Goal: Task Accomplishment & Management: Manage account settings

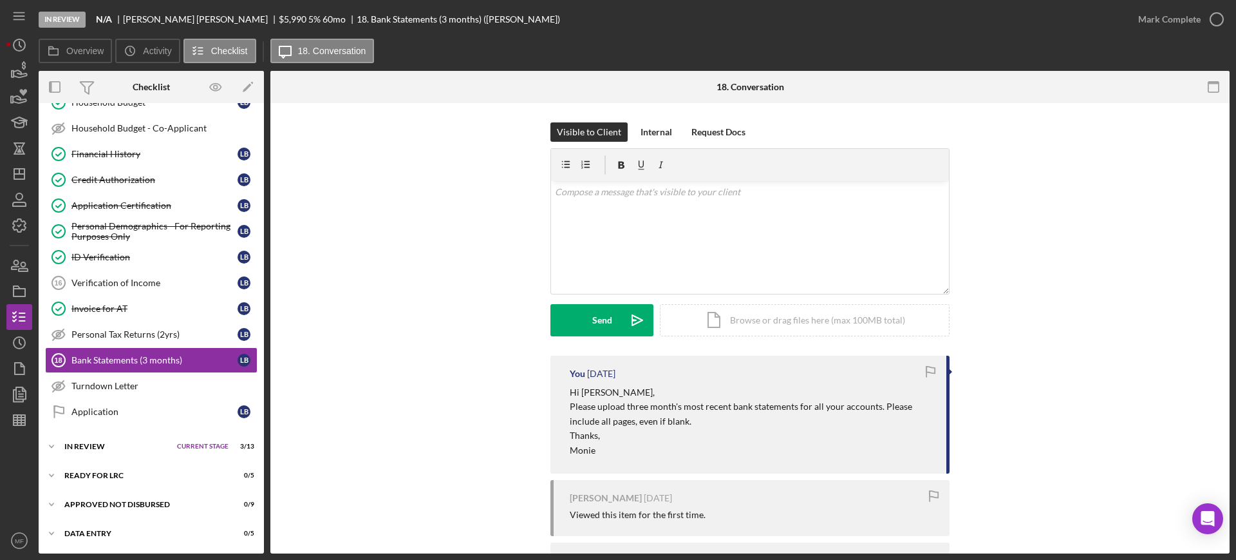
scroll to position [355, 0]
click at [122, 281] on div "Verification of Income" at bounding box center [154, 283] width 166 height 10
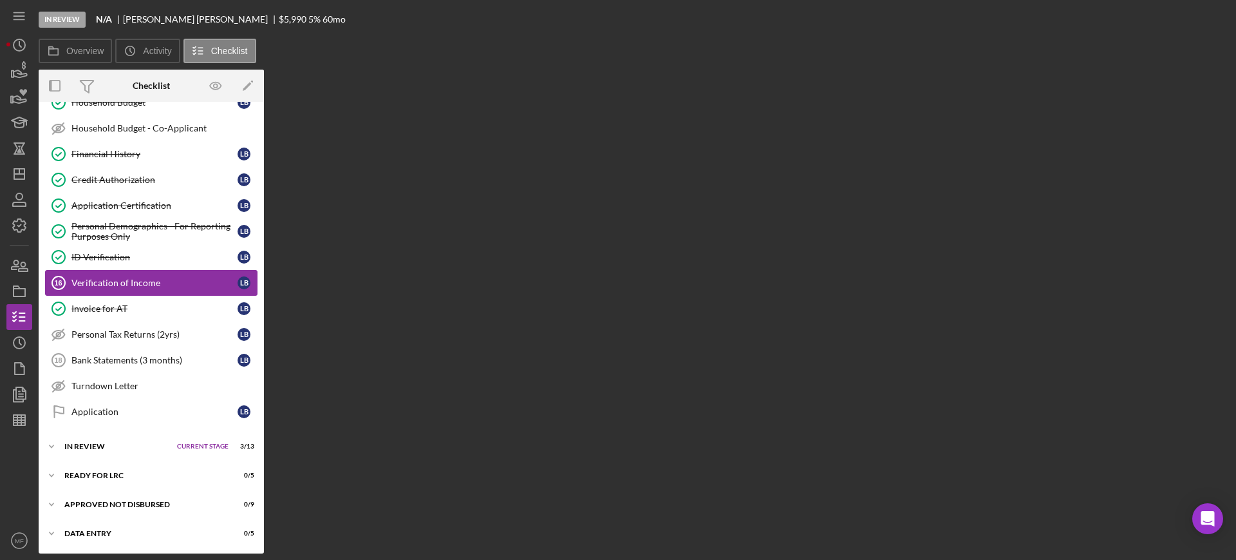
scroll to position [355, 0]
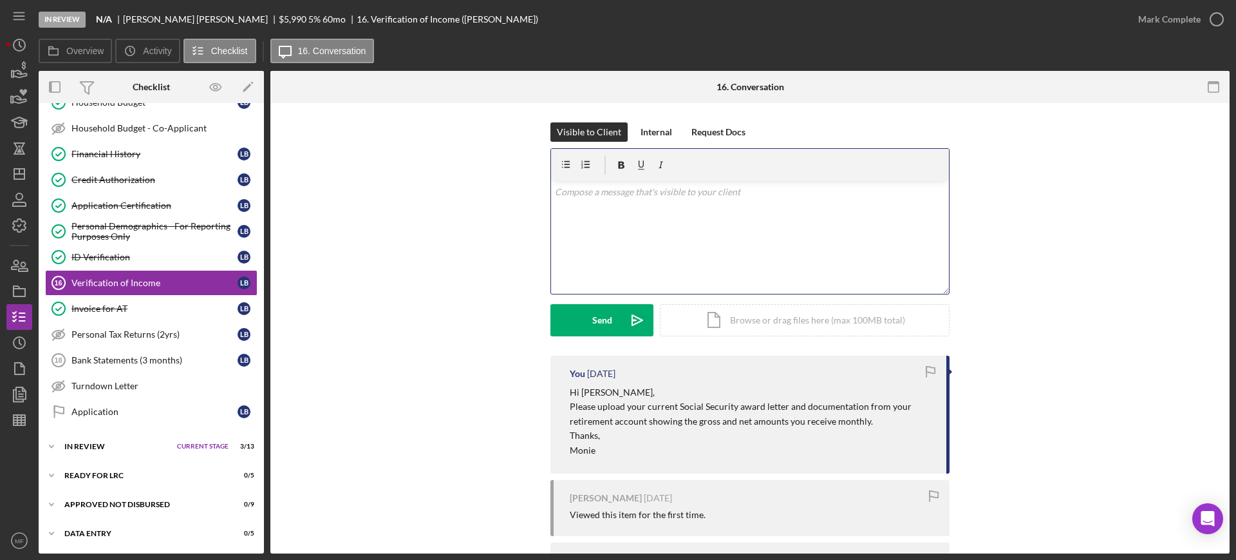
click at [632, 192] on p at bounding box center [750, 192] width 391 height 14
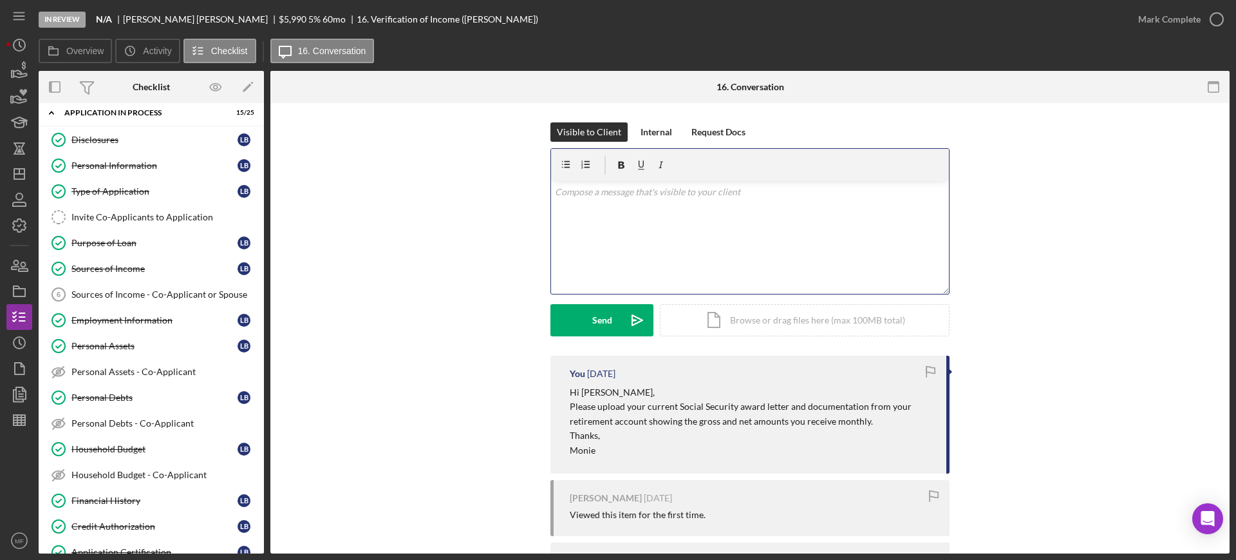
scroll to position [0, 0]
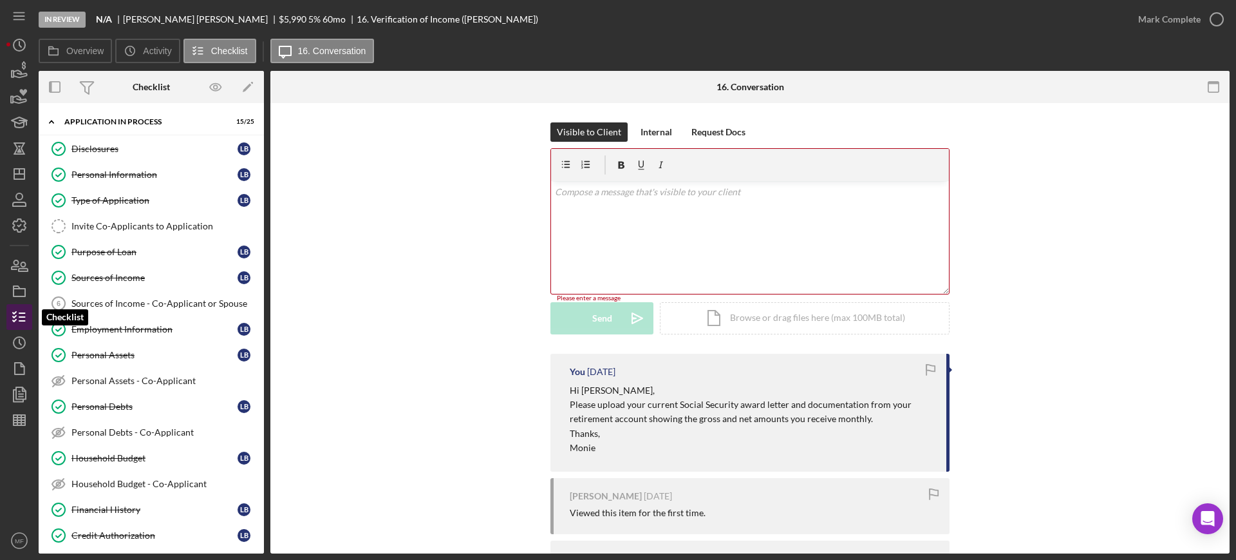
click at [22, 316] on icon "button" at bounding box center [19, 317] width 32 height 32
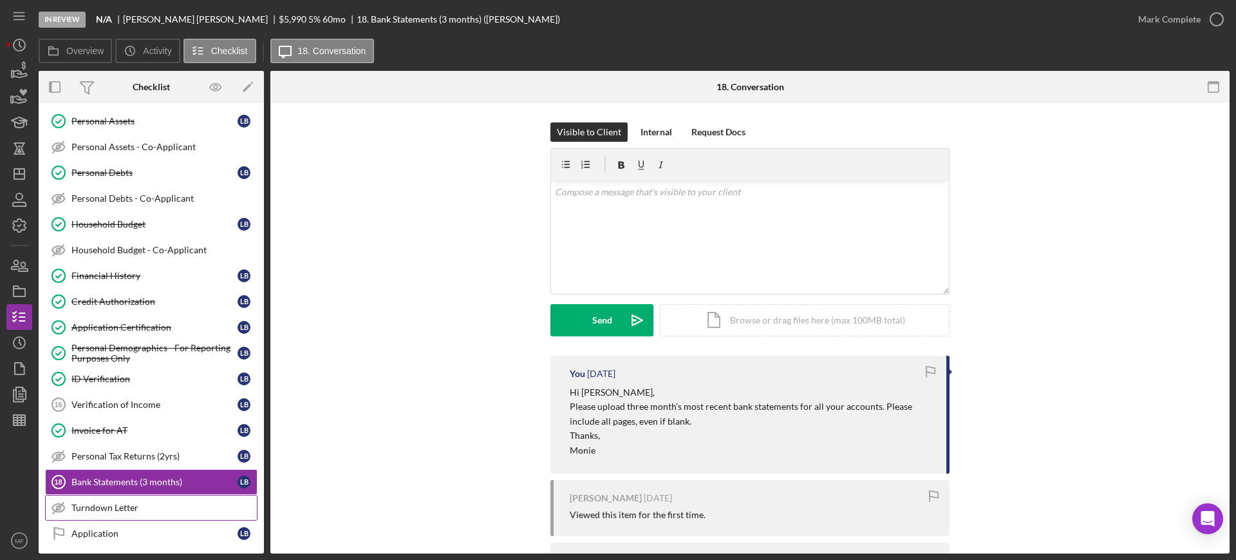
scroll to position [355, 0]
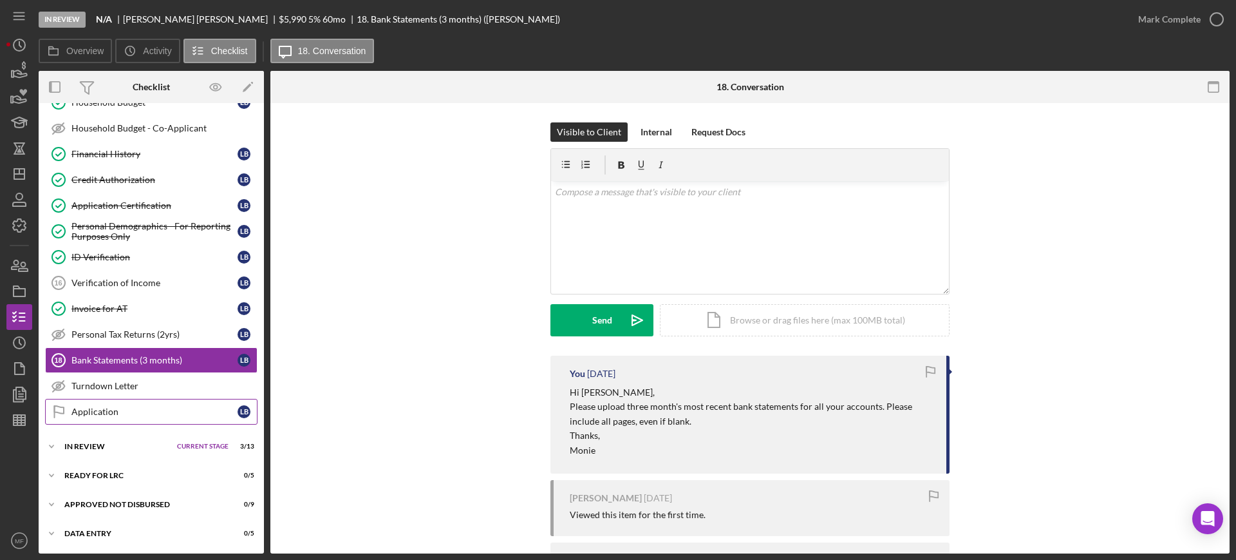
click at [112, 412] on div "Application" at bounding box center [154, 411] width 166 height 10
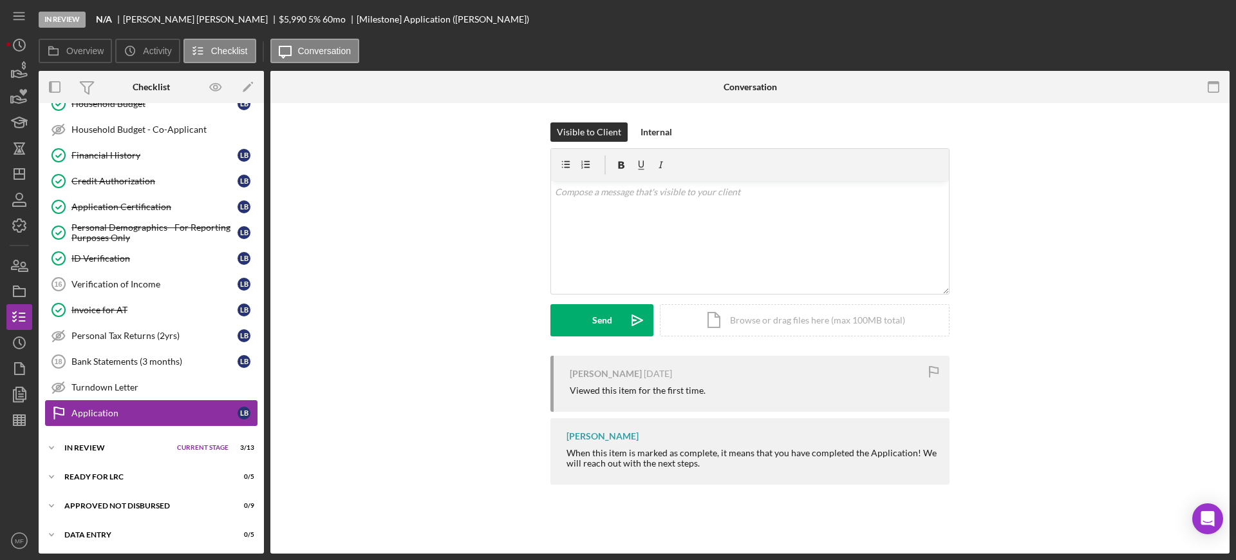
scroll to position [355, 0]
click at [603, 196] on p at bounding box center [750, 192] width 391 height 14
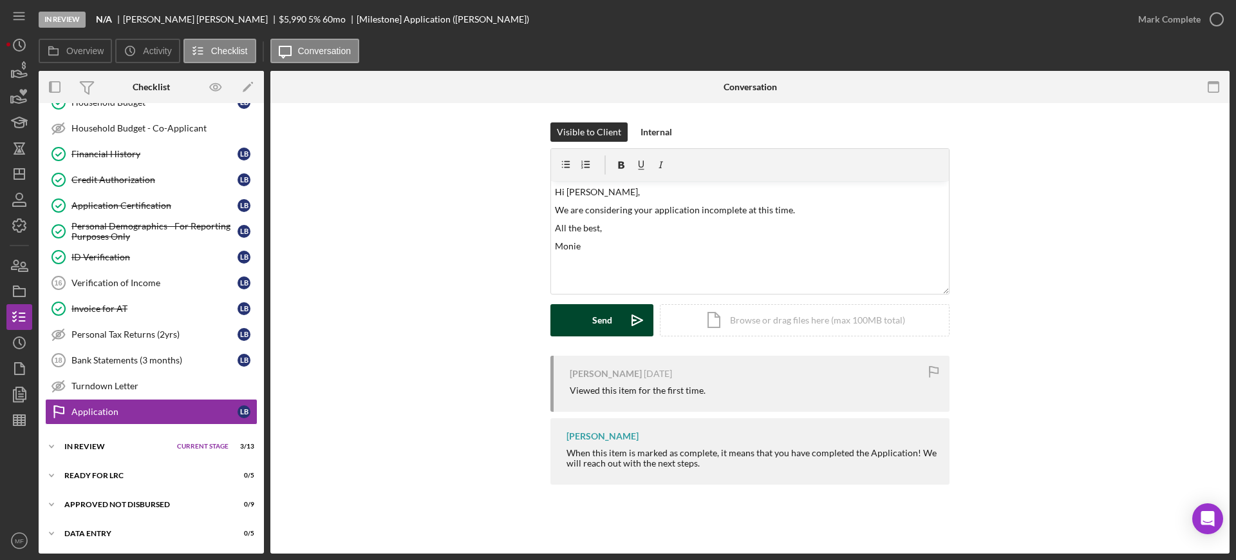
click at [581, 325] on button "Send Icon/icon-invite-send" at bounding box center [602, 320] width 103 height 32
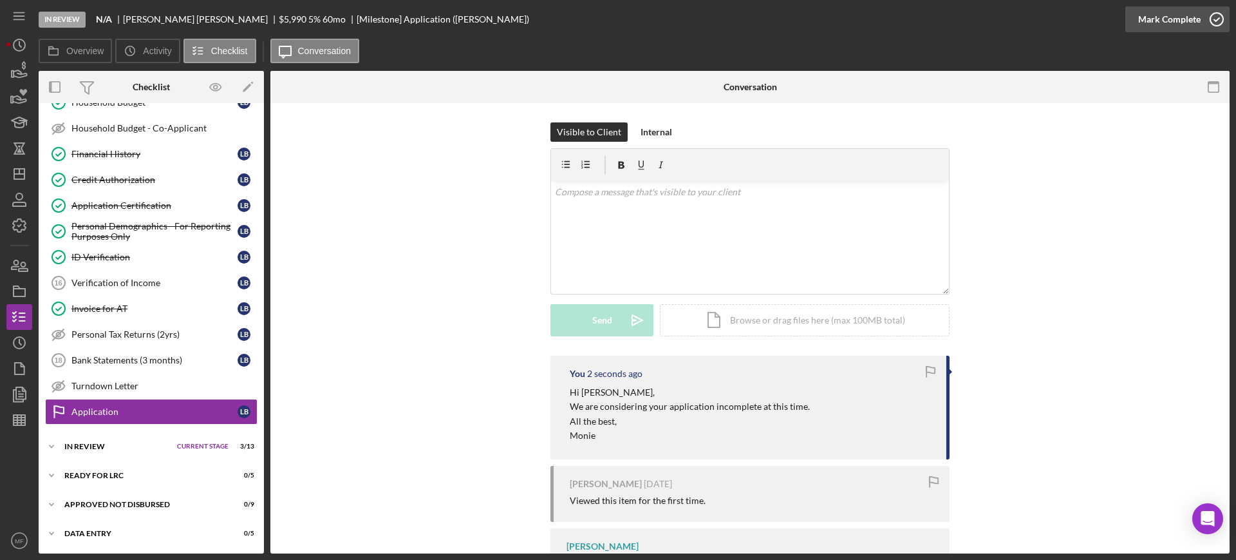
click at [1161, 15] on div "Mark Complete" at bounding box center [1170, 19] width 62 height 26
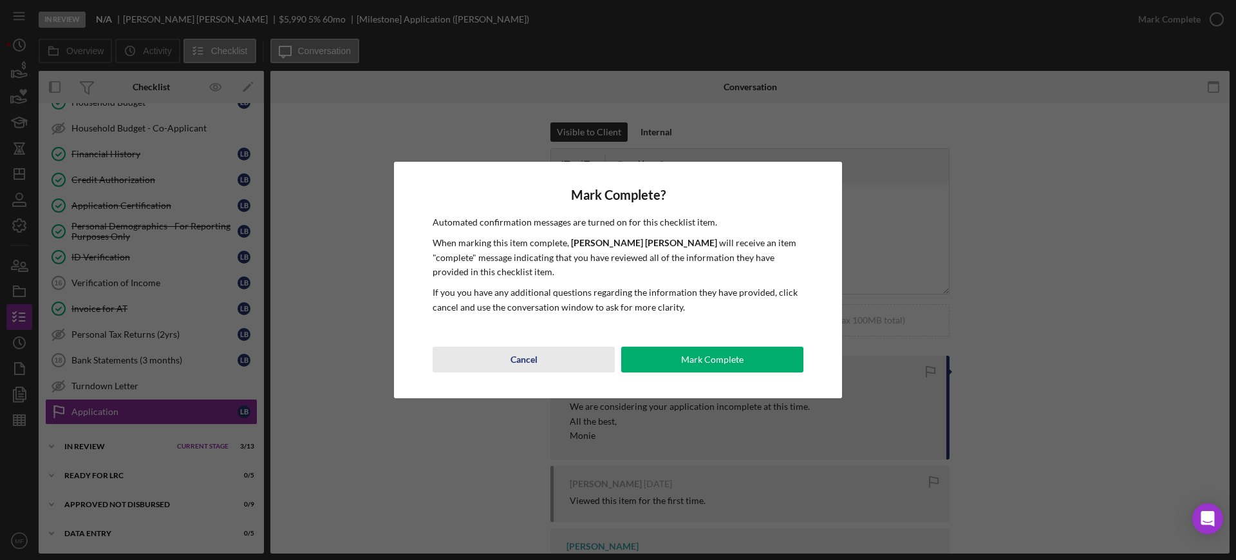
click at [524, 359] on div "Cancel" at bounding box center [524, 359] width 27 height 26
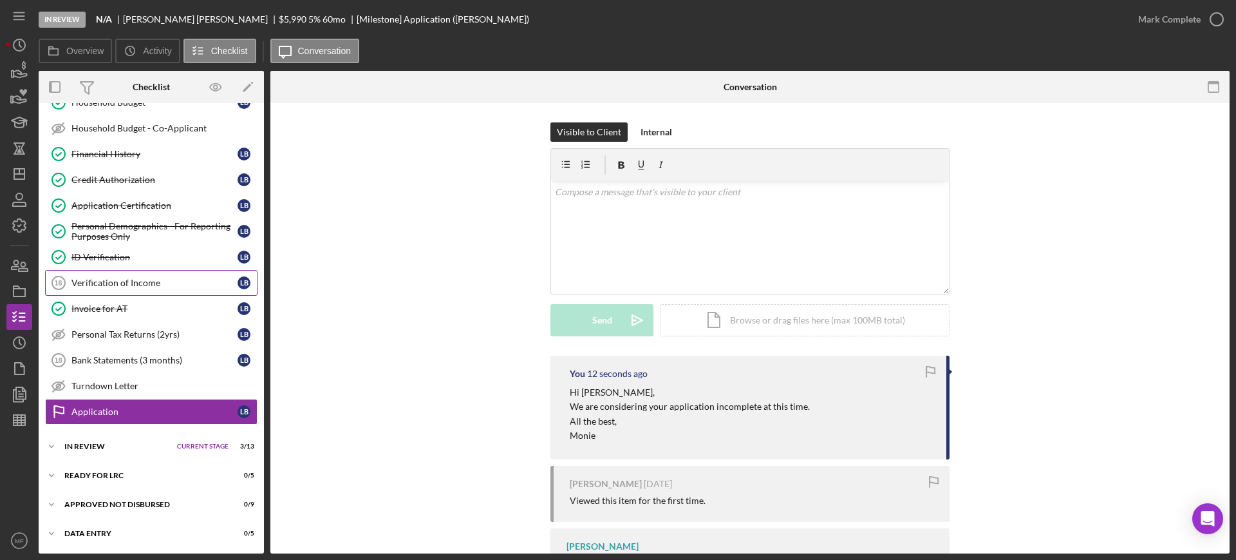
click at [164, 278] on div "Verification of Income" at bounding box center [154, 283] width 166 height 10
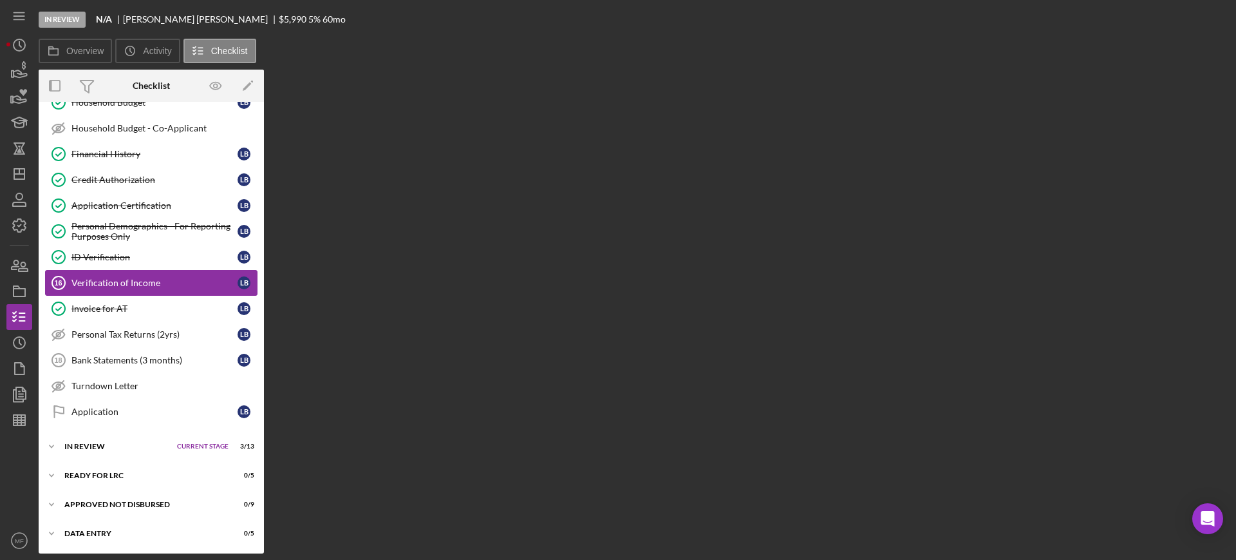
scroll to position [355, 0]
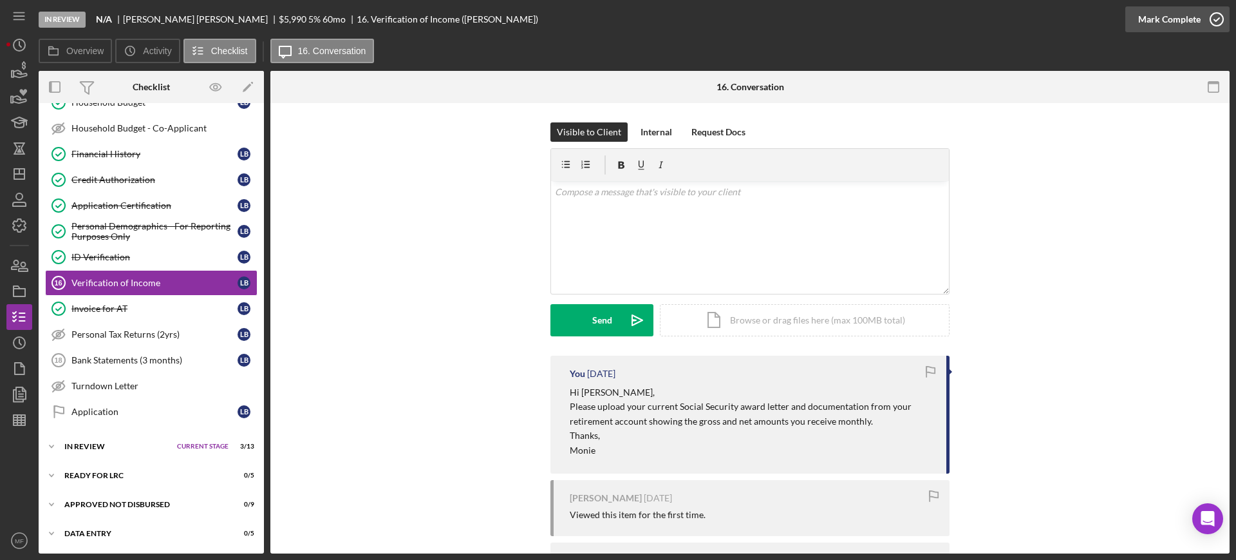
click at [1209, 18] on icon "button" at bounding box center [1217, 19] width 32 height 32
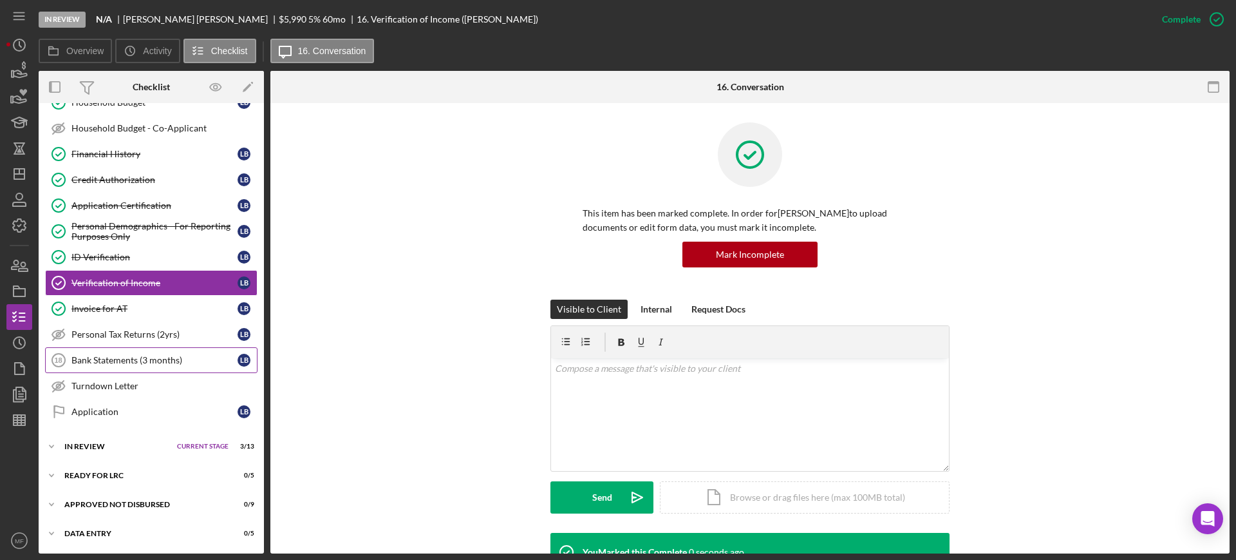
click at [96, 358] on div "Bank Statements (3 months)" at bounding box center [154, 360] width 166 height 10
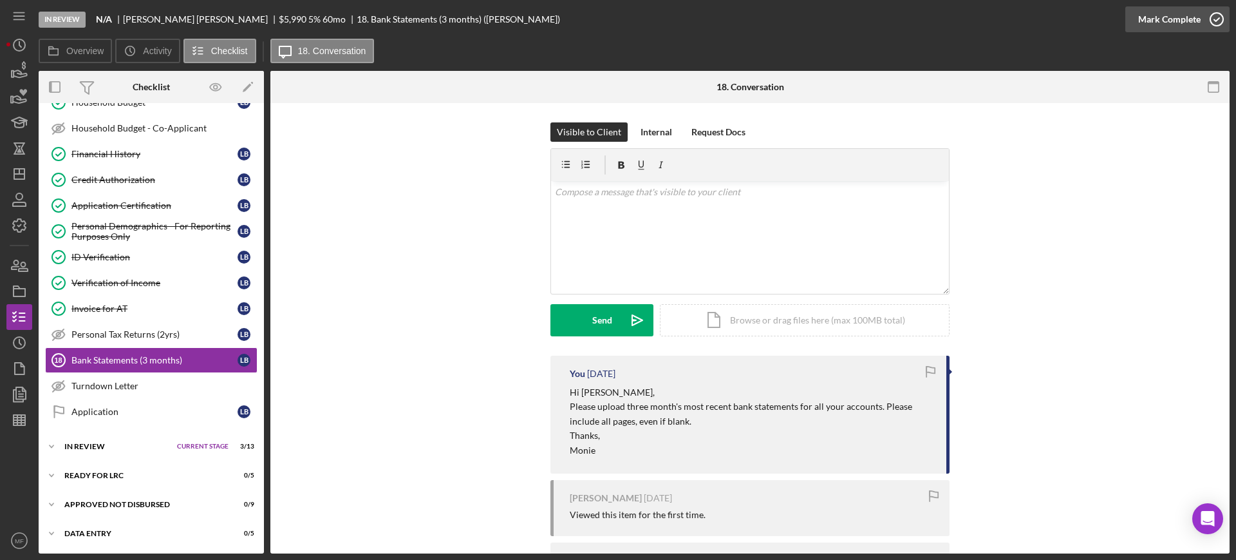
click at [1166, 13] on div "Mark Complete" at bounding box center [1170, 19] width 62 height 26
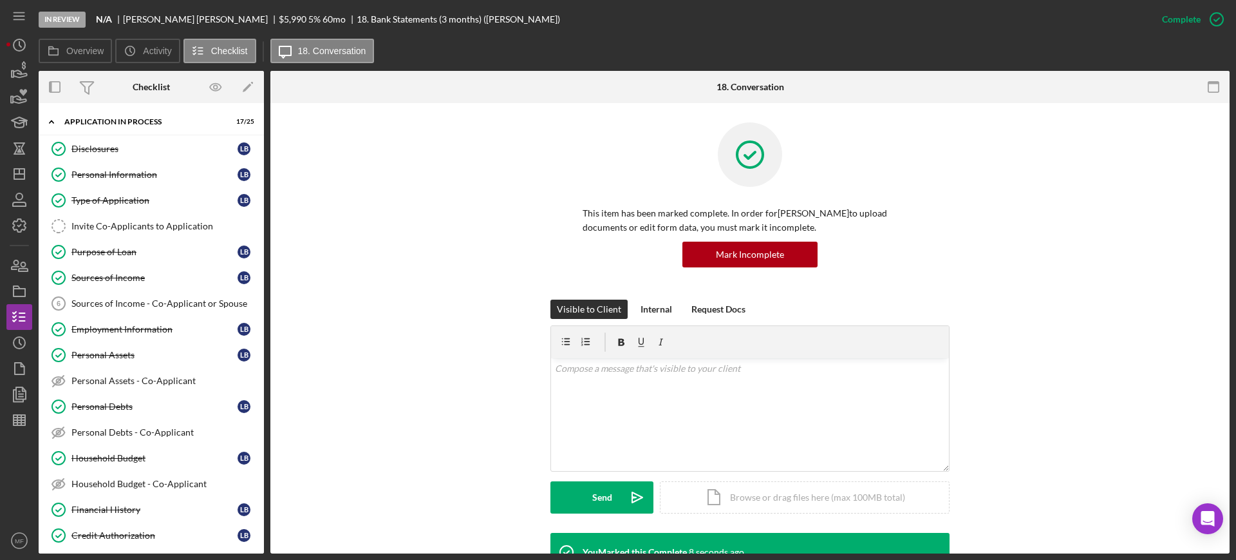
scroll to position [355, 0]
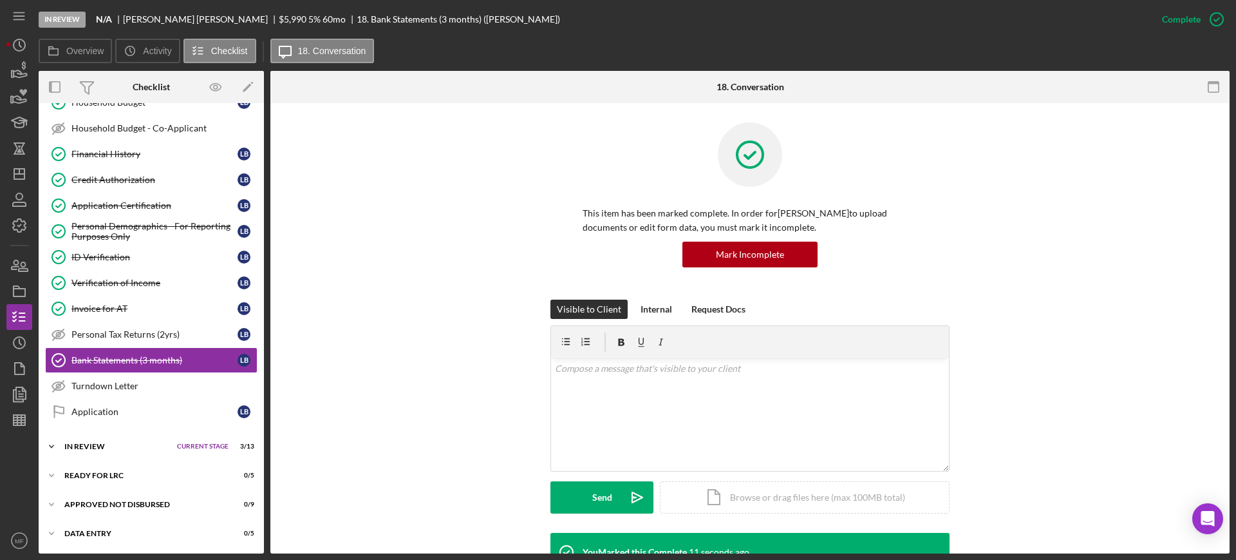
click at [99, 439] on div "Icon/Expander In Review Current Stage 3 / 13 Set Stage" at bounding box center [151, 446] width 225 height 26
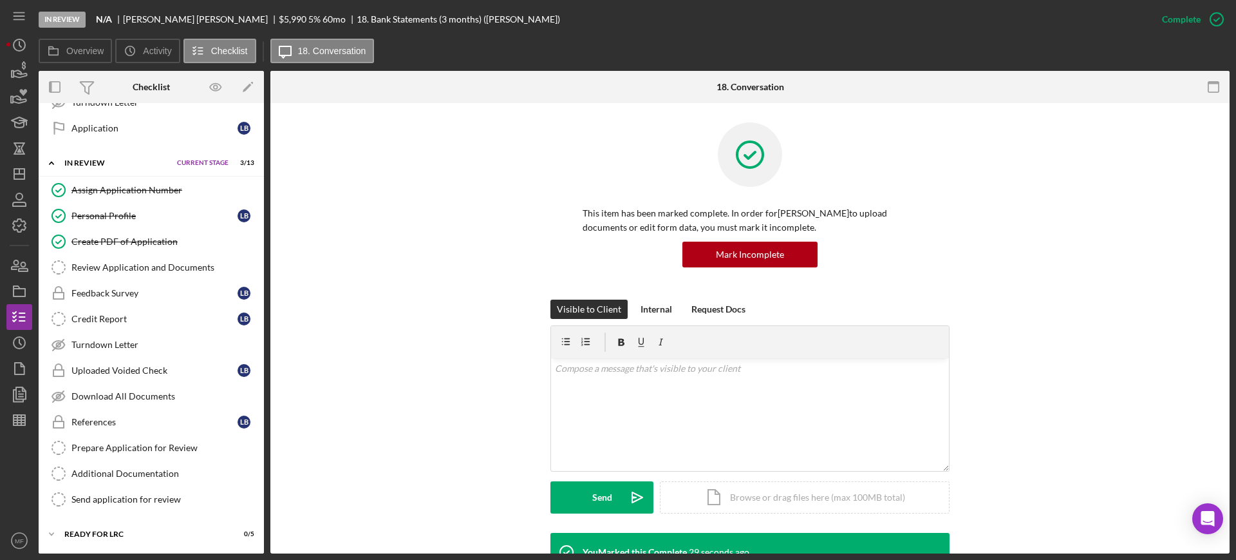
scroll to position [697, 0]
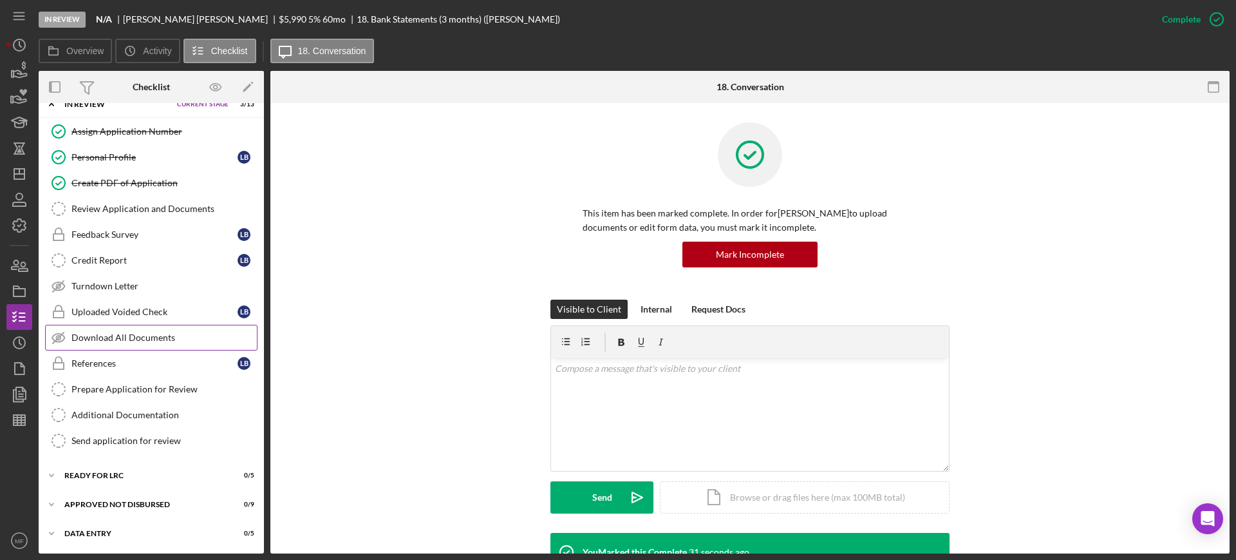
click at [155, 335] on div "Download All Documents" at bounding box center [163, 337] width 185 height 10
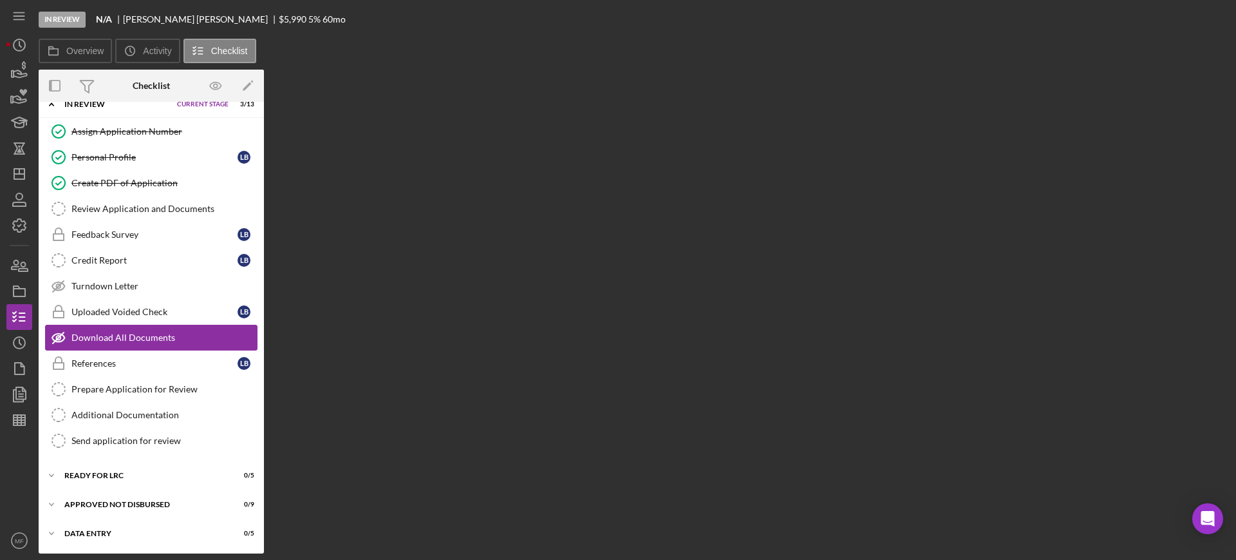
scroll to position [696, 0]
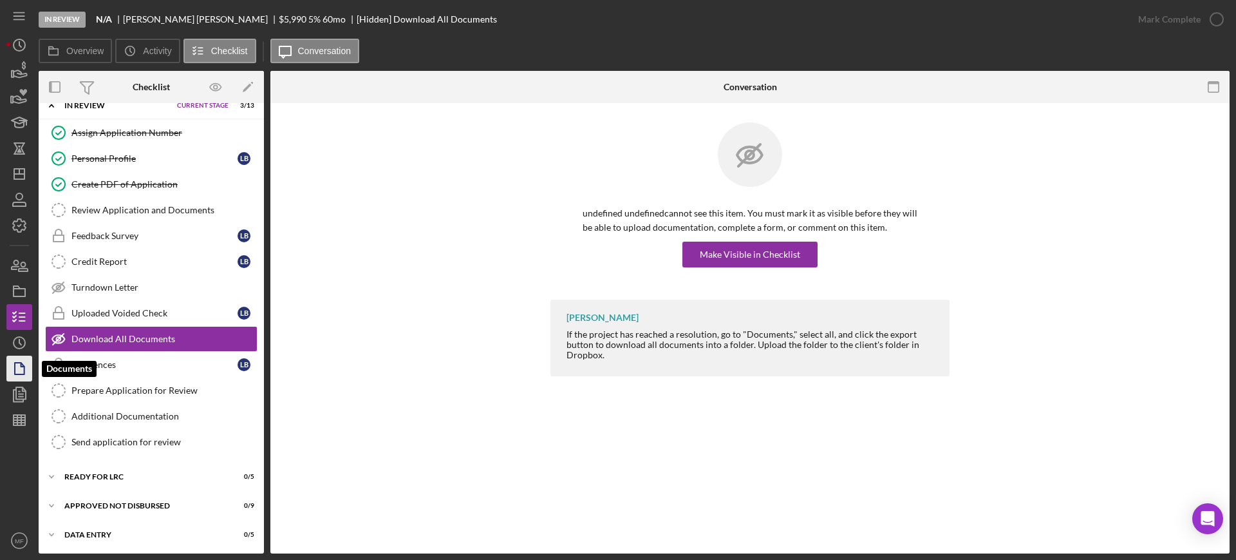
click at [24, 357] on icon "button" at bounding box center [19, 368] width 32 height 32
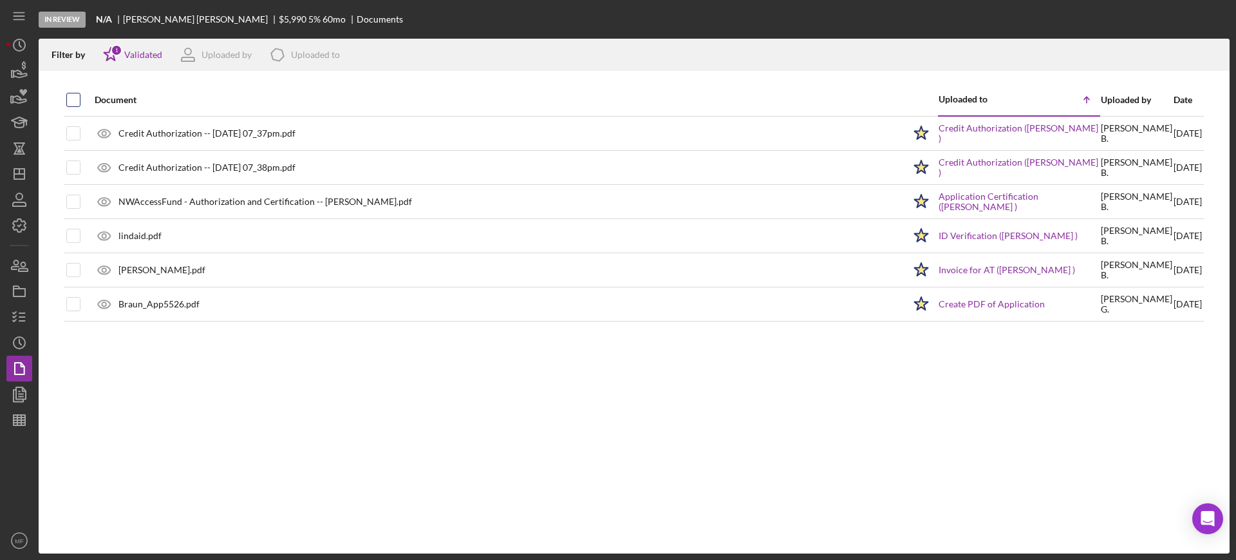
click at [73, 98] on input "checkbox" at bounding box center [73, 99] width 13 height 13
checkbox input "true"
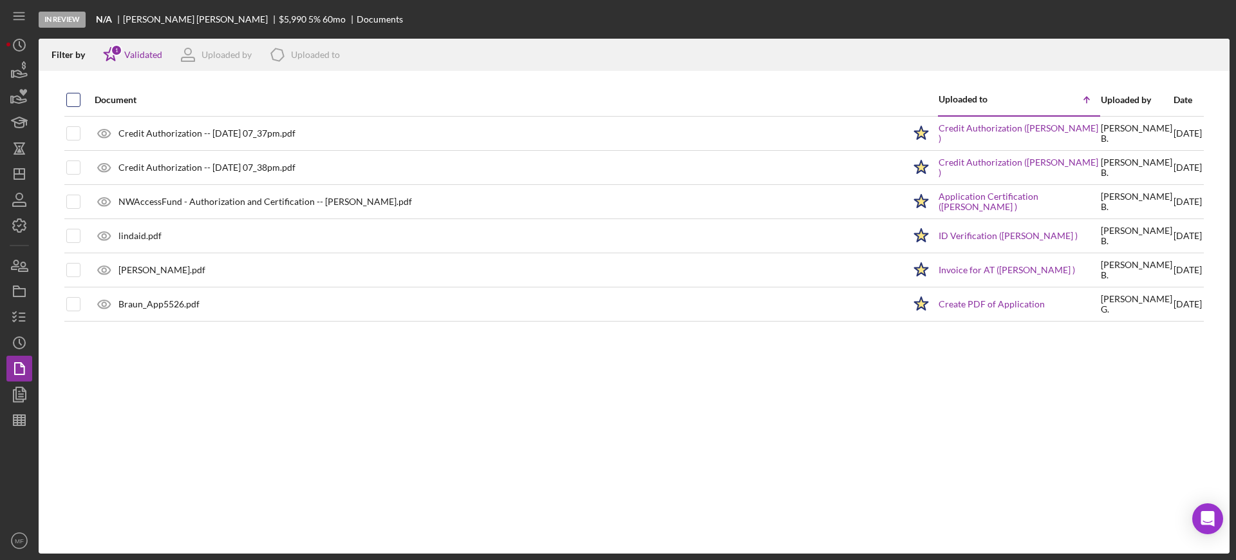
checkbox input "true"
click at [1209, 53] on icon "Icon/Download" at bounding box center [1214, 55] width 29 height 29
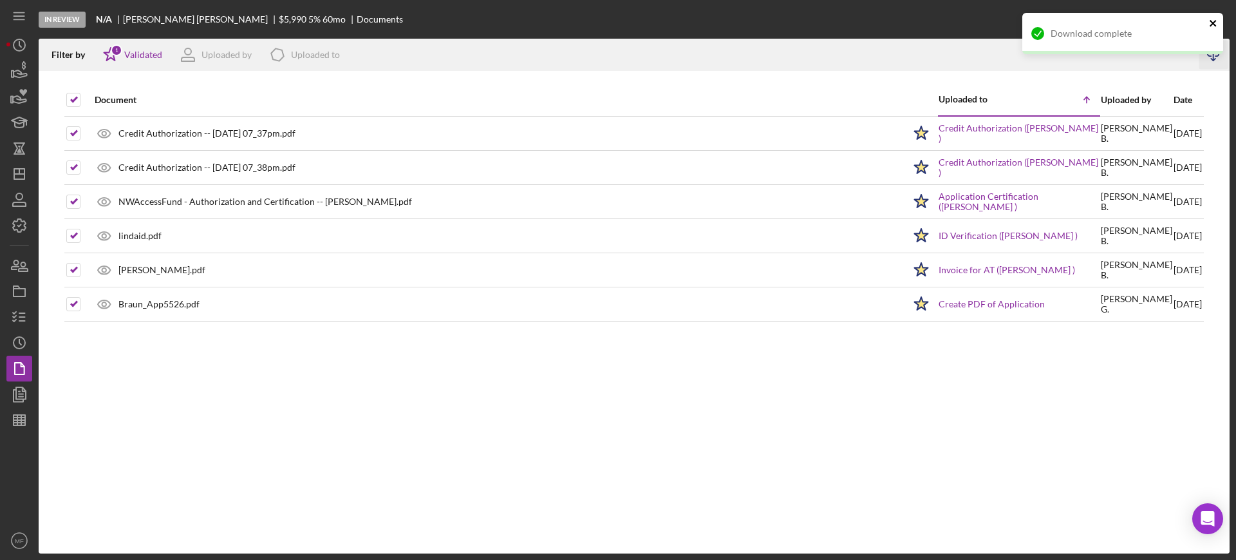
click at [1209, 24] on icon "close" at bounding box center [1213, 23] width 9 height 10
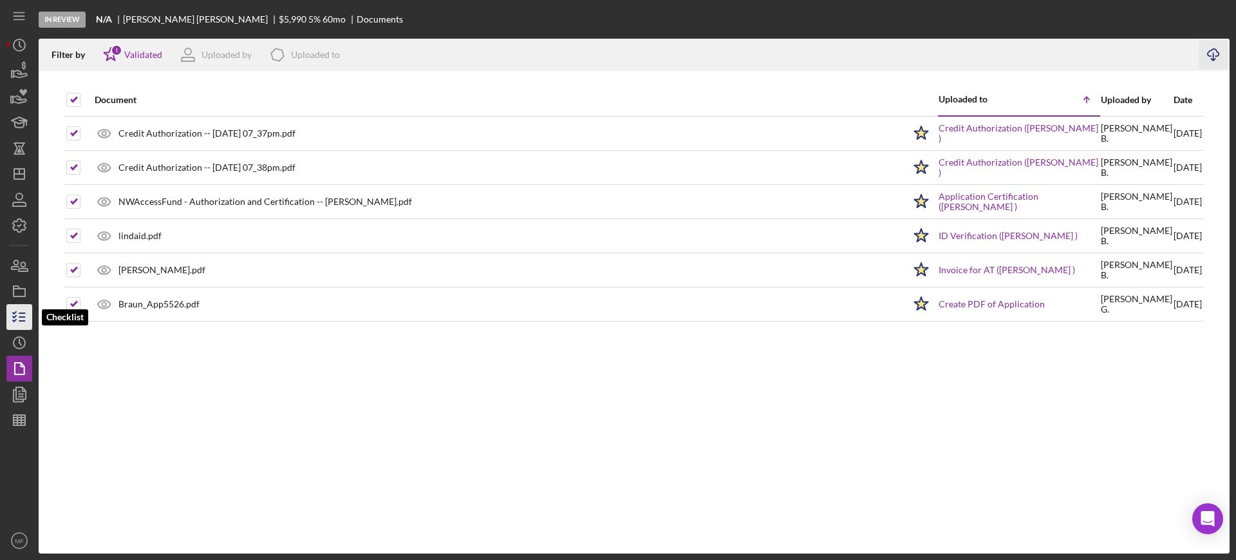
click at [21, 314] on icon "button" at bounding box center [19, 317] width 32 height 32
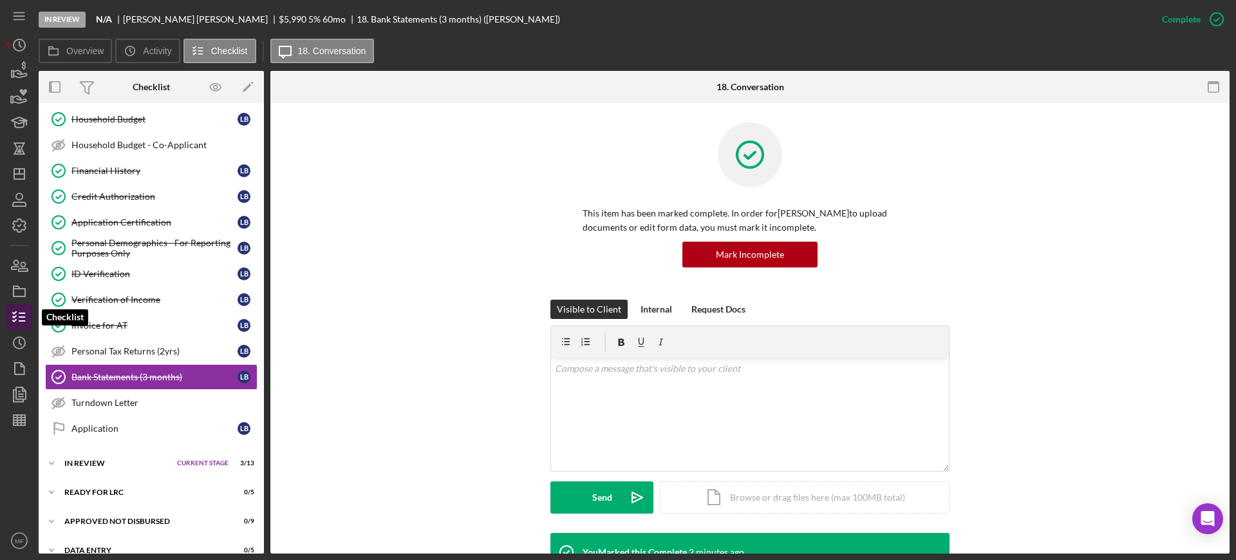
scroll to position [354, 0]
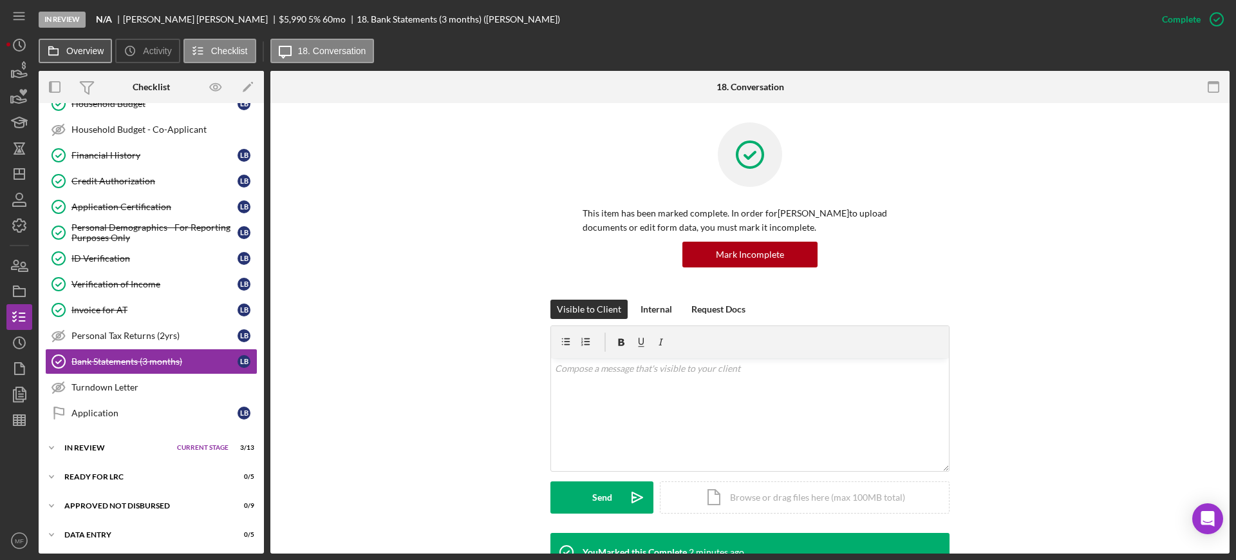
click at [72, 46] on label "Overview" at bounding box center [84, 51] width 37 height 10
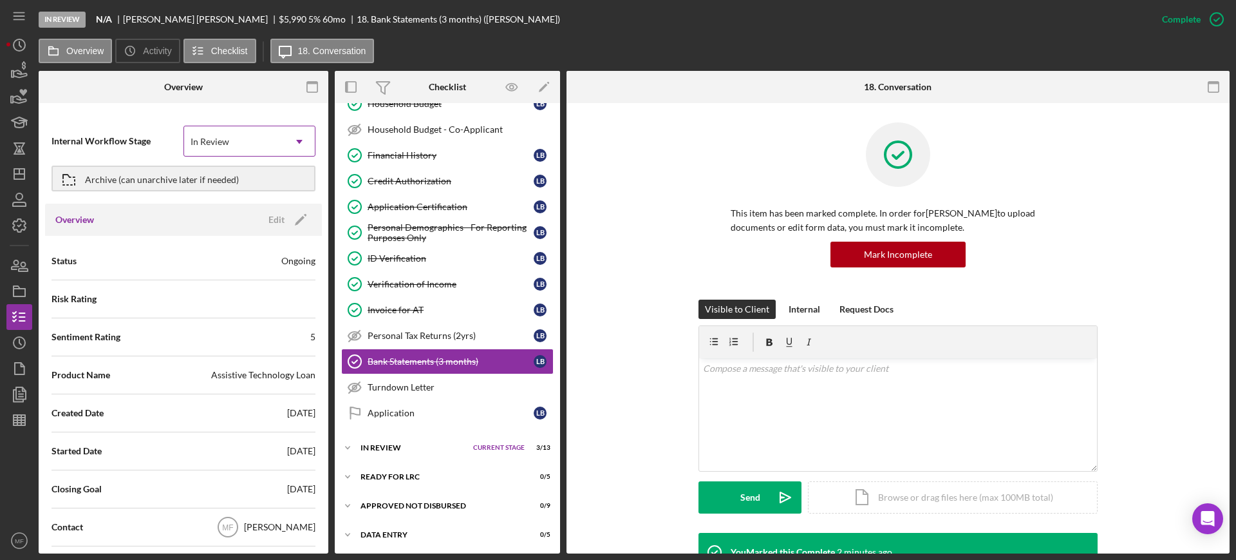
click at [240, 139] on div "In Review" at bounding box center [234, 142] width 100 height 30
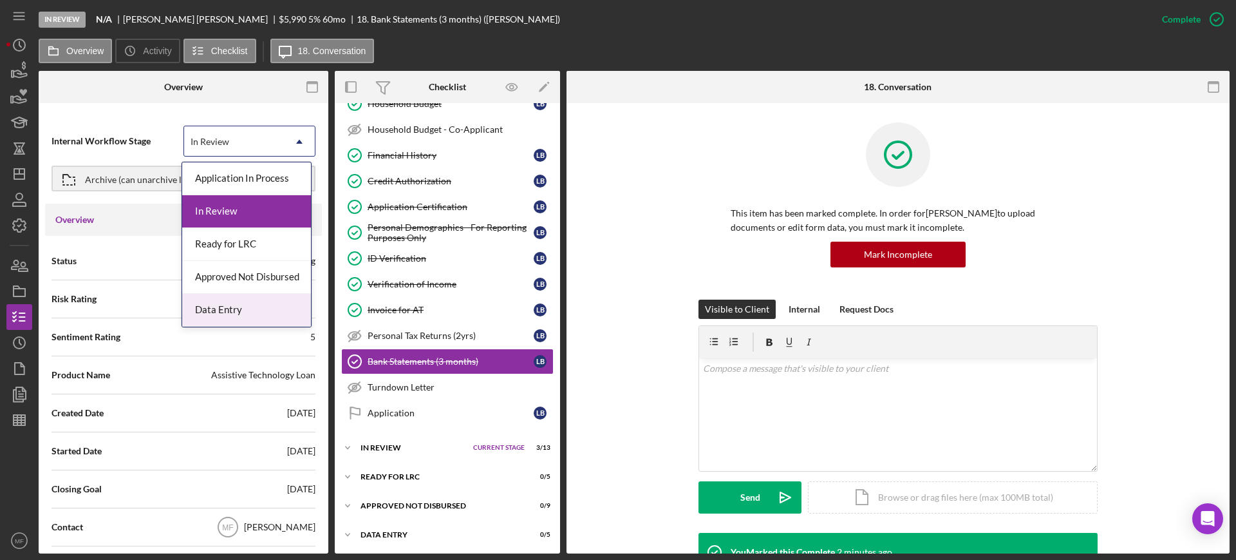
click at [254, 313] on div "Data Entry" at bounding box center [246, 310] width 129 height 33
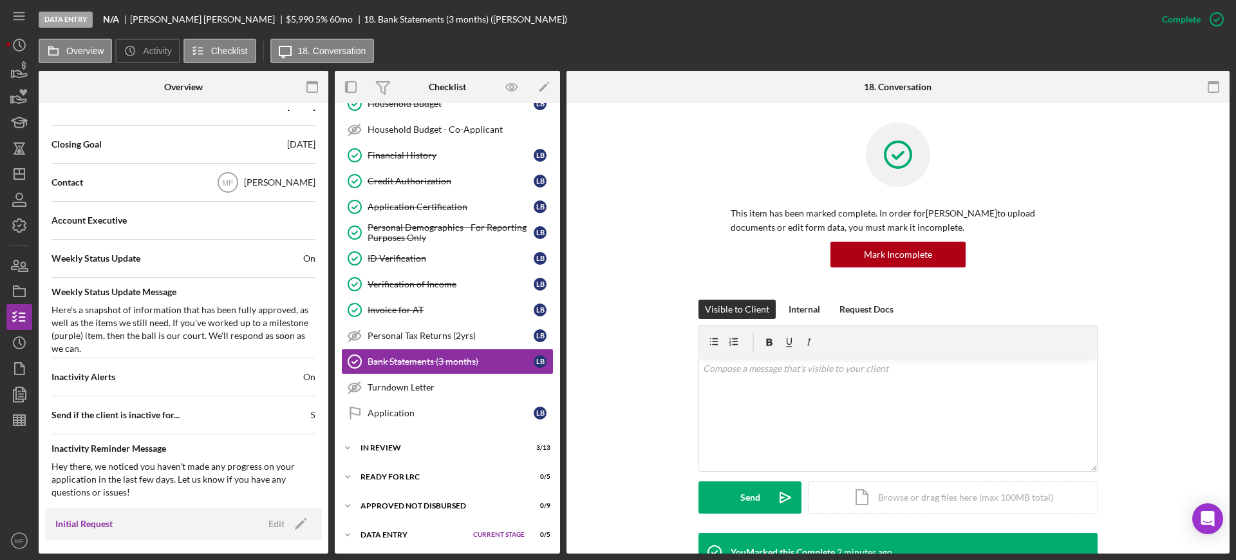
scroll to position [402, 0]
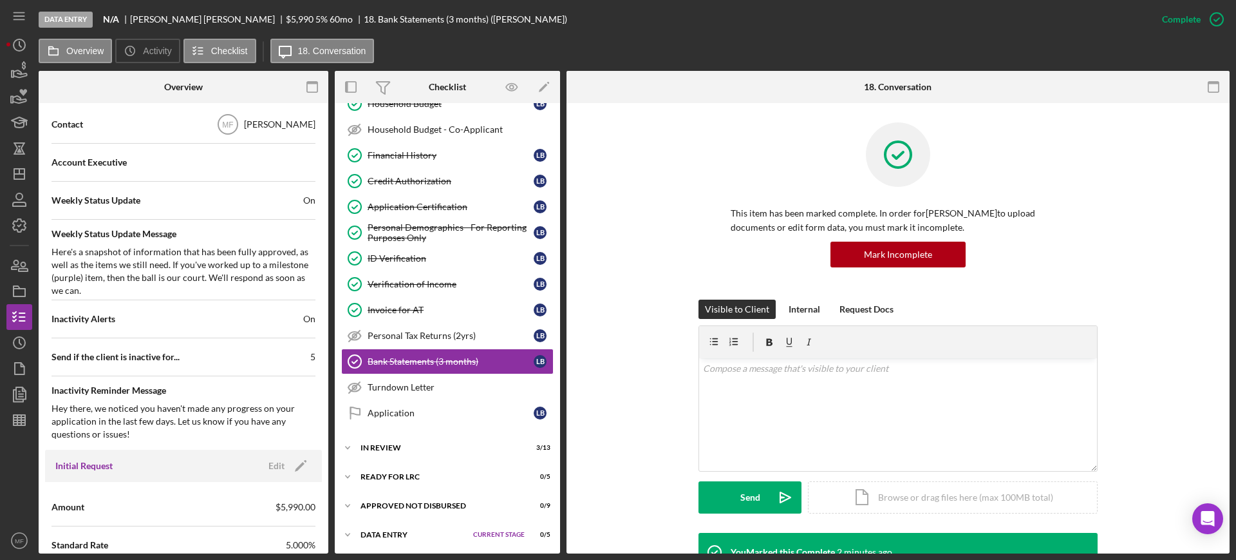
click at [257, 206] on div "Weekly Status Update On" at bounding box center [184, 200] width 264 height 32
click at [303, 198] on span "On" at bounding box center [309, 200] width 12 height 13
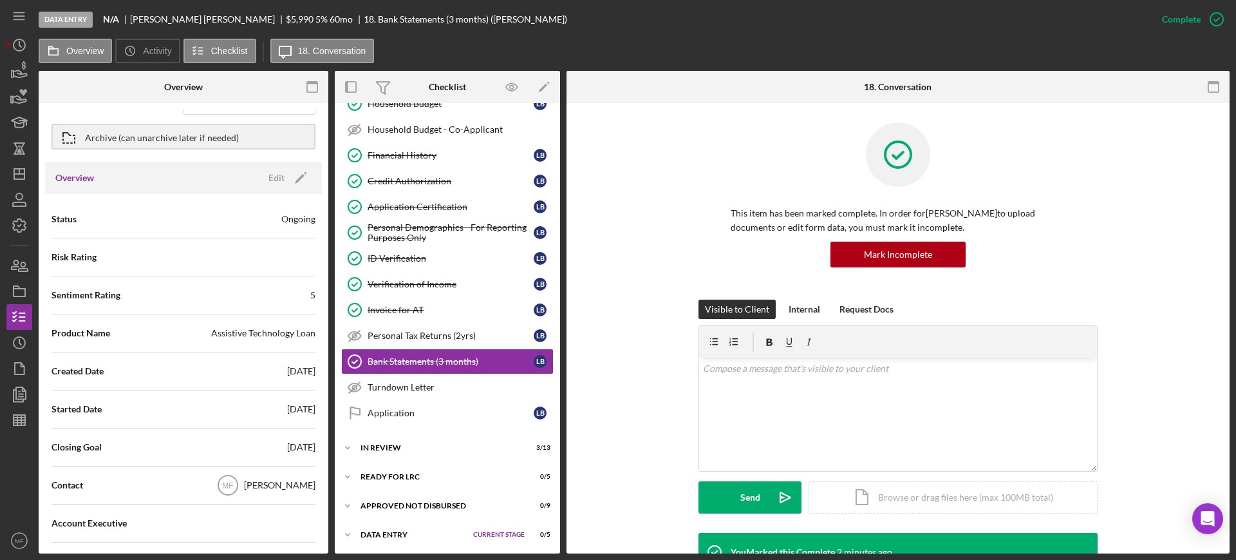
scroll to position [0, 0]
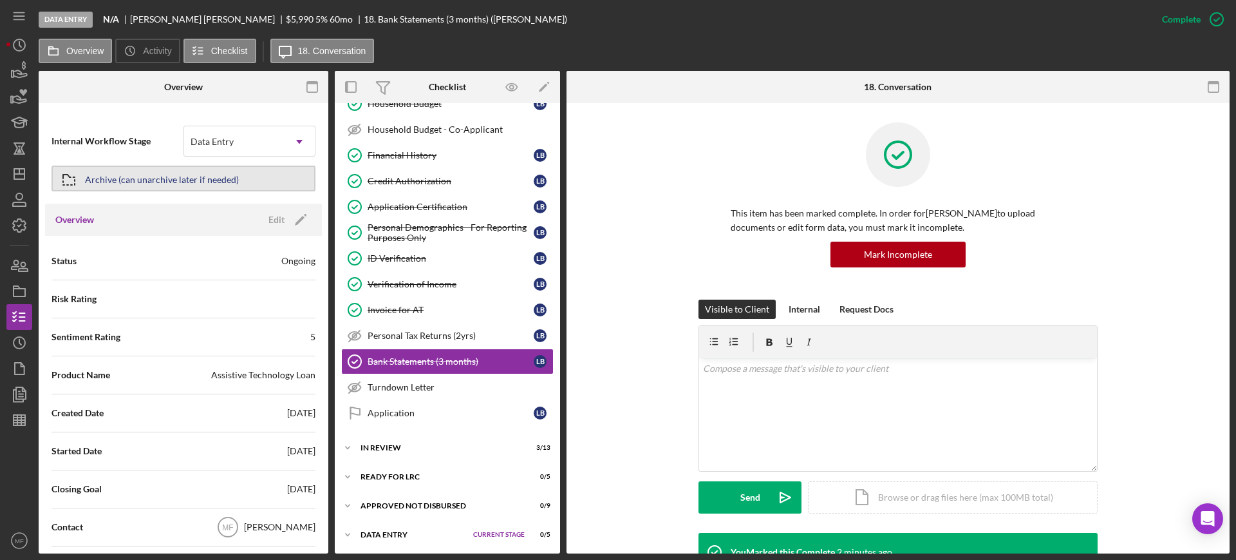
click at [211, 180] on div "Archive (can unarchive later if needed)" at bounding box center [162, 178] width 154 height 23
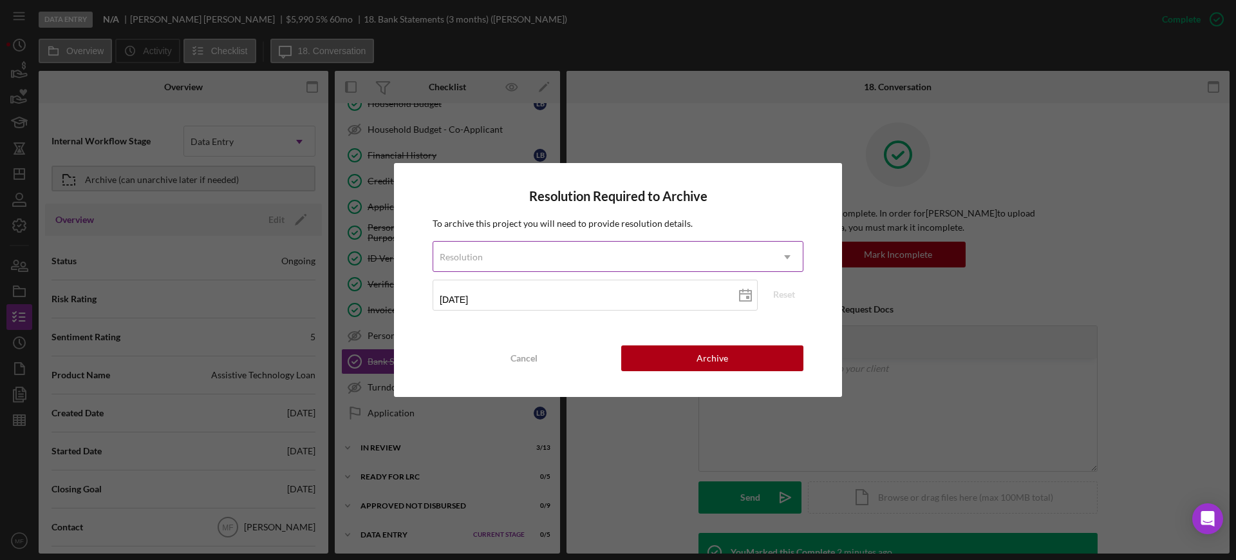
click at [774, 252] on icon "Icon/Dropdown Arrow" at bounding box center [787, 256] width 31 height 31
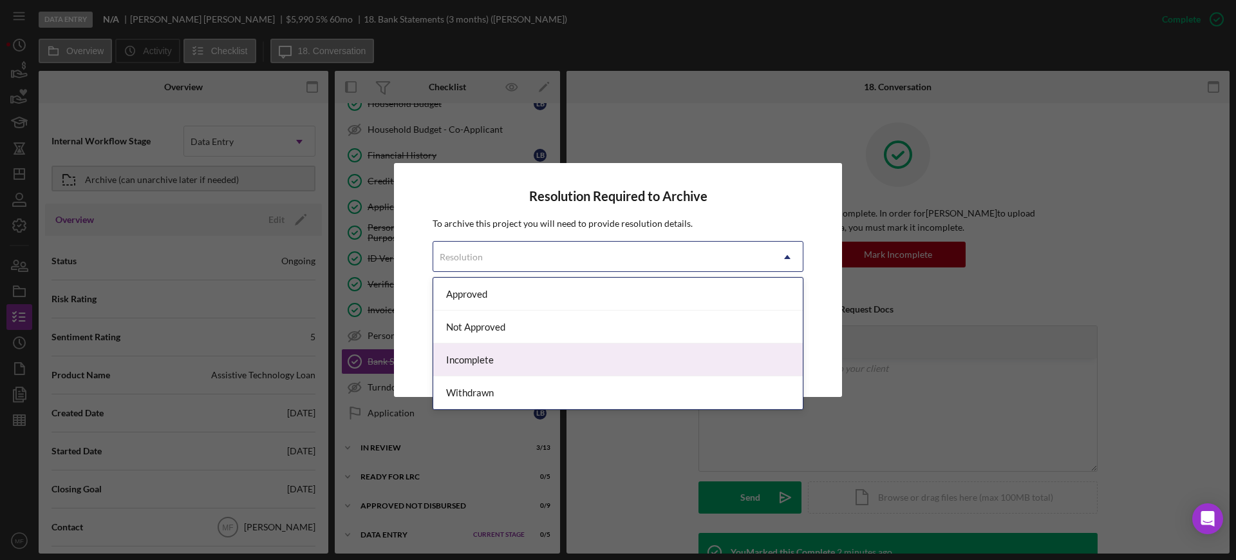
click at [499, 351] on div "Incomplete" at bounding box center [618, 359] width 370 height 33
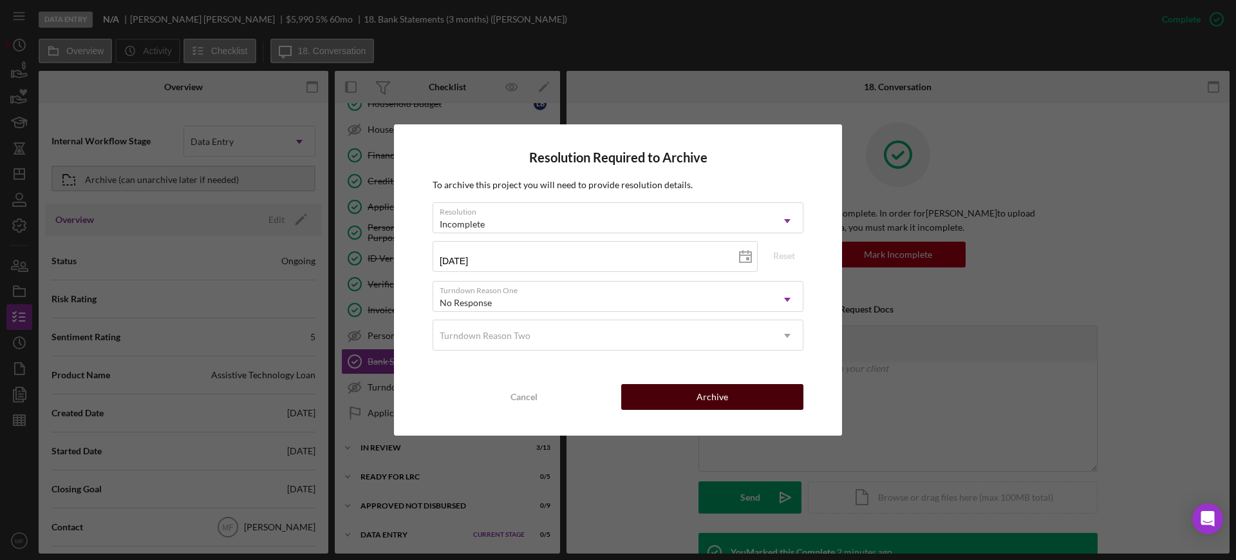
click at [717, 390] on div "Archive" at bounding box center [713, 397] width 32 height 26
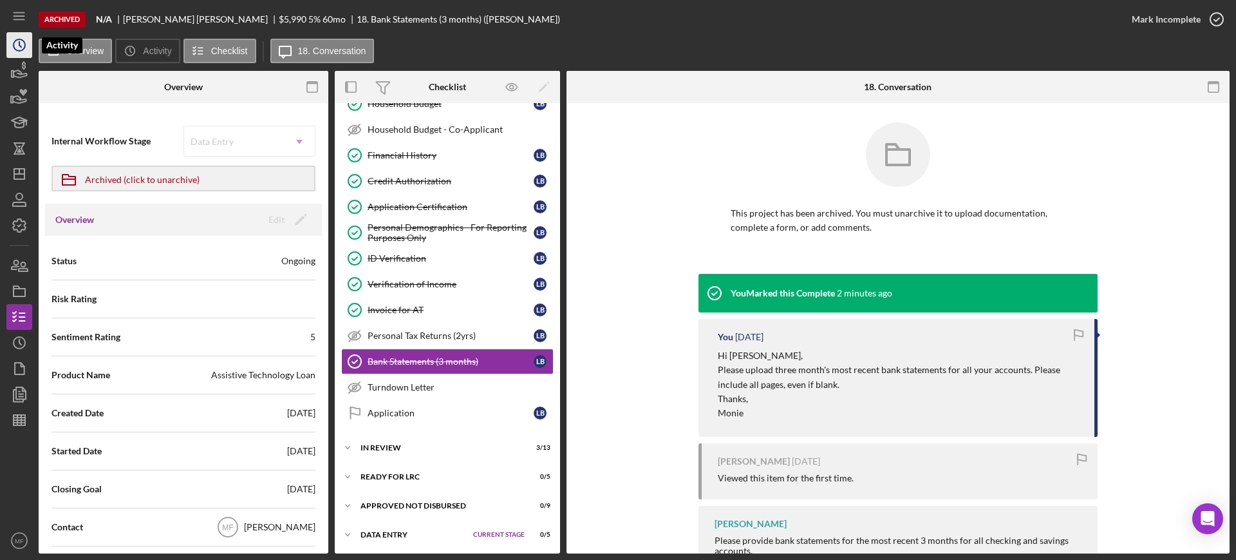
click at [22, 50] on circle "button" at bounding box center [20, 45] width 12 height 12
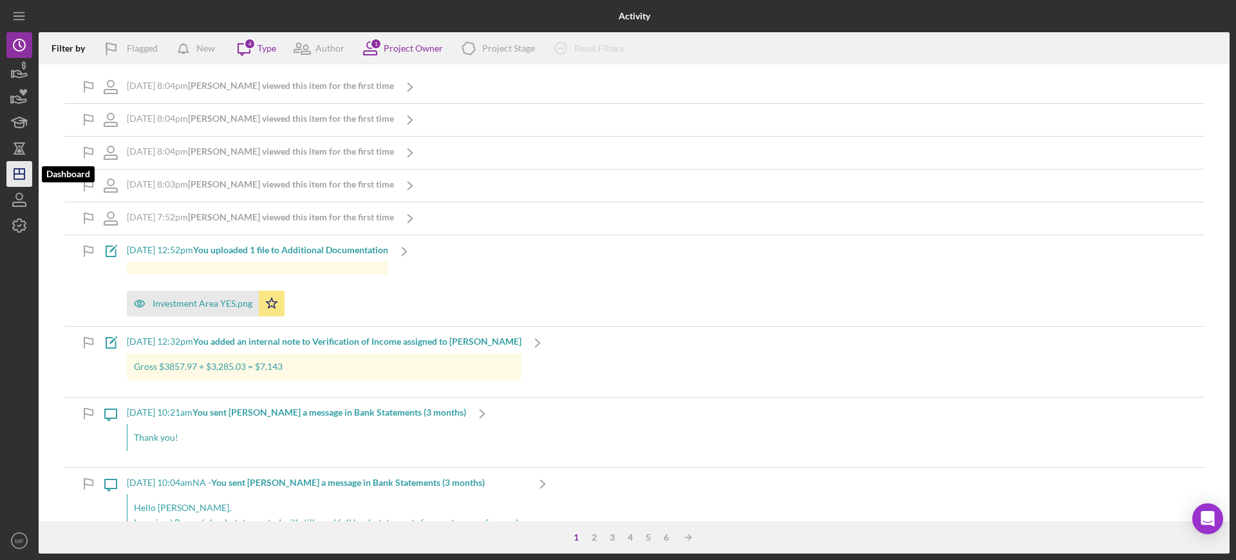
click at [18, 165] on icon "Icon/Dashboard" at bounding box center [19, 174] width 32 height 32
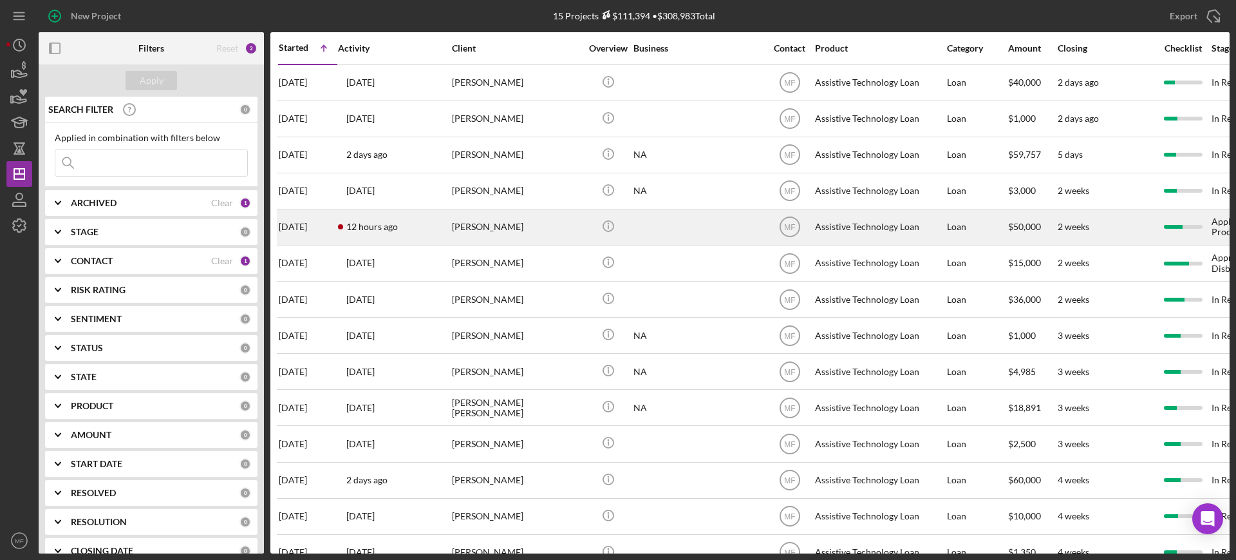
click at [543, 229] on div "[PERSON_NAME]" at bounding box center [516, 227] width 129 height 34
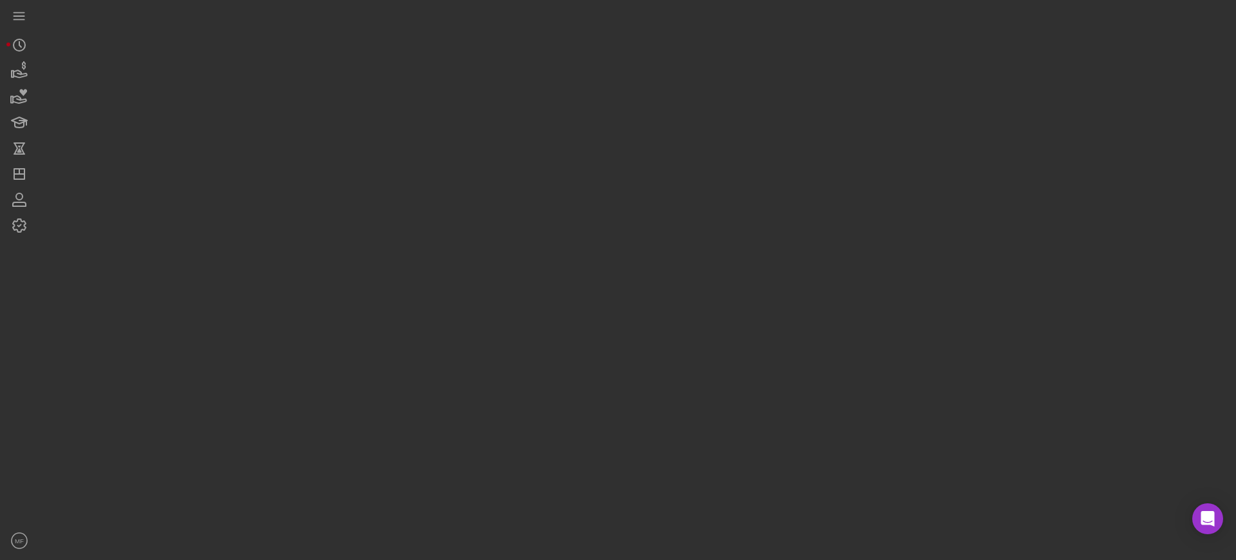
click at [543, 229] on div at bounding box center [634, 276] width 1191 height 553
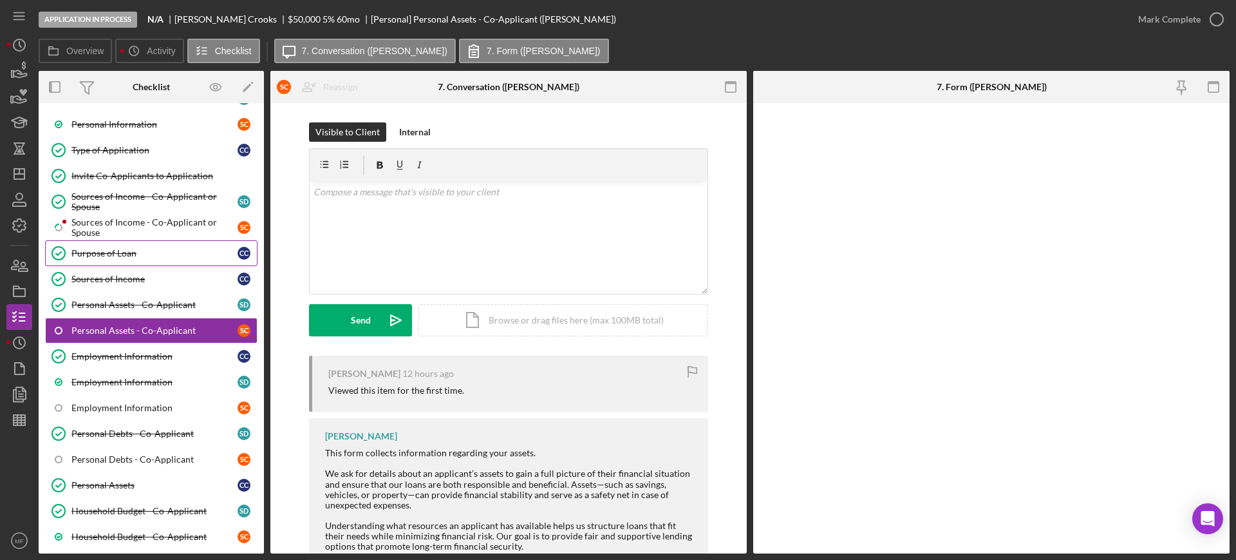
scroll to position [184, 0]
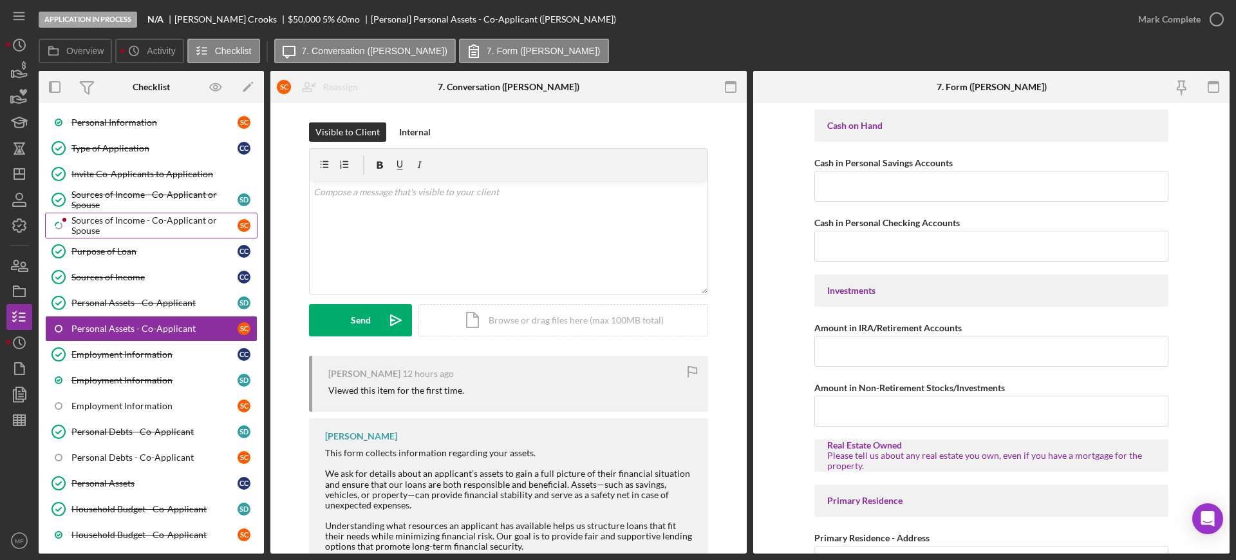
click at [105, 224] on div "Sources of Income - Co-Applicant or Spouse" at bounding box center [154, 225] width 166 height 21
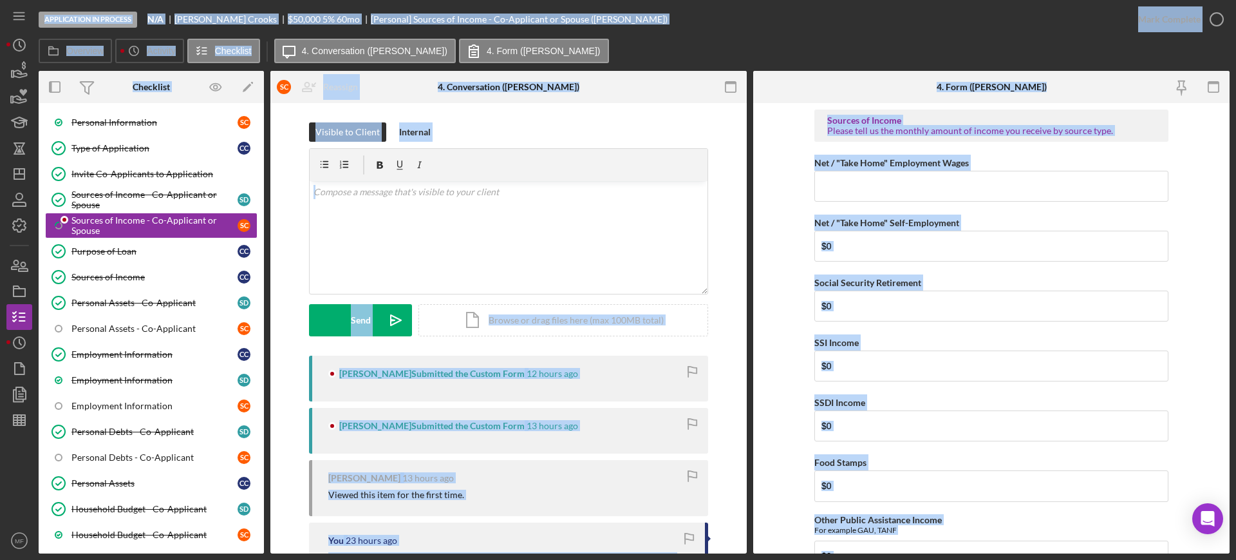
click at [1200, 349] on form "Sources of Income Please tell us the monthly amount of income you receive by so…" at bounding box center [991, 328] width 477 height 450
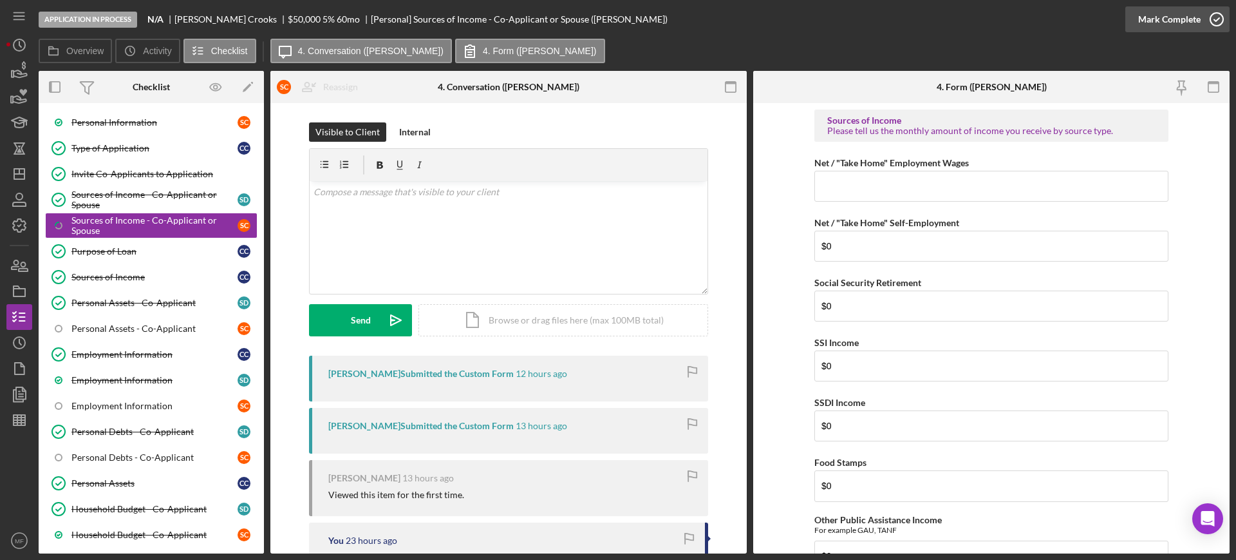
click at [1186, 21] on div "Mark Complete" at bounding box center [1170, 19] width 62 height 26
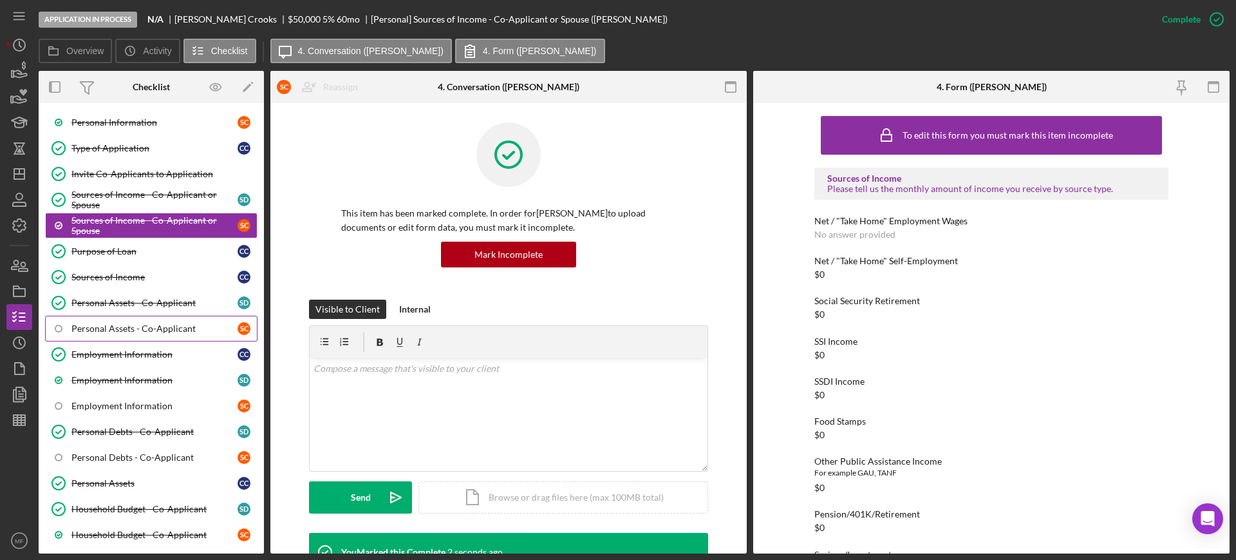
click at [164, 332] on div "Personal Assets - Co-Applicant" at bounding box center [154, 328] width 166 height 10
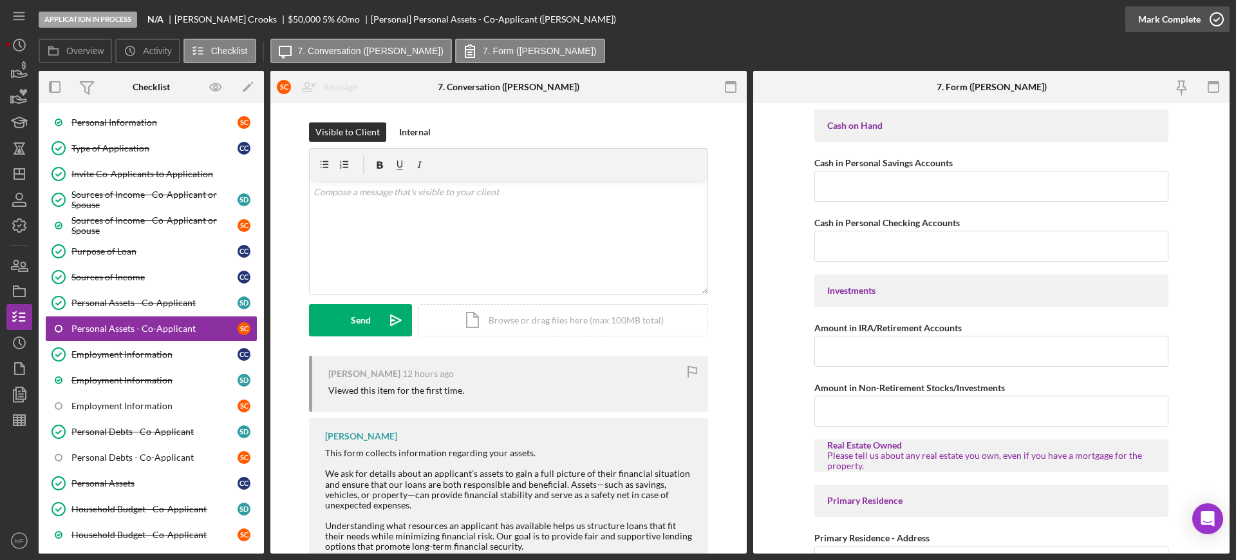
click at [1175, 24] on div "Mark Complete" at bounding box center [1170, 19] width 62 height 26
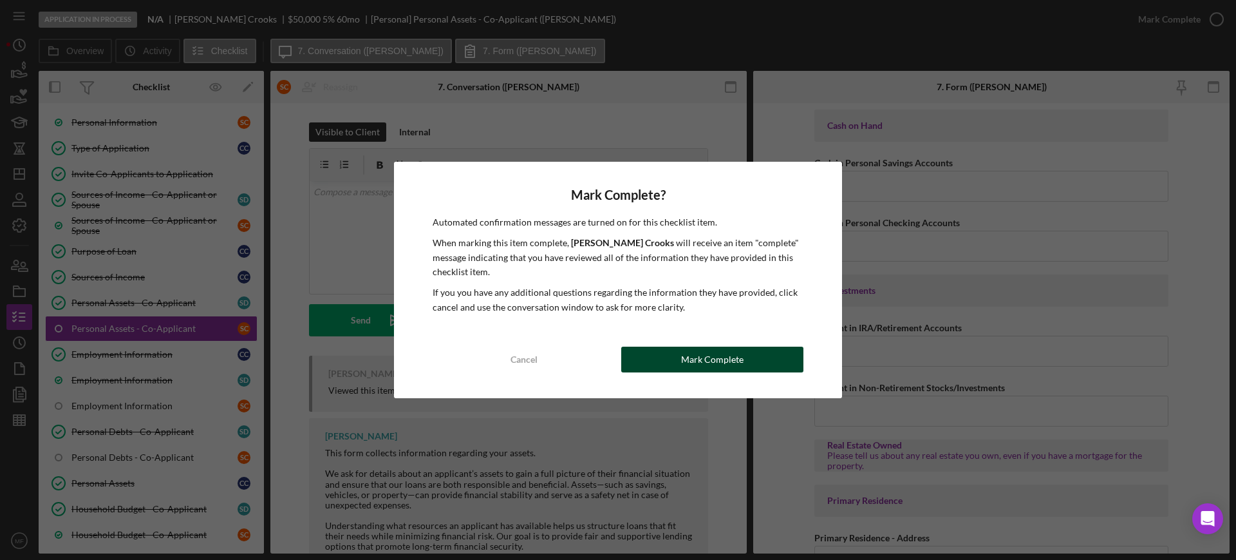
click at [715, 357] on div "Mark Complete" at bounding box center [712, 359] width 62 height 26
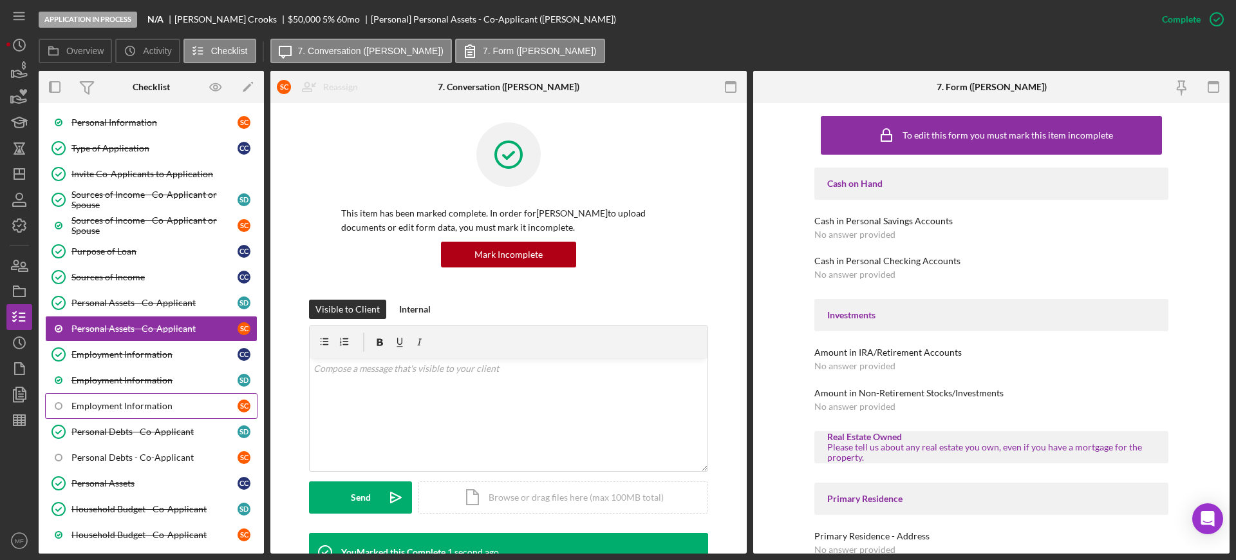
click at [129, 411] on link "Employment Information S C" at bounding box center [151, 406] width 213 height 26
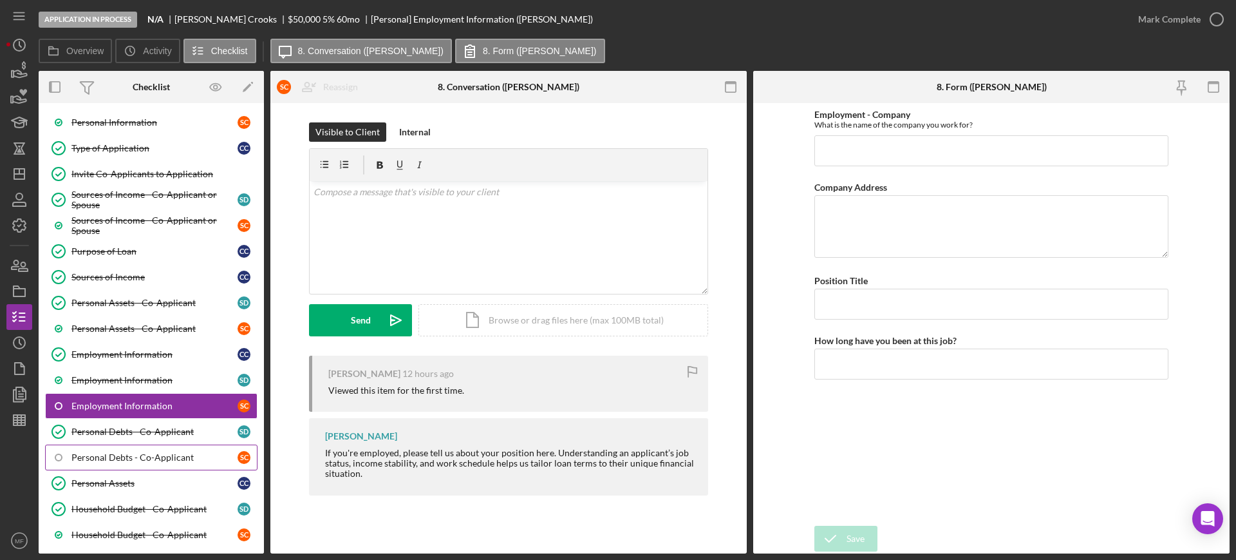
click at [122, 453] on div "Personal Debts - Co-Applicant" at bounding box center [154, 457] width 166 height 10
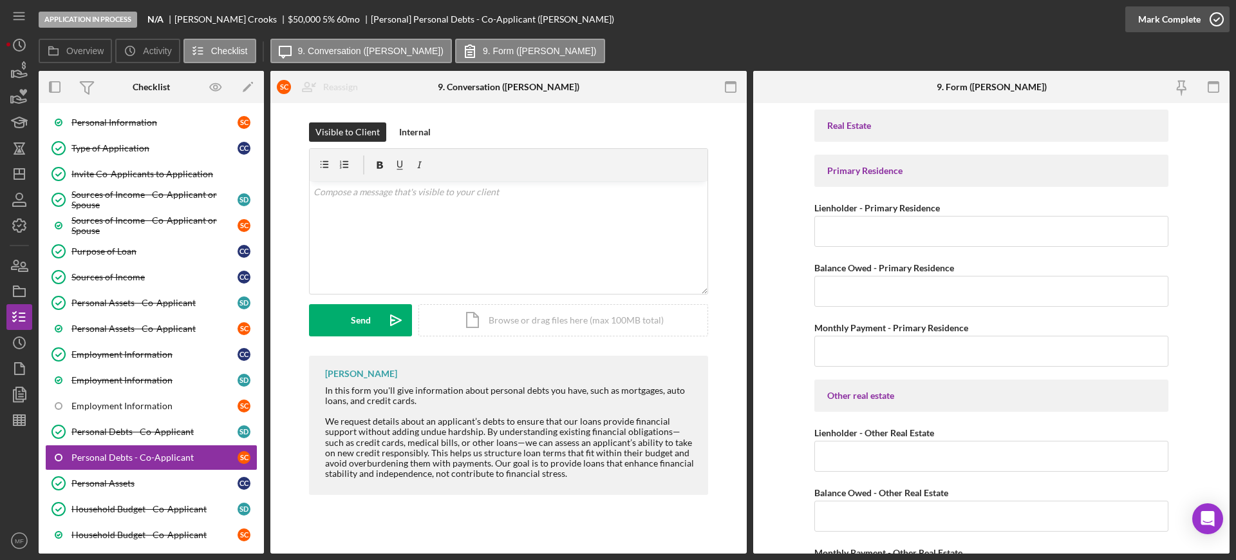
click at [1195, 16] on div "Mark Complete" at bounding box center [1170, 19] width 62 height 26
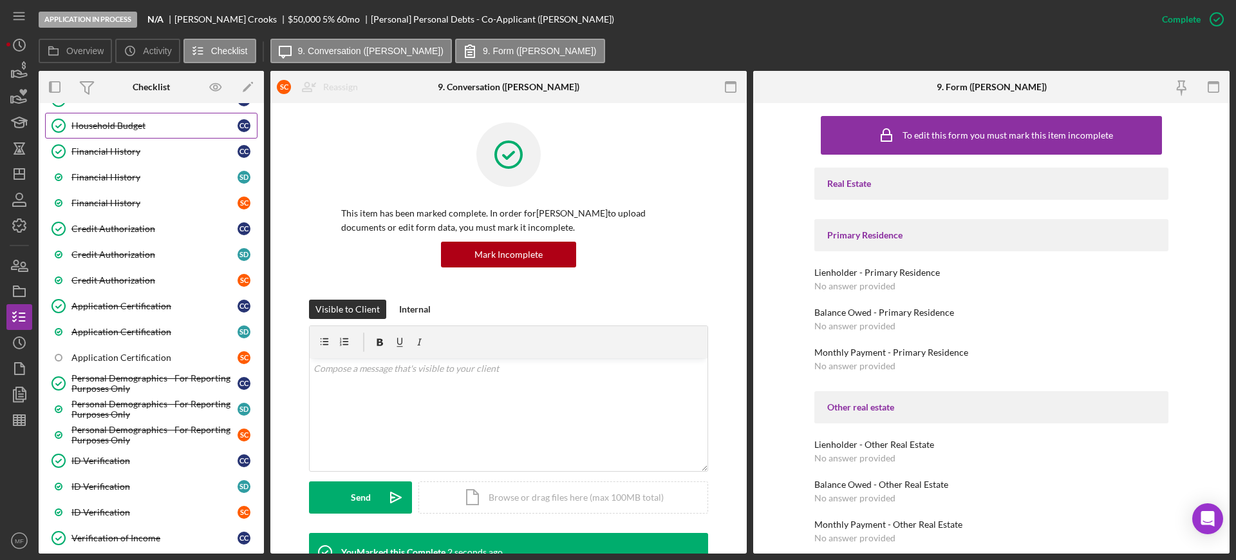
scroll to position [724, 0]
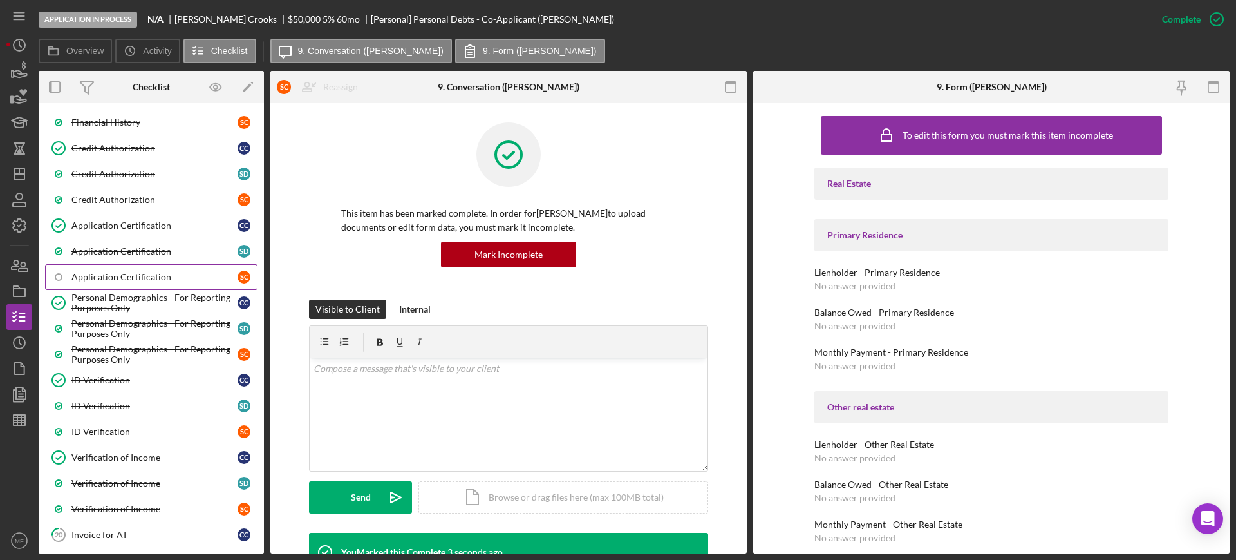
click at [138, 278] on div "Application Certification" at bounding box center [154, 277] width 166 height 10
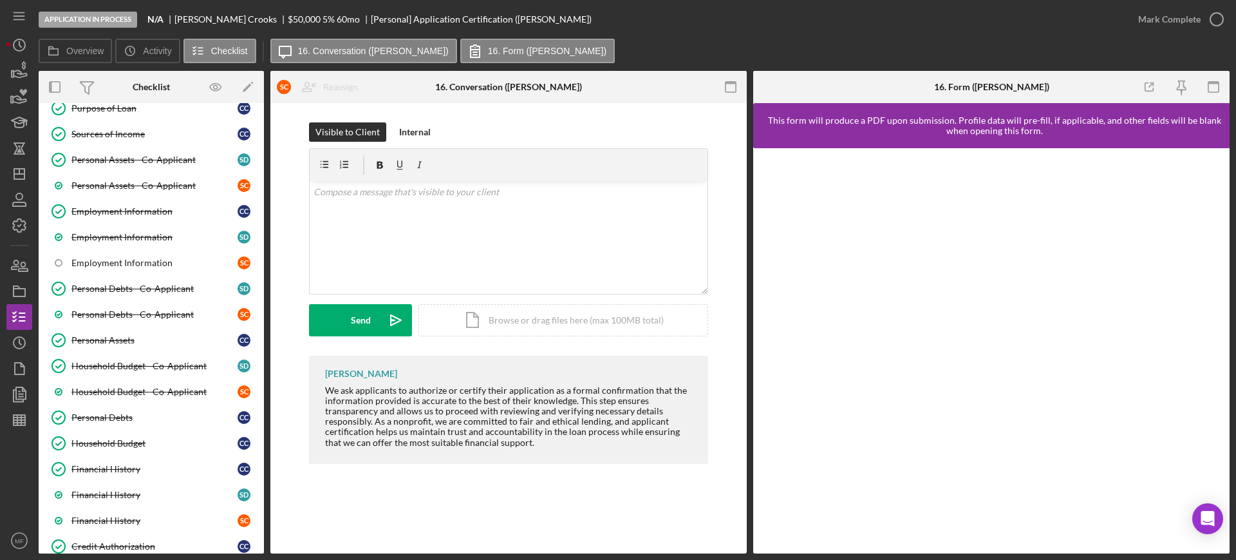
scroll to position [322, 0]
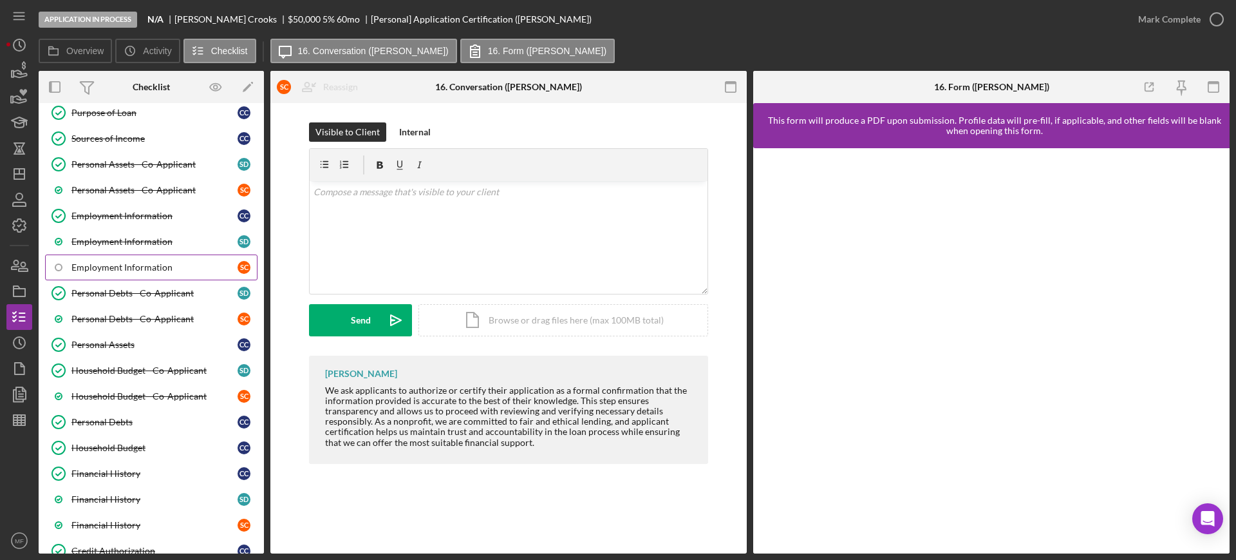
click at [156, 267] on div "Employment Information" at bounding box center [154, 267] width 166 height 10
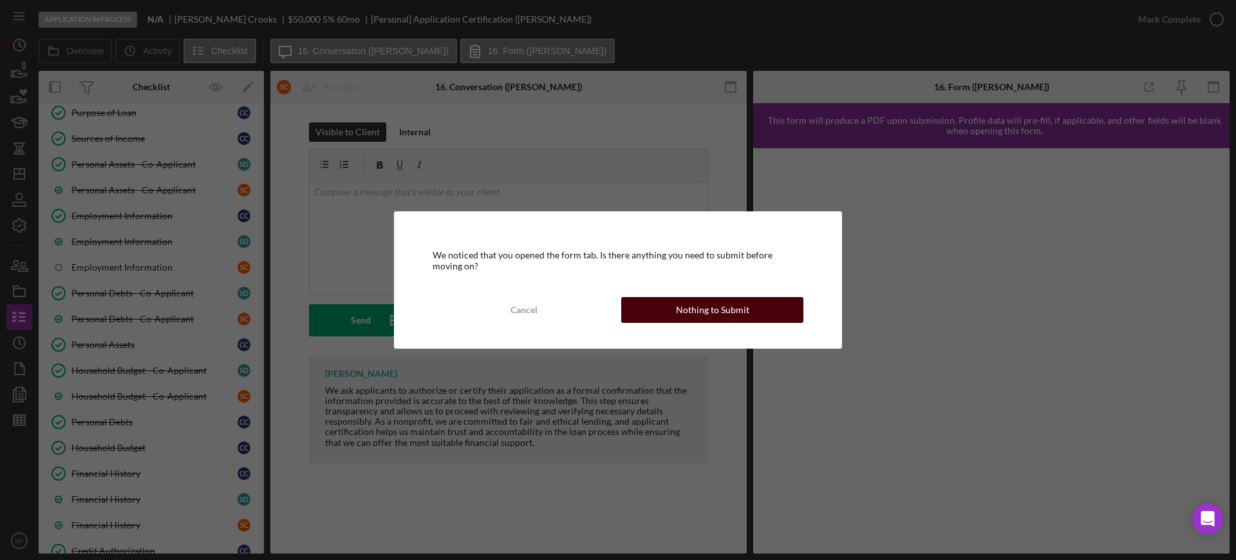
click at [702, 311] on div "Nothing to Submit" at bounding box center [712, 310] width 73 height 26
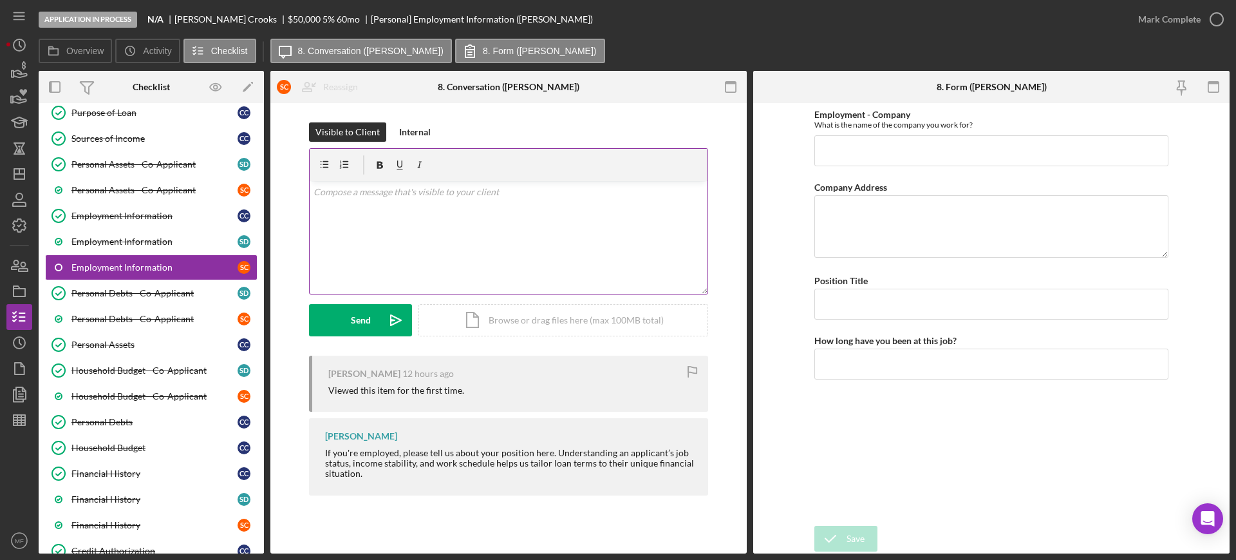
click at [336, 198] on p at bounding box center [509, 192] width 391 height 14
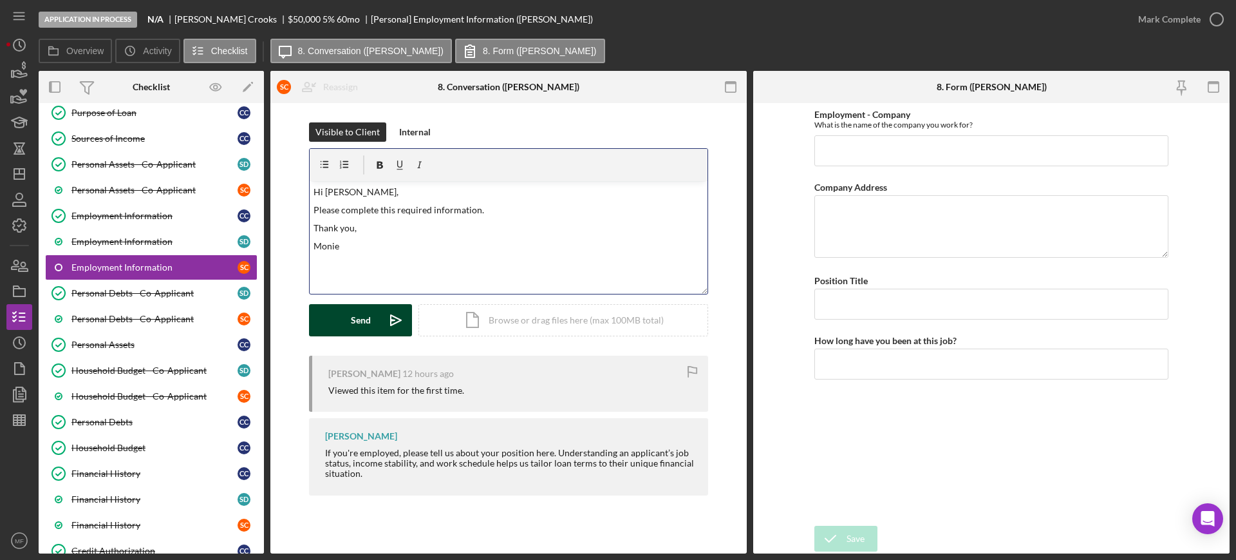
click at [332, 319] on button "Send Icon/icon-invite-send" at bounding box center [360, 320] width 103 height 32
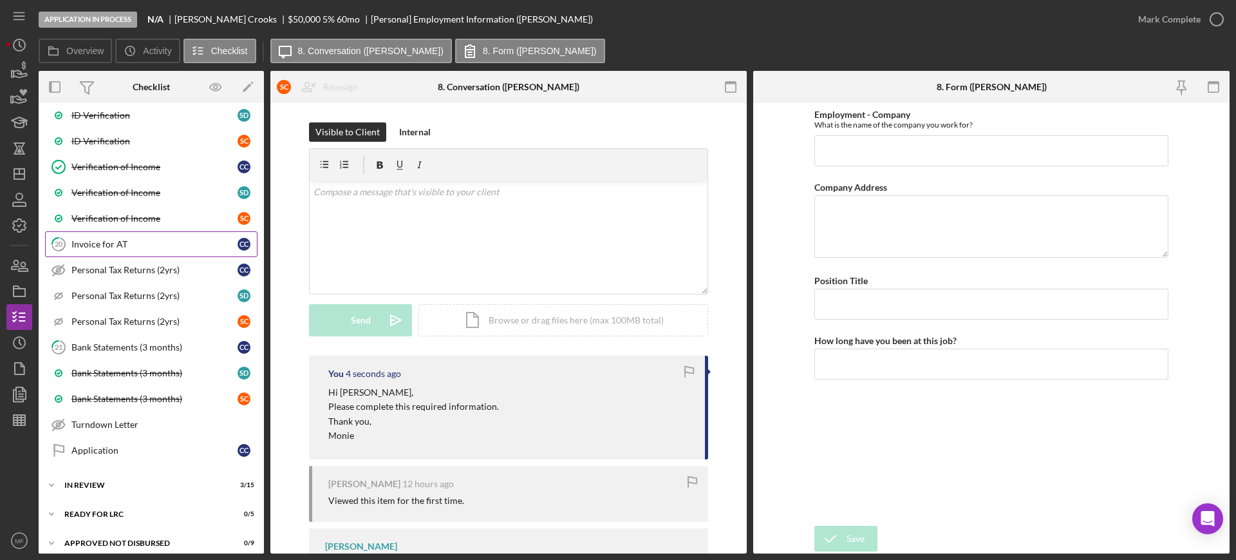
scroll to position [1046, 0]
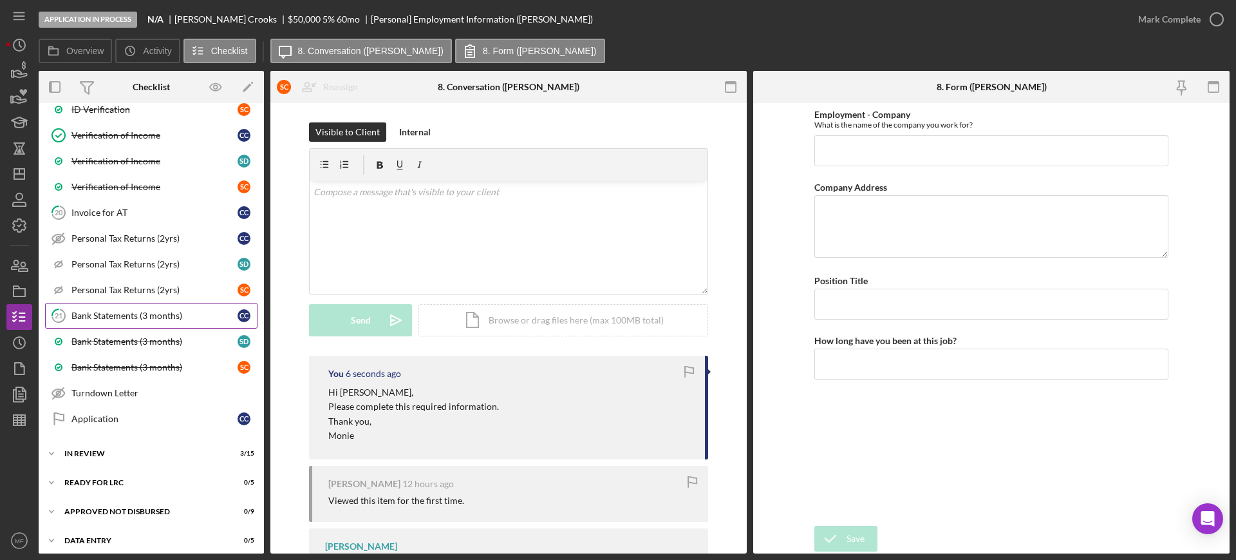
click at [148, 314] on div "Bank Statements (3 months)" at bounding box center [154, 315] width 166 height 10
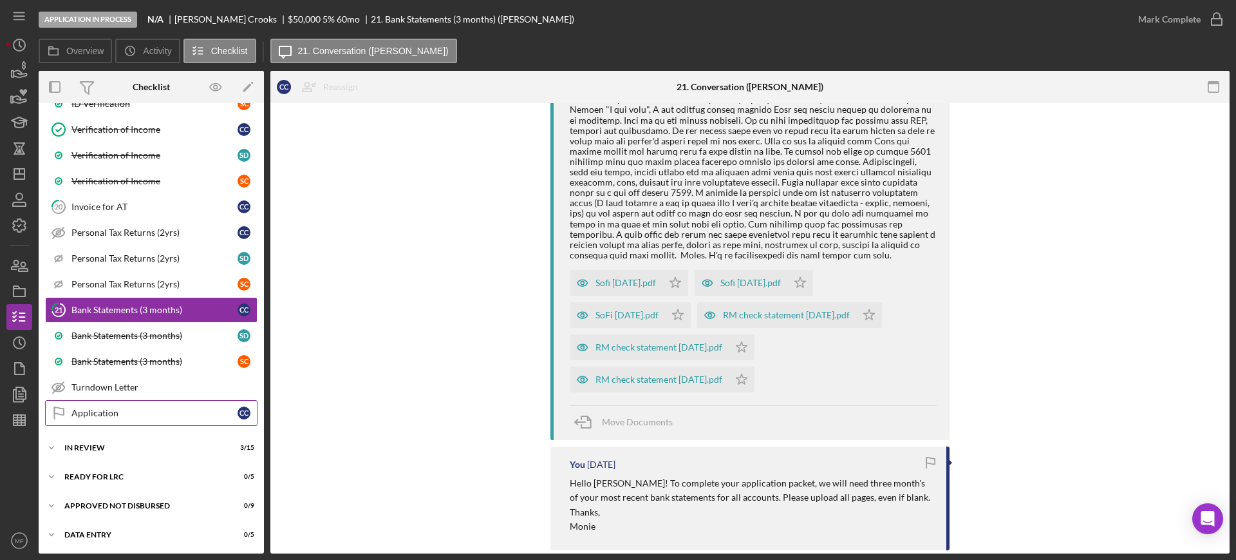
scroll to position [1054, 0]
click at [103, 441] on div "Icon/Expander In Review 3 / 15 Set Stage" at bounding box center [151, 446] width 225 height 26
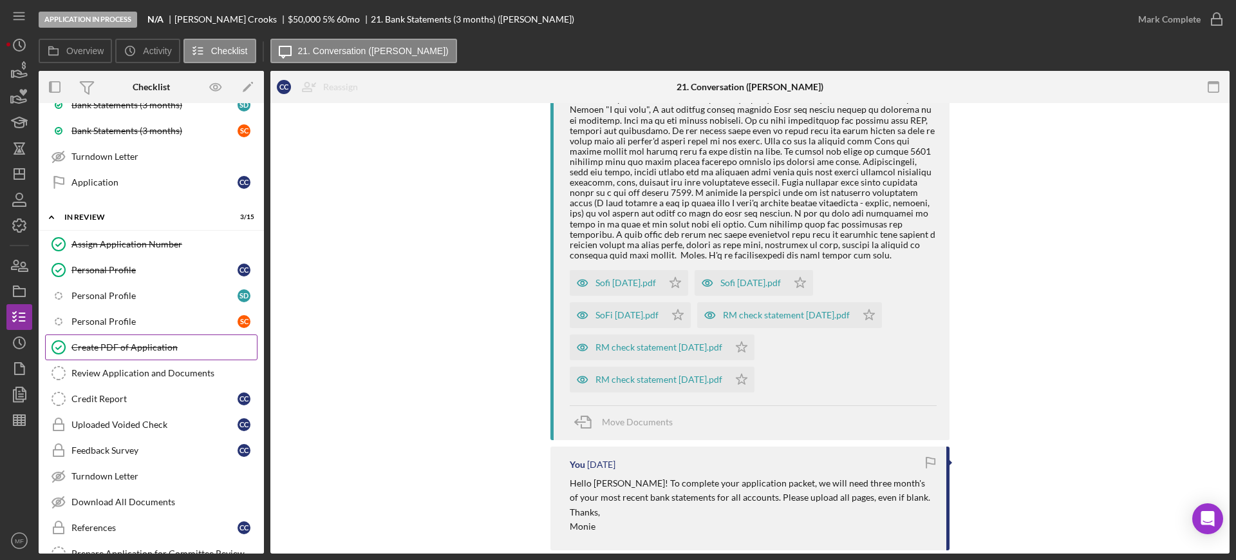
scroll to position [1295, 0]
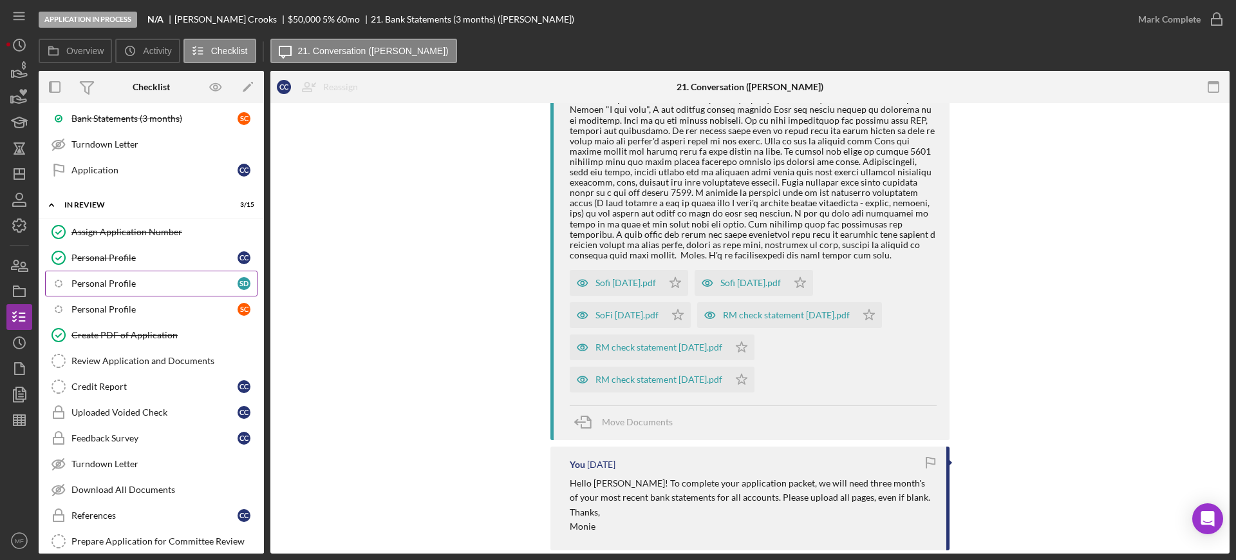
click at [144, 282] on div "Personal Profile" at bounding box center [154, 283] width 166 height 10
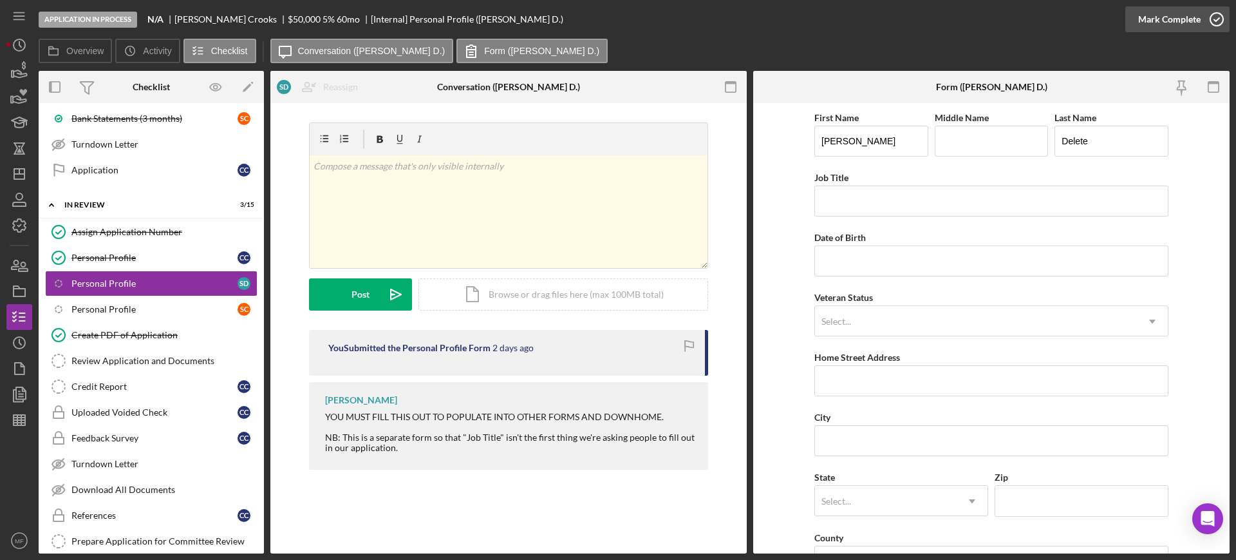
click at [1184, 14] on div "Mark Complete" at bounding box center [1170, 19] width 62 height 26
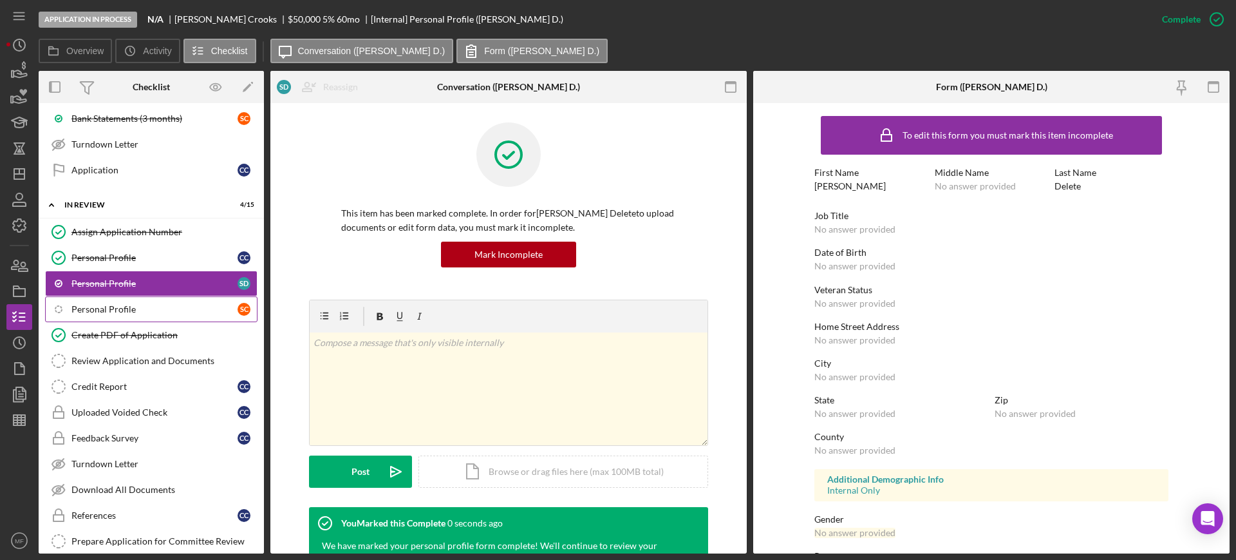
click at [121, 314] on div "Personal Profile" at bounding box center [154, 309] width 166 height 10
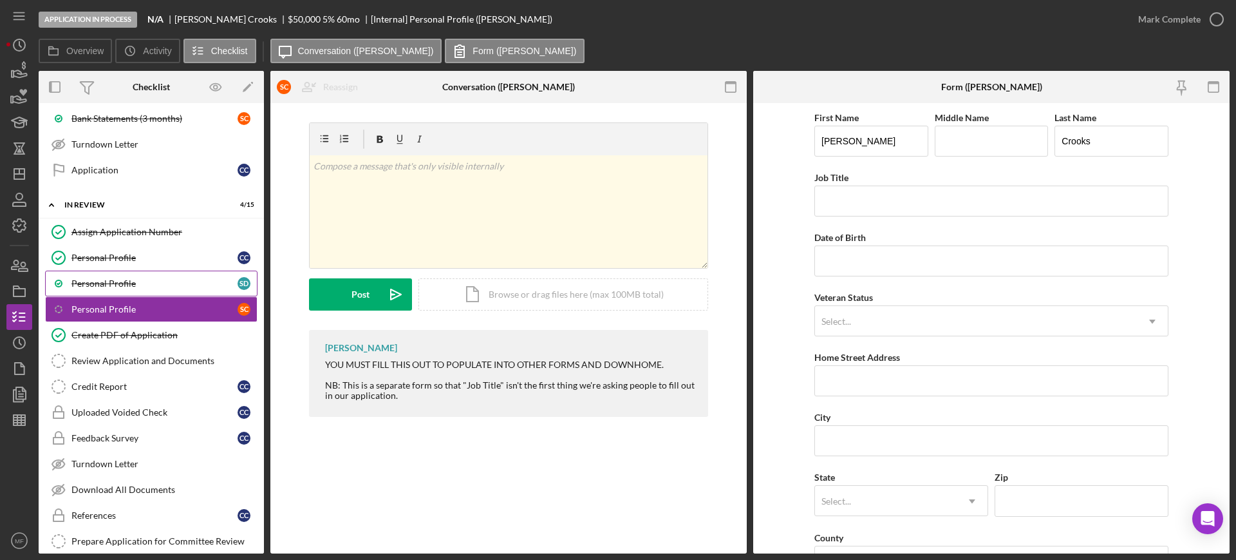
click at [129, 285] on div "Personal Profile" at bounding box center [154, 283] width 166 height 10
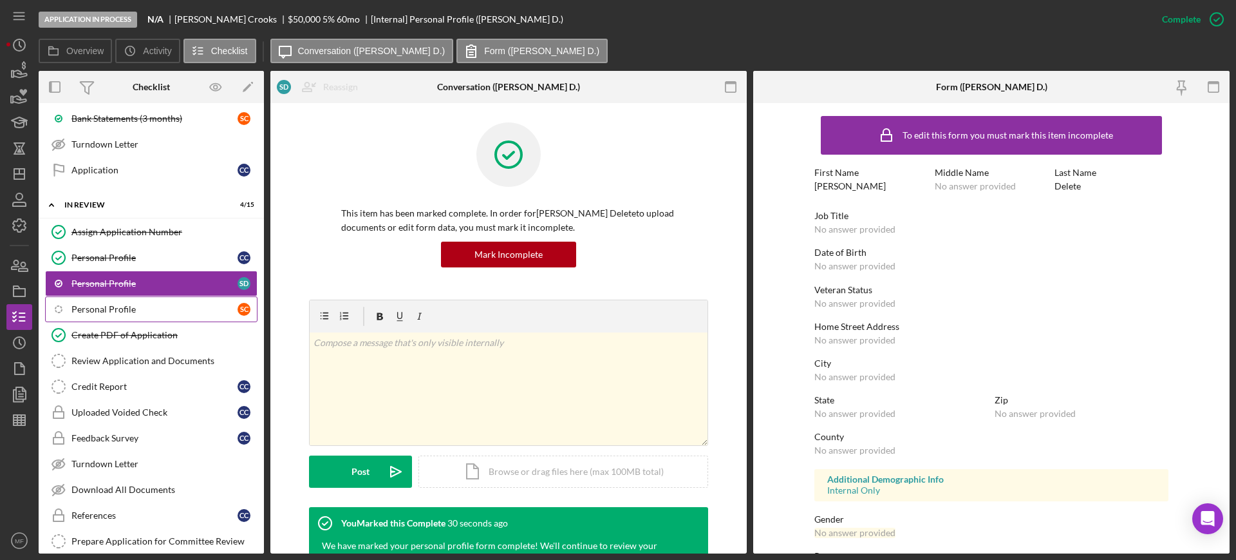
click at [126, 312] on div "Personal Profile" at bounding box center [154, 309] width 166 height 10
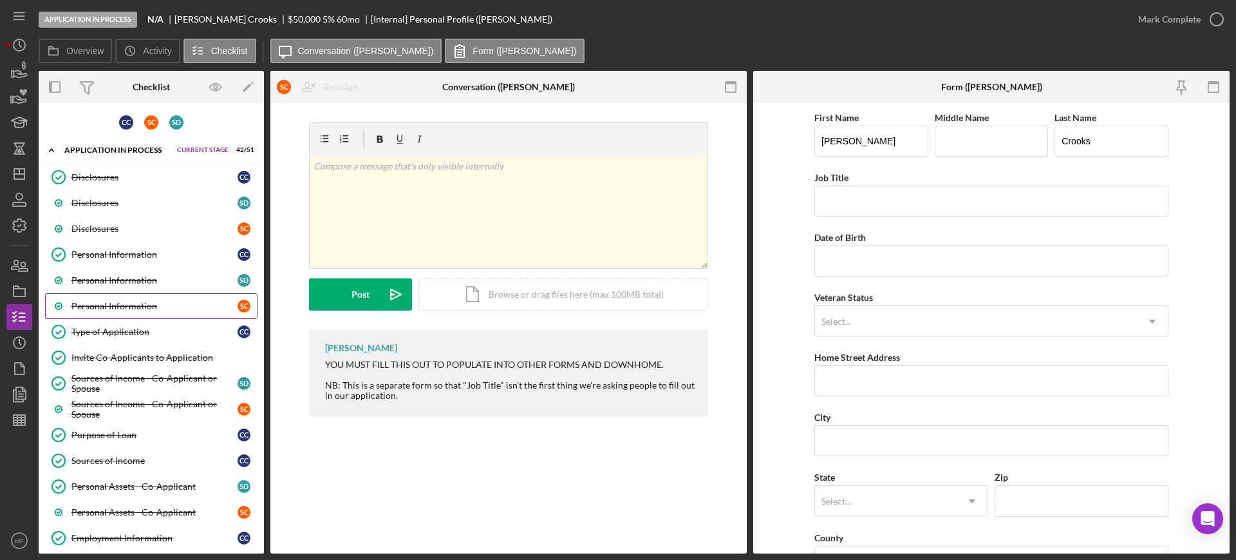
click at [142, 301] on div "Personal Information" at bounding box center [154, 306] width 166 height 10
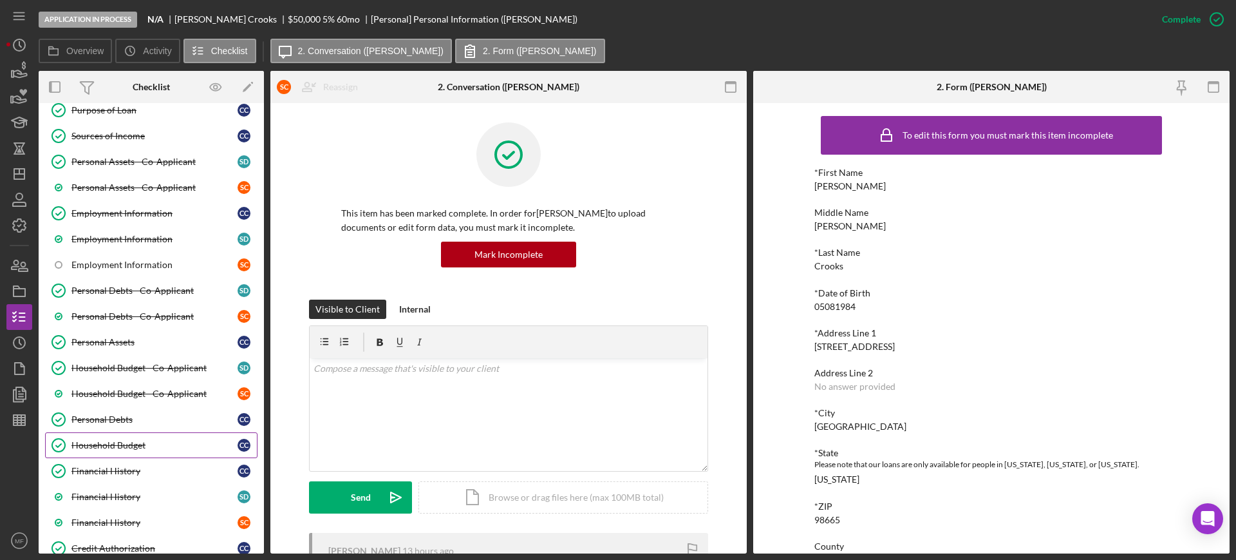
scroll to position [322, 0]
click at [137, 267] on div "Employment Information" at bounding box center [154, 267] width 166 height 10
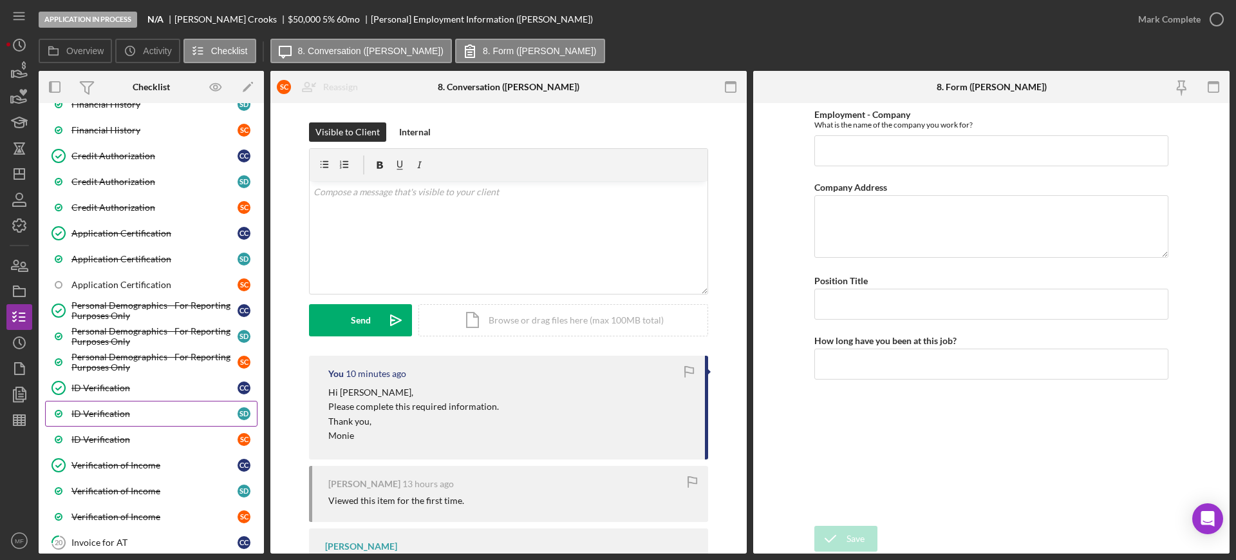
scroll to position [724, 0]
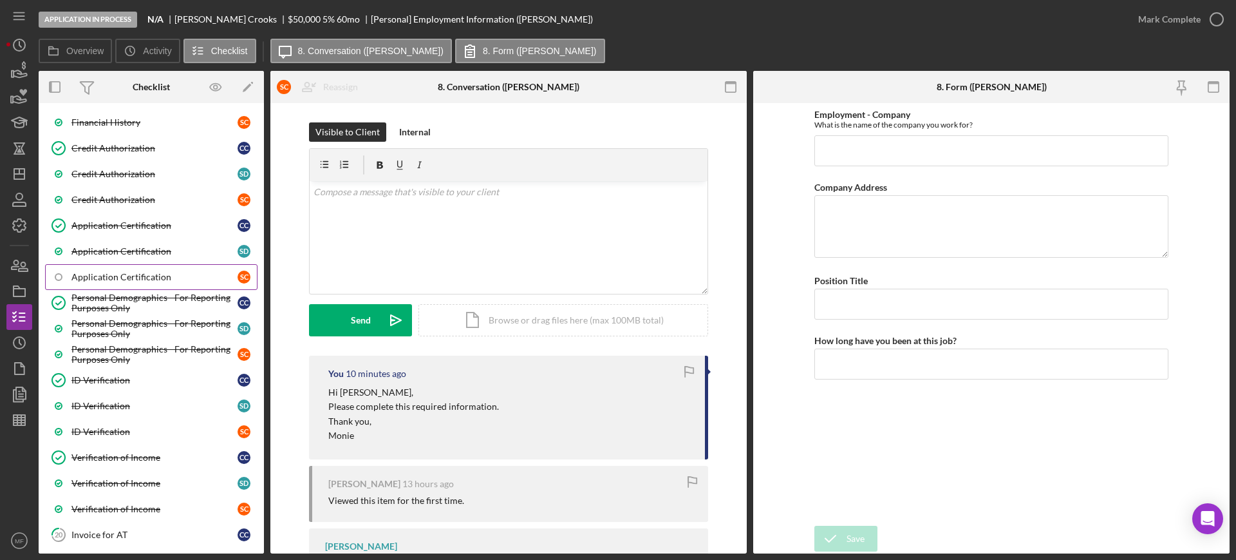
click at [137, 281] on div "Application Certification" at bounding box center [154, 277] width 166 height 10
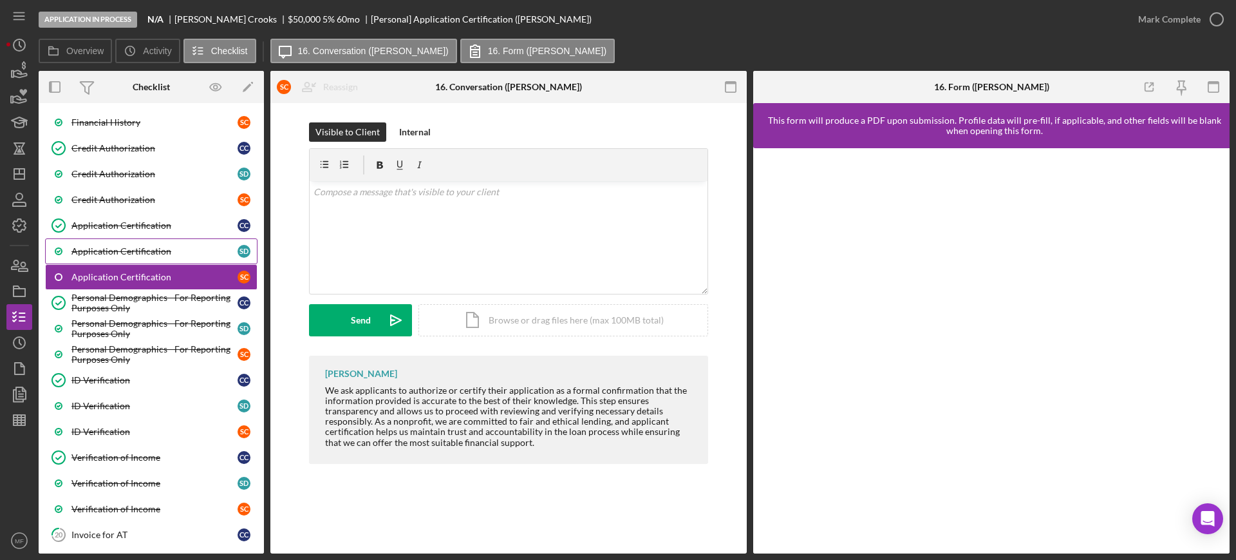
click at [126, 249] on div "Application Certification" at bounding box center [154, 251] width 166 height 10
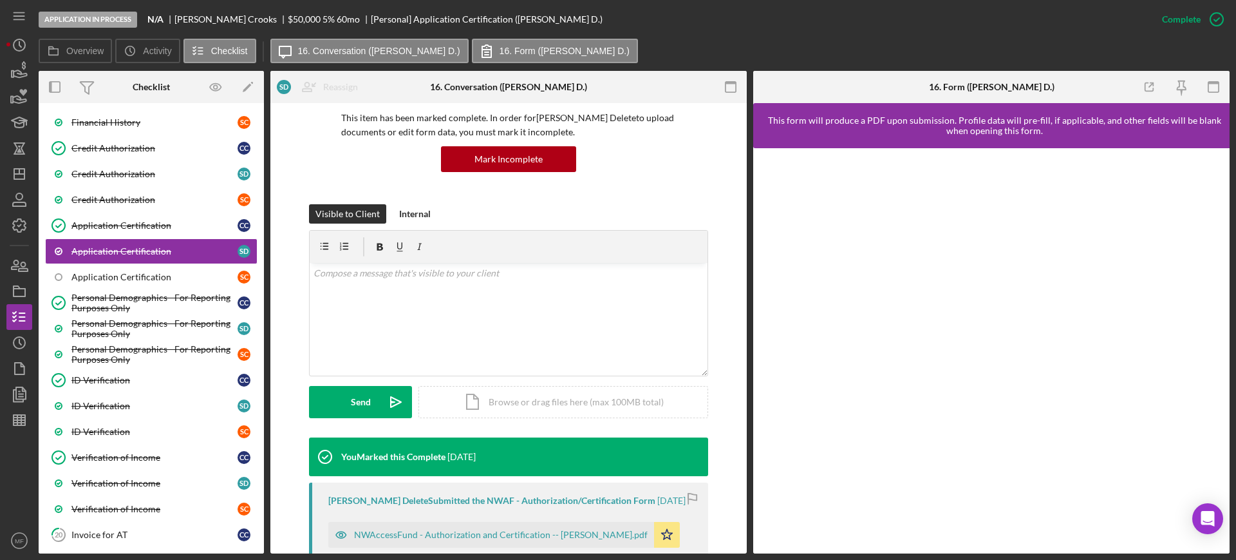
scroll to position [322, 0]
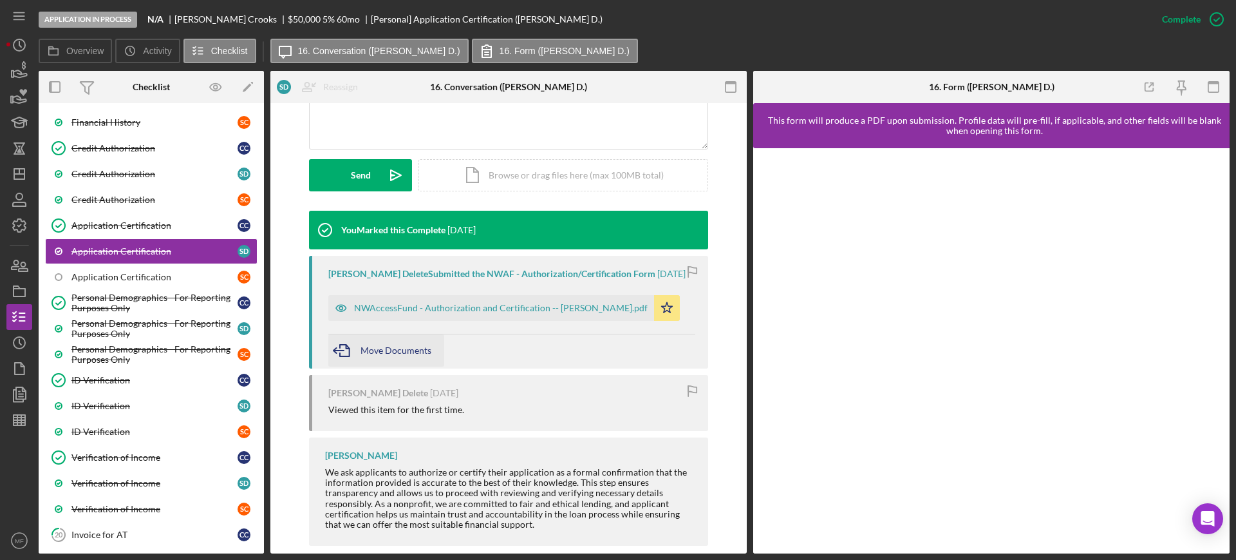
click at [421, 343] on div "Move Documents" at bounding box center [396, 350] width 71 height 32
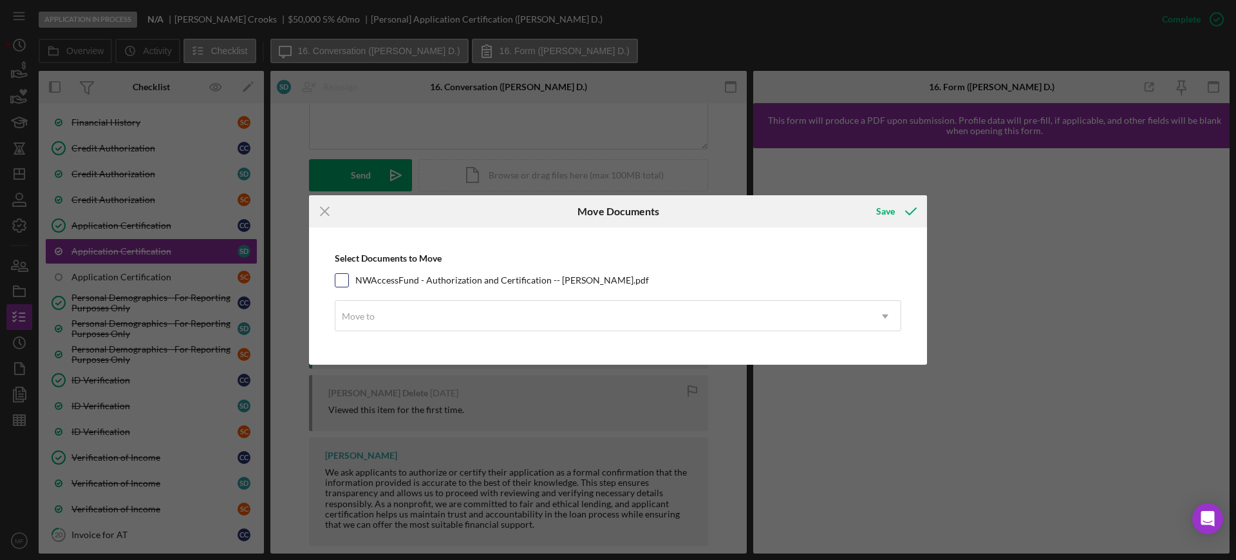
click at [344, 278] on input "NWAccessFund - Authorization and Certification -- Seth Crooks.pdf" at bounding box center [342, 280] width 13 height 13
checkbox input "true"
click at [440, 319] on div "Move to" at bounding box center [603, 316] width 535 height 30
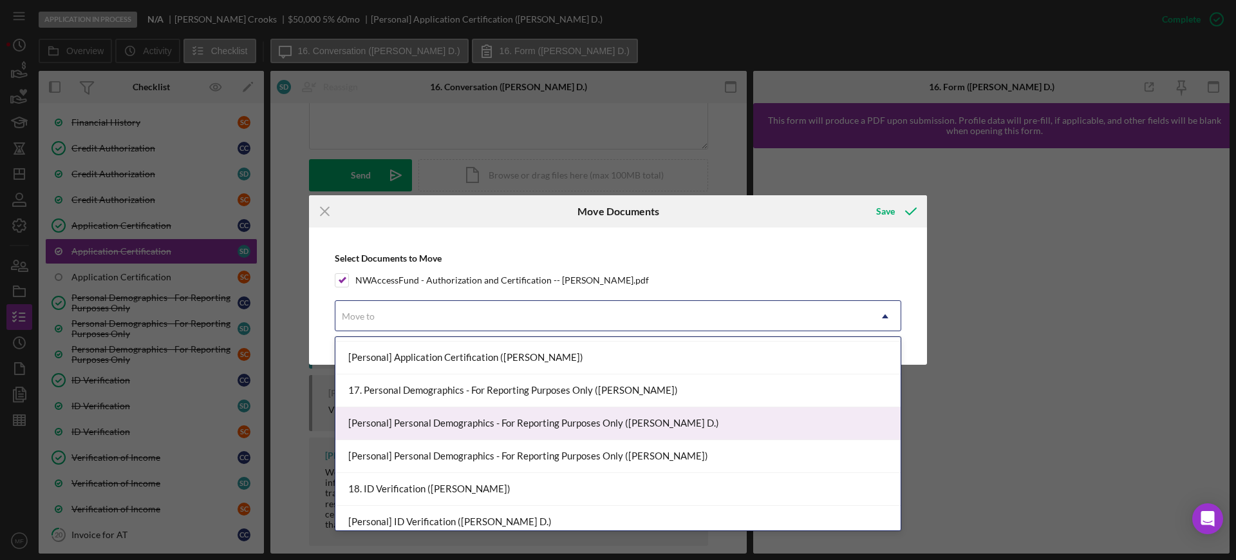
scroll to position [966, 0]
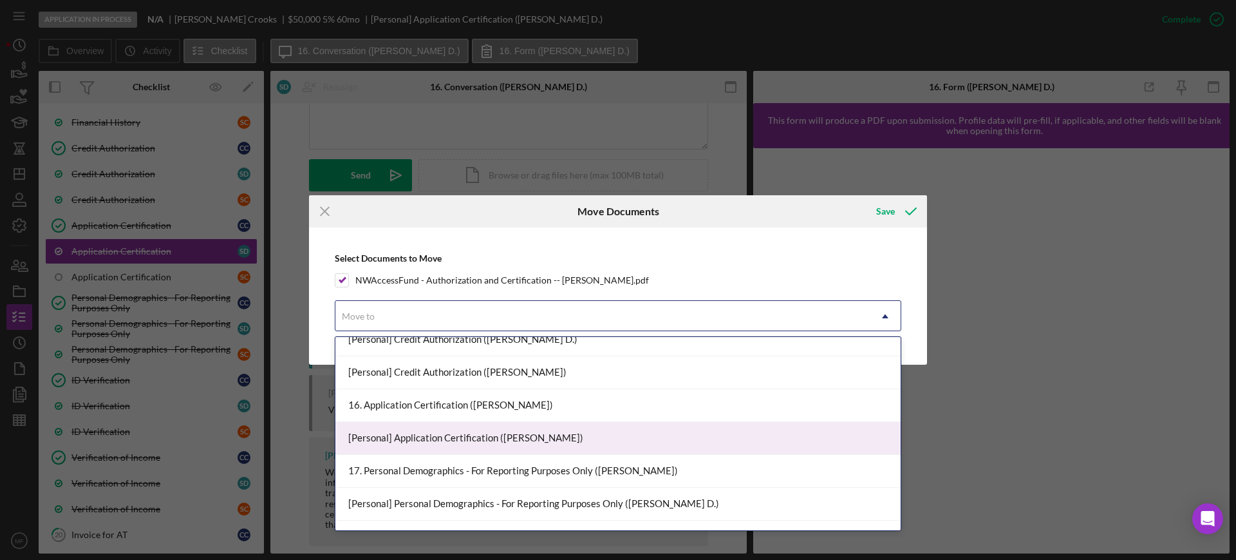
click at [491, 436] on div "[Personal] Application Certification (Seth C.)" at bounding box center [618, 438] width 565 height 33
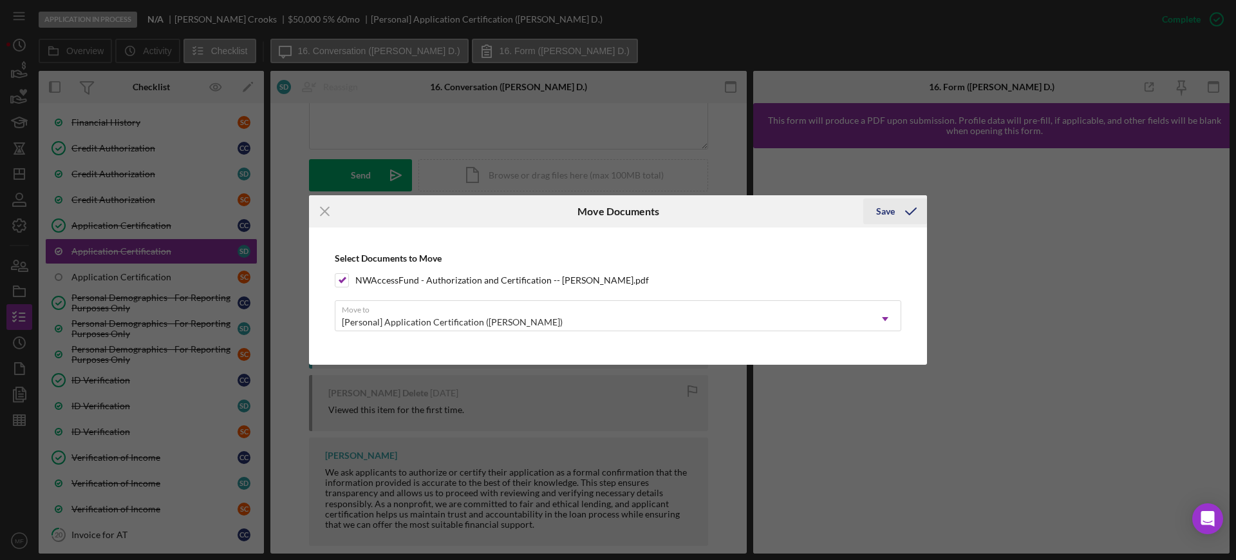
click at [884, 211] on div "Save" at bounding box center [885, 211] width 19 height 26
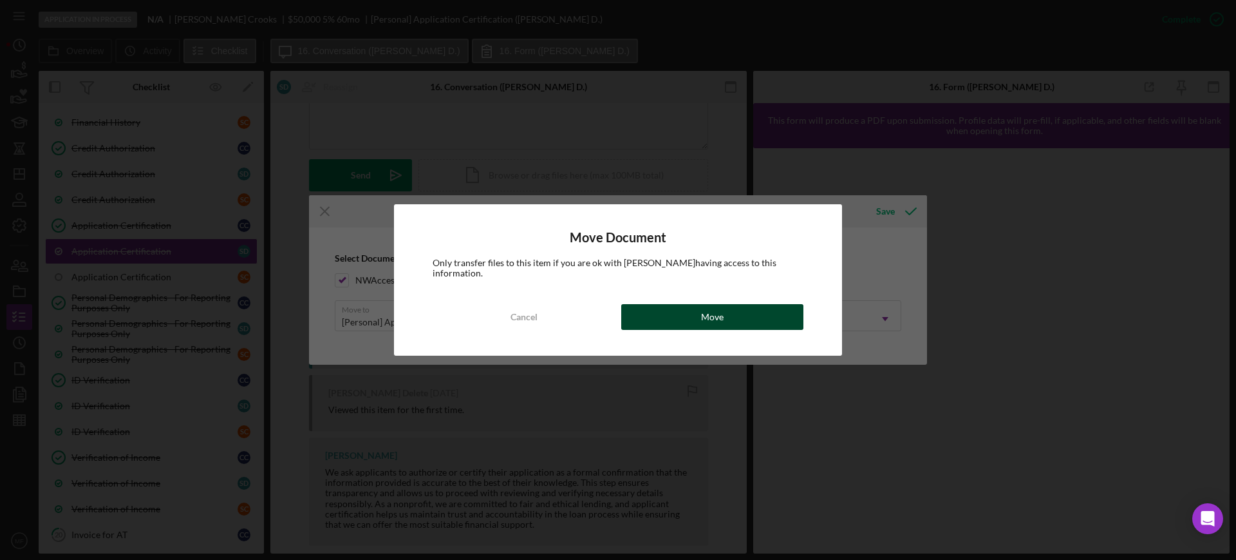
click at [713, 304] on div "Move" at bounding box center [712, 317] width 23 height 26
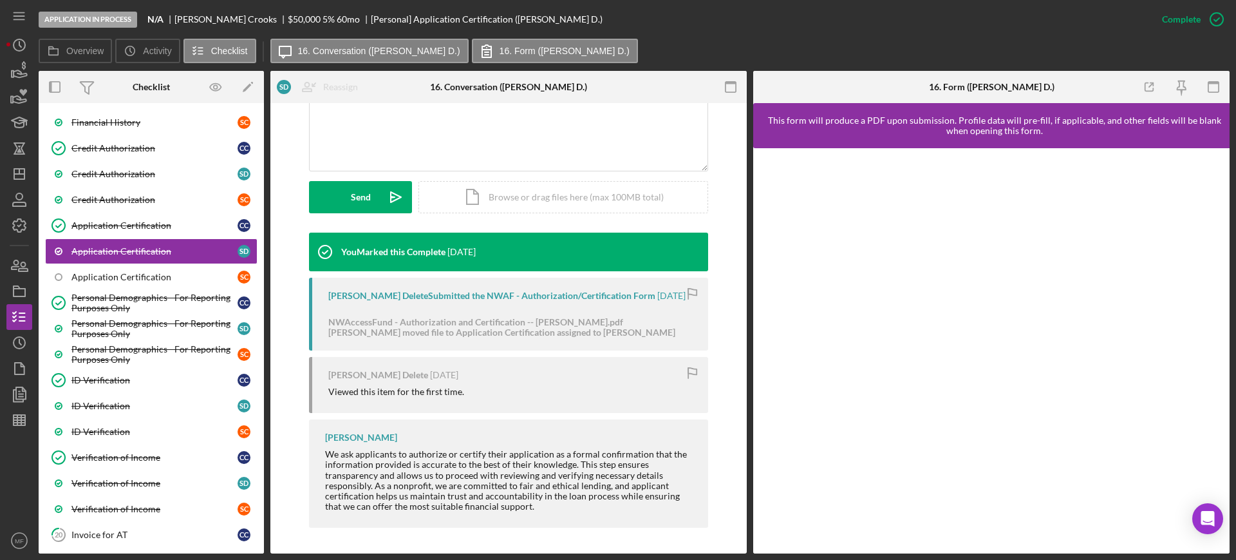
scroll to position [300, 0]
click at [99, 274] on div "Application Certification" at bounding box center [154, 277] width 166 height 10
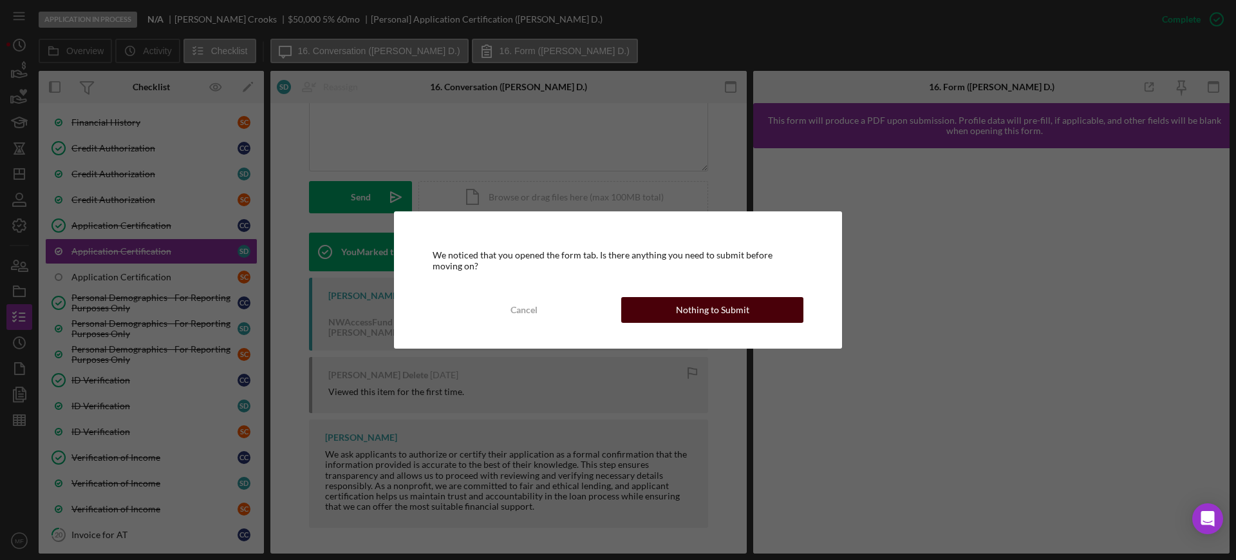
click at [696, 312] on div "Nothing to Submit" at bounding box center [712, 310] width 73 height 26
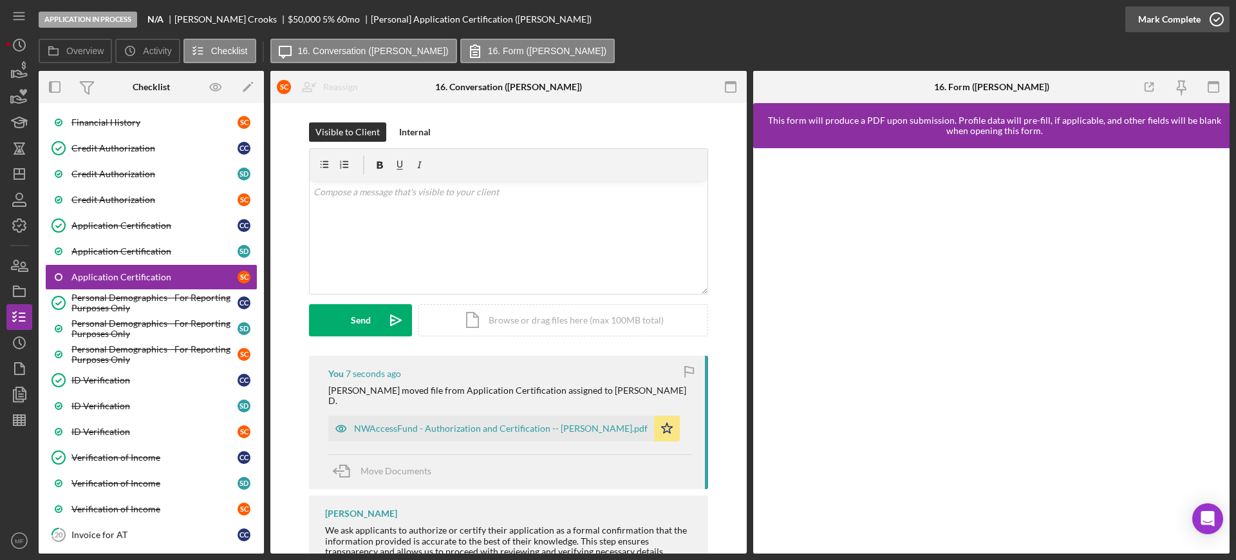
click at [1188, 15] on div "Mark Complete" at bounding box center [1170, 19] width 62 height 26
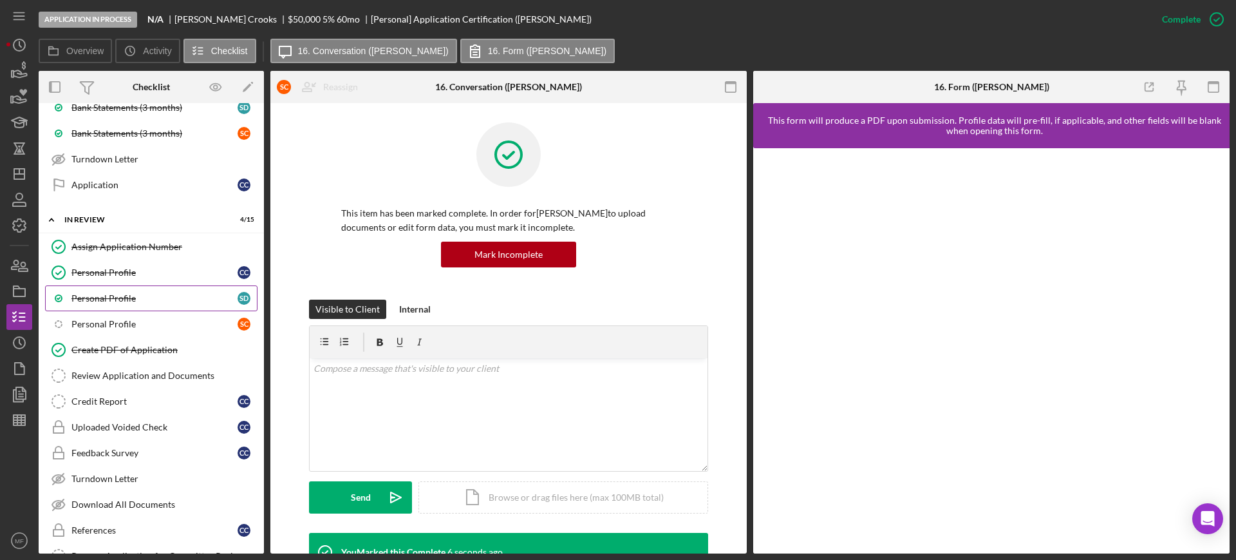
scroll to position [1288, 0]
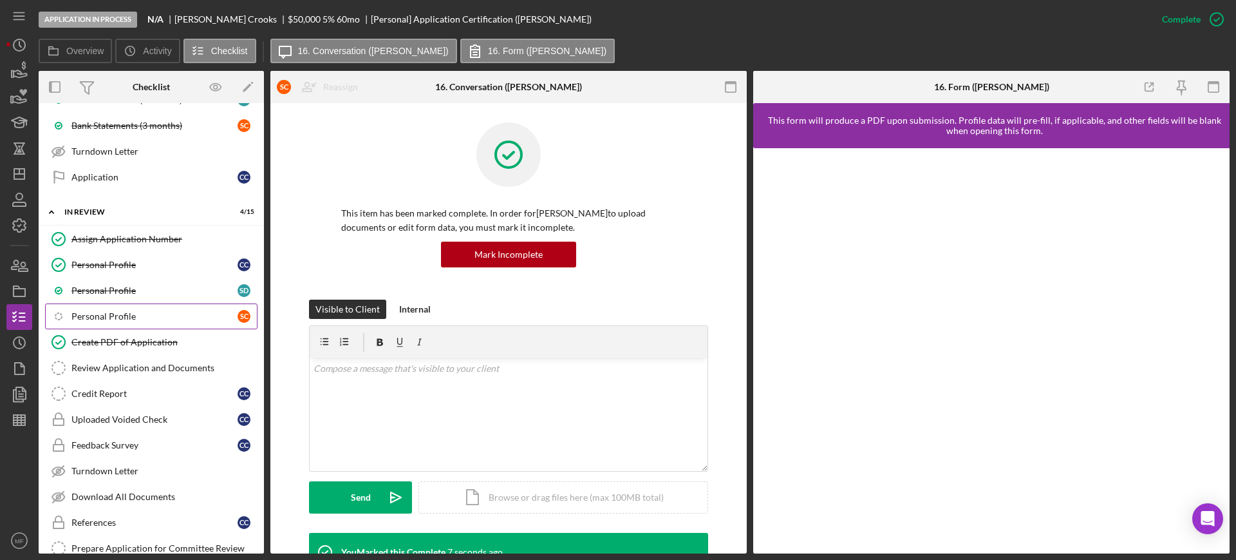
click at [133, 307] on link "Icon/Checklist Item Sub Internal Personal Profile S C" at bounding box center [151, 316] width 213 height 26
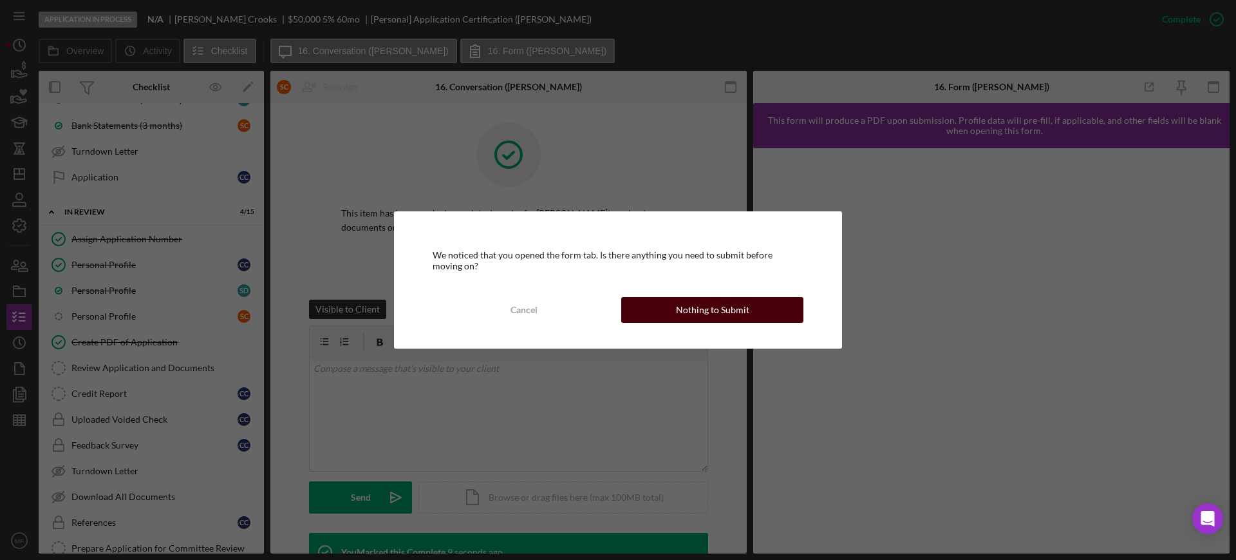
click at [706, 303] on div "Nothing to Submit" at bounding box center [712, 310] width 73 height 26
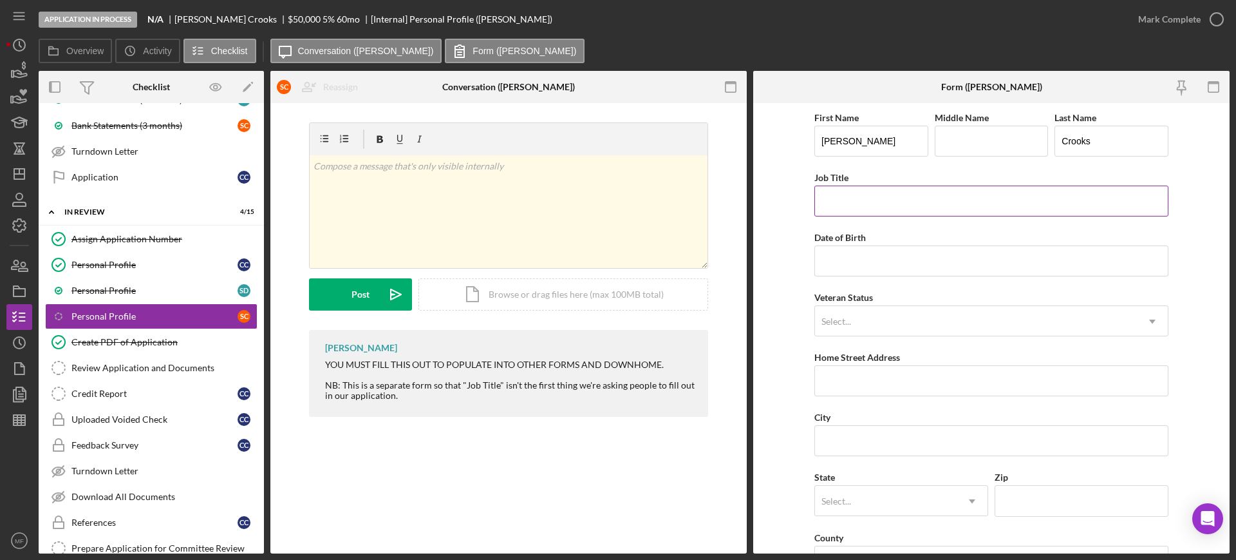
click at [914, 195] on input "Job Title" at bounding box center [992, 200] width 354 height 31
click at [847, 259] on input "Date of Birth" at bounding box center [992, 260] width 354 height 31
drag, startPoint x: 891, startPoint y: 266, endPoint x: 699, endPoint y: 261, distance: 191.3
click at [699, 261] on div "Overview Internal Workflow Stage Application In Process Icon/Dropdown Arrow Arc…" at bounding box center [634, 312] width 1191 height 482
type input "05/08/1984"
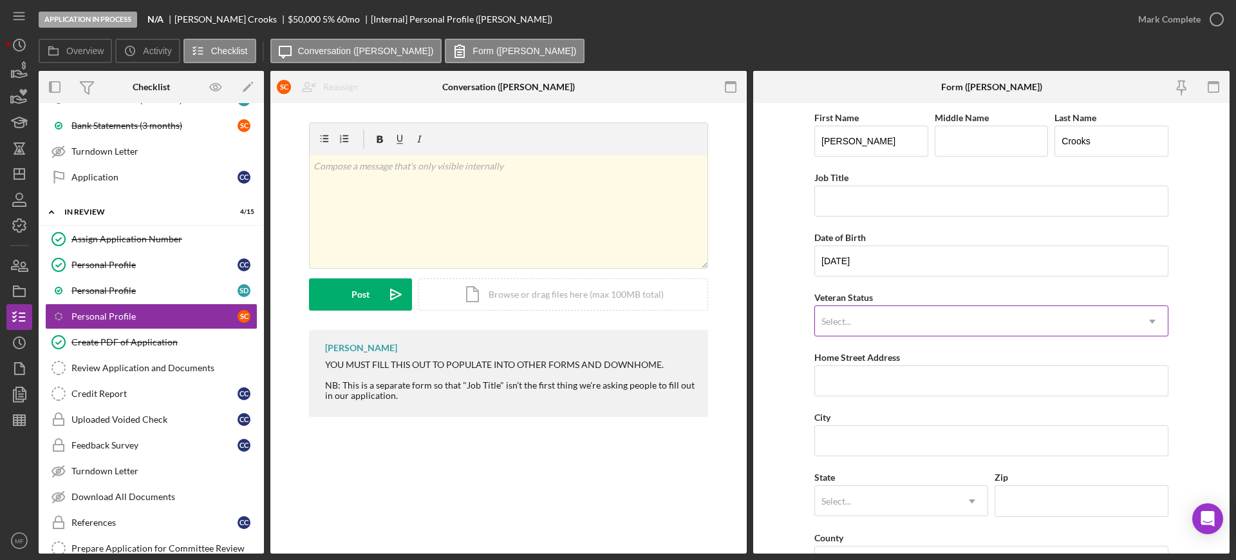
click at [851, 323] on div "Select..." at bounding box center [836, 321] width 33 height 10
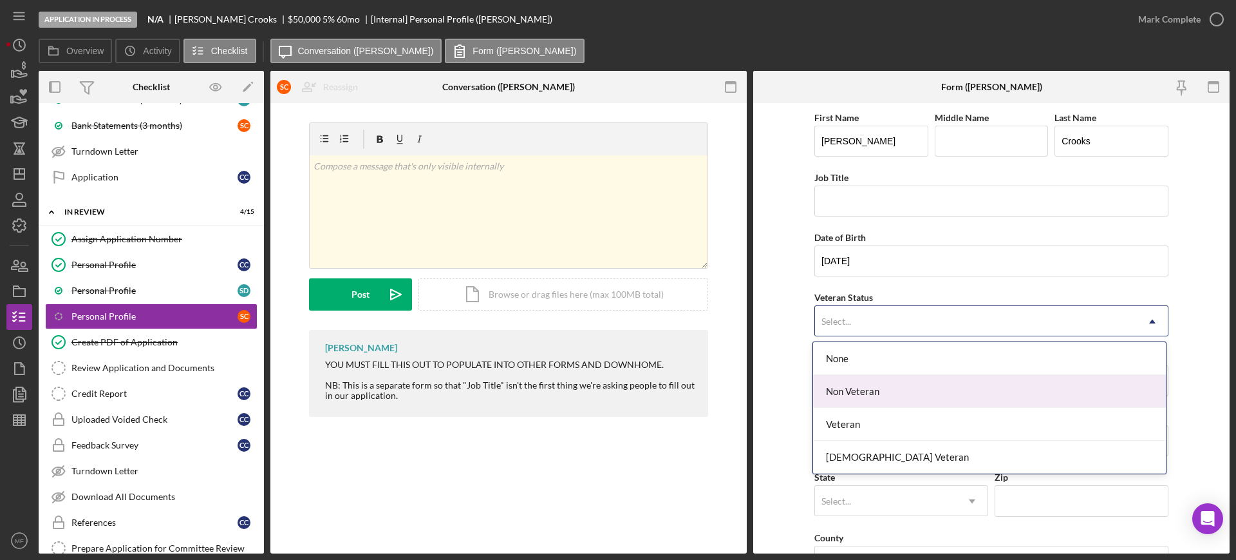
click at [876, 387] on div "Non Veteran" at bounding box center [989, 391] width 353 height 33
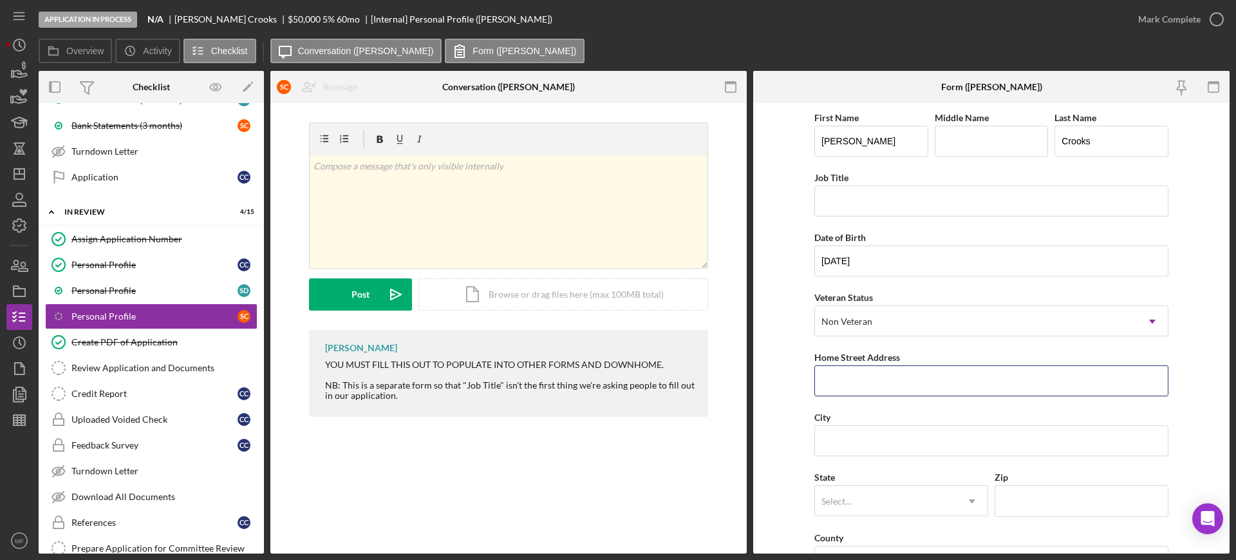
click at [876, 387] on input "Home Street Address" at bounding box center [992, 380] width 354 height 31
type input "1811 Northeast 82nd St"
type input "Vancouver"
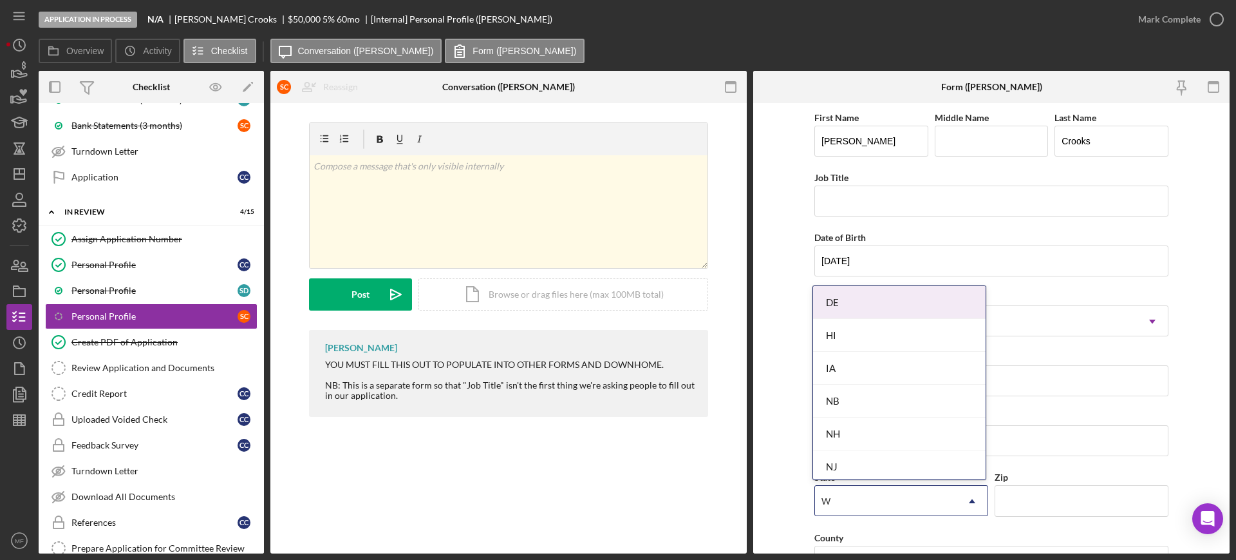
type input "WA"
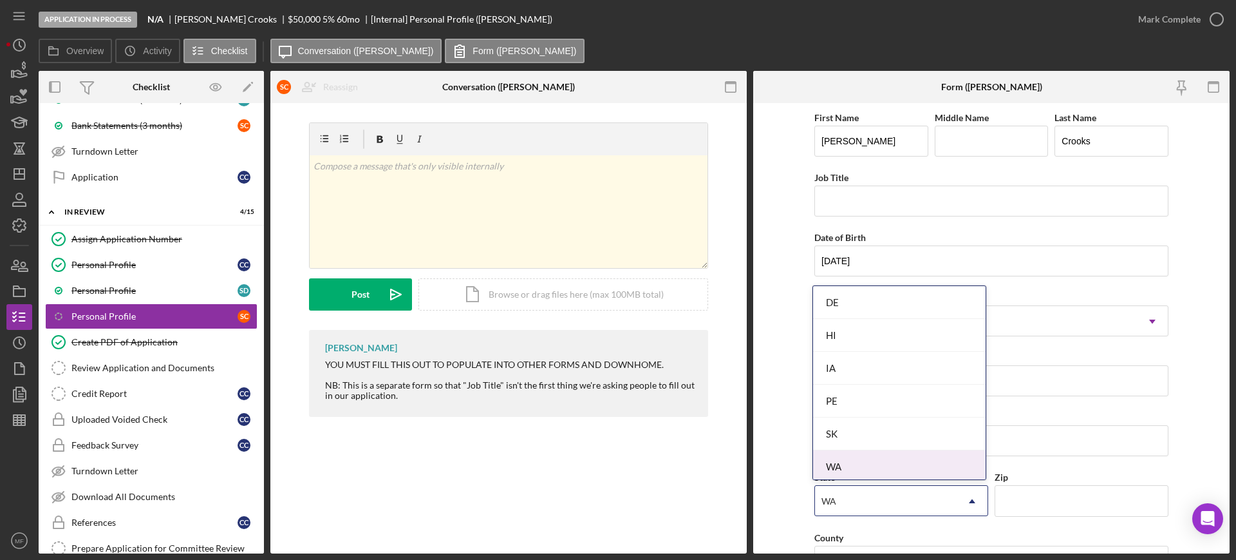
click at [883, 468] on div "WA" at bounding box center [899, 466] width 173 height 33
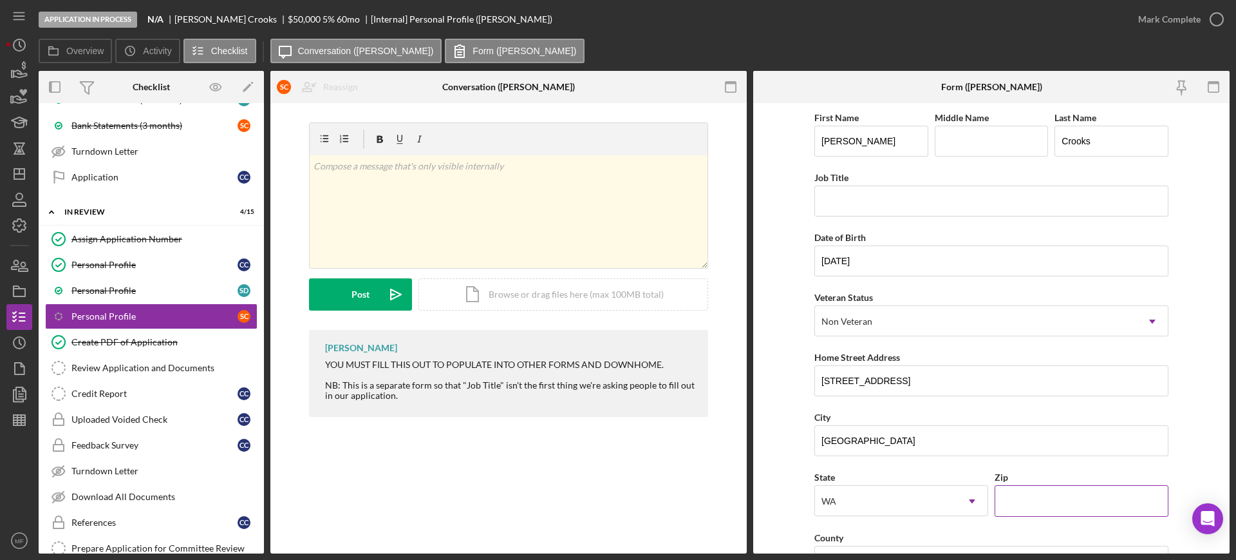
click at [1055, 493] on input "Zip" at bounding box center [1082, 500] width 174 height 31
type input "98665"
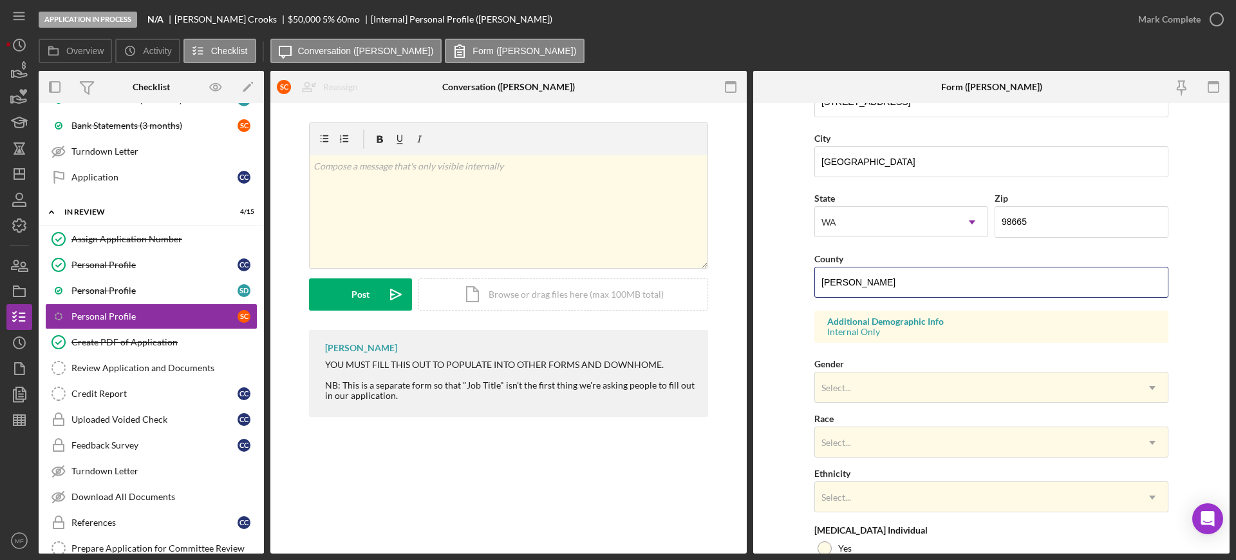
scroll to position [410, 0]
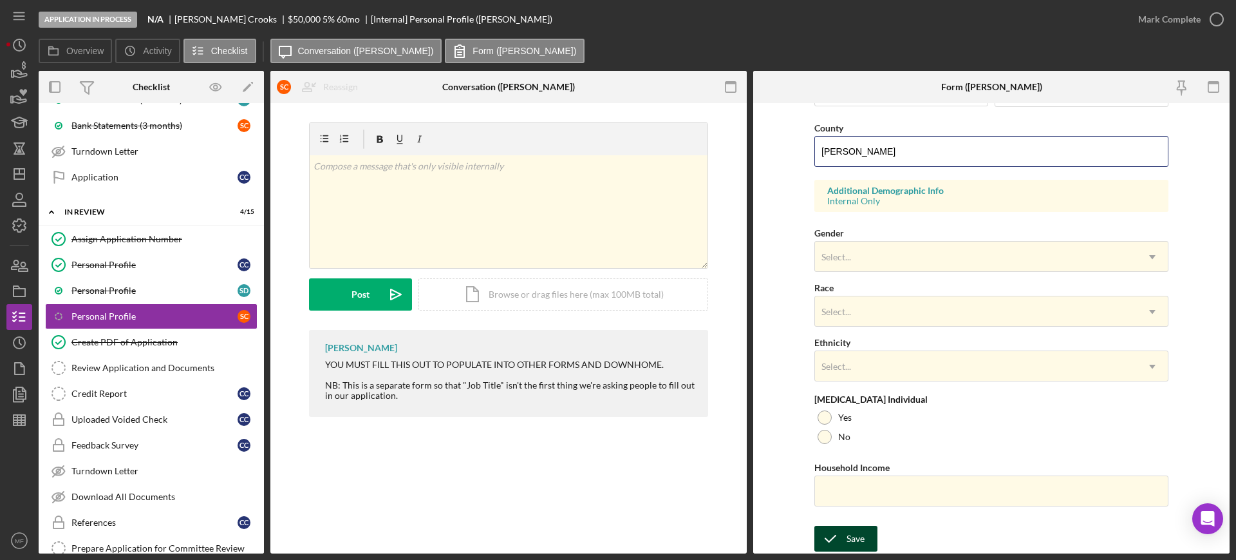
type input "Clark"
click at [840, 539] on icon "submit" at bounding box center [831, 538] width 32 height 32
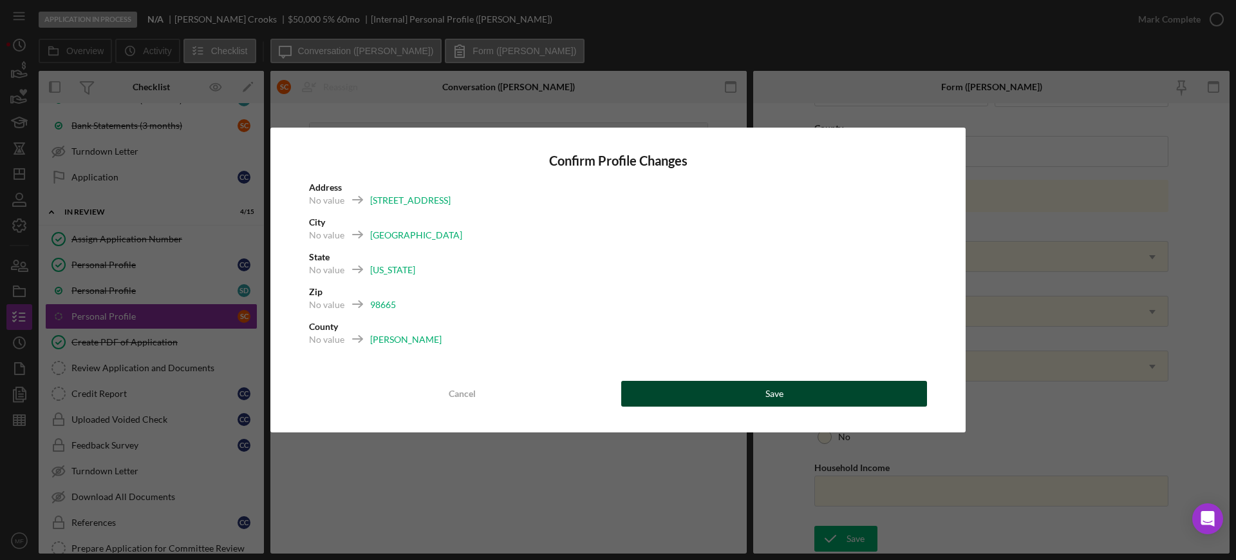
click at [761, 396] on button "Save" at bounding box center [774, 394] width 306 height 26
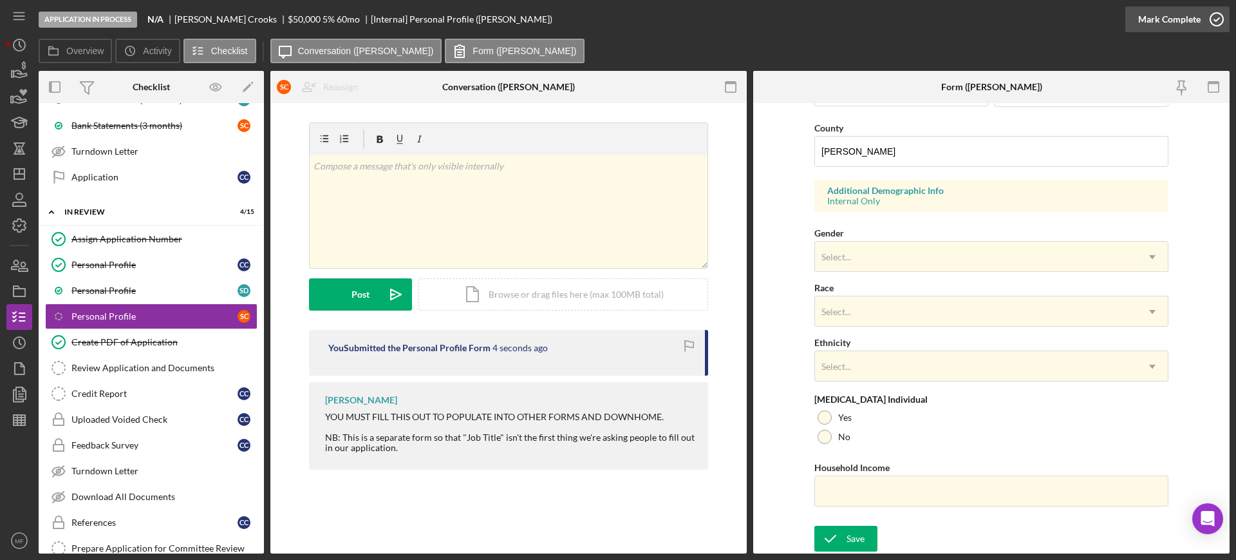
click at [1195, 19] on div "Mark Complete" at bounding box center [1170, 19] width 62 height 26
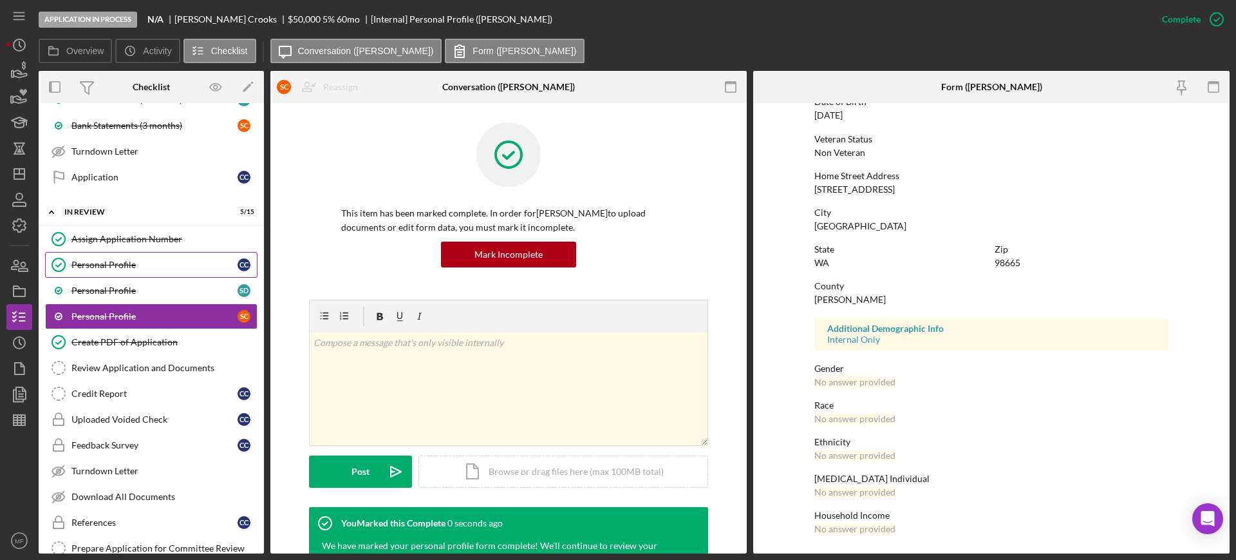
scroll to position [151, 0]
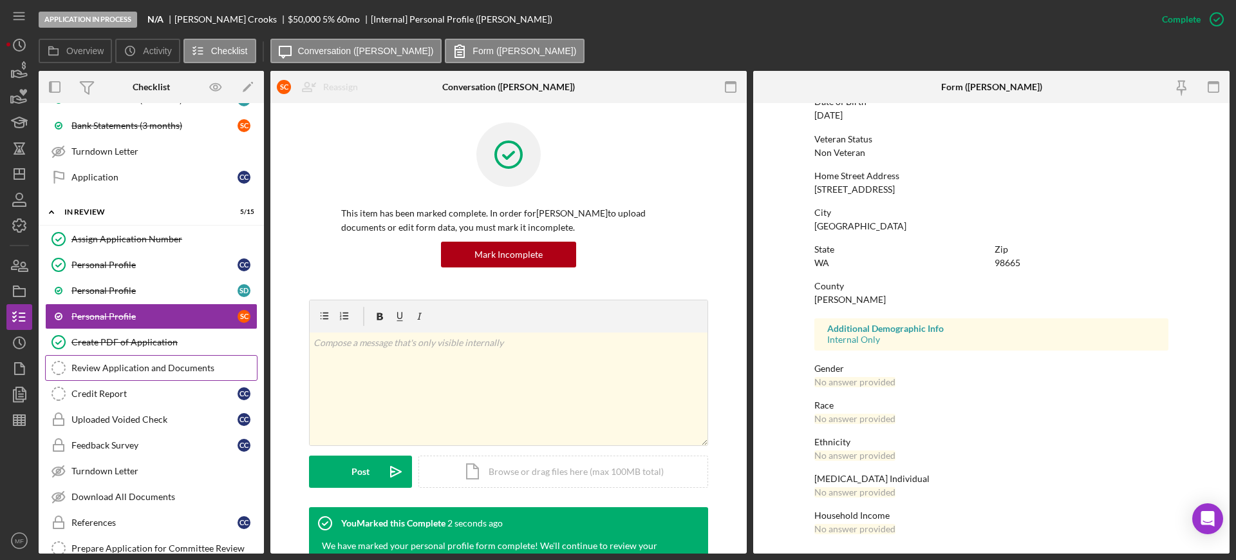
click at [132, 366] on div "Review Application and Documents" at bounding box center [163, 368] width 185 height 10
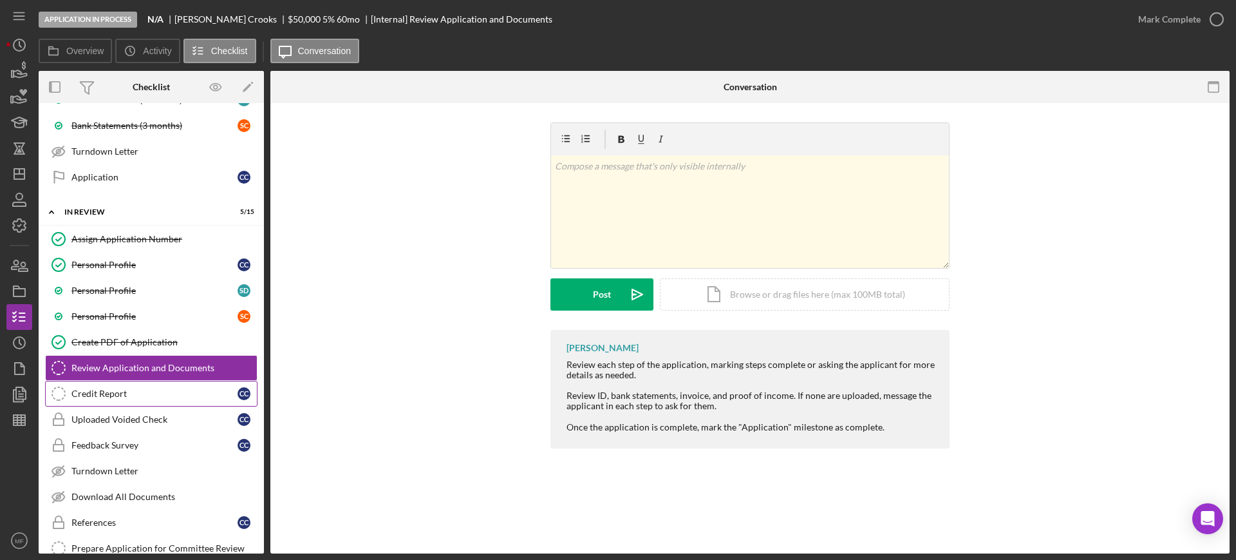
click at [109, 389] on div "Credit Report" at bounding box center [154, 393] width 166 height 10
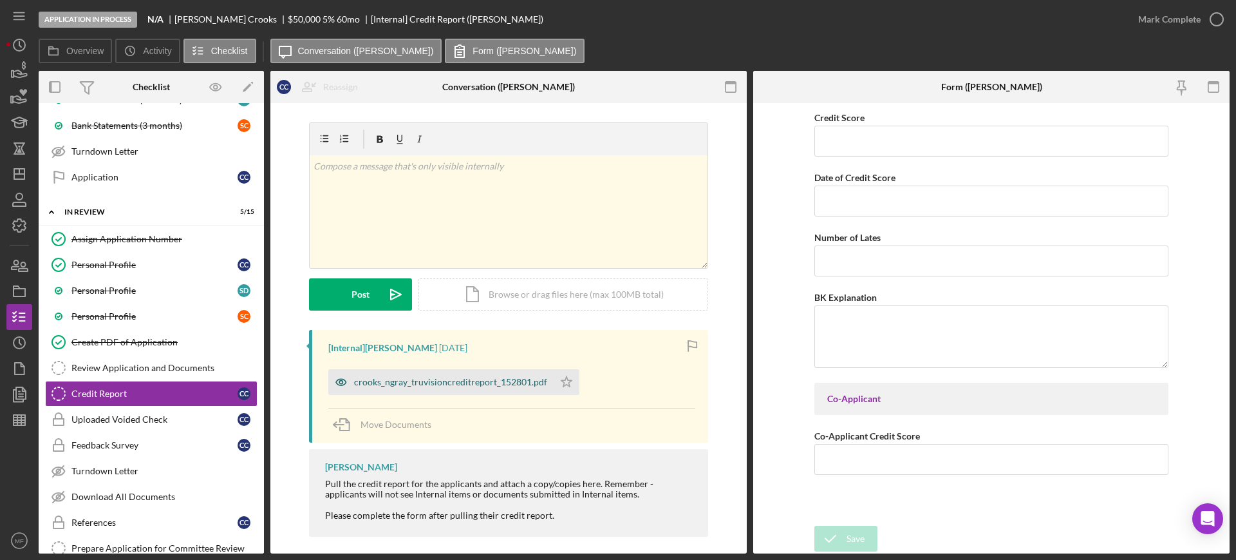
click at [508, 382] on div "crooks_ngray_truvisioncreditreport_152801.pdf" at bounding box center [450, 382] width 193 height 10
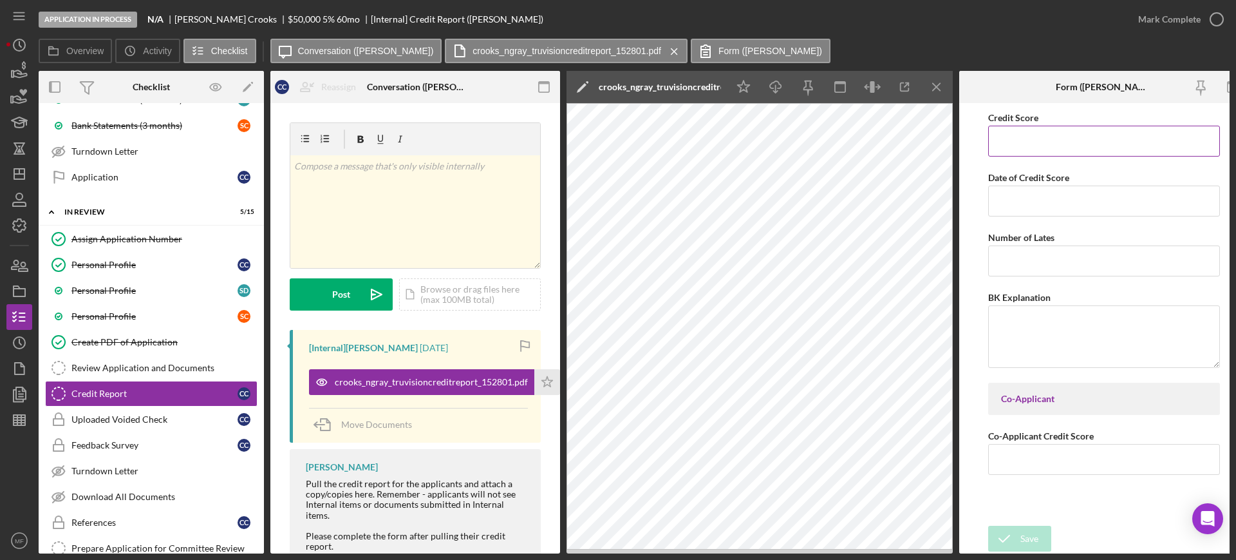
click at [1018, 139] on input "Credit Score" at bounding box center [1105, 141] width 232 height 31
type input "769"
click at [904, 87] on icon "button" at bounding box center [905, 87] width 29 height 29
click at [1047, 206] on input "Date of Credit Score" at bounding box center [1105, 200] width 232 height 31
type input "10/07/2025"
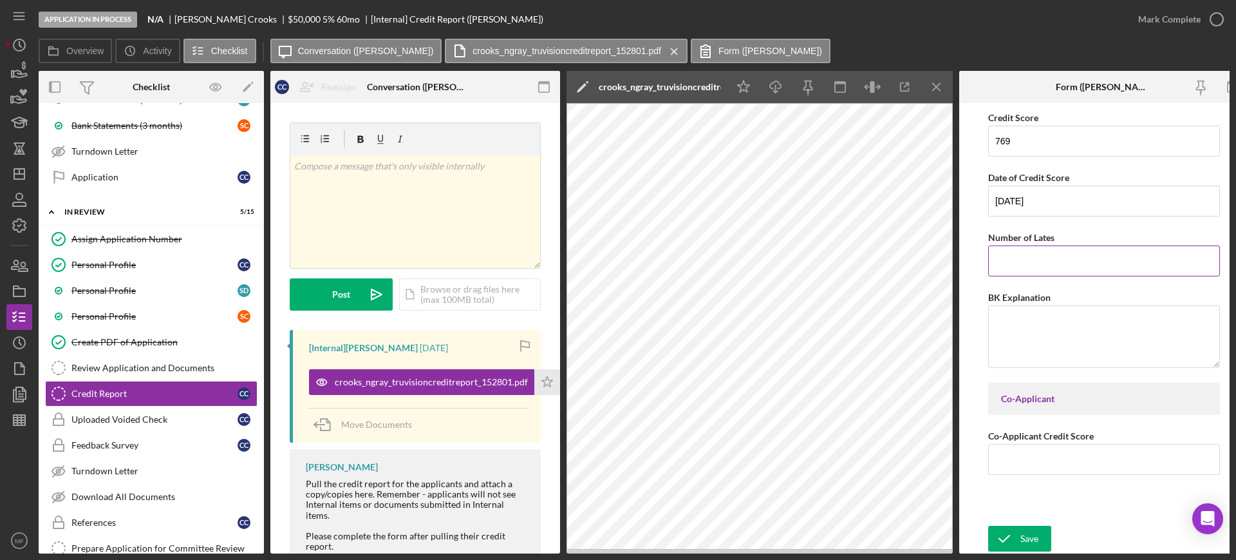
click at [1042, 267] on input "Number of Lates" at bounding box center [1105, 260] width 232 height 31
click at [15, 372] on polygon "button" at bounding box center [20, 369] width 10 height 12
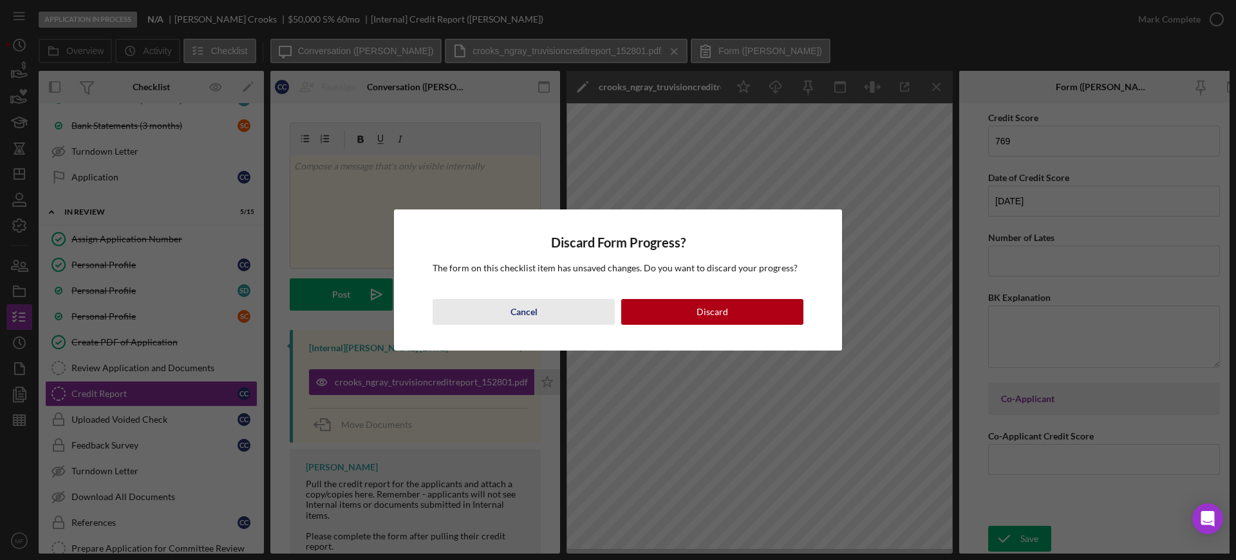
click at [527, 310] on div "Cancel" at bounding box center [524, 312] width 27 height 26
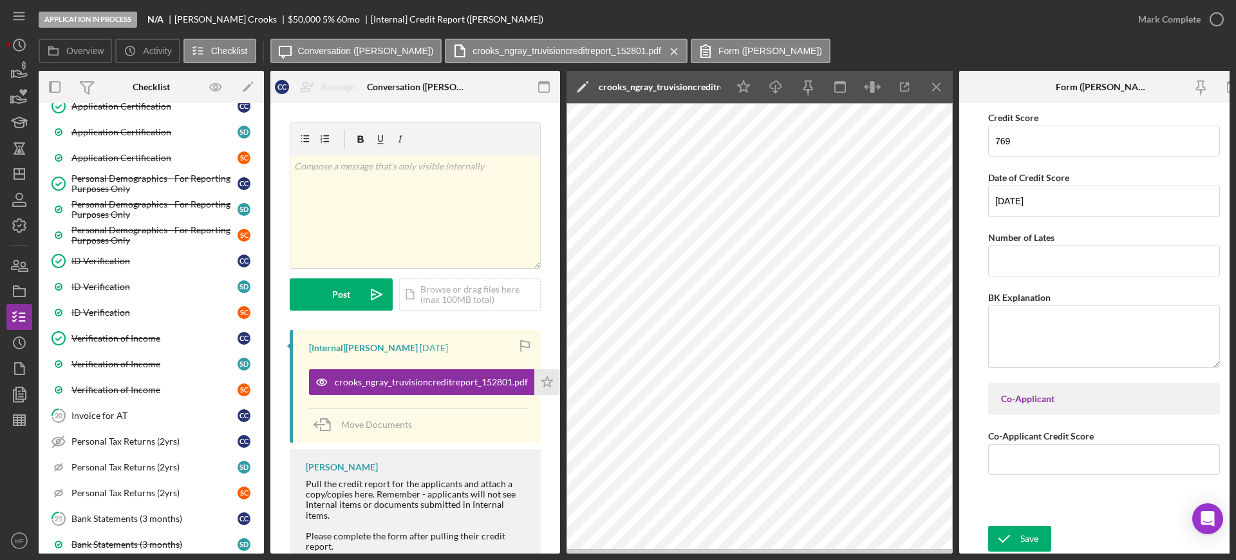
scroll to position [724, 0]
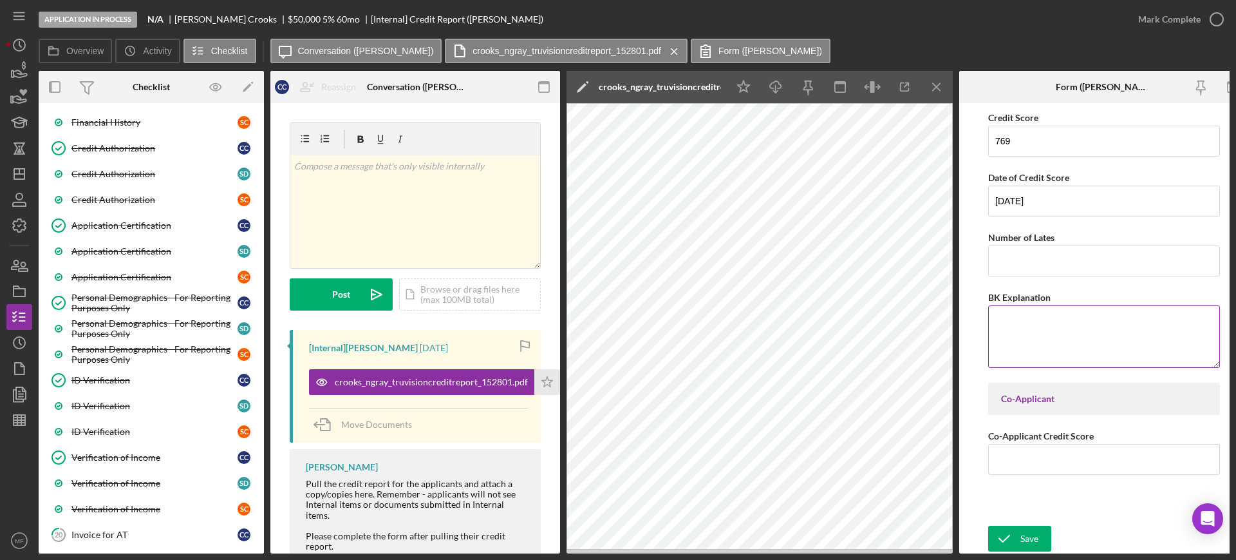
click at [1028, 332] on textarea "BK Explanation" at bounding box center [1105, 336] width 232 height 62
click at [999, 316] on textarea "Bankruptcy discharged 03/18" at bounding box center [1105, 336] width 232 height 62
type textarea "Chapter 7 Bankruptcy discharged 03/18"
click at [1038, 459] on input "Co-Applicant Credit Score" at bounding box center [1105, 459] width 232 height 31
type input "756"
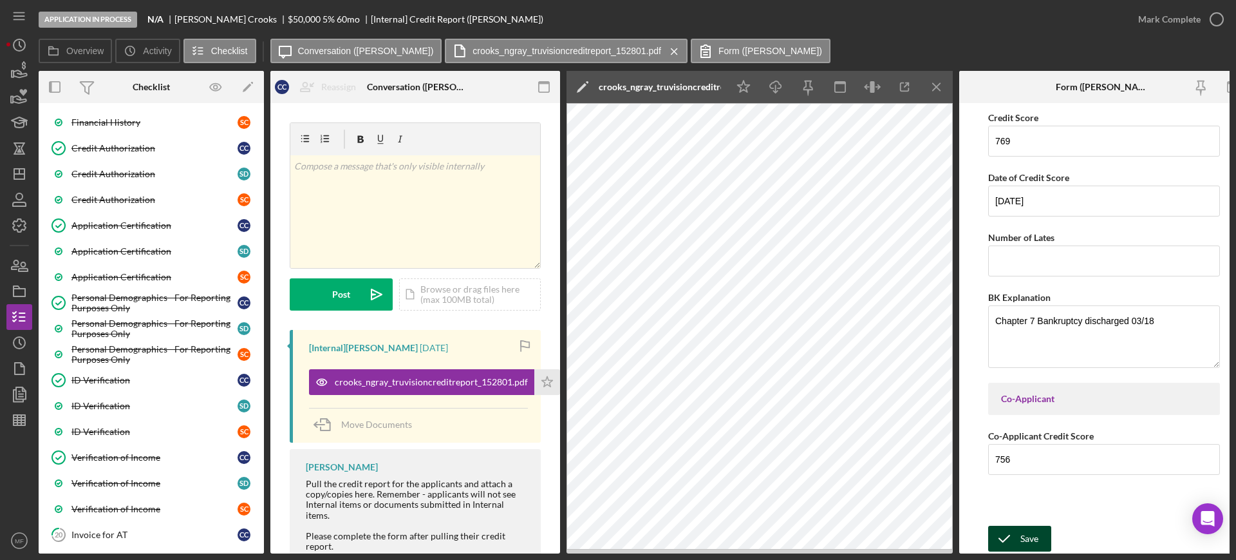
click at [1033, 534] on div "Save" at bounding box center [1030, 538] width 18 height 26
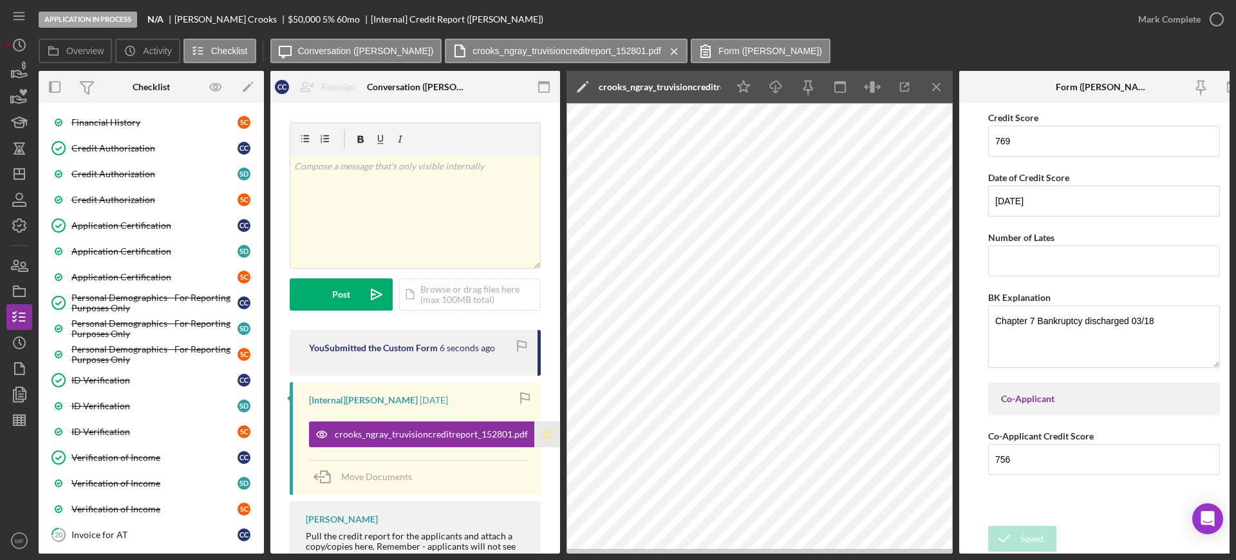
click at [545, 433] on icon "Icon/Star" at bounding box center [548, 434] width 26 height 26
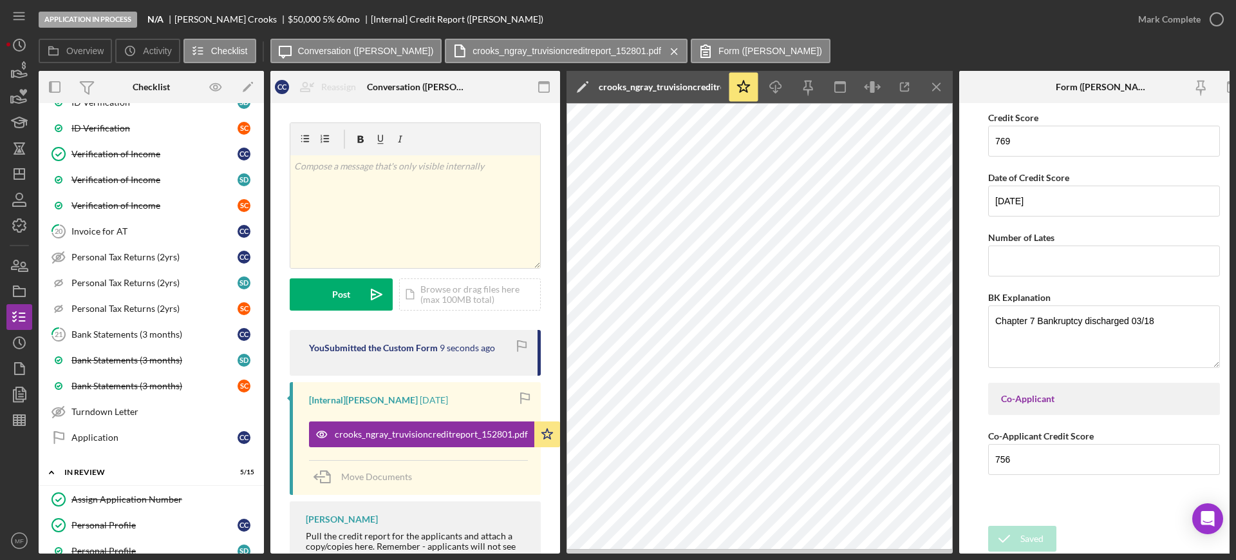
scroll to position [1127, 0]
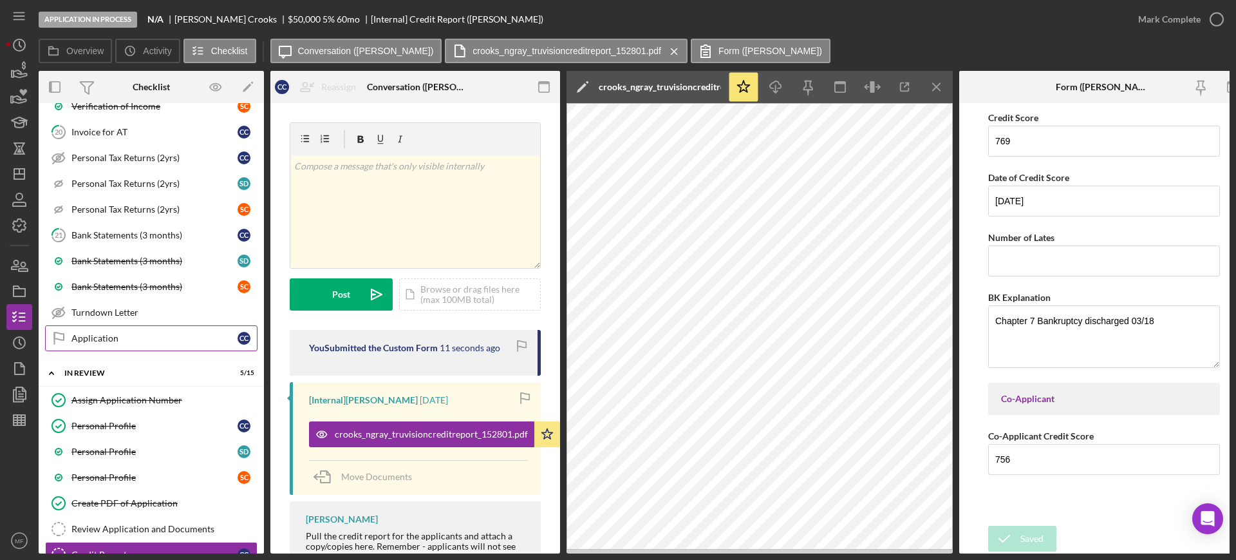
click at [122, 341] on div "Application" at bounding box center [154, 338] width 166 height 10
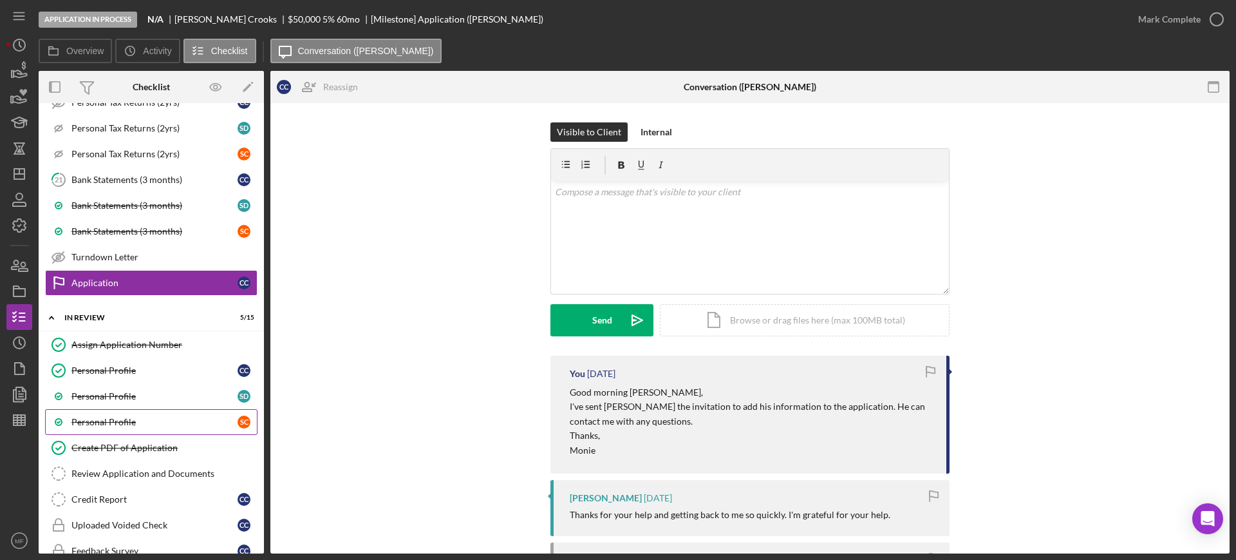
scroll to position [1207, 0]
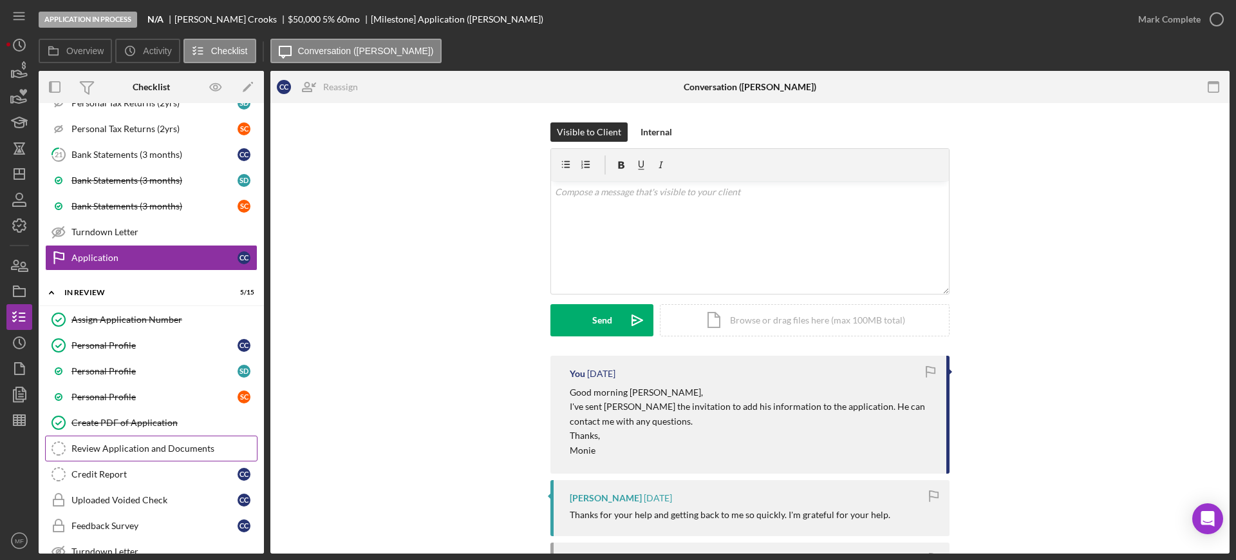
click at [151, 443] on div "Review Application and Documents" at bounding box center [163, 448] width 185 height 10
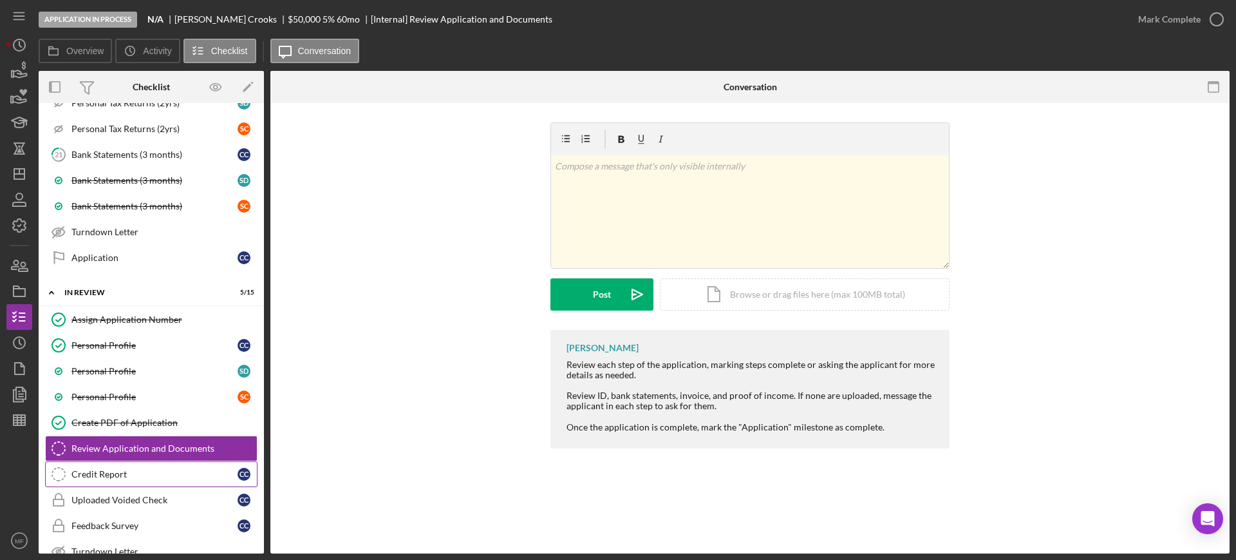
click at [132, 471] on div "Credit Report" at bounding box center [154, 474] width 166 height 10
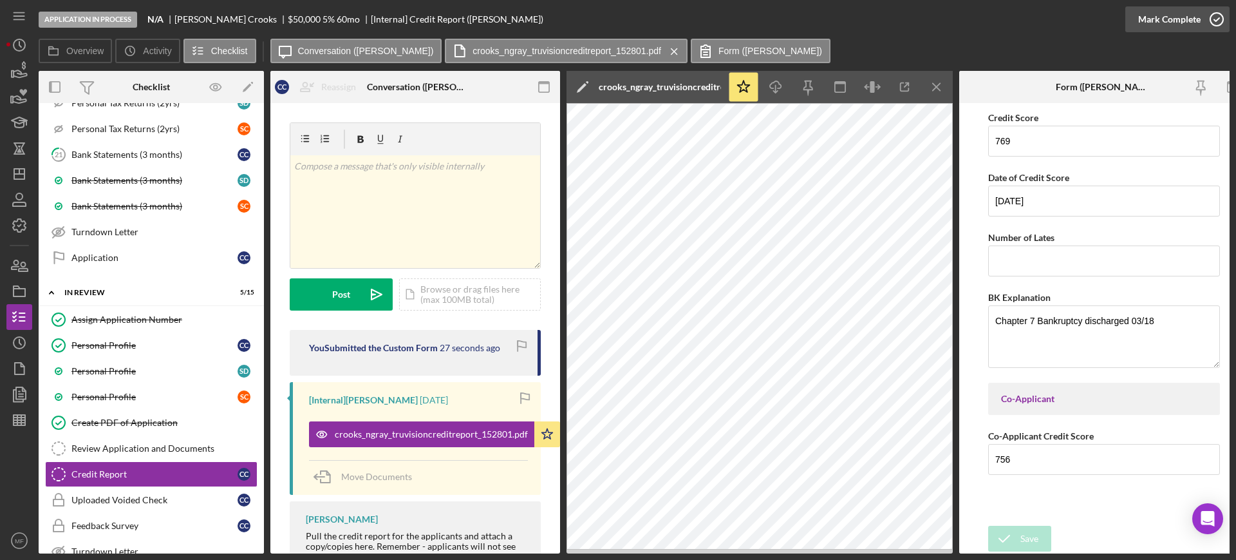
click at [1196, 15] on div "Mark Complete" at bounding box center [1170, 19] width 62 height 26
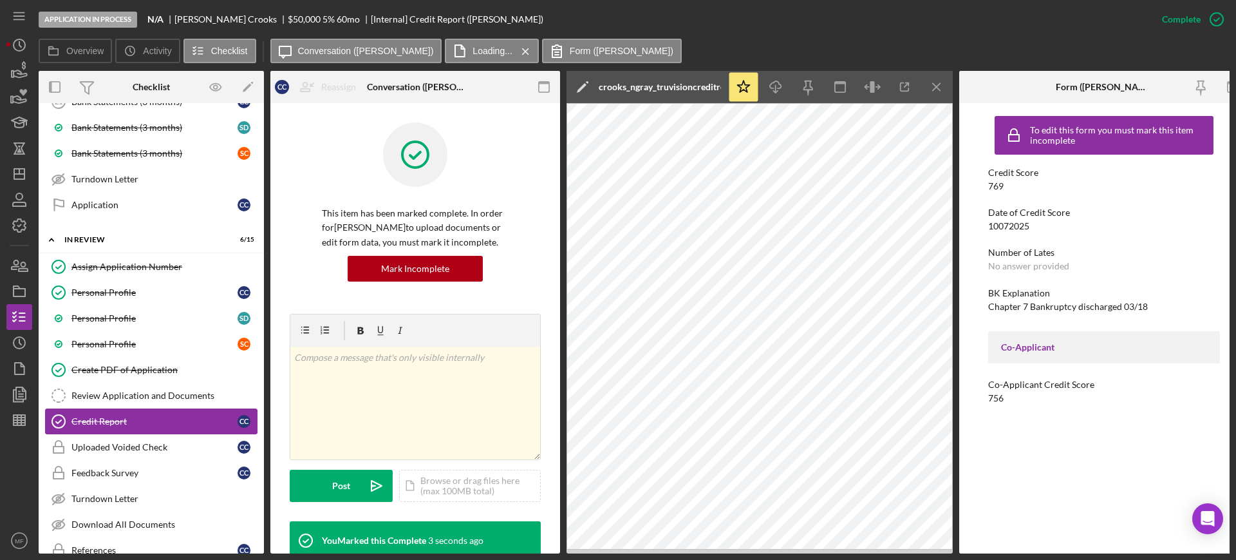
scroll to position [1288, 0]
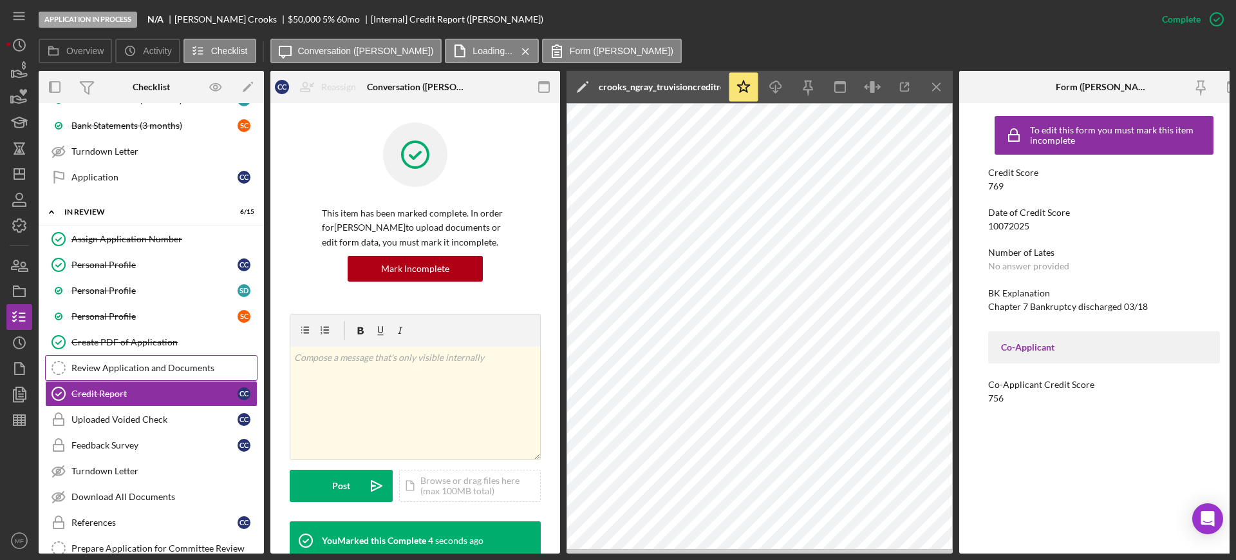
click at [182, 368] on div "Review Application and Documents" at bounding box center [163, 368] width 185 height 10
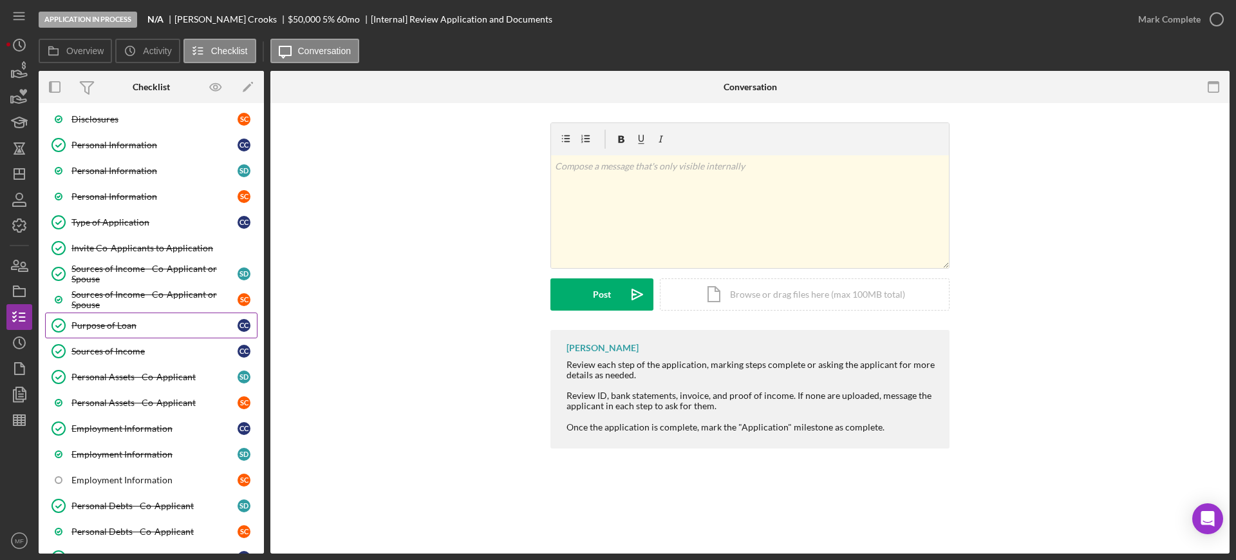
scroll to position [161, 0]
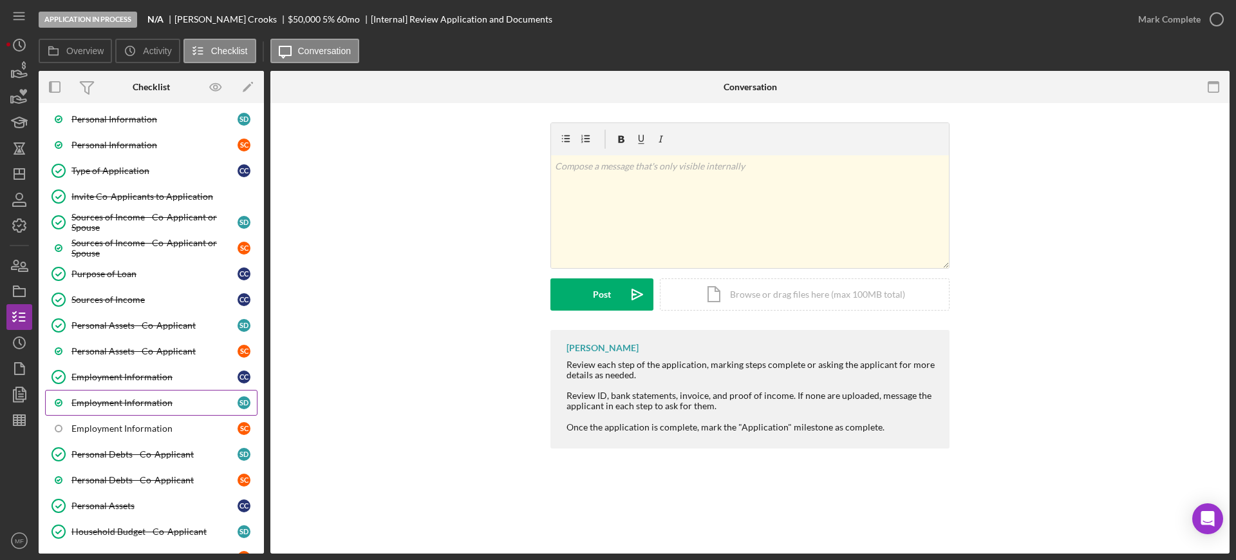
click at [155, 404] on div "Employment Information" at bounding box center [154, 402] width 166 height 10
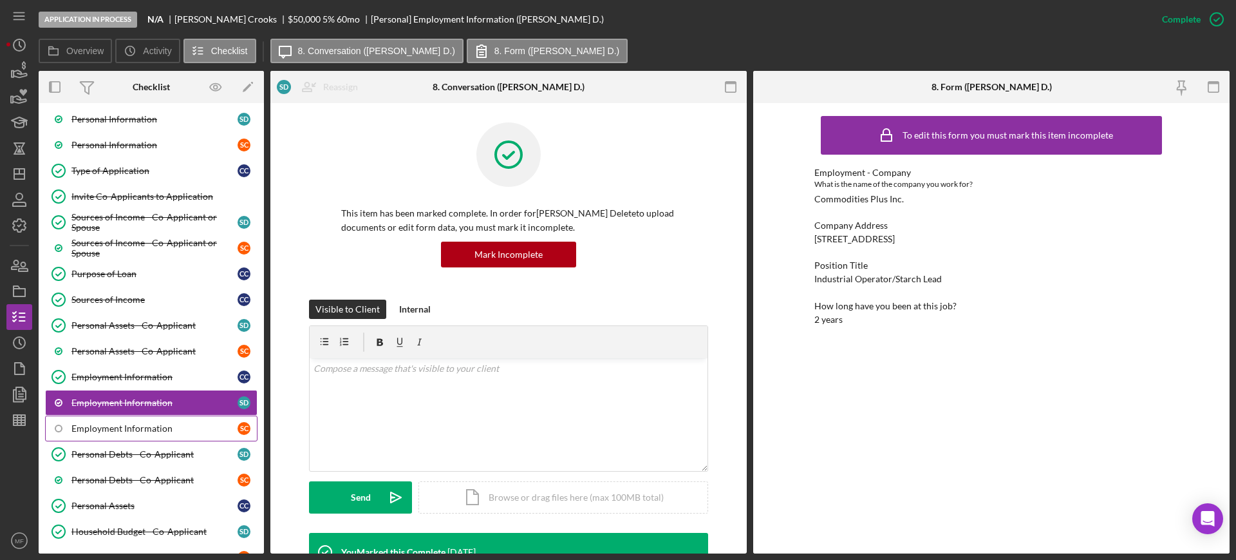
click at [143, 426] on div "Employment Information" at bounding box center [154, 428] width 166 height 10
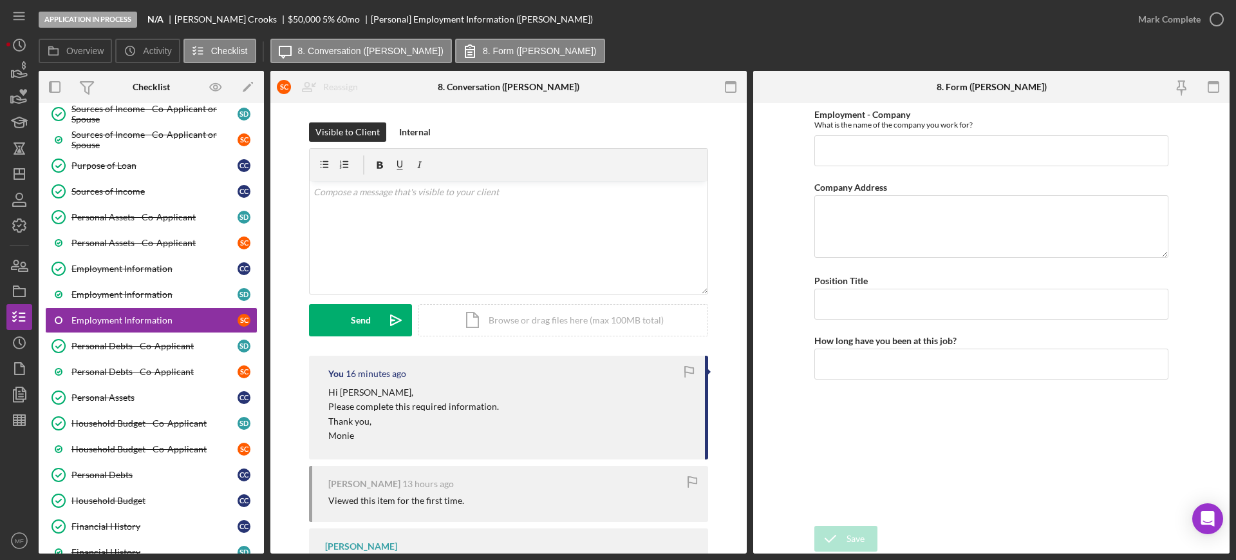
scroll to position [241, 0]
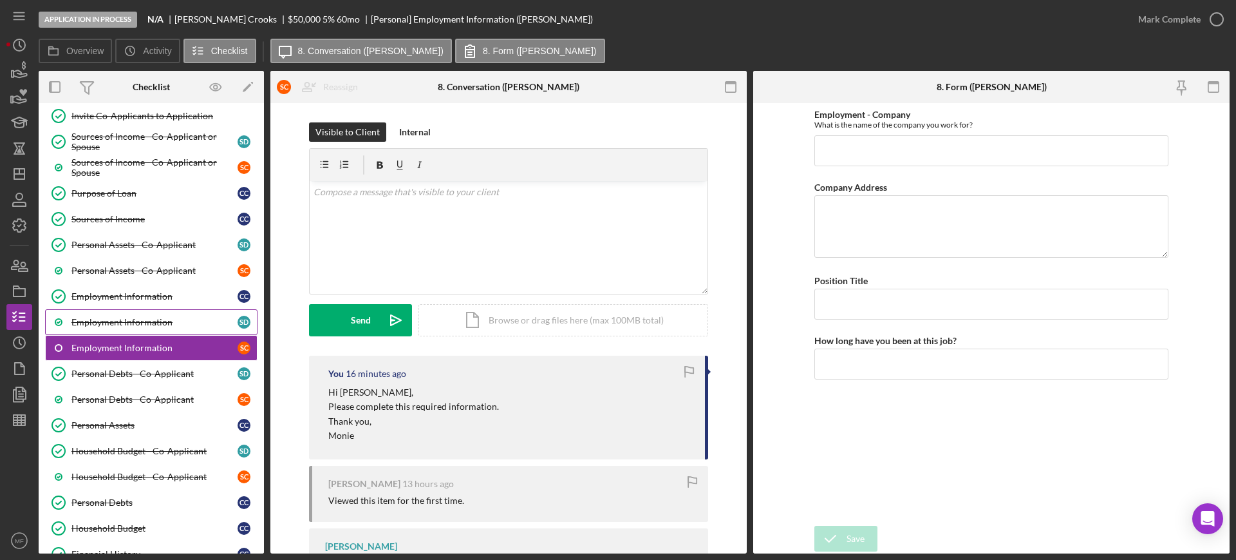
click at [147, 325] on div "Employment Information" at bounding box center [154, 322] width 166 height 10
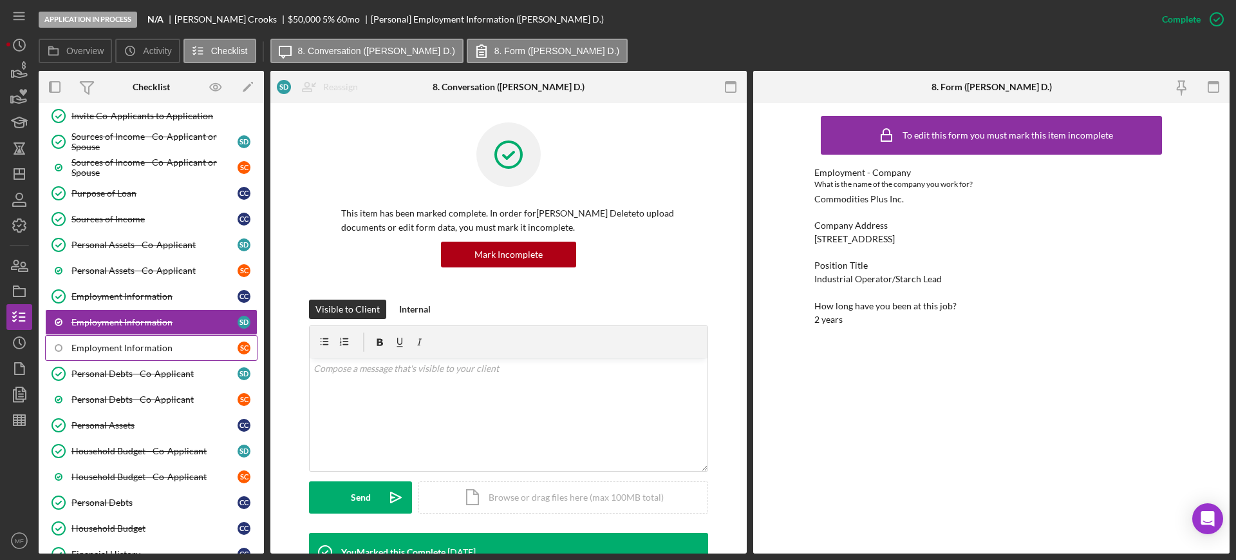
click at [165, 346] on div "Employment Information" at bounding box center [154, 348] width 166 height 10
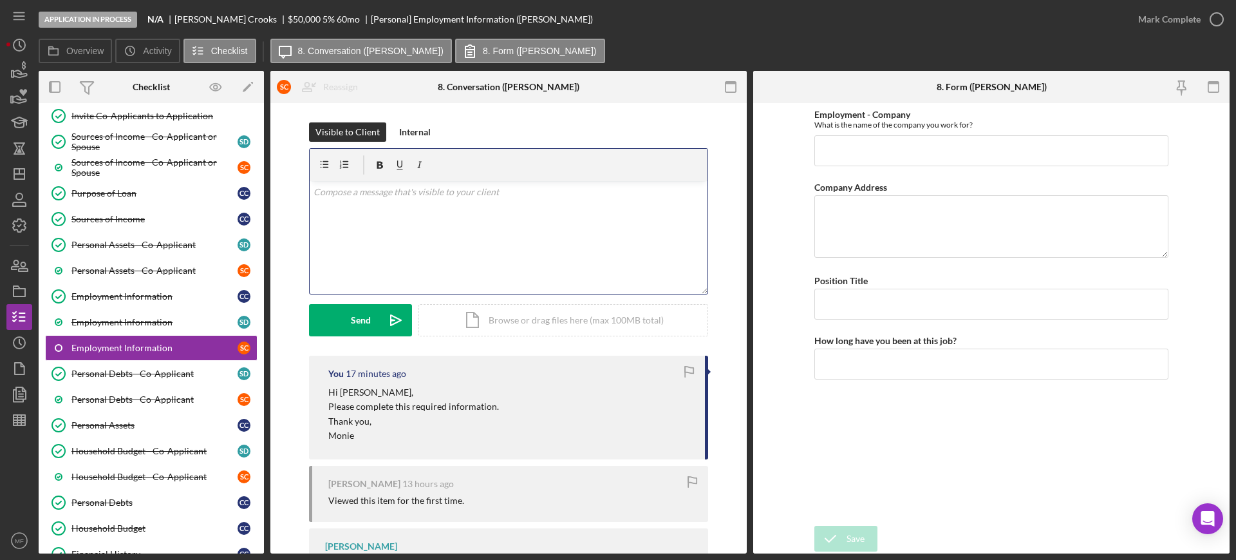
click at [462, 193] on p at bounding box center [509, 192] width 391 height 14
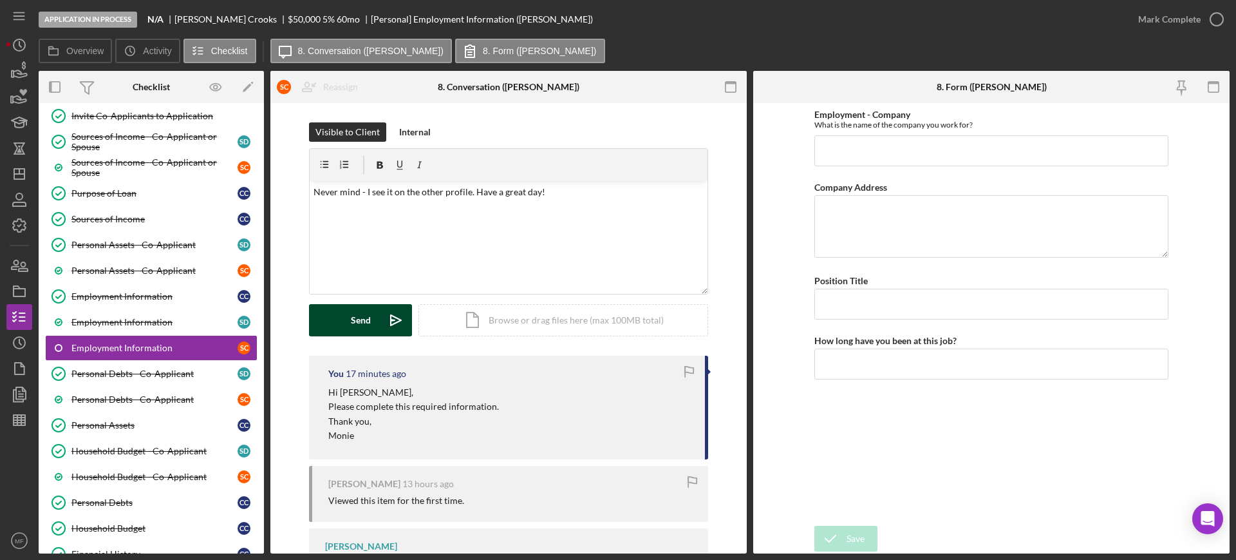
click at [352, 319] on div "Send" at bounding box center [361, 320] width 20 height 32
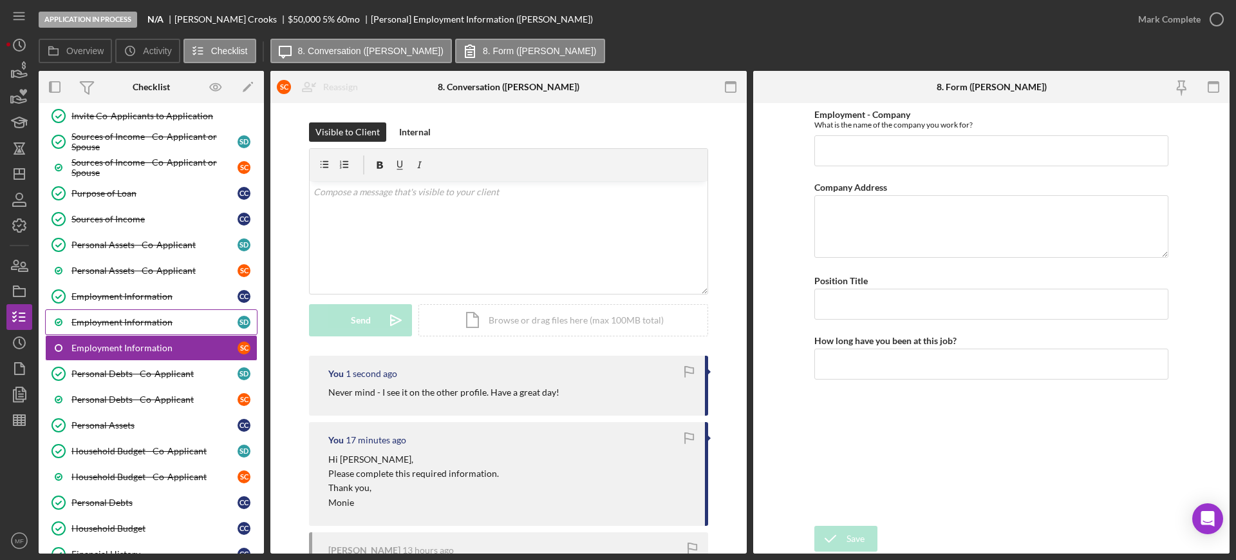
click at [165, 324] on div "Employment Information" at bounding box center [154, 322] width 166 height 10
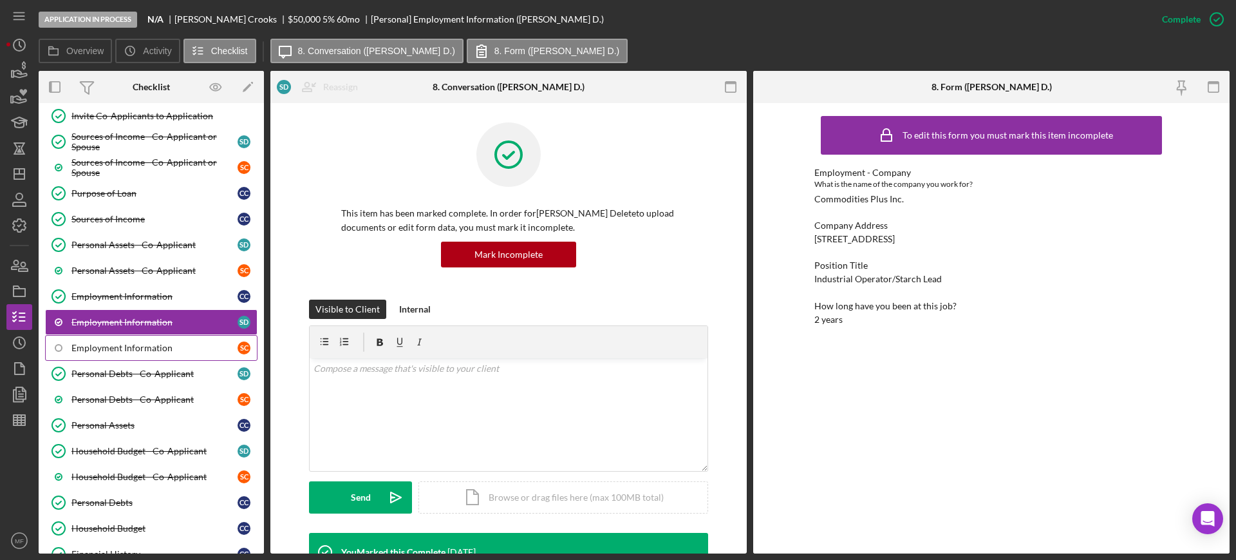
click at [149, 348] on div "Employment Information" at bounding box center [154, 348] width 166 height 10
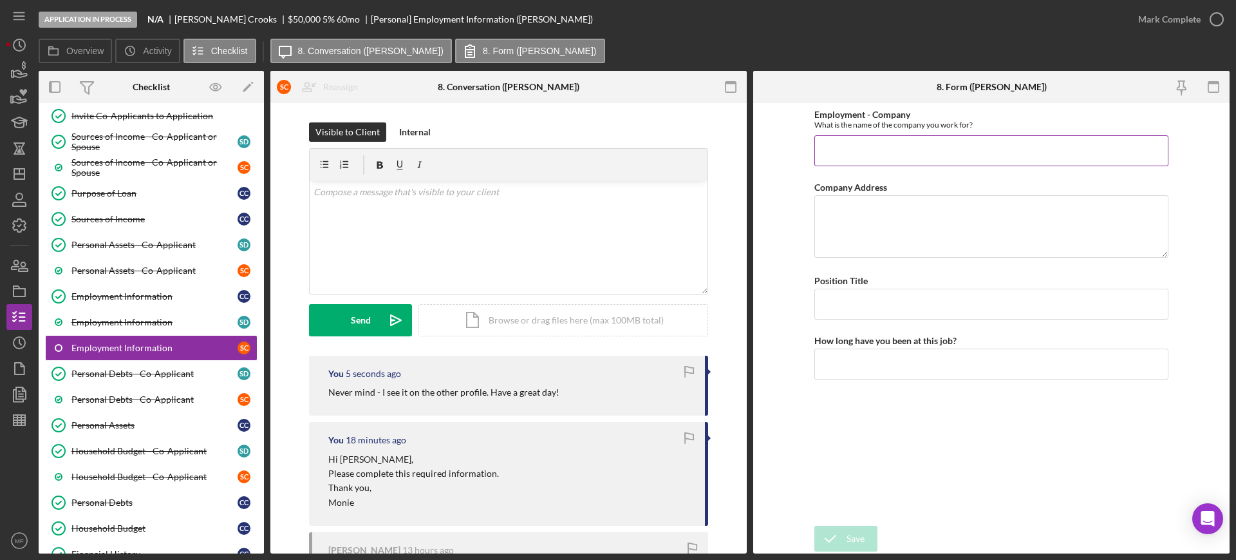
click at [864, 157] on input "Employment - Company" at bounding box center [992, 150] width 354 height 31
type input "I"
type input "Commodities Plus"
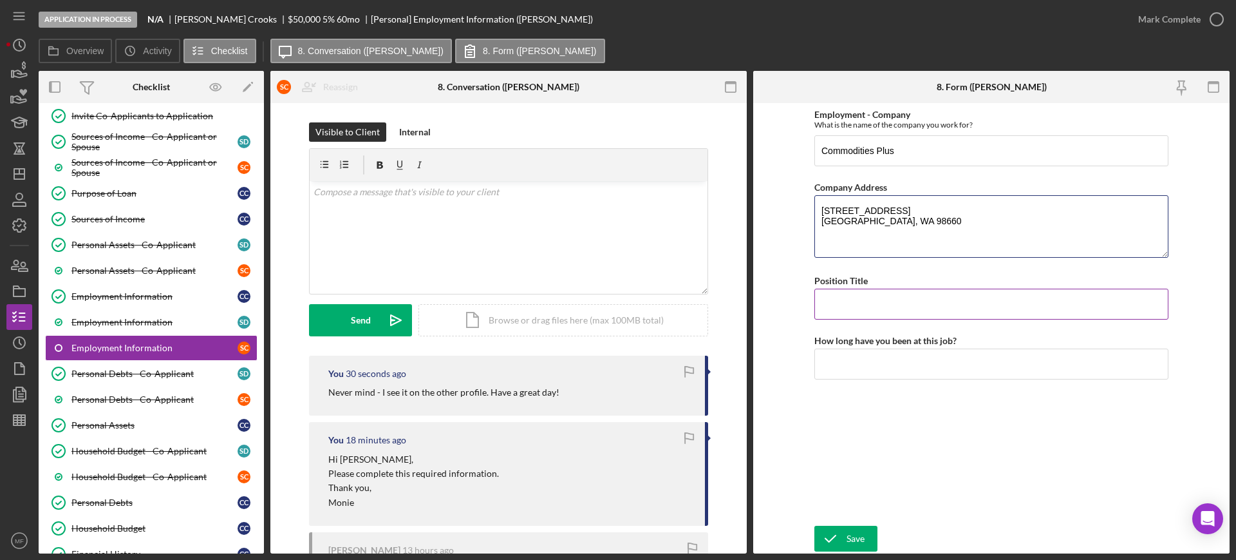
type textarea "2707 NW Lower River Rd. Vancouver, WA 98660"
click at [845, 312] on input "Position Title" at bounding box center [992, 304] width 354 height 31
type input "Industrial Operator/Starch Lead"
click at [895, 355] on input "How long have you been at this job?" at bounding box center [992, 363] width 354 height 31
type input "2 years"
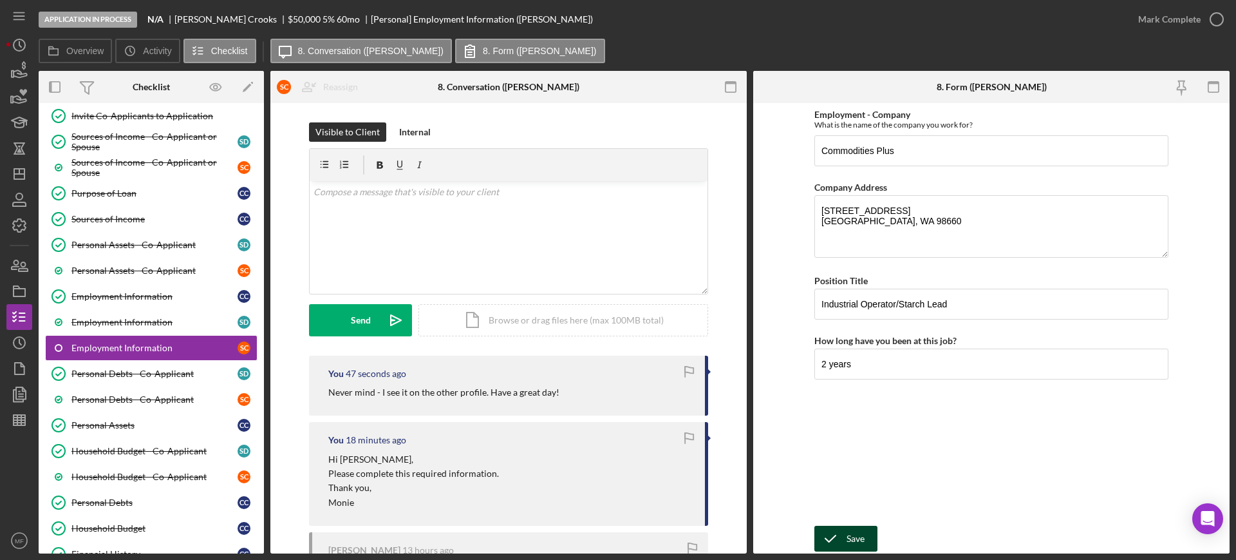
click at [837, 530] on icon "submit" at bounding box center [831, 538] width 32 height 32
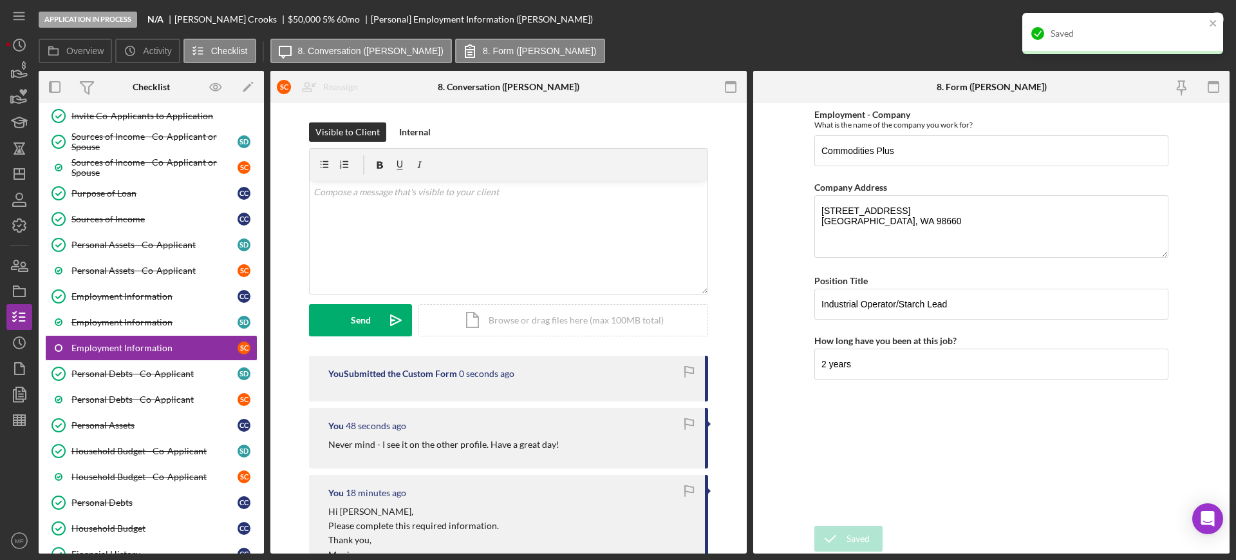
click at [1170, 16] on div "Saved" at bounding box center [1123, 33] width 201 height 41
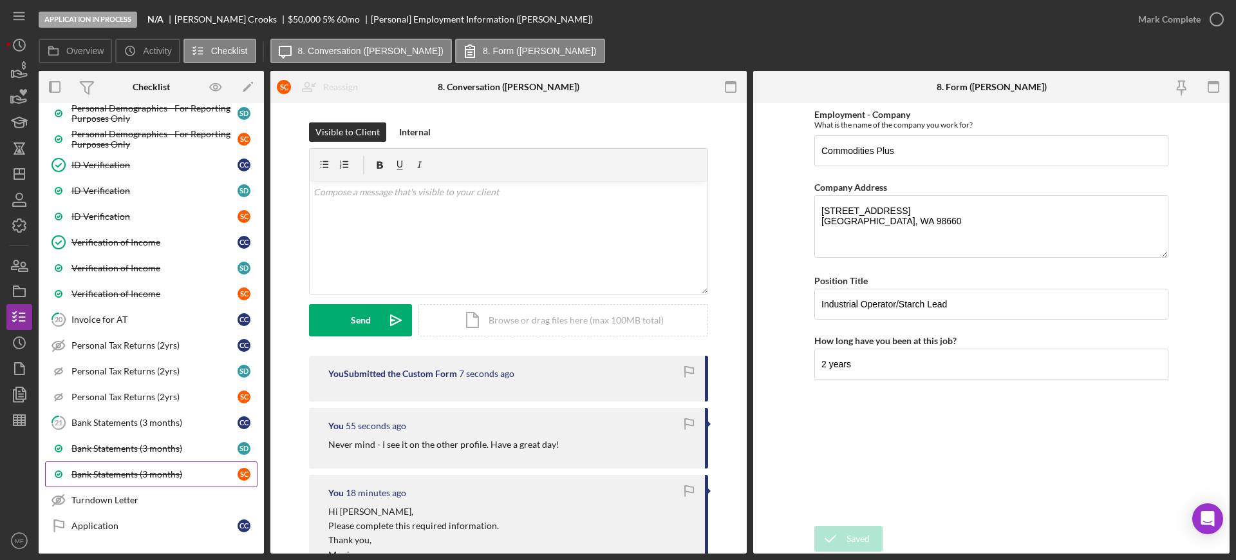
scroll to position [966, 0]
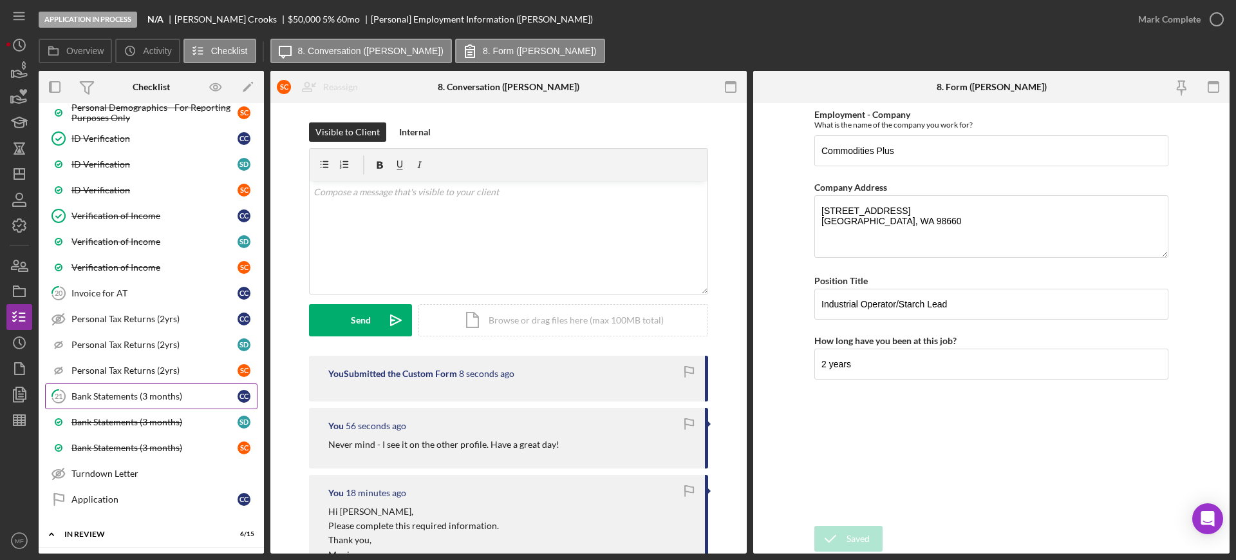
click at [142, 400] on div "Bank Statements (3 months)" at bounding box center [154, 396] width 166 height 10
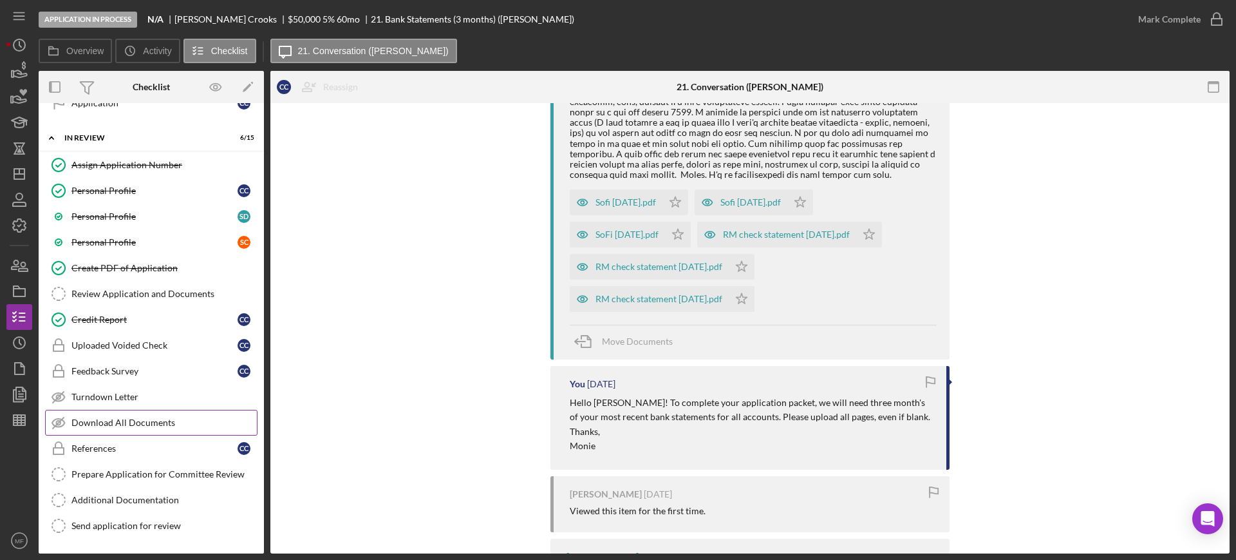
scroll to position [1368, 0]
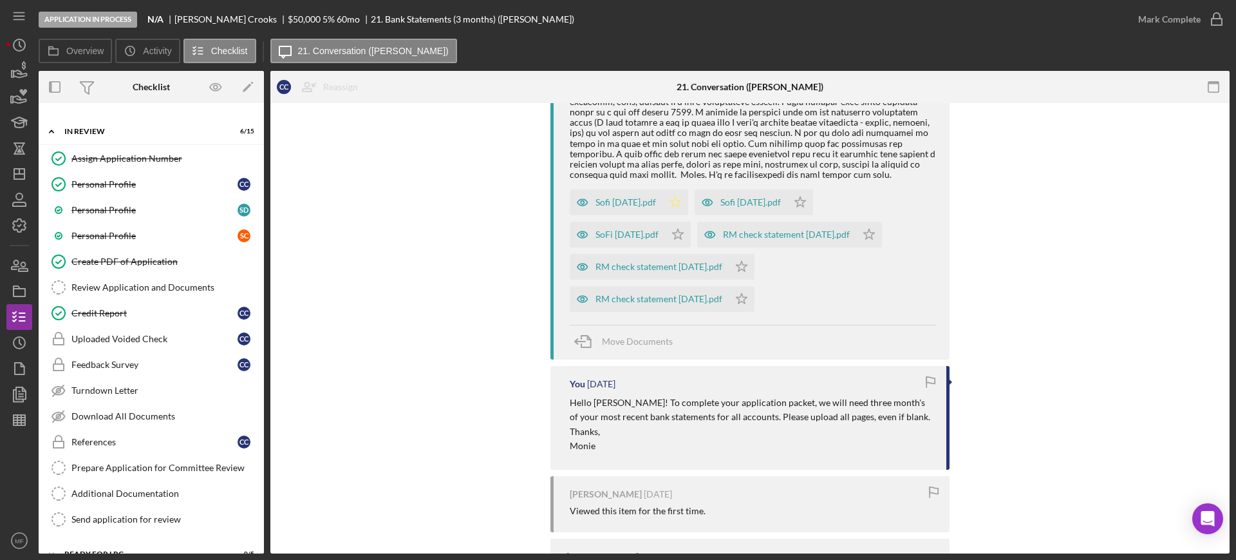
click at [672, 206] on icon "Icon/Star" at bounding box center [676, 202] width 26 height 26
click at [684, 232] on polygon "button" at bounding box center [678, 234] width 11 height 10
click at [737, 264] on polygon "button" at bounding box center [742, 266] width 11 height 10
click at [748, 296] on polygon "button" at bounding box center [742, 298] width 11 height 10
click at [748, 301] on polygon "button" at bounding box center [742, 298] width 11 height 10
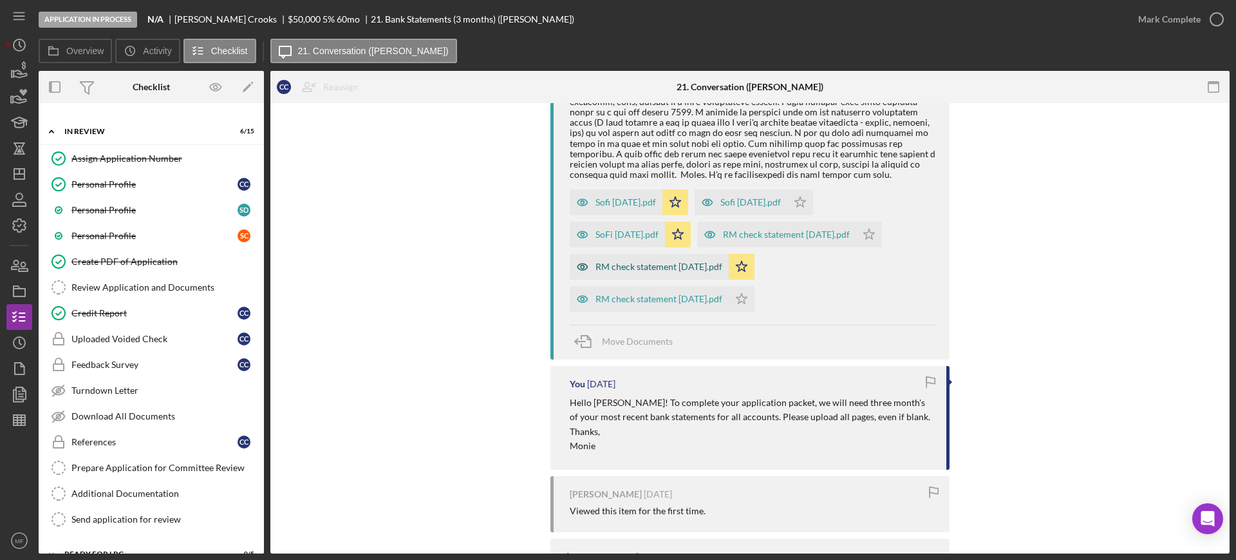
drag, startPoint x: 724, startPoint y: 268, endPoint x: 734, endPoint y: 267, distance: 9.7
click at [725, 268] on div "RM check statement 25 July.pdf" at bounding box center [649, 267] width 159 height 26
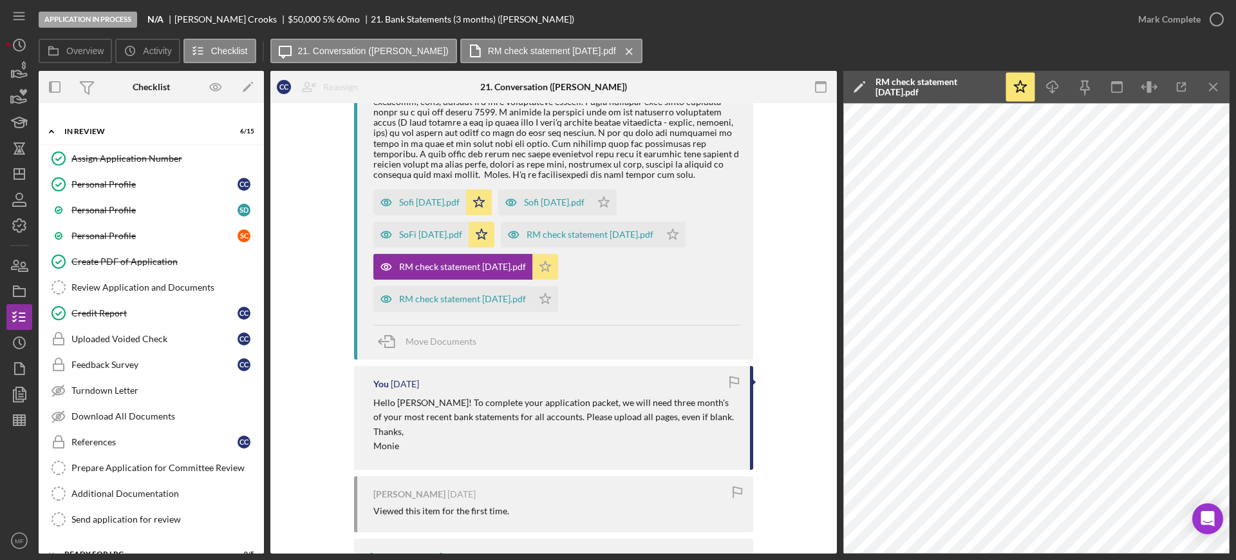
click at [540, 265] on polygon "button" at bounding box center [545, 266] width 11 height 10
click at [493, 231] on icon "Icon/Star" at bounding box center [482, 235] width 26 height 26
click at [486, 196] on icon "Icon/Star" at bounding box center [479, 202] width 26 height 26
click at [1215, 85] on line "button" at bounding box center [1213, 86] width 7 height 7
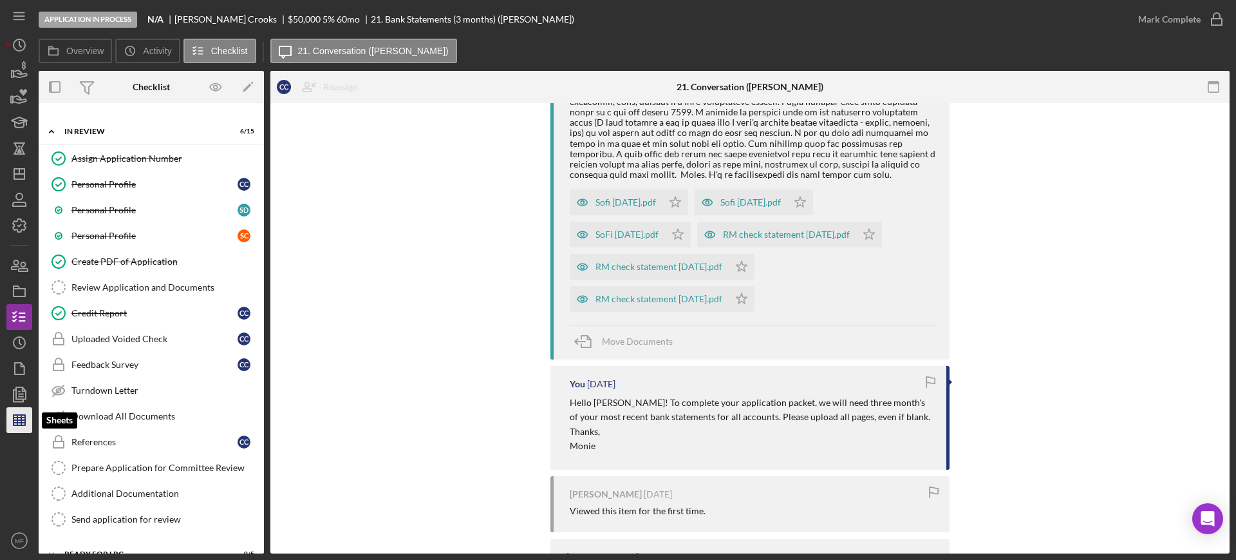
click at [24, 413] on icon "button" at bounding box center [19, 420] width 32 height 32
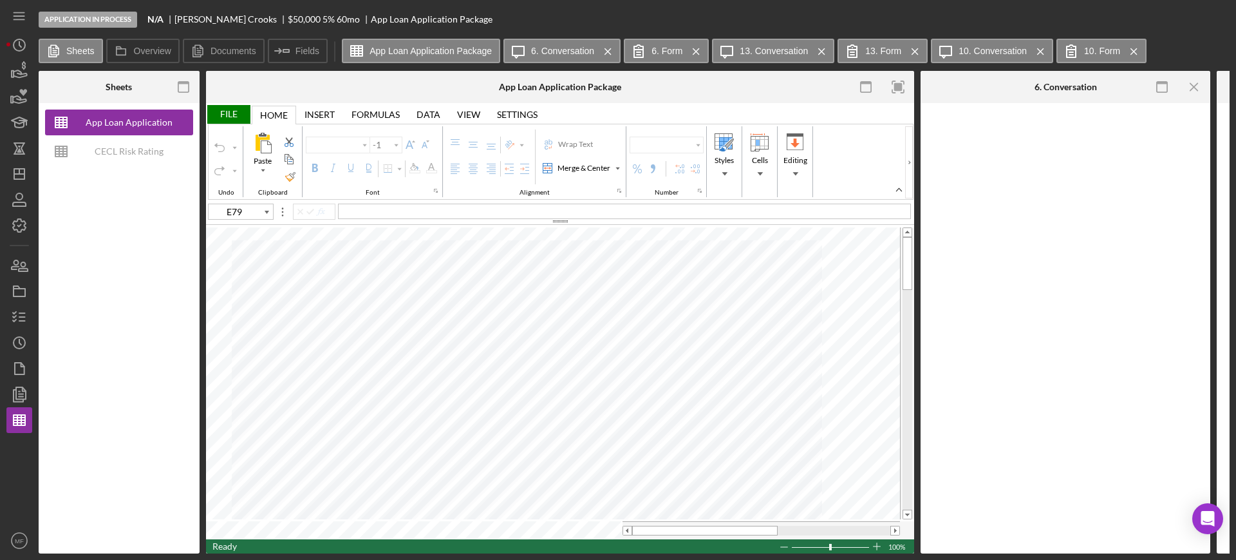
type input "Arial"
type input "10"
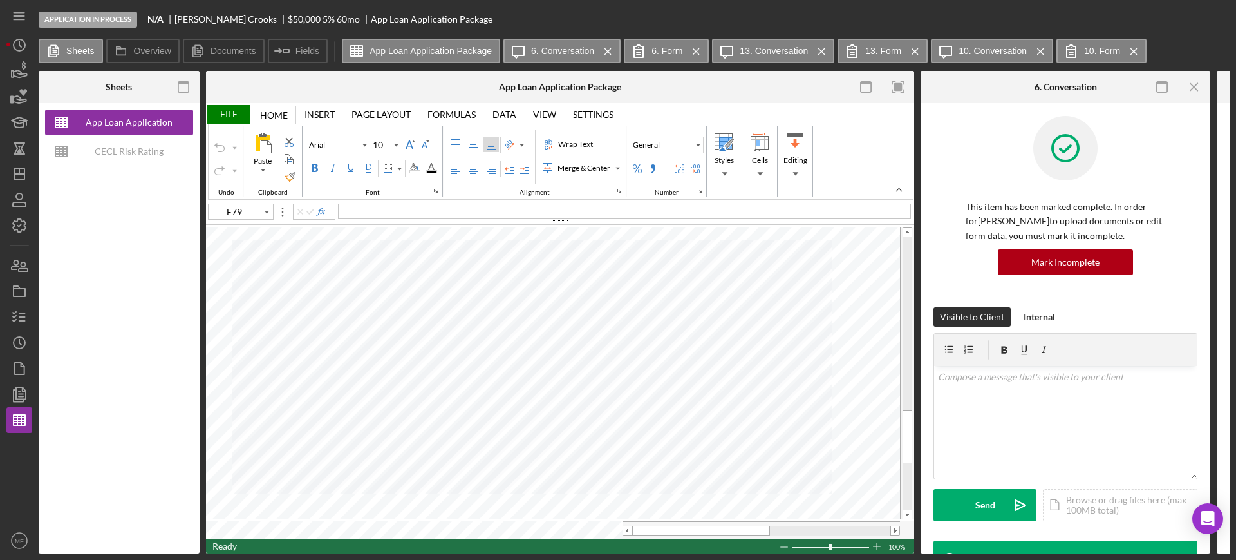
type input "A101"
type input "D101"
type input "F101"
type input "A95"
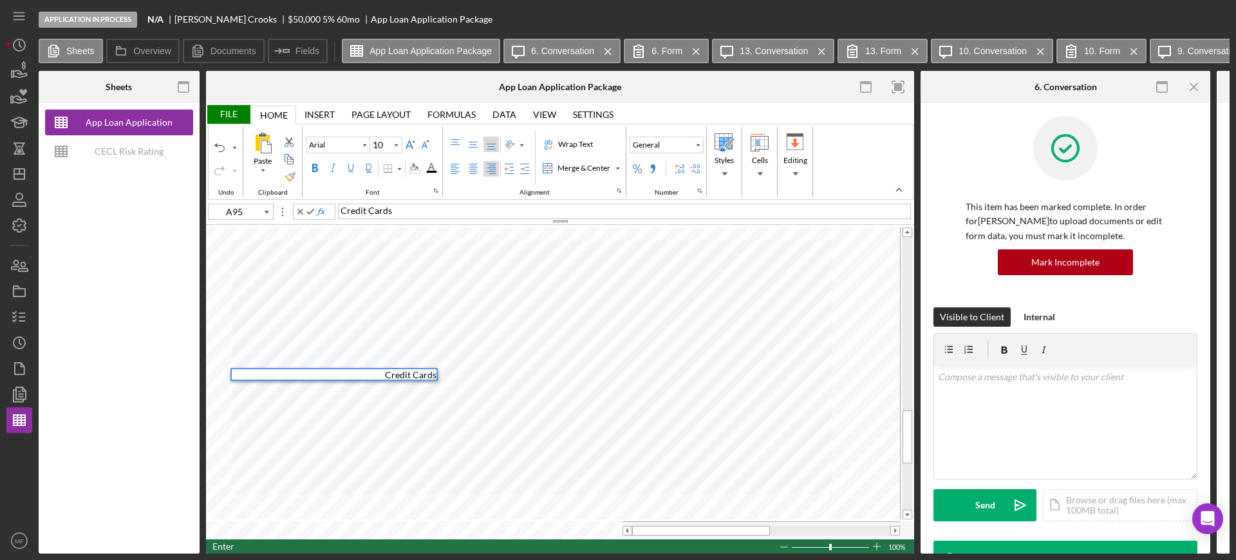
type input "B95"
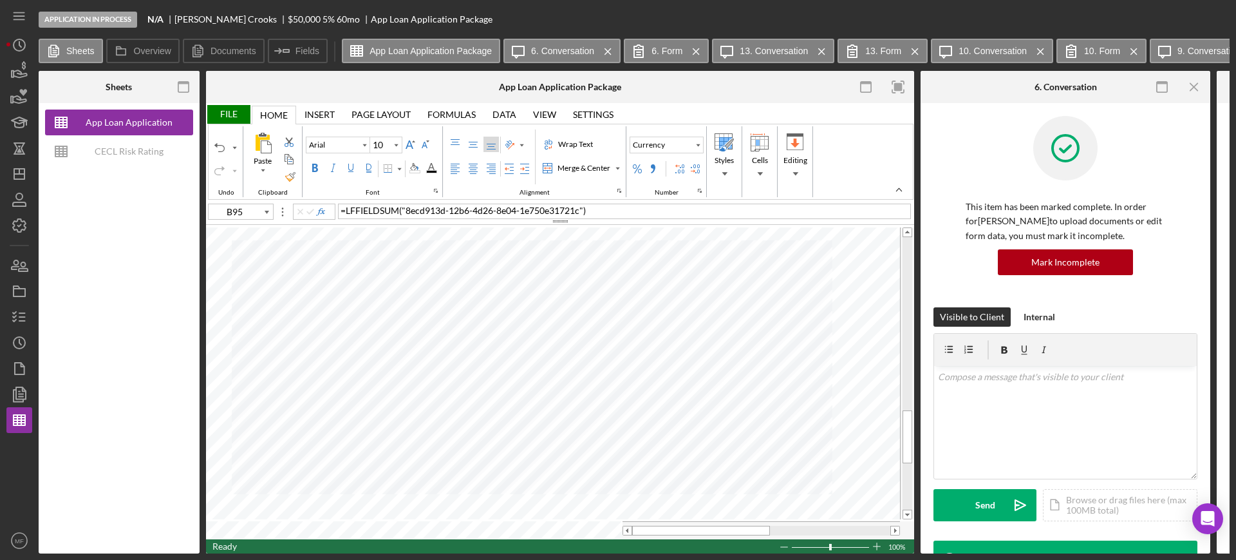
type input "C95"
type input "D95"
type input "E95"
type input "A94"
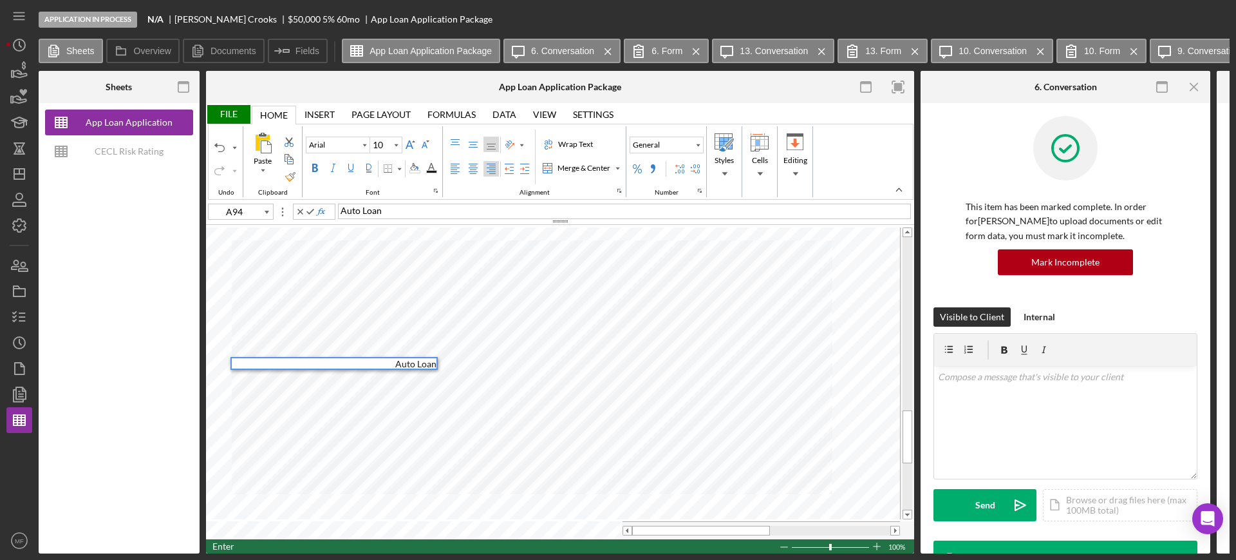
type input "B94"
type input "C94"
type input "D94"
type input "B96"
type input "C96"
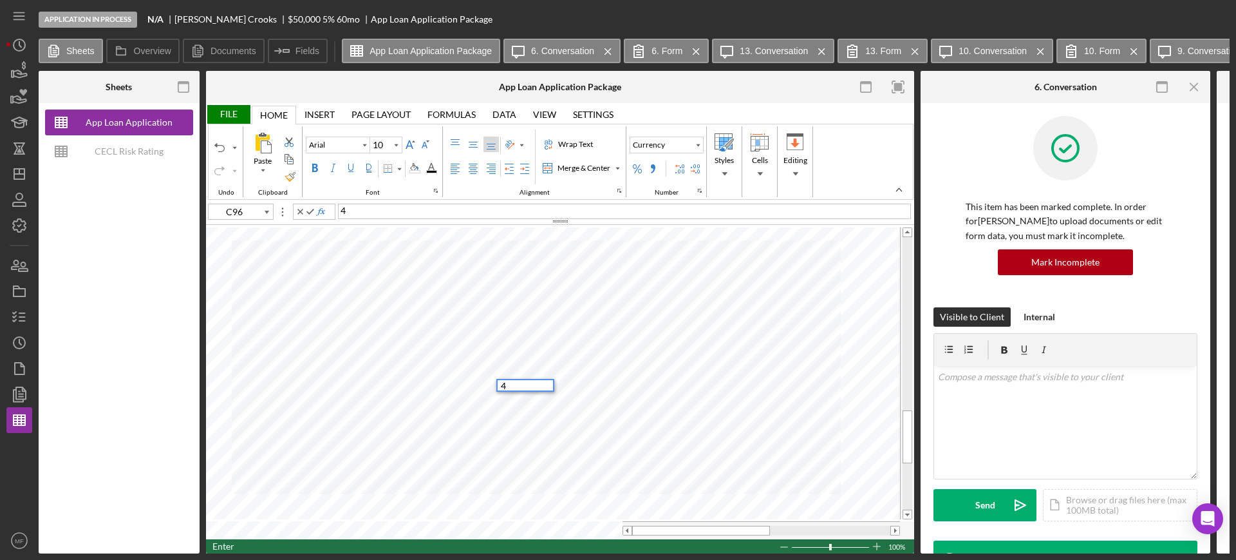
type input "D96"
type input "E96"
type input "B97"
type input "C97"
type input "D97"
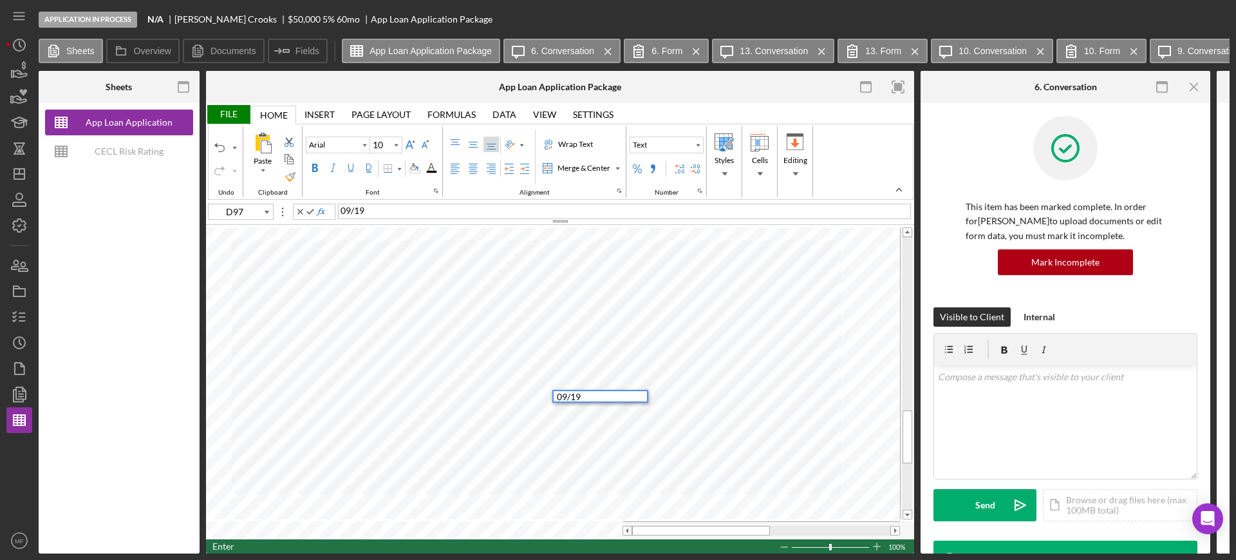
type input "E97"
type input "B98"
type input "C98"
type input "D98"
type input "E98"
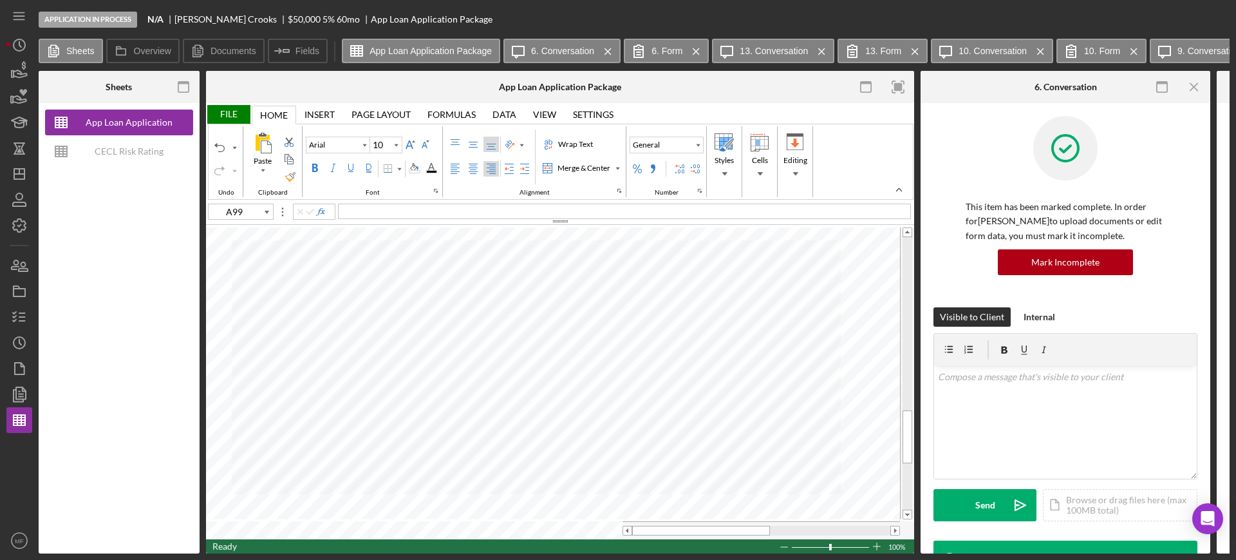
type input "B99"
type input "C99"
type input "D99"
type input "E99"
type input "C92"
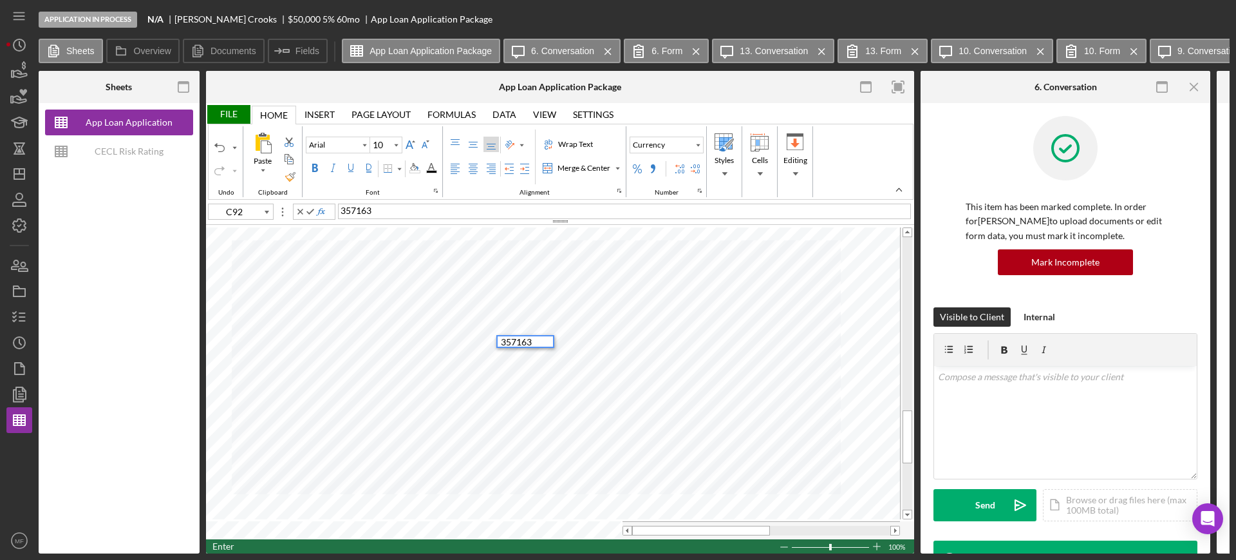
type input "D92"
type input "E92"
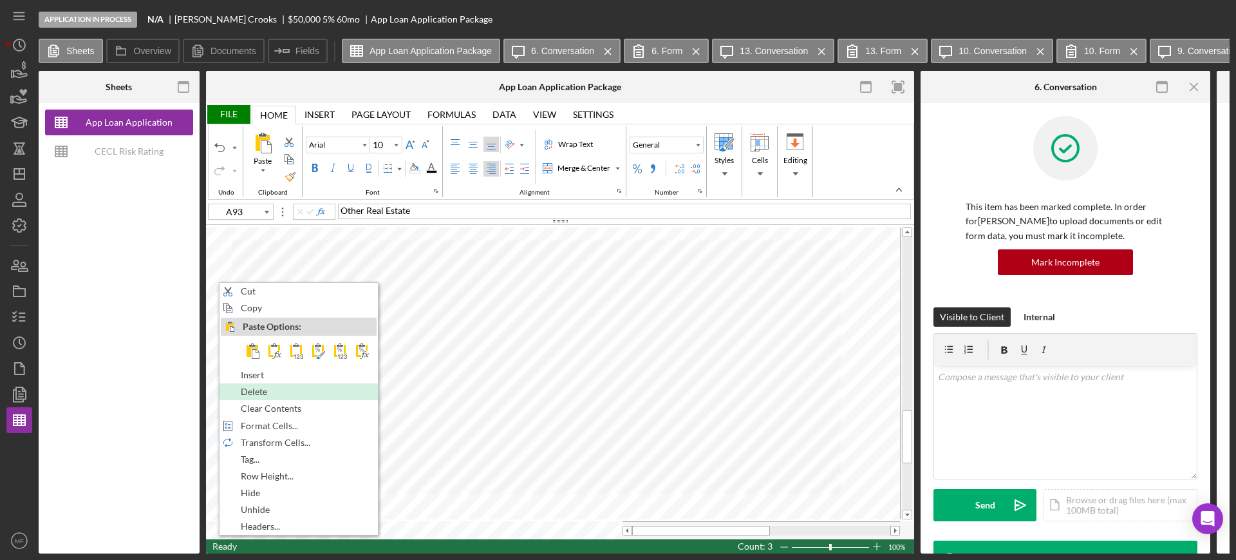
click at [265, 388] on span "Delete" at bounding box center [261, 391] width 41 height 10
click at [263, 389] on span "Delete" at bounding box center [258, 391] width 41 height 10
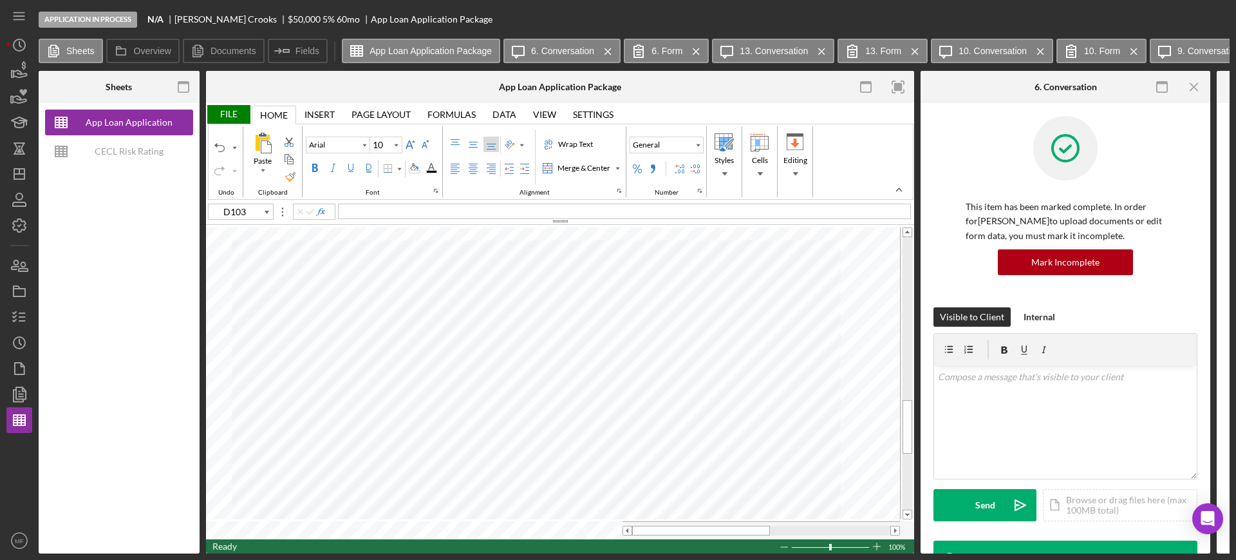
click at [232, 110] on div "File" at bounding box center [228, 114] width 44 height 19
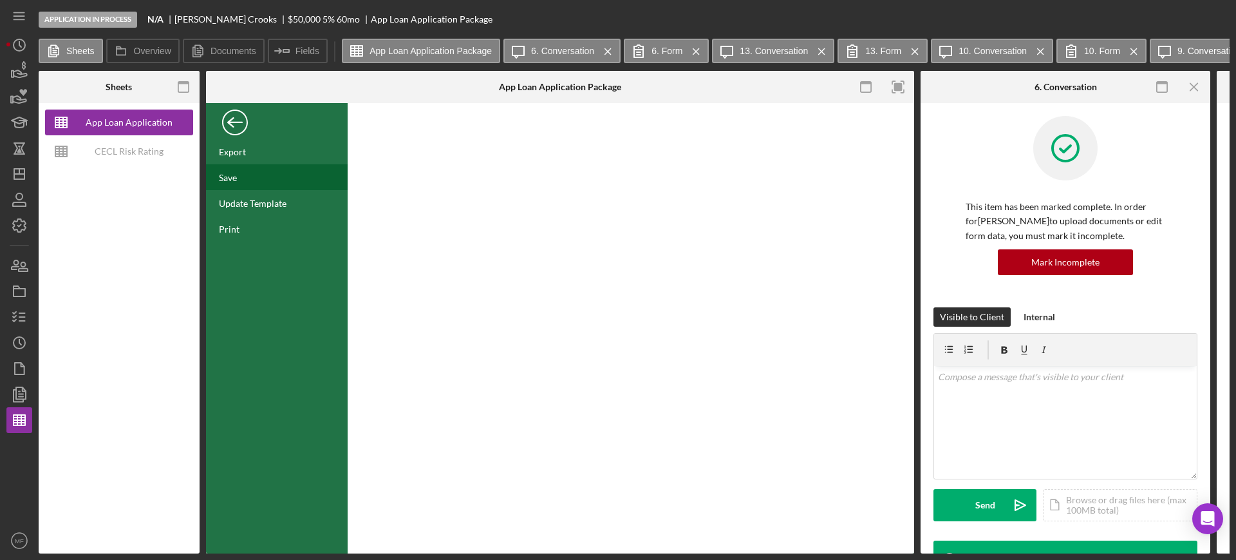
click at [240, 185] on div "Save" at bounding box center [277, 177] width 142 height 26
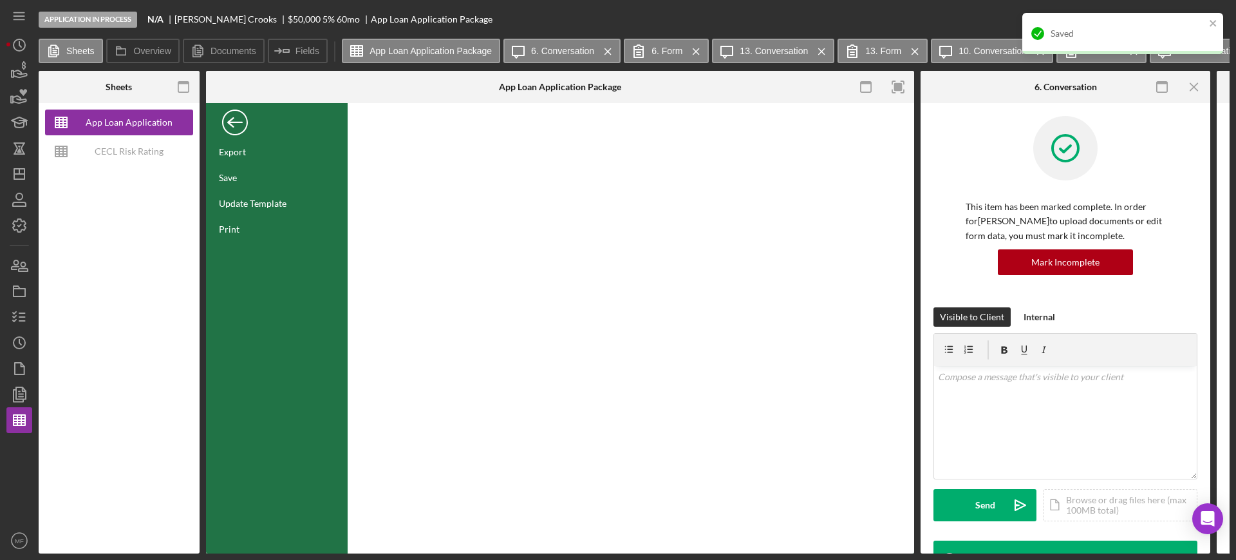
click at [233, 118] on div "Back" at bounding box center [235, 119] width 26 height 26
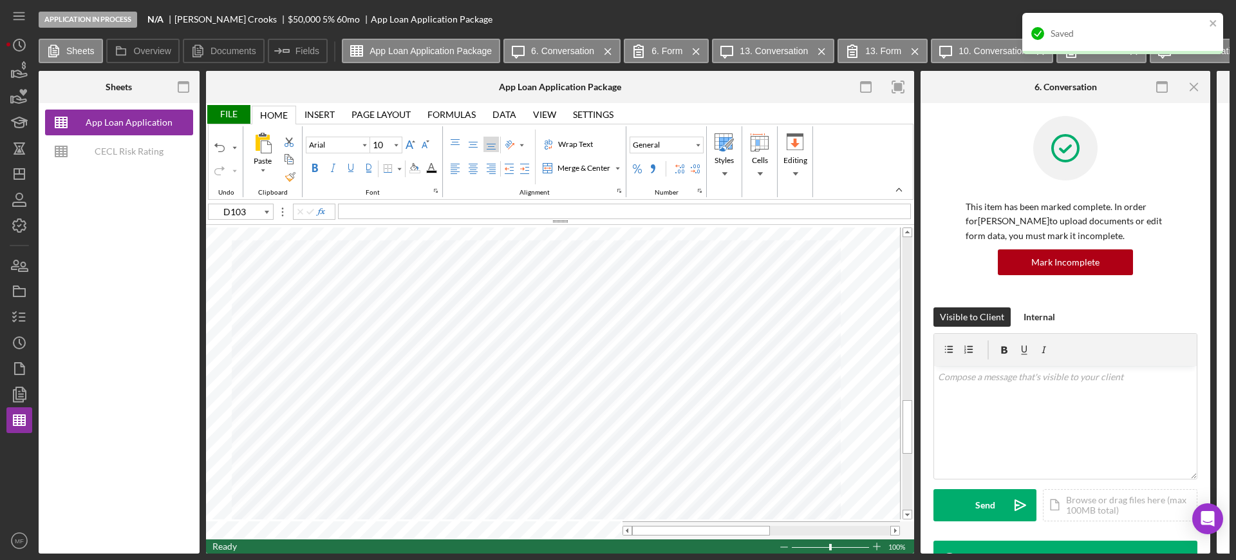
type input "C18"
type input "11"
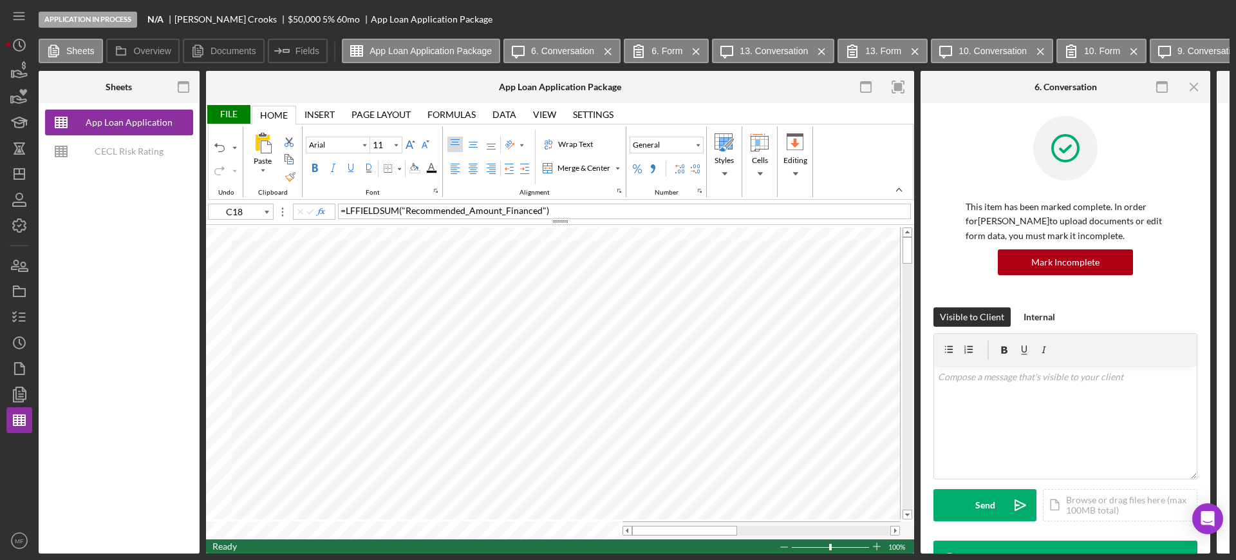
type input "G4"
type input "G5"
click at [457, 169] on div "Left Align" at bounding box center [455, 169] width 10 height 10
type input "G9"
click at [223, 113] on div "File" at bounding box center [228, 114] width 44 height 19
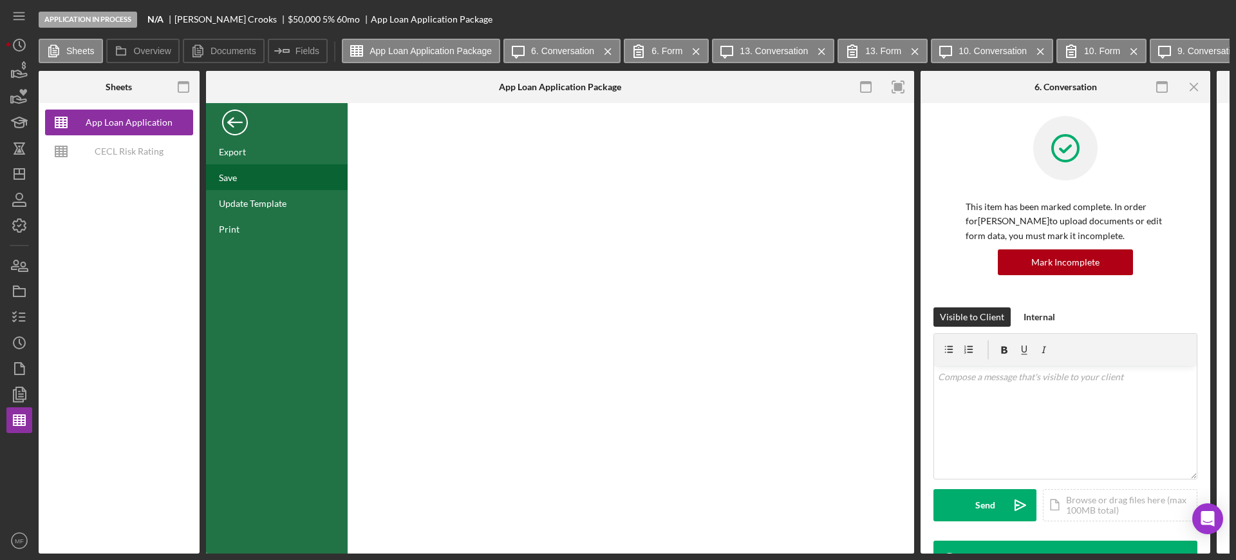
click at [234, 172] on div "Save" at bounding box center [228, 177] width 18 height 11
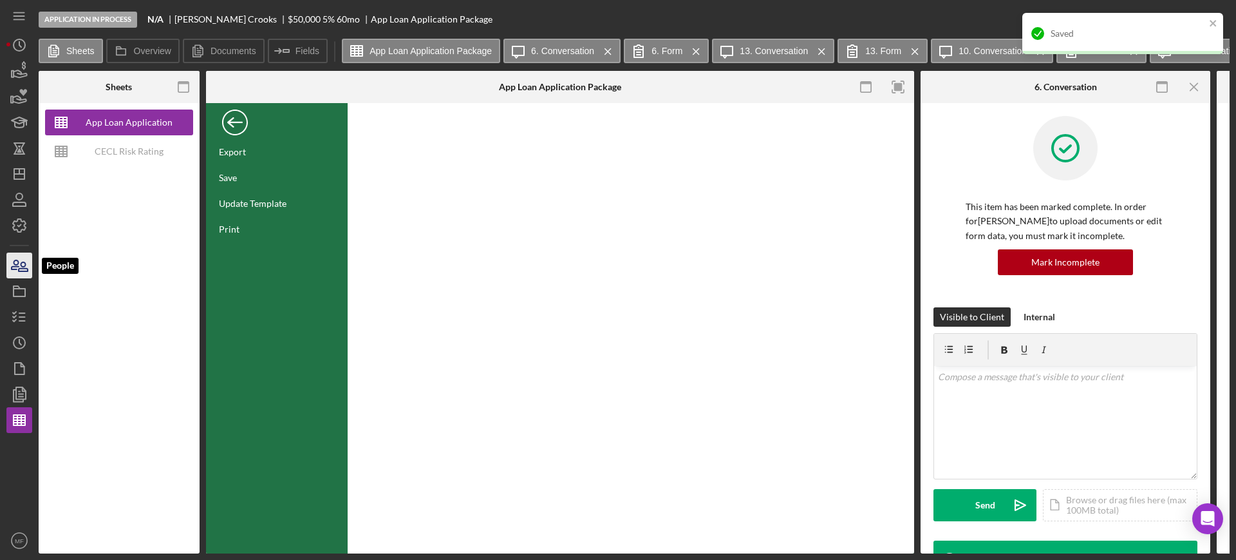
click at [17, 273] on icon "button" at bounding box center [19, 265] width 32 height 32
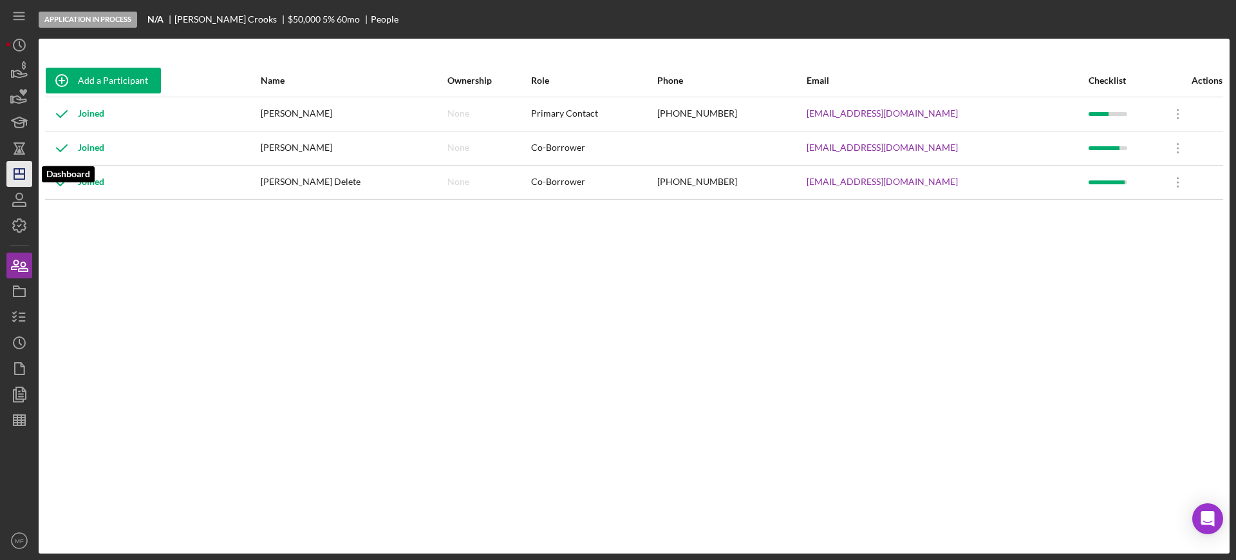
click at [28, 173] on icon "Icon/Dashboard" at bounding box center [19, 174] width 32 height 32
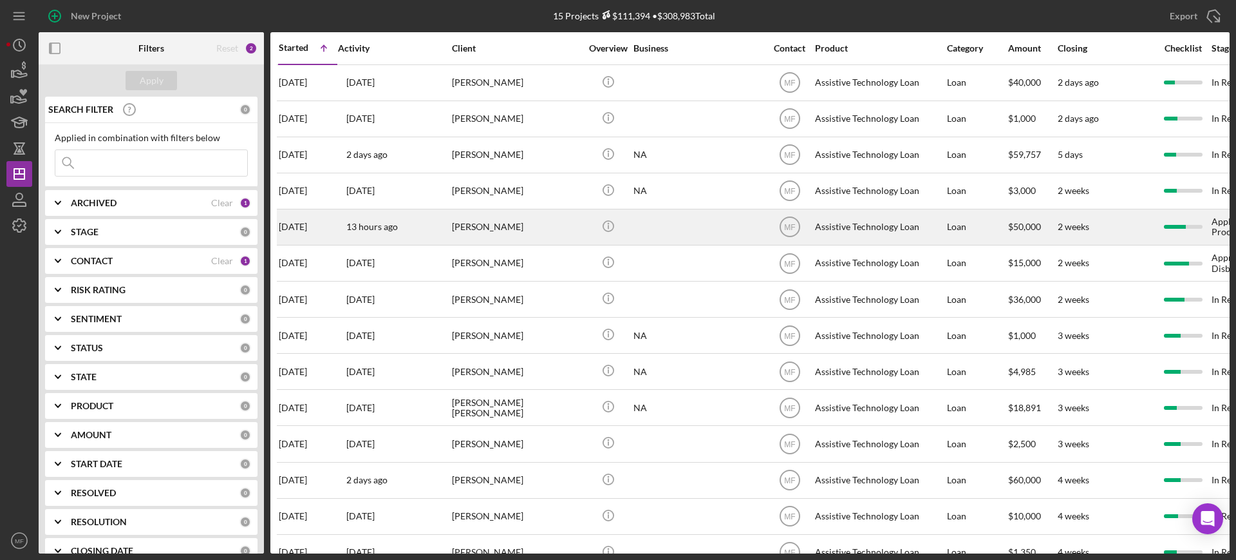
click at [532, 225] on div "[PERSON_NAME]" at bounding box center [516, 227] width 129 height 34
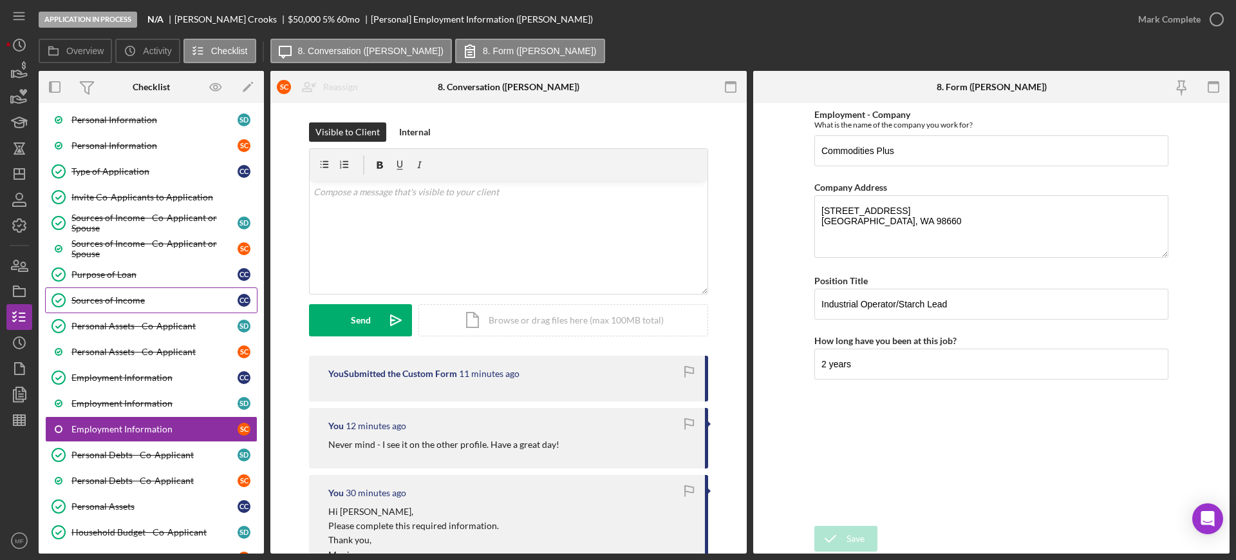
scroll to position [161, 0]
click at [93, 278] on div "Purpose of Loan" at bounding box center [154, 274] width 166 height 10
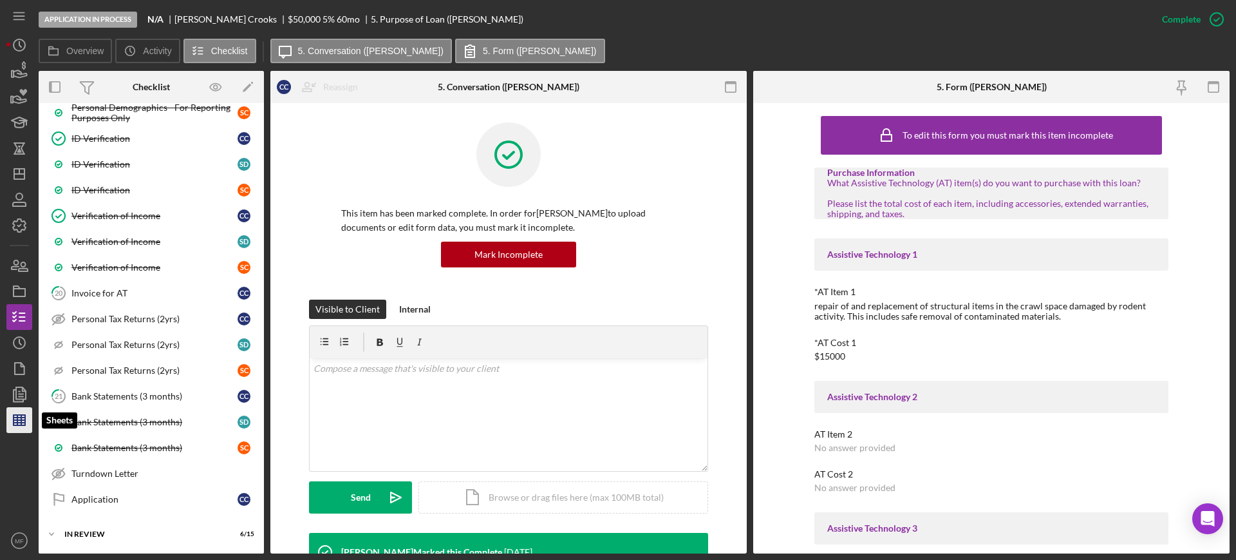
click at [23, 416] on icon "button" at bounding box center [19, 420] width 32 height 32
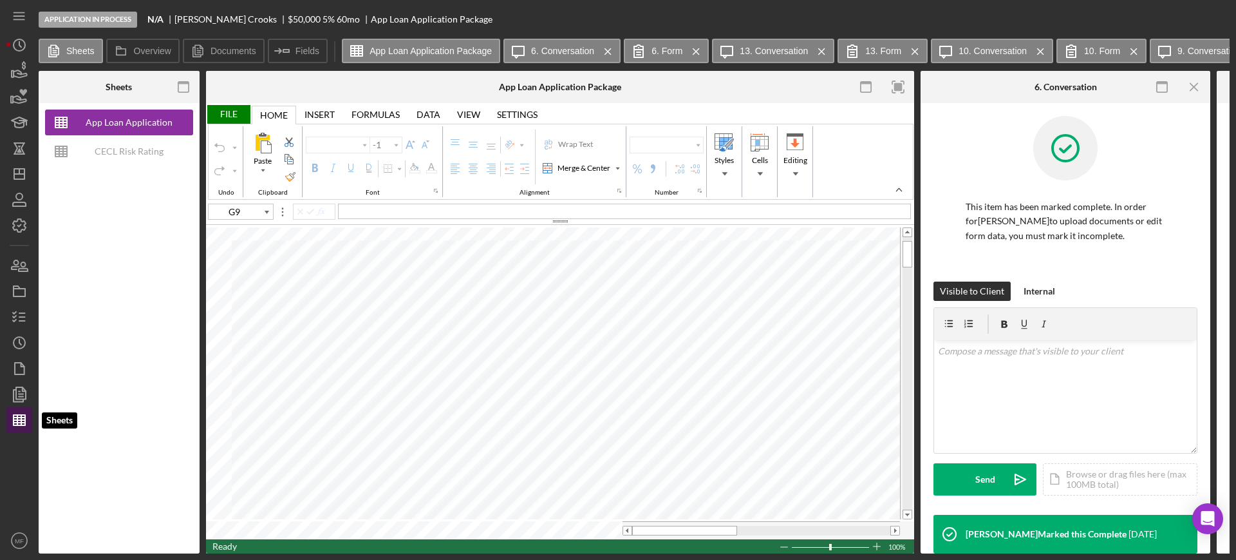
type input "Arial"
type input "11"
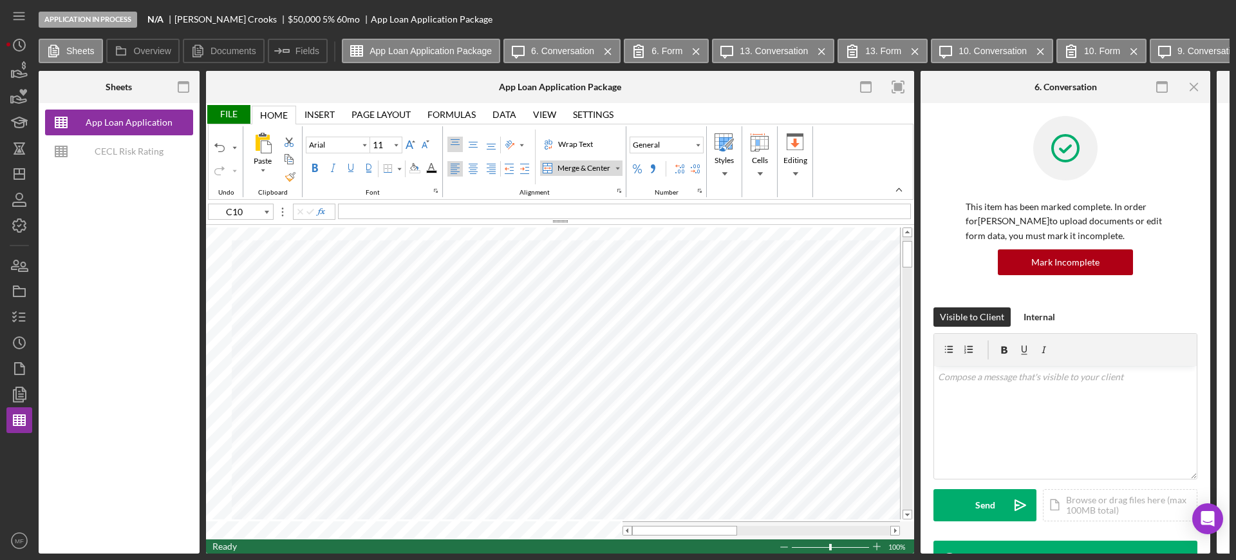
type input "E12"
type input "Calibri"
click at [616, 168] on div "Merge & Center" at bounding box center [617, 168] width 6 height 6
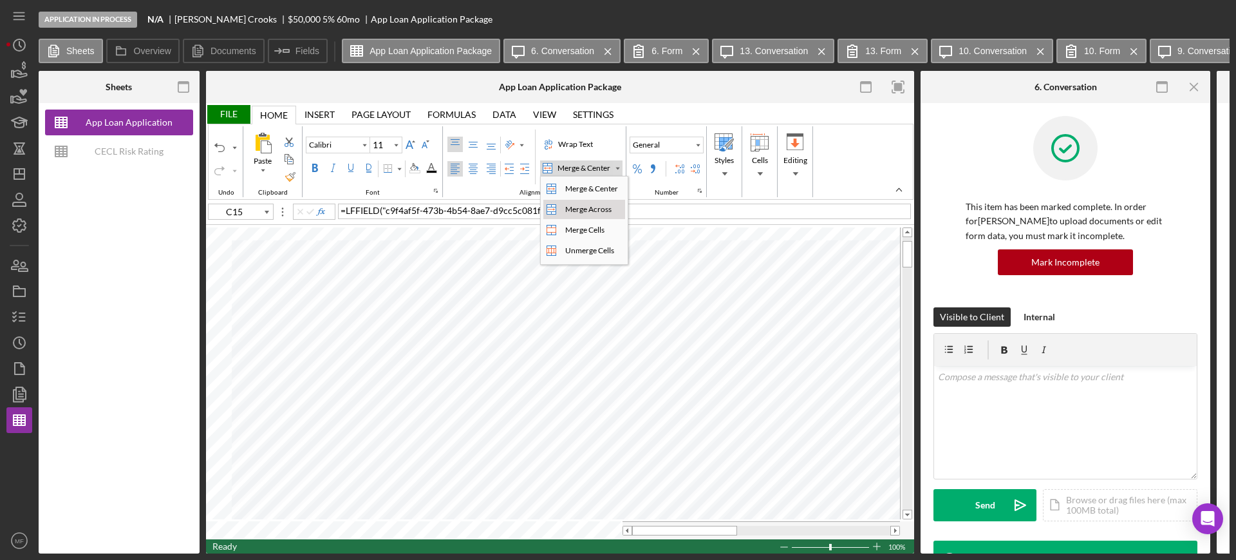
click at [604, 209] on div "Merge Across" at bounding box center [589, 209] width 52 height 12
click at [572, 143] on div "Wrap Text" at bounding box center [576, 144] width 40 height 12
type input "C17"
click at [576, 146] on div "Wrap Text" at bounding box center [576, 144] width 40 height 12
click at [618, 170] on div "Merge & Center" at bounding box center [617, 168] width 6 height 6
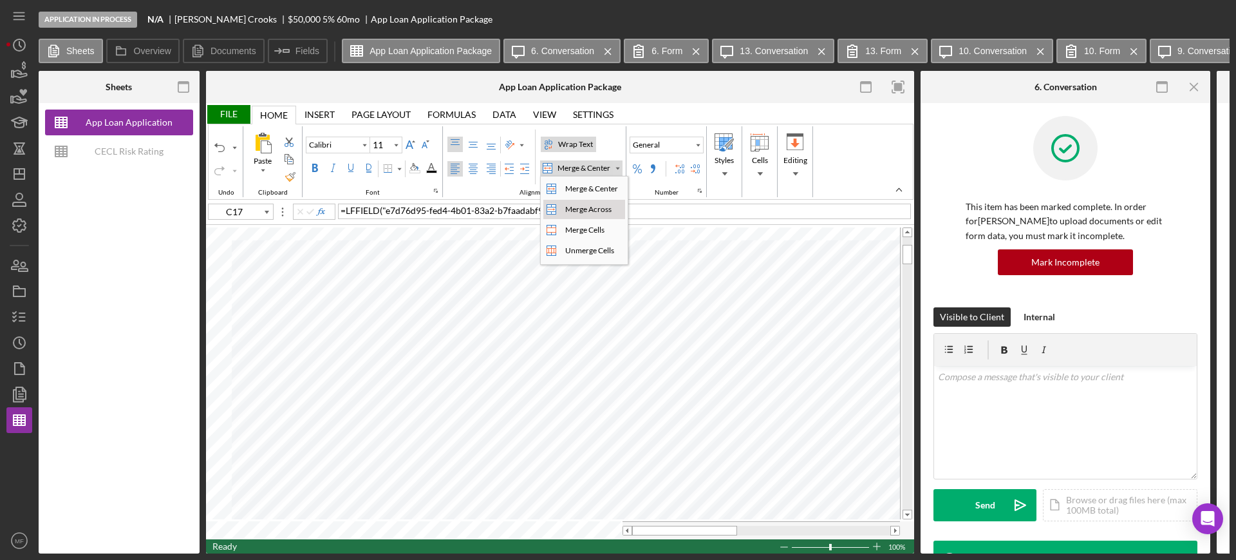
click at [596, 209] on div "Merge Across" at bounding box center [589, 209] width 52 height 12
type input "Arial"
click at [220, 109] on div "File" at bounding box center [228, 114] width 44 height 19
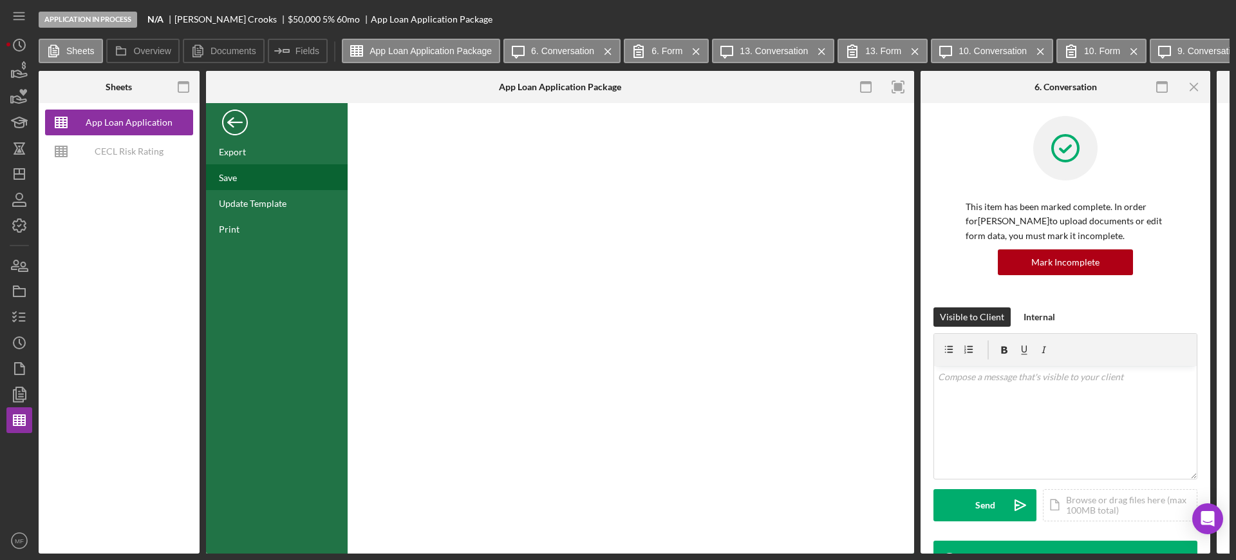
click at [228, 176] on div "Save" at bounding box center [228, 177] width 18 height 11
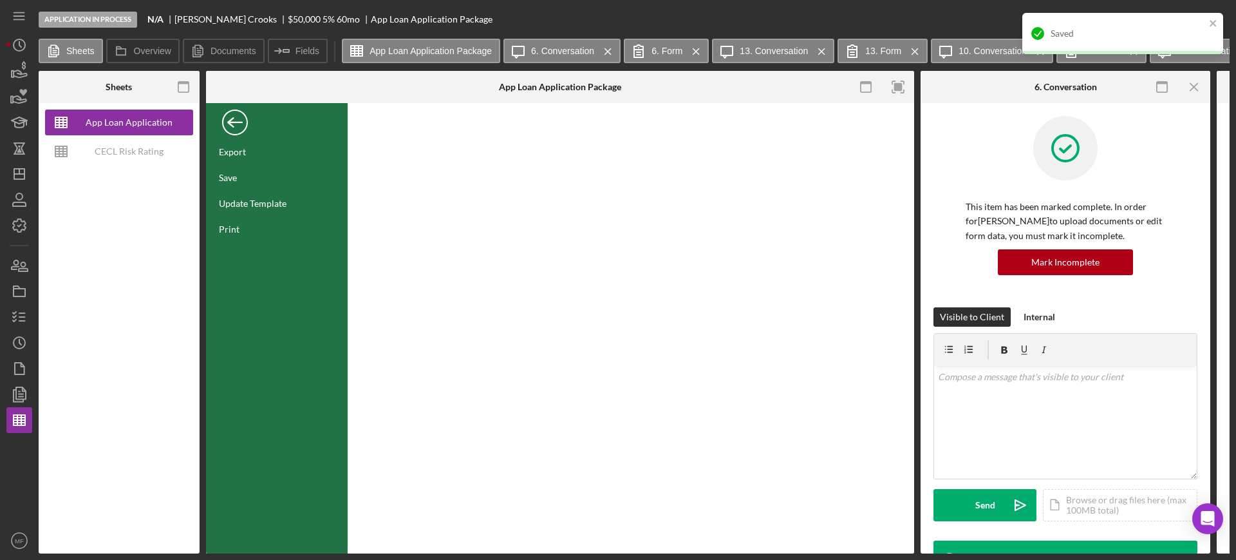
click at [233, 127] on div "Back" at bounding box center [235, 119] width 26 height 26
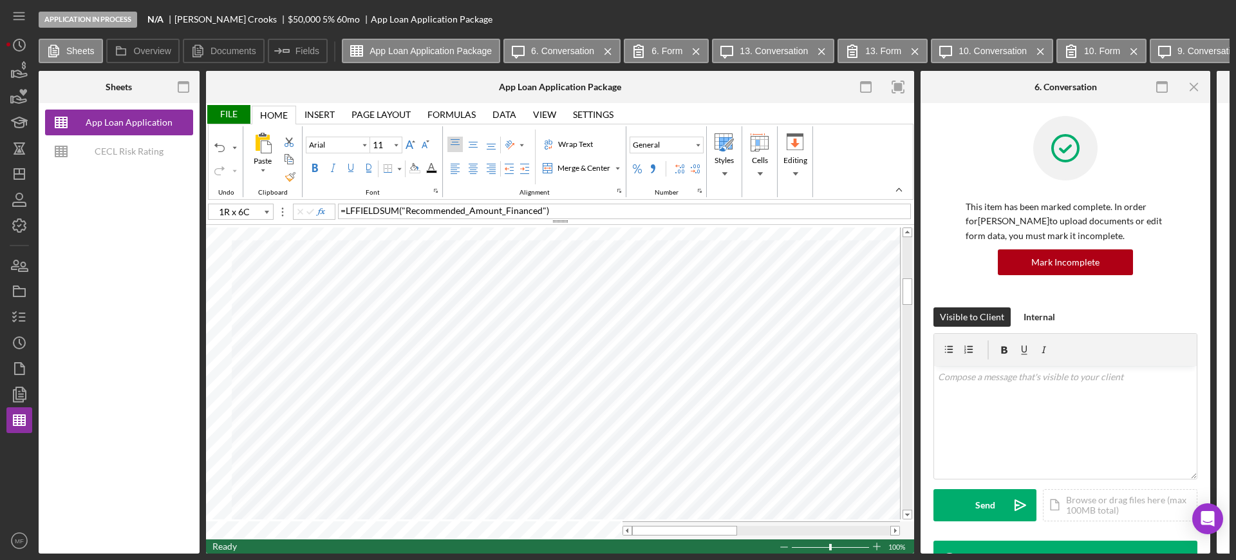
type input "C44"
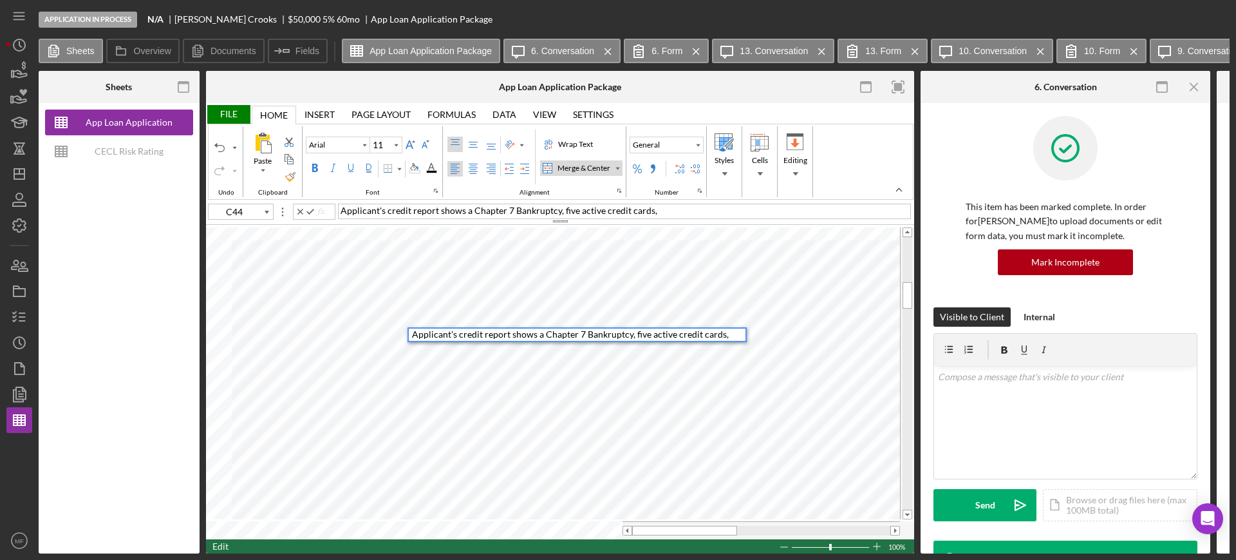
click at [632, 334] on span "Applicant's credit report shows a Chapter 7 Bankruptcy, five active credit card…" at bounding box center [570, 333] width 317 height 11
click at [732, 332] on div "Applicant's credit report shows a Chapter 7 Bankruptcy, five active credit card…" at bounding box center [579, 334] width 334 height 12
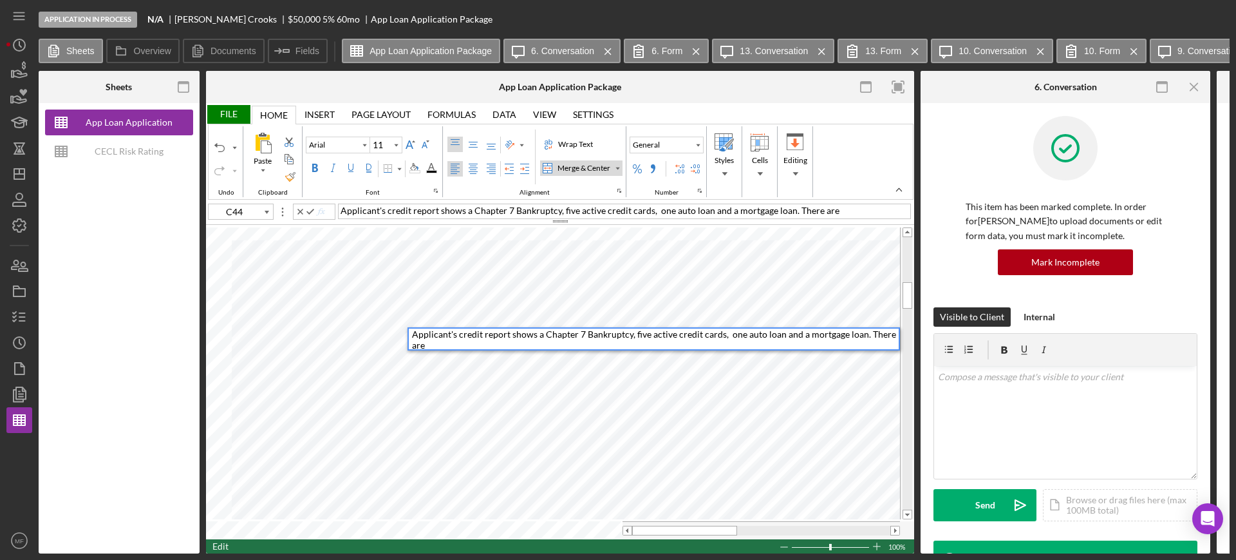
scroll to position [1, 0]
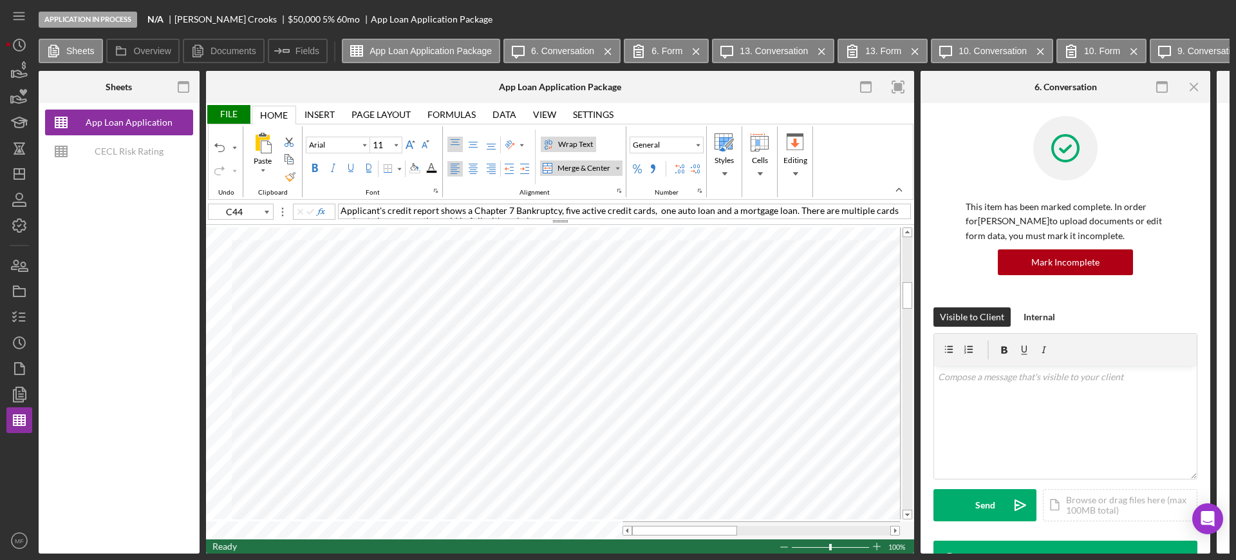
click at [574, 146] on div "Wrap Text" at bounding box center [576, 144] width 40 height 12
click at [585, 169] on div "Merge & Center" at bounding box center [584, 168] width 58 height 12
click at [620, 167] on div "Merge & Center" at bounding box center [617, 168] width 6 height 6
click at [598, 204] on div "Merge Across" at bounding box center [589, 209] width 52 height 12
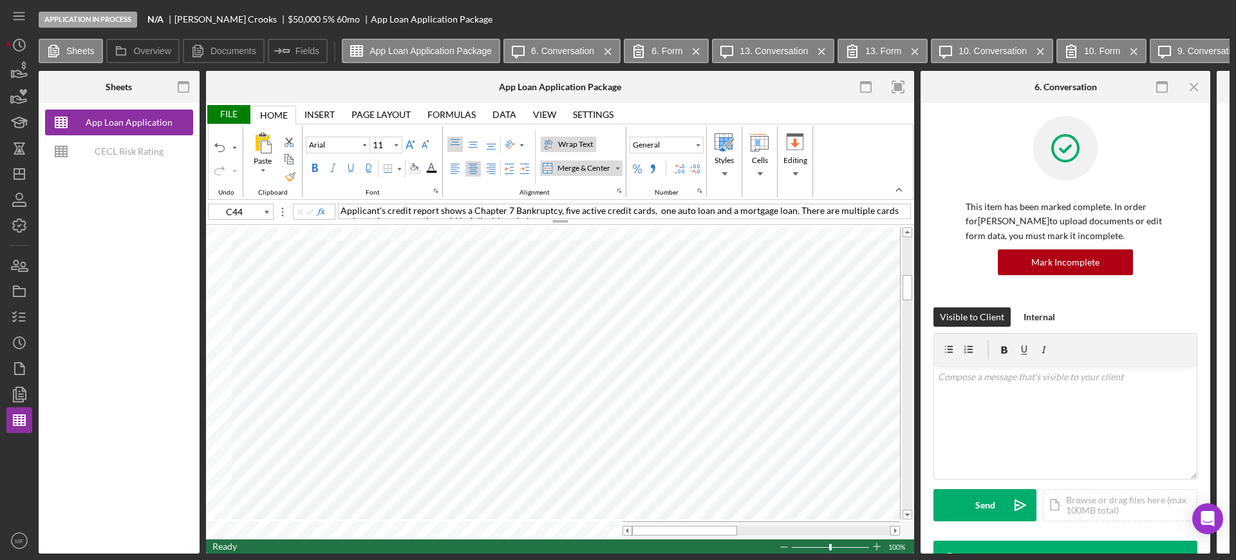
click at [615, 166] on div "Merge & Center" at bounding box center [617, 168] width 9 height 14
click at [581, 208] on div "Merge Across" at bounding box center [589, 209] width 52 height 12
click at [580, 165] on div "Merge & Center" at bounding box center [584, 168] width 58 height 12
click at [575, 166] on div "Merge & Center" at bounding box center [584, 168] width 58 height 12
click at [620, 167] on div "Merge & Center" at bounding box center [617, 168] width 6 height 6
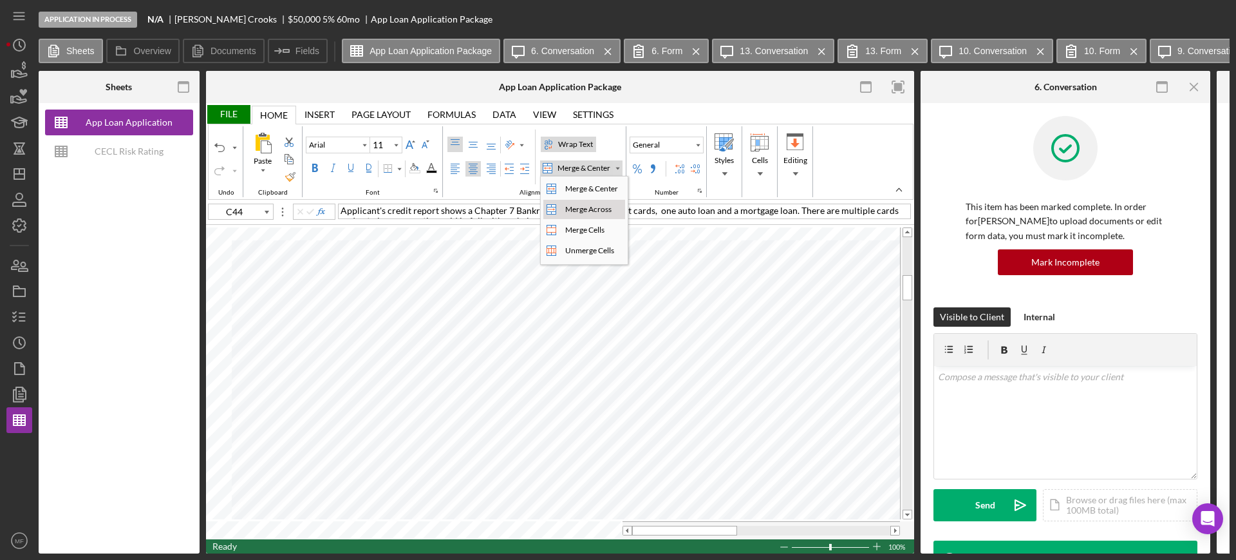
click at [548, 206] on div "Merge Across" at bounding box center [552, 209] width 10 height 10
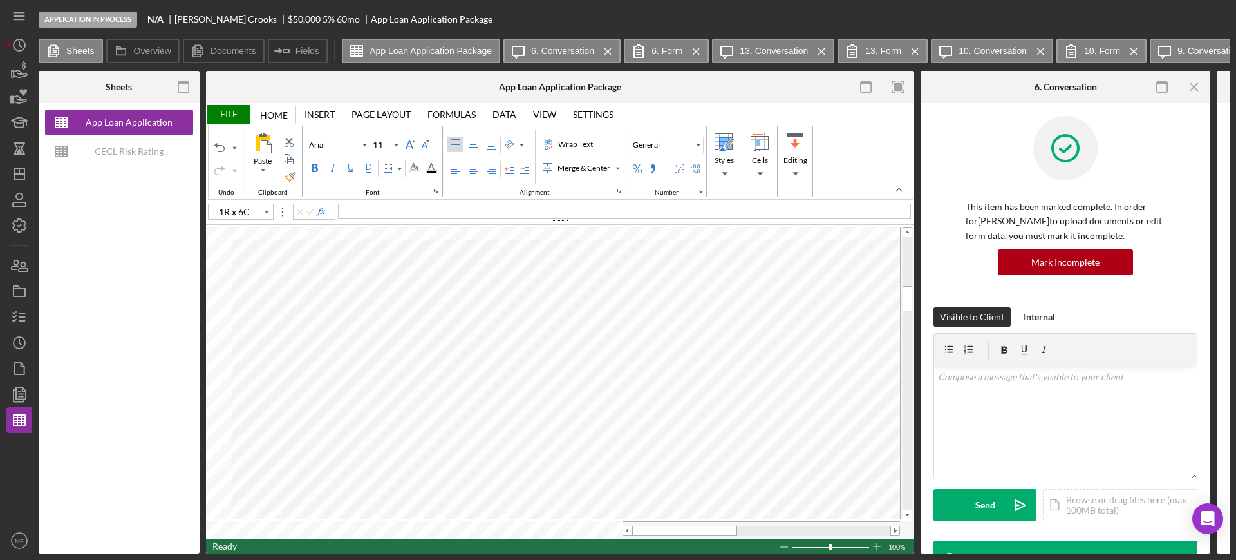
type input "C49"
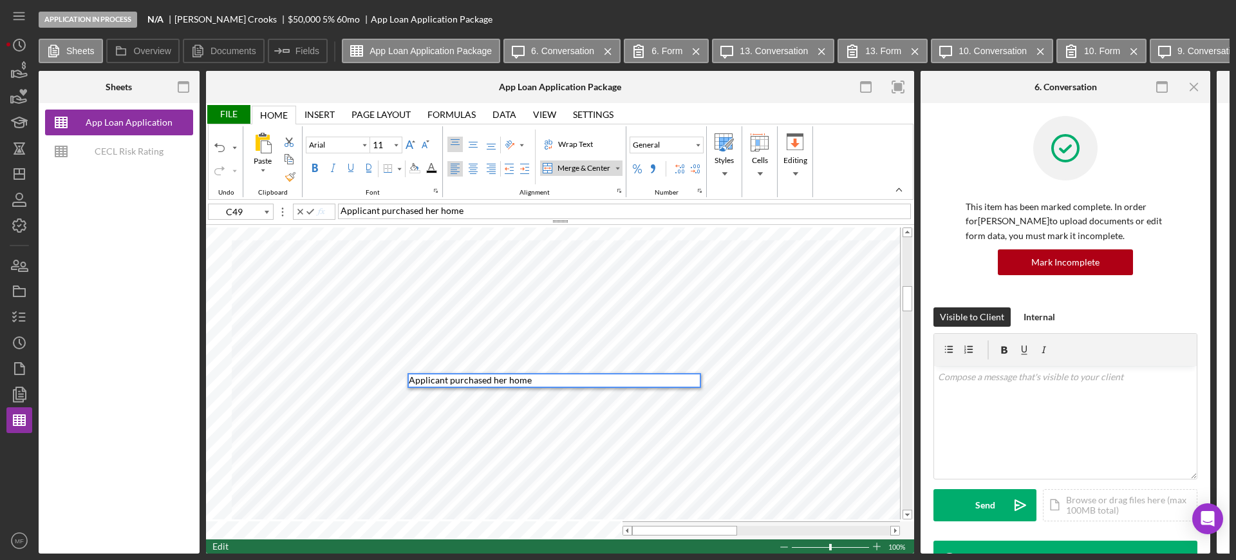
click at [489, 205] on div "Applicant purchased her home" at bounding box center [624, 210] width 573 height 15
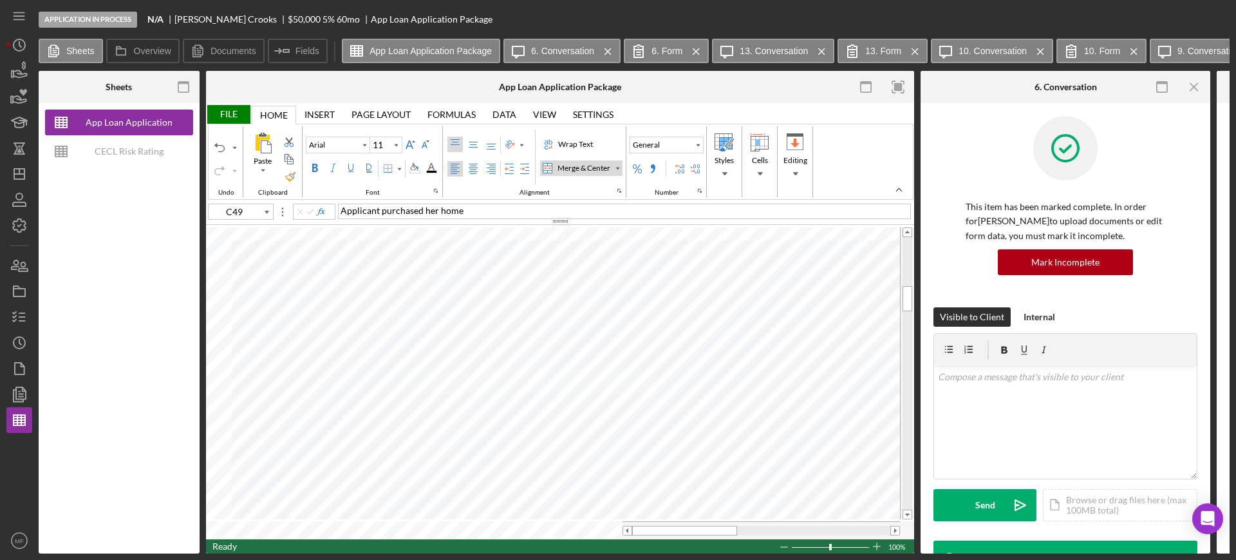
click at [223, 111] on div "File" at bounding box center [228, 114] width 44 height 19
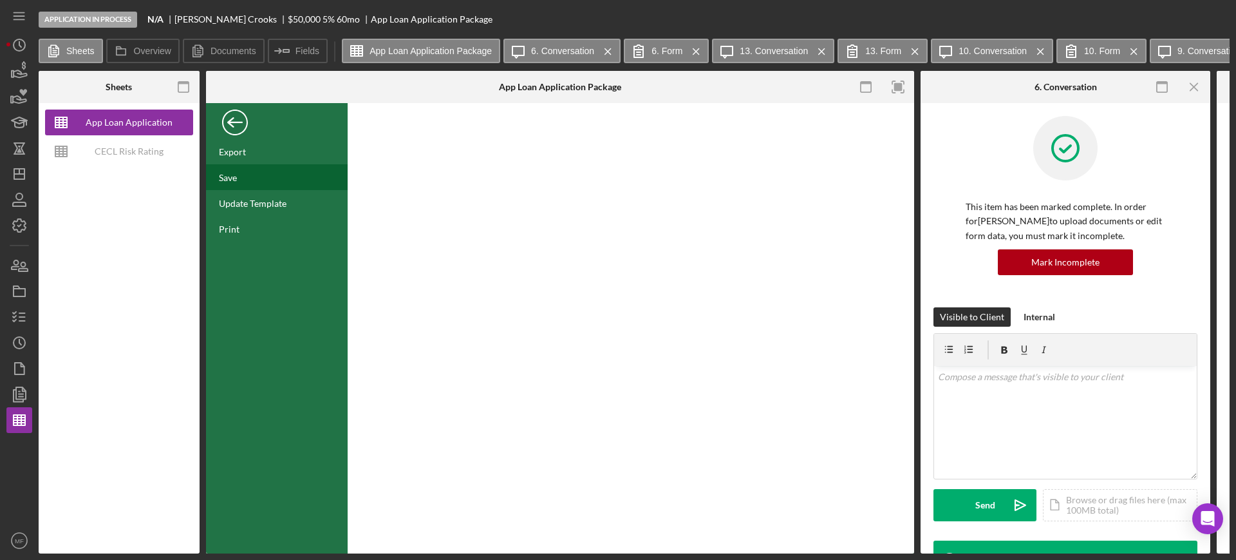
click at [242, 176] on div "Save" at bounding box center [277, 177] width 142 height 26
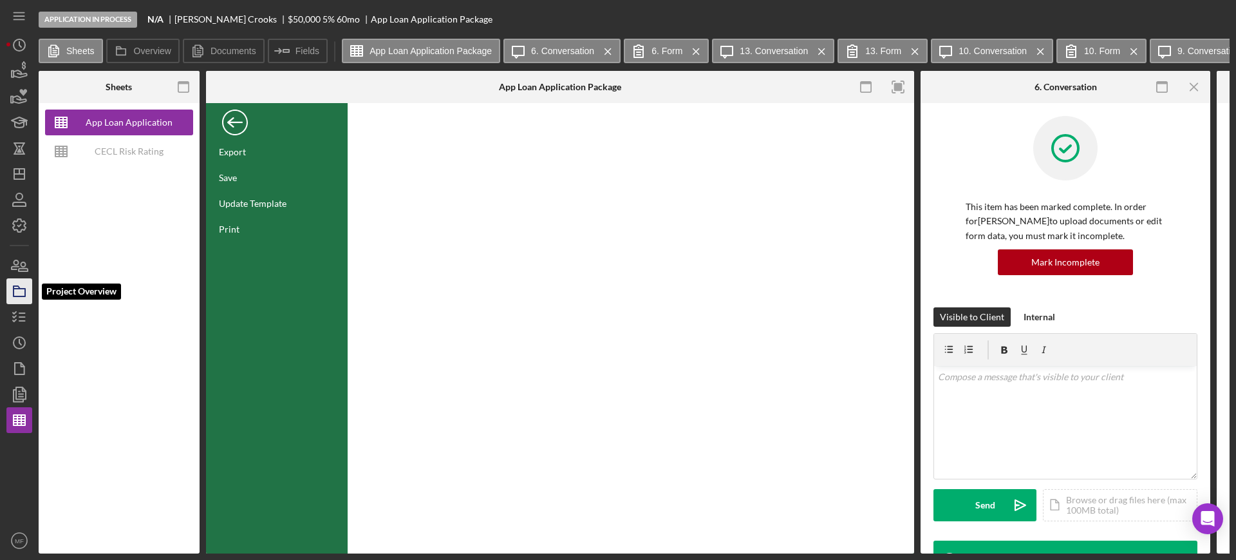
click at [24, 294] on rect "button" at bounding box center [20, 293] width 12 height 8
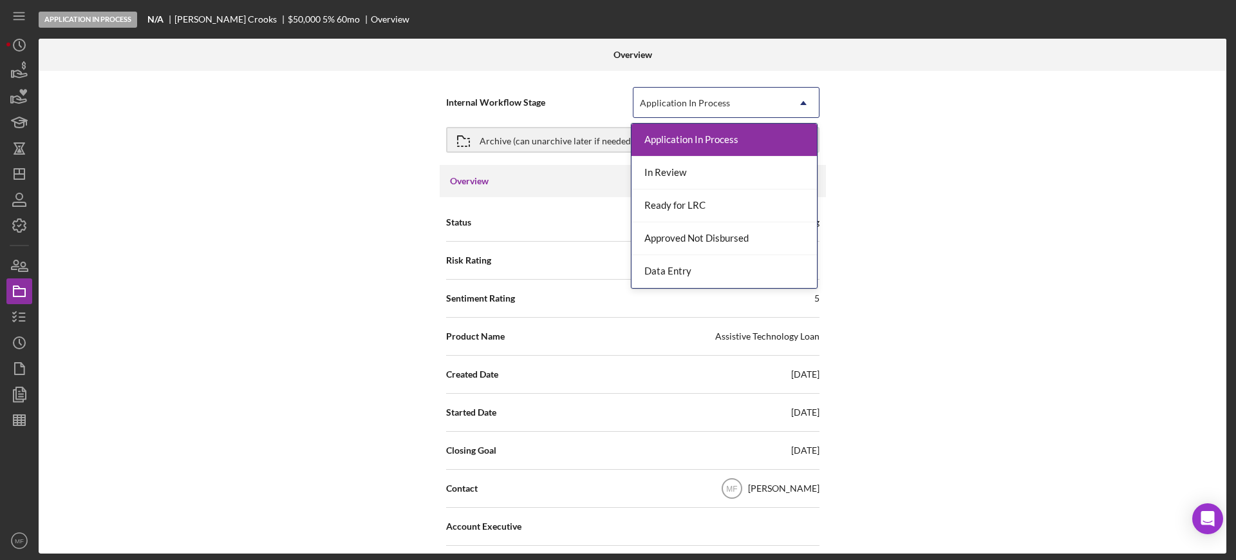
click at [799, 101] on icon "Icon/Dropdown Arrow" at bounding box center [803, 103] width 31 height 31
click at [680, 140] on div "Application In Process" at bounding box center [724, 140] width 185 height 33
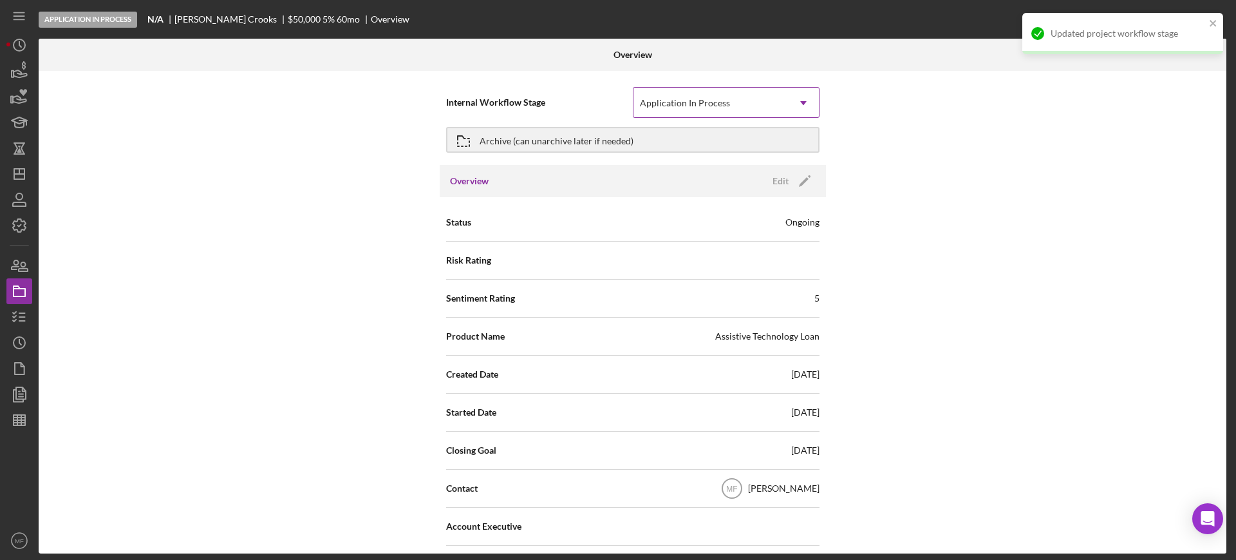
click at [720, 97] on div "Application In Process" at bounding box center [711, 103] width 155 height 30
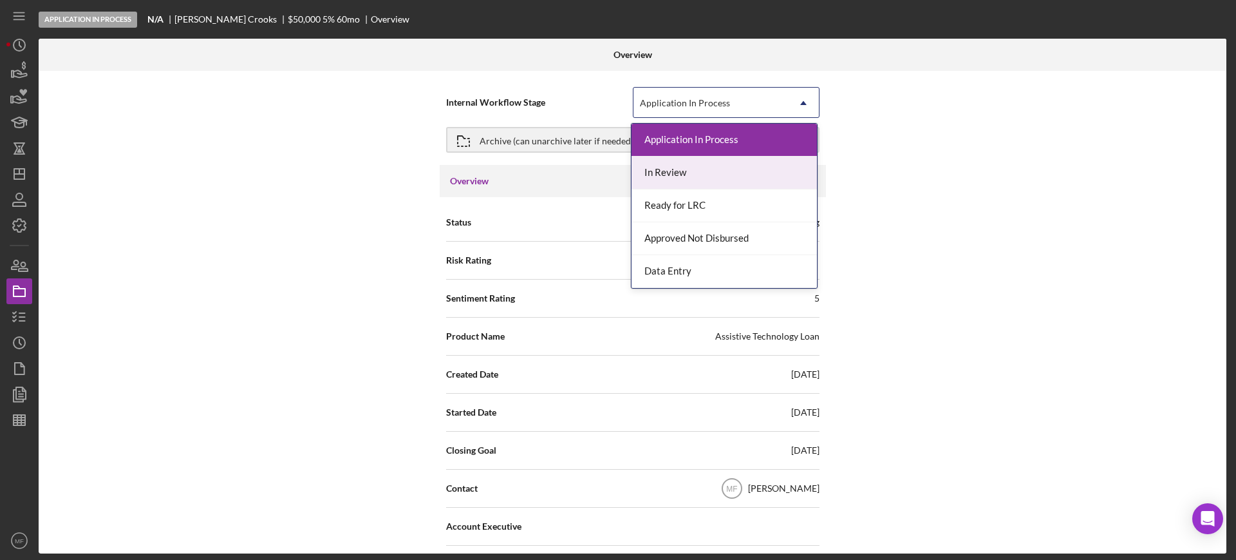
click at [684, 175] on div "In Review" at bounding box center [724, 172] width 185 height 33
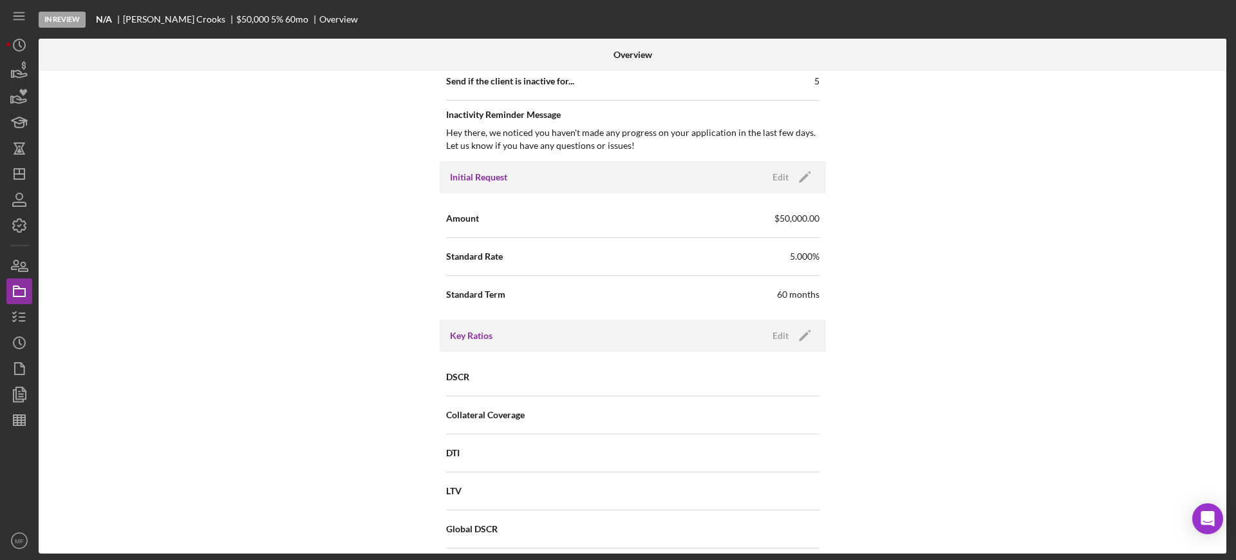
scroll to position [644, 0]
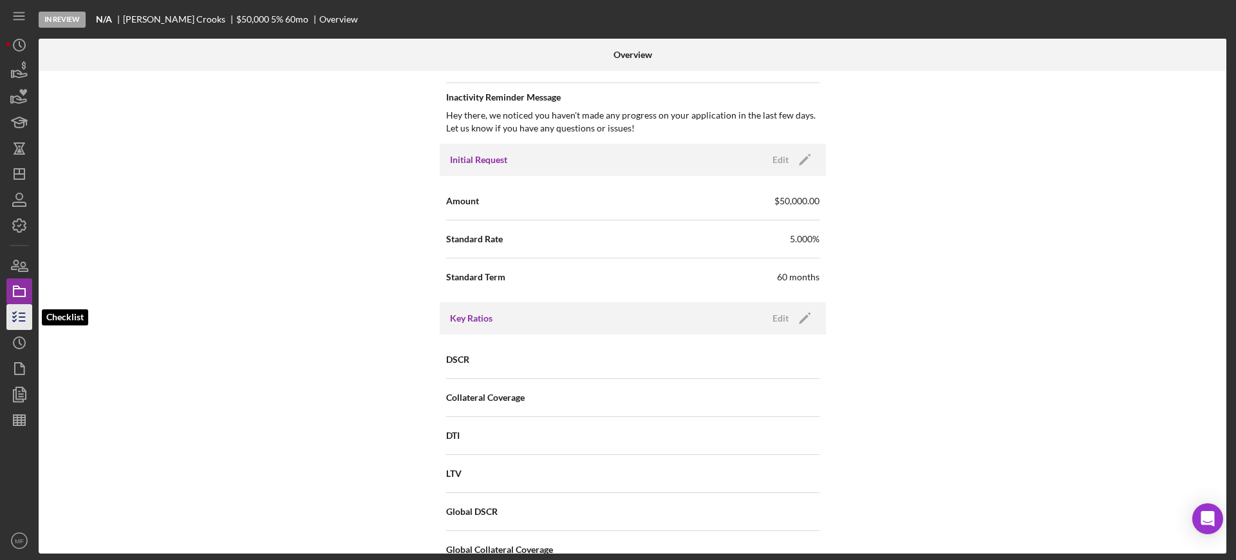
click at [25, 311] on icon "button" at bounding box center [19, 317] width 32 height 32
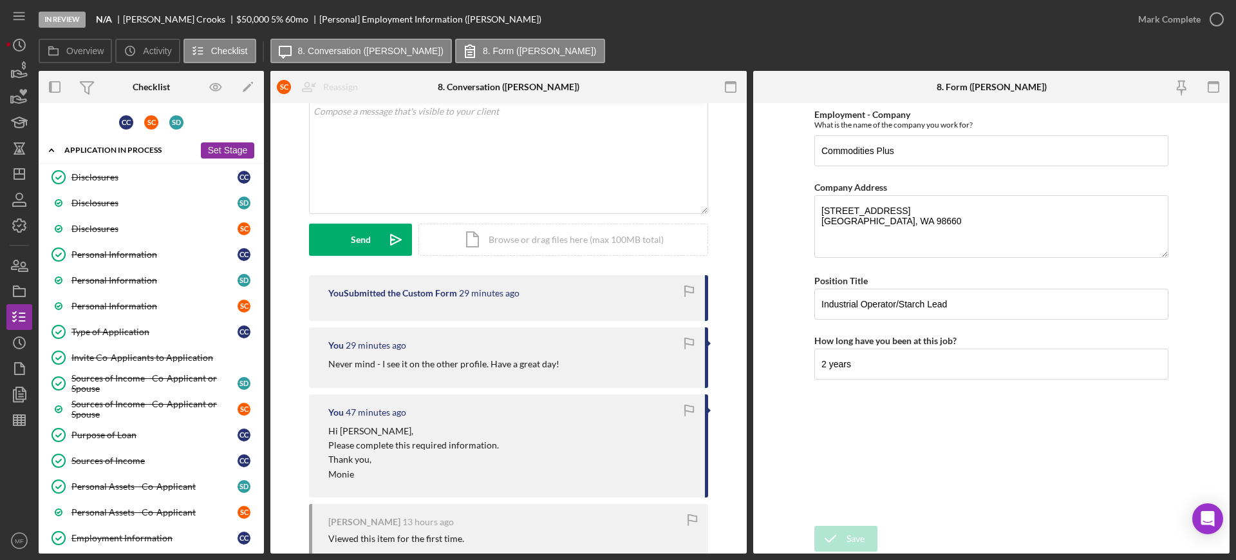
click at [138, 150] on div "Application In Process" at bounding box center [129, 150] width 130 height 8
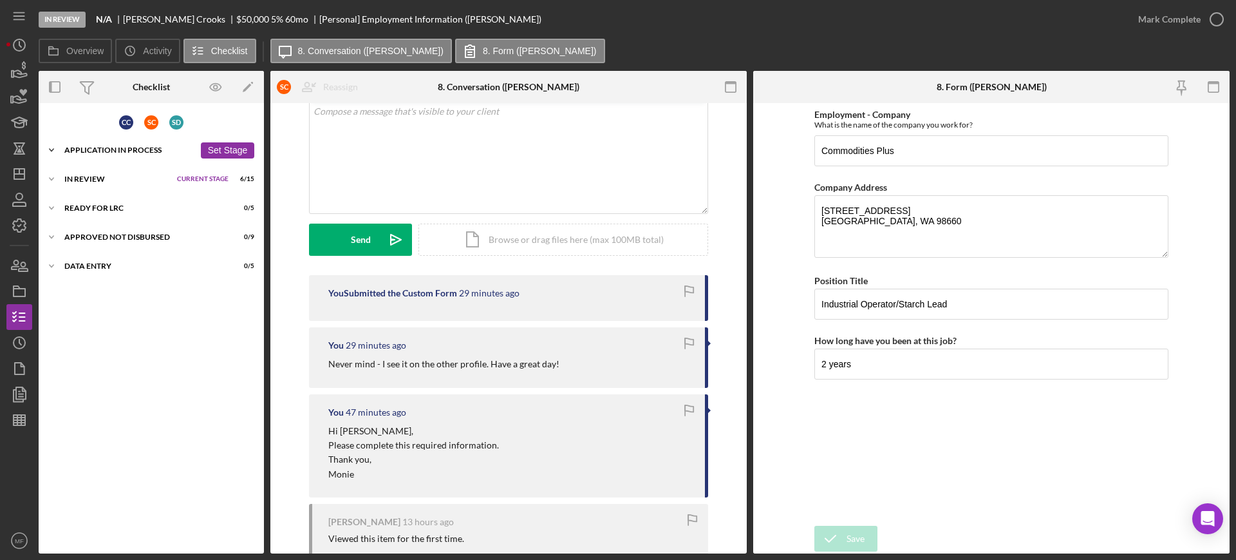
click at [135, 148] on div "Application In Process" at bounding box center [129, 150] width 130 height 8
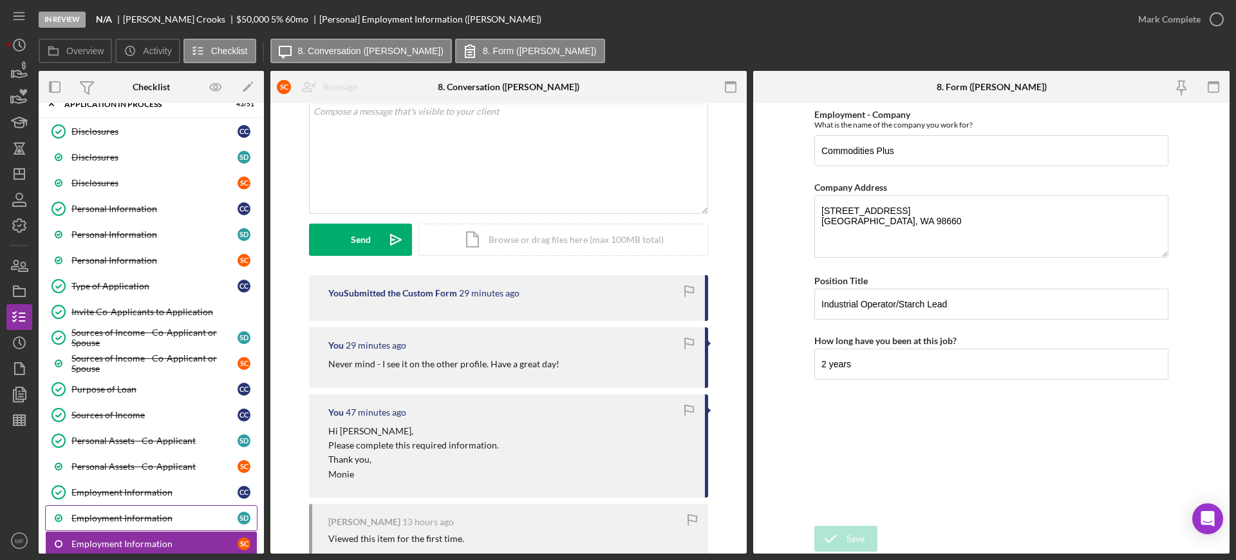
scroll to position [20, 0]
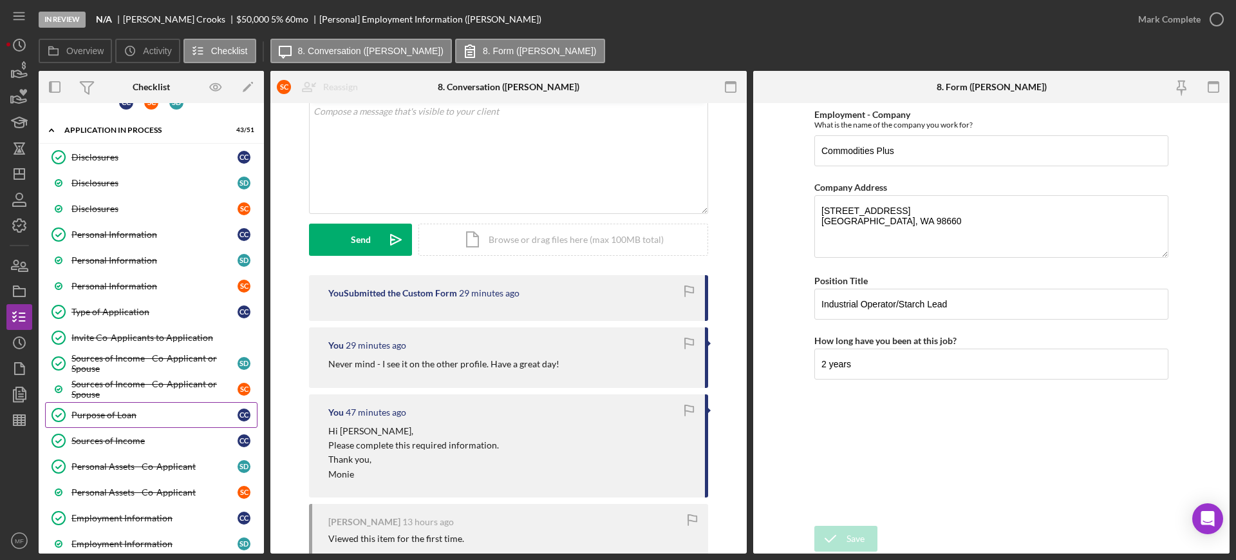
click at [146, 413] on div "Purpose of Loan" at bounding box center [154, 415] width 166 height 10
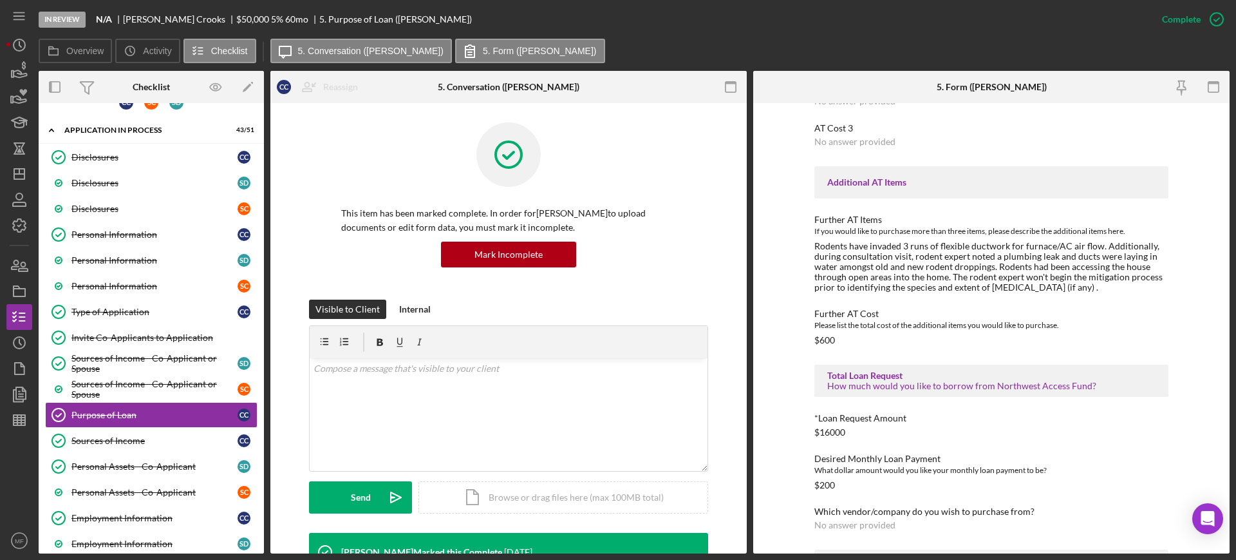
scroll to position [477, 0]
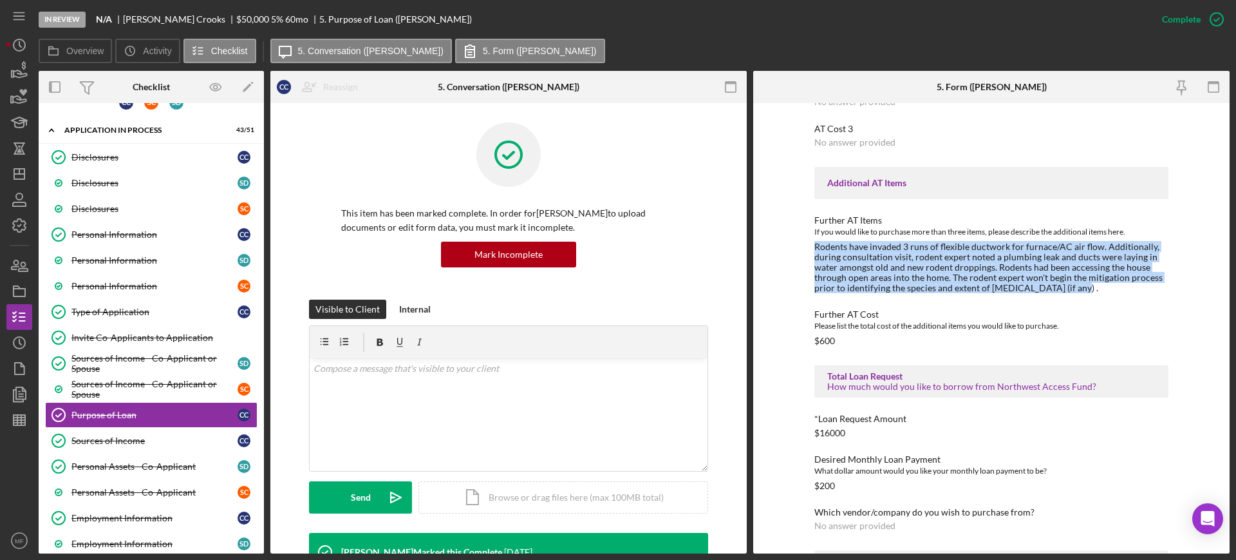
drag, startPoint x: 815, startPoint y: 247, endPoint x: 1133, endPoint y: 287, distance: 320.0
click at [1133, 287] on div "Rodents have invaded 3 runs of flexible ductwork for furnace/AC air flow. Addit…" at bounding box center [992, 267] width 354 height 52
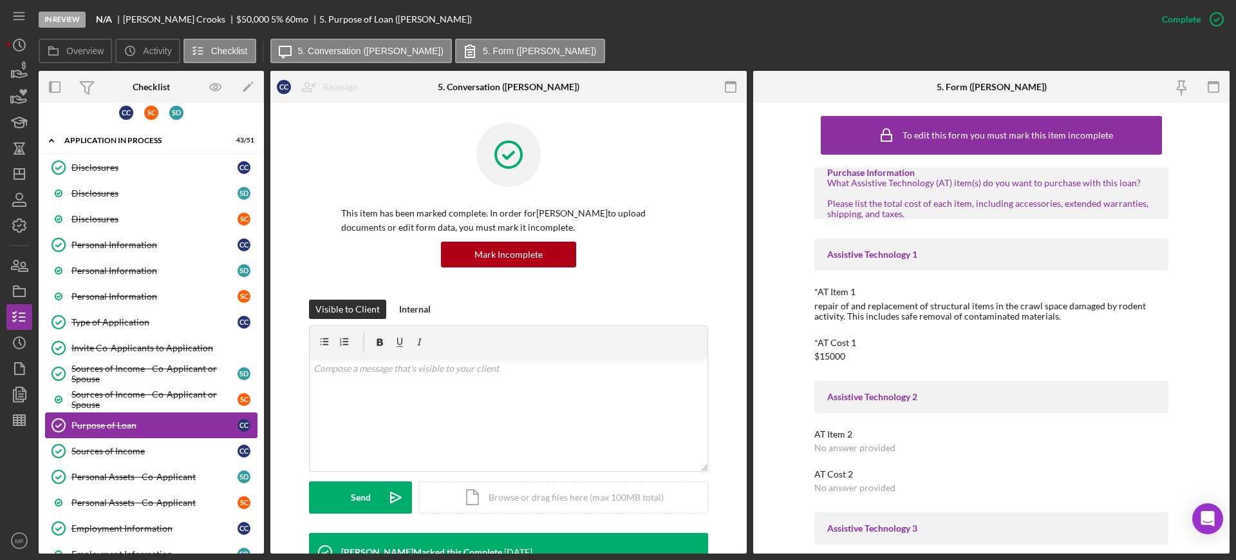
scroll to position [0, 0]
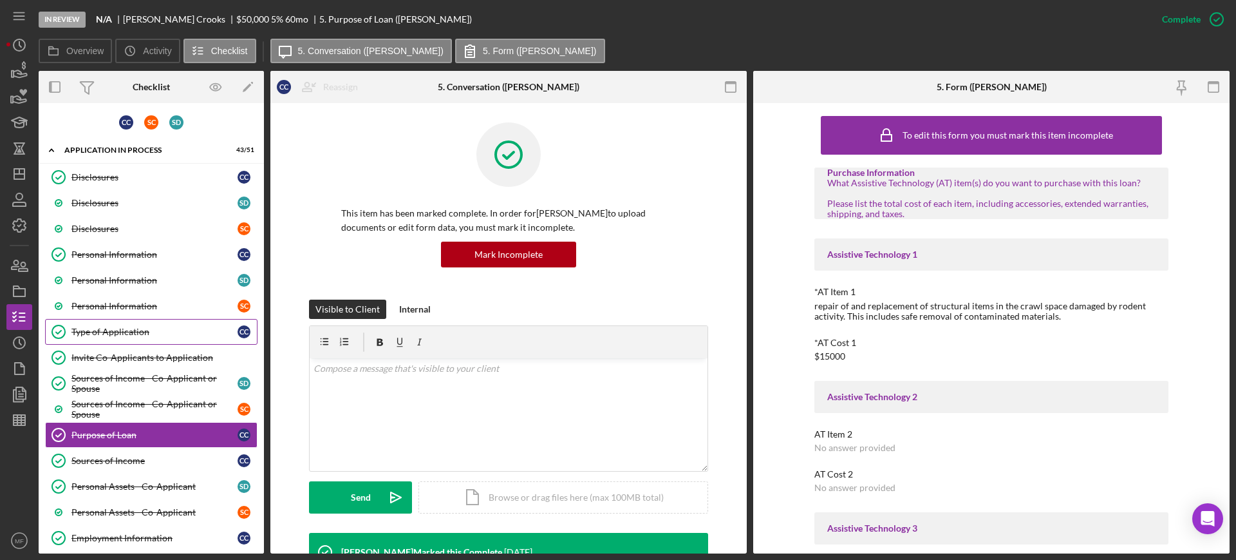
click at [129, 323] on link "Type of Application Type of Application C C" at bounding box center [151, 332] width 213 height 26
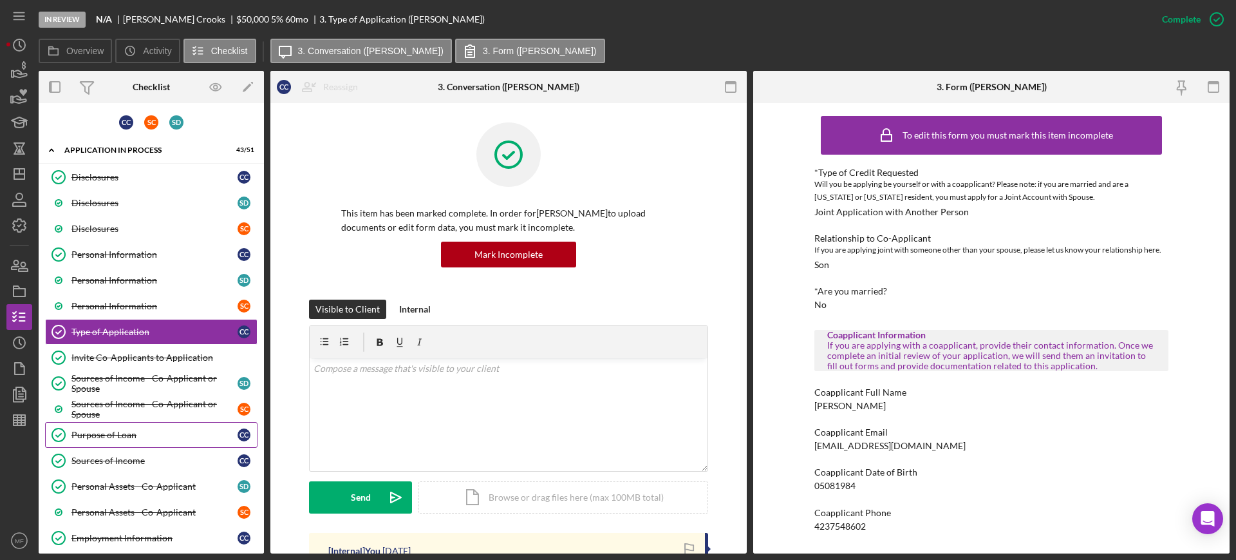
click at [135, 430] on div "Purpose of Loan" at bounding box center [154, 435] width 166 height 10
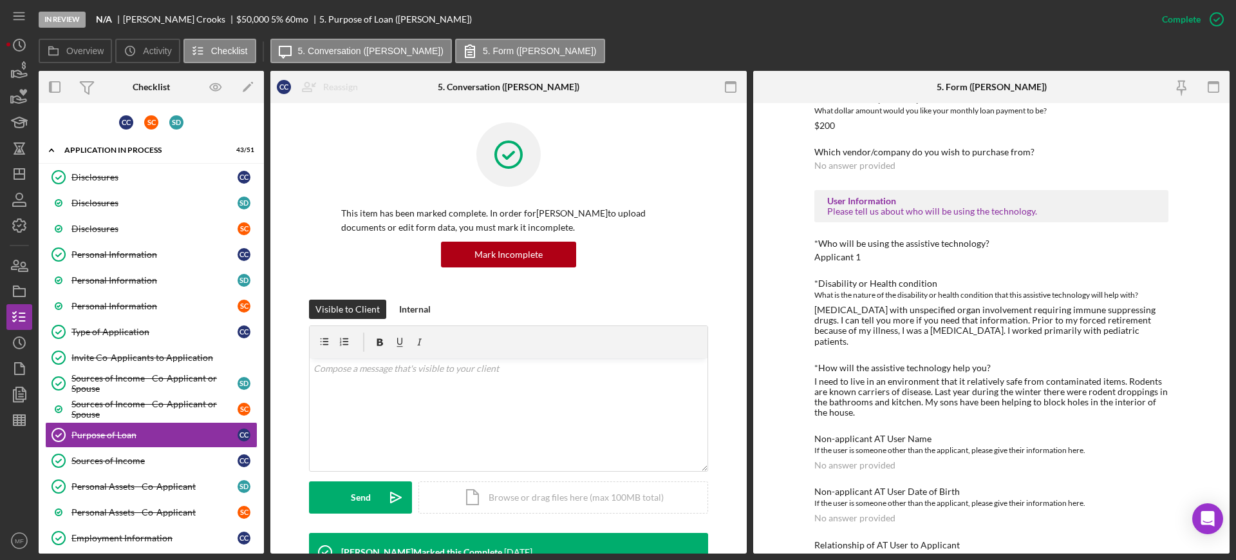
scroll to position [880, 0]
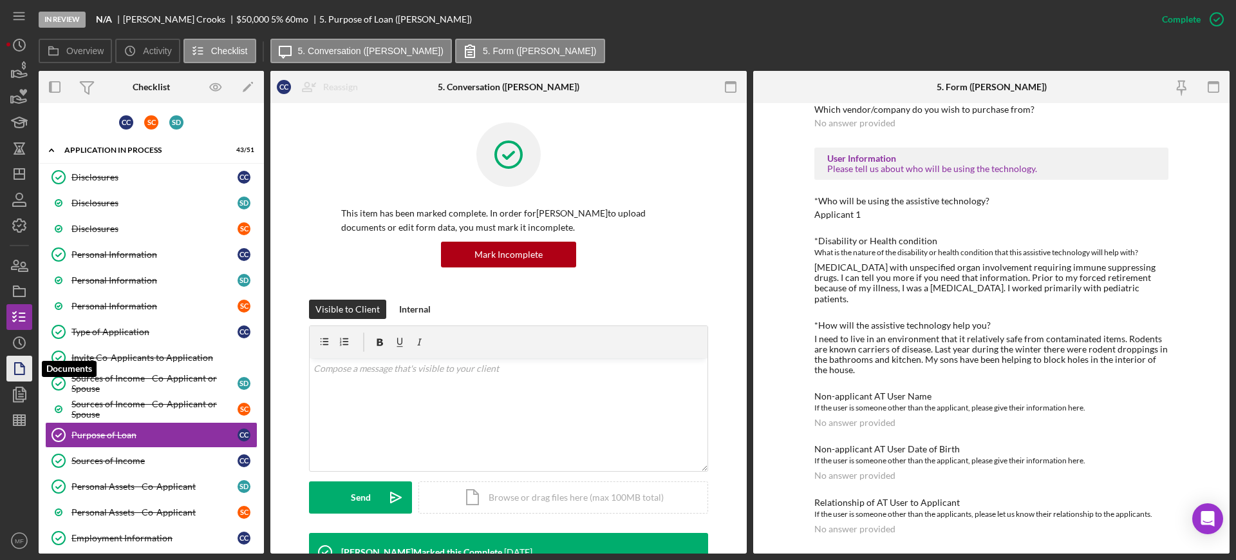
click at [18, 368] on icon "button" at bounding box center [19, 368] width 32 height 32
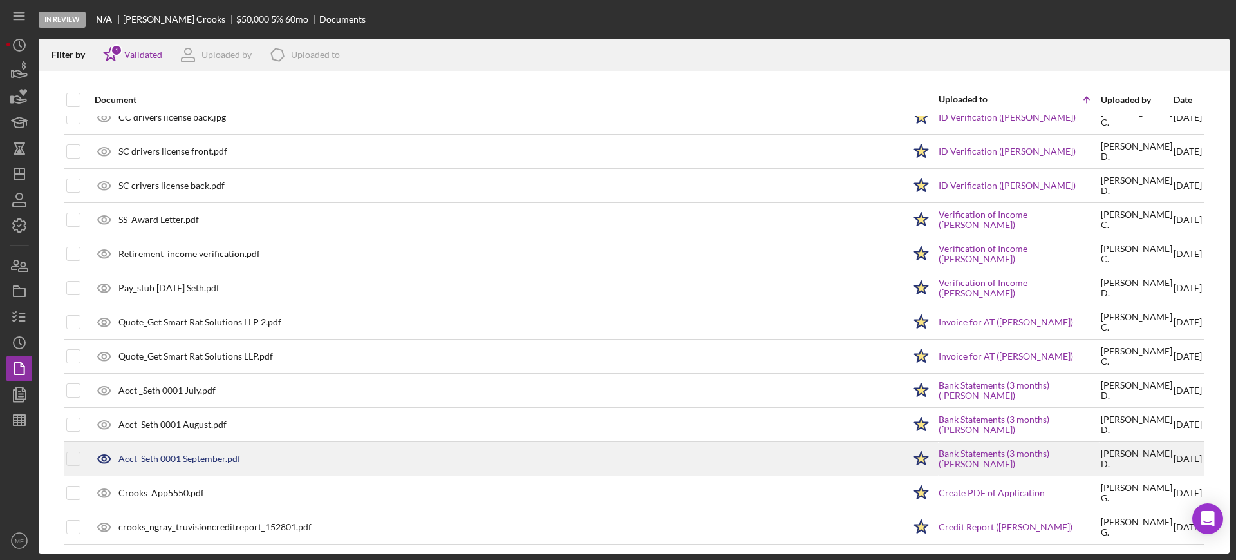
scroll to position [191, 0]
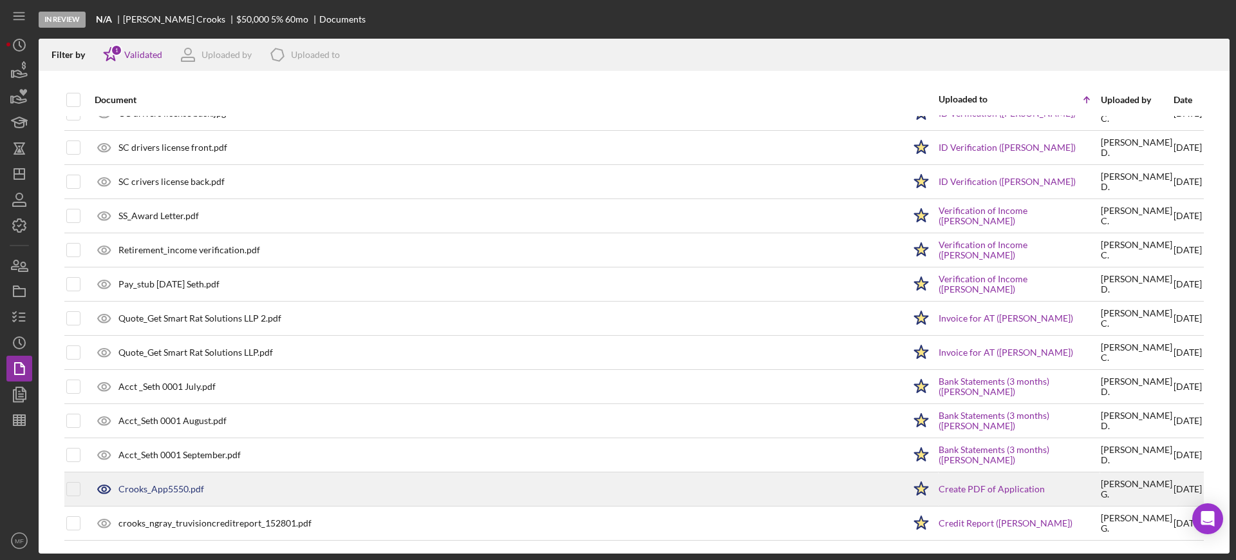
click at [184, 484] on div "Crooks_App5550.pdf" at bounding box center [161, 489] width 86 height 10
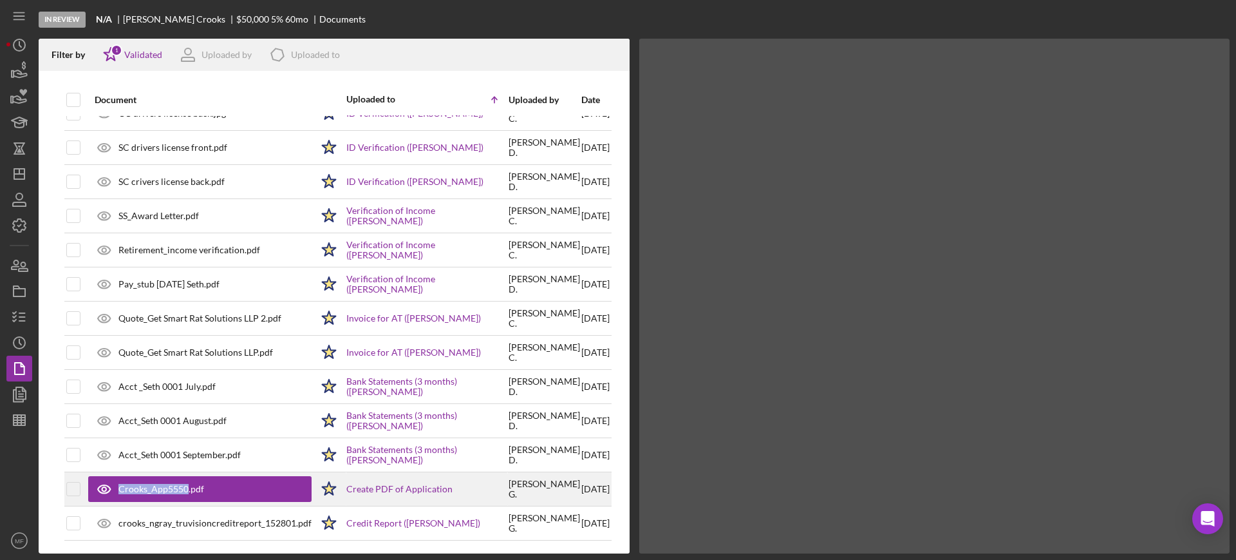
click at [184, 484] on div "Crooks_App5550.pdf" at bounding box center [161, 489] width 86 height 10
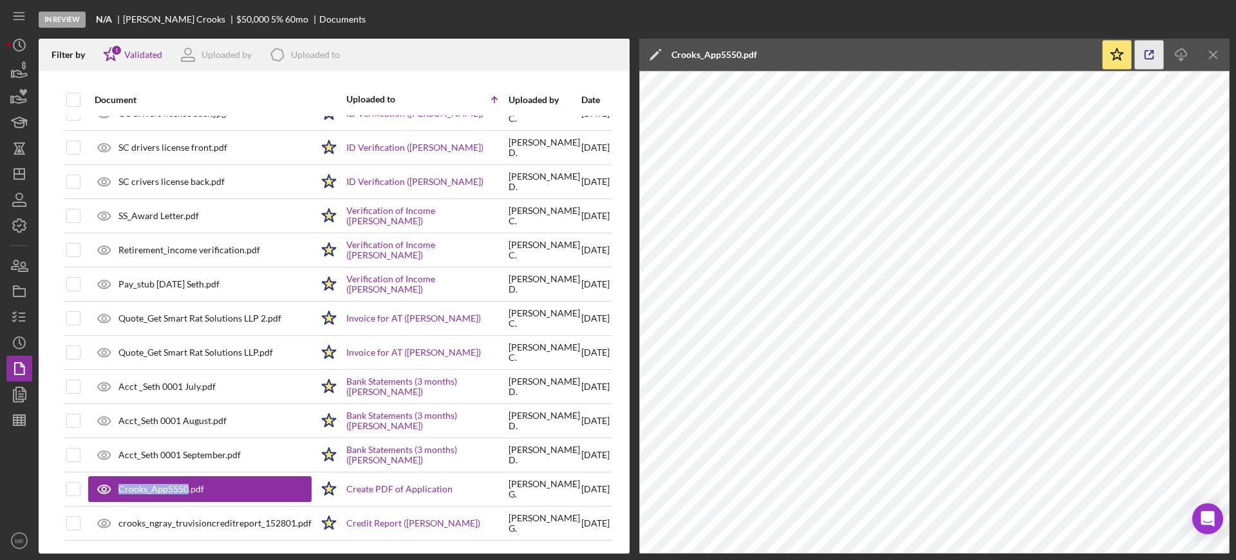
click at [1150, 52] on icon "button" at bounding box center [1149, 55] width 29 height 29
click at [21, 415] on icon "button" at bounding box center [19, 420] width 32 height 32
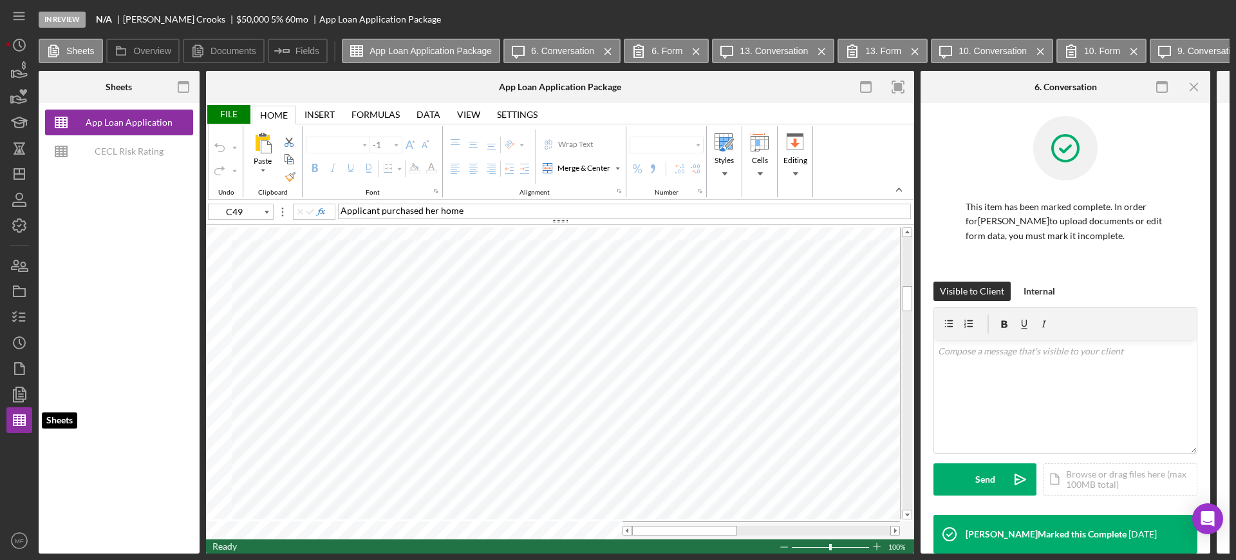
type input "Arial"
type input "11"
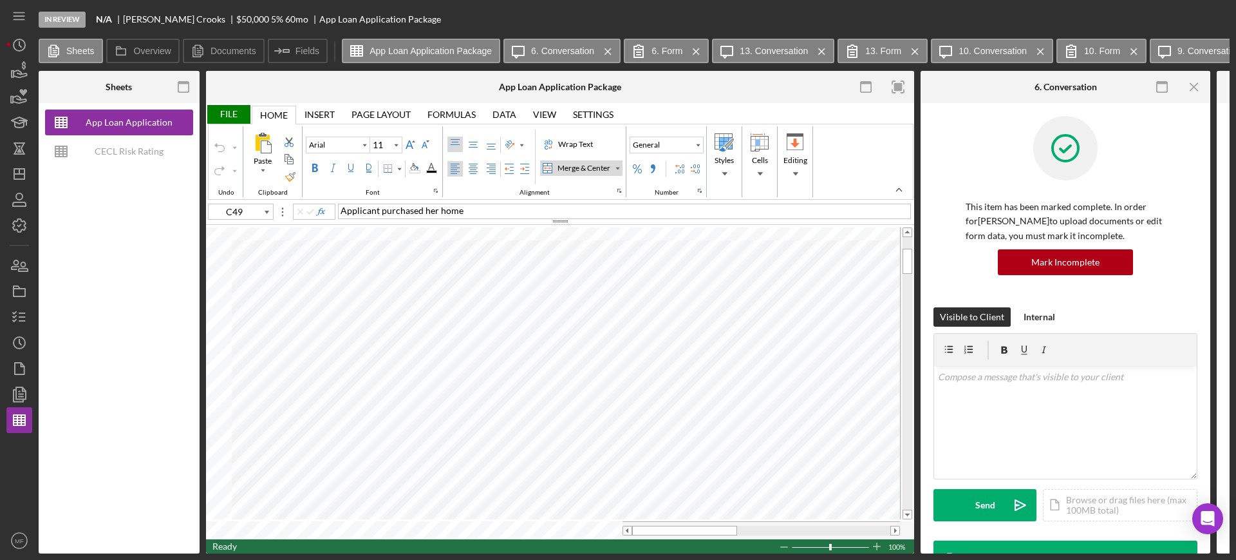
type input "Calibri"
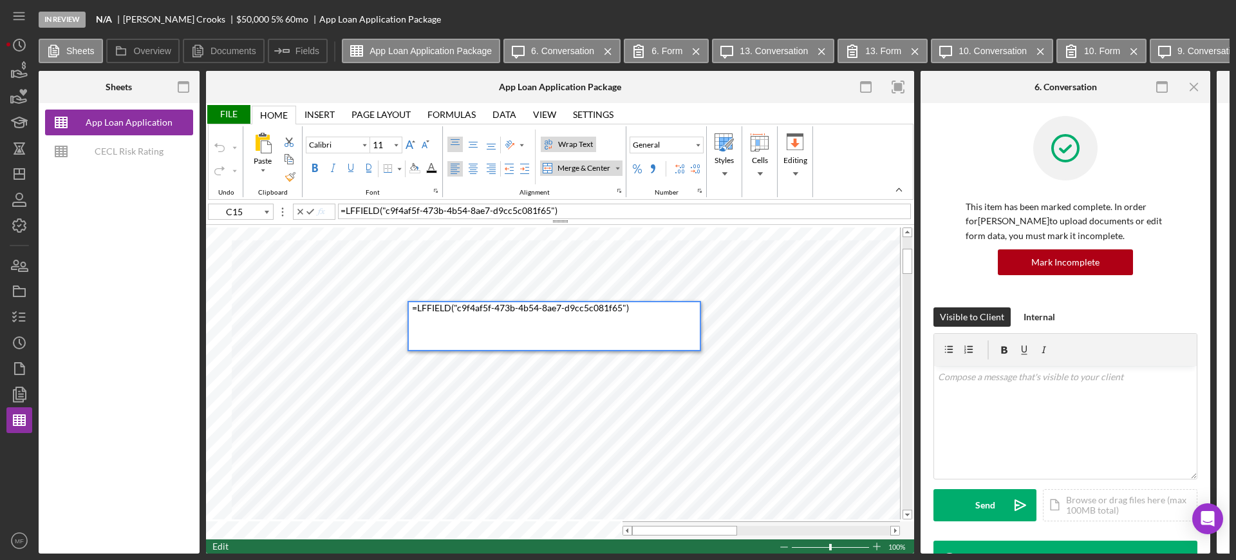
click at [542, 325] on div "= LFFIELD ( "c9f4af5f-473b-4b54-8ae7-d9cc5c081f65" )" at bounding box center [556, 326] width 288 height 48
click at [599, 332] on div "= LFFIELD ( "c9f4af5f-473b-4b54-8ae7-d9cc5c081f65" )" at bounding box center [556, 326] width 288 height 48
click at [605, 328] on div "= LFFIELD ( "c9f4af5f-473b-4b54-8ae7-d9cc5c081f65" )" at bounding box center [556, 326] width 288 height 48
type input "I15"
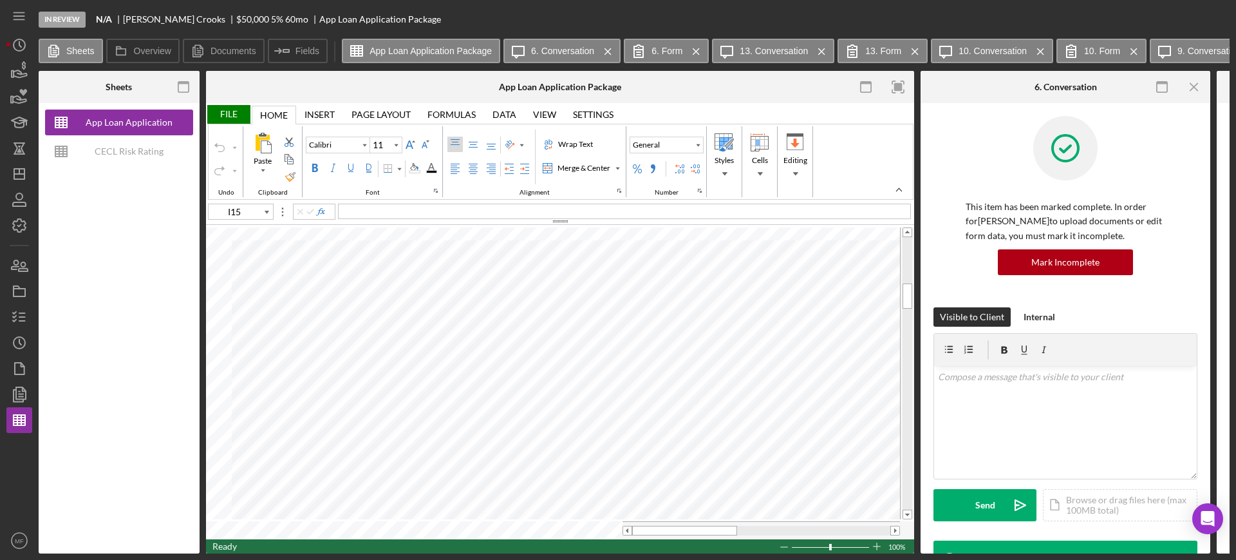
type input "Arial"
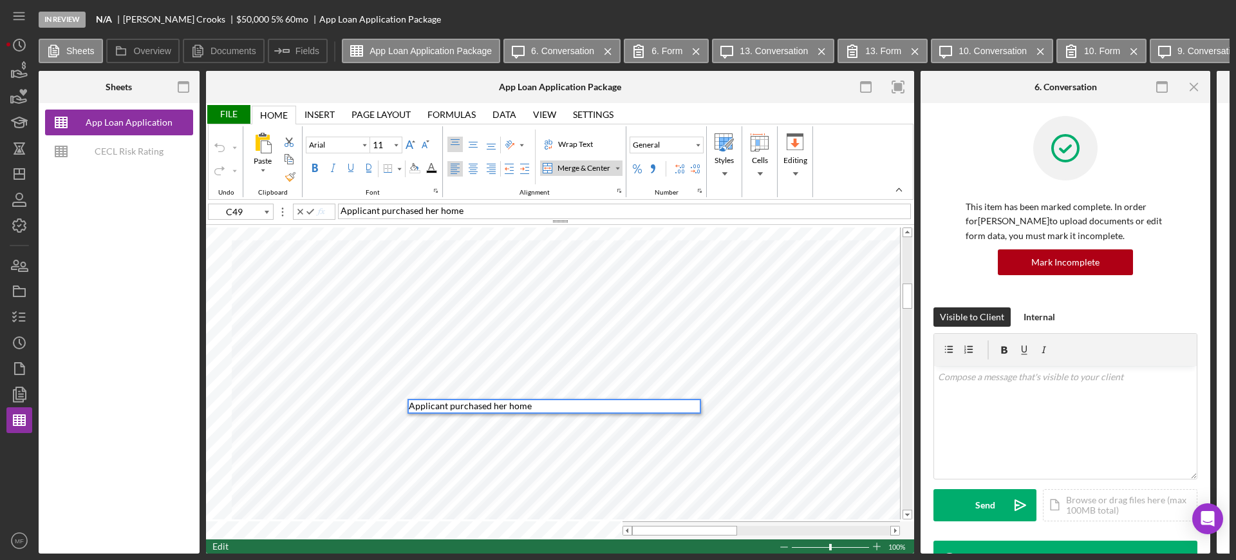
click at [302, 386] on div "Paste Cut Copy AutoFill Applicant purchased her home Applicant purchased her ho…" at bounding box center [560, 382] width 708 height 314
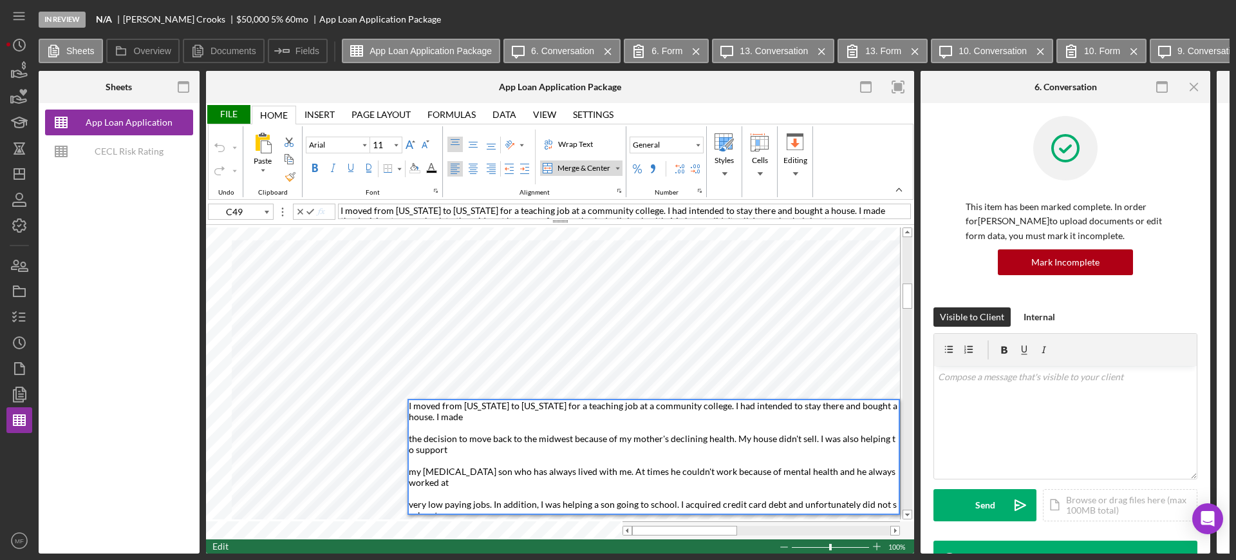
click at [693, 462] on div "I moved from Kansas to Tennessee for a teaching job at a community college. I h…" at bounding box center [654, 482] width 491 height 164
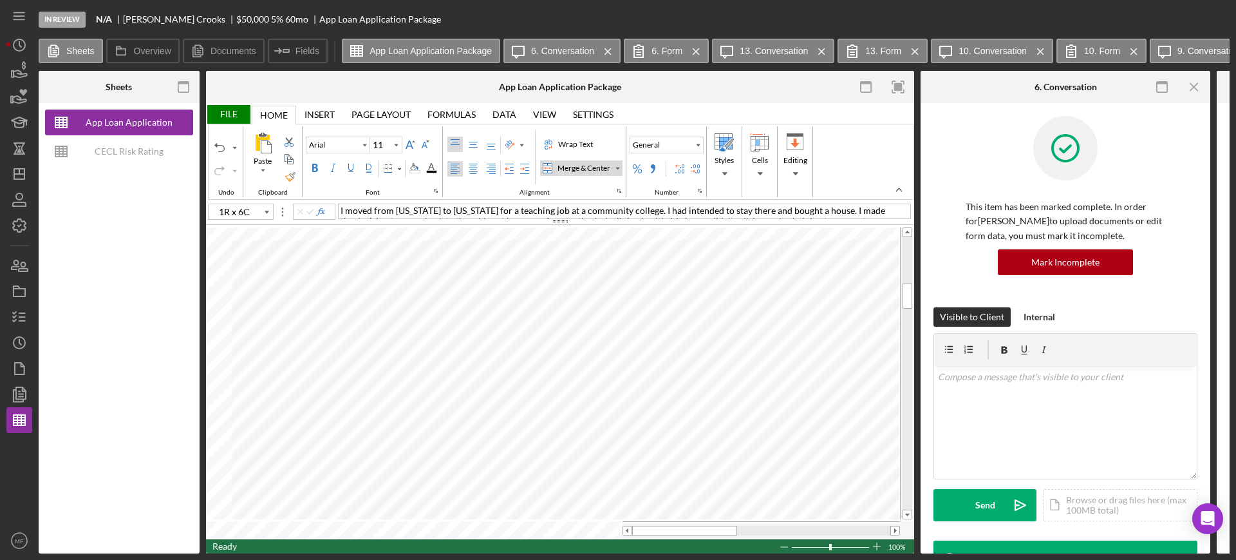
type input "C49"
click at [570, 144] on div "Wrap Text" at bounding box center [576, 144] width 40 height 12
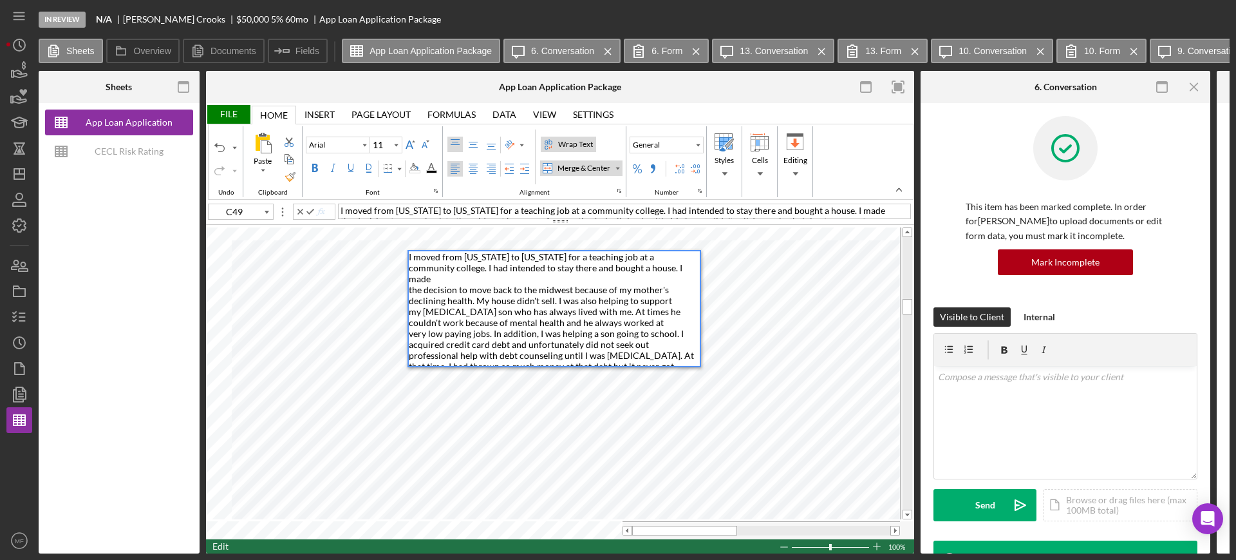
click at [643, 343] on span "I moved from Kansas to Tennessee for a teaching job at a community college. I h…" at bounding box center [552, 316] width 287 height 131
click at [695, 379] on div "Paste Cut Copy AutoFill I moved from Kansas to Tennessee for a teaching job at …" at bounding box center [560, 382] width 708 height 314
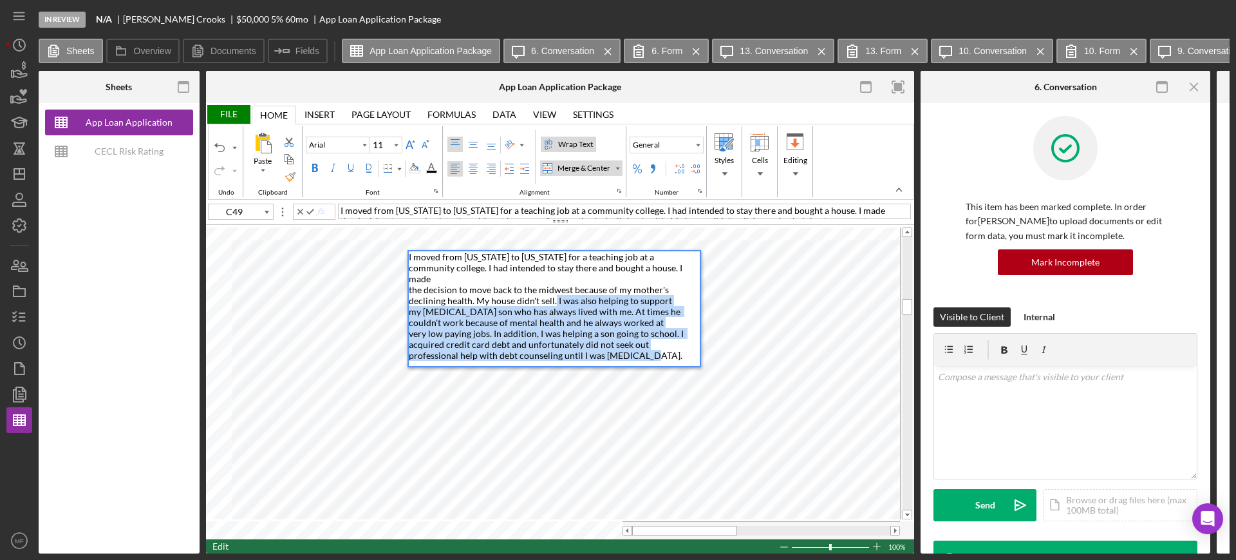
drag, startPoint x: 554, startPoint y: 290, endPoint x: 678, endPoint y: 346, distance: 136.1
click at [678, 346] on div "I moved from Kansas to Tennessee for a teaching job at a community college. I h…" at bounding box center [554, 308] width 291 height 115
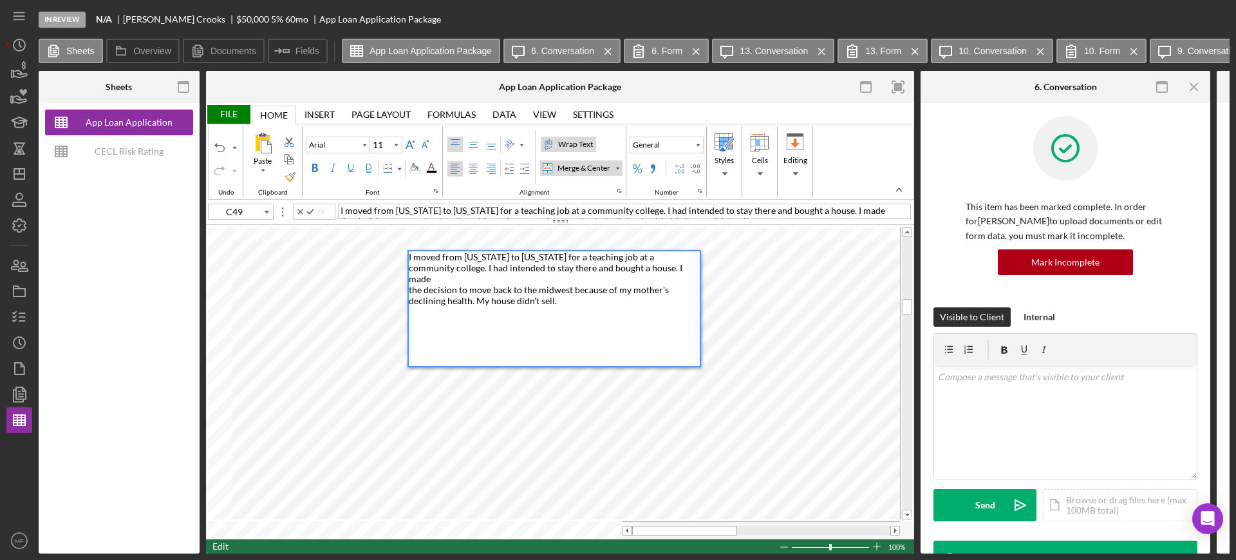
click at [409, 253] on span "I moved from Kansas to Tennessee for a teaching job at a community college. I h…" at bounding box center [547, 278] width 276 height 55
click at [575, 249] on div "Paste Cut Copy AutoFill Applicant moved from Kansas to Tennessee for a teaching…" at bounding box center [560, 382] width 708 height 314
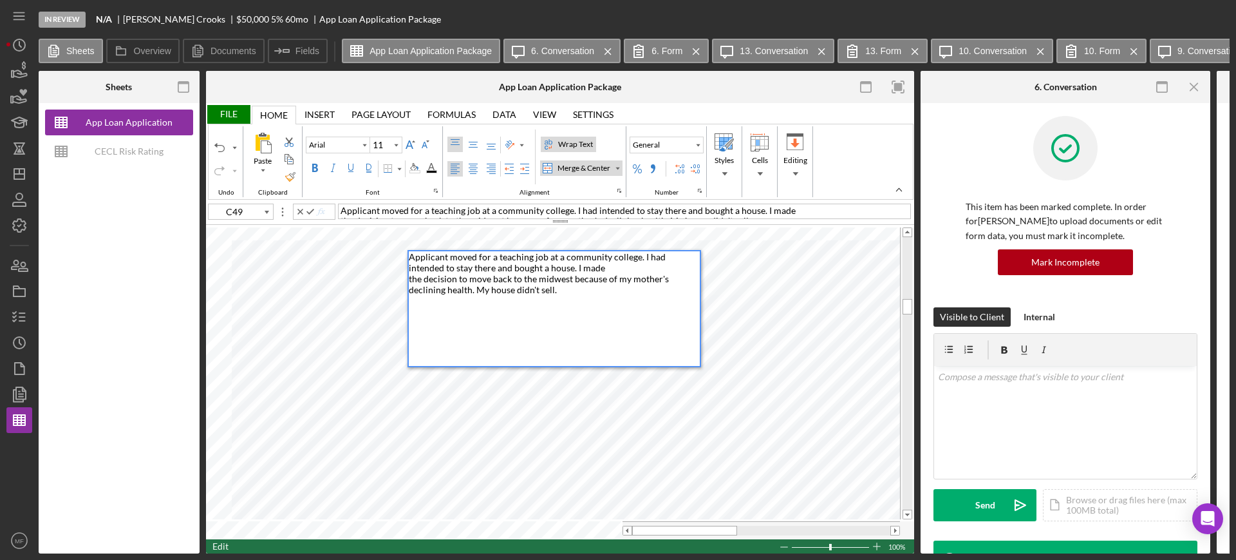
click at [644, 255] on span "Applicant moved for a teaching job at a community college. I had intended to st…" at bounding box center [540, 273] width 262 height 44
click at [581, 270] on span "Applicant moved for a teaching job at a community college. She had intended to …" at bounding box center [544, 273] width 270 height 44
drag, startPoint x: 504, startPoint y: 283, endPoint x: 515, endPoint y: 286, distance: 11.4
click at [515, 286] on div "Applicant moved for a teaching job at a community college. She had intended to …" at bounding box center [554, 308] width 291 height 115
click at [460, 278] on span "Applicant moved for a teaching job at a community college. She had intended to …" at bounding box center [553, 273] width 288 height 44
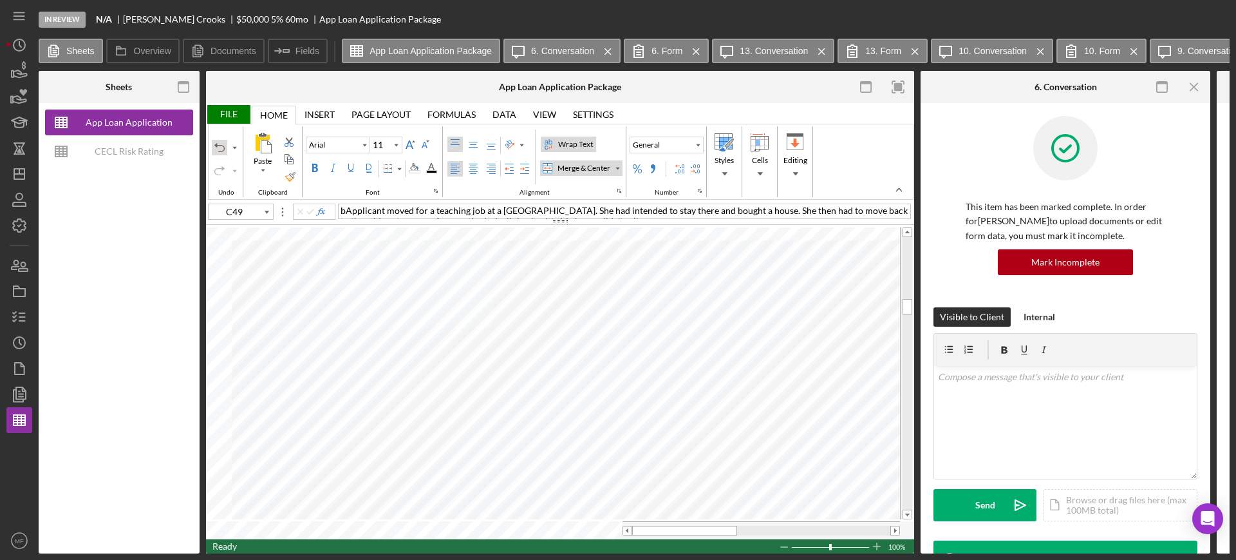
click at [219, 145] on div "Undo" at bounding box center [219, 147] width 10 height 10
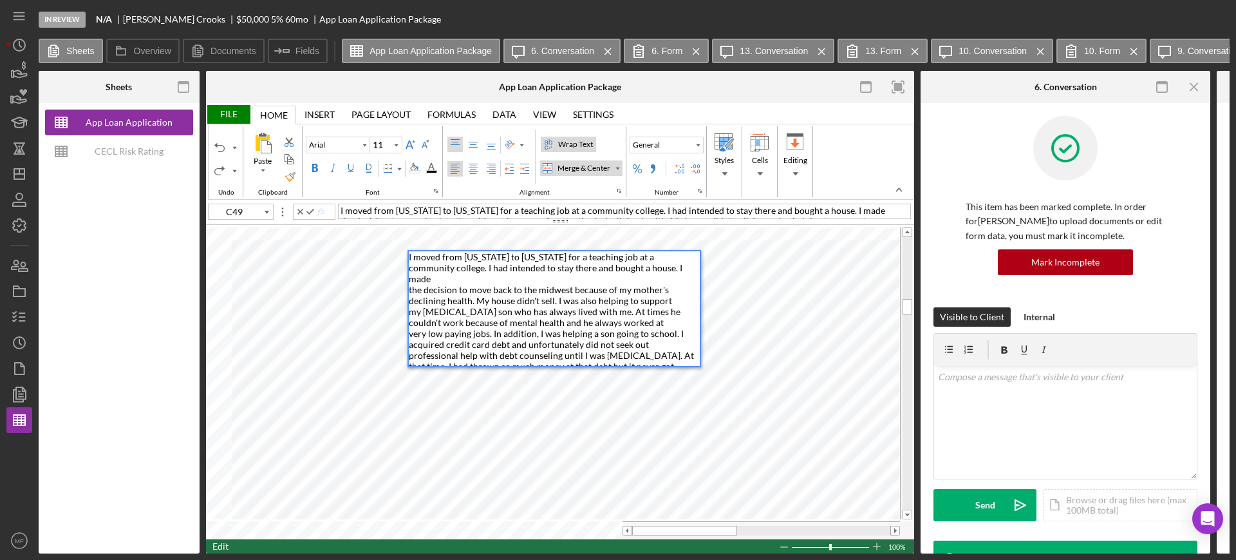
click at [416, 255] on span "I moved from Kansas to Tennessee for a teaching job at a community college. I h…" at bounding box center [552, 316] width 287 height 131
click at [415, 252] on span "I moved from Kansas to Tennessee for a teaching job at a community college. I h…" at bounding box center [552, 316] width 287 height 131
click at [485, 267] on span "Applicant moved from Kansas to Tennessee for a teaching job at a community coll…" at bounding box center [552, 316] width 287 height 131
click at [436, 279] on div "Applicant moved from Kansas to Tennessee for a teaching job at a community coll…" at bounding box center [554, 316] width 291 height 131
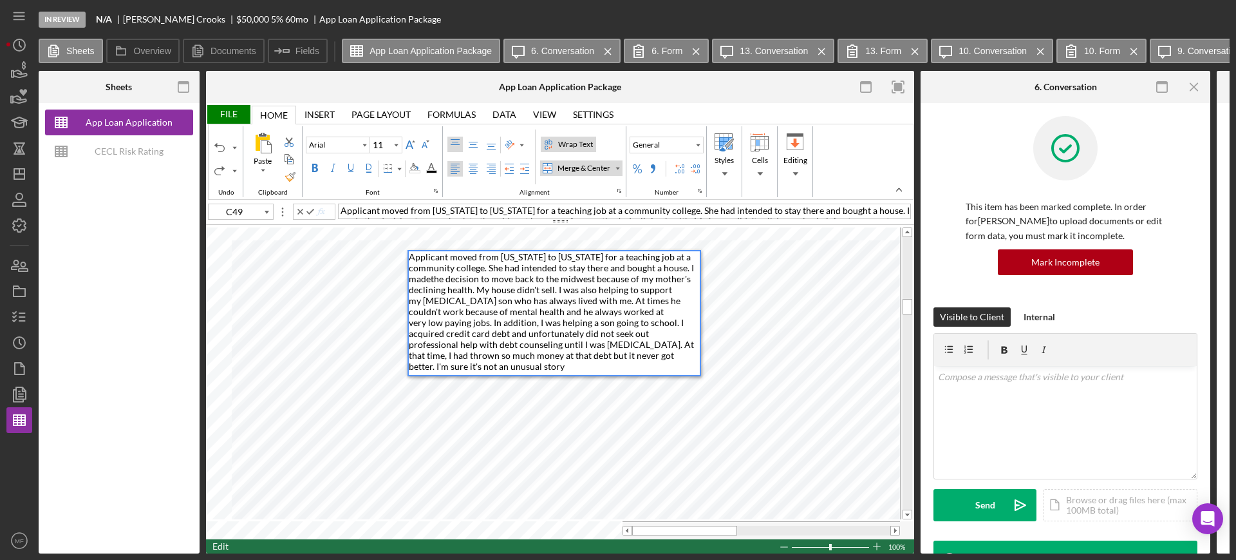
click at [690, 267] on span "Applicant moved from Kansas to Tennessee for a teaching job at a community coll…" at bounding box center [552, 311] width 287 height 120
click at [608, 279] on span "Applicant moved from Kansas to Tennessee for a teaching job at a community coll…" at bounding box center [552, 316] width 287 height 131
drag, startPoint x: 612, startPoint y: 276, endPoint x: 649, endPoint y: 276, distance: 37.4
click at [649, 276] on span "Applicant moved from Kansas to Tennessee for a teaching job at a community coll…" at bounding box center [552, 316] width 287 height 131
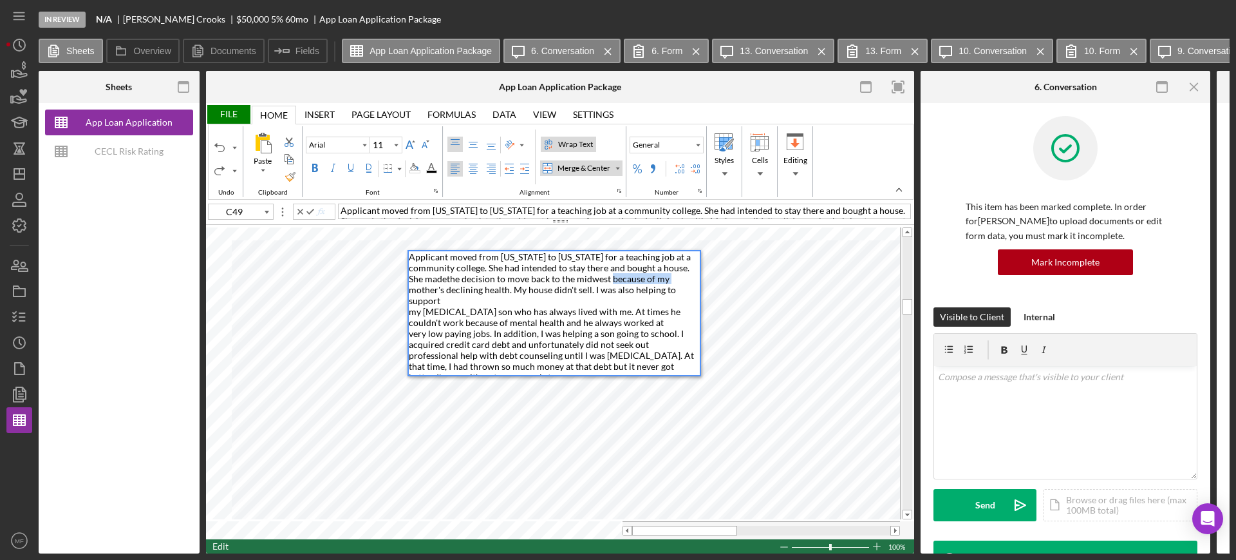
drag, startPoint x: 676, startPoint y: 279, endPoint x: 611, endPoint y: 276, distance: 65.1
click at [611, 276] on div "Applicant moved from Kansas to Tennessee for a teaching job at a community coll…" at bounding box center [554, 316] width 291 height 131
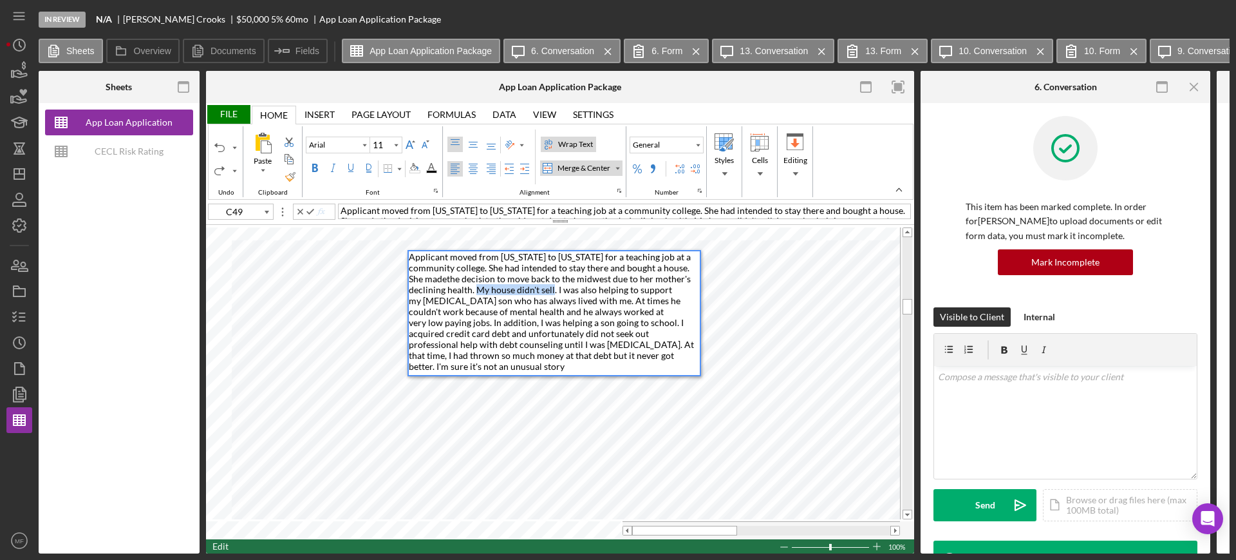
drag, startPoint x: 475, startPoint y: 286, endPoint x: 553, endPoint y: 289, distance: 78.0
click at [553, 289] on span "Applicant moved from Kansas to Tennessee for a teaching job at a community coll…" at bounding box center [552, 311] width 287 height 120
click at [579, 278] on span "Applicant moved from Kansas to Tennessee for a teaching job at a community coll…" at bounding box center [552, 311] width 287 height 120
drag, startPoint x: 476, startPoint y: 257, endPoint x: 574, endPoint y: 260, distance: 98.6
click at [574, 260] on span "Applicant moved from Kansas to Tennessee for a teaching job at a community coll…" at bounding box center [552, 311] width 287 height 120
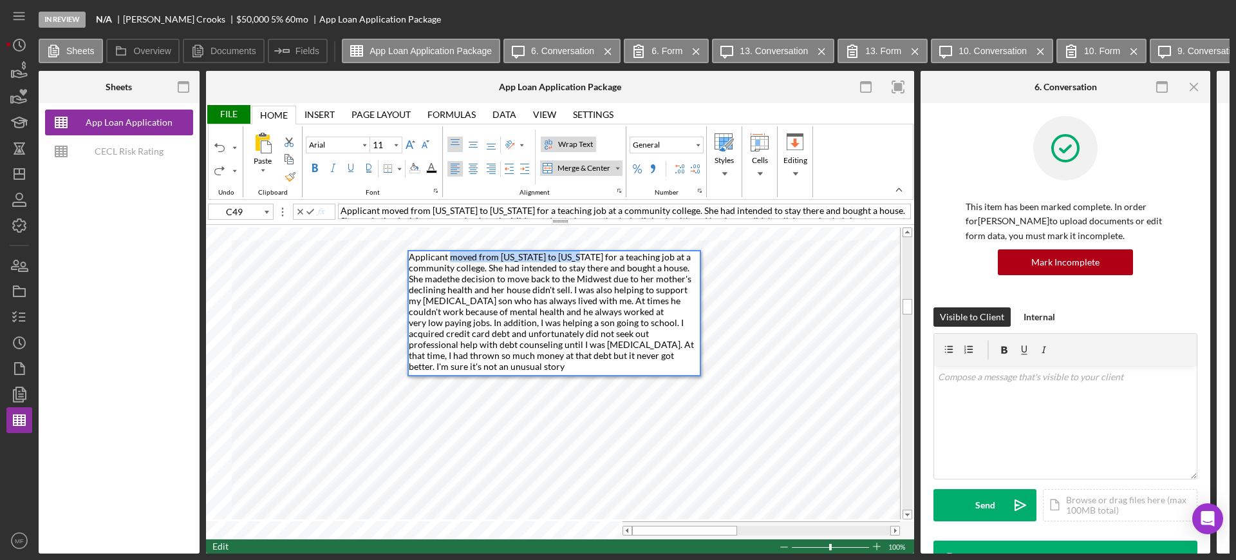
drag, startPoint x: 449, startPoint y: 254, endPoint x: 580, endPoint y: 256, distance: 130.7
click at [580, 256] on span "Applicant moved from Kansas to Tennessee for a teaching job at a community coll…" at bounding box center [552, 311] width 287 height 120
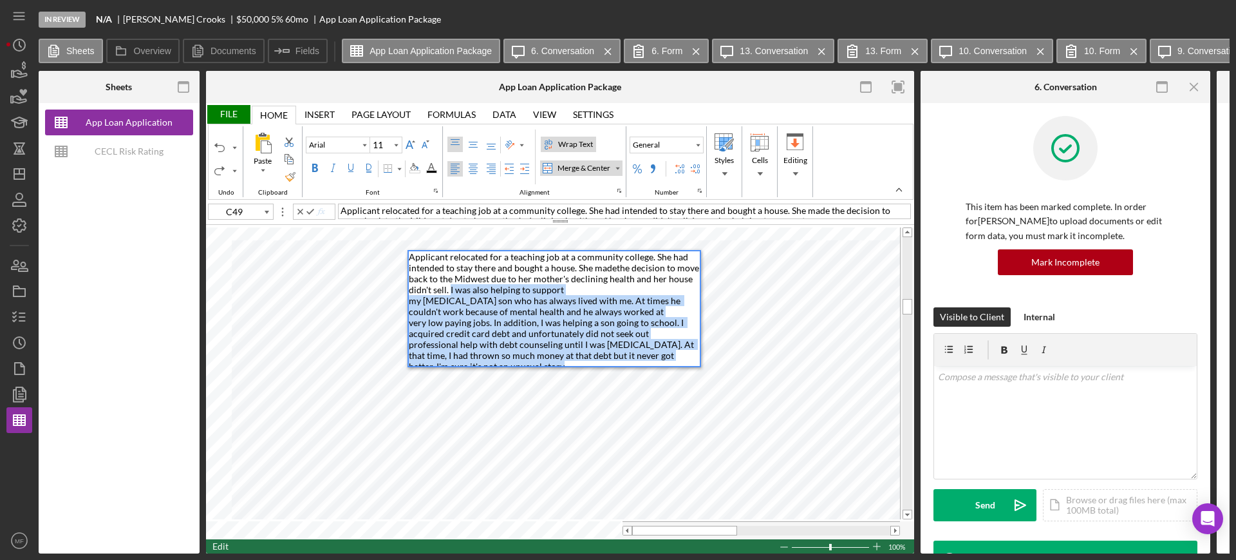
click at [687, 376] on div "Paste Cut Copy AutoFill Applicant relocated for a teaching job at a community c…" at bounding box center [560, 382] width 708 height 314
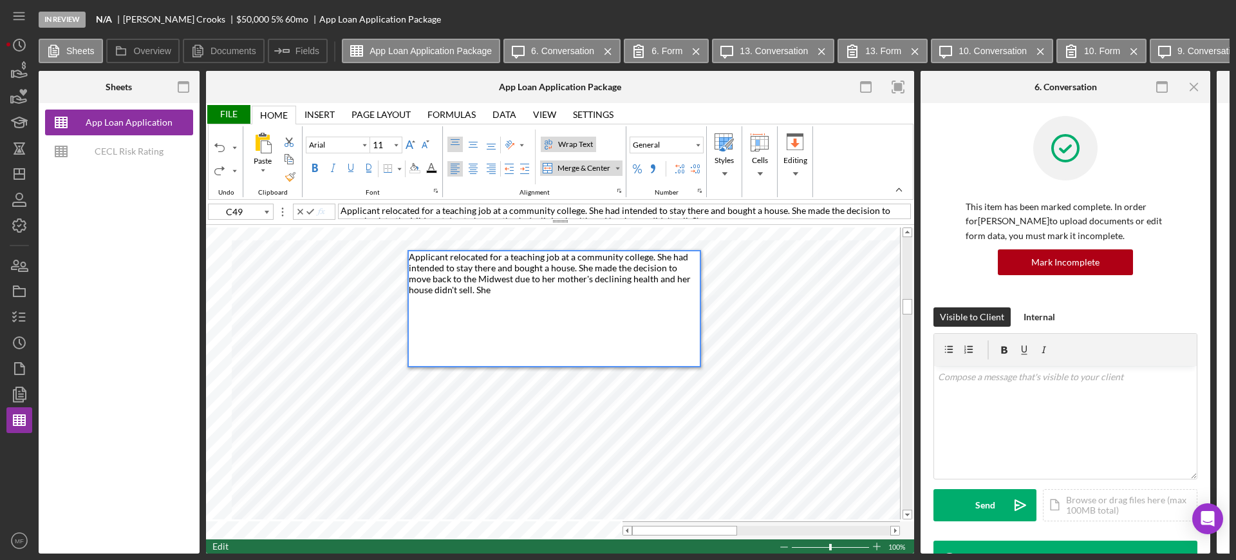
click at [230, 111] on div "File" at bounding box center [228, 114] width 44 height 19
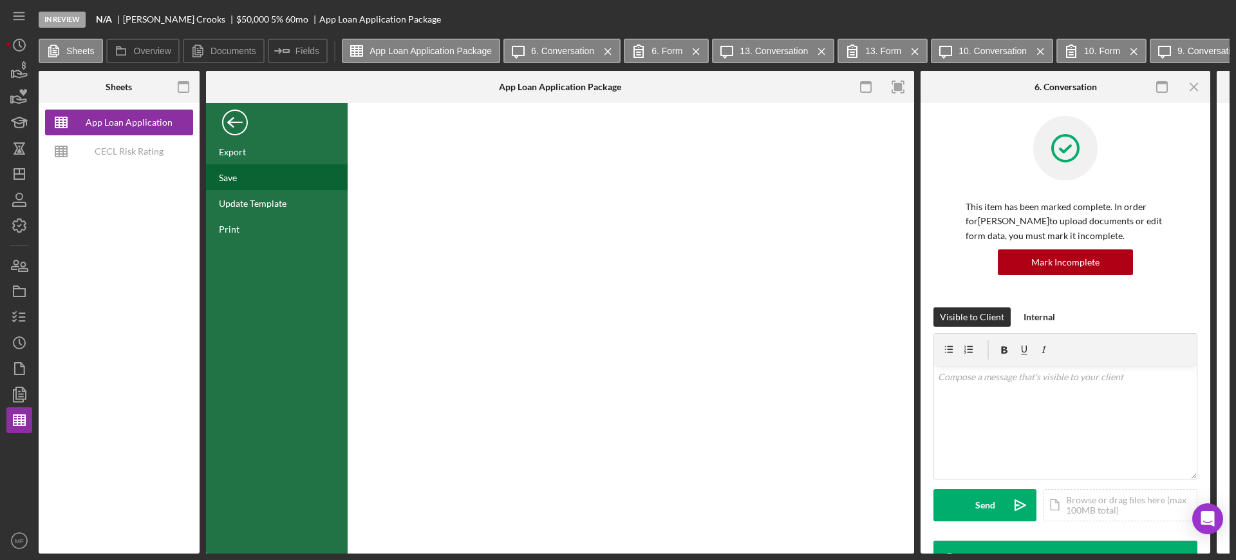
click at [237, 178] on div "Save" at bounding box center [228, 177] width 18 height 11
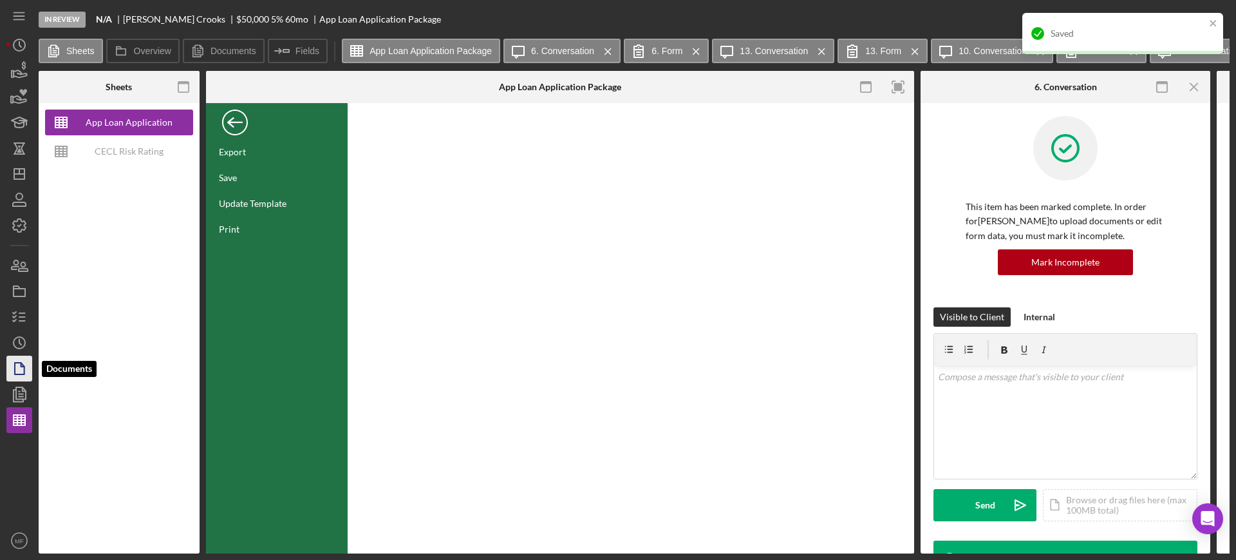
click at [15, 365] on polygon "button" at bounding box center [20, 369] width 10 height 12
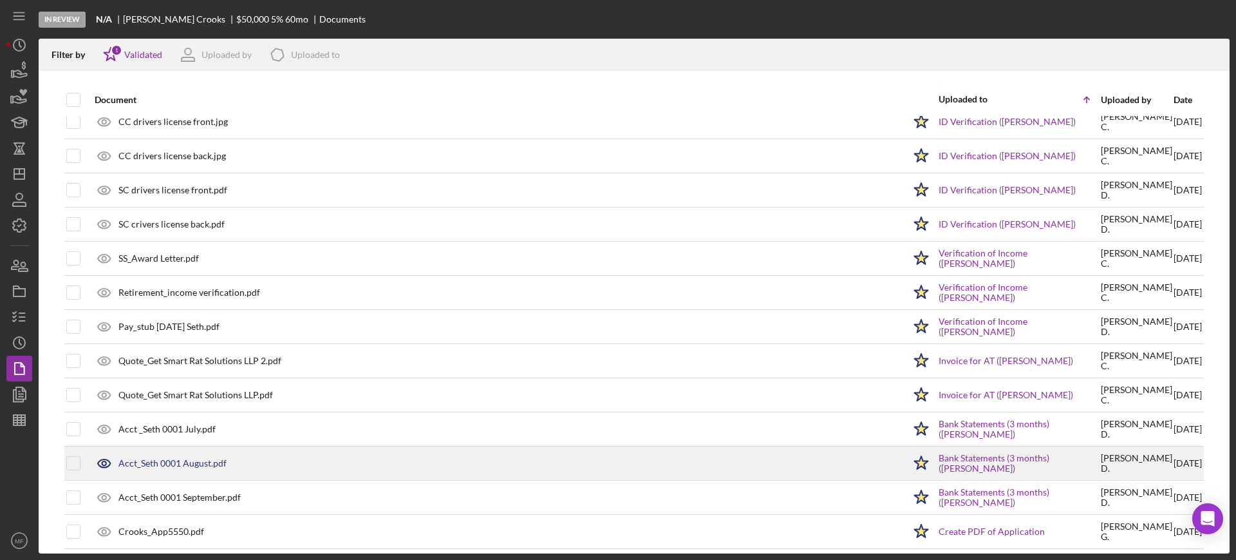
scroll to position [191, 0]
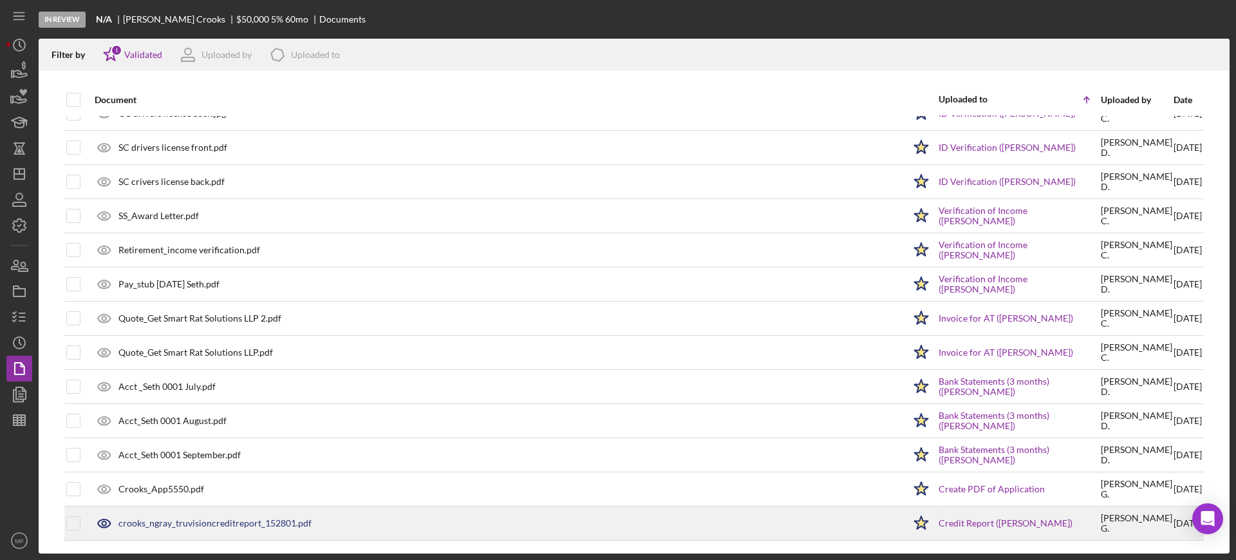
click at [235, 522] on div "crooks_ngray_truvisioncreditreport_152801.pdf" at bounding box center [214, 523] width 193 height 10
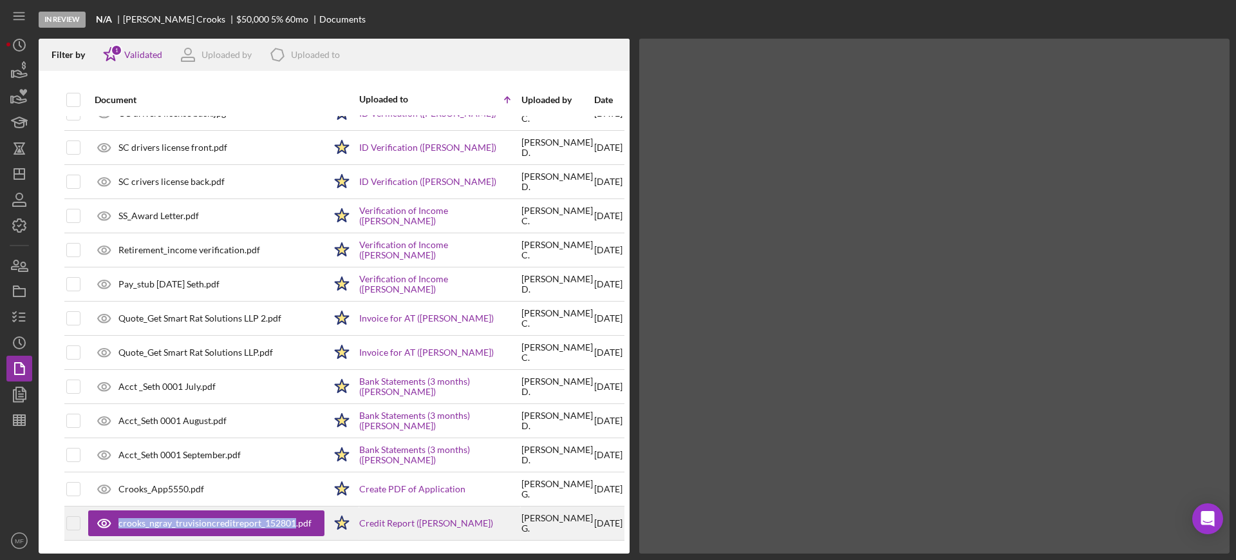
scroll to position [203, 0]
click at [235, 522] on div "crooks_ngray_truvisioncreditreport_152801.pdf" at bounding box center [206, 523] width 236 height 26
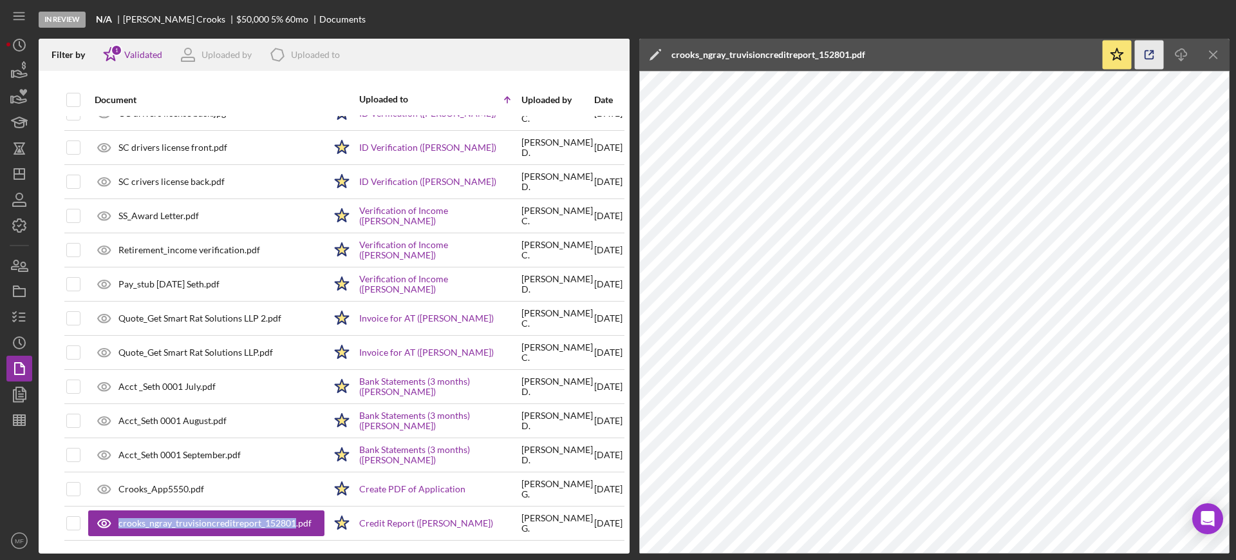
click at [1148, 53] on icon "button" at bounding box center [1149, 55] width 29 height 29
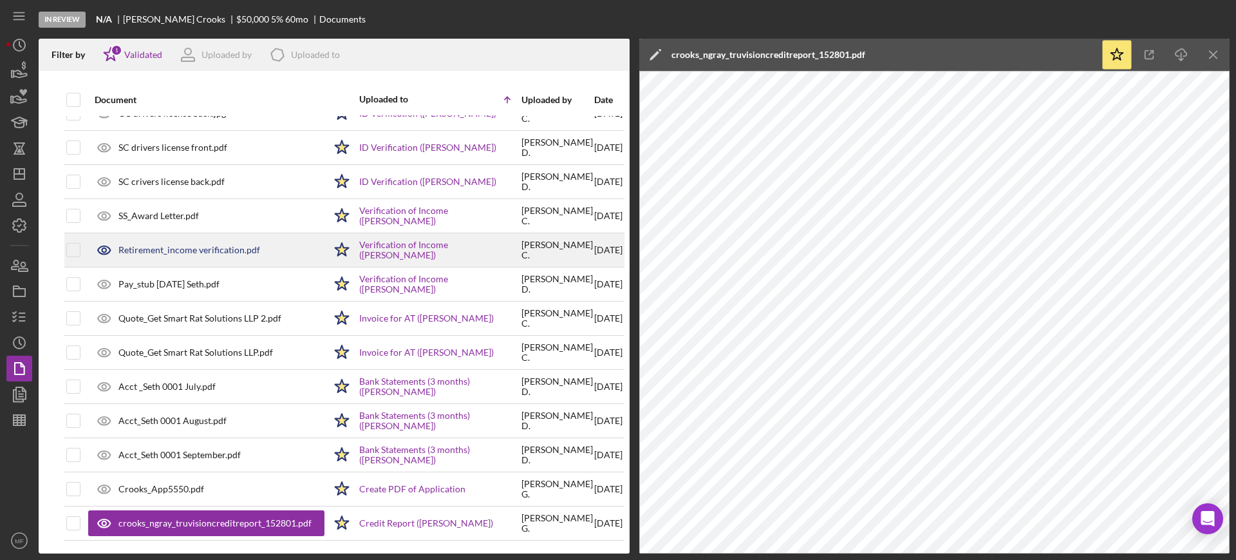
click at [216, 245] on div "Retirement_income verification.pdf" at bounding box center [189, 250] width 142 height 10
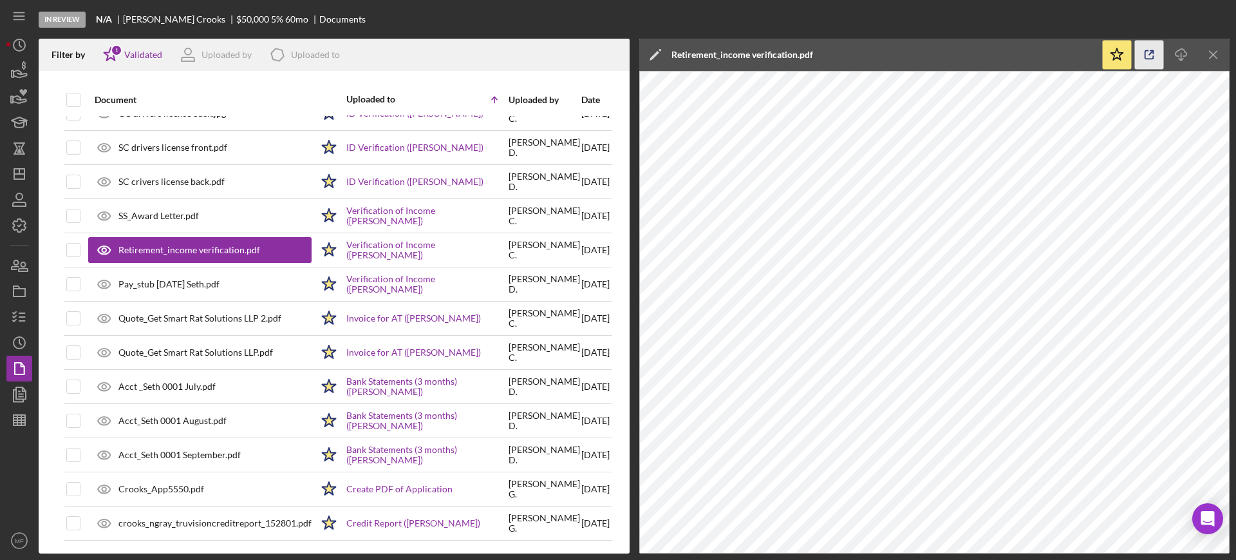
click at [1151, 54] on icon "button" at bounding box center [1149, 55] width 29 height 29
click at [21, 423] on line "button" at bounding box center [21, 420] width 0 height 10
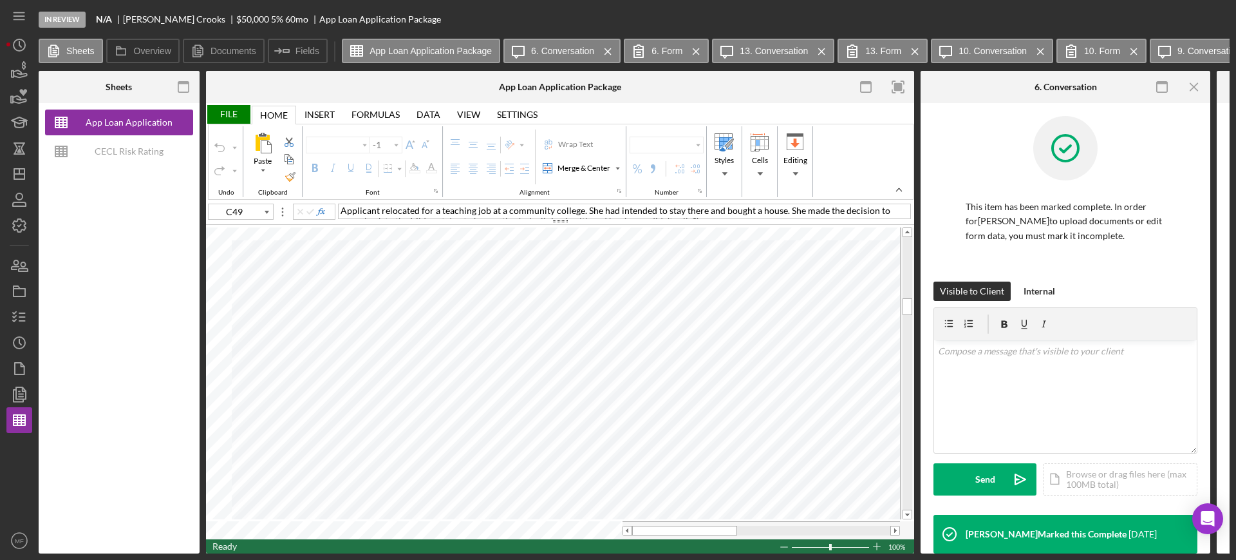
type input "Arial"
type input "11"
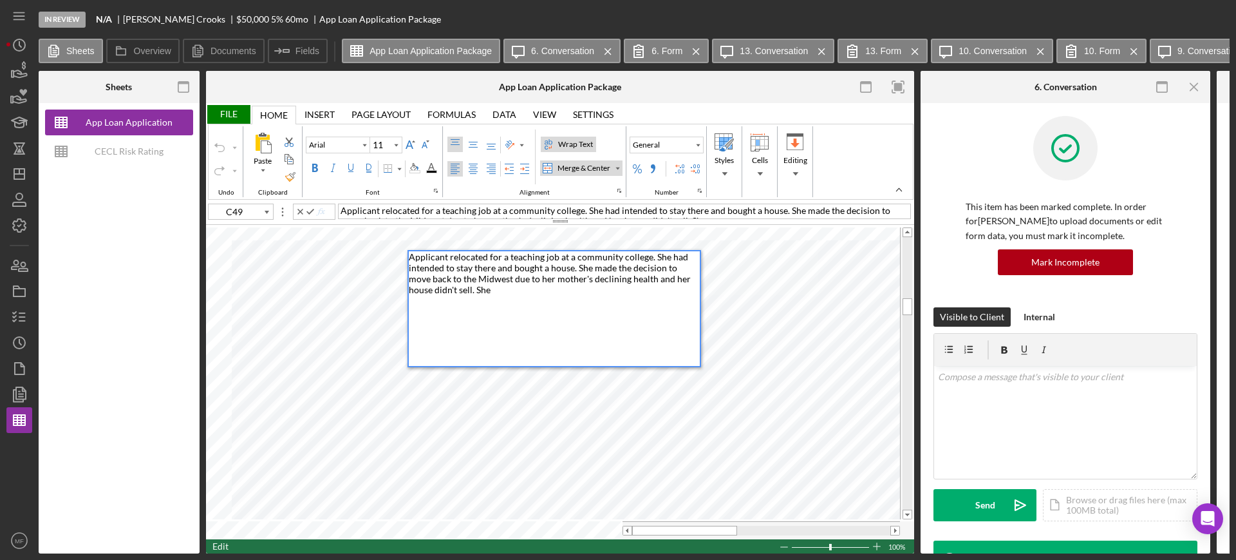
click at [569, 287] on div "Applicant relocated for a teaching job at a community college. She had intended…" at bounding box center [554, 308] width 291 height 115
click at [476, 290] on div "Applicant relocated for a teaching job at a community college. She had intended…" at bounding box center [554, 308] width 291 height 115
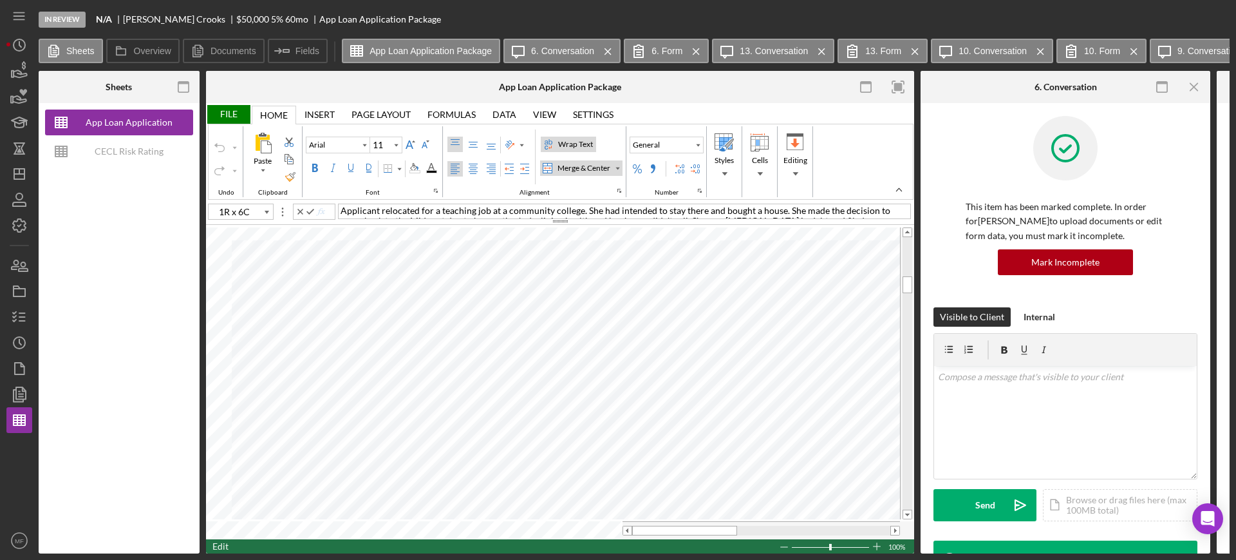
type input "C44"
click at [562, 163] on div "Merge & Center" at bounding box center [584, 168] width 58 height 12
click at [619, 166] on div "Merge & Center" at bounding box center [617, 168] width 6 height 6
click at [590, 202] on div "Merge Across" at bounding box center [592, 209] width 64 height 15
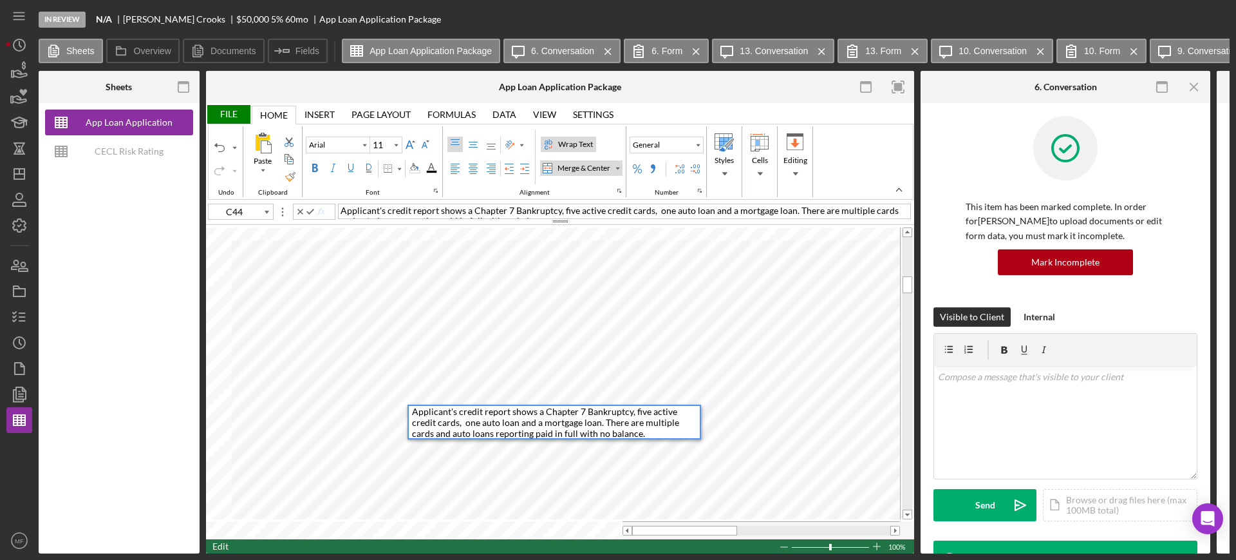
click at [612, 434] on div "Applicant's credit report shows a Chapter 7 Bankruptcy, five active credit card…" at bounding box center [556, 422] width 288 height 33
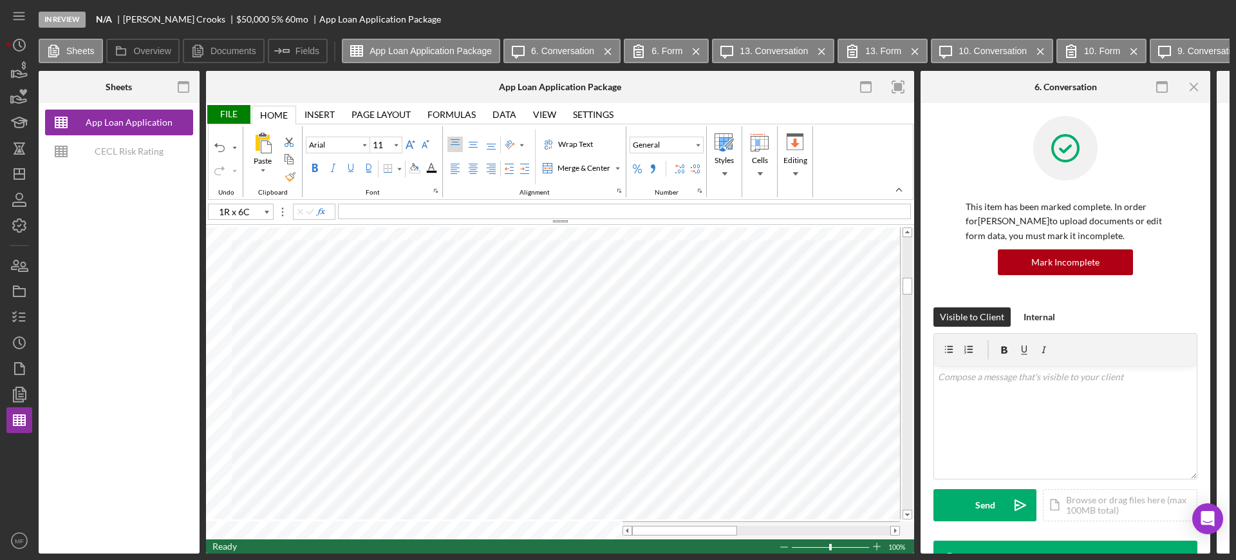
type input "C44"
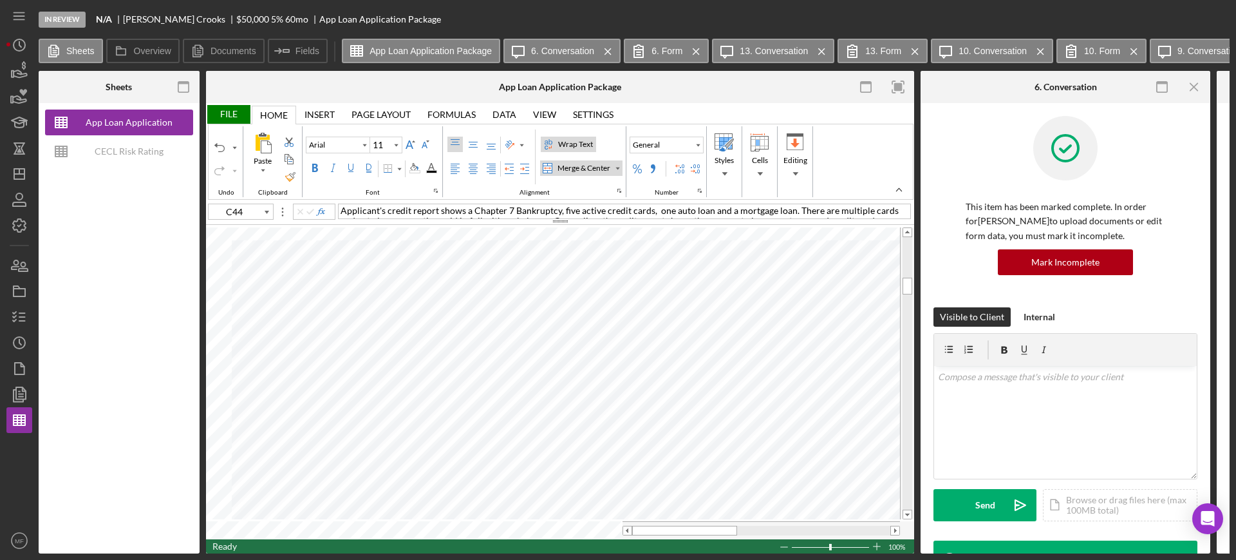
type input "Calibri"
type input "K46"
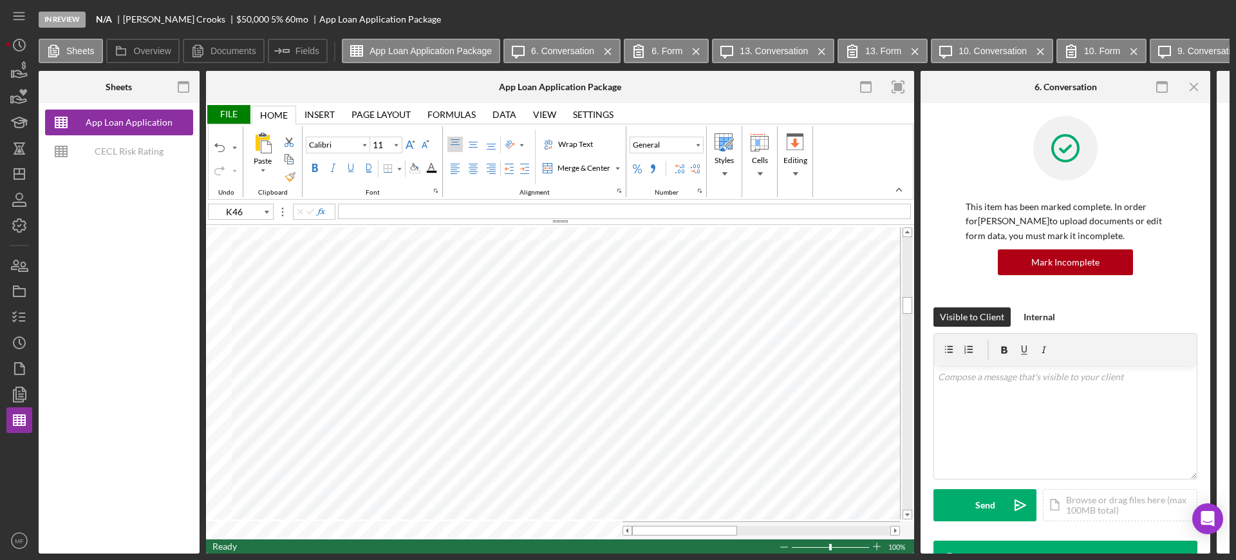
type input "Arial"
type input "C49"
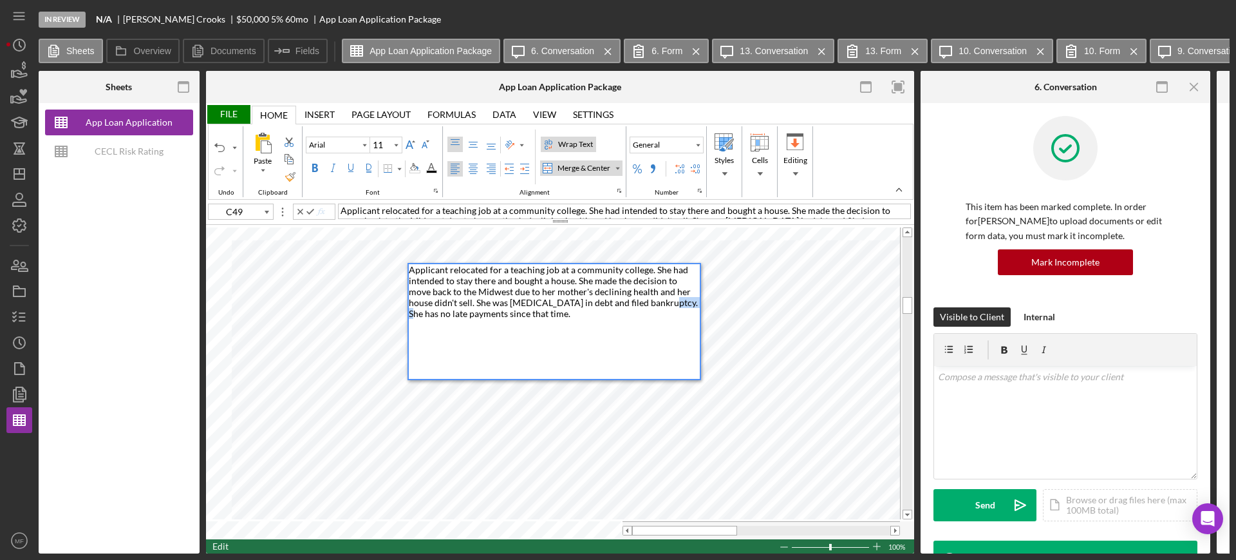
drag, startPoint x: 635, startPoint y: 301, endPoint x: 663, endPoint y: 303, distance: 28.4
click at [663, 303] on span "Applicant relocated for a teaching job at a community college. She had intended…" at bounding box center [554, 291] width 291 height 55
click at [435, 337] on div "Applicant relocated for a teaching job at a community college. She had intended…" at bounding box center [554, 321] width 291 height 115
click at [544, 312] on div "Applicant relocated for a teaching job at a community college. She had intended…" at bounding box center [554, 321] width 291 height 115
type input "D51"
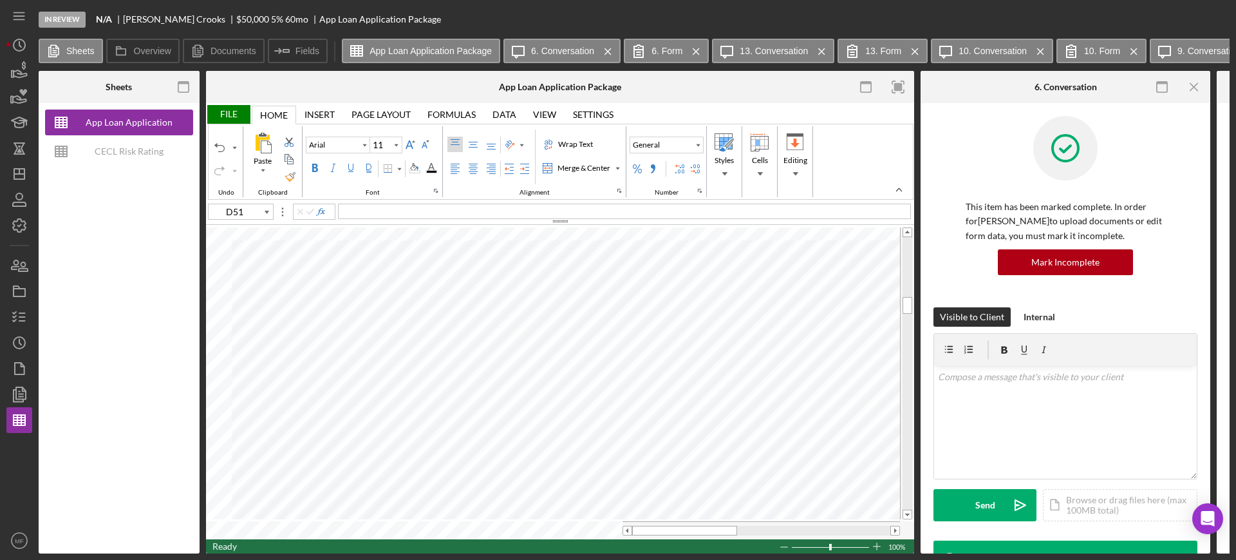
click at [221, 111] on div "File" at bounding box center [228, 114] width 44 height 19
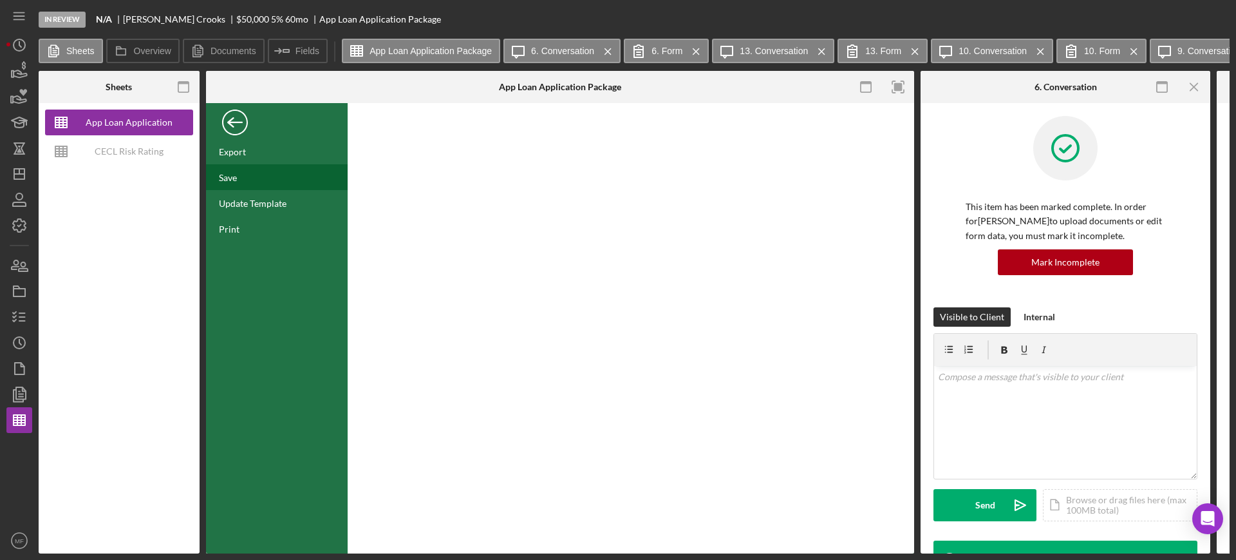
click at [236, 172] on div "Save" at bounding box center [228, 177] width 18 height 11
click at [10, 424] on icon "button" at bounding box center [19, 420] width 32 height 32
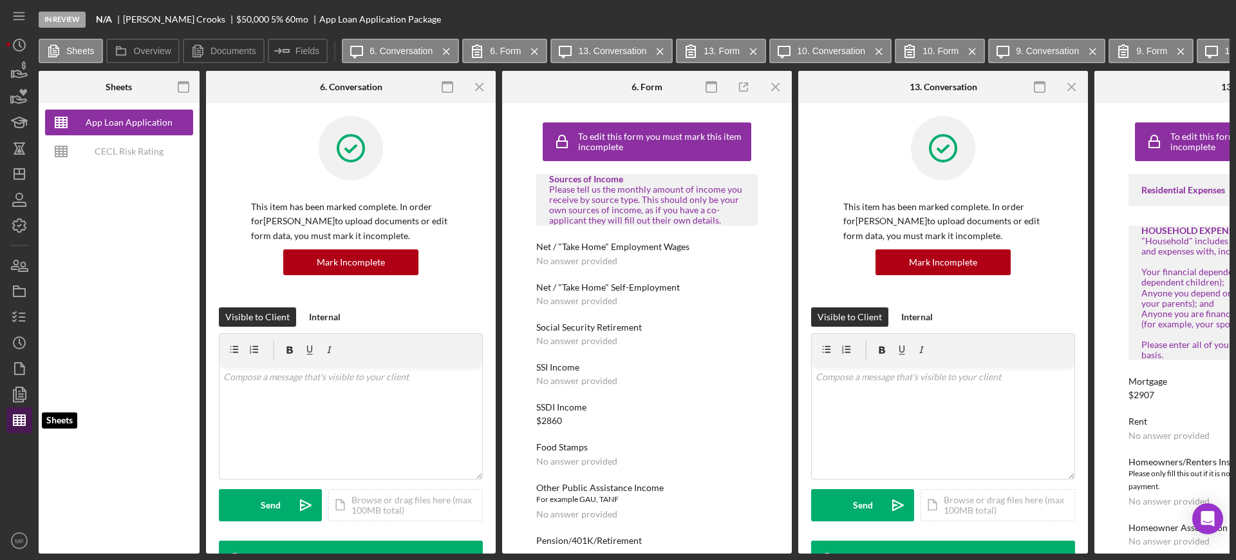
type input "Arial"
type input "11"
drag, startPoint x: 265, startPoint y: 553, endPoint x: 593, endPoint y: 558, distance: 328.5
click at [594, 558] on div "In Review N/A Connie Crooks $50,000 $17,500 5 % 60 mo App Loan Application Pack…" at bounding box center [618, 280] width 1236 height 560
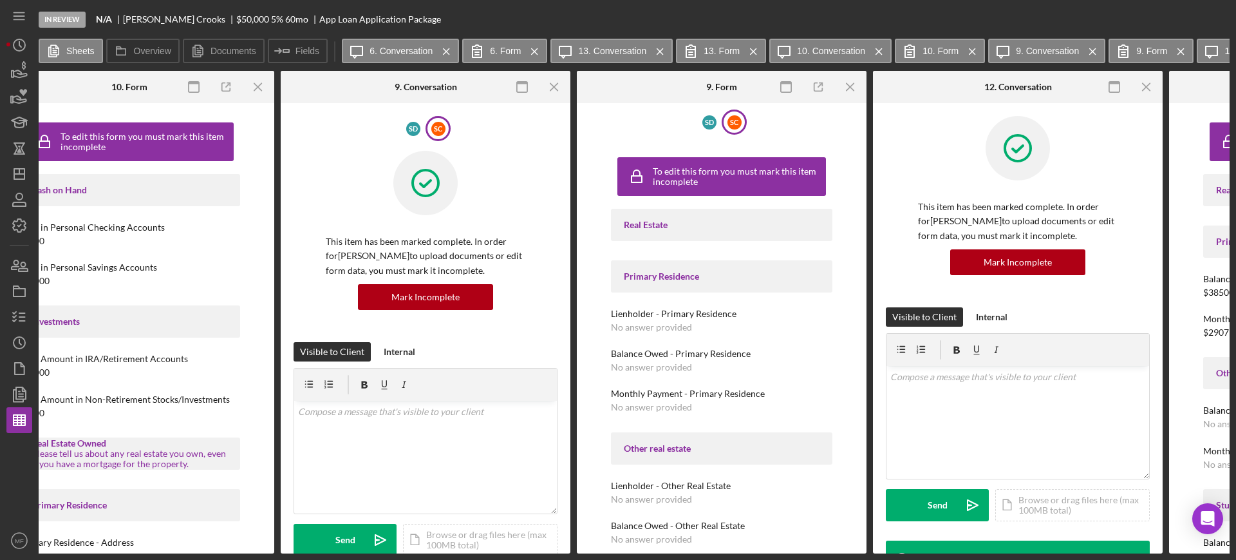
scroll to position [0, 1557]
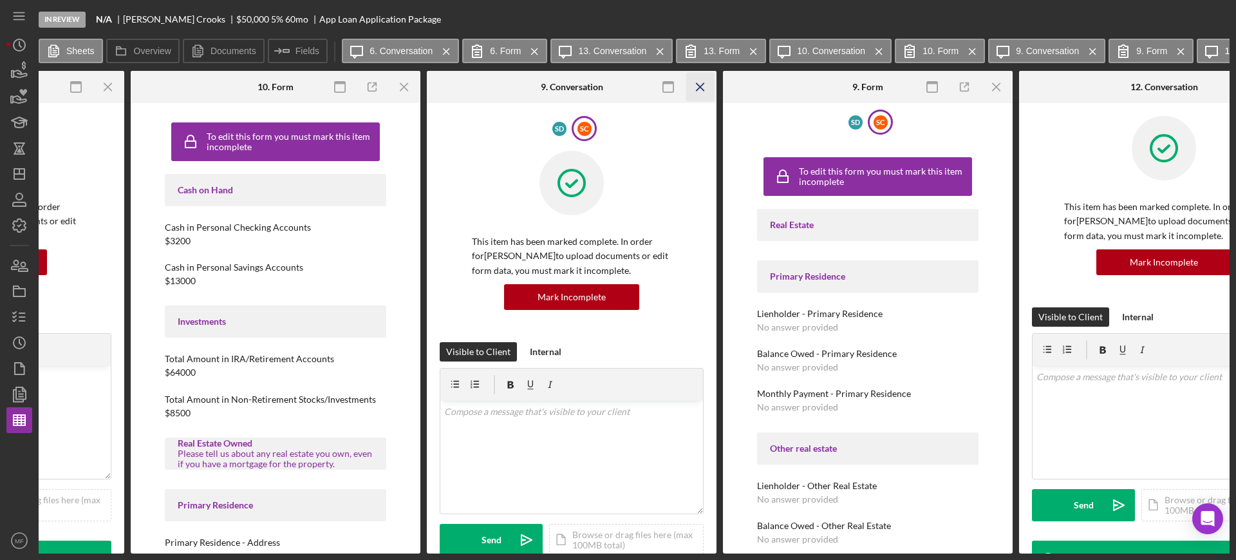
click at [698, 83] on icon "Icon/Menu Close" at bounding box center [700, 87] width 29 height 29
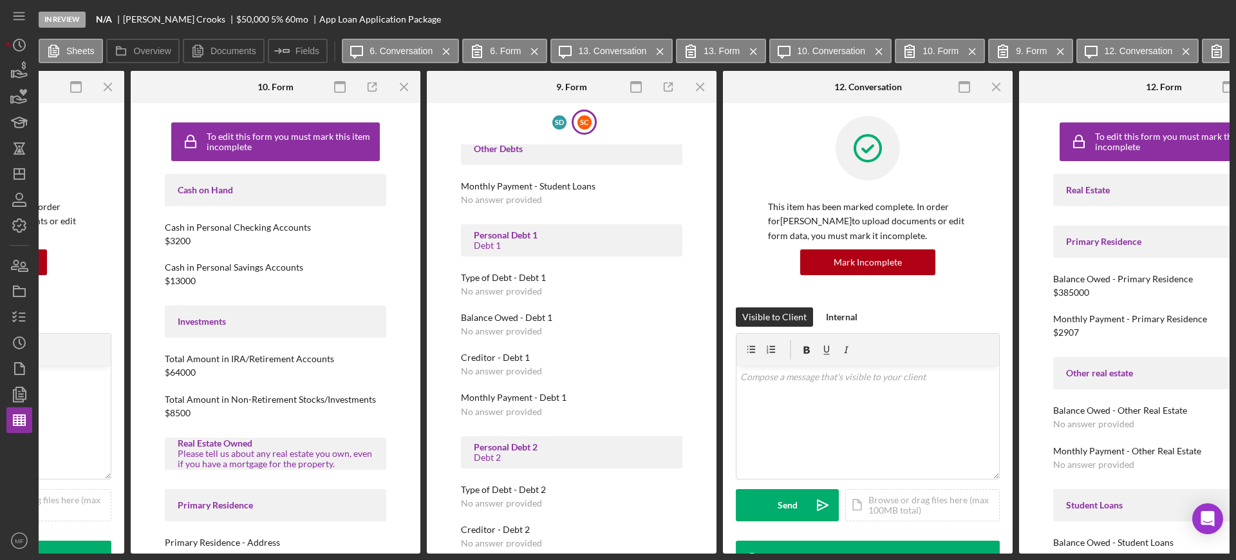
scroll to position [644, 0]
drag, startPoint x: 621, startPoint y: 553, endPoint x: 713, endPoint y: 550, distance: 91.5
click at [713, 550] on div "Sheets App Loan Application Package CECL Risk Rating Template Overview Internal…" at bounding box center [634, 312] width 1191 height 482
click at [705, 547] on div "S D S C To edit this form you must mark this item incomplete Real Estate Primar…" at bounding box center [572, 328] width 290 height 450
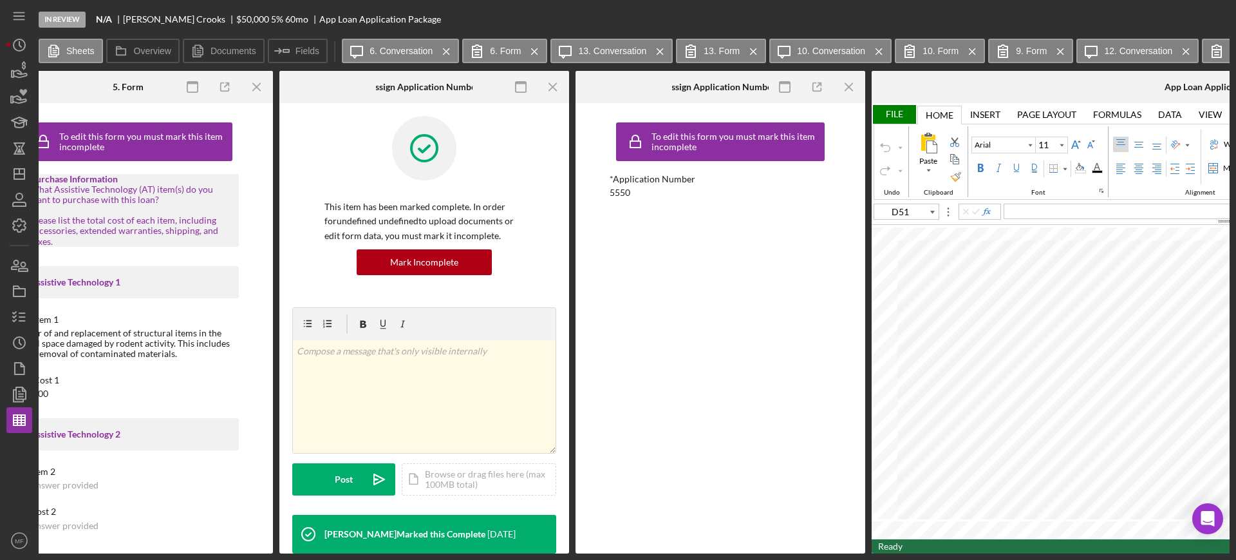
scroll to position [0, 3535]
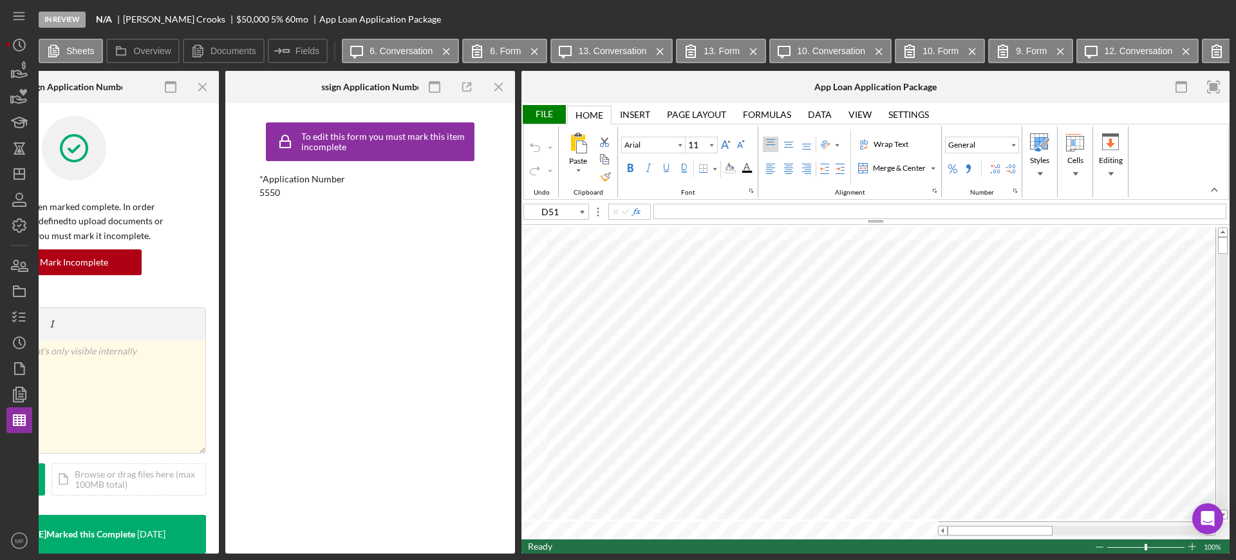
type input "D103"
type input "10"
type input "E81"
click at [739, 205] on div "Tax Assessed $329" at bounding box center [940, 210] width 573 height 15
drag, startPoint x: 986, startPoint y: 549, endPoint x: 789, endPoint y: 571, distance: 198.3
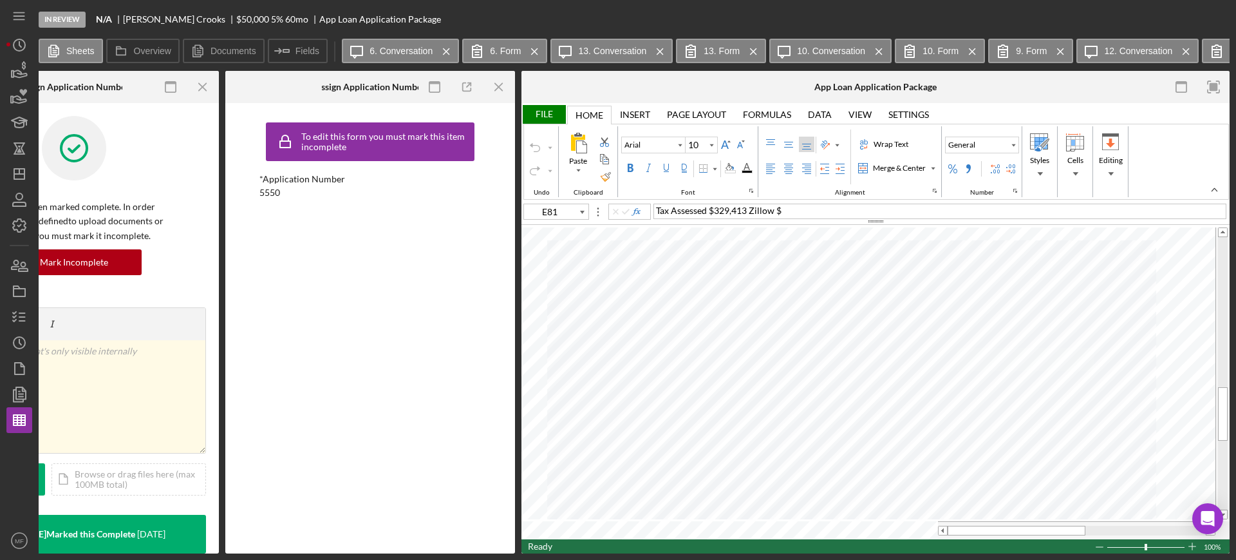
click at [789, 558] on html "In Review N/A Connie Crooks $50,000 $17,500 5 % 60 mo App Loan Application Pack…" at bounding box center [618, 280] width 1236 height 560
click at [542, 109] on div "File" at bounding box center [544, 114] width 44 height 19
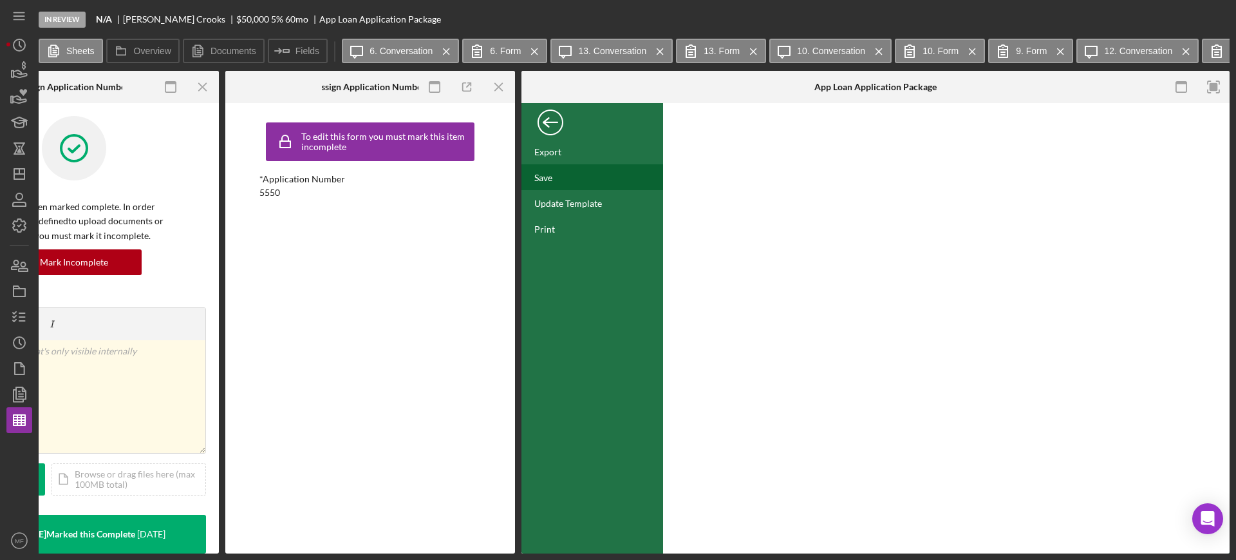
click at [540, 180] on div "Save" at bounding box center [544, 177] width 18 height 11
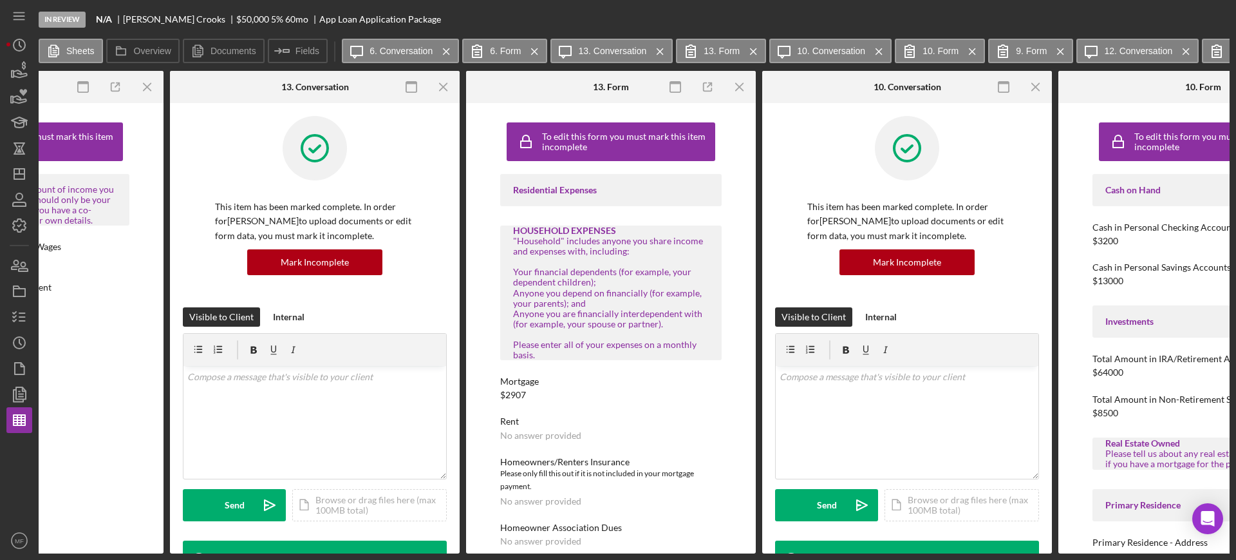
scroll to position [0, 0]
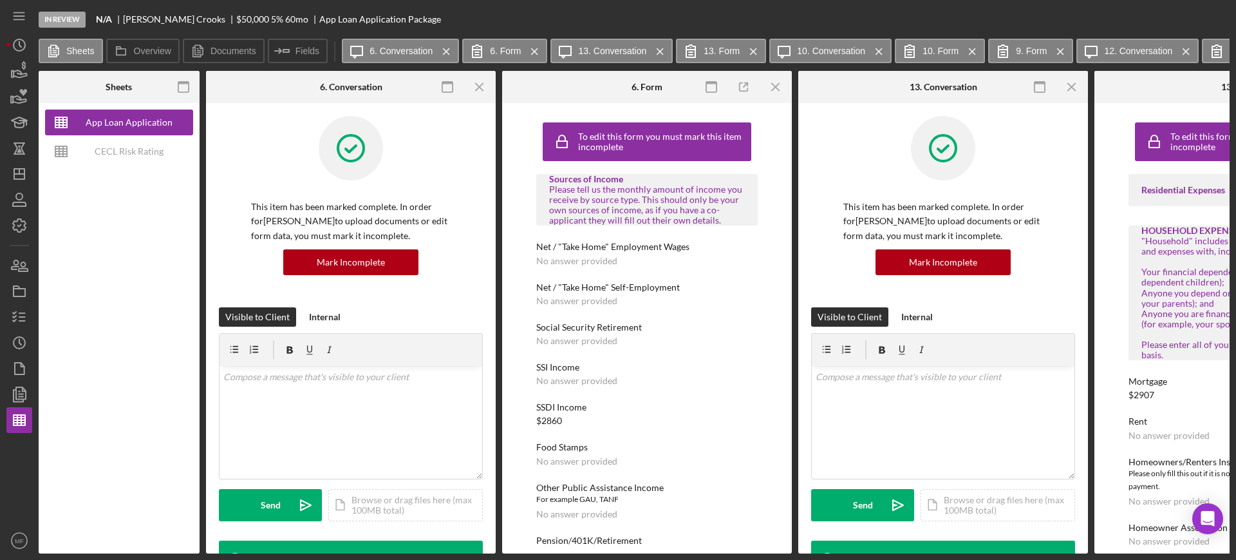
drag, startPoint x: 321, startPoint y: 553, endPoint x: 374, endPoint y: 551, distance: 52.8
click at [379, 551] on div "Sheets App Loan Application Package CECL Risk Rating Template Overview Internal…" at bounding box center [634, 312] width 1191 height 482
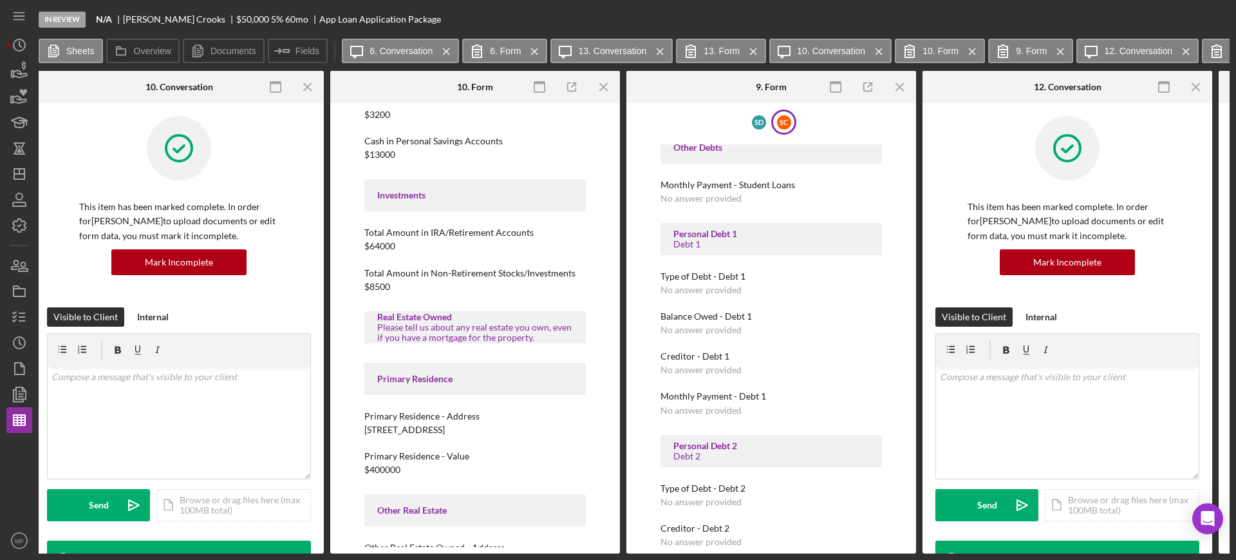
scroll to position [161, 0]
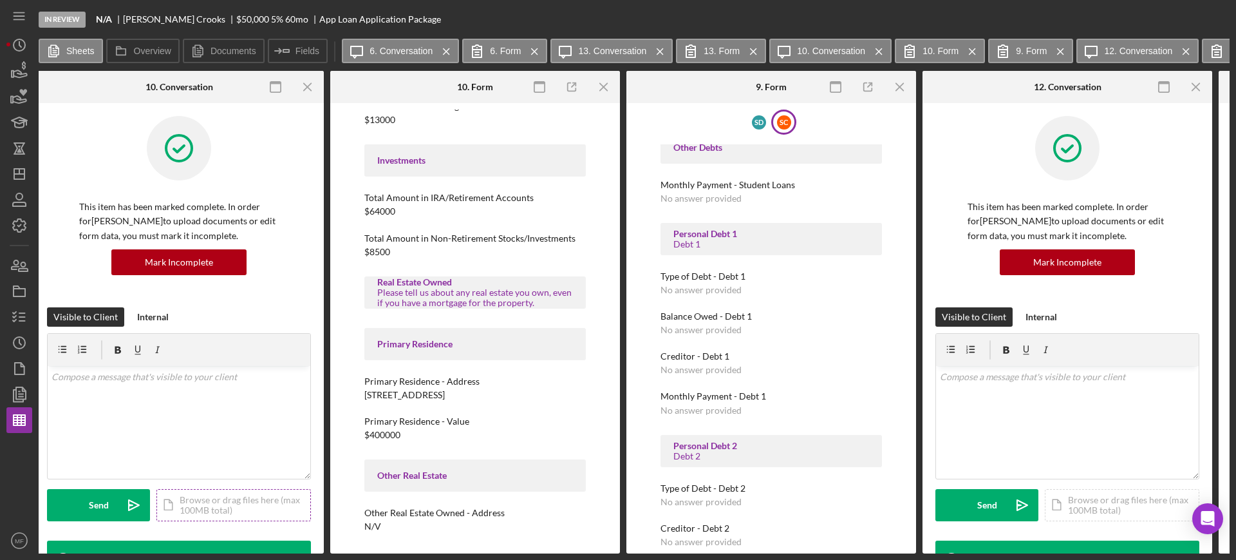
click at [207, 504] on div "Icon/Document Browse or drag files here (max 100MB total) Tap to choose files o…" at bounding box center [233, 505] width 155 height 32
click at [205, 500] on div "Icon/Document Browse or drag files here (max 100MB total) Tap to choose files o…" at bounding box center [233, 505] width 155 height 32
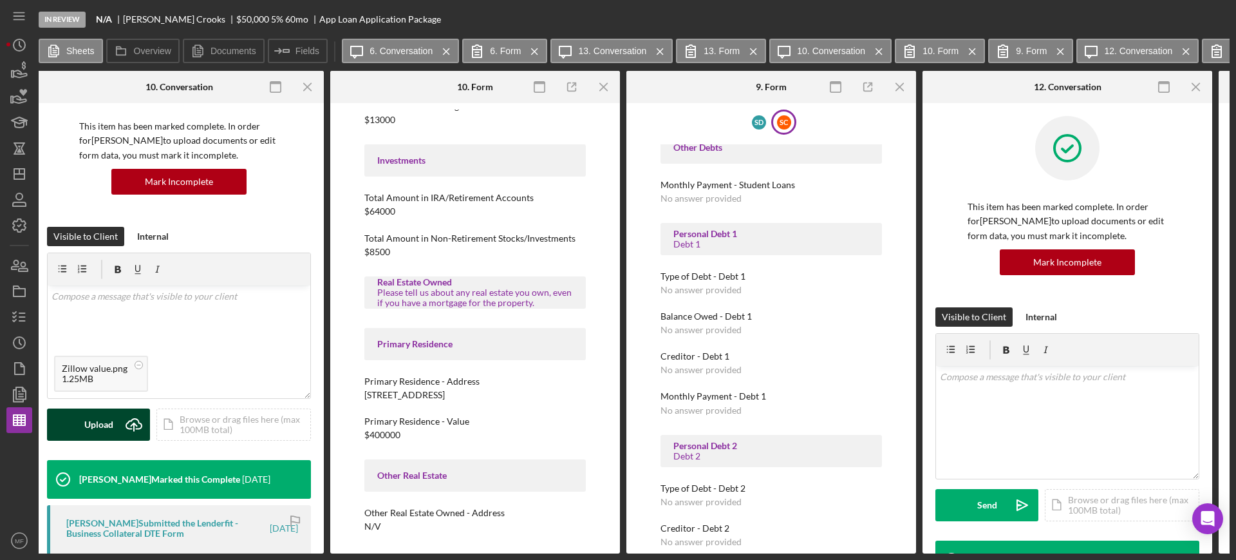
click at [80, 421] on button "Upload Icon/Upload" at bounding box center [98, 424] width 103 height 32
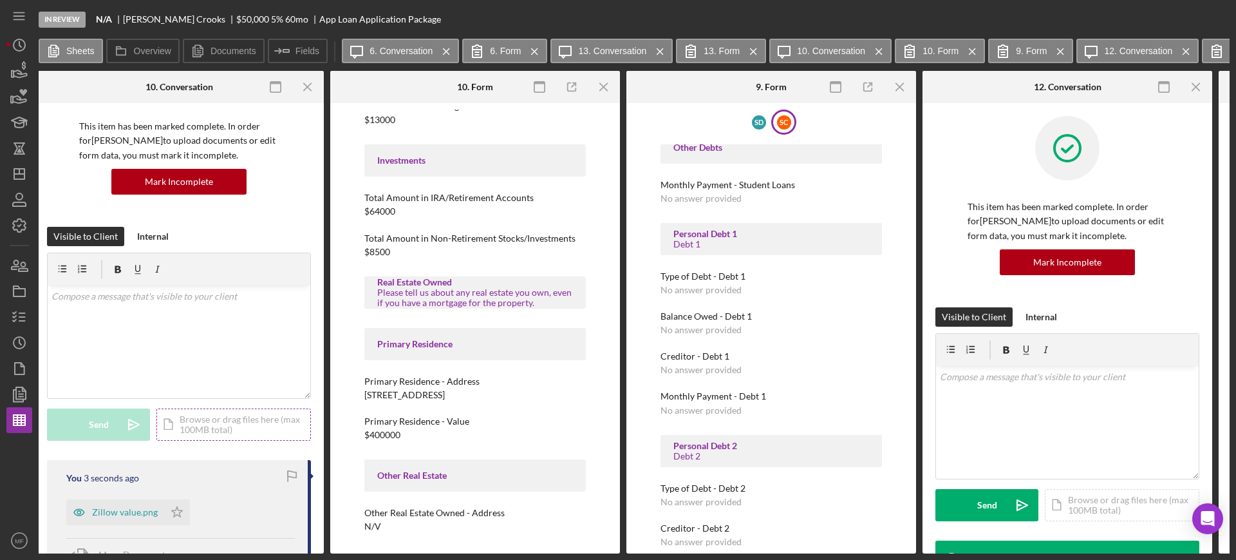
click at [225, 421] on div "Icon/Document Browse or drag files here (max 100MB total) Tap to choose files o…" at bounding box center [233, 424] width 155 height 32
click at [101, 422] on div "Upload" at bounding box center [98, 424] width 29 height 32
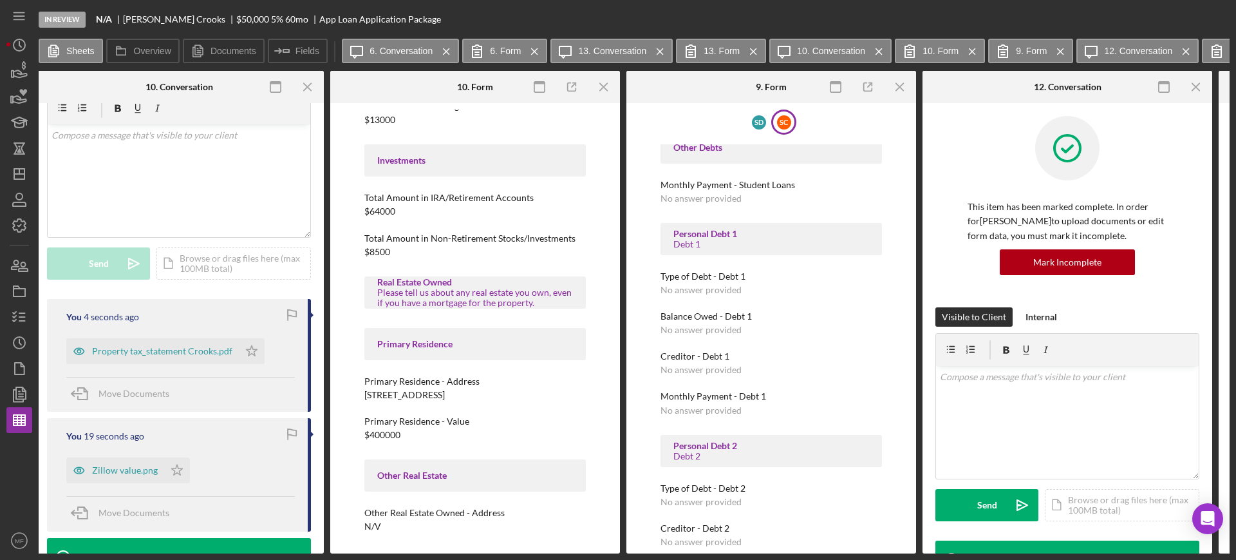
scroll to position [322, 0]
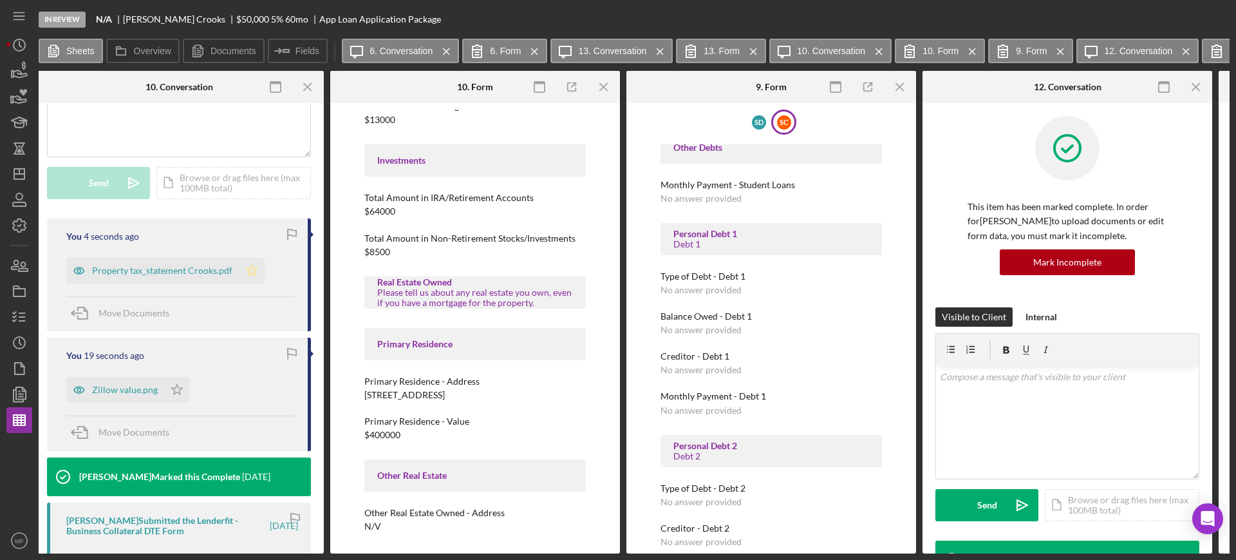
click at [251, 269] on polygon "button" at bounding box center [252, 270] width 11 height 10
click at [175, 390] on icon "Icon/Star" at bounding box center [177, 390] width 26 height 26
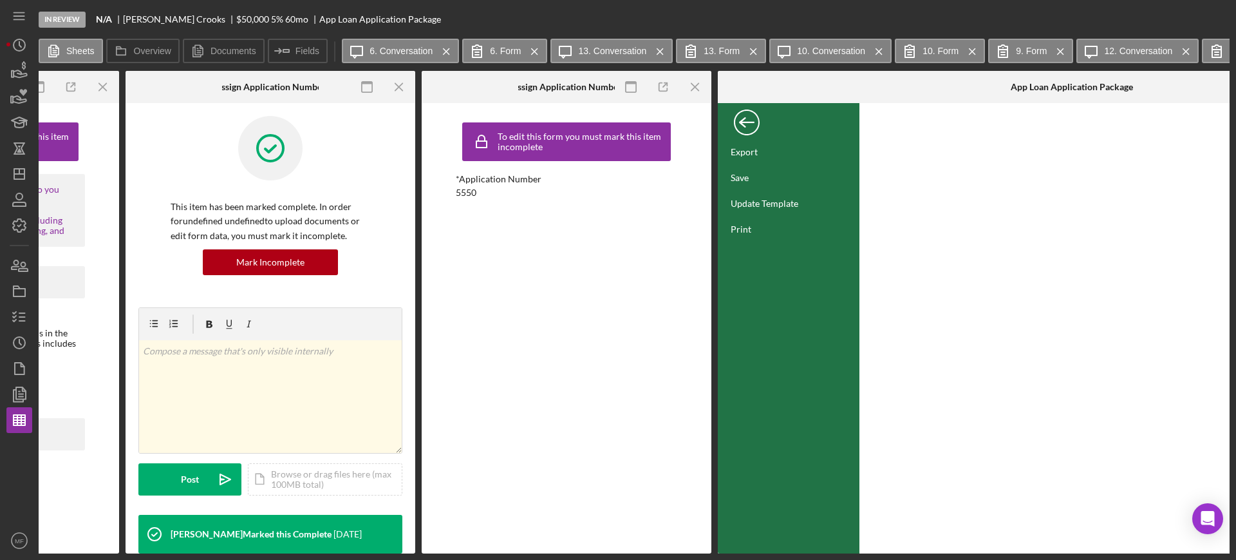
scroll to position [0, 3535]
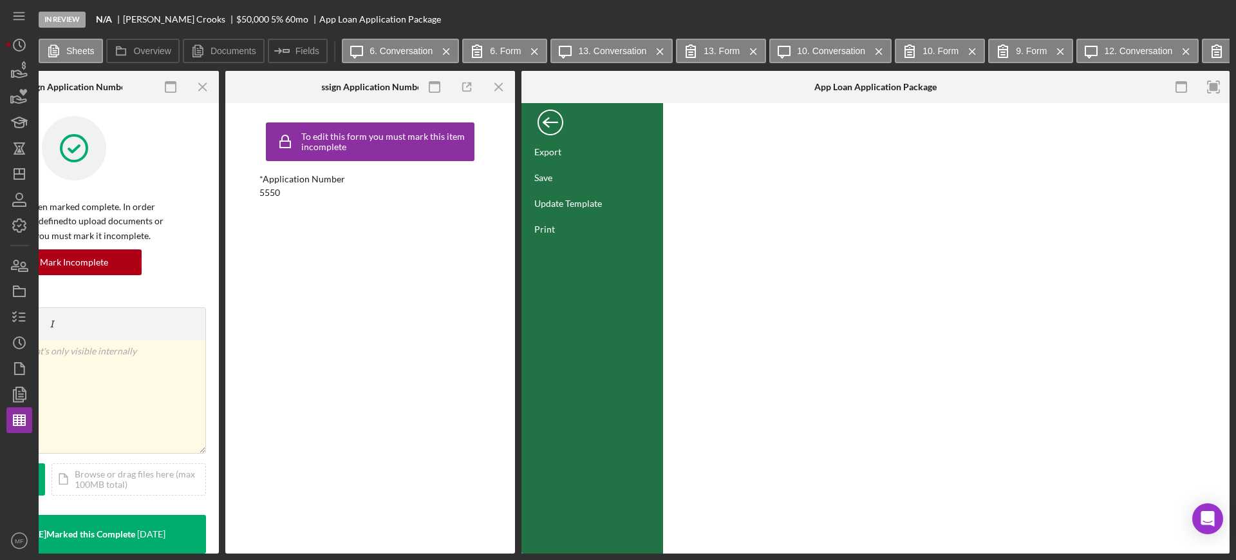
click at [551, 117] on div "Back" at bounding box center [551, 119] width 26 height 26
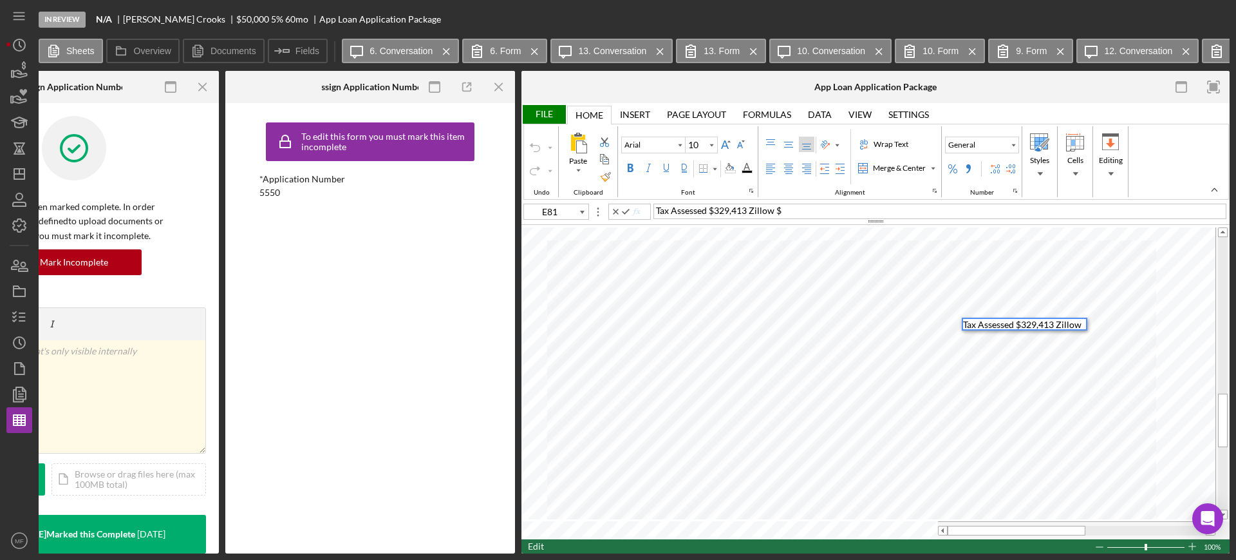
click at [795, 213] on div "Tax Assessed $329,413 Zillow $" at bounding box center [940, 210] width 573 height 15
type input "B81"
click at [544, 111] on div "File" at bounding box center [544, 114] width 44 height 19
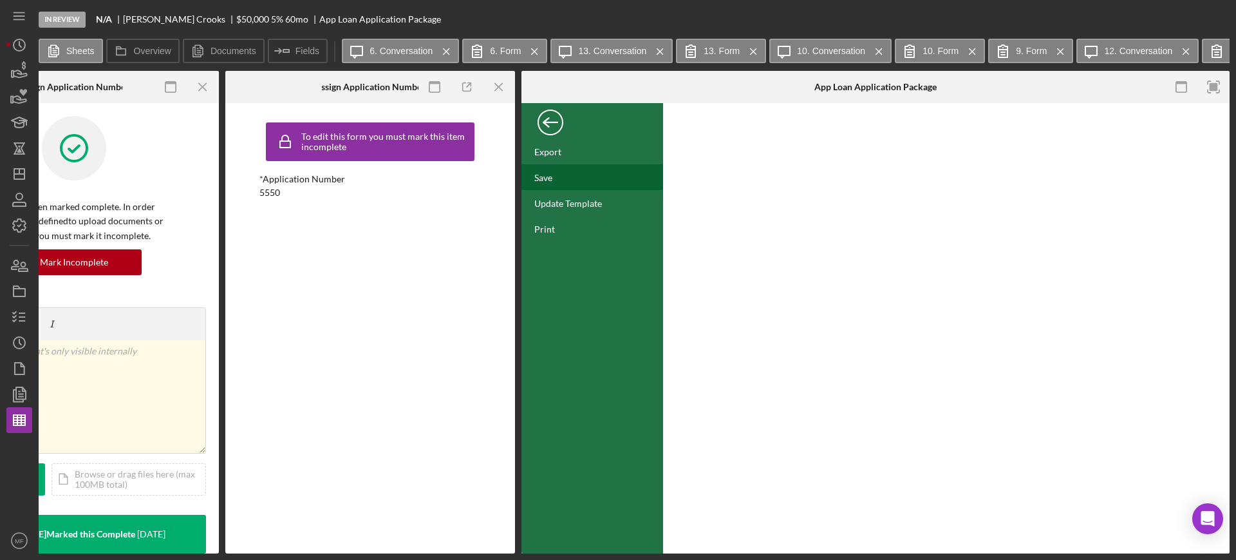
click at [551, 173] on div "Save" at bounding box center [544, 177] width 18 height 11
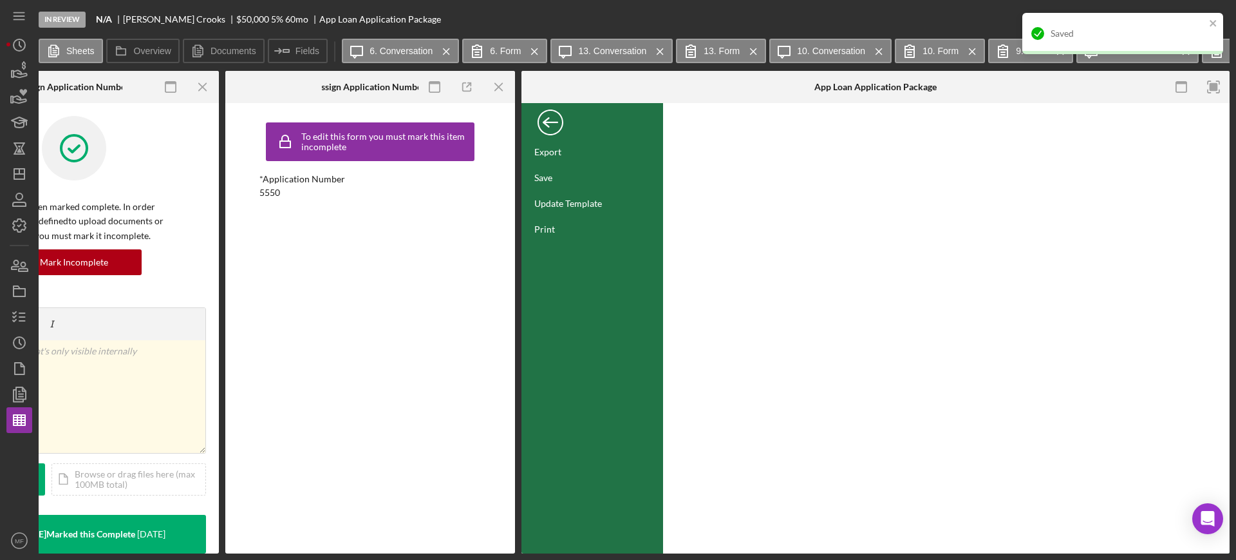
click at [553, 120] on div "Back" at bounding box center [551, 119] width 26 height 26
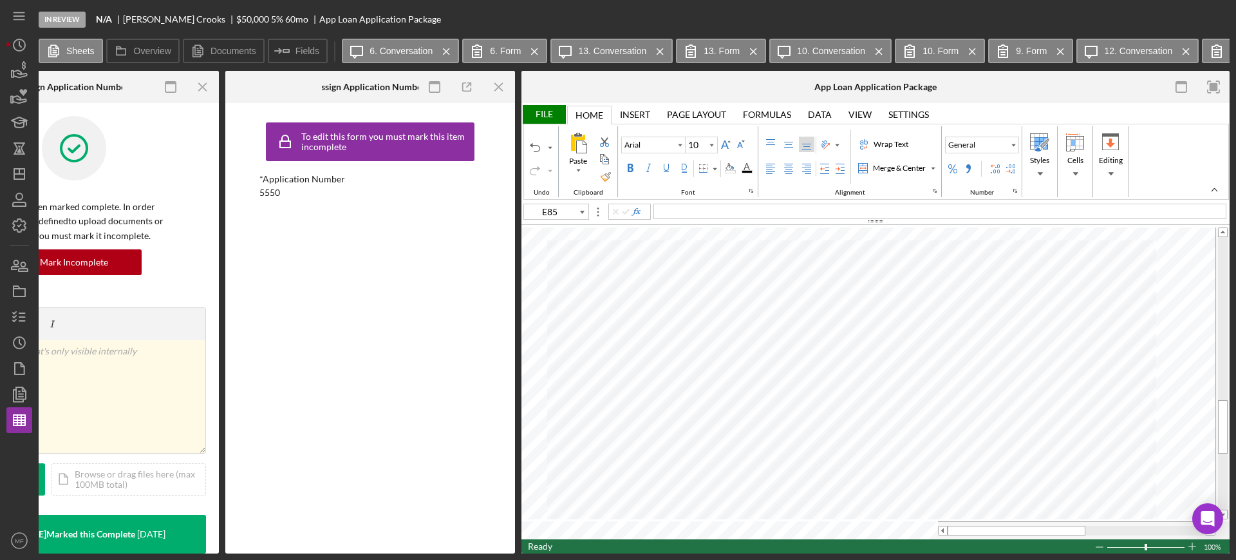
type input "A5"
type input "Calibri"
type input "11"
type input "E85"
type input "Arial"
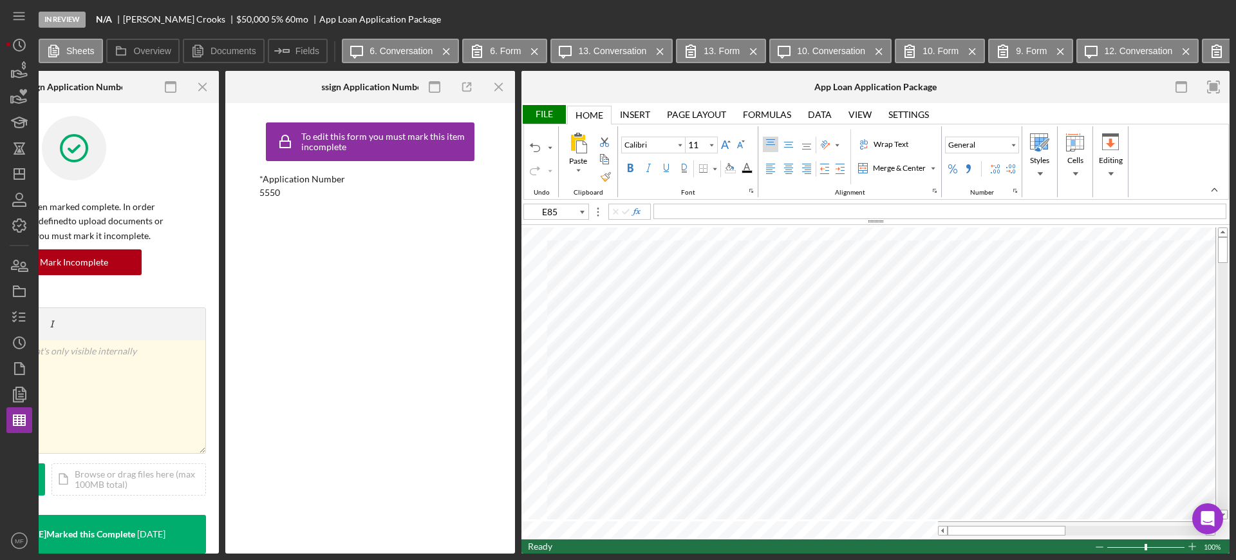
type input "10"
type input "C79"
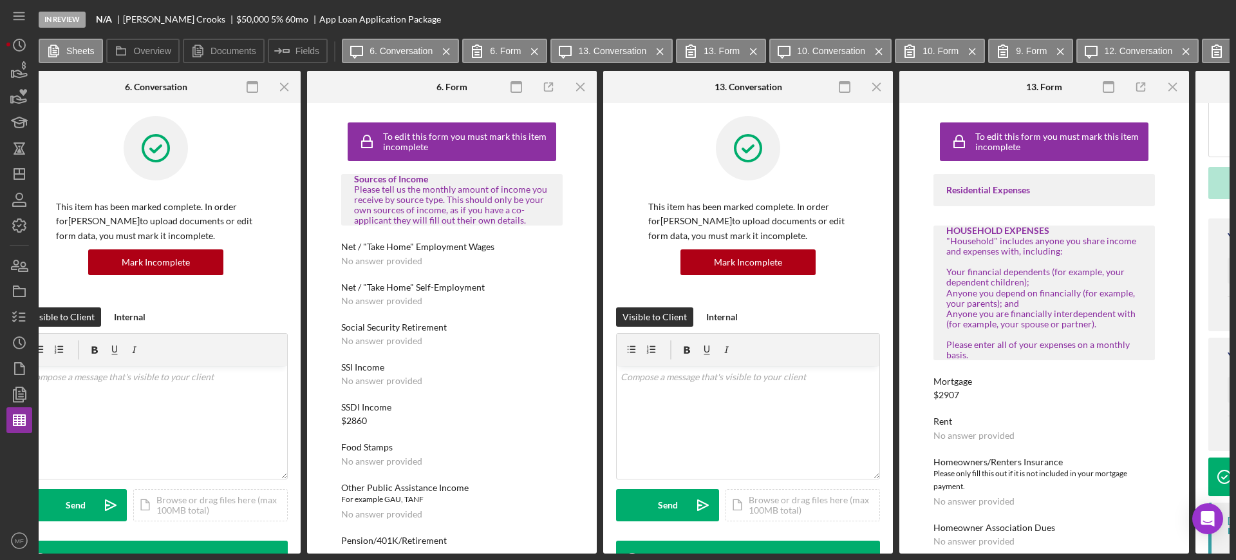
scroll to position [0, 0]
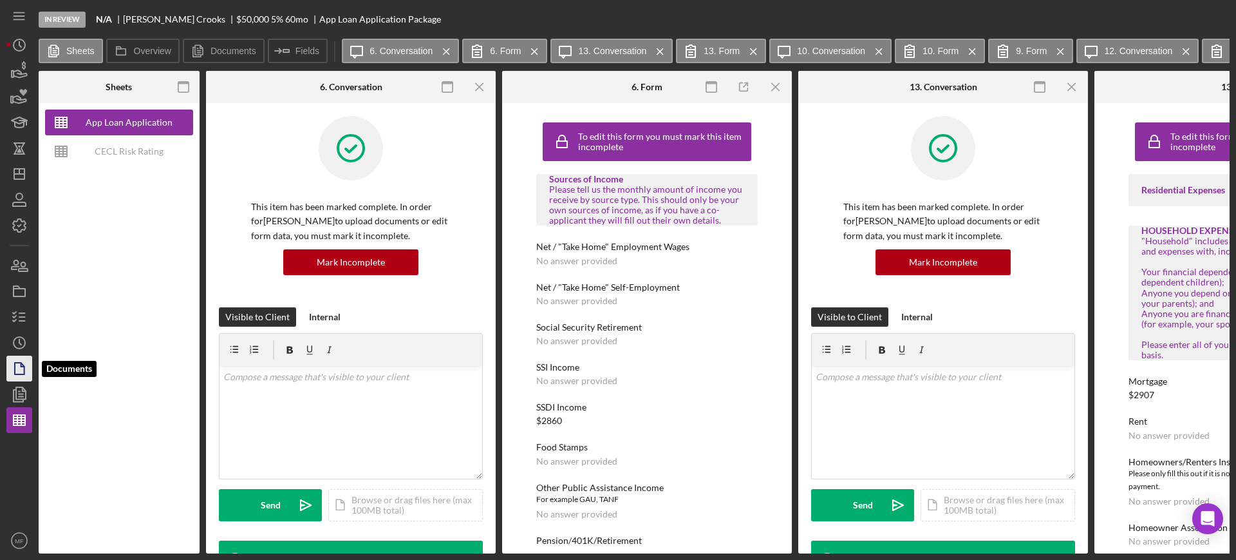
click at [23, 367] on icon "button" at bounding box center [19, 368] width 32 height 32
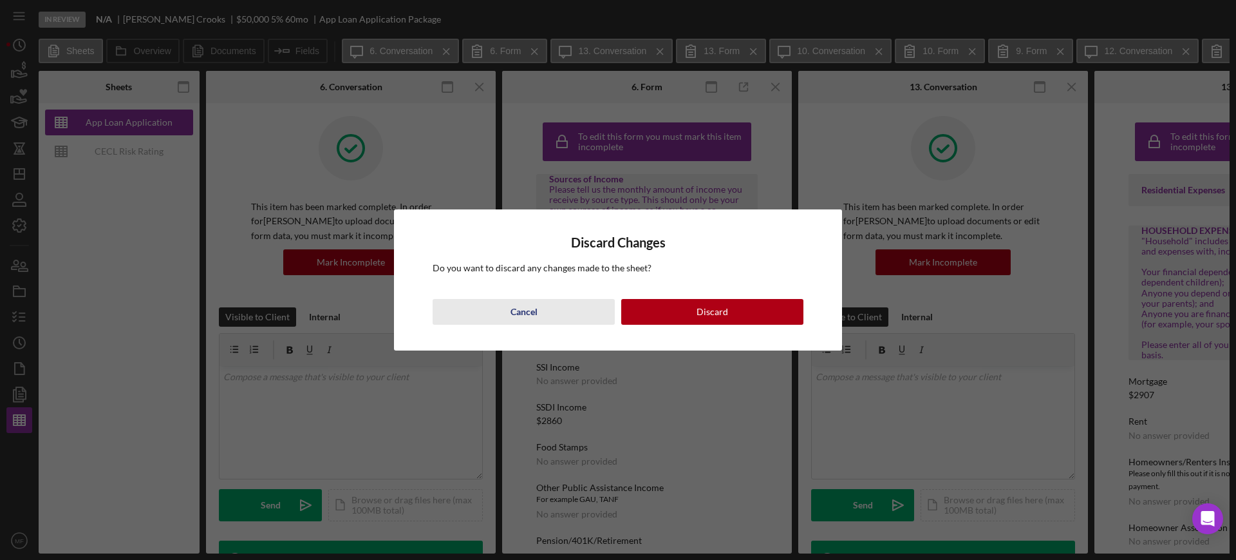
click at [523, 316] on div "Cancel" at bounding box center [524, 312] width 27 height 26
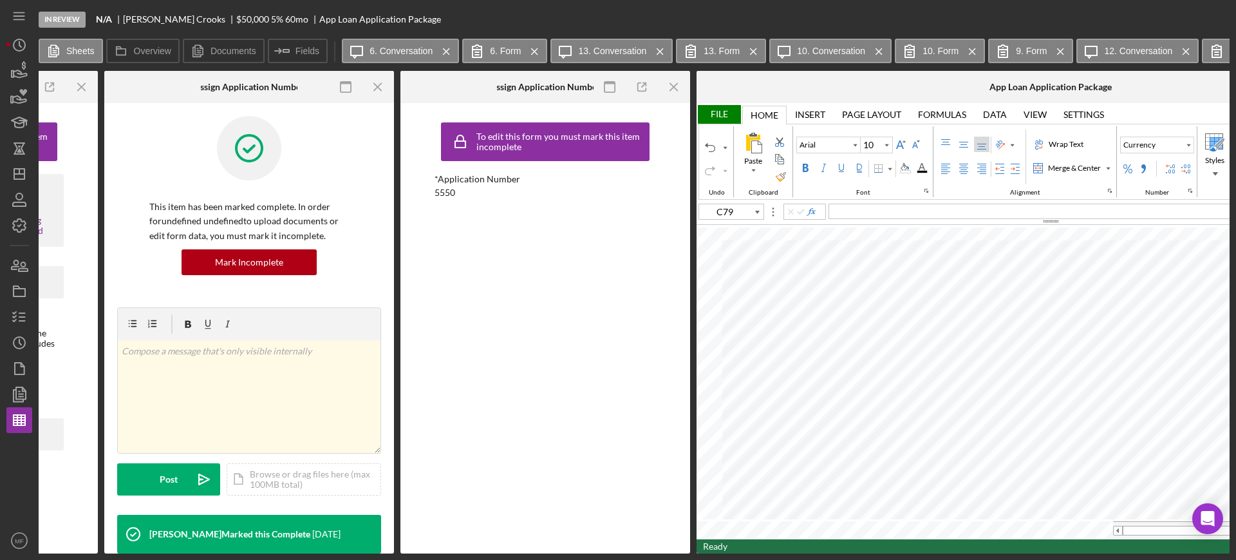
scroll to position [0, 3720]
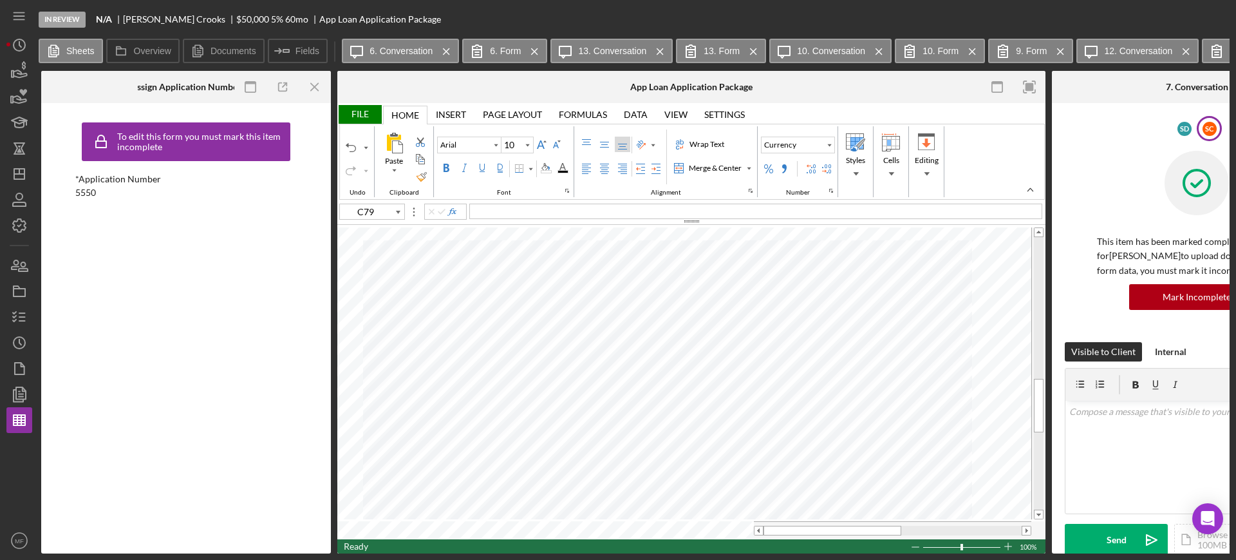
click at [359, 116] on div "File" at bounding box center [359, 114] width 44 height 19
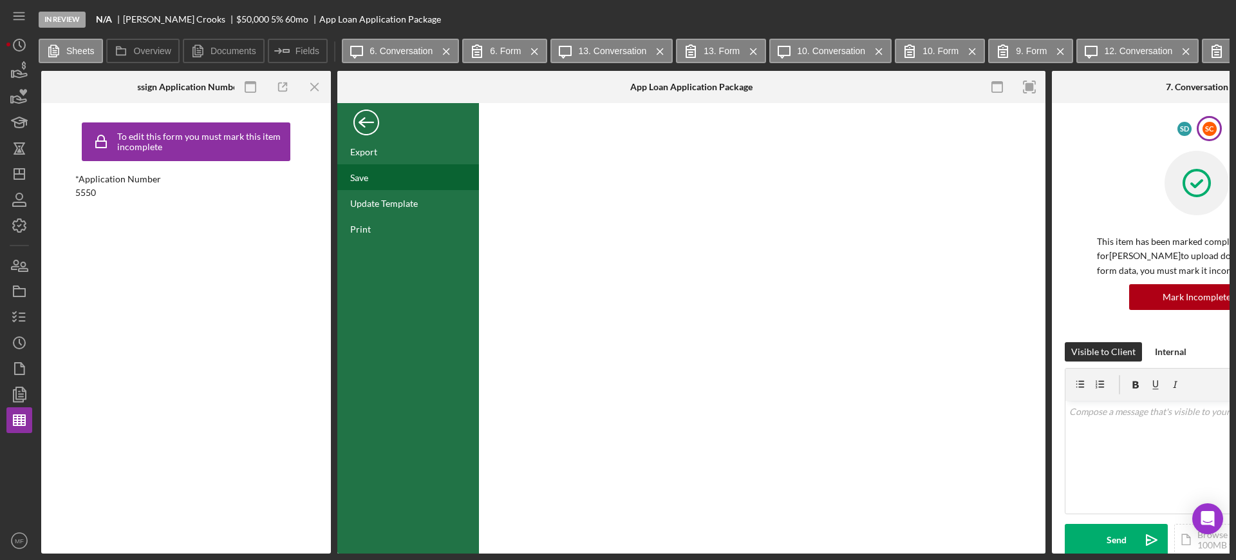
click at [364, 176] on div "Save" at bounding box center [359, 177] width 18 height 11
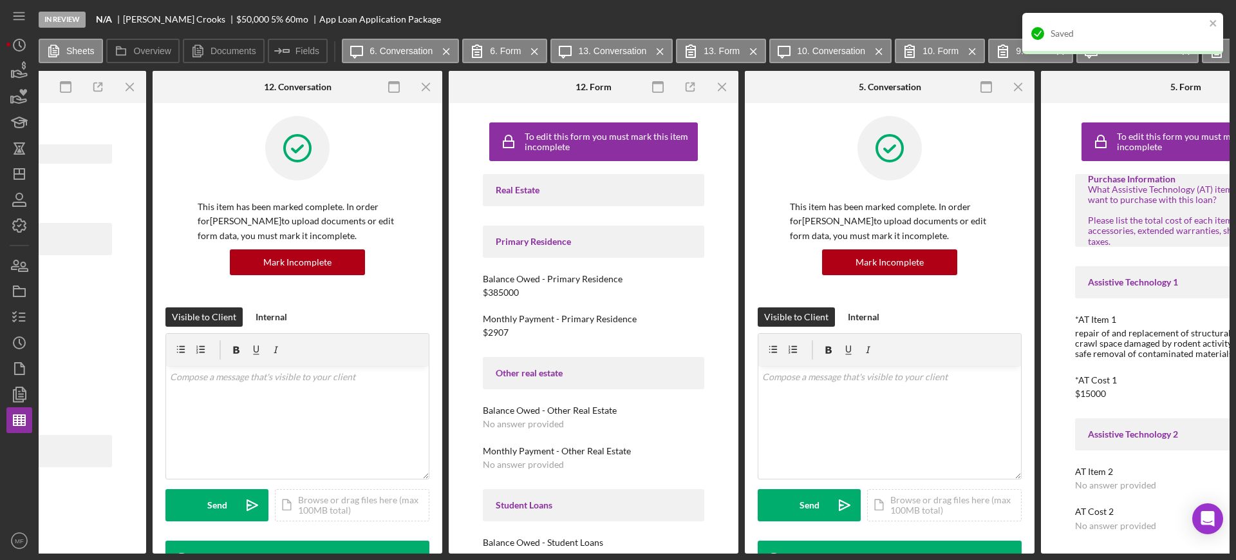
scroll to position [0, 0]
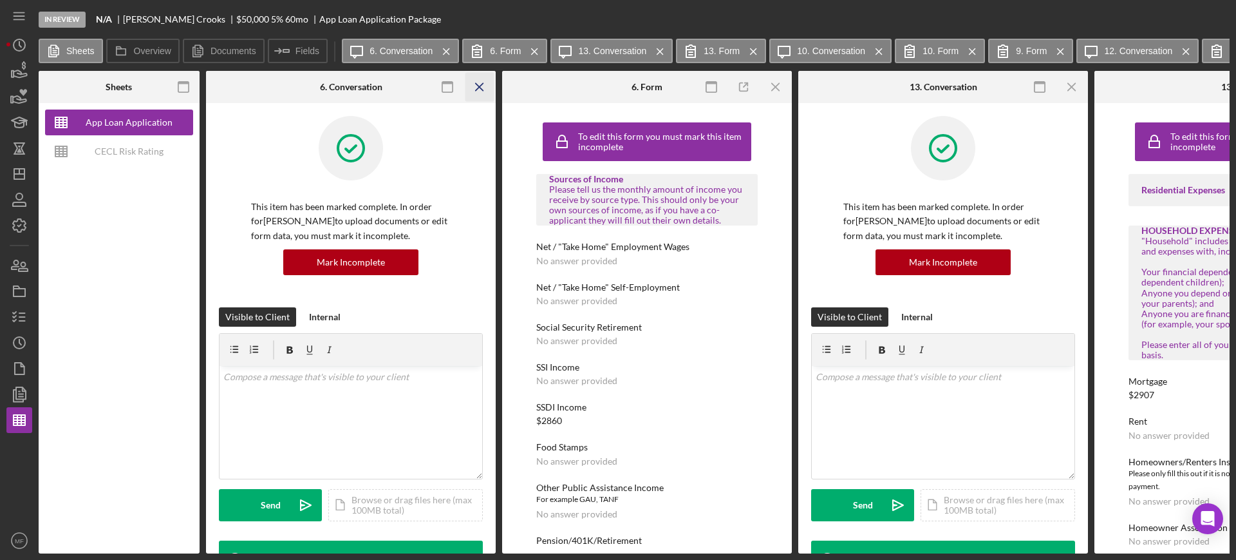
click at [475, 82] on icon "Icon/Menu Close" at bounding box center [480, 87] width 29 height 29
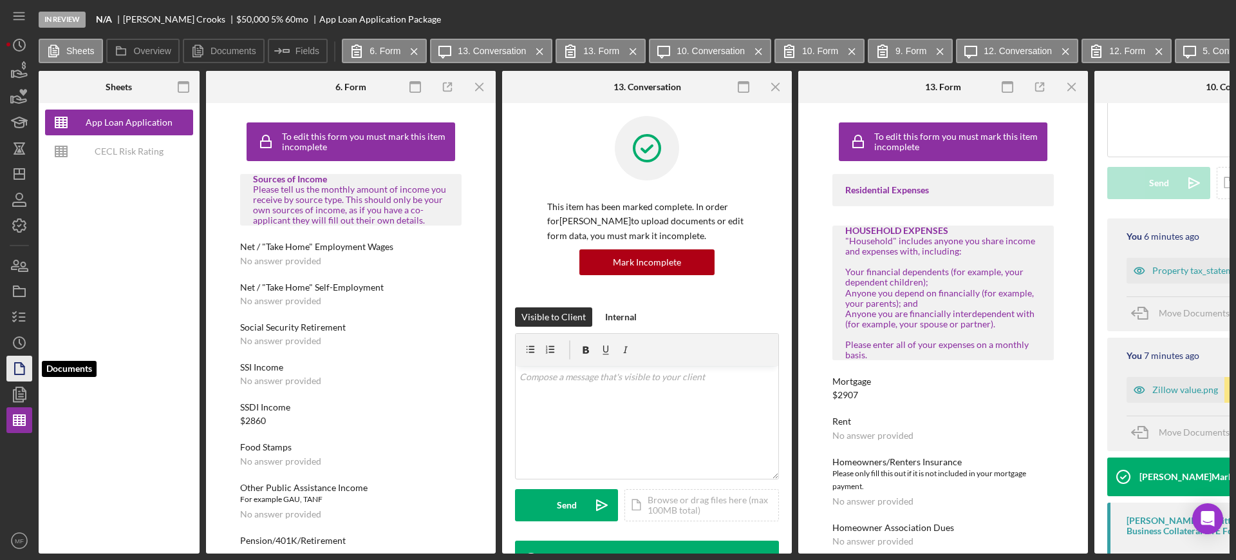
click at [24, 369] on polygon "button" at bounding box center [20, 369] width 10 height 12
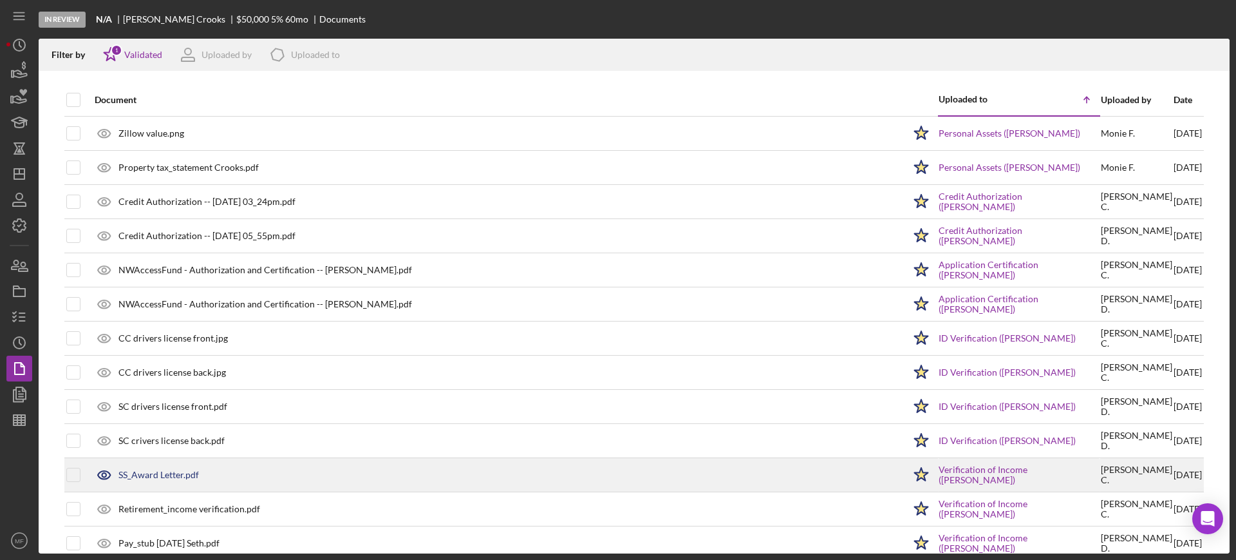
click at [160, 472] on div "SS_Award Letter.pdf" at bounding box center [158, 474] width 80 height 10
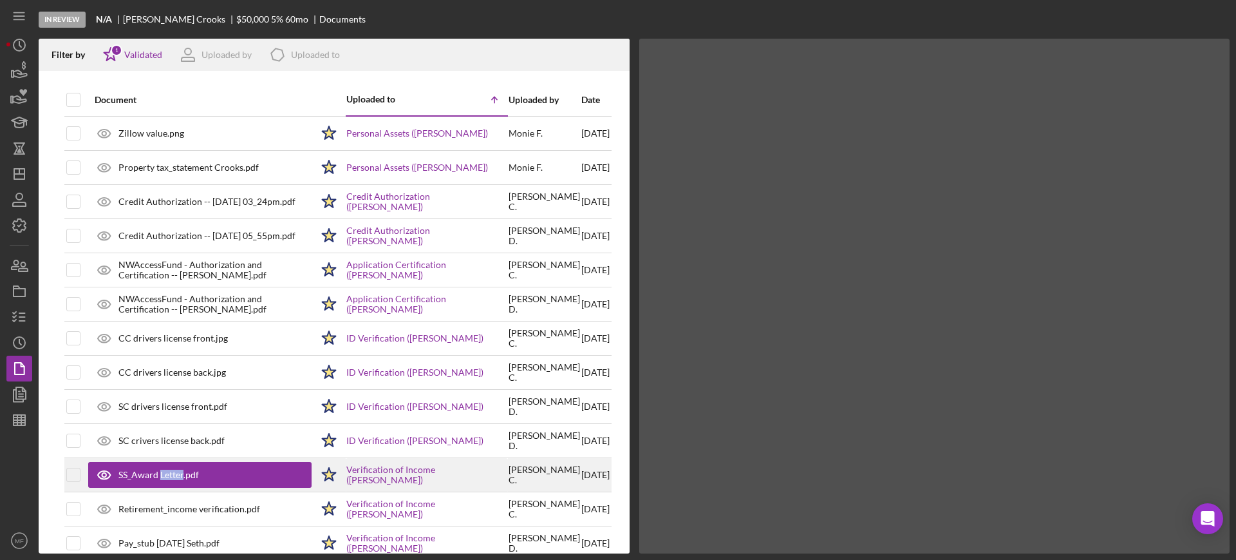
click at [160, 472] on div "SS_Award Letter.pdf" at bounding box center [158, 474] width 80 height 10
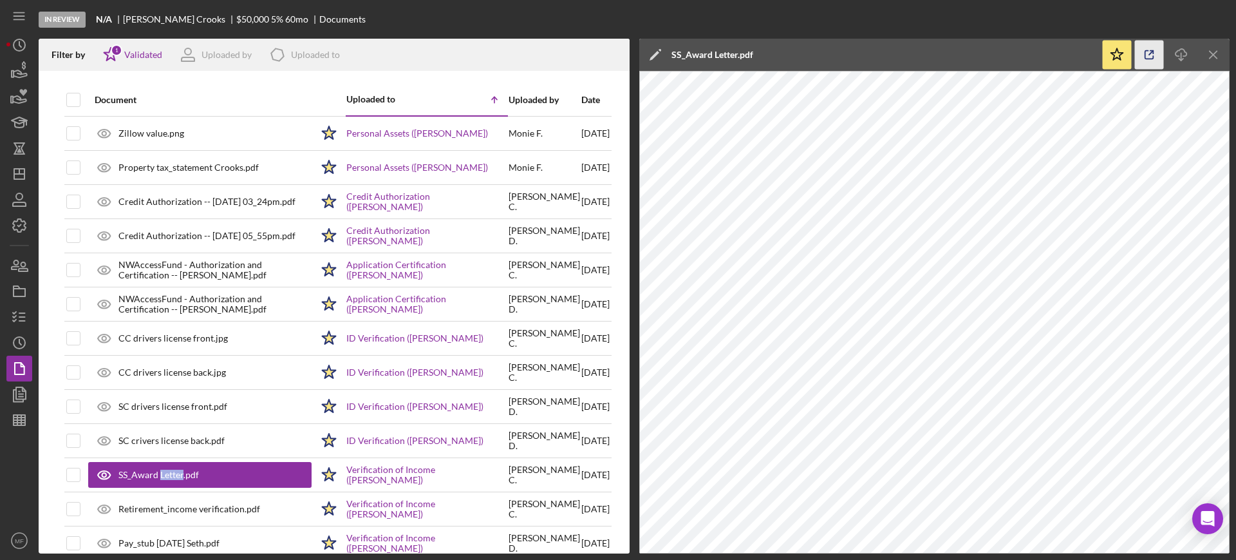
click at [1147, 52] on icon "button" at bounding box center [1149, 55] width 29 height 29
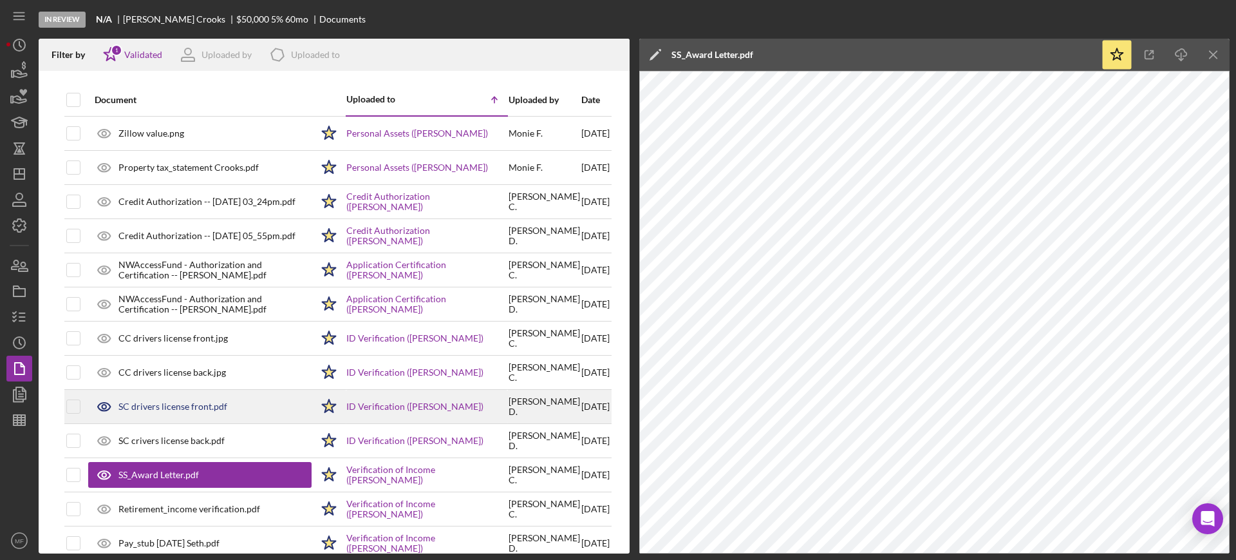
click at [187, 406] on div "SC drivers license front.pdf" at bounding box center [172, 406] width 109 height 10
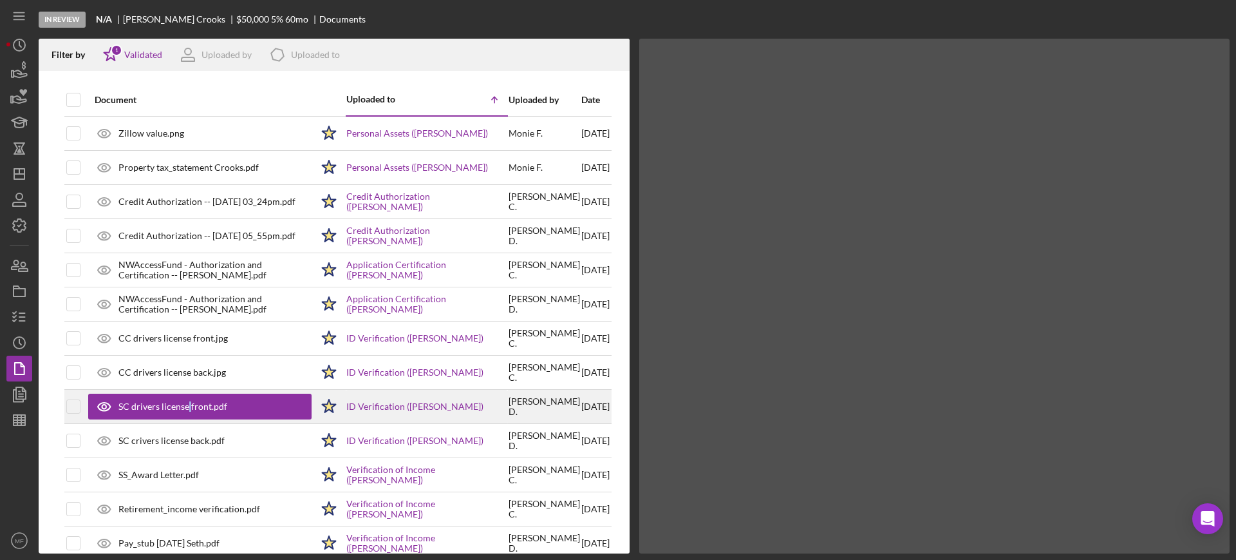
click at [187, 406] on div "SC drivers license front.pdf" at bounding box center [172, 406] width 109 height 10
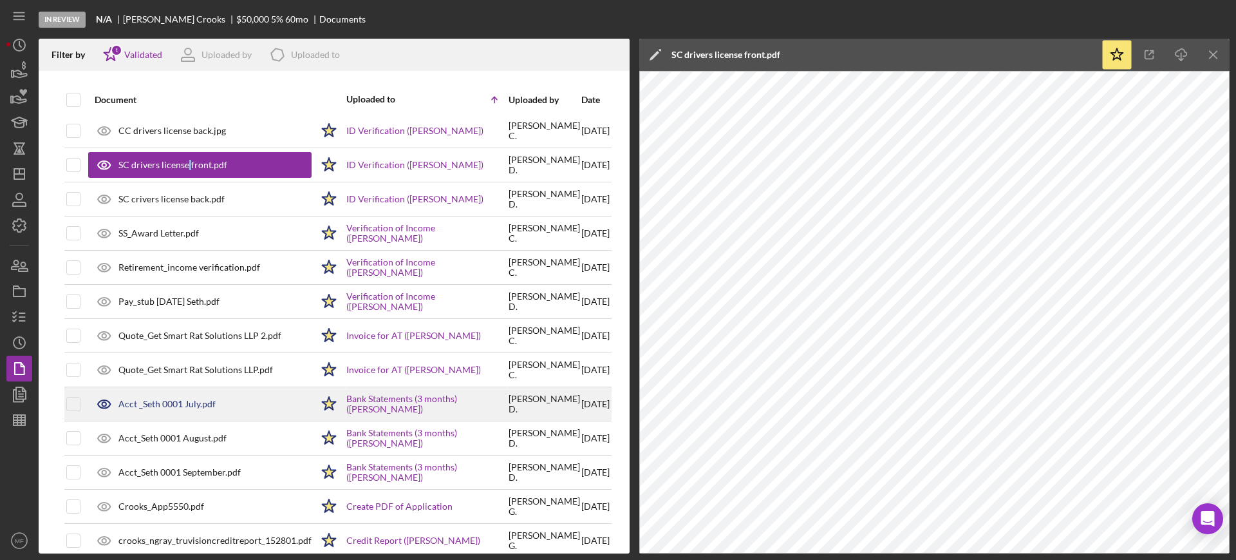
scroll to position [271, 0]
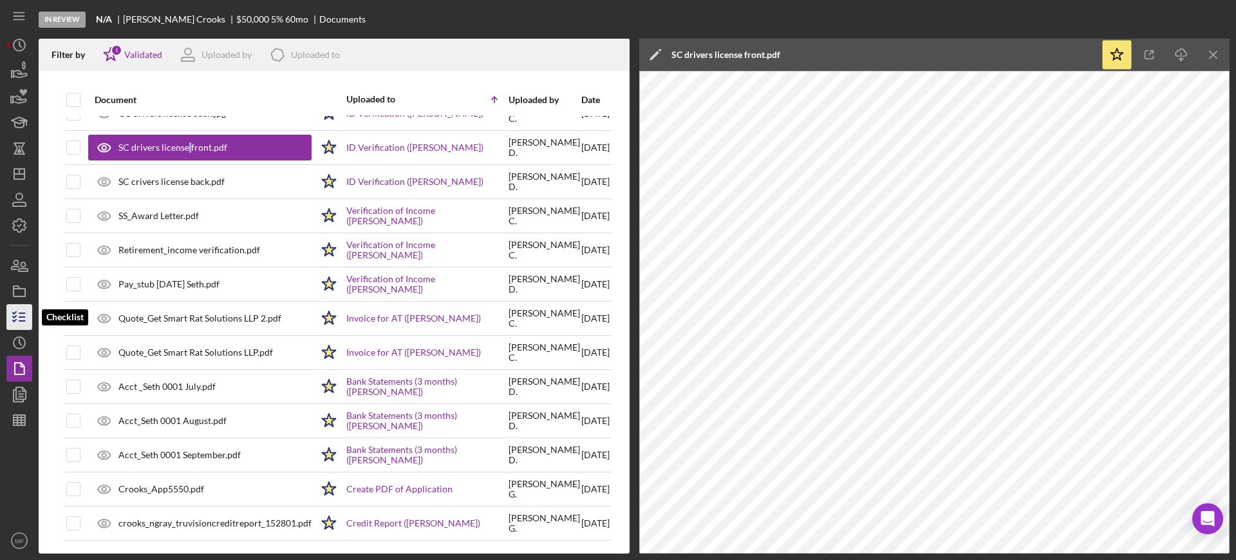
click at [18, 316] on icon "button" at bounding box center [19, 317] width 32 height 32
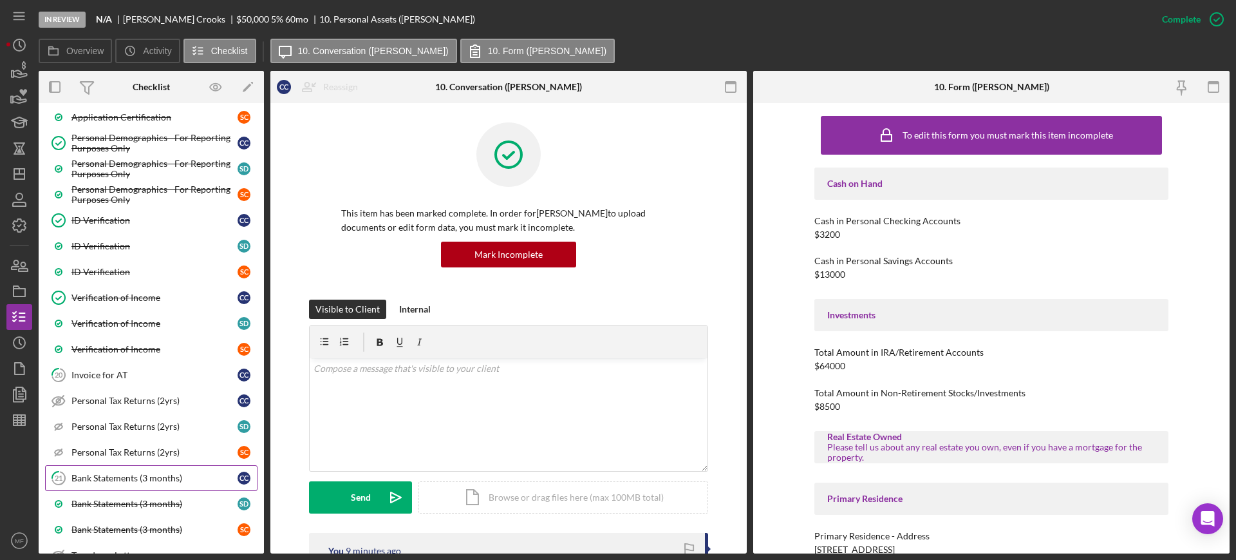
scroll to position [982, 0]
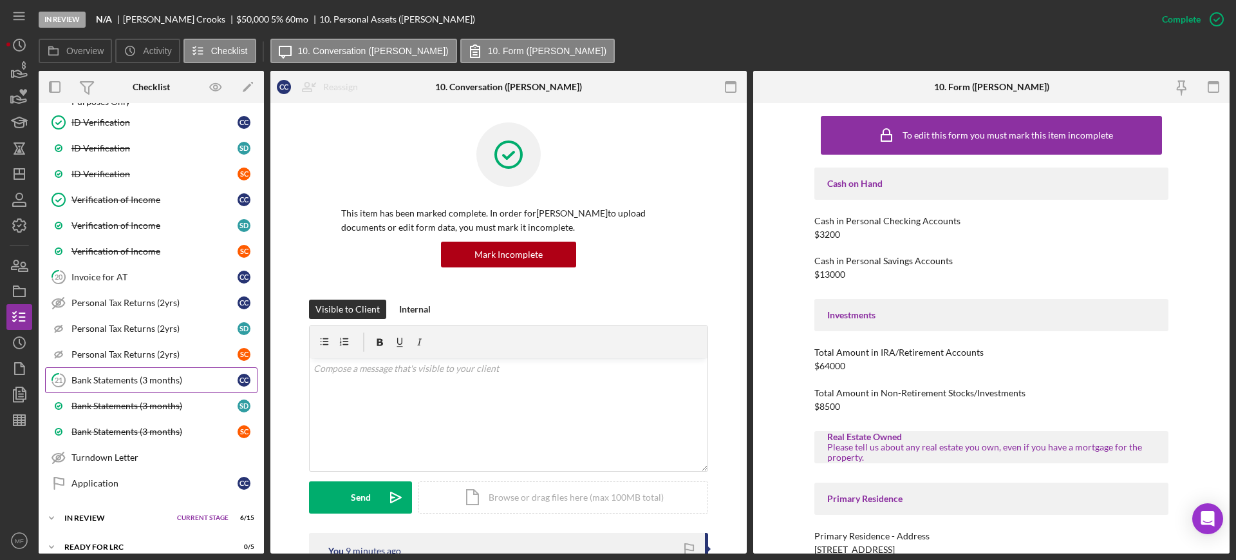
click at [124, 382] on div "Bank Statements (3 months)" at bounding box center [154, 380] width 166 height 10
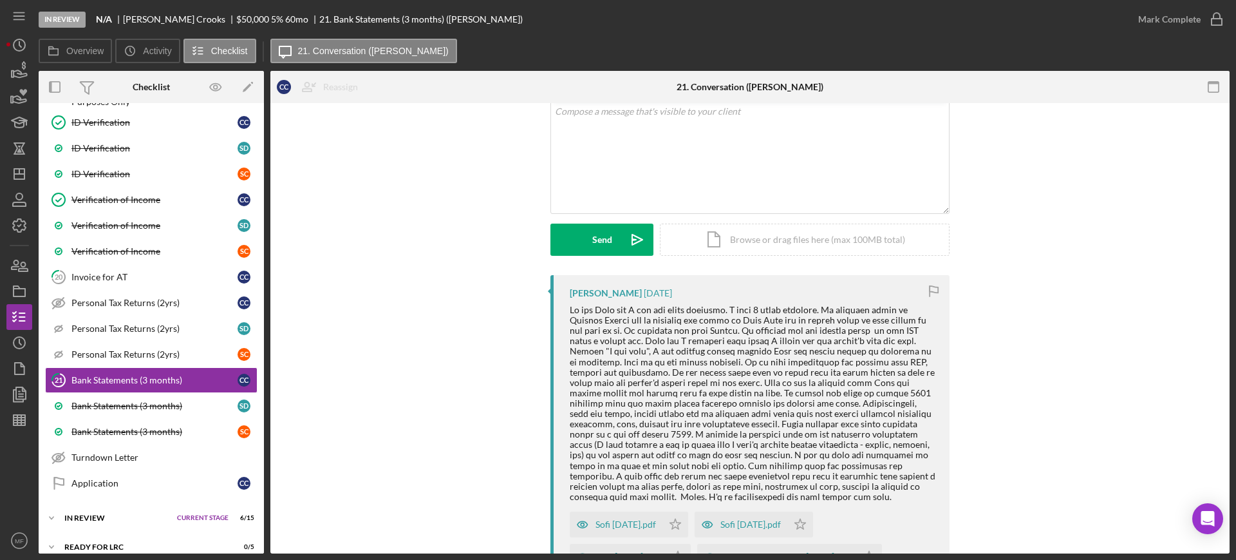
scroll to position [161, 0]
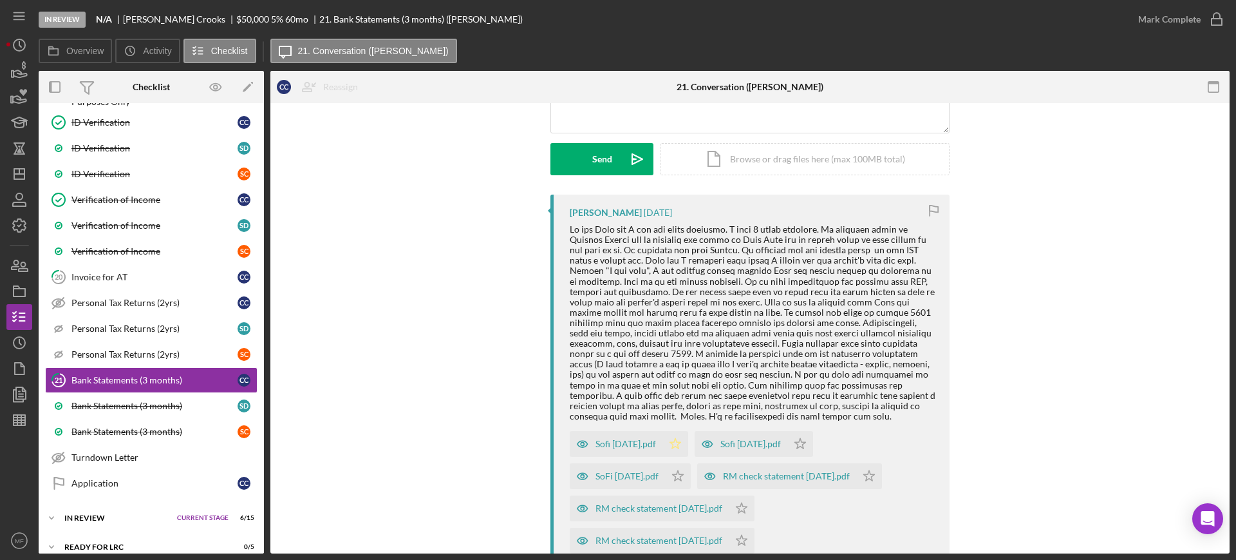
click at [674, 441] on polygon "button" at bounding box center [675, 443] width 11 height 10
click at [802, 441] on polygon "button" at bounding box center [800, 443] width 11 height 10
click at [683, 475] on polygon "button" at bounding box center [678, 475] width 11 height 10
click at [880, 478] on icon "Icon/Star" at bounding box center [869, 476] width 26 height 26
click at [741, 506] on polygon "button" at bounding box center [742, 507] width 11 height 10
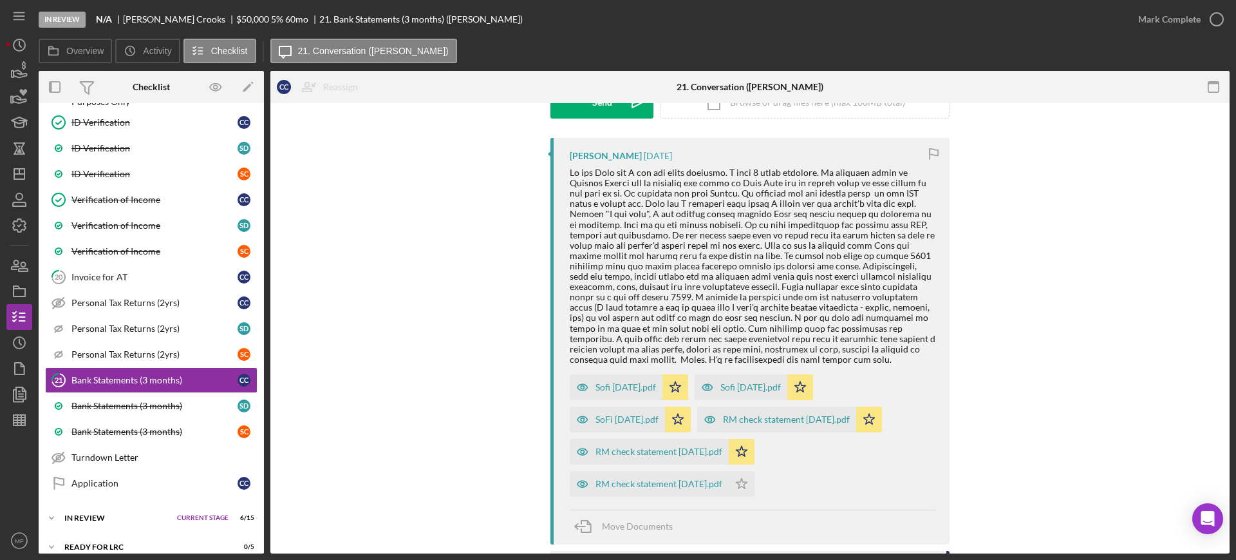
scroll to position [241, 0]
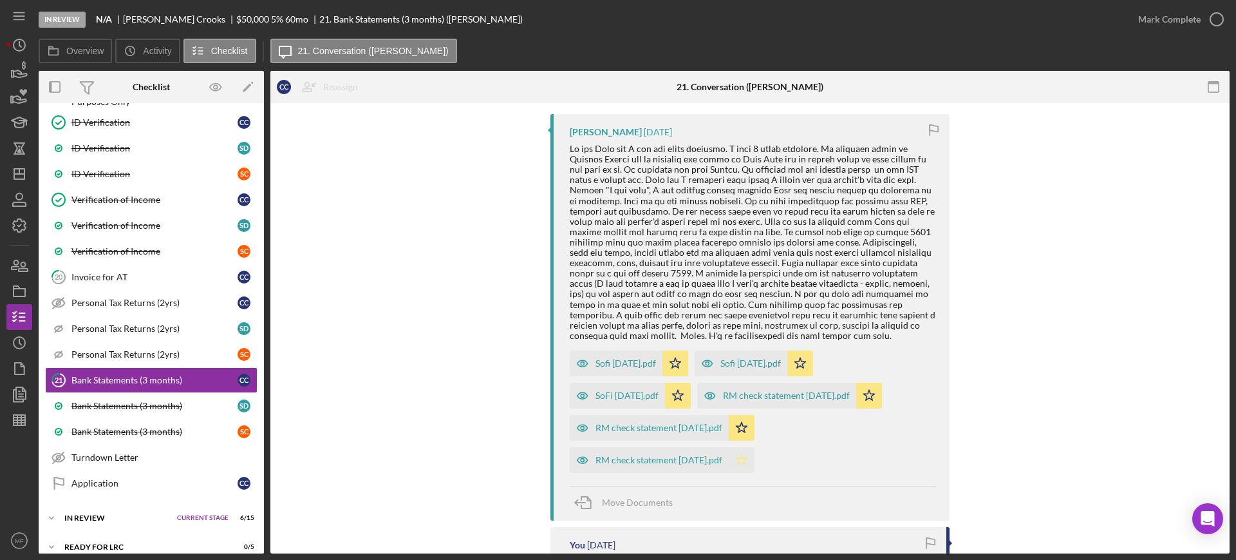
click at [751, 460] on icon "Icon/Star" at bounding box center [742, 460] width 26 height 26
click at [1168, 20] on div "Mark Complete" at bounding box center [1170, 19] width 62 height 26
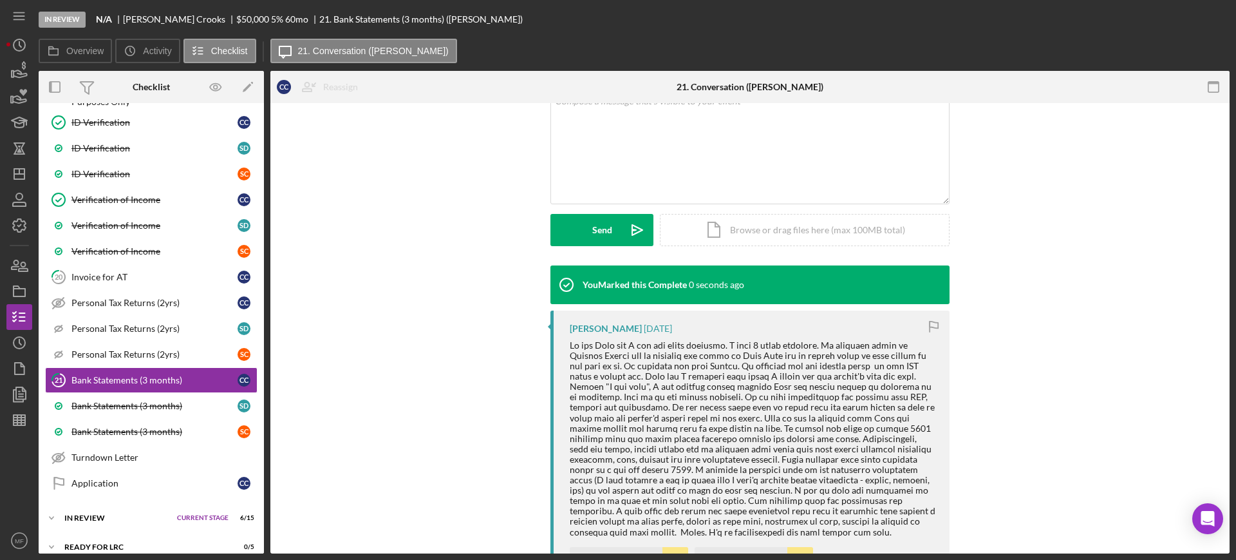
scroll to position [419, 0]
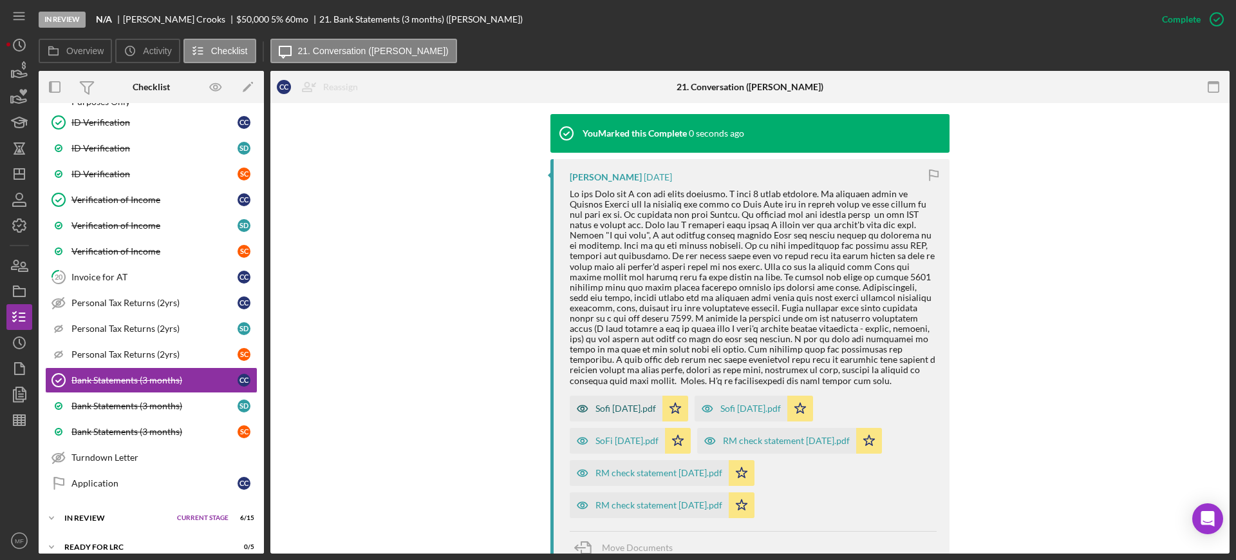
click at [624, 403] on div "Sofi June 25.pdf" at bounding box center [626, 408] width 61 height 10
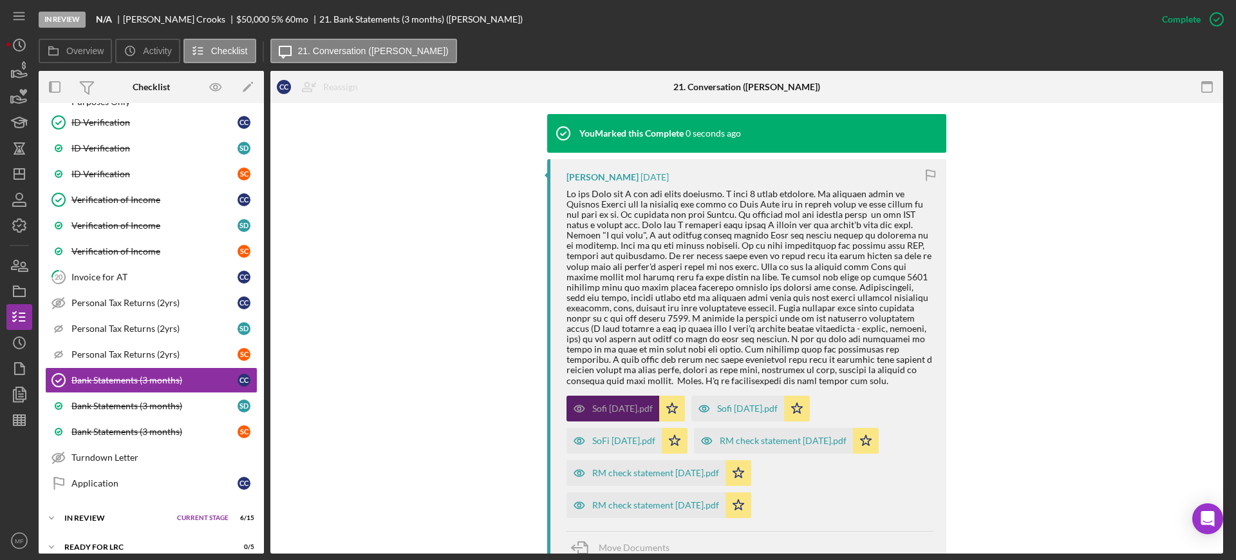
click at [624, 402] on div "Sofi June 25.pdf Icon/Star Sofi July 25.pdf Icon/Star SoFi August 25.pdf Icon/S…" at bounding box center [750, 453] width 367 height 129
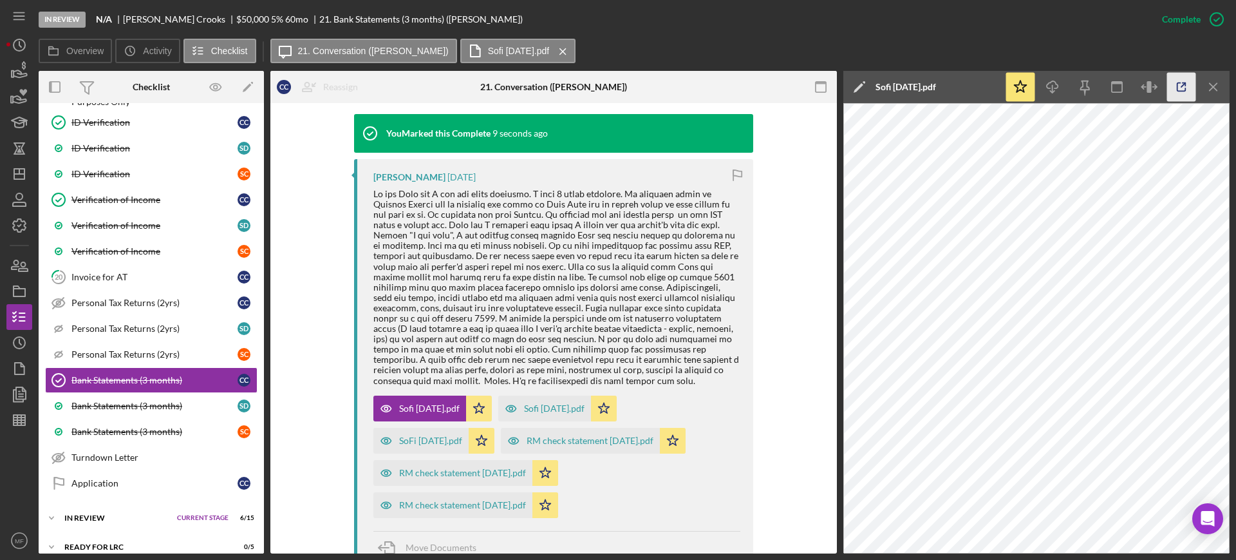
click at [1184, 90] on icon "button" at bounding box center [1182, 87] width 8 height 8
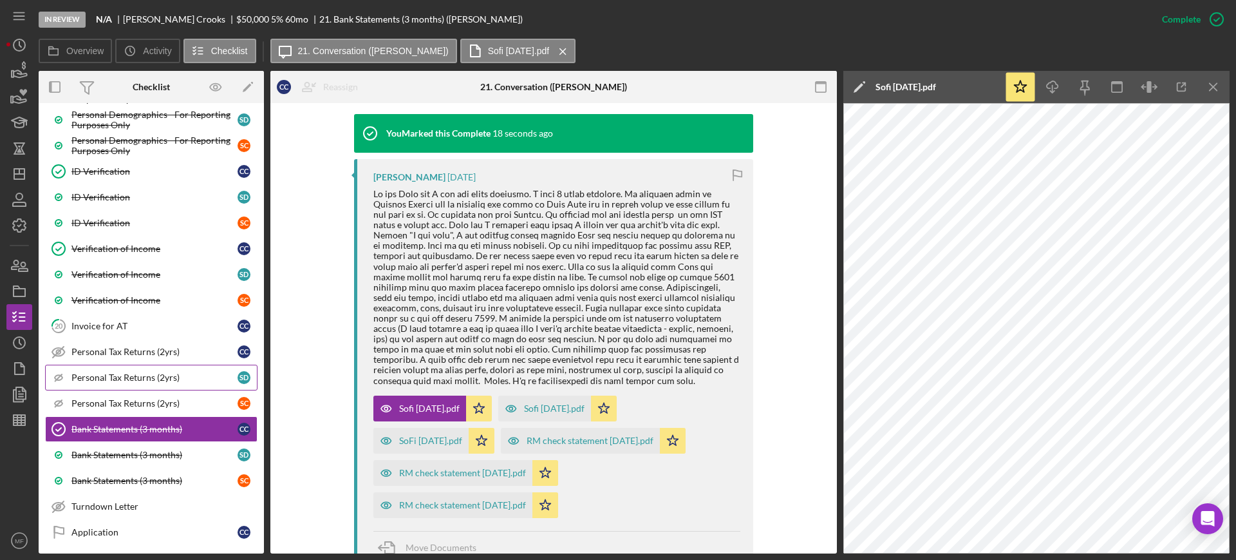
scroll to position [893, 0]
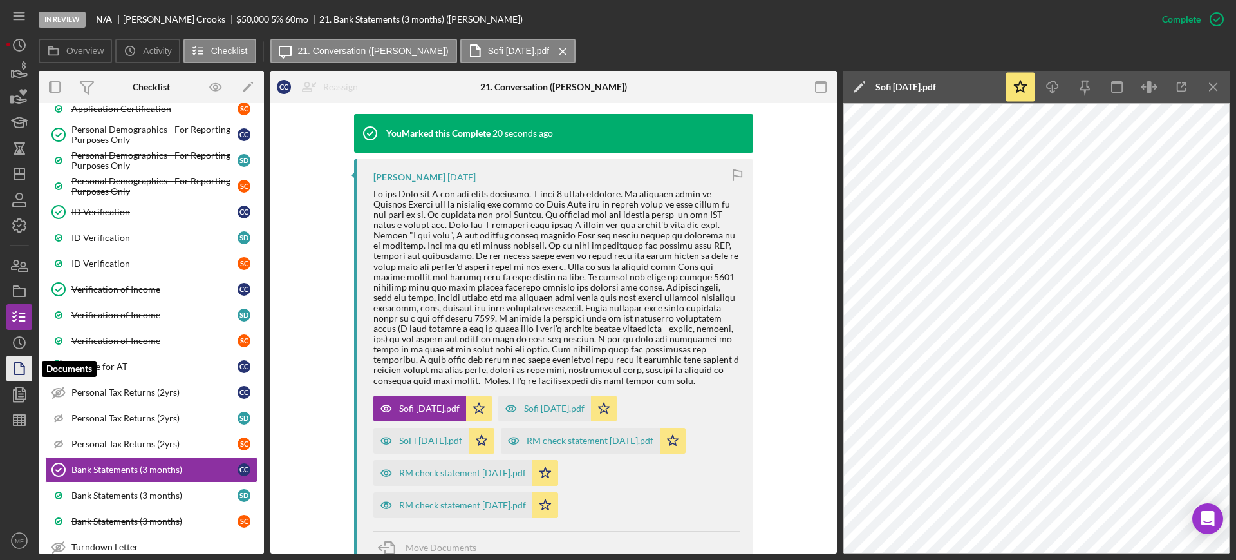
click at [15, 371] on polygon "button" at bounding box center [20, 369] width 10 height 12
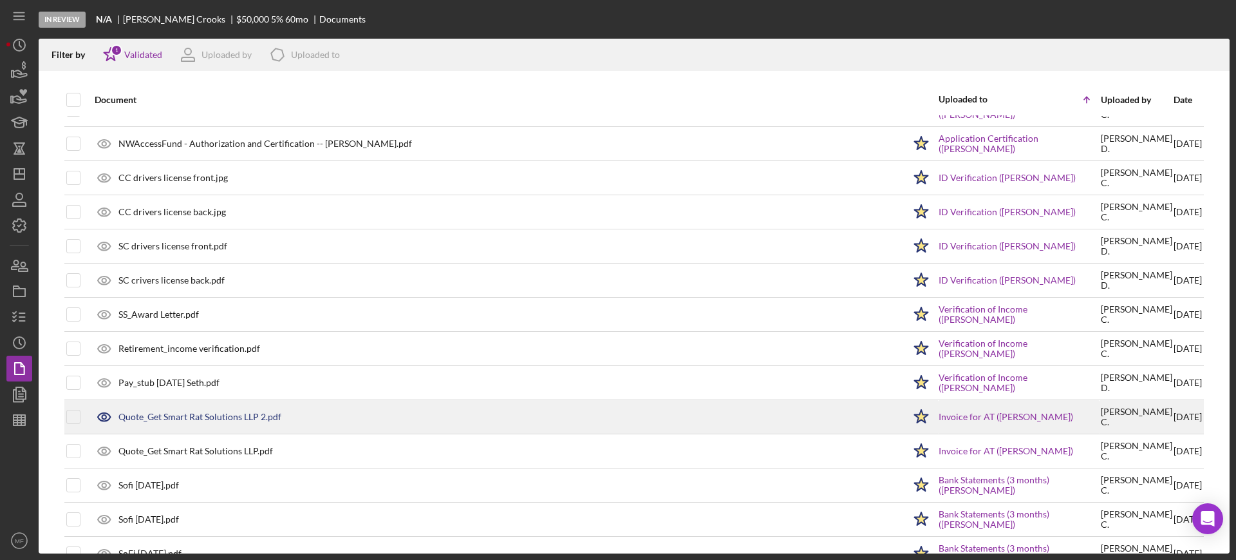
scroll to position [161, 0]
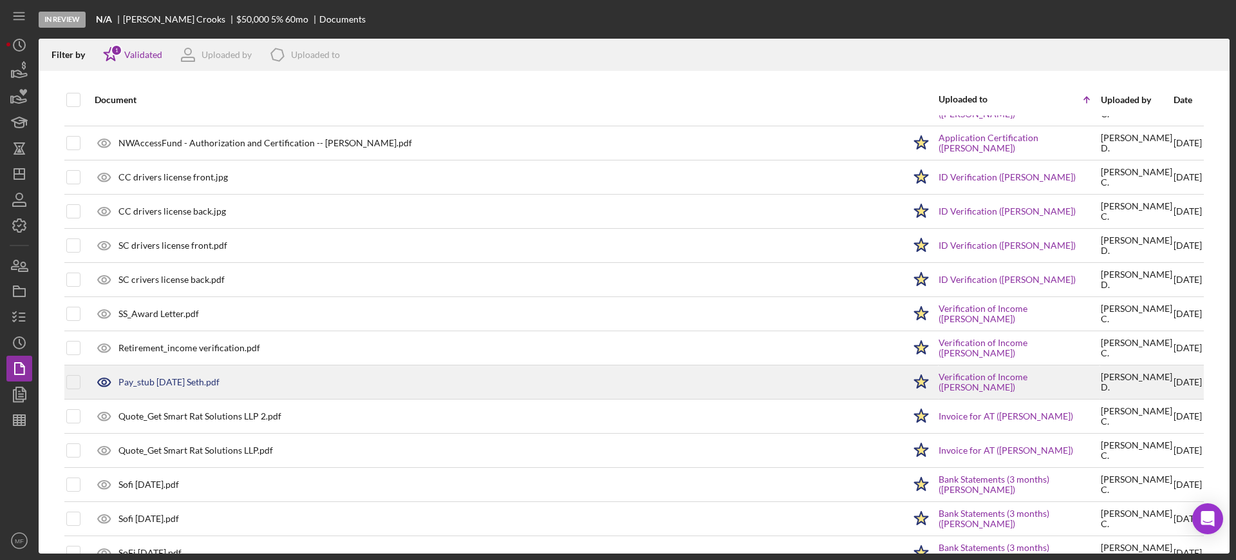
click at [168, 381] on div "Pay_stub 9.5.25 Seth.pdf" at bounding box center [168, 382] width 101 height 10
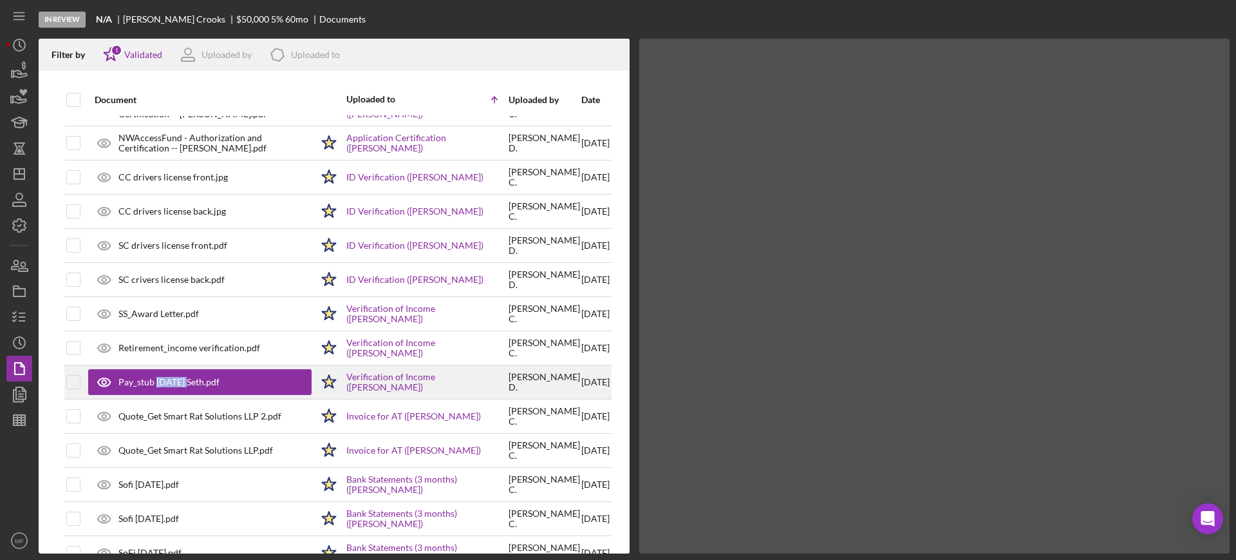
click at [168, 381] on div "Pay_stub 9.5.25 Seth.pdf" at bounding box center [168, 382] width 101 height 10
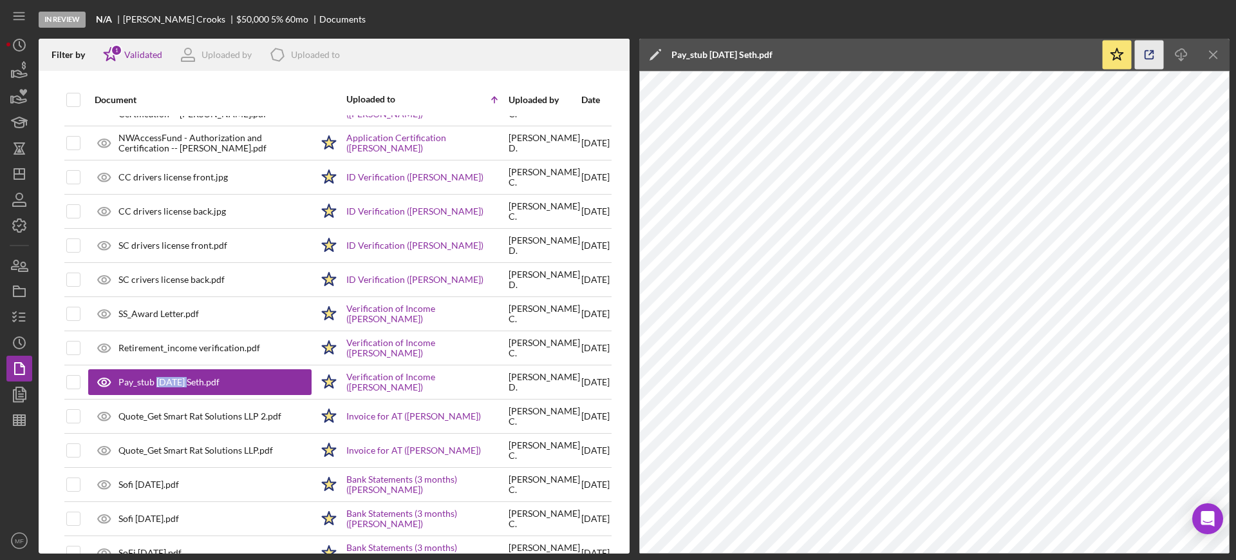
click at [1150, 54] on line "button" at bounding box center [1152, 53] width 4 height 4
click at [16, 424] on polygon "button" at bounding box center [20, 420] width 12 height 10
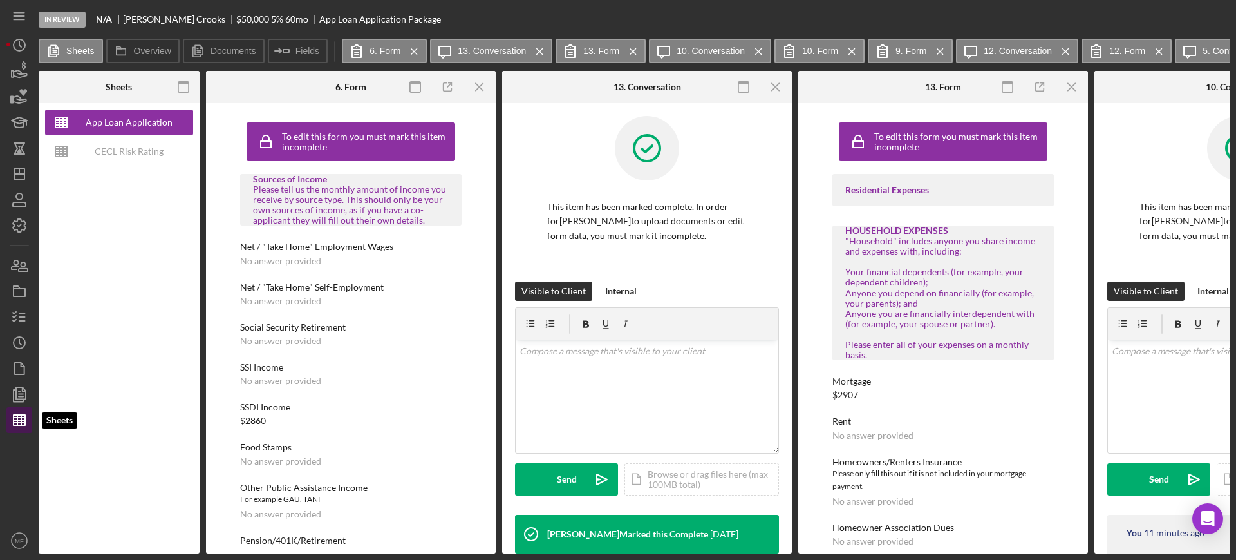
type input "Arial"
type input "10"
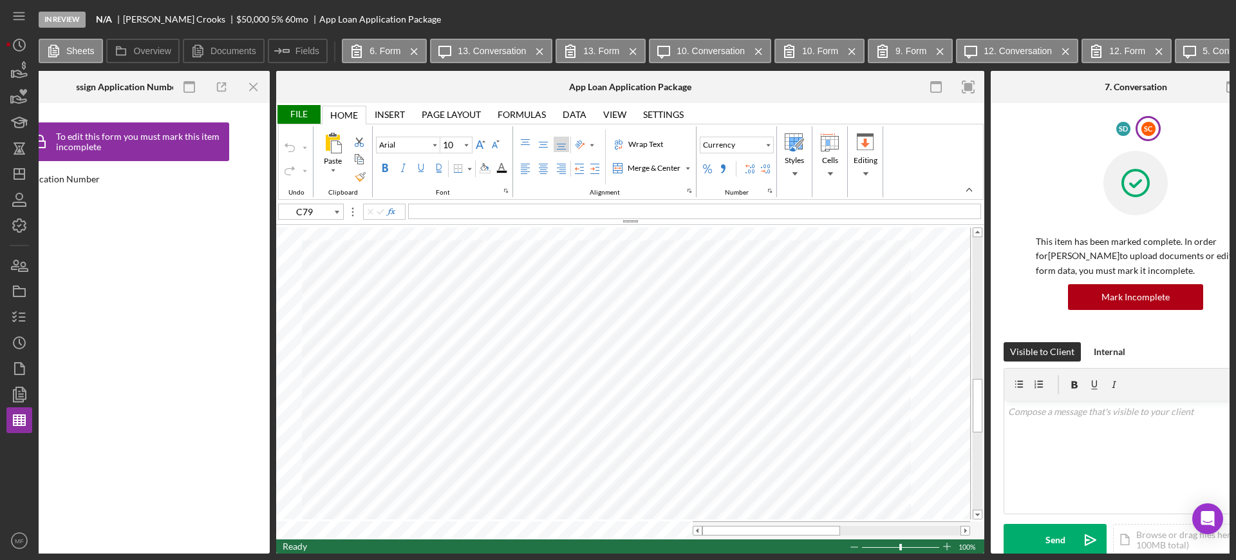
scroll to position [0, 3541]
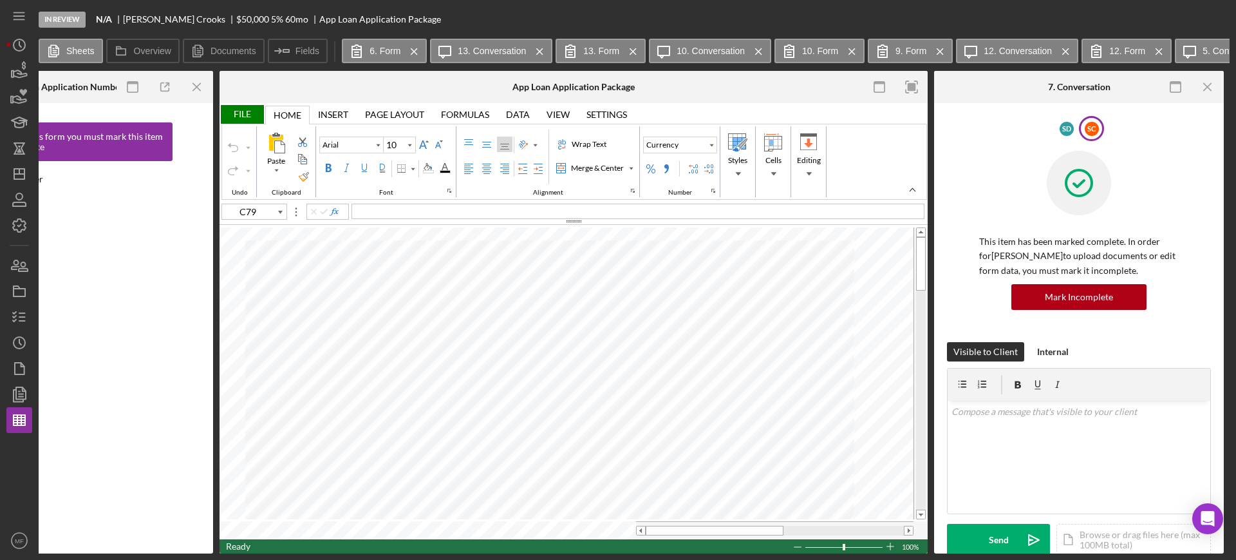
type input "A5"
type input "Calibri"
type input "11"
type input "N2"
type input "O2"
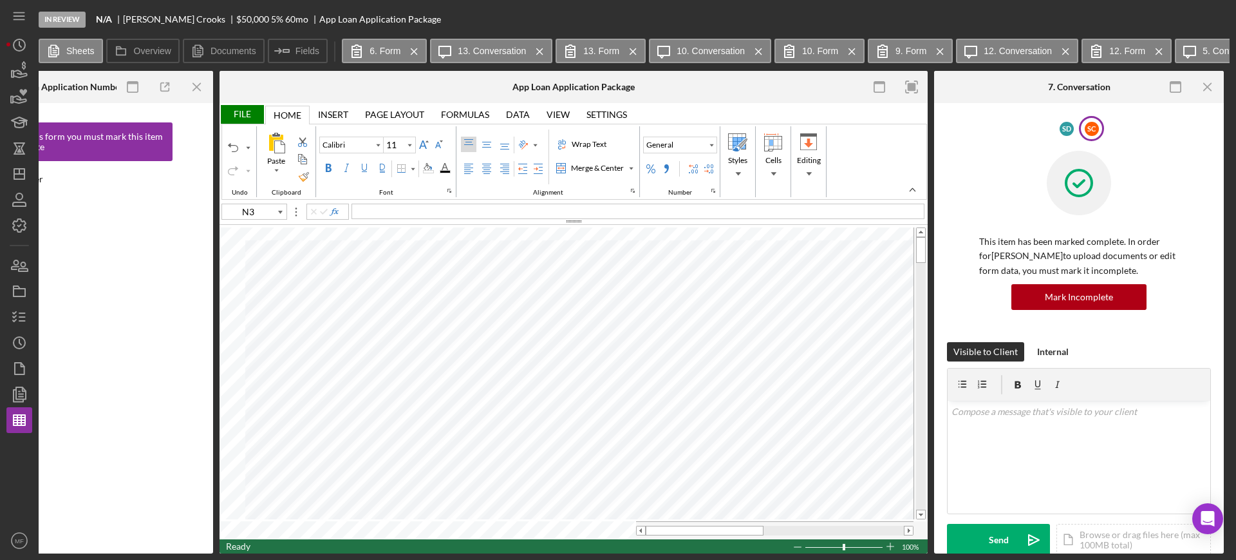
type input "N5"
type input "O5"
click at [15, 317] on icon "button" at bounding box center [19, 317] width 32 height 32
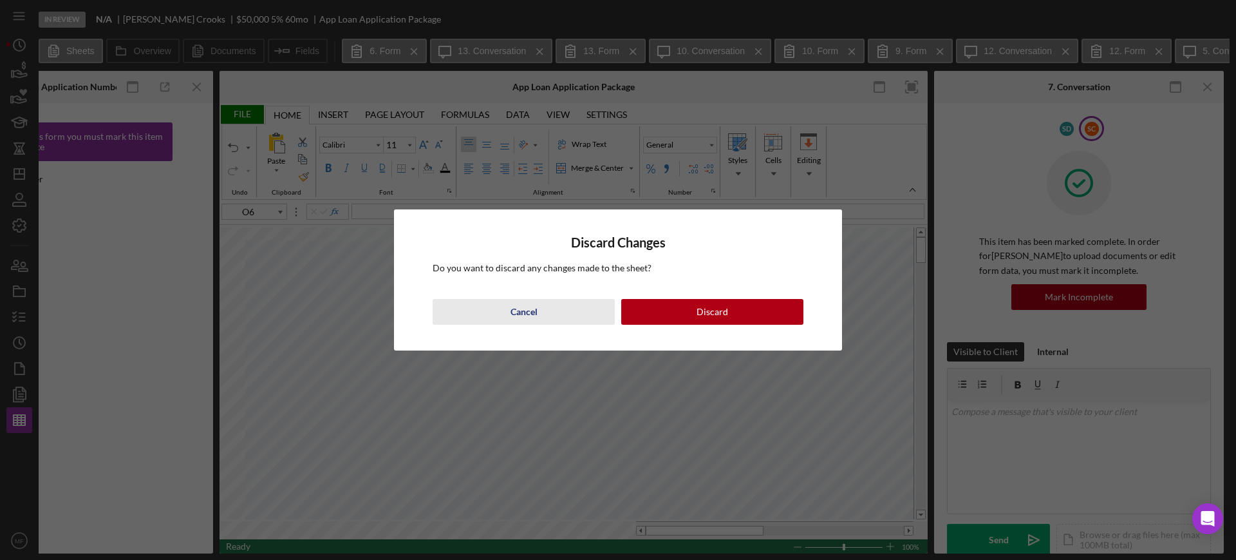
click at [523, 314] on div "Cancel" at bounding box center [524, 312] width 27 height 26
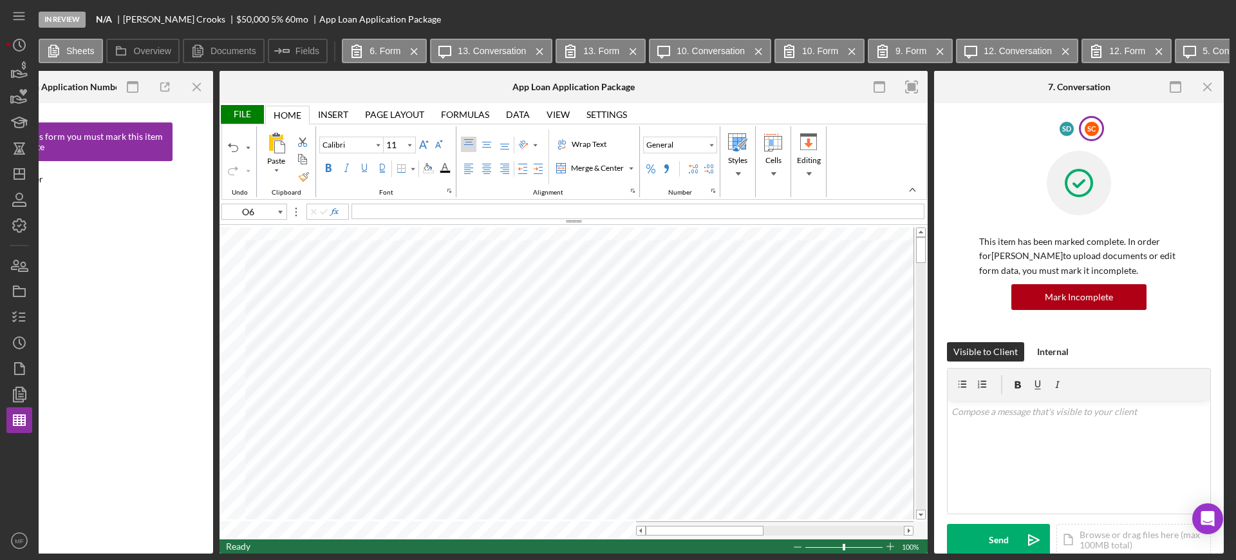
click at [245, 112] on div "File" at bounding box center [242, 114] width 44 height 19
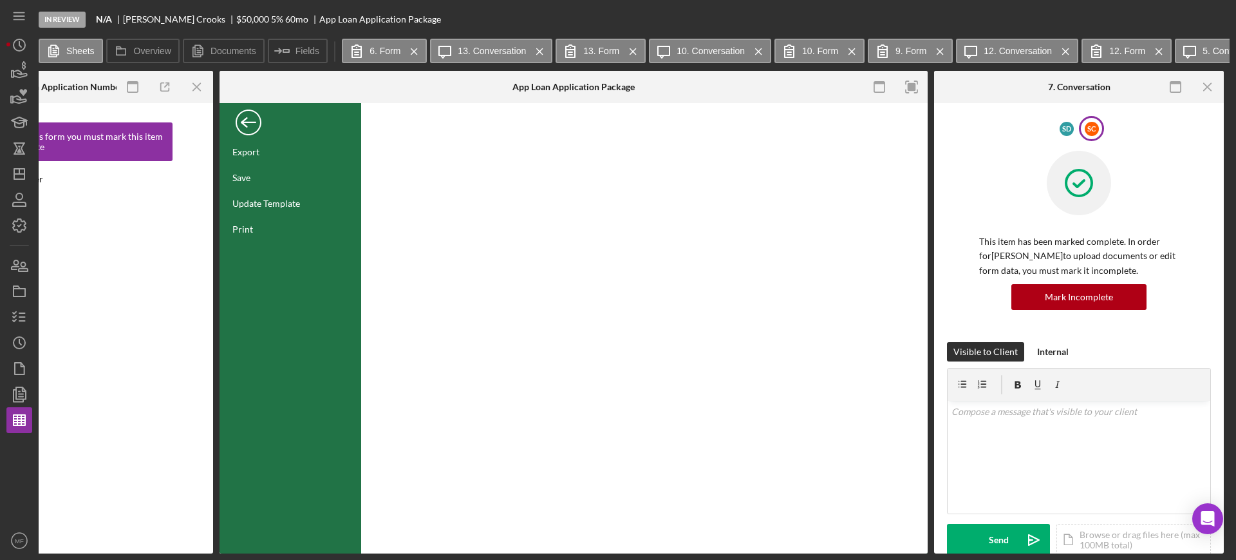
click at [251, 118] on div "Back" at bounding box center [249, 119] width 26 height 26
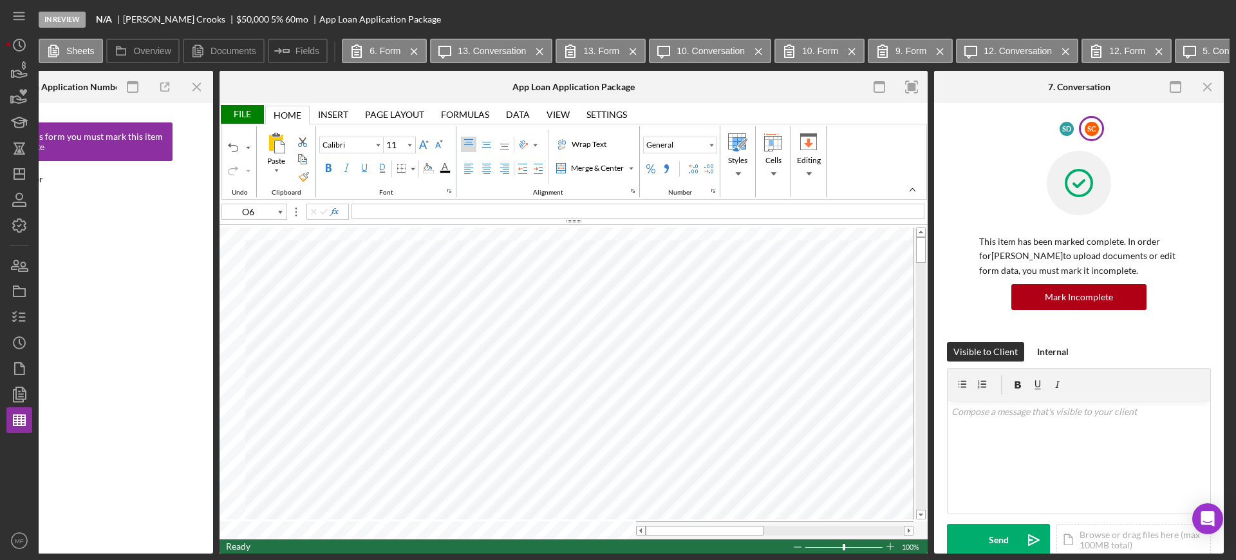
type input "N3"
type input "O3"
type input "N4"
type input "O4"
type input "N7"
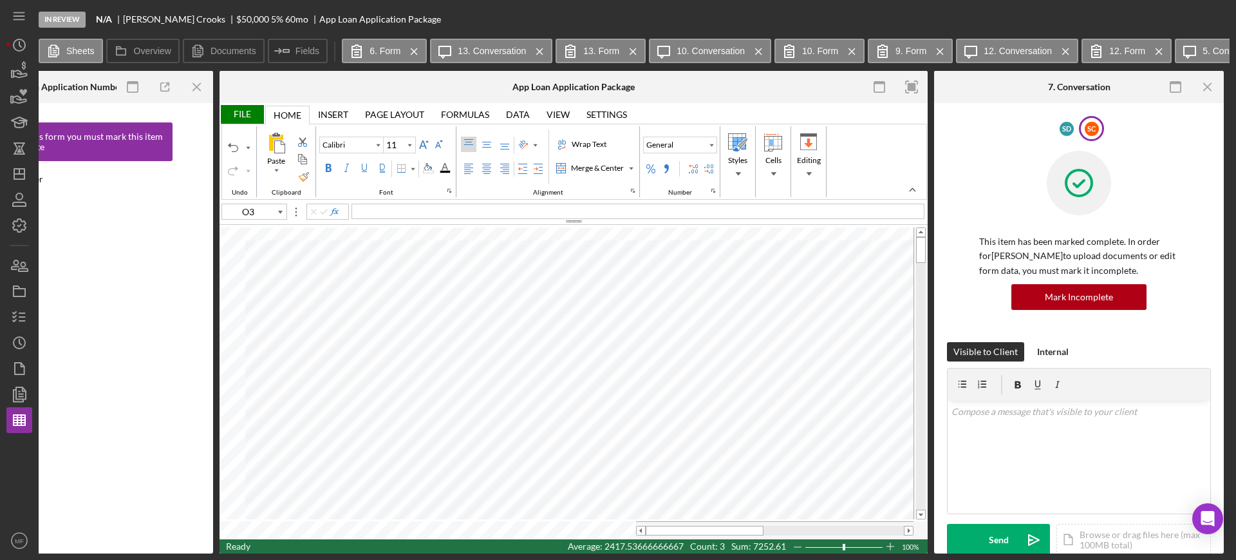
type input "O7"
type input "N7"
click at [426, 214] on div "Clark County" at bounding box center [638, 210] width 573 height 15
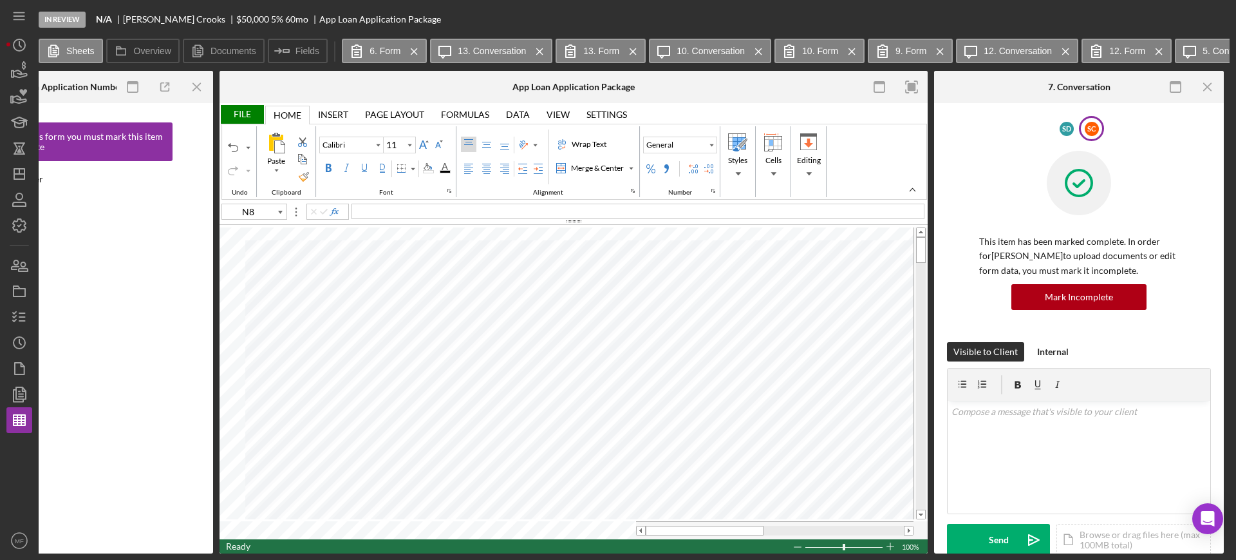
click at [233, 113] on div "File" at bounding box center [242, 114] width 44 height 19
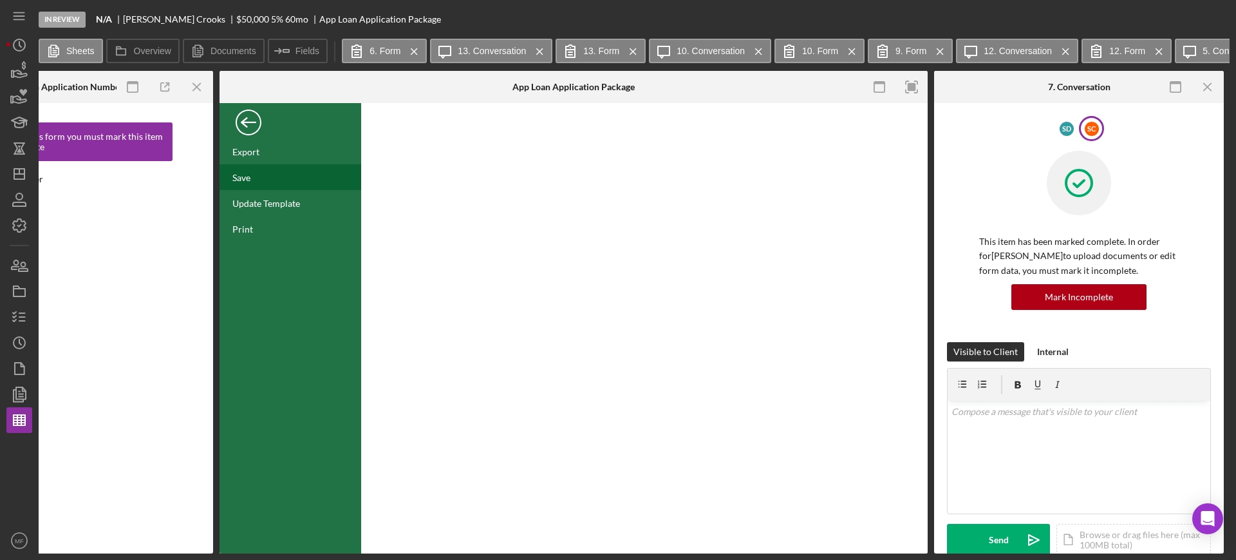
click at [260, 173] on div "Save" at bounding box center [291, 177] width 142 height 26
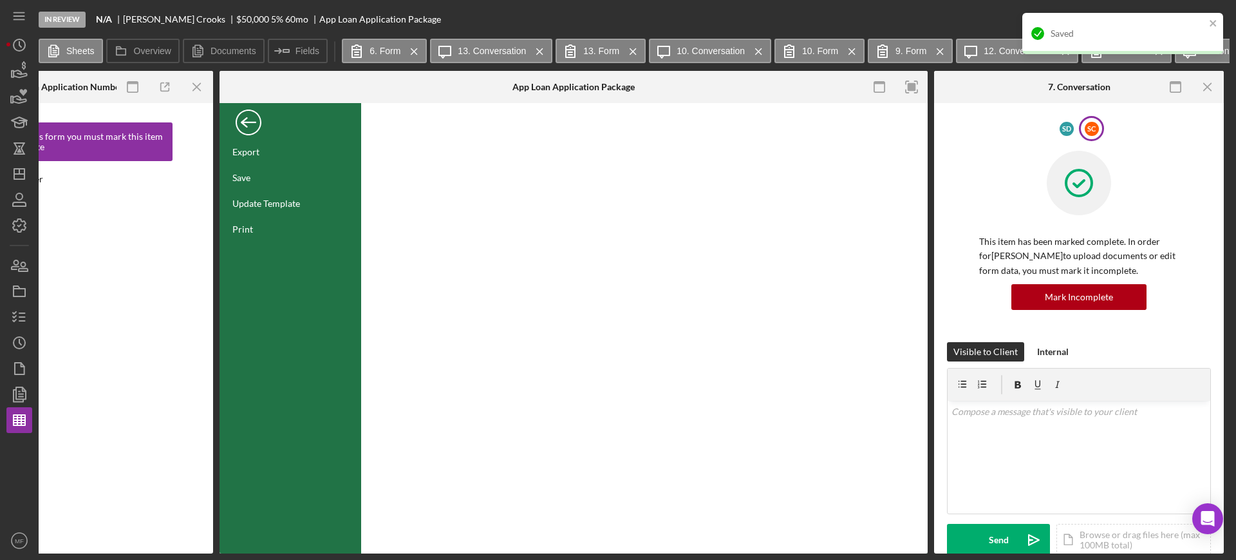
click at [245, 122] on div "Back" at bounding box center [249, 119] width 26 height 26
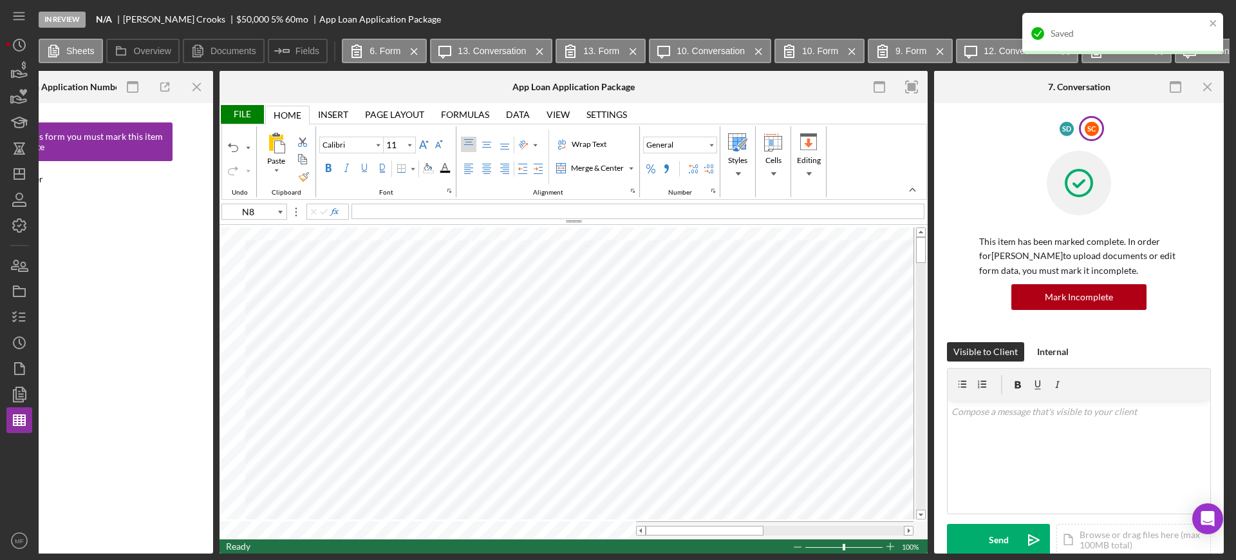
type input "C79"
type input "Arial"
type input "10"
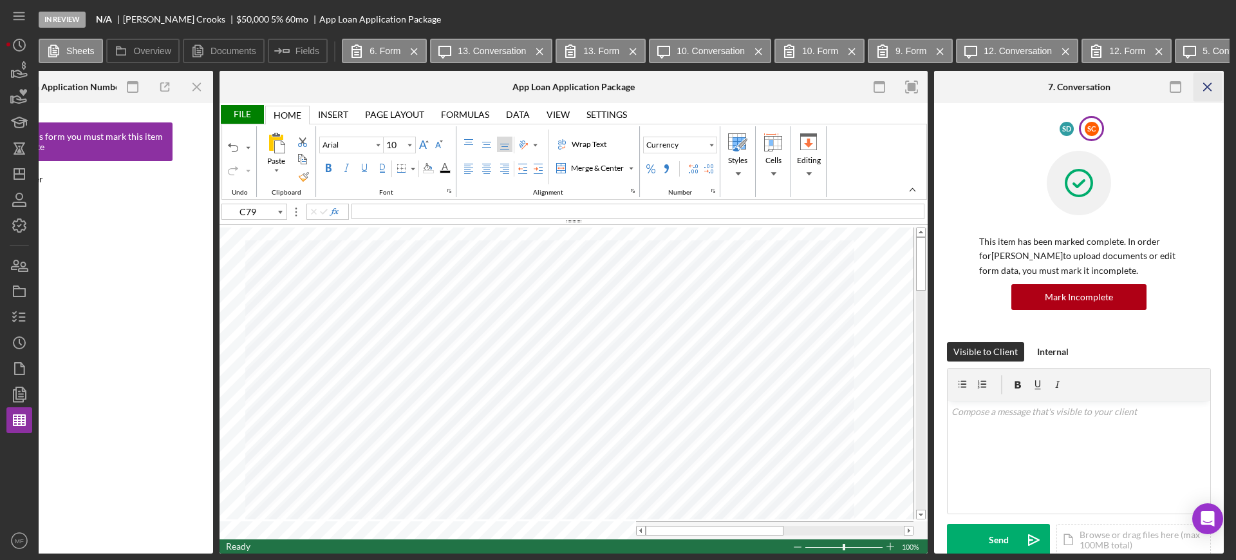
click at [1211, 80] on icon "Icon/Menu Close" at bounding box center [1208, 87] width 29 height 29
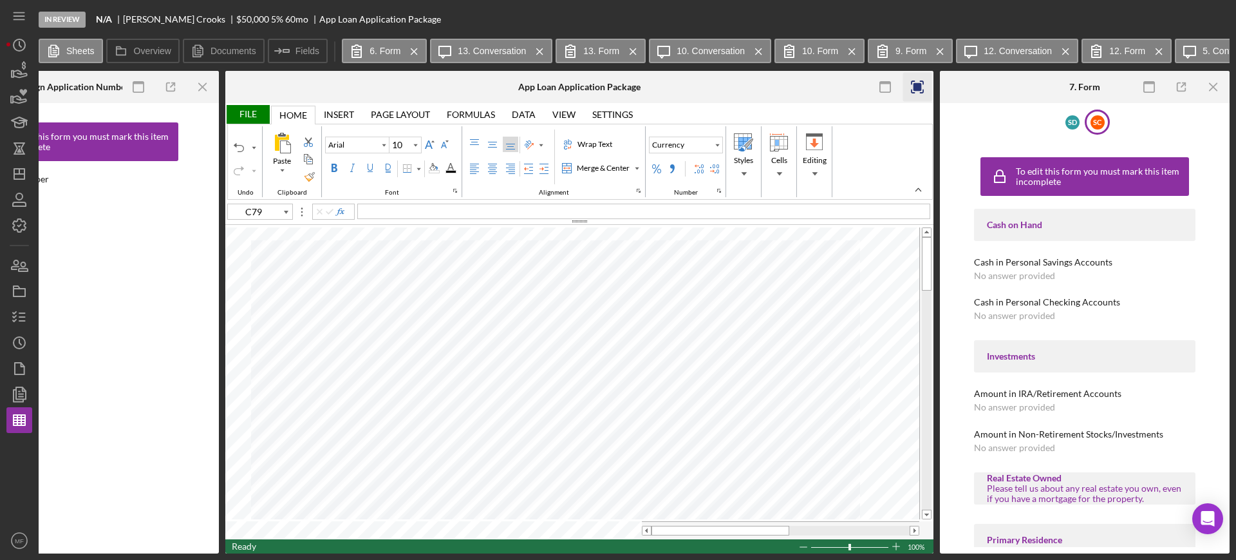
click at [1211, 80] on icon "Icon/Menu Close" at bounding box center [1214, 87] width 29 height 29
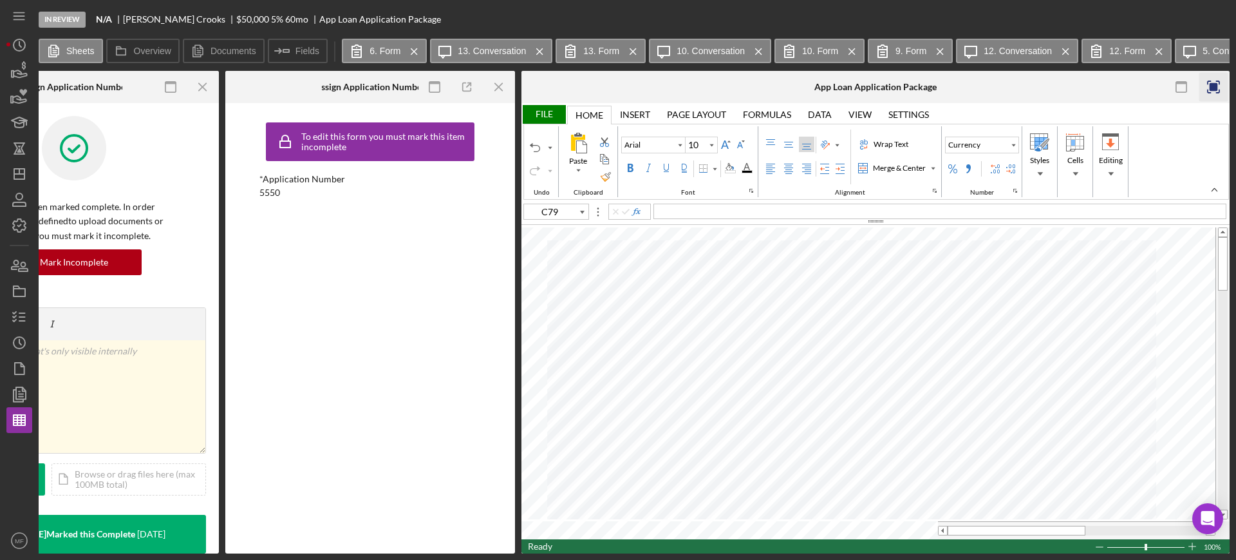
scroll to position [0, 3239]
click at [406, 50] on icon "Icon/Menu Close" at bounding box center [414, 51] width 23 height 32
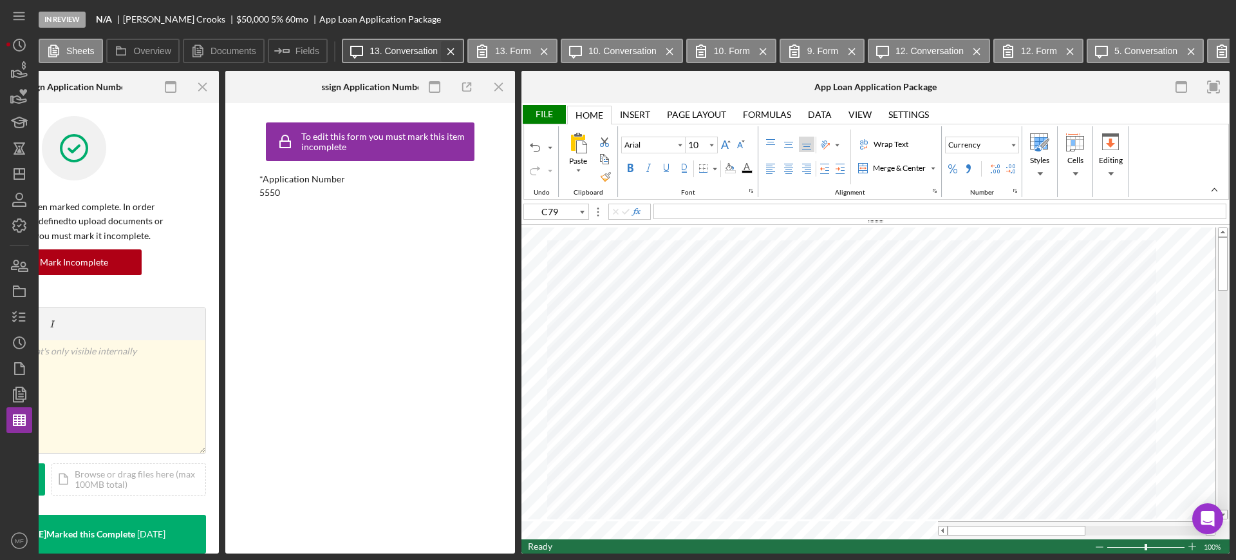
click at [451, 51] on icon "Icon/Menu Close" at bounding box center [451, 51] width 23 height 32
click at [416, 53] on icon "Icon/Menu Close" at bounding box center [419, 51] width 23 height 32
click at [448, 51] on icon "Icon/Menu Close" at bounding box center [451, 51] width 23 height 32
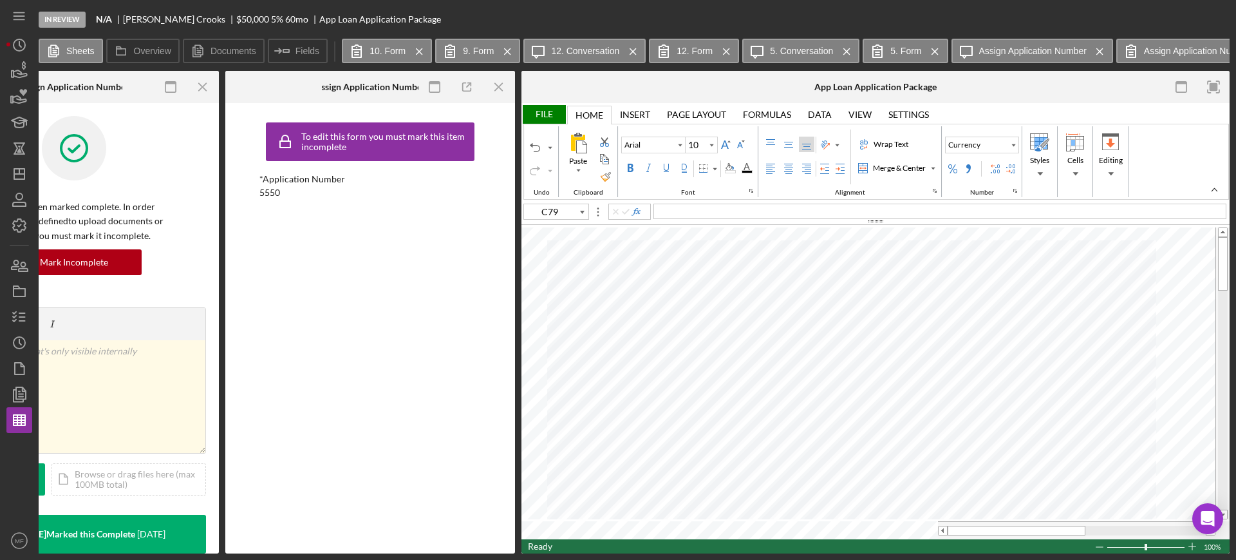
scroll to position [0, 2054]
click at [421, 50] on icon "Icon/Menu Close" at bounding box center [419, 51] width 23 height 32
click at [410, 50] on icon "Icon/Menu Close" at bounding box center [414, 51] width 23 height 32
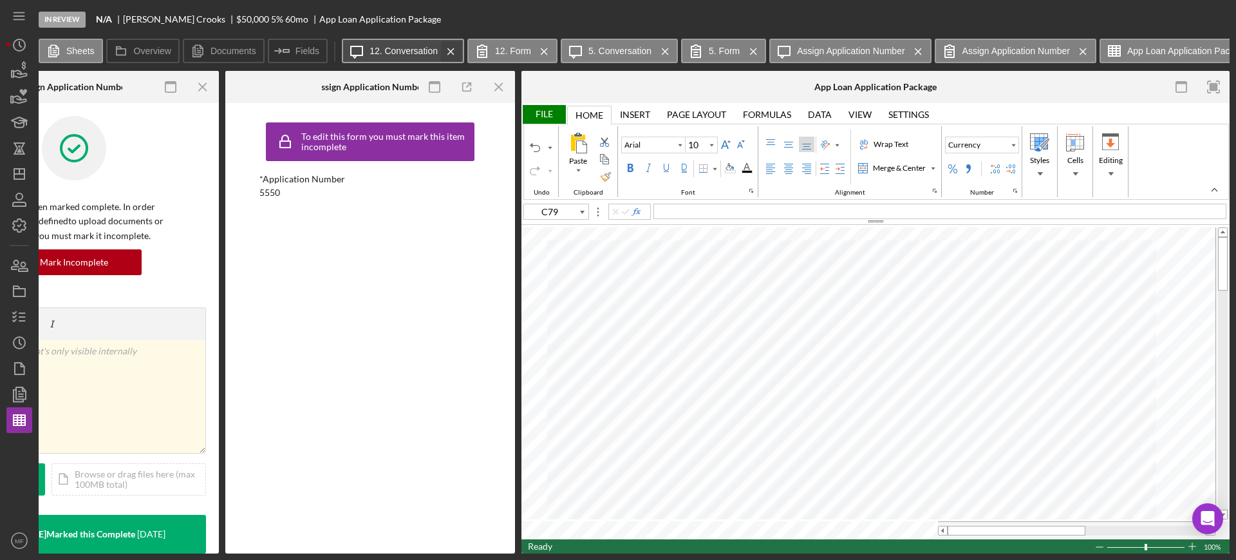
click at [448, 50] on icon "Icon/Menu Close" at bounding box center [451, 51] width 23 height 32
click at [420, 48] on icon "Icon/Menu Close" at bounding box center [419, 51] width 23 height 32
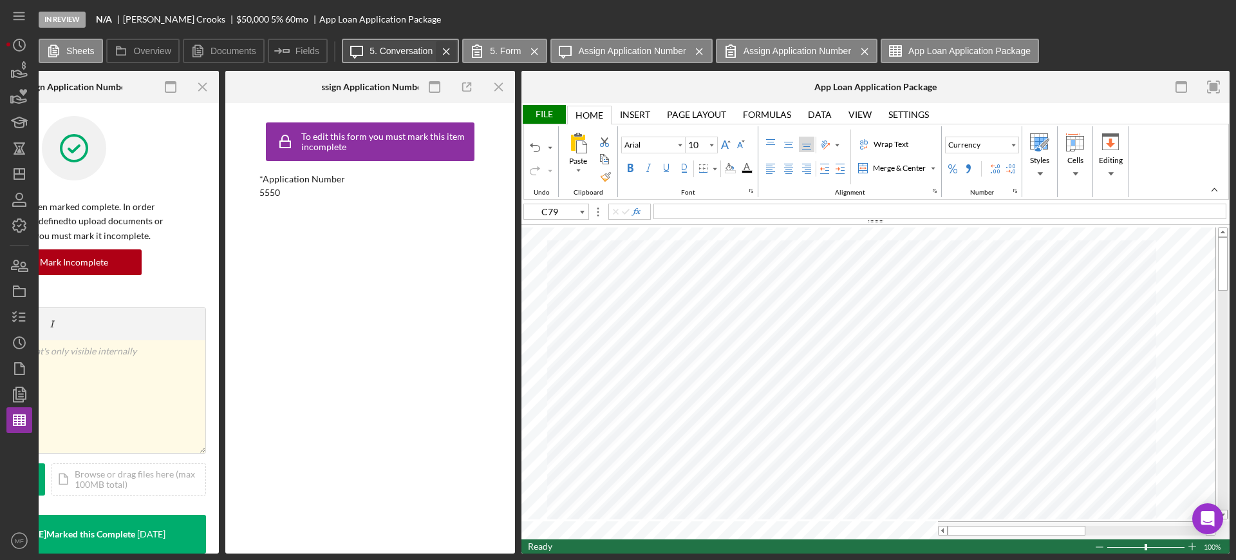
click at [446, 49] on icon "Icon/Menu Close" at bounding box center [446, 51] width 23 height 32
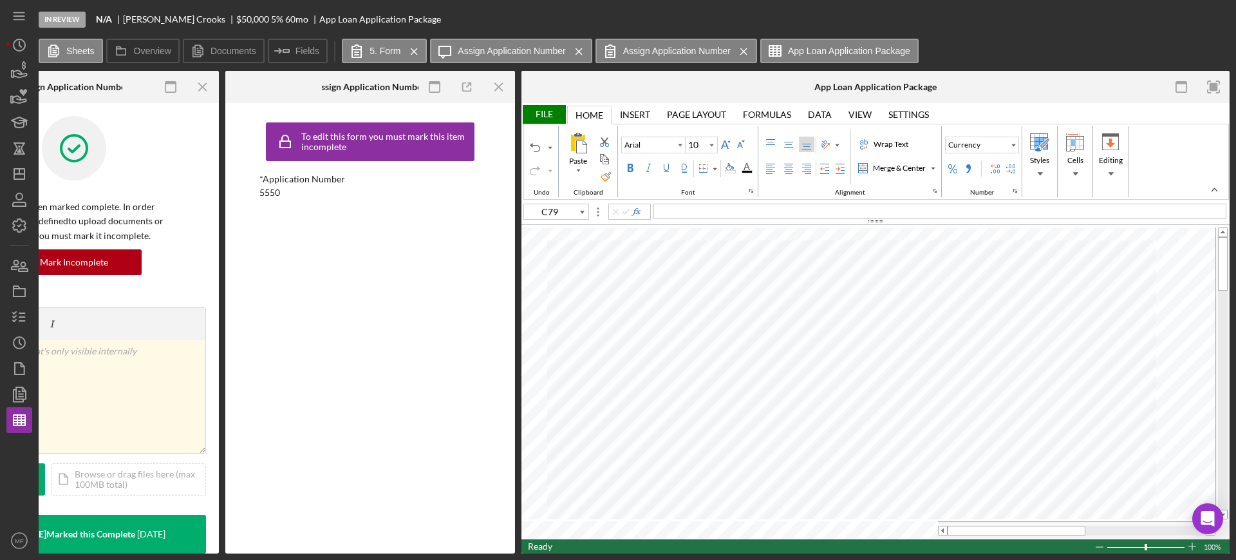
scroll to position [0, 573]
click at [419, 49] on icon "Icon/Menu Close" at bounding box center [414, 51] width 23 height 32
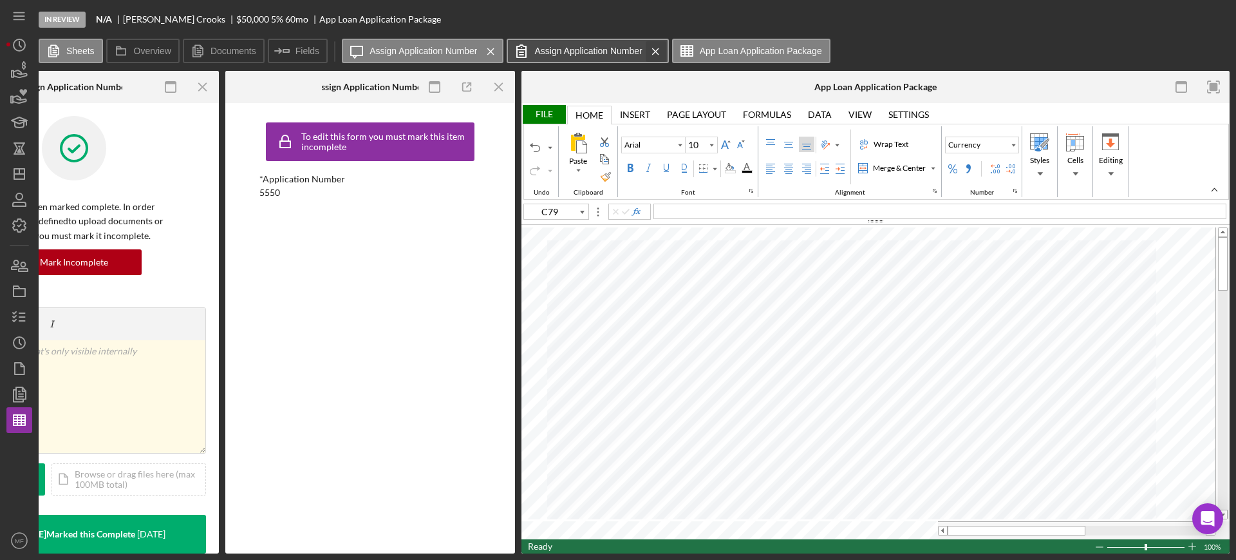
click at [654, 50] on icon "Icon/Menu Close" at bounding box center [656, 51] width 23 height 32
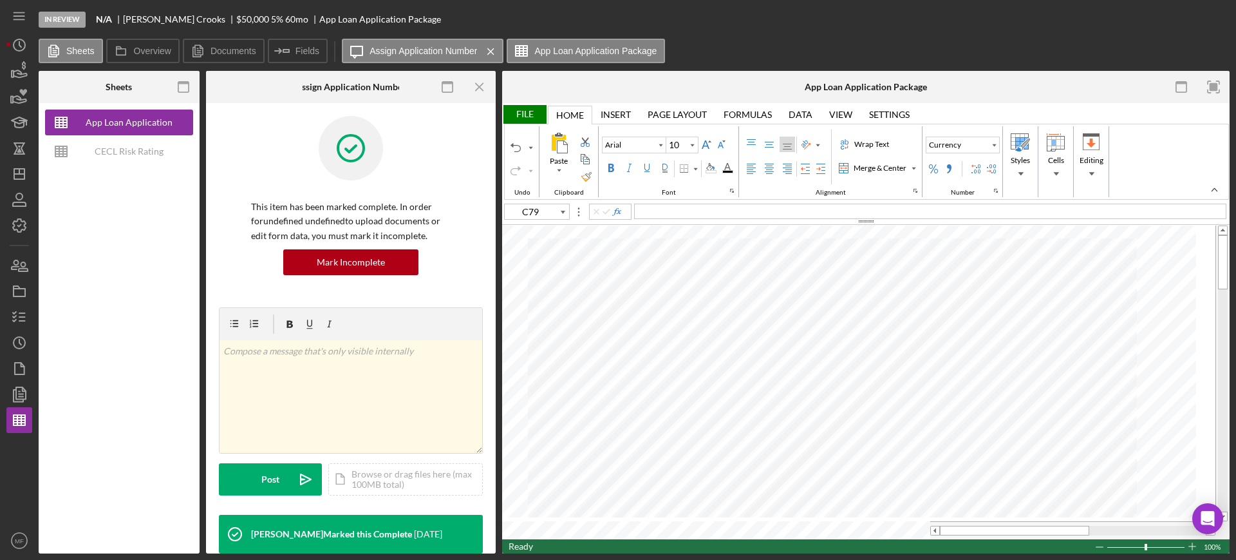
scroll to position [0, 0]
click at [491, 50] on icon "Icon/Menu Close" at bounding box center [491, 51] width 23 height 32
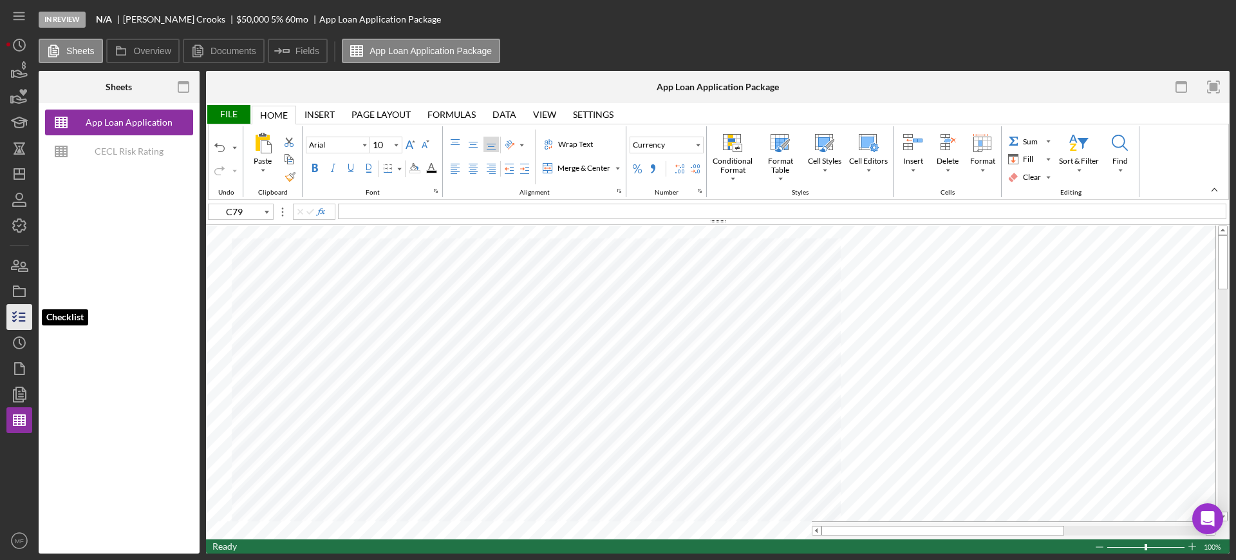
click at [15, 322] on icon "button" at bounding box center [19, 317] width 32 height 32
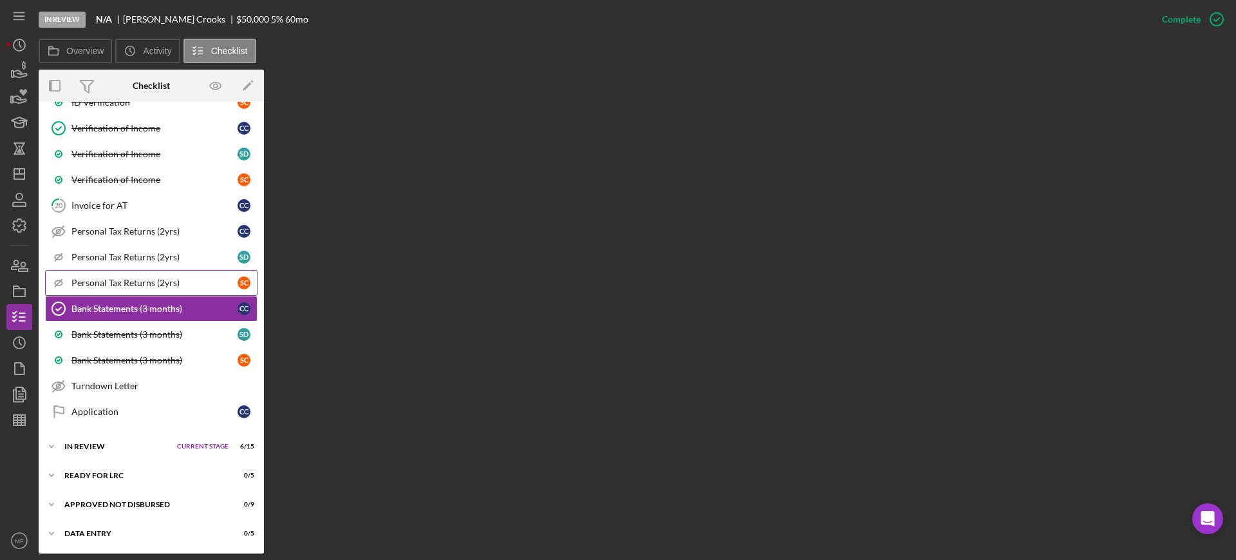
scroll to position [972, 0]
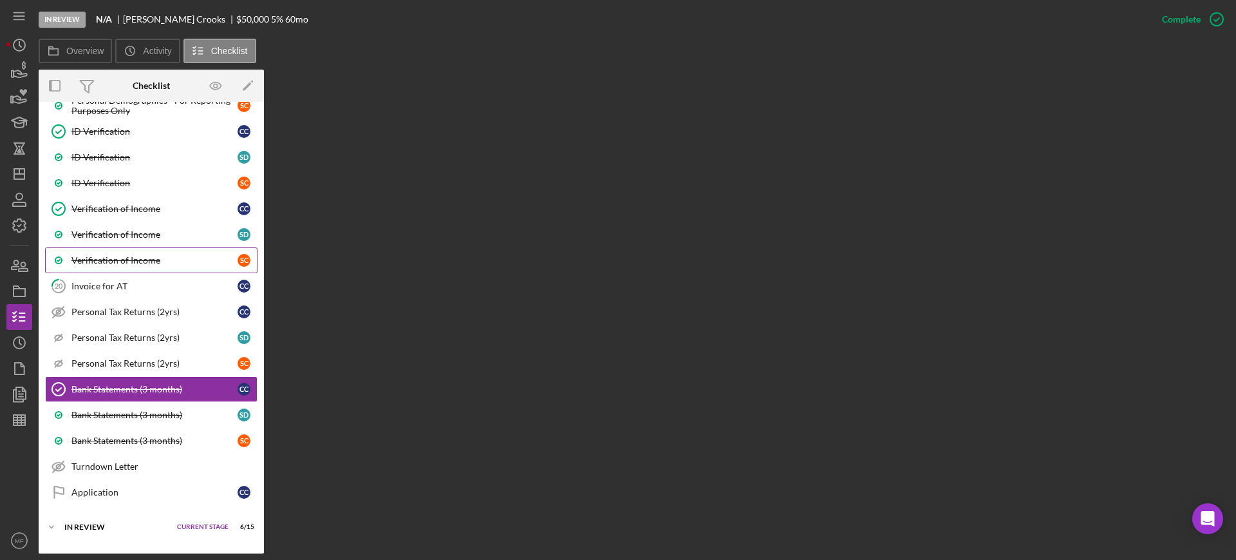
click at [150, 262] on div "Verification of Income" at bounding box center [154, 260] width 166 height 10
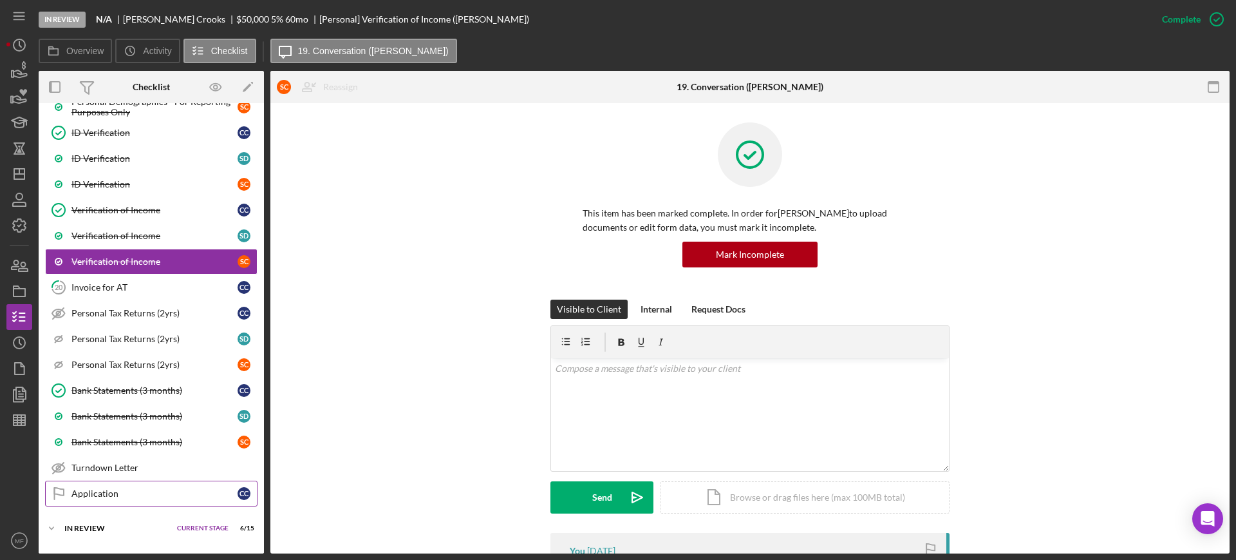
click at [105, 495] on div "Application" at bounding box center [154, 493] width 166 height 10
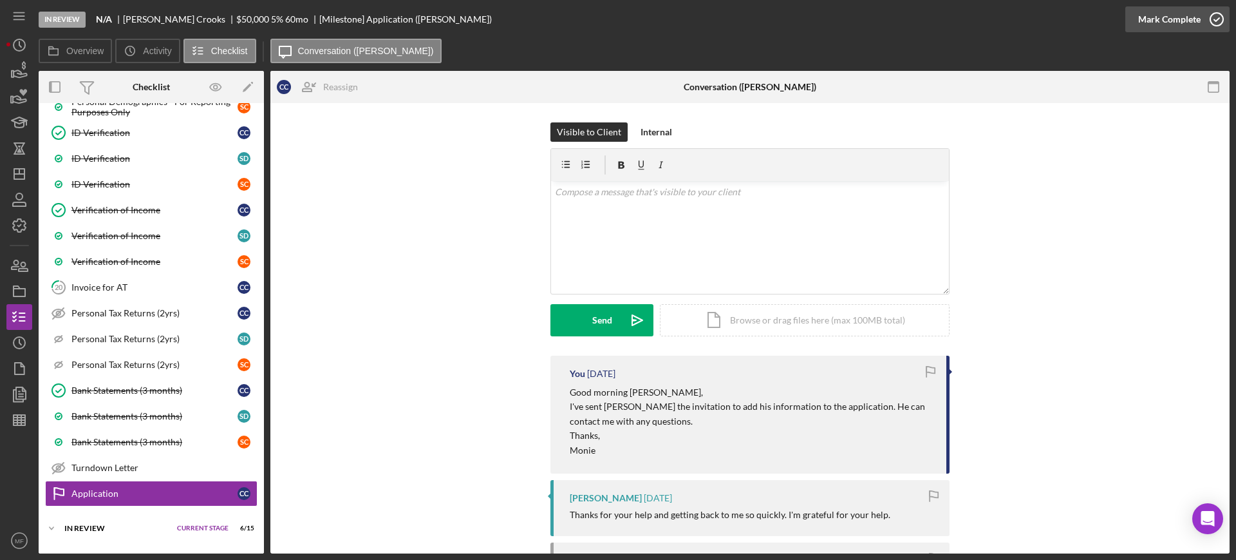
click at [1184, 15] on div "Mark Complete" at bounding box center [1170, 19] width 62 height 26
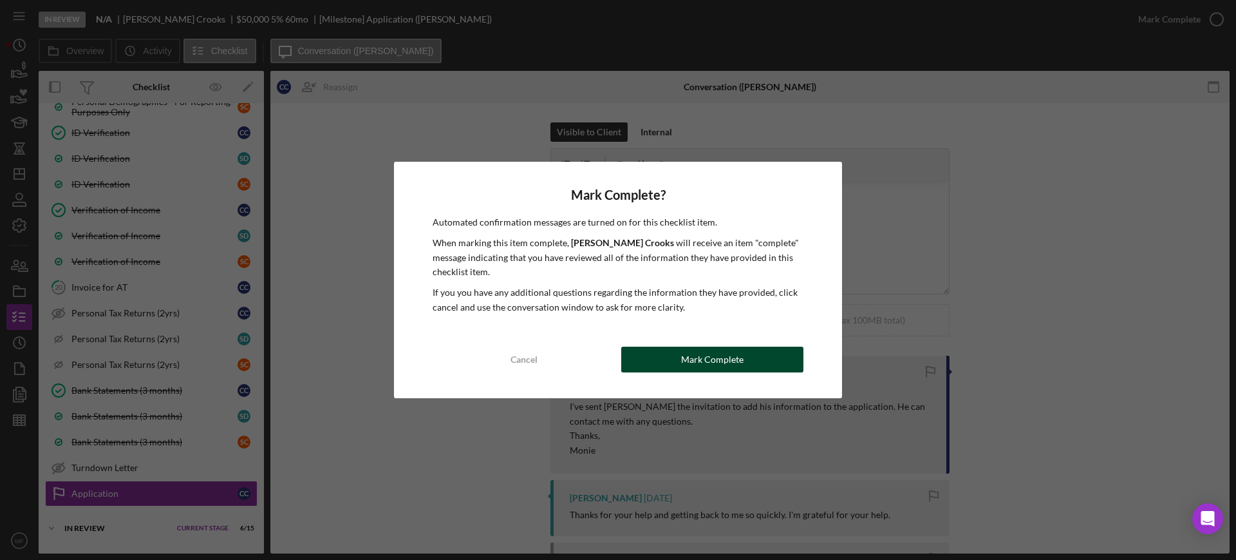
click at [706, 357] on div "Mark Complete" at bounding box center [712, 359] width 62 height 26
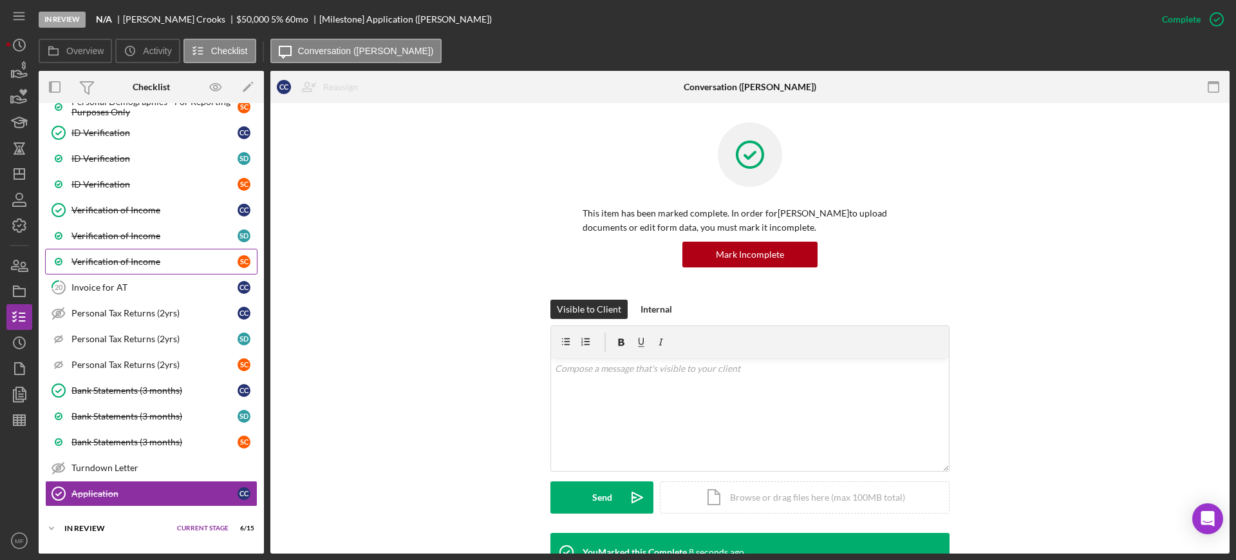
click at [141, 263] on div "Verification of Income" at bounding box center [154, 261] width 166 height 10
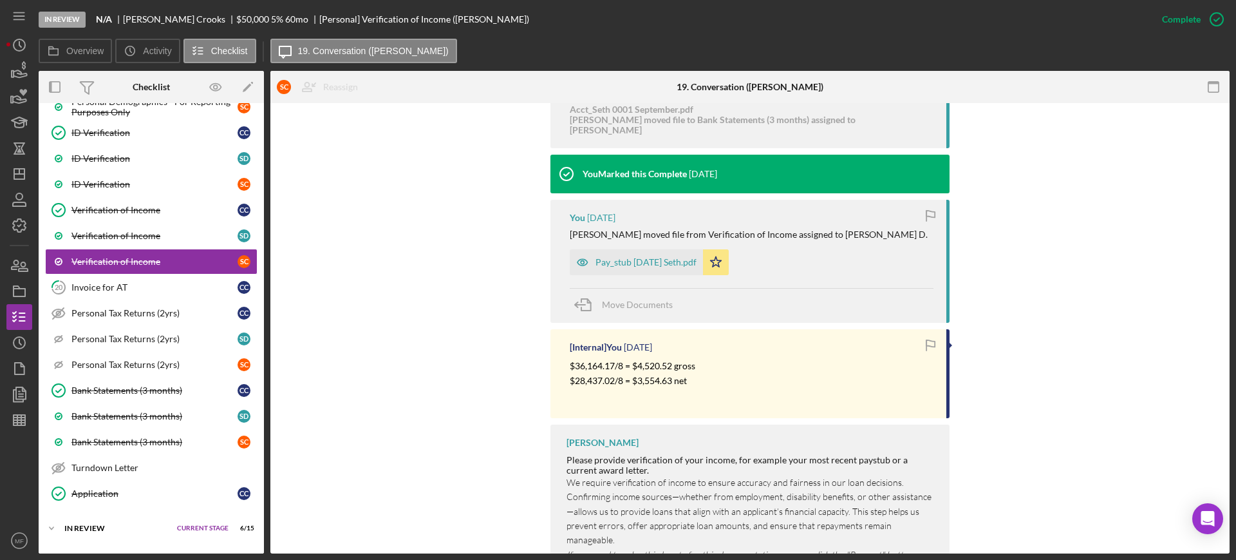
scroll to position [601, 0]
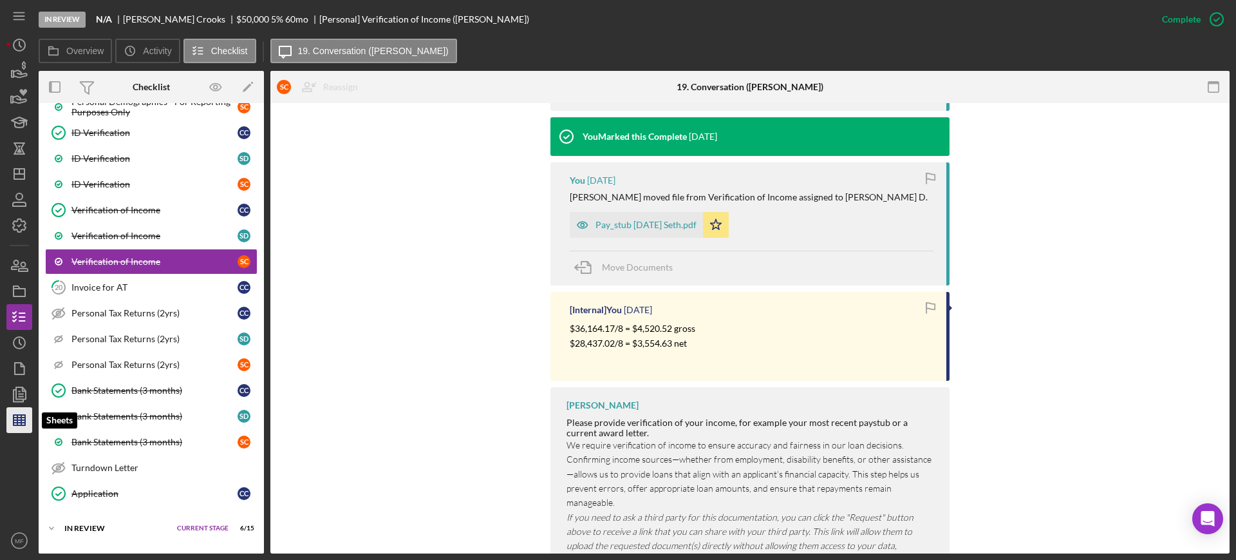
click at [21, 416] on line "button" at bounding box center [21, 420] width 0 height 10
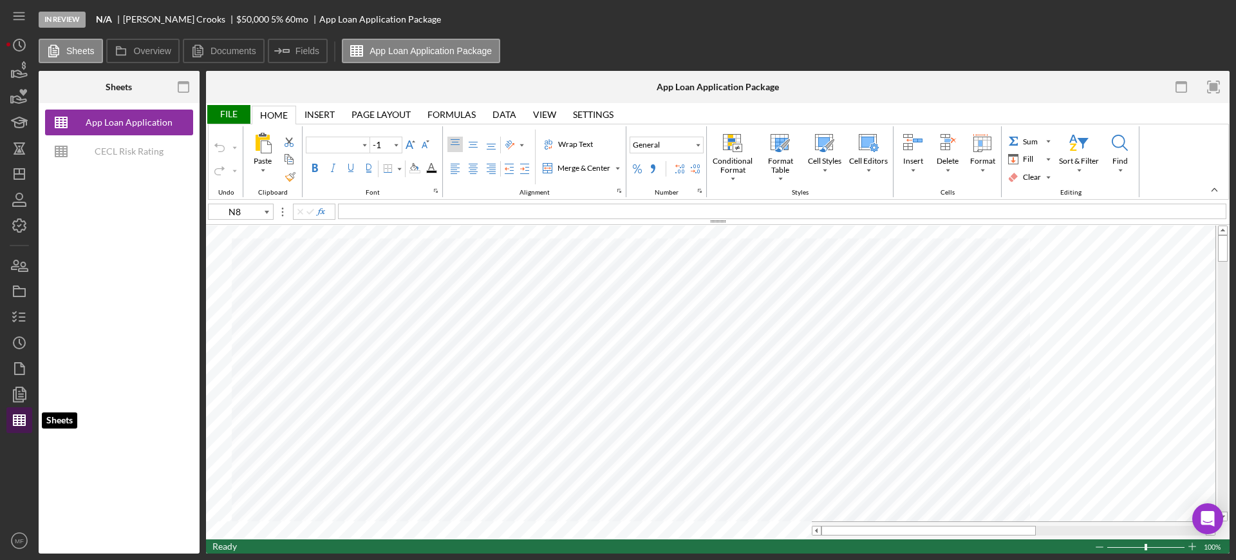
type input "Calibri"
type input "11"
type input "D51"
type input "Arial"
click at [21, 317] on icon "button" at bounding box center [19, 317] width 32 height 32
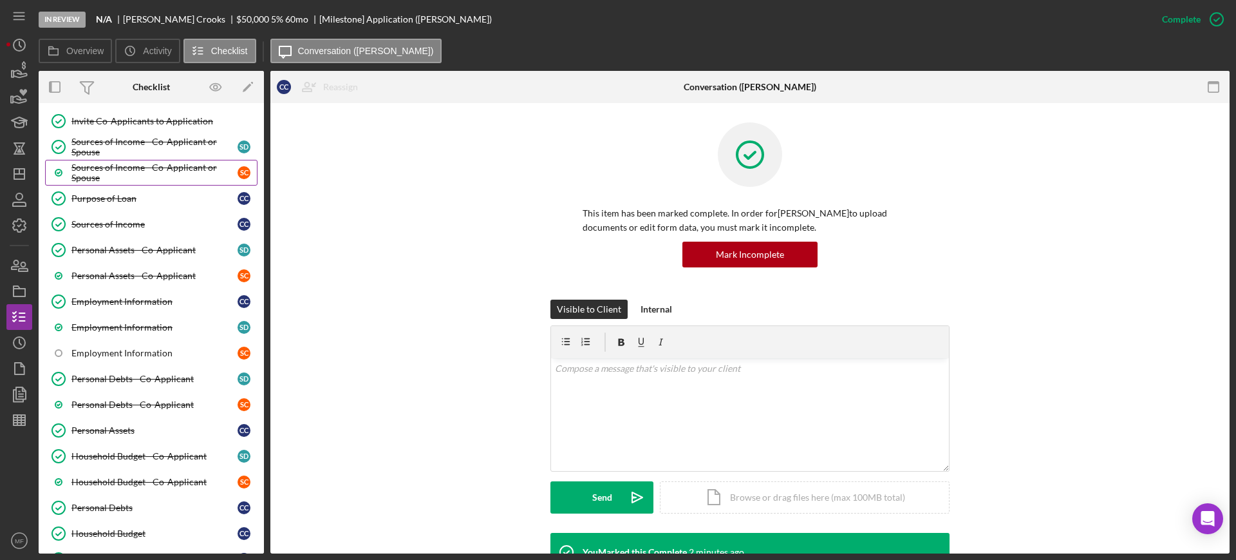
scroll to position [241, 0]
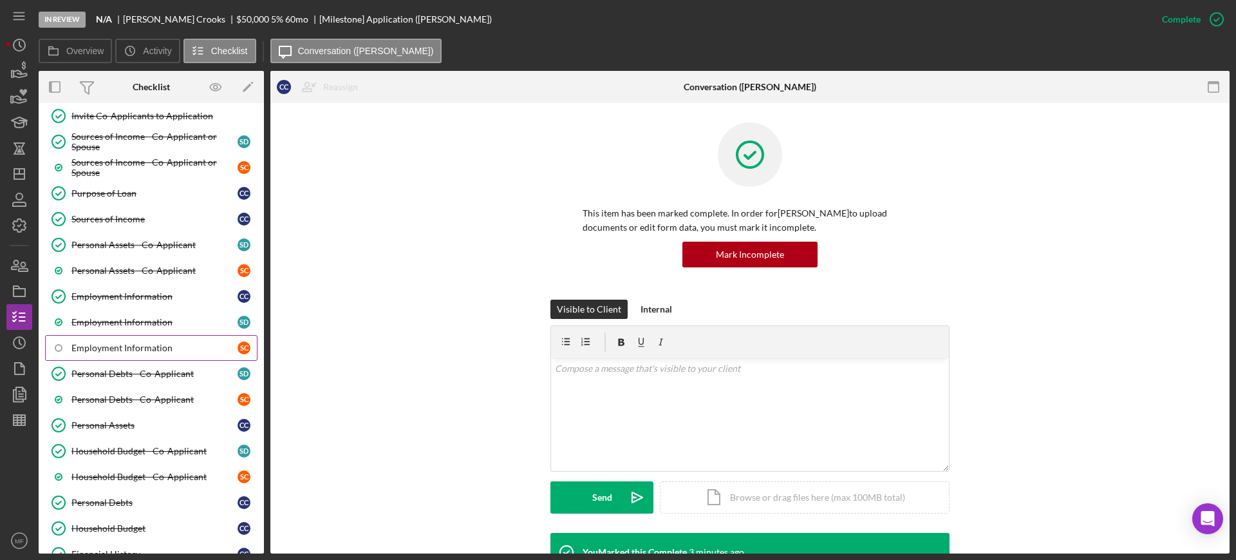
click at [153, 338] on link "Employment Information S C" at bounding box center [151, 348] width 213 height 26
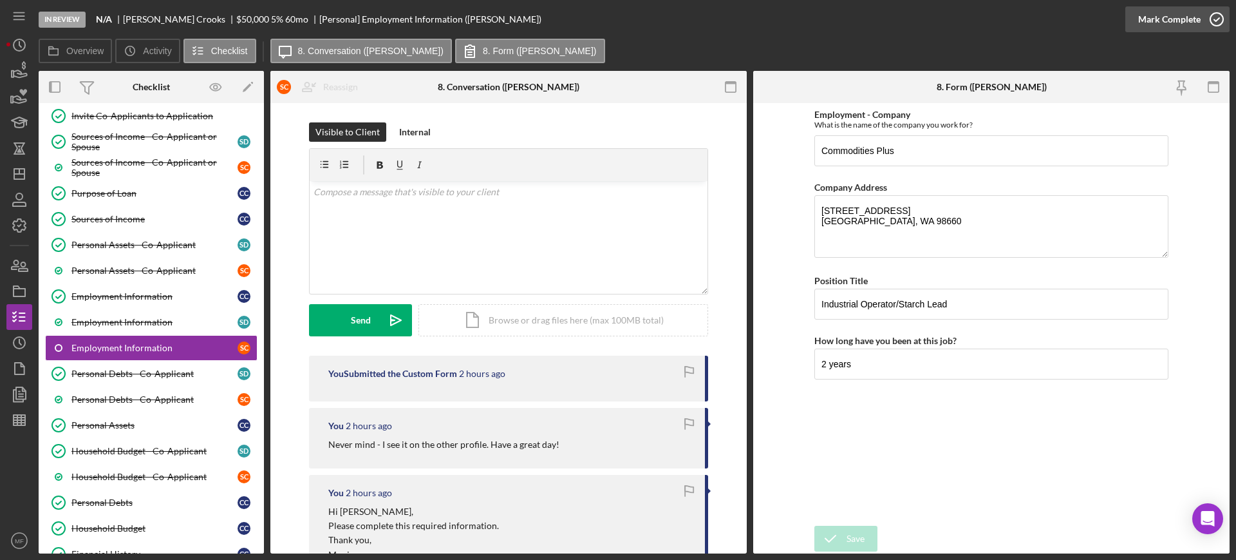
click at [1192, 17] on div "Mark Complete" at bounding box center [1170, 19] width 62 height 26
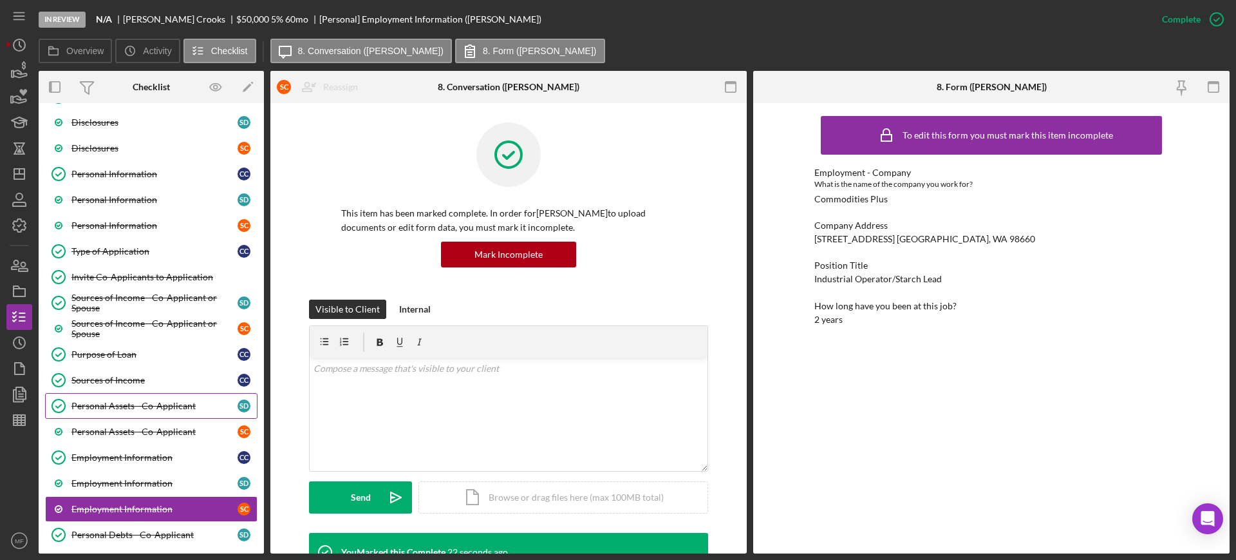
scroll to position [161, 0]
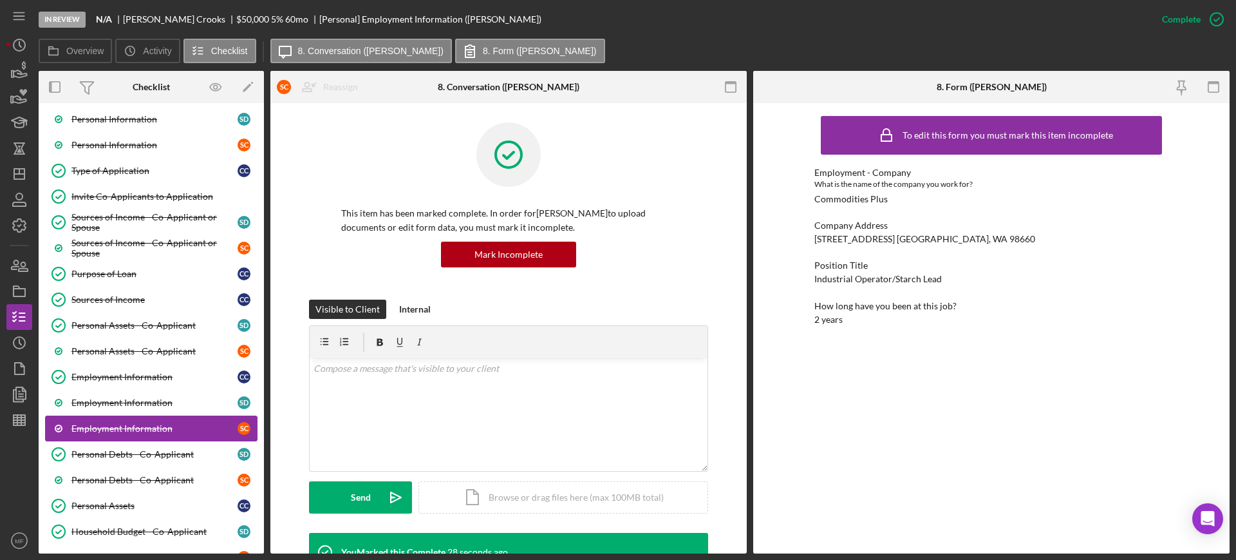
click at [150, 429] on div "Employment Information" at bounding box center [154, 428] width 166 height 10
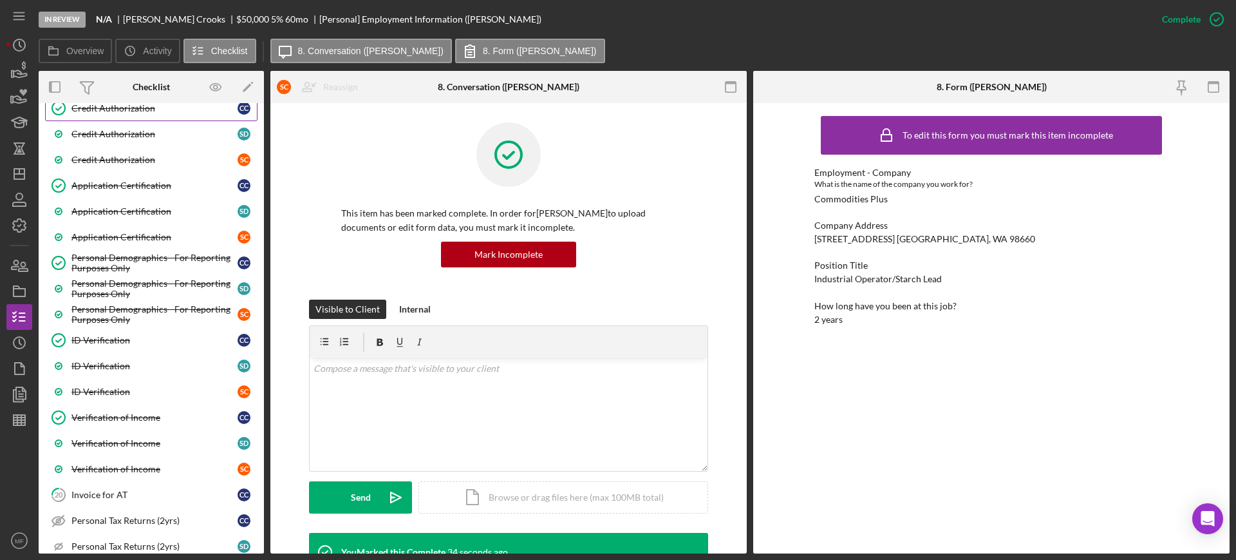
scroll to position [805, 0]
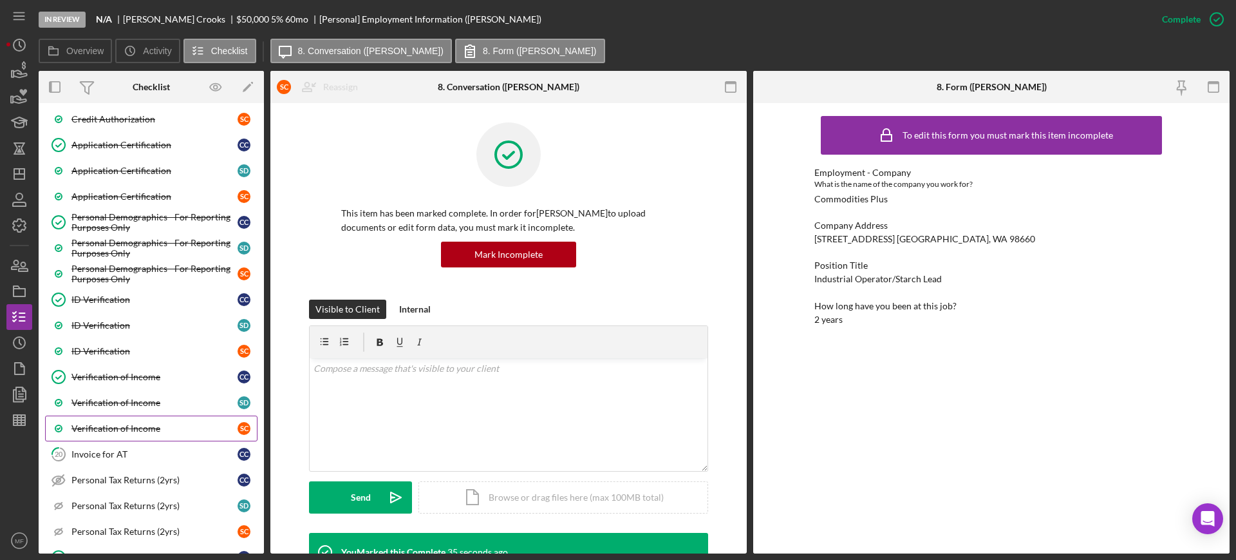
click at [129, 423] on div "Verification of Income" at bounding box center [154, 428] width 166 height 10
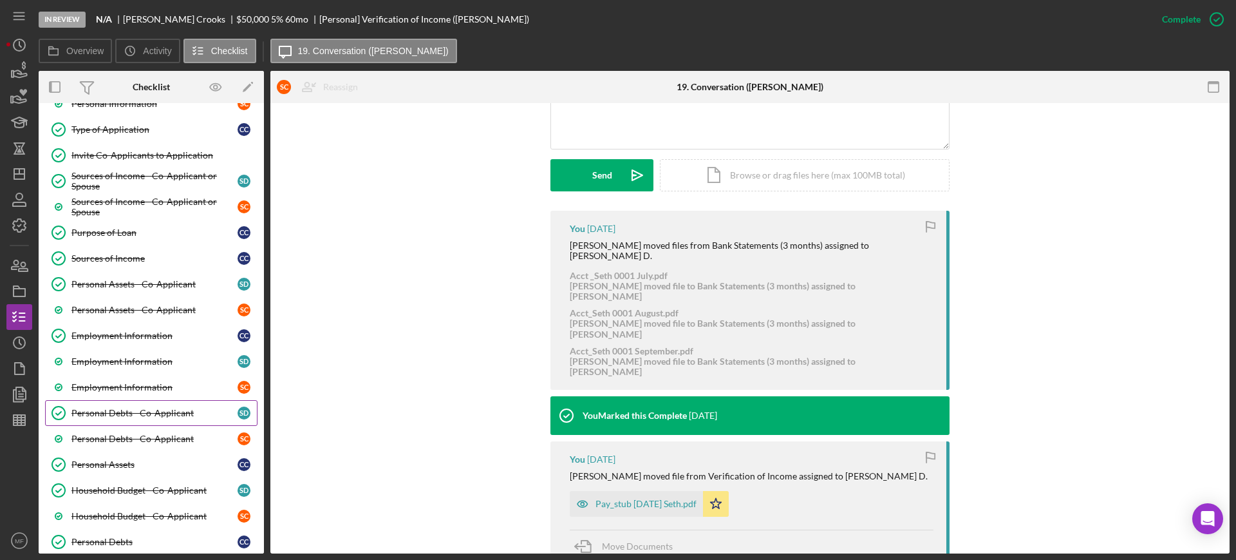
scroll to position [161, 0]
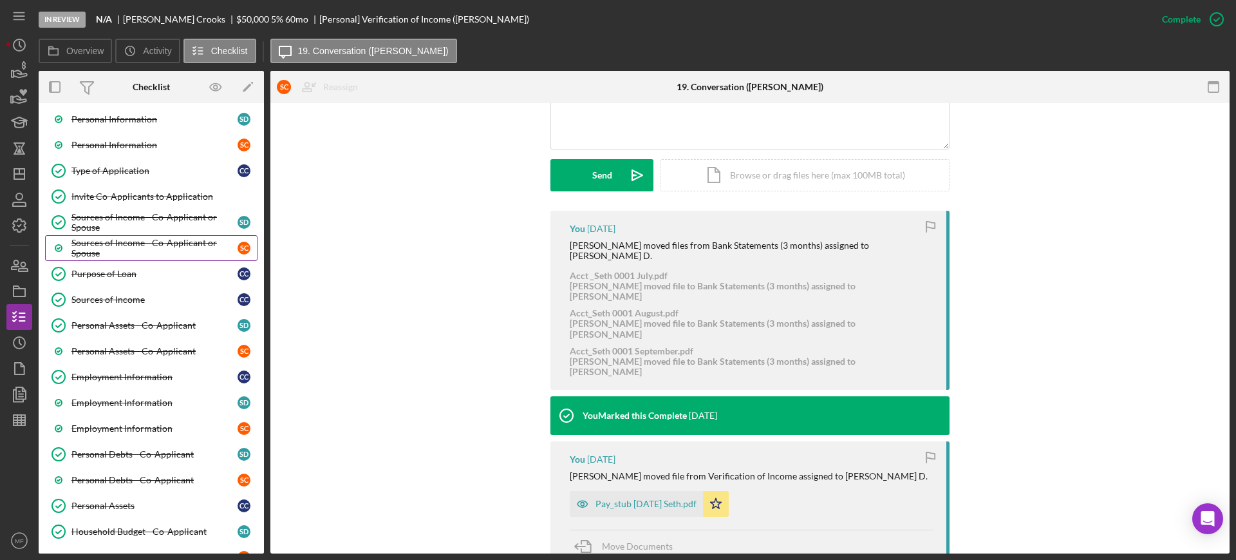
click at [123, 244] on div "Sources of Income - Co-Applicant or Spouse" at bounding box center [154, 248] width 166 height 21
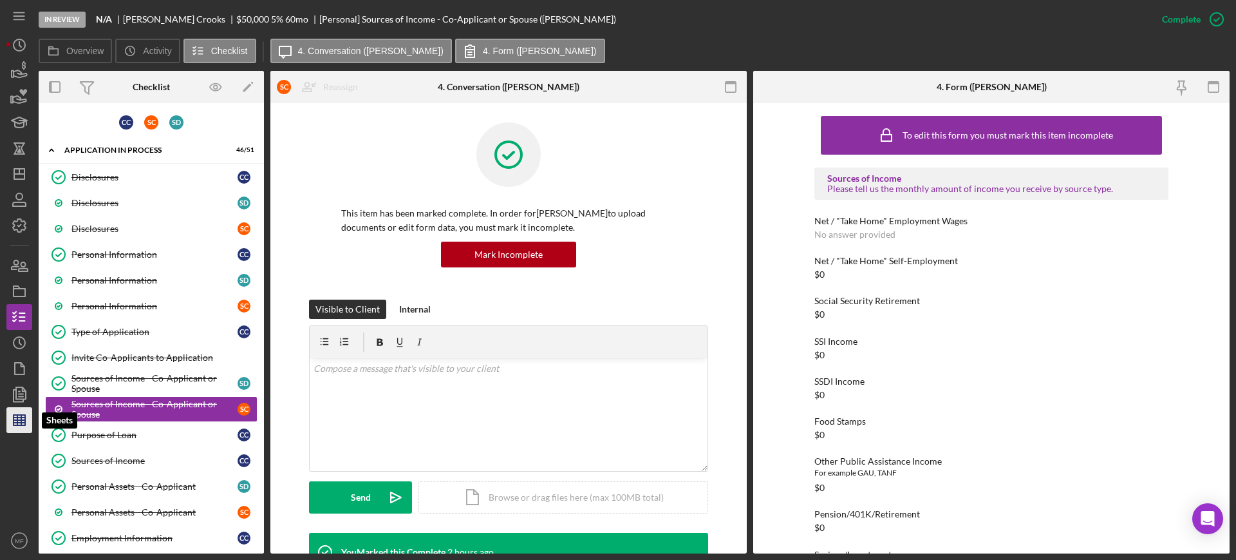
click at [21, 415] on line "button" at bounding box center [21, 420] width 0 height 10
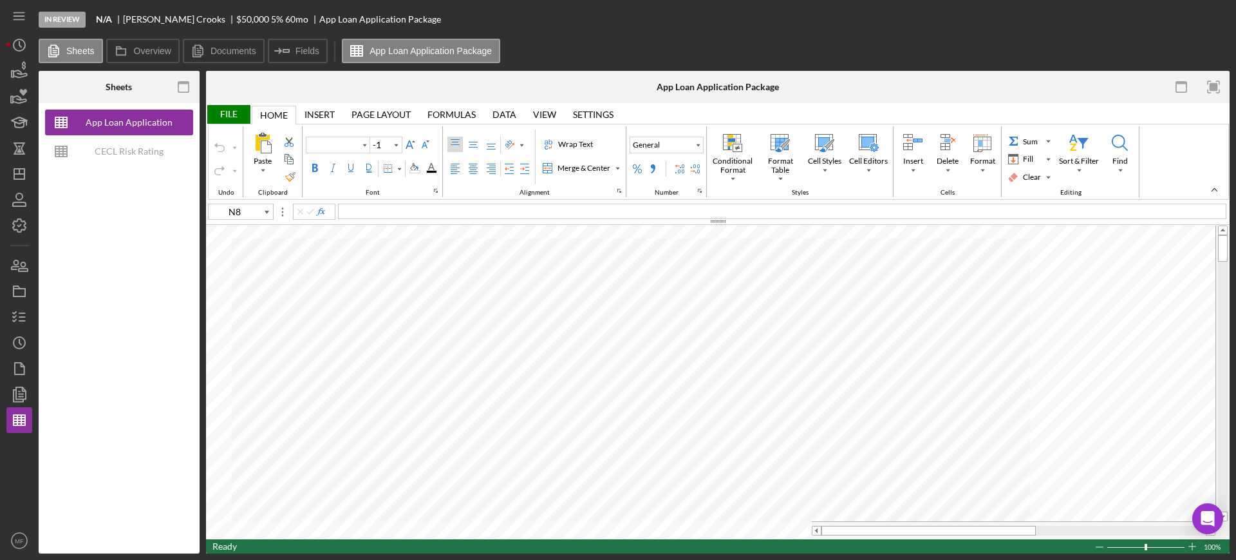
type input "Calibri"
type input "11"
type input "C79"
type input "Arial"
type input "10"
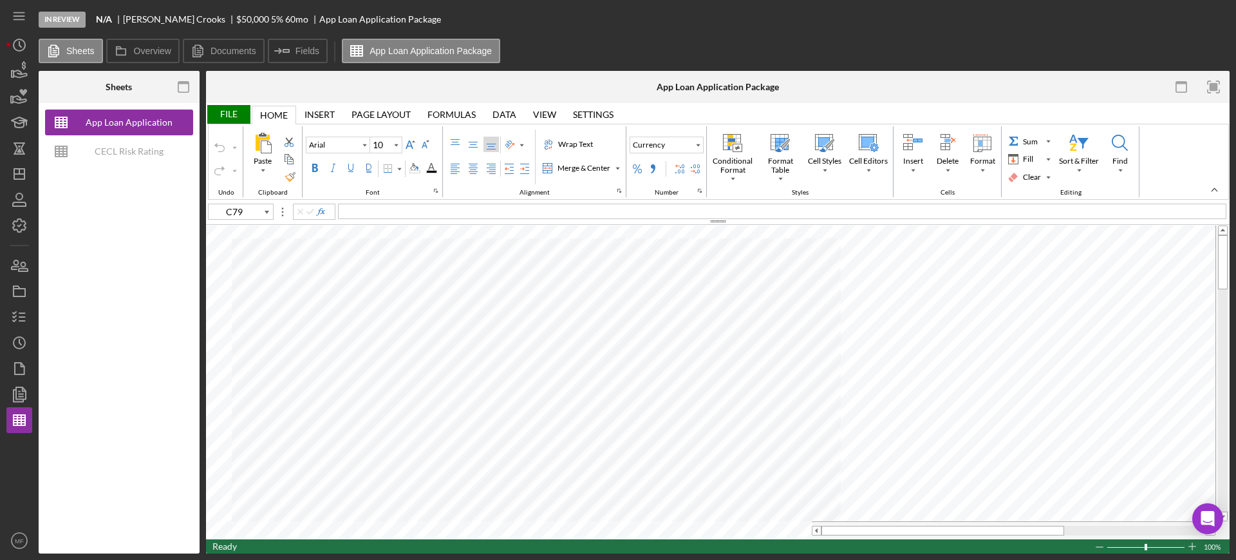
type input "C9"
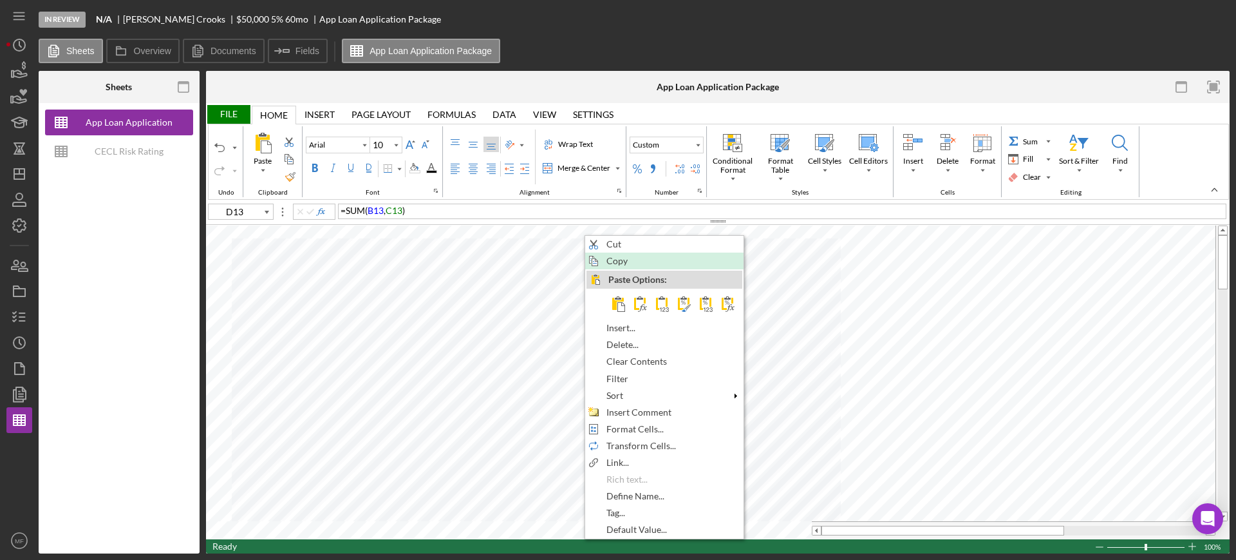
click at [630, 260] on span "Copy" at bounding box center [625, 261] width 36 height 10
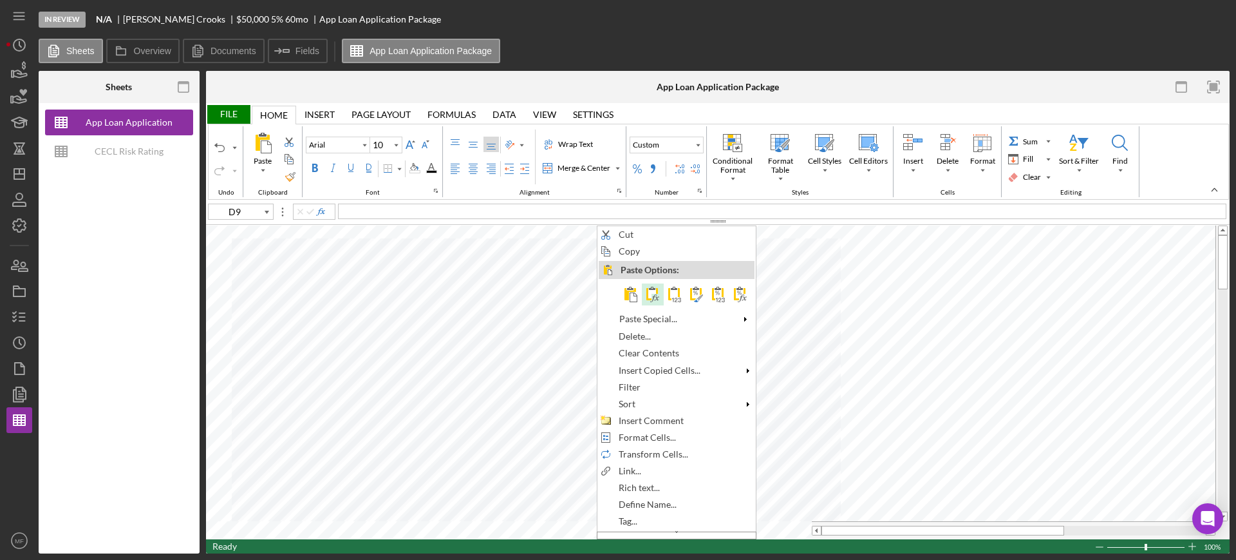
click at [655, 292] on span at bounding box center [652, 294] width 15 height 15
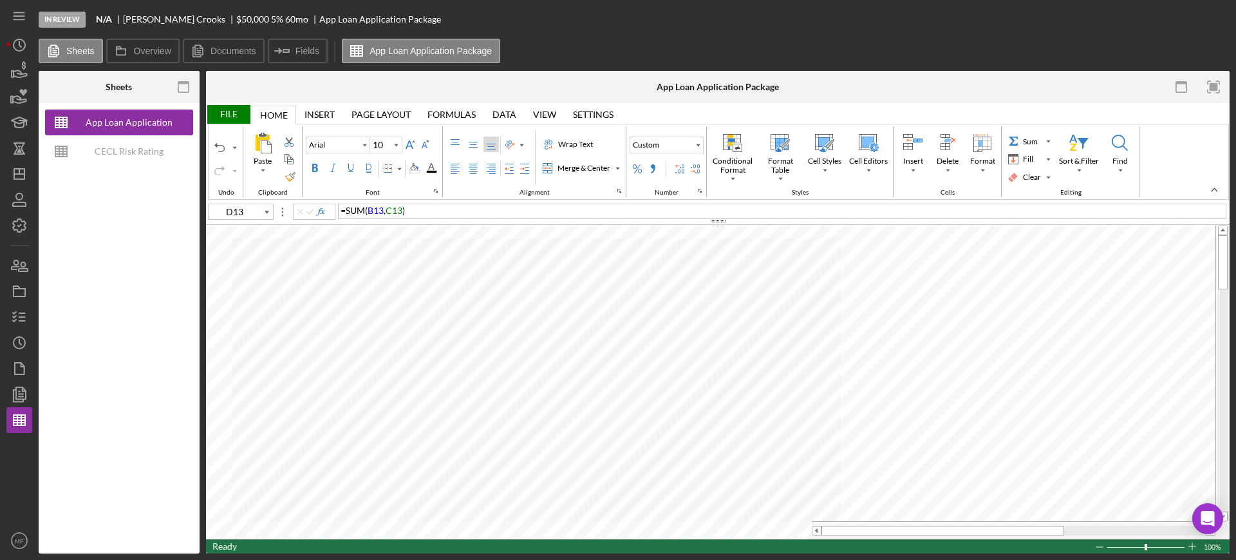
type input "N8"
type input "Calibri"
type input "11"
type input "D13"
type input "Arial"
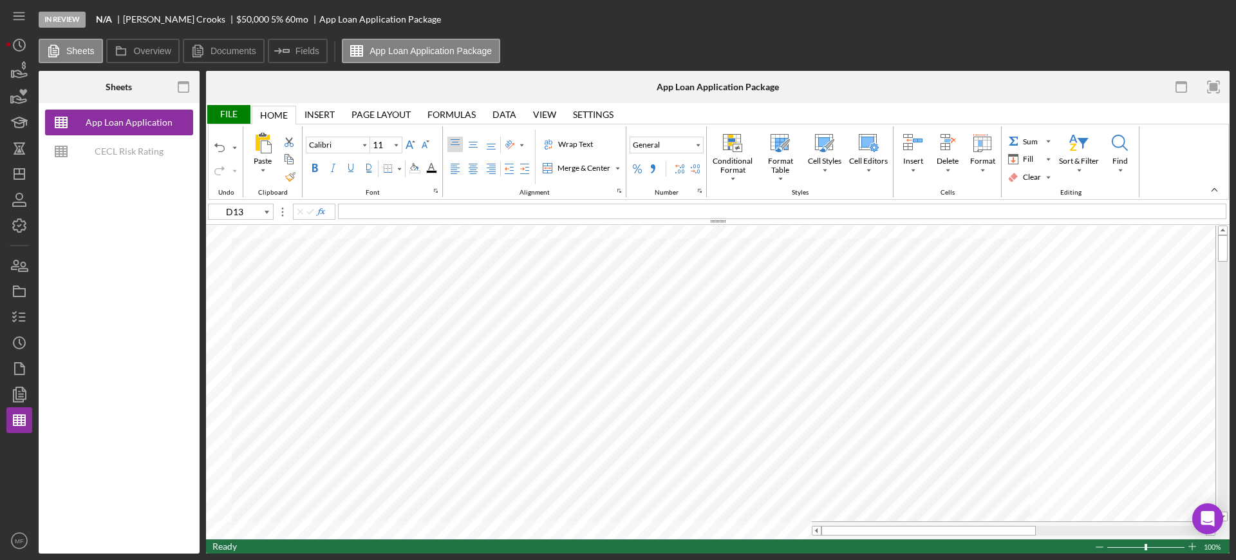
type input "10"
click at [231, 114] on div "File" at bounding box center [228, 114] width 44 height 19
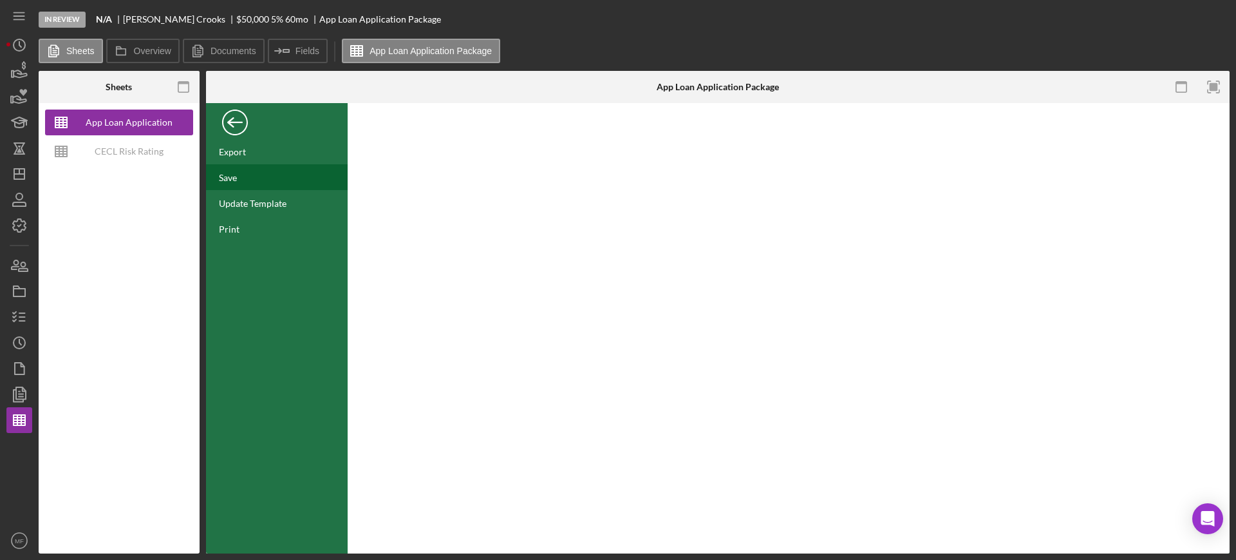
click at [259, 175] on div "Save" at bounding box center [277, 177] width 142 height 26
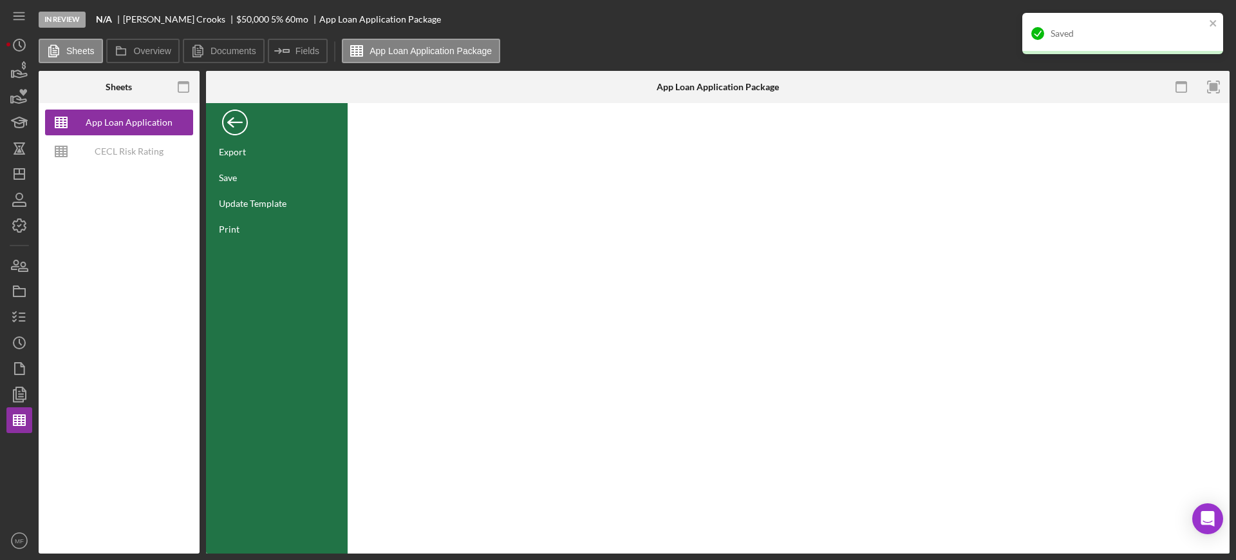
click at [238, 128] on div "Back" at bounding box center [235, 119] width 26 height 26
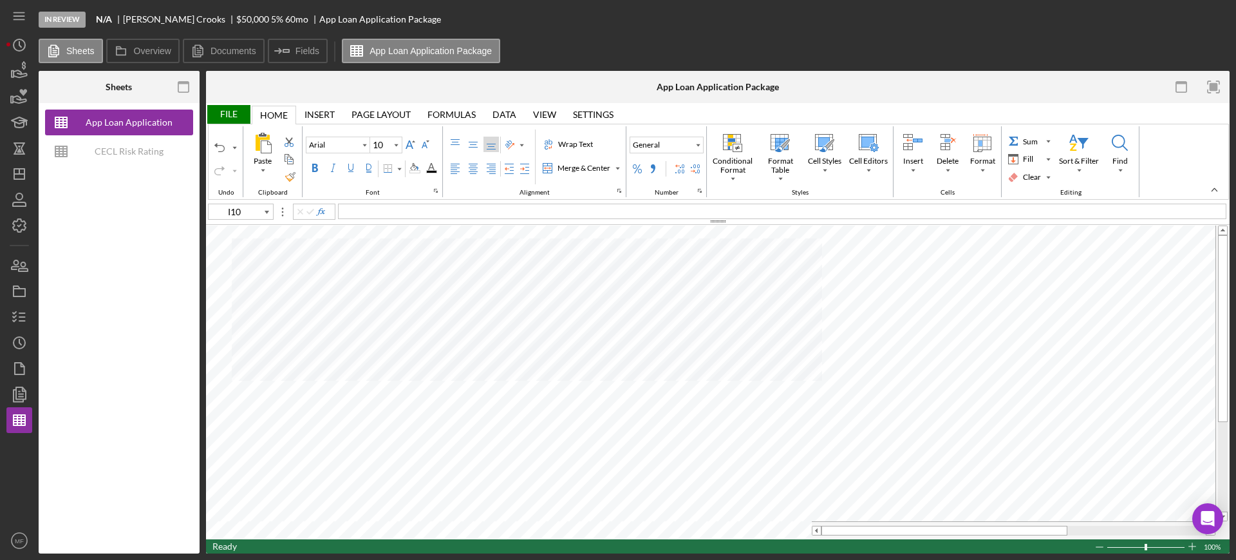
type input "D51"
type input "11"
click at [227, 115] on div "File" at bounding box center [228, 114] width 44 height 19
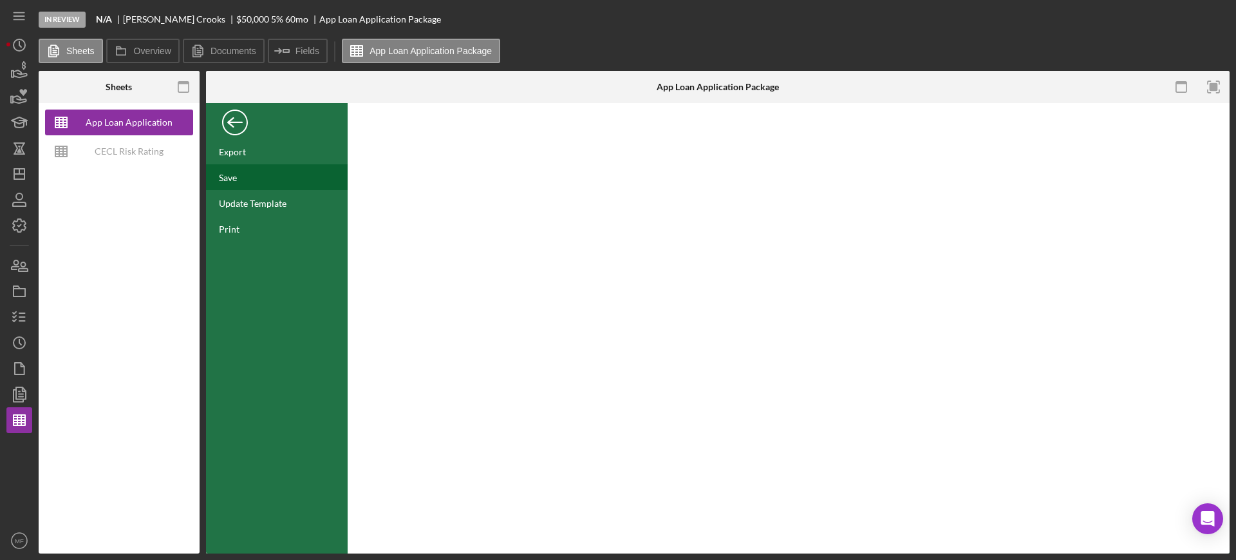
click at [234, 164] on div "Save" at bounding box center [277, 177] width 142 height 26
click at [15, 174] on line "button" at bounding box center [19, 174] width 10 height 0
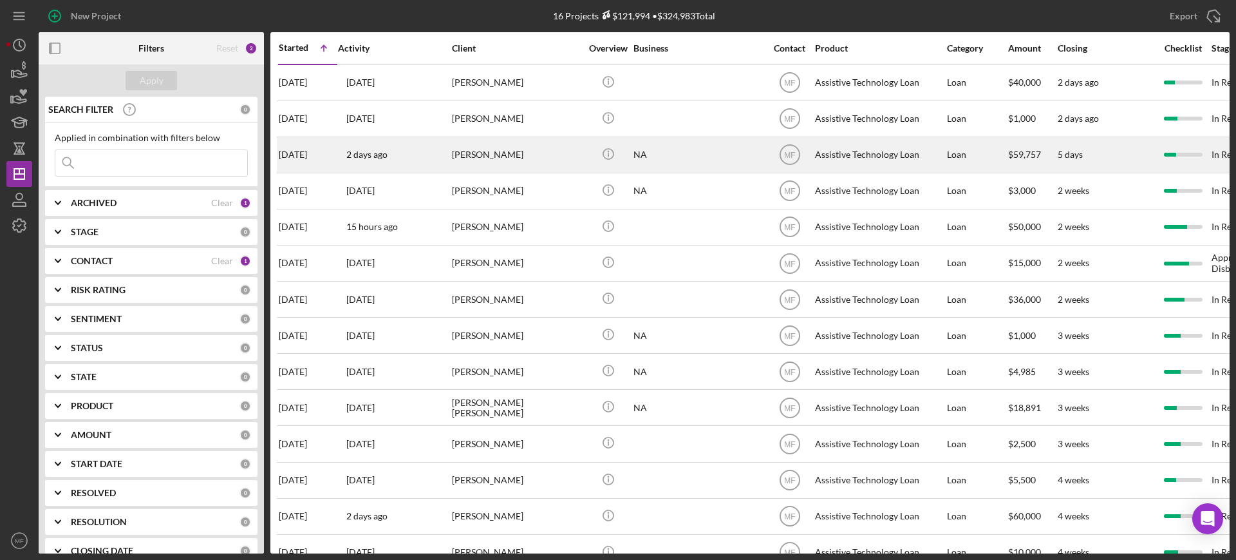
click at [486, 153] on div "Fayo Ibrahim" at bounding box center [516, 155] width 129 height 34
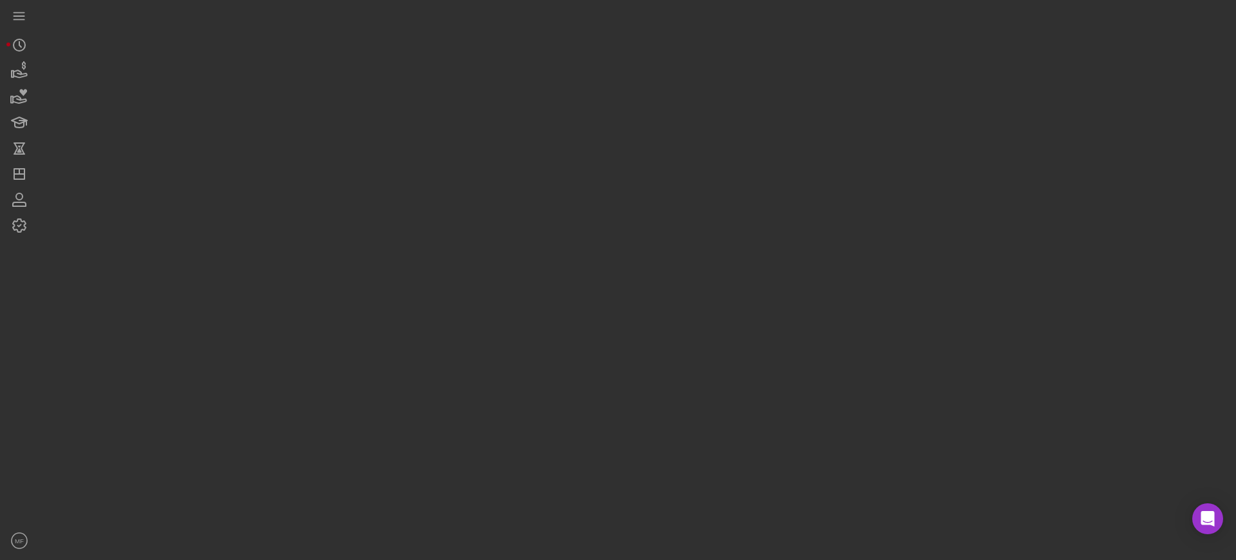
click at [486, 153] on div at bounding box center [634, 276] width 1191 height 553
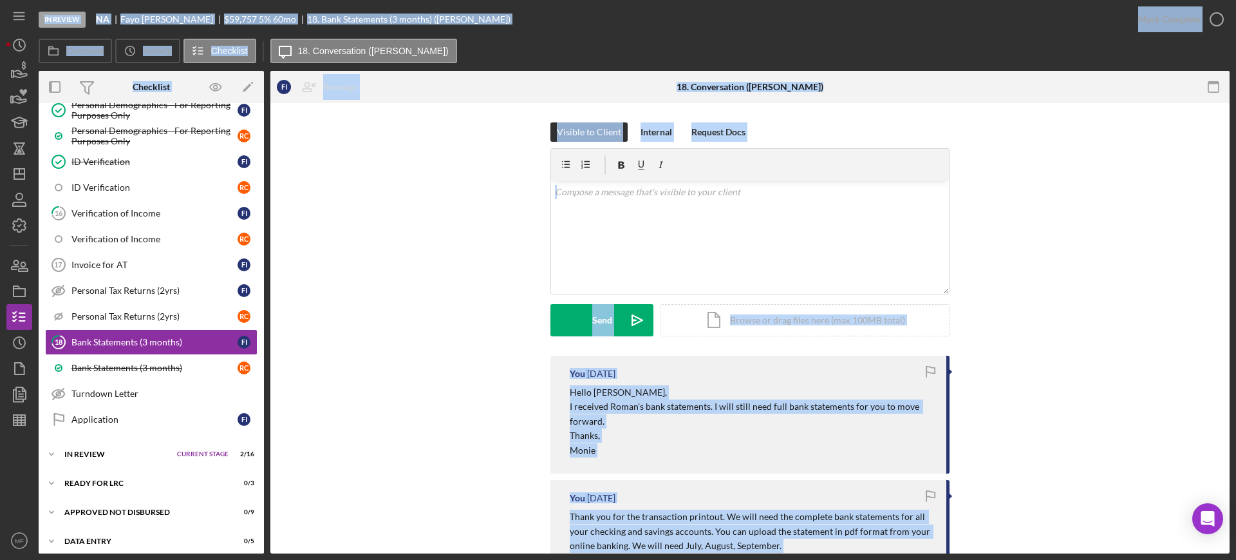
scroll to position [666, 0]
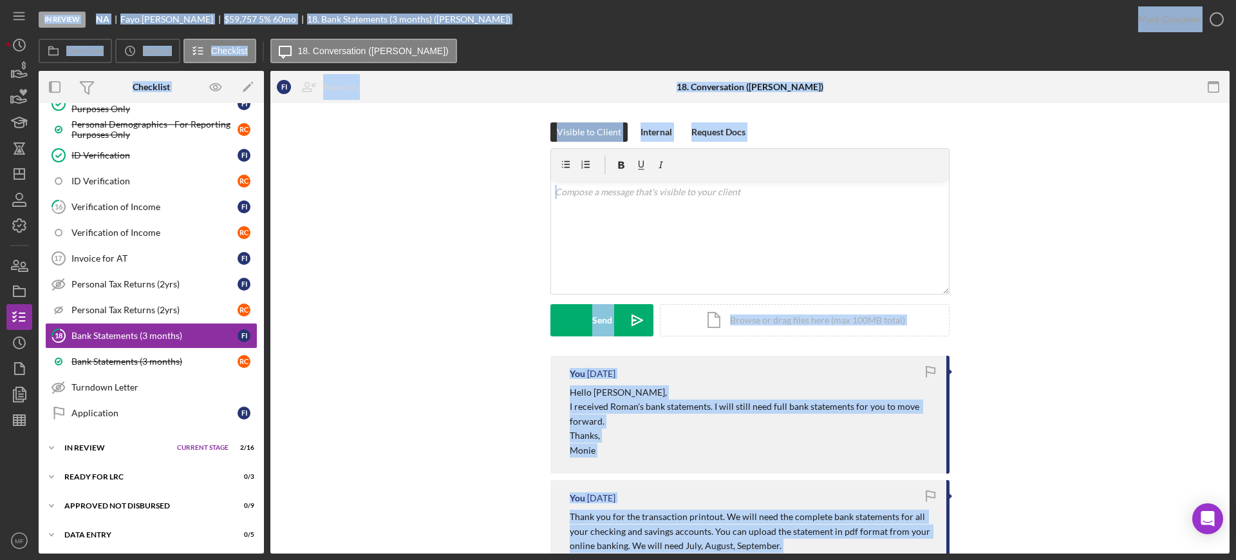
click at [328, 329] on div "Visible to Client Internal Request Docs v Color teal Color pink Remove color Ad…" at bounding box center [750, 238] width 921 height 233
click at [326, 332] on div "Visible to Client Internal Request Docs v Color teal Color pink Remove color Ad…" at bounding box center [750, 238] width 921 height 233
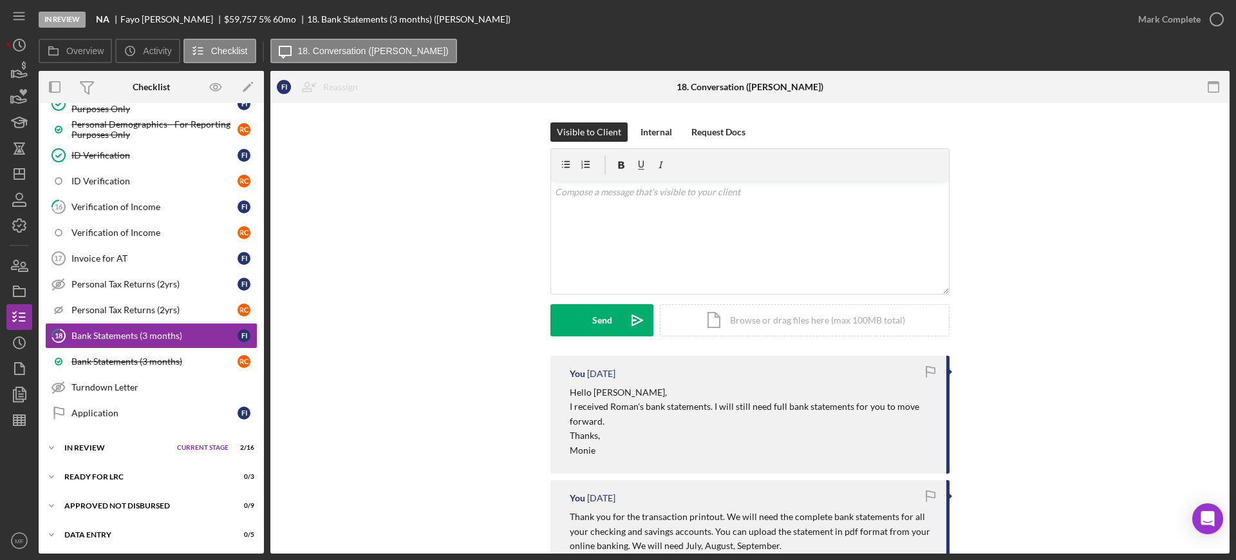
drag, startPoint x: 336, startPoint y: 331, endPoint x: 370, endPoint y: 303, distance: 43.5
click at [360, 311] on div "Visible to Client Internal Request Docs v Color teal Color pink Remove color Ad…" at bounding box center [750, 238] width 921 height 233
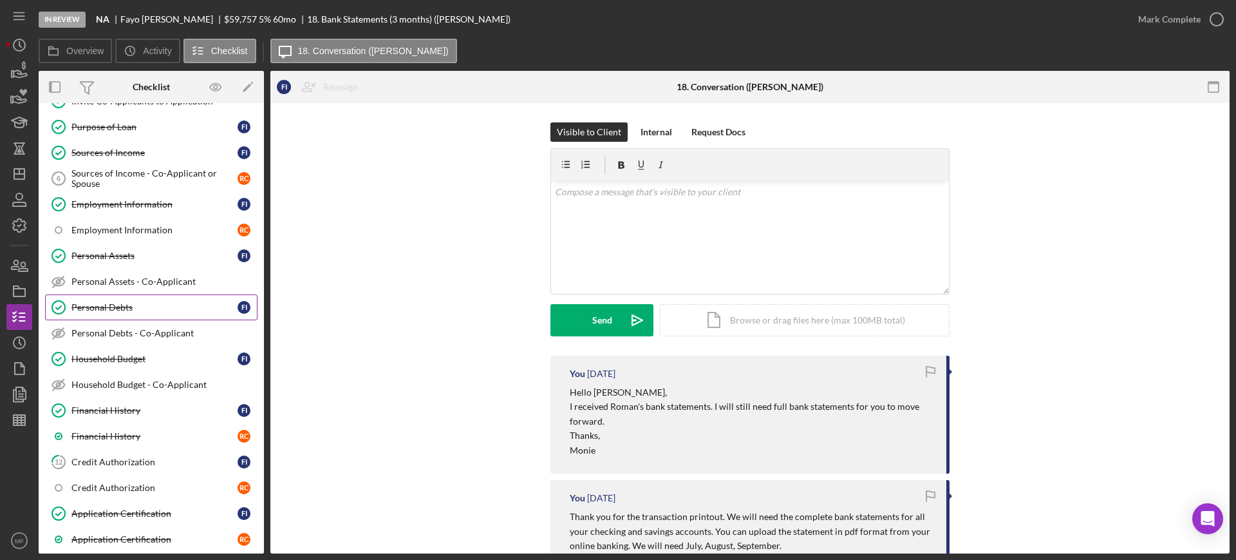
scroll to position [241, 0]
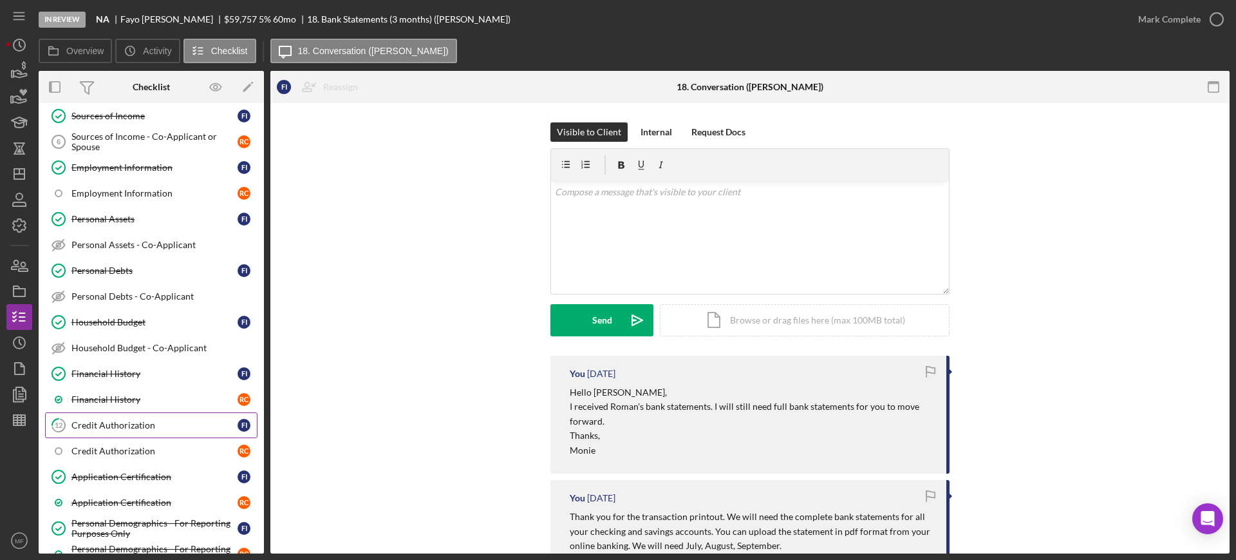
click at [137, 428] on div "Credit Authorization" at bounding box center [154, 425] width 166 height 10
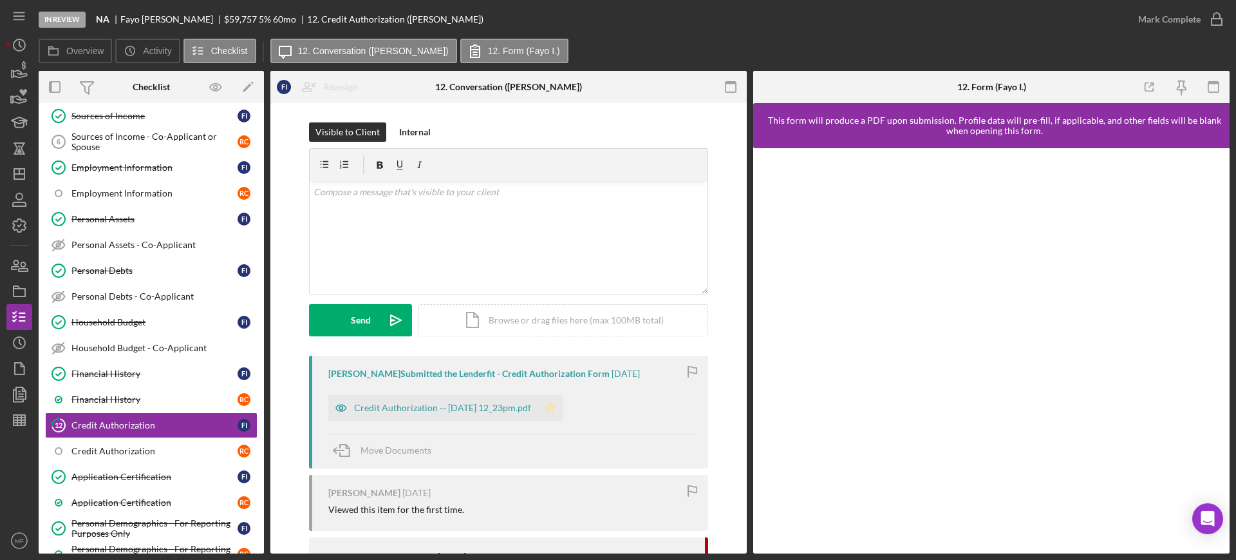
click at [556, 408] on polygon "button" at bounding box center [550, 407] width 11 height 10
click at [484, 402] on div "Credit Authorization -- 2025-09-26 12_23pm.pdf" at bounding box center [442, 407] width 177 height 10
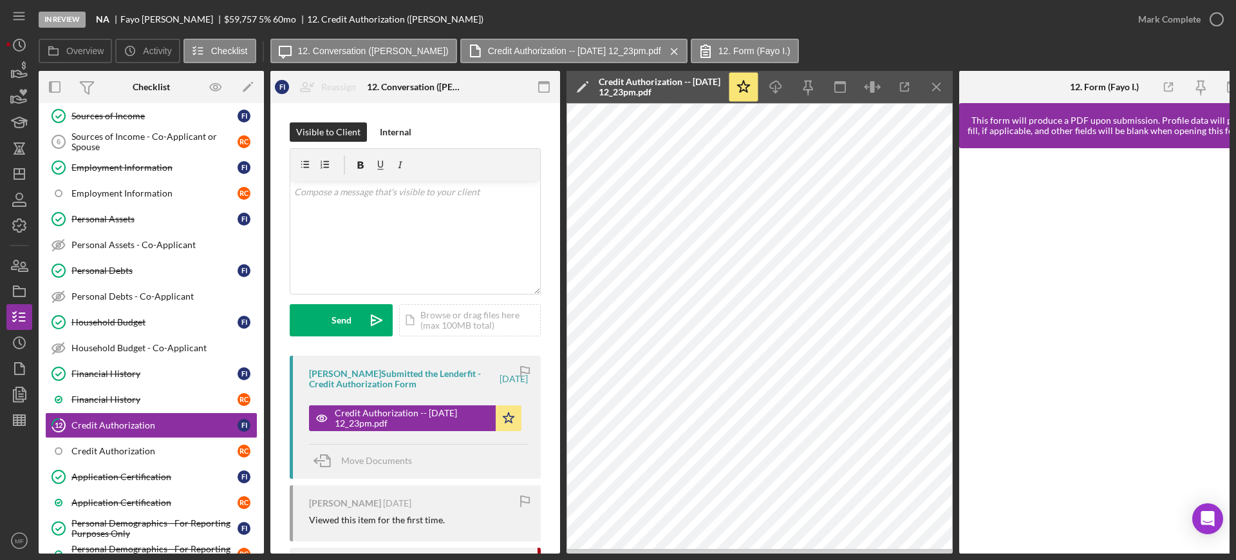
click at [913, 33] on div "In Review NA Fayo Ibrahim $59,757 $20,915 5 % 60 mo 12. Credit Authorization (F…" at bounding box center [582, 19] width 1087 height 39
click at [1214, 15] on icon "button" at bounding box center [1217, 19] width 32 height 32
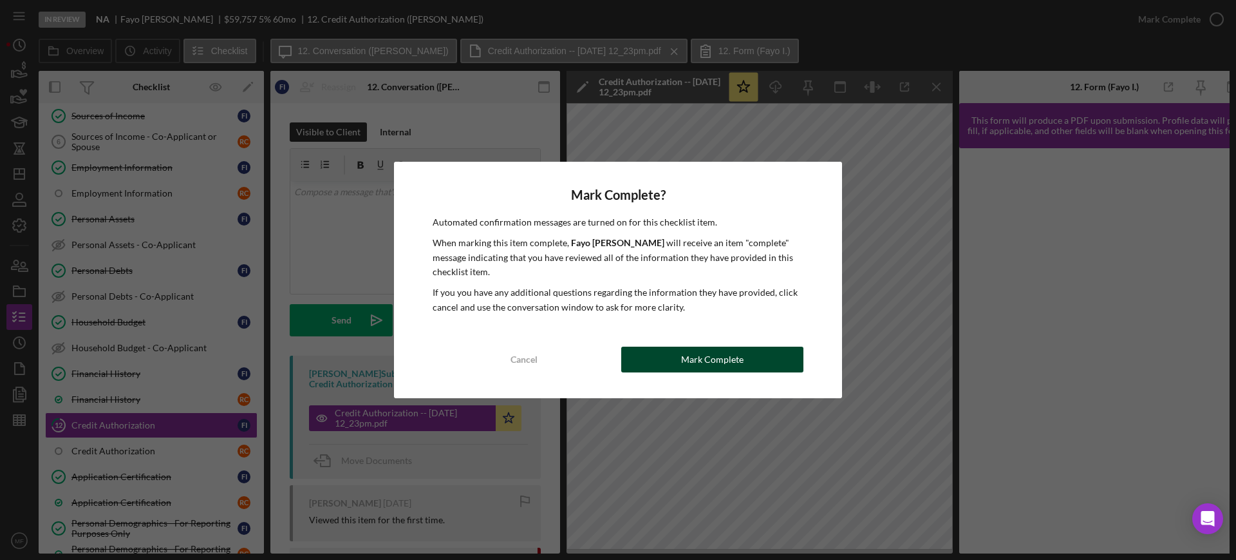
click at [706, 354] on div "Mark Complete" at bounding box center [712, 359] width 62 height 26
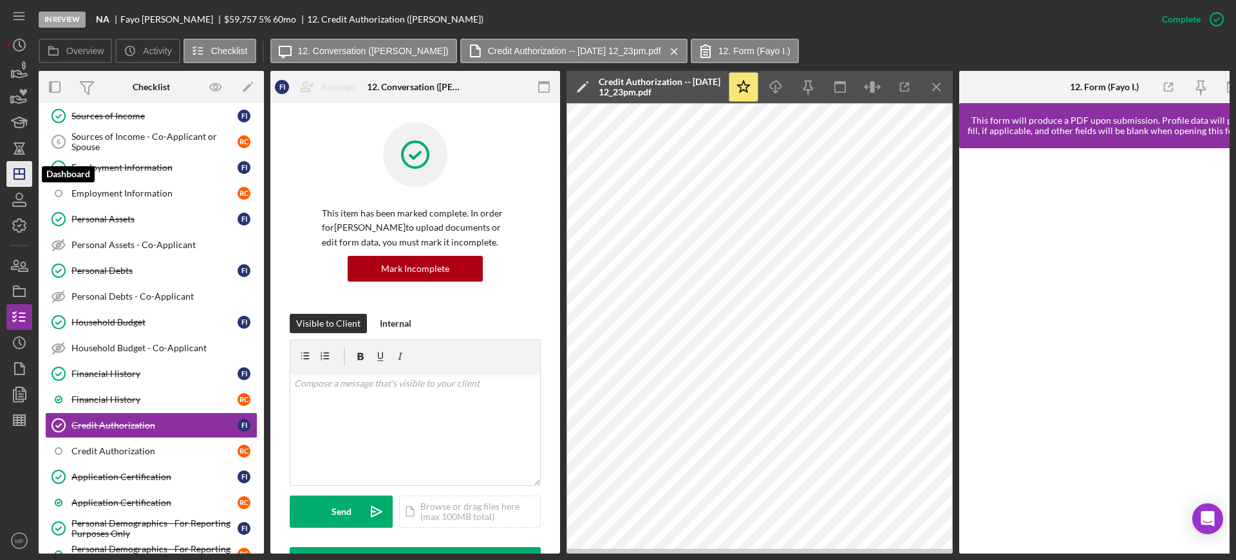
click at [24, 176] on polygon "button" at bounding box center [19, 174] width 10 height 10
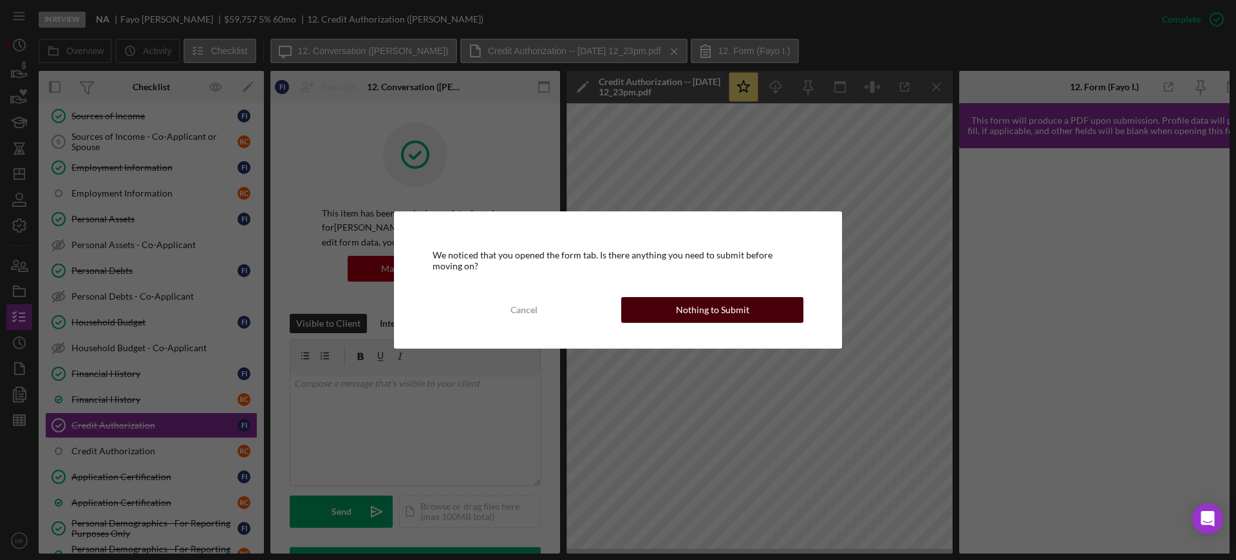
click at [694, 307] on div "Nothing to Submit" at bounding box center [712, 310] width 73 height 26
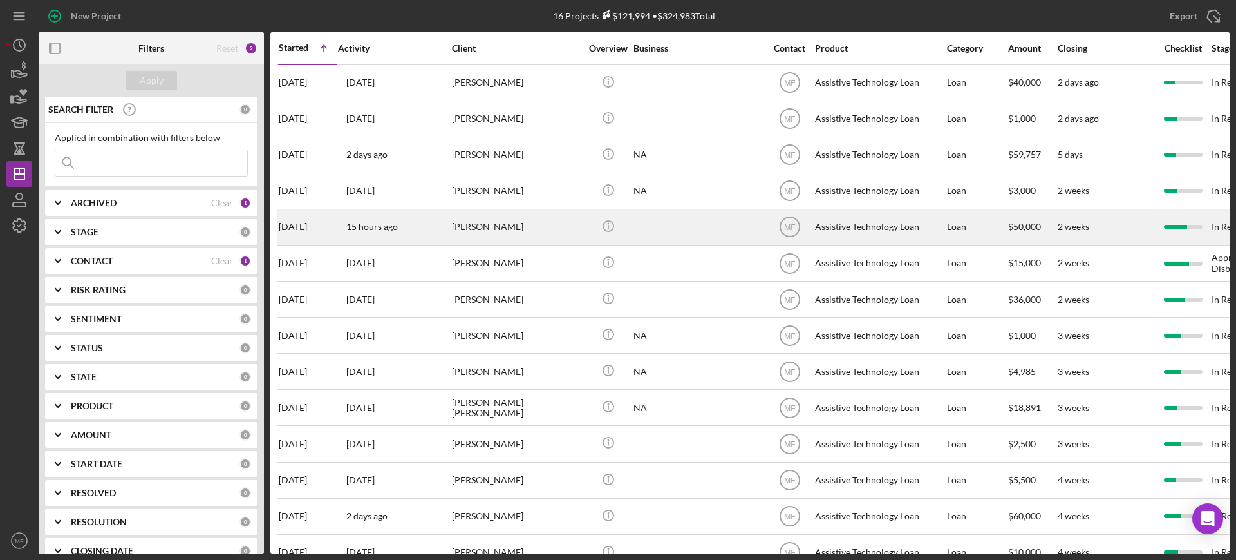
click at [507, 236] on div "[PERSON_NAME]" at bounding box center [516, 227] width 129 height 34
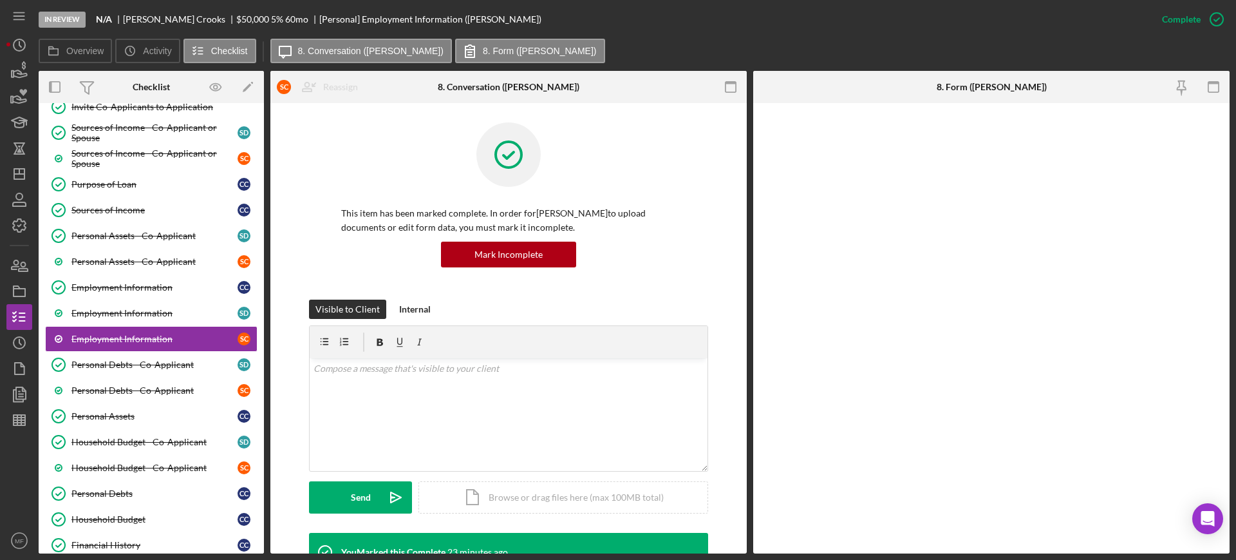
scroll to position [261, 0]
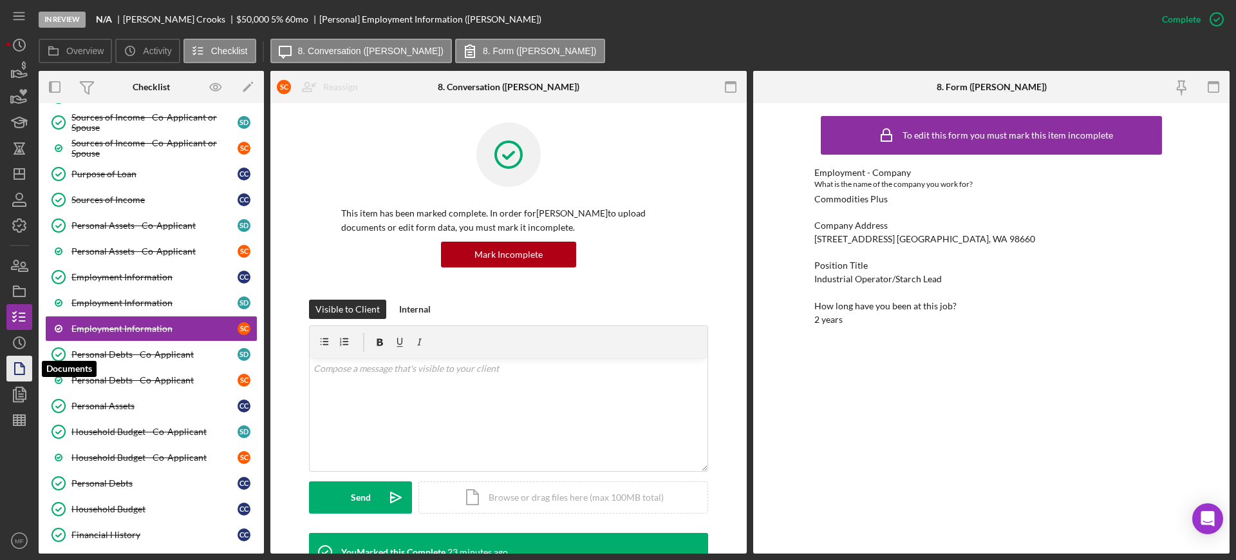
click at [17, 363] on polygon "button" at bounding box center [20, 369] width 10 height 12
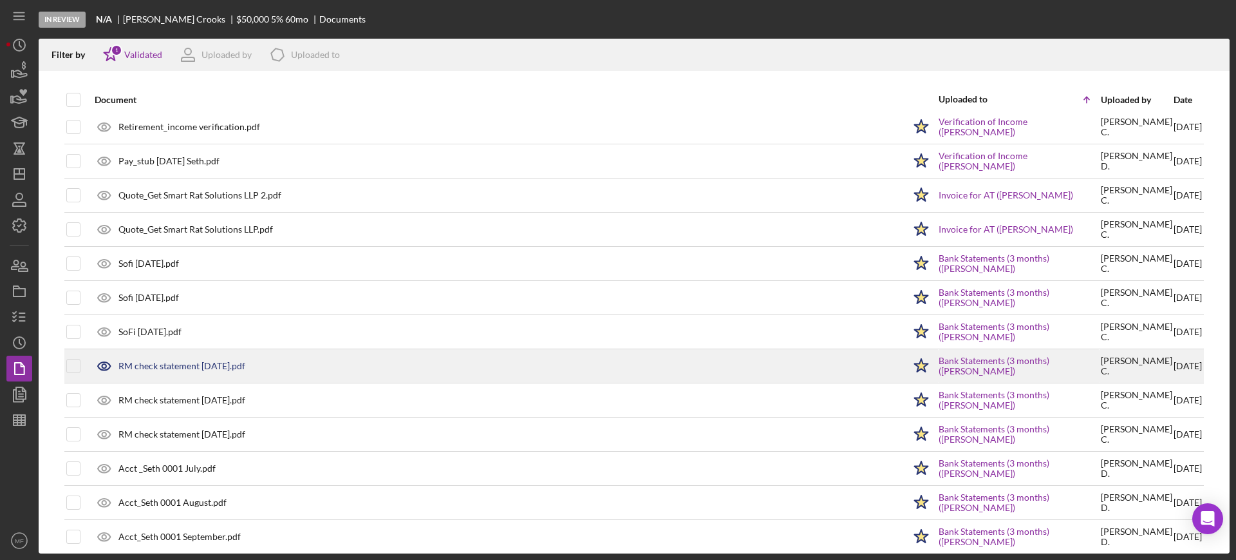
scroll to position [464, 0]
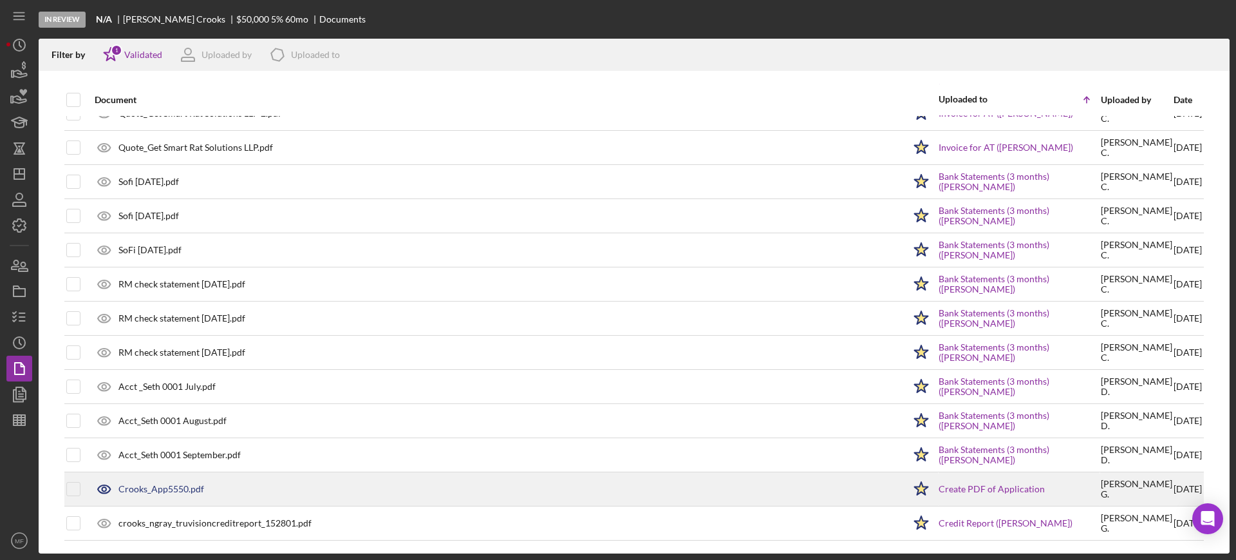
click at [187, 487] on div "Crooks_App5550.pdf" at bounding box center [161, 489] width 86 height 10
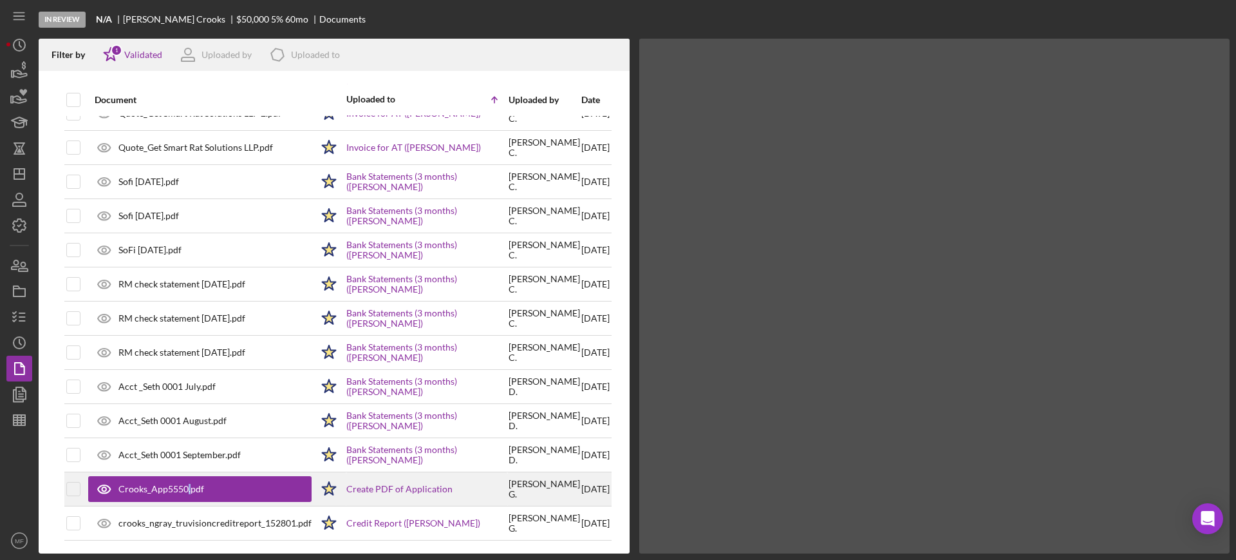
click at [187, 487] on div "Crooks_App5550.pdf" at bounding box center [161, 489] width 86 height 10
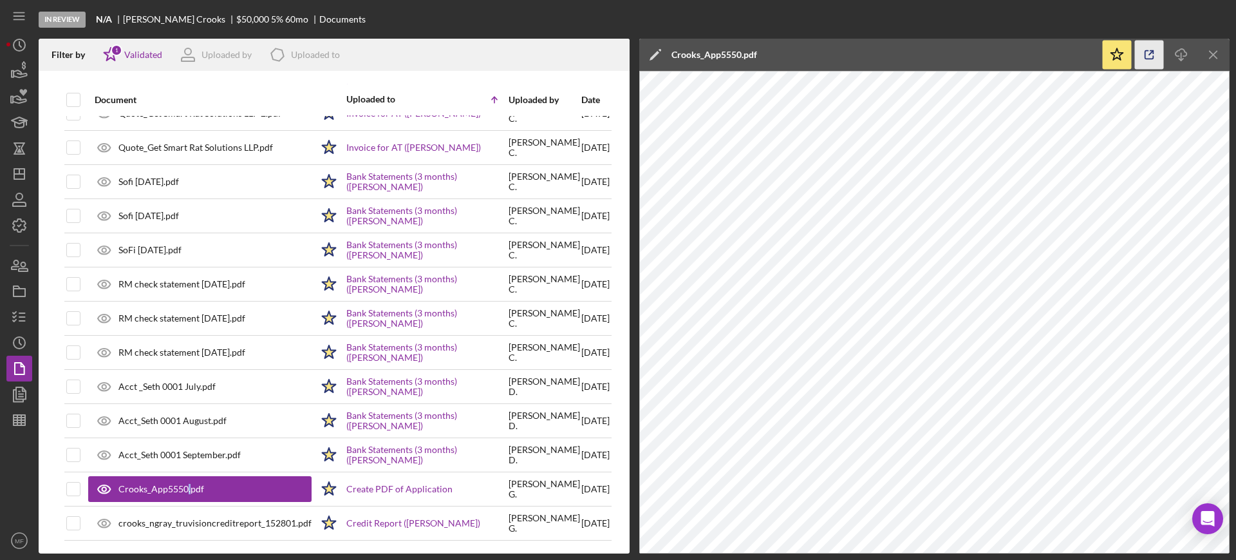
click at [1150, 52] on icon "button" at bounding box center [1149, 55] width 29 height 29
click at [23, 422] on line "button" at bounding box center [20, 422] width 12 height 0
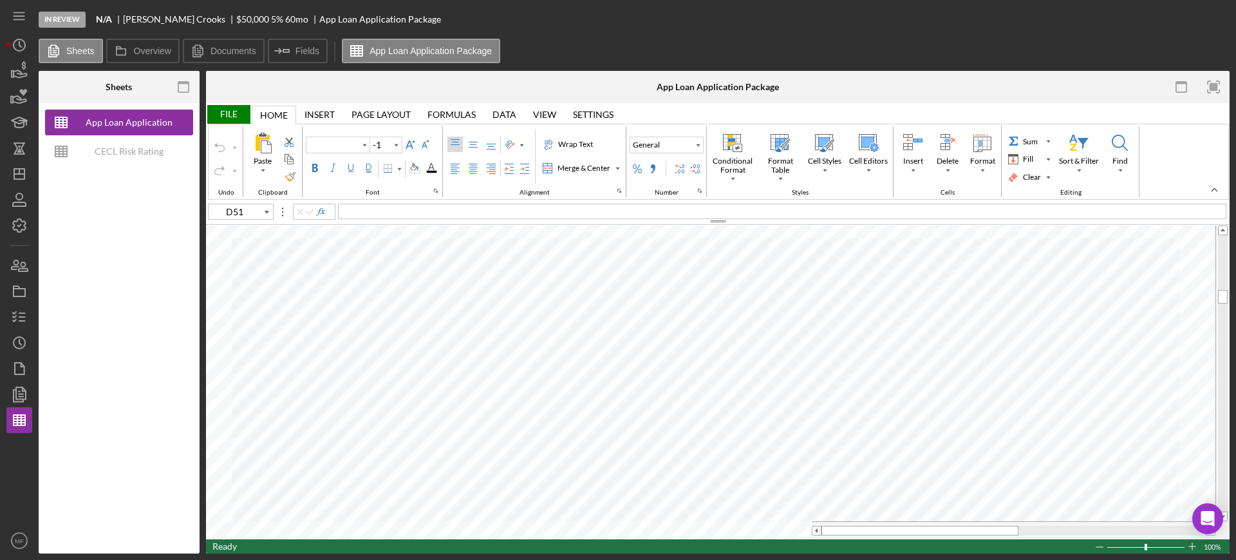
type input "Arial"
type input "11"
type input "C18"
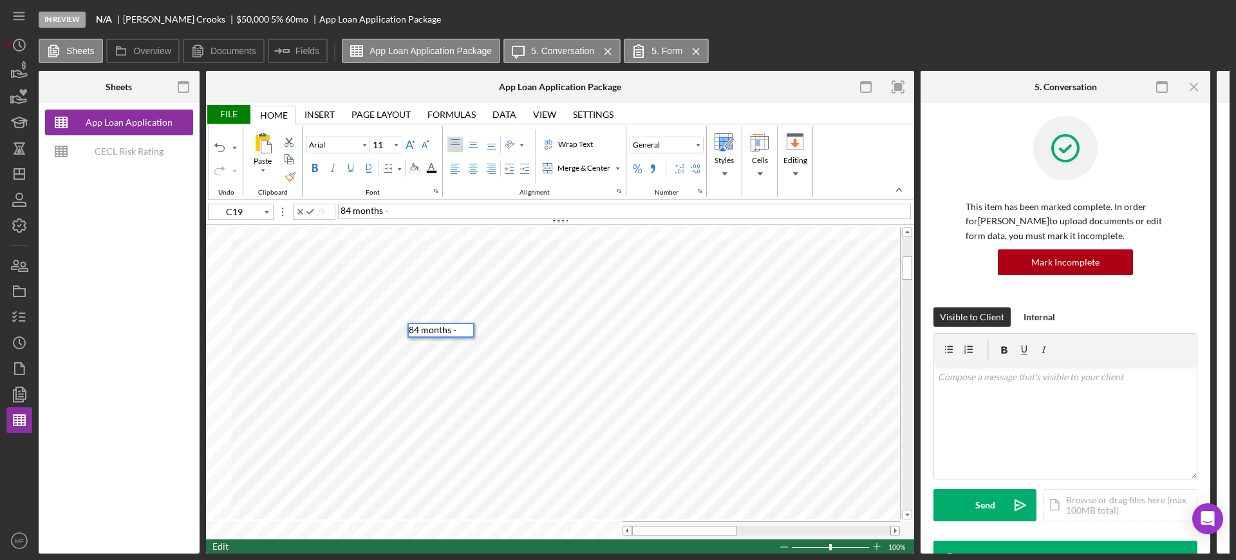
click at [409, 207] on div "84 months -" at bounding box center [624, 210] width 573 height 15
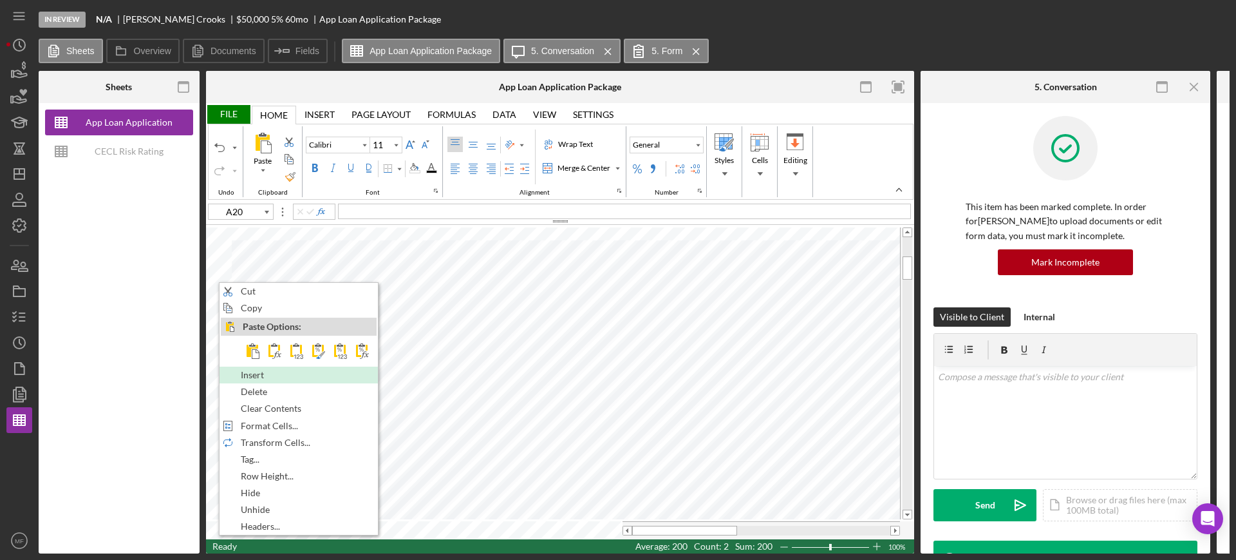
click at [256, 374] on span "Insert" at bounding box center [260, 375] width 38 height 10
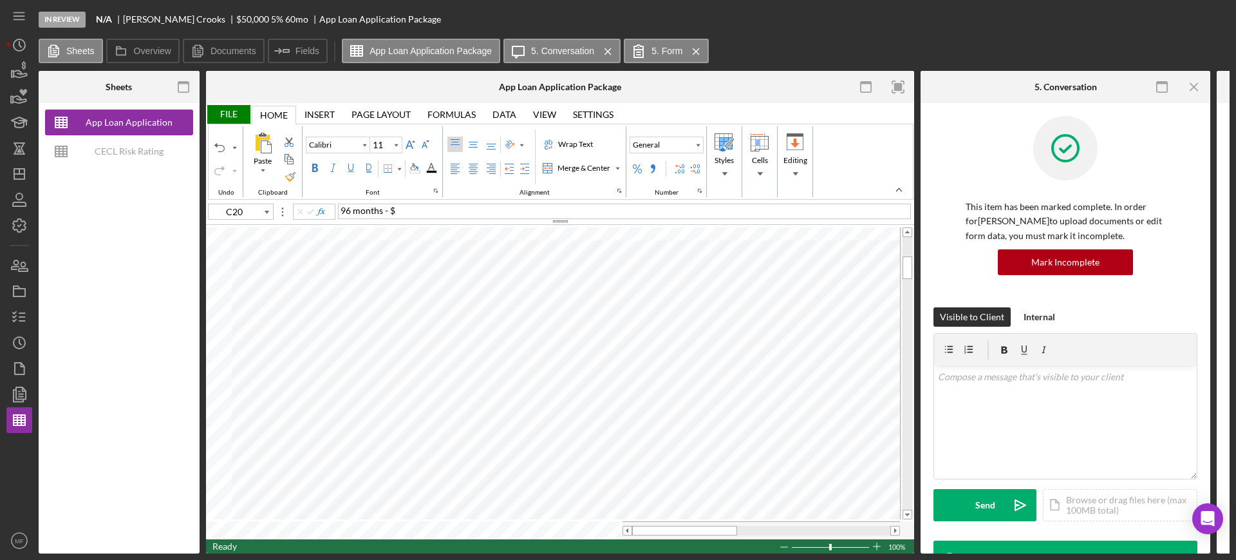
click at [402, 214] on div "96 months - $" at bounding box center [624, 210] width 573 height 15
click at [359, 145] on div "Font Family" at bounding box center [364, 144] width 10 height 15
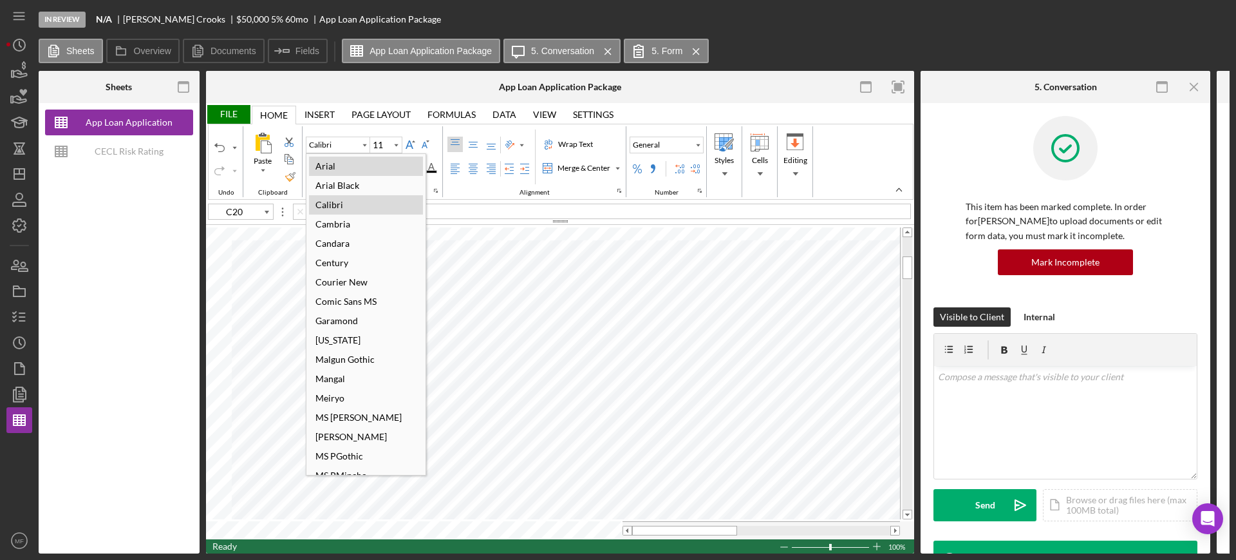
click at [341, 161] on div "Arial" at bounding box center [325, 165] width 33 height 17
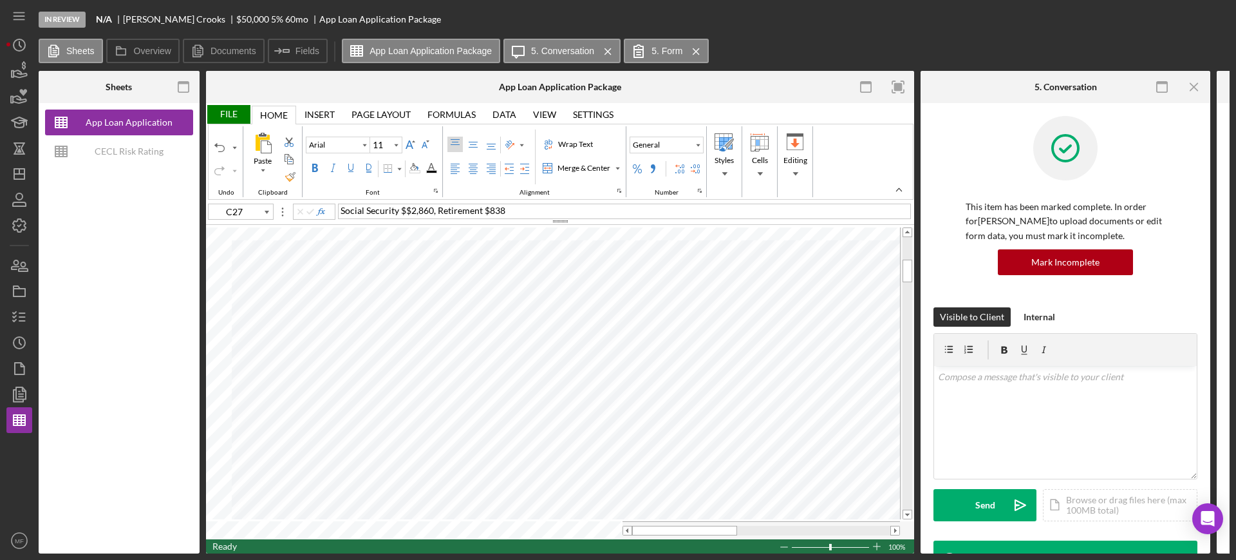
click at [405, 211] on span "Social Security $$2,860, Retirement $838" at bounding box center [423, 210] width 165 height 11
drag, startPoint x: 401, startPoint y: 209, endPoint x: 332, endPoint y: 216, distance: 69.3
click at [332, 216] on div "C27 Social Security $2,860, Retirement $838" at bounding box center [560, 210] width 708 height 14
click at [514, 209] on div "Employment; with employer for 2 yeaqrs" at bounding box center [624, 210] width 573 height 15
click at [1189, 82] on icon "Icon/Menu Close" at bounding box center [1194, 87] width 29 height 29
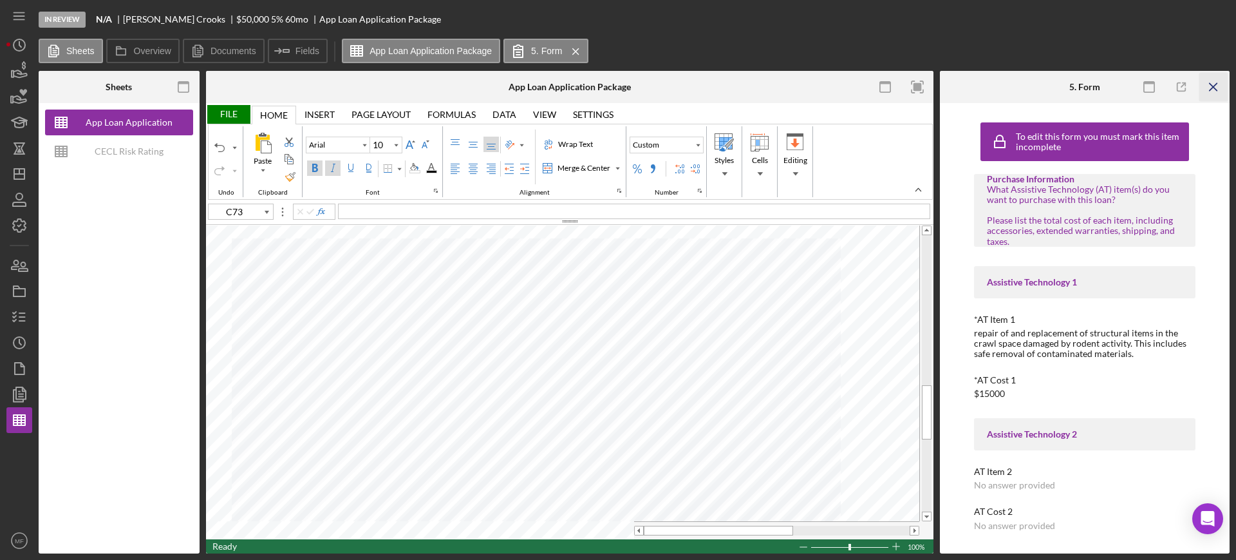
click at [1219, 88] on icon "Icon/Menu Close" at bounding box center [1214, 87] width 29 height 29
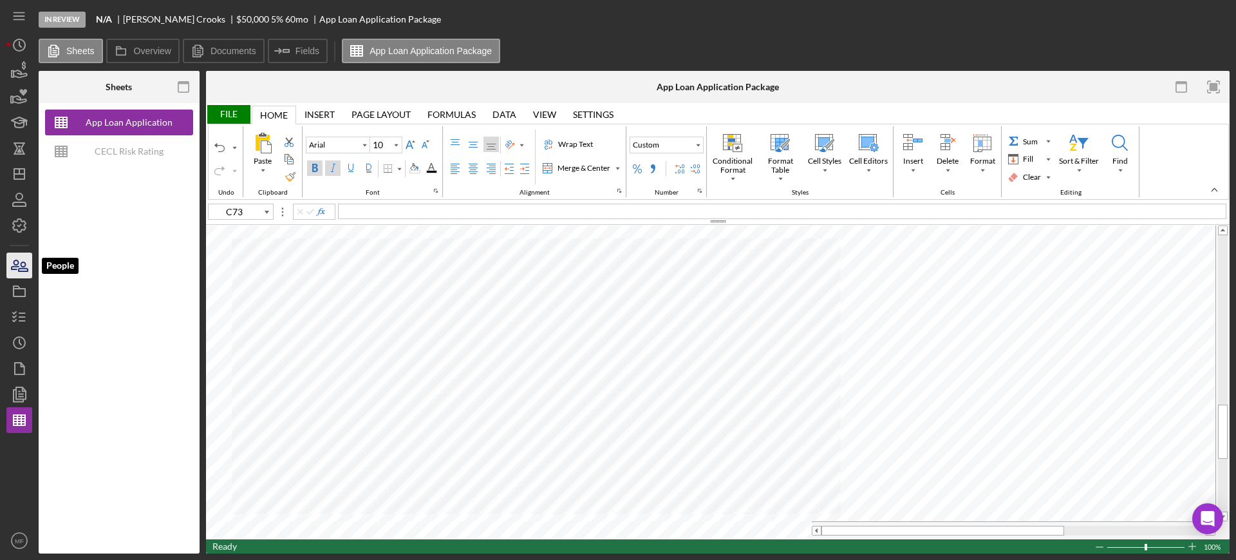
click at [19, 264] on icon "button" at bounding box center [19, 265] width 32 height 32
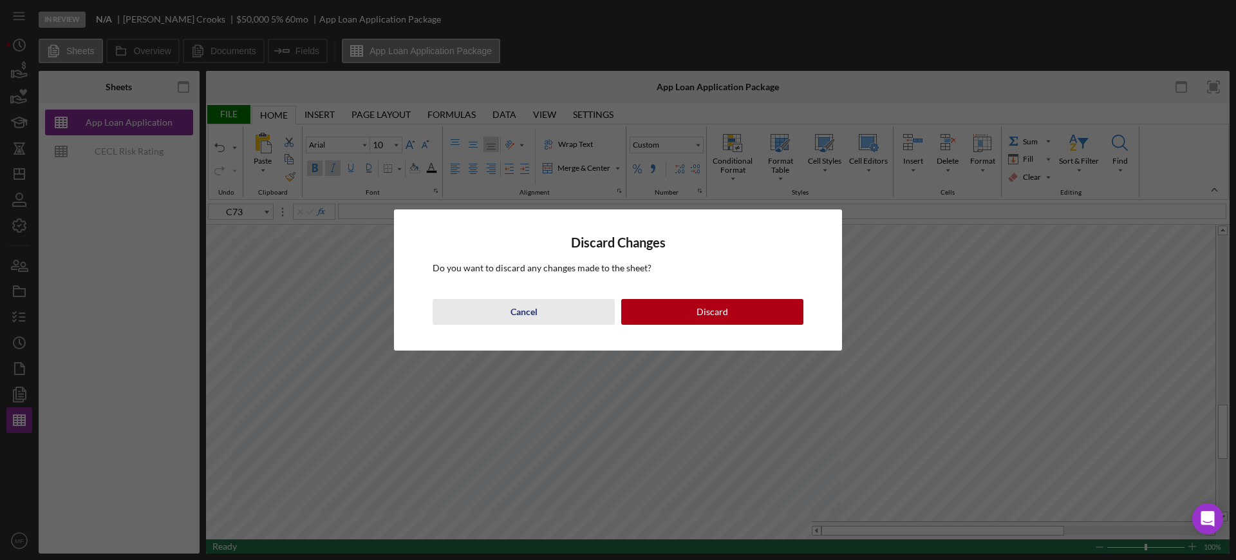
click at [527, 308] on div "Cancel" at bounding box center [524, 312] width 27 height 26
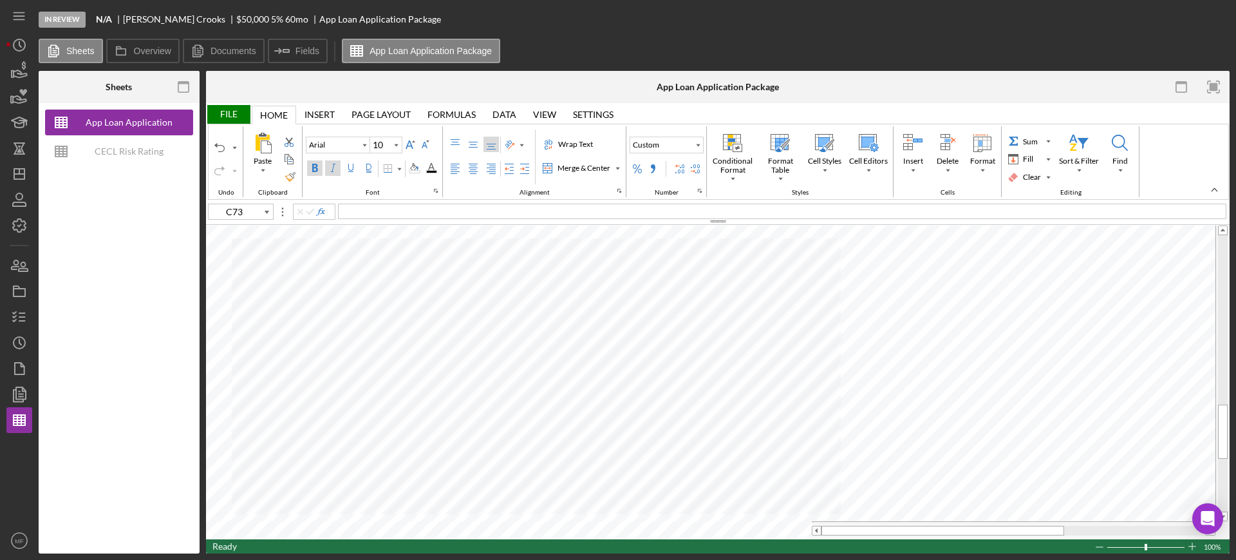
click at [229, 112] on div "File" at bounding box center [228, 114] width 44 height 19
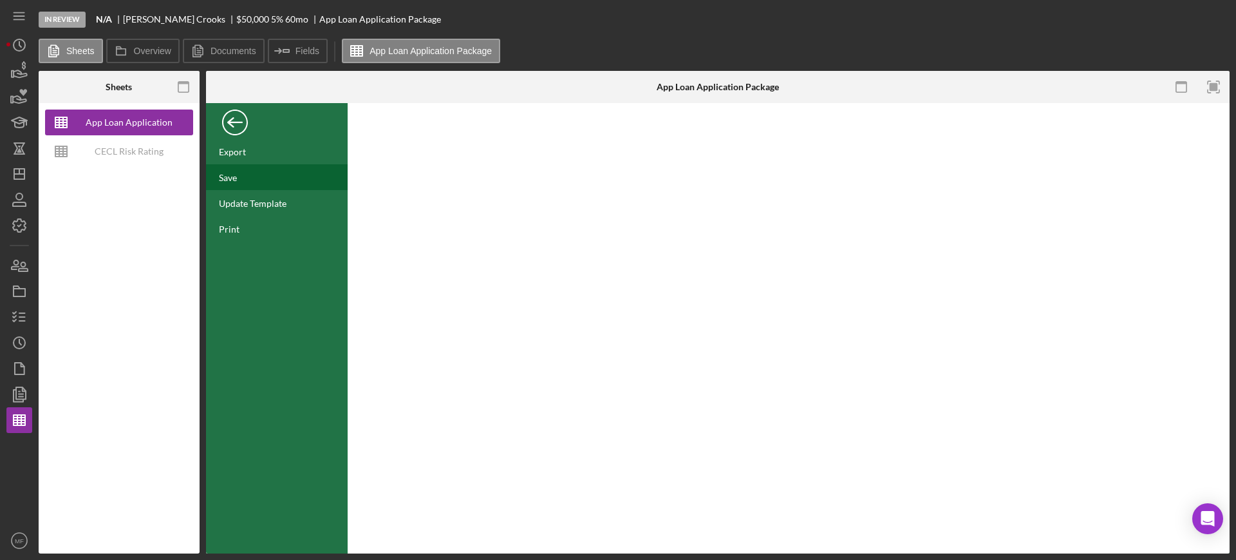
click at [241, 175] on div "Save" at bounding box center [277, 177] width 142 height 26
click at [13, 262] on icon "button" at bounding box center [19, 265] width 32 height 32
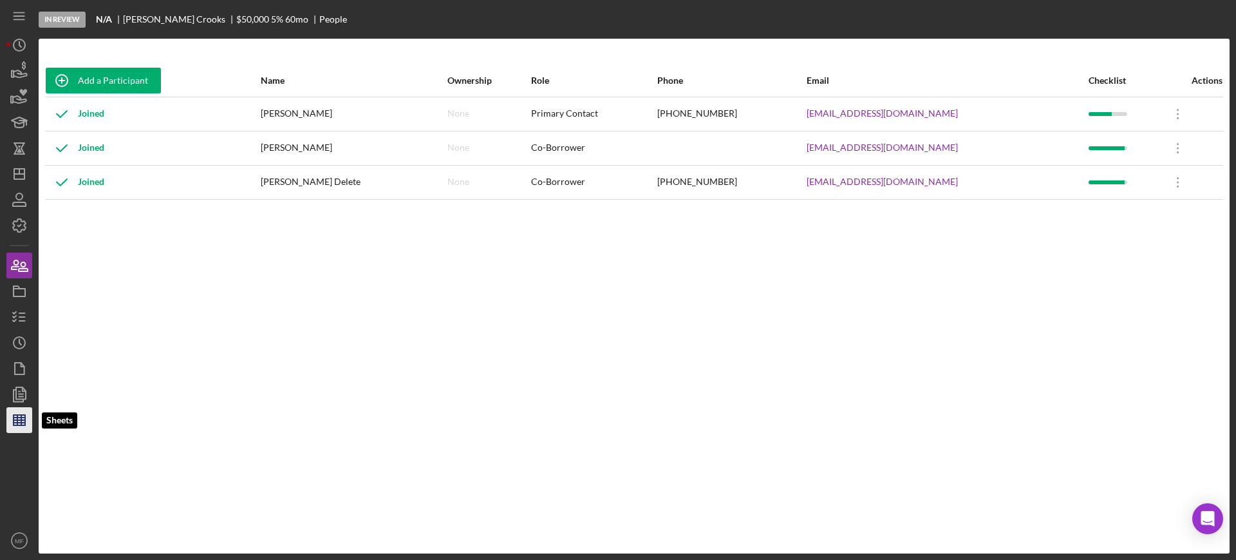
click at [15, 422] on line "button" at bounding box center [20, 422] width 12 height 0
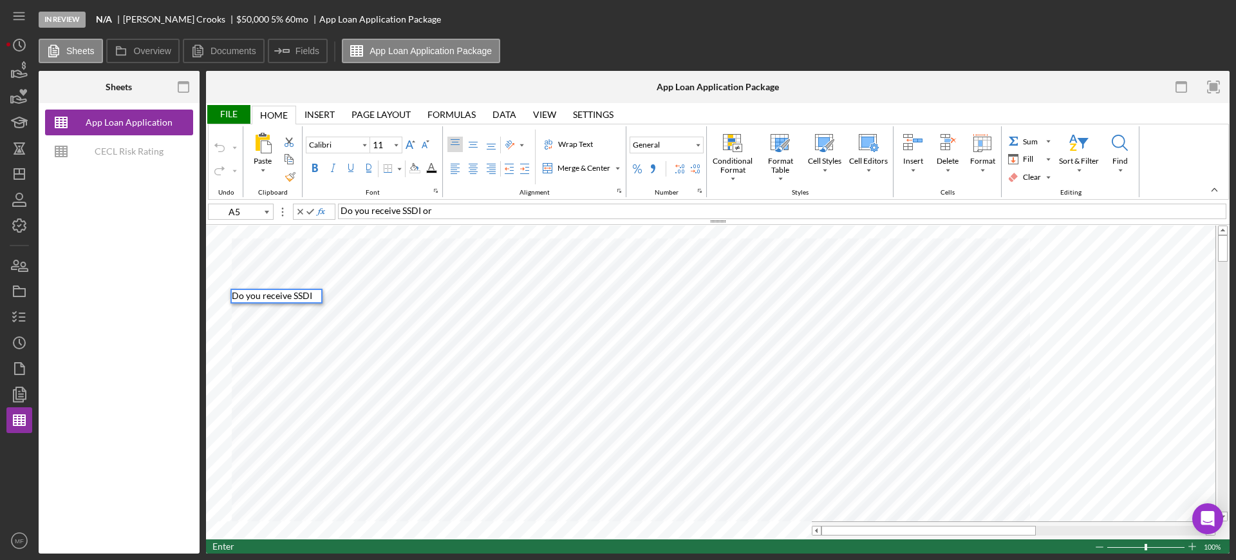
scroll to position [10, 0]
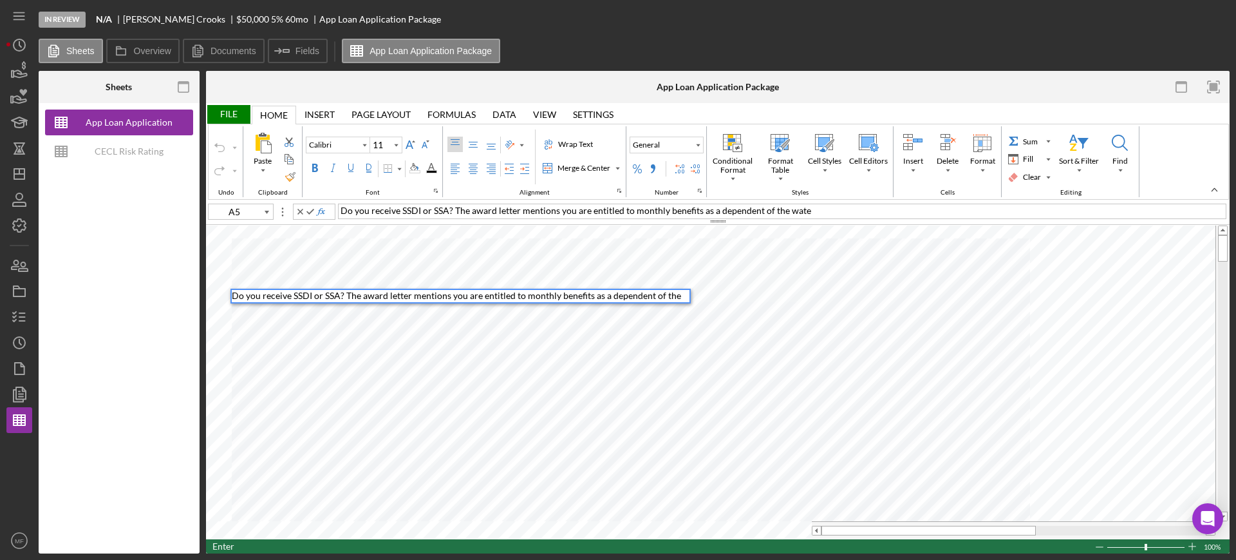
scroll to position [10, 0]
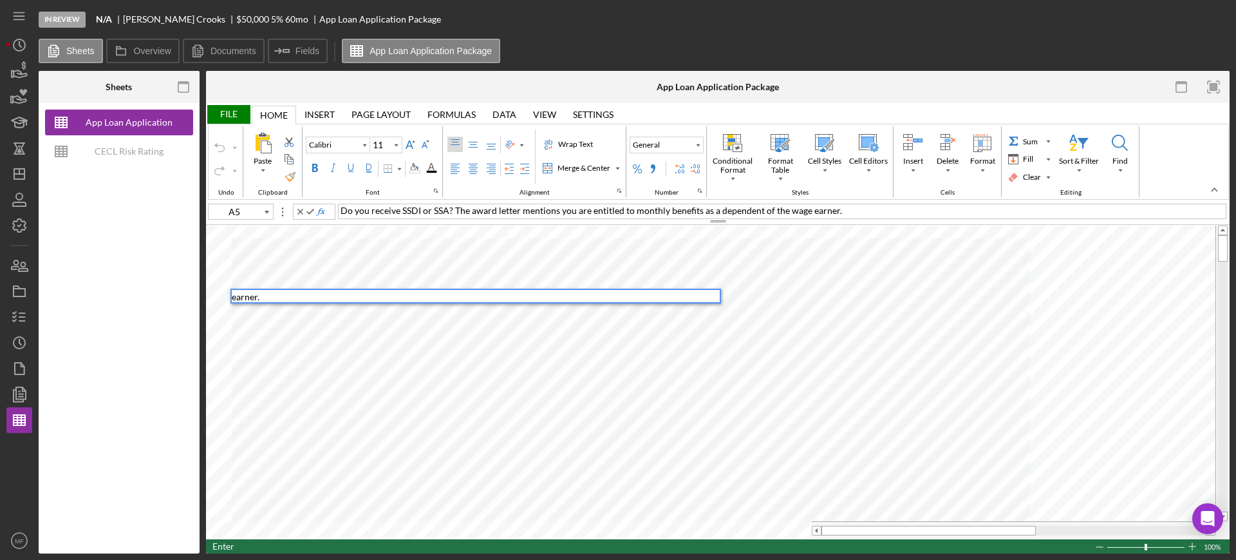
type input "A6"
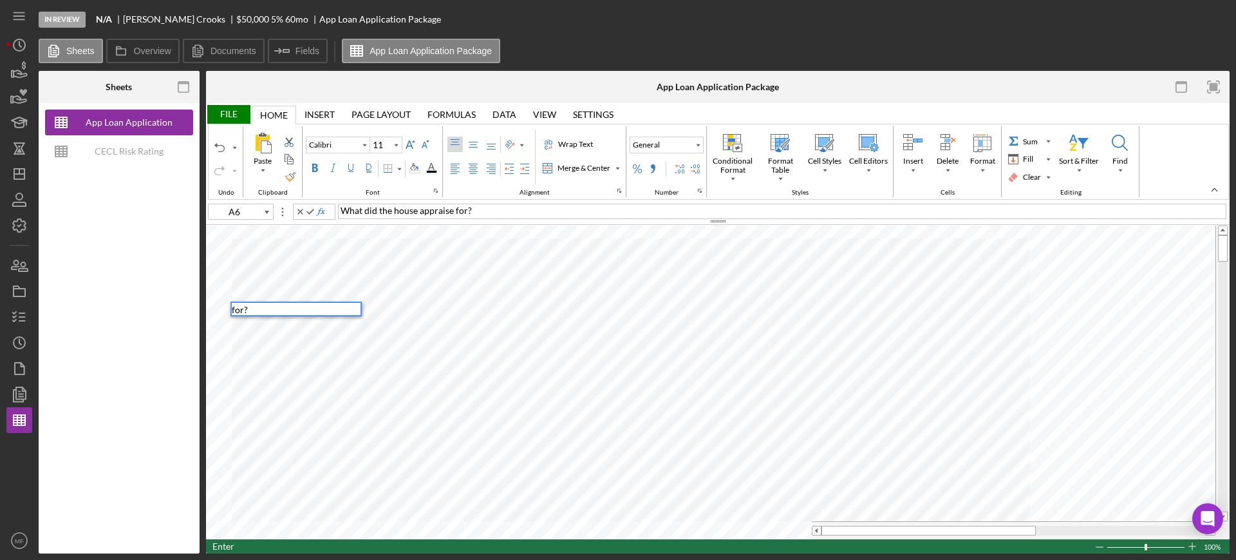
scroll to position [0, 0]
type input "A7"
click at [338, 202] on div "A7 What if I could not get an approval for the full amount? Would you be able t…" at bounding box center [718, 214] width 1024 height 24
click at [343, 210] on span "What if I could not get an approval for the full amount? Would you be able to c…" at bounding box center [532, 210] width 383 height 11
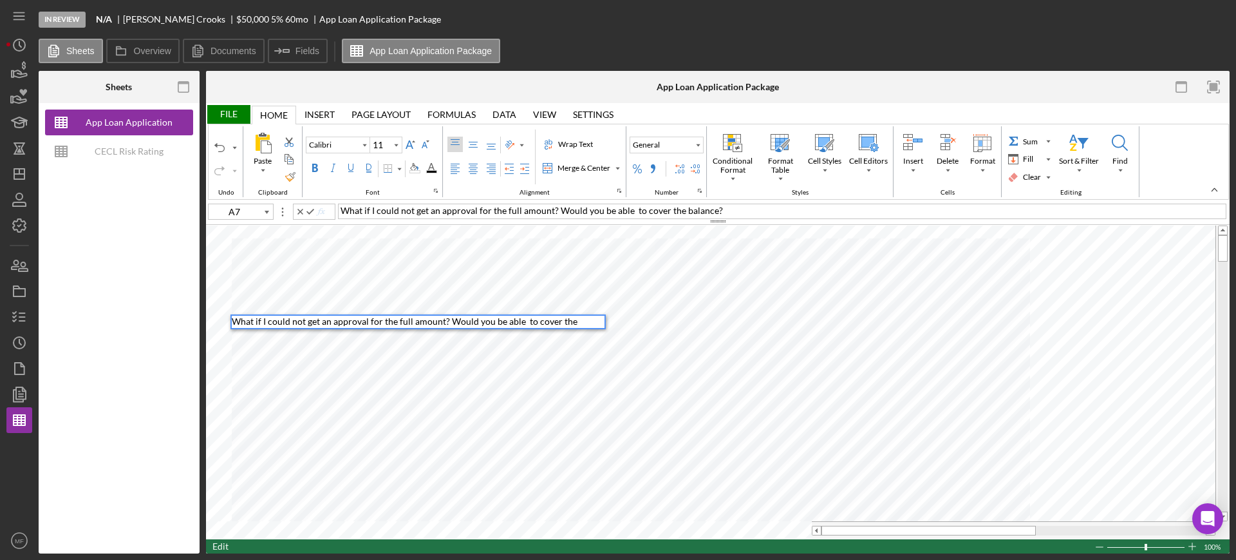
type input "E6"
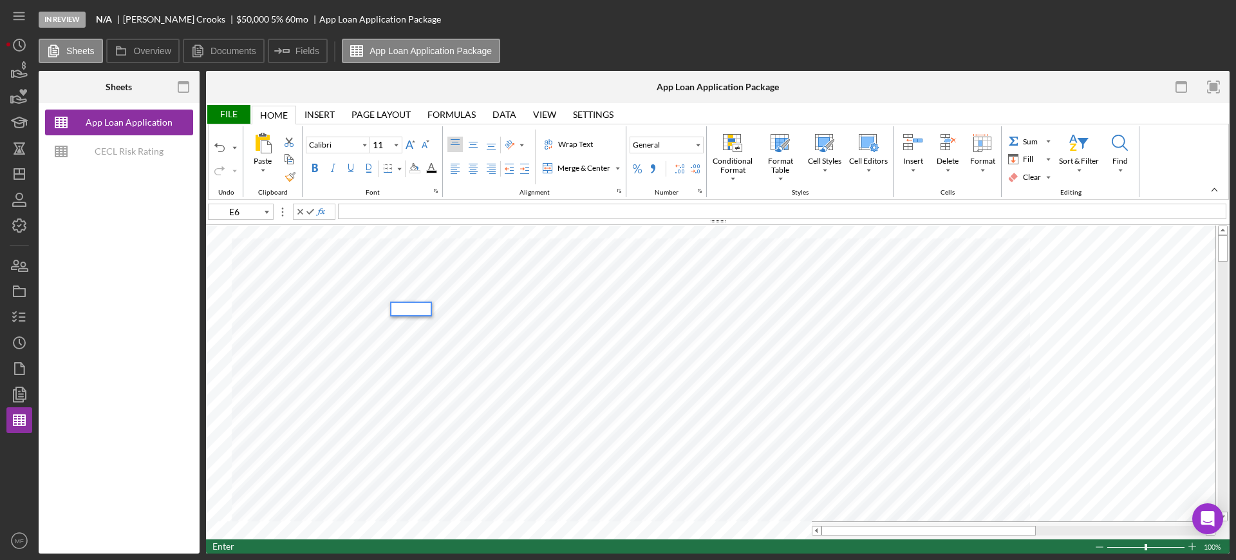
type input "A8"
click at [222, 114] on div "File" at bounding box center [228, 114] width 44 height 19
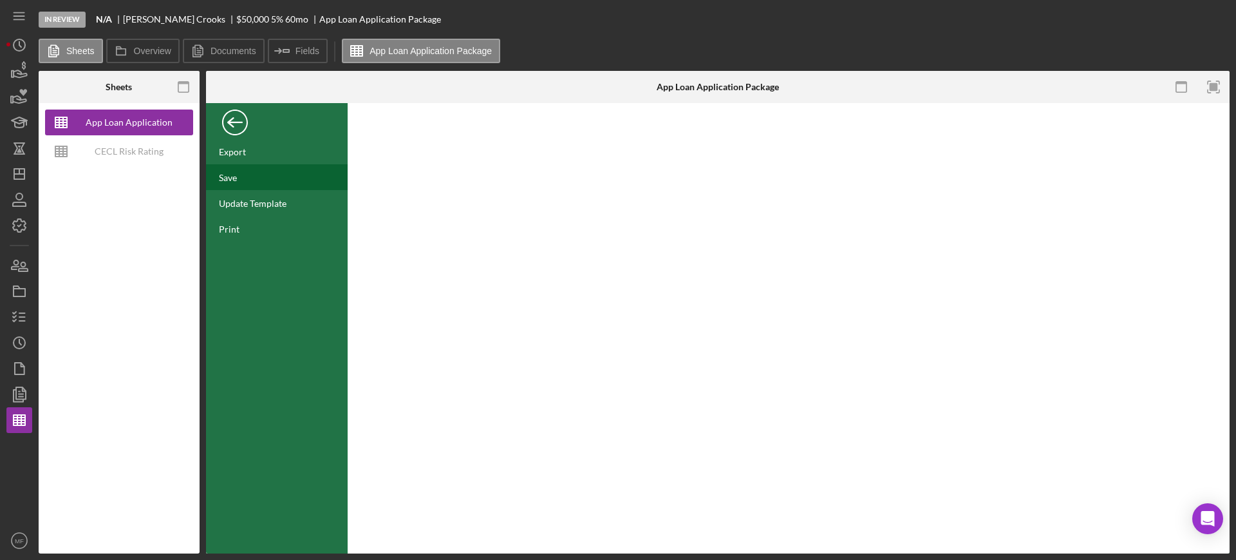
click at [230, 170] on div "Save" at bounding box center [277, 177] width 142 height 26
click at [26, 366] on icon "button" at bounding box center [19, 368] width 32 height 32
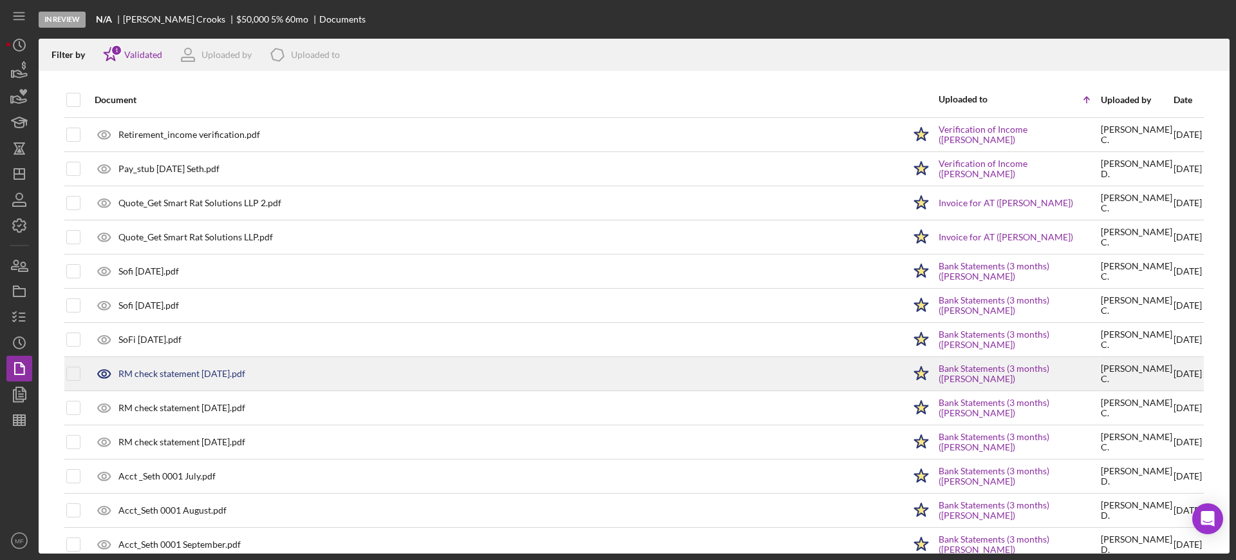
scroll to position [402, 0]
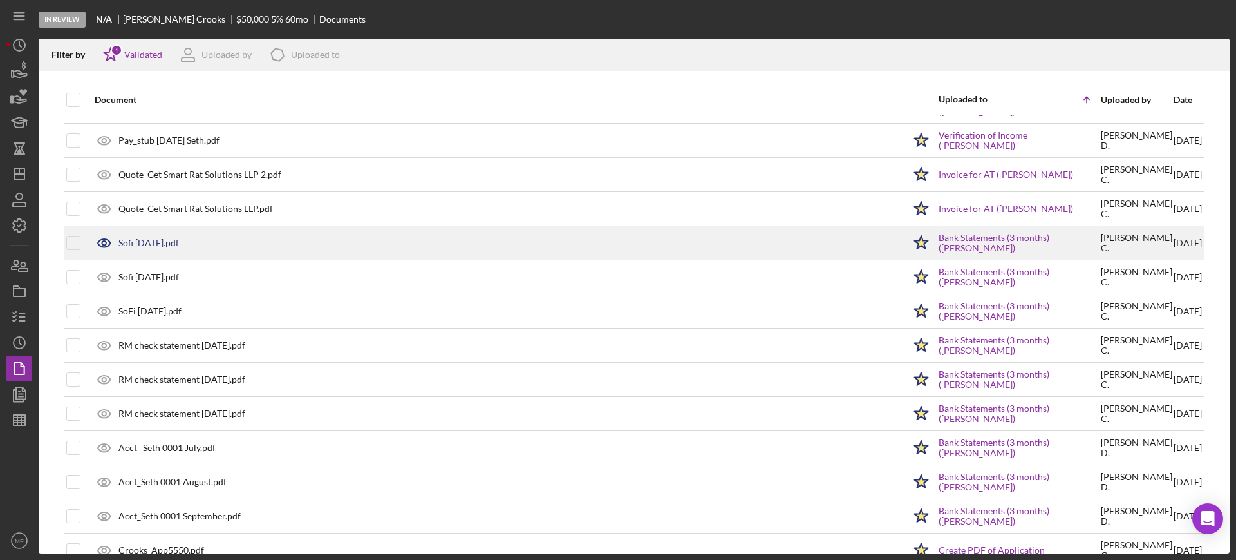
click at [133, 241] on div "Sofi June 25.pdf" at bounding box center [148, 243] width 61 height 10
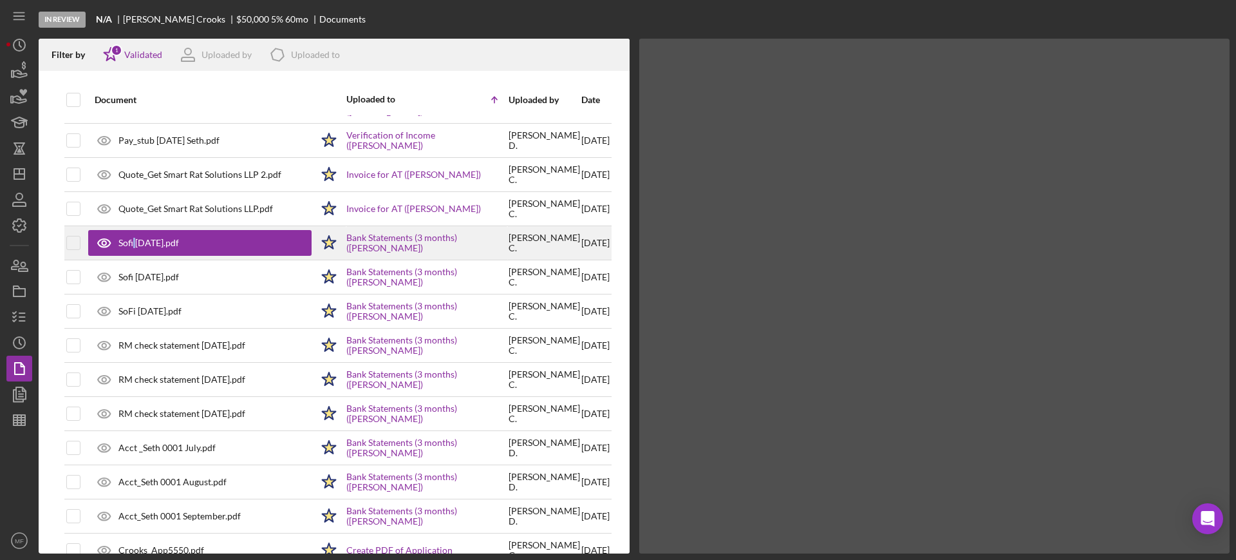
click at [133, 241] on div "Sofi June 25.pdf" at bounding box center [148, 243] width 61 height 10
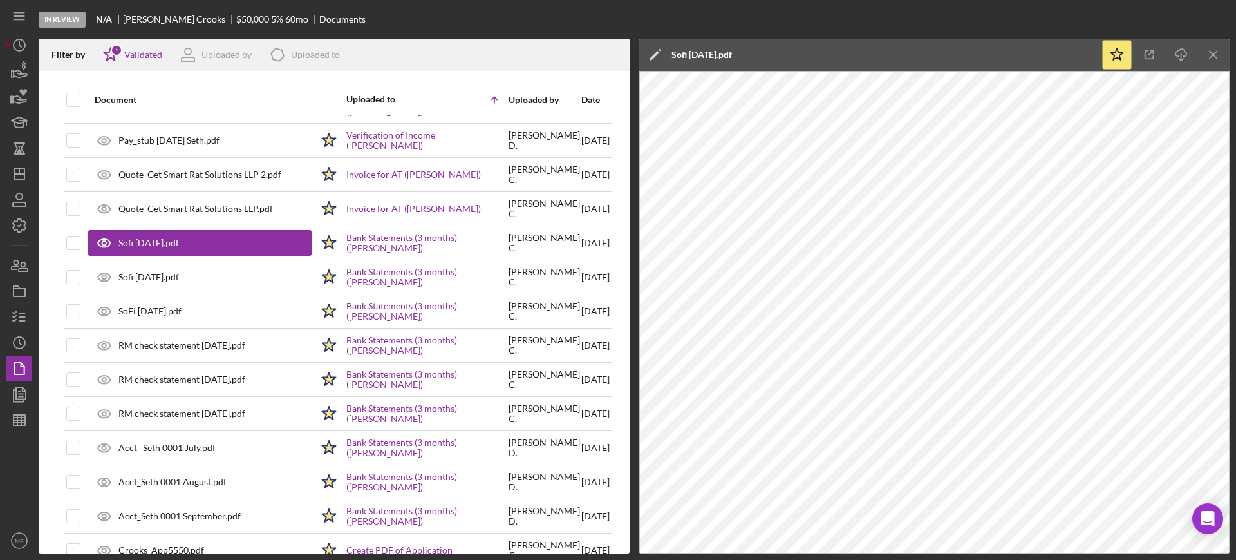
click at [987, 55] on div "Icon/Edit Sofi June 25.pdf" at bounding box center [870, 55] width 462 height 32
click at [1148, 50] on icon "button" at bounding box center [1149, 55] width 29 height 29
click at [24, 422] on line "button" at bounding box center [20, 422] width 12 height 0
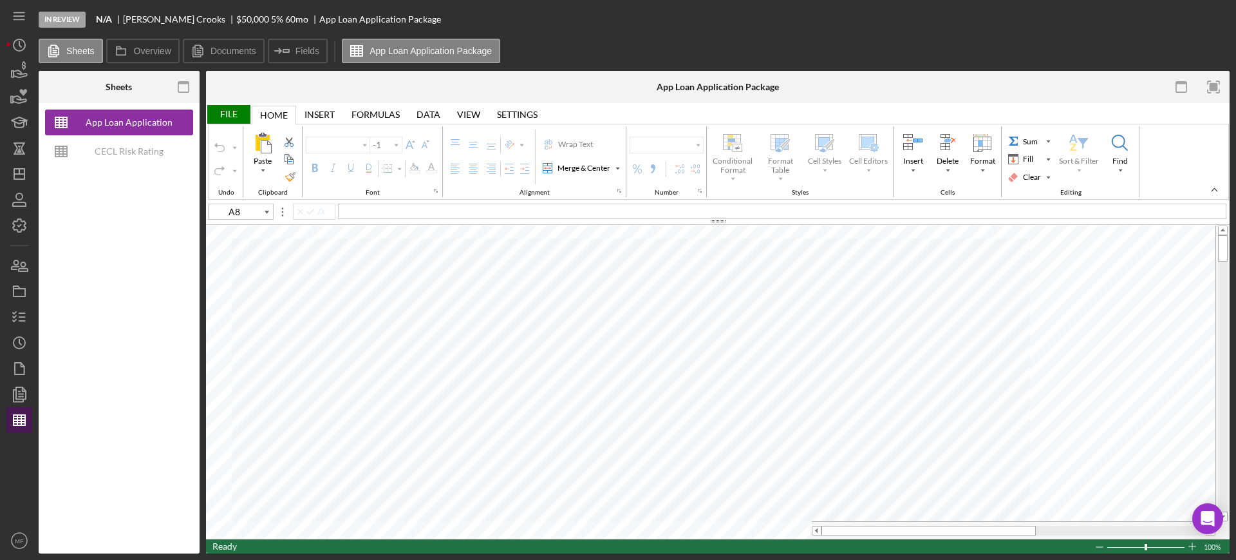
type input "Calibri"
type input "11"
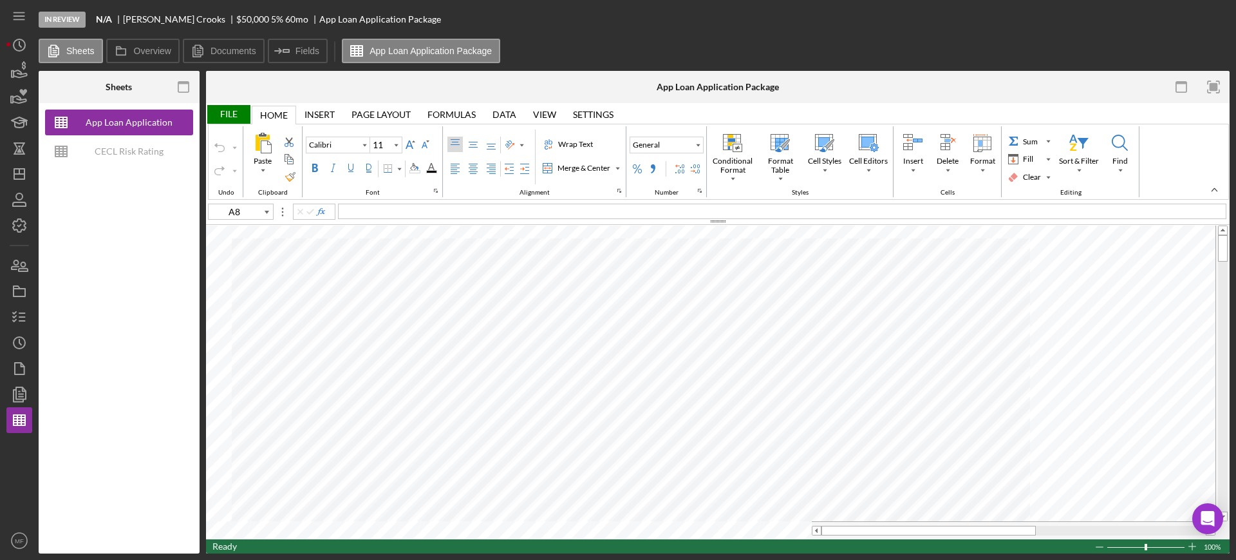
type input "C73"
type input "Arial"
type input "10"
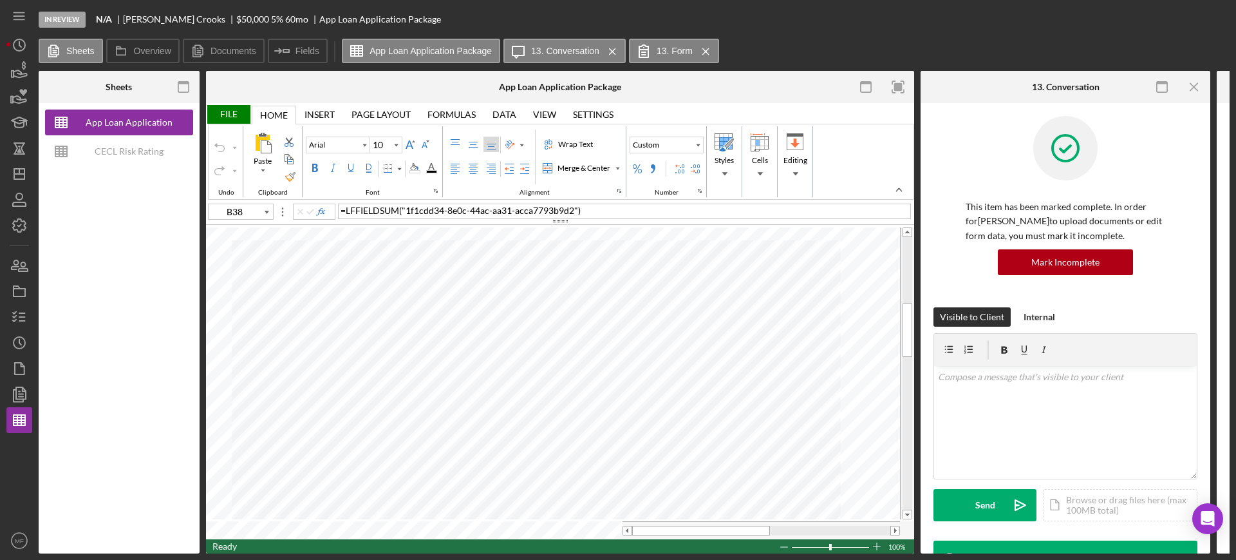
type input "A8"
type input "Calibri"
type input "11"
type input "B38"
type input "Arial"
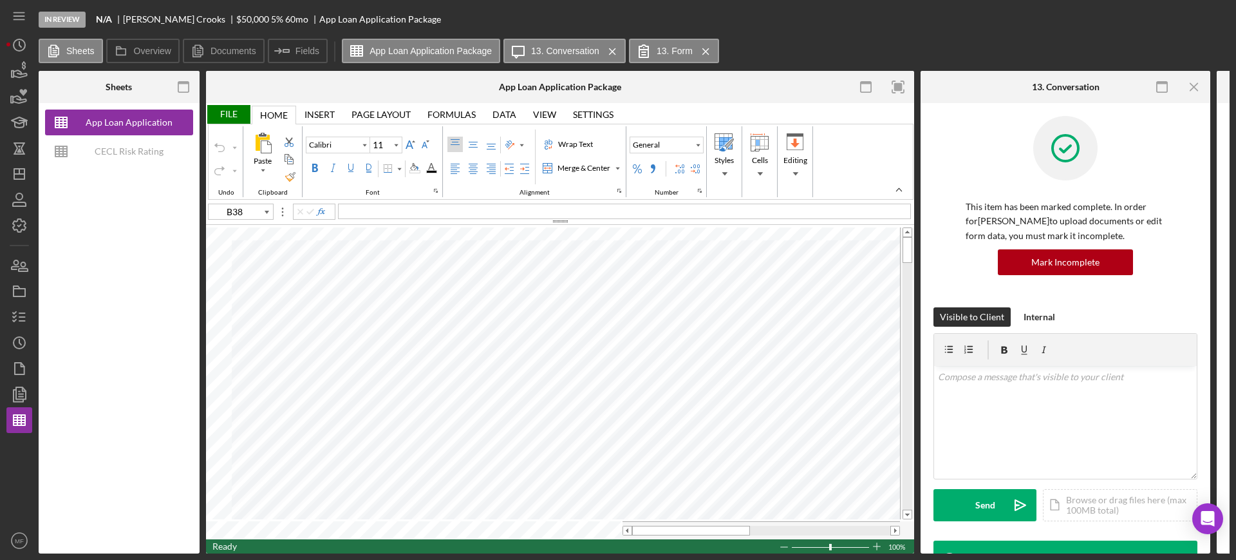
type input "10"
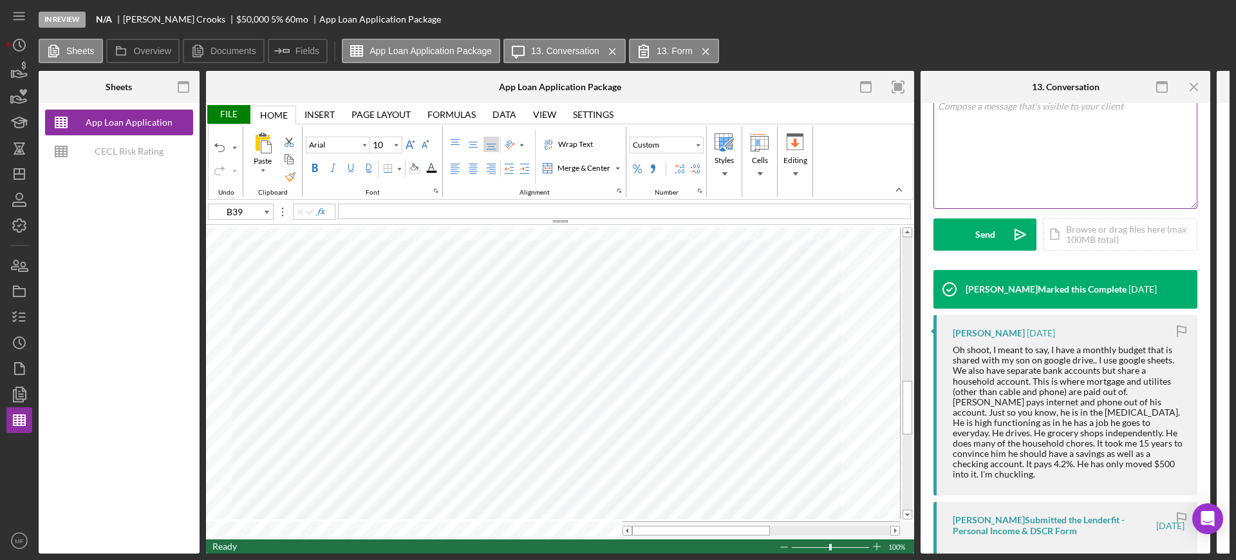
scroll to position [322, 0]
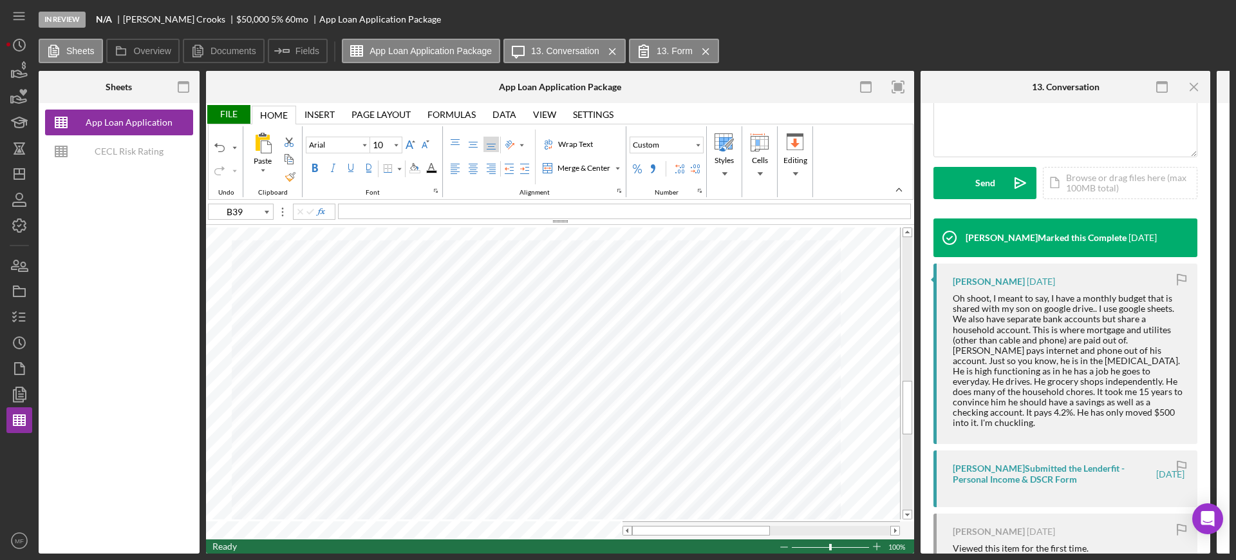
type input "C31"
type input "11"
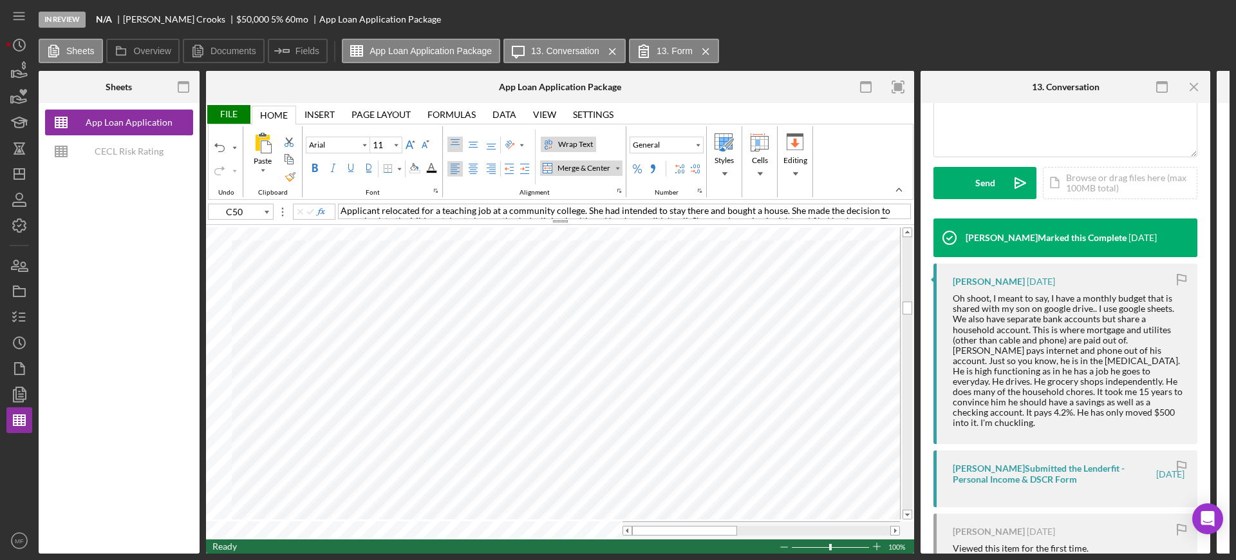
type input "C51"
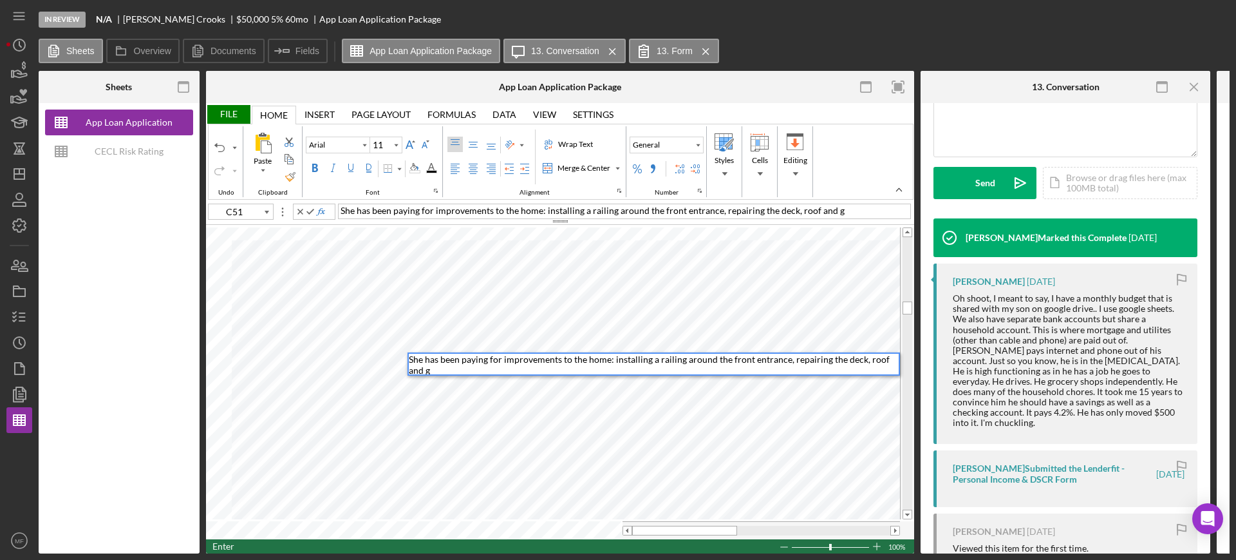
scroll to position [1, 0]
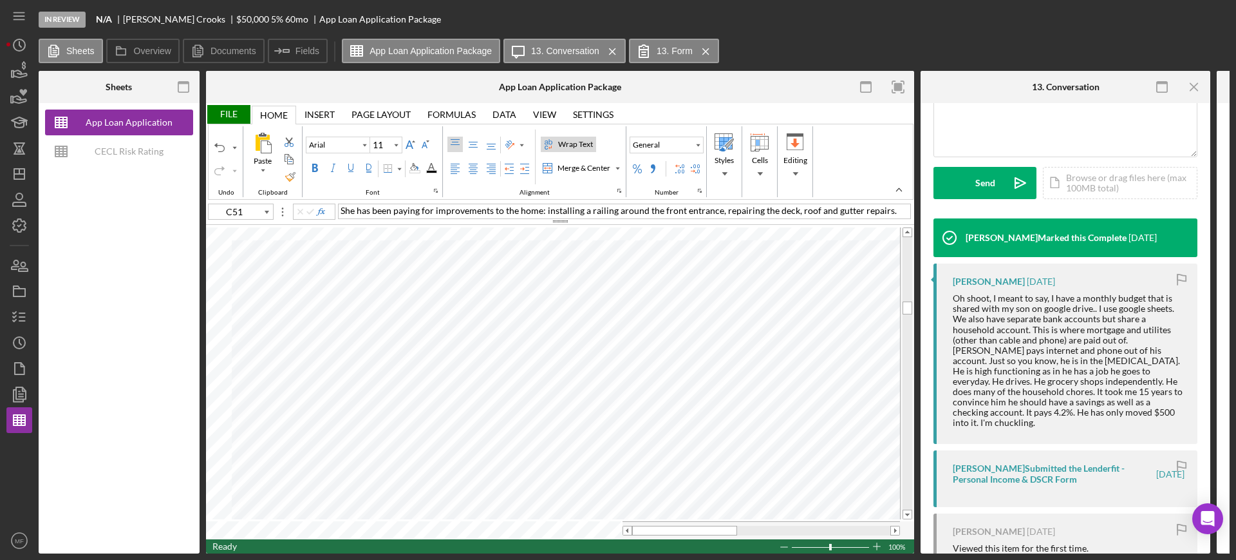
click at [565, 147] on div "Wrap Text" at bounding box center [576, 144] width 40 height 12
click at [223, 148] on div "Undo" at bounding box center [219, 147] width 10 height 10
click at [571, 161] on div "Merge & Center" at bounding box center [577, 168] width 72 height 14
click at [615, 166] on div "Merge & Center" at bounding box center [617, 168] width 9 height 14
click at [582, 205] on div "Merge Across" at bounding box center [589, 209] width 52 height 12
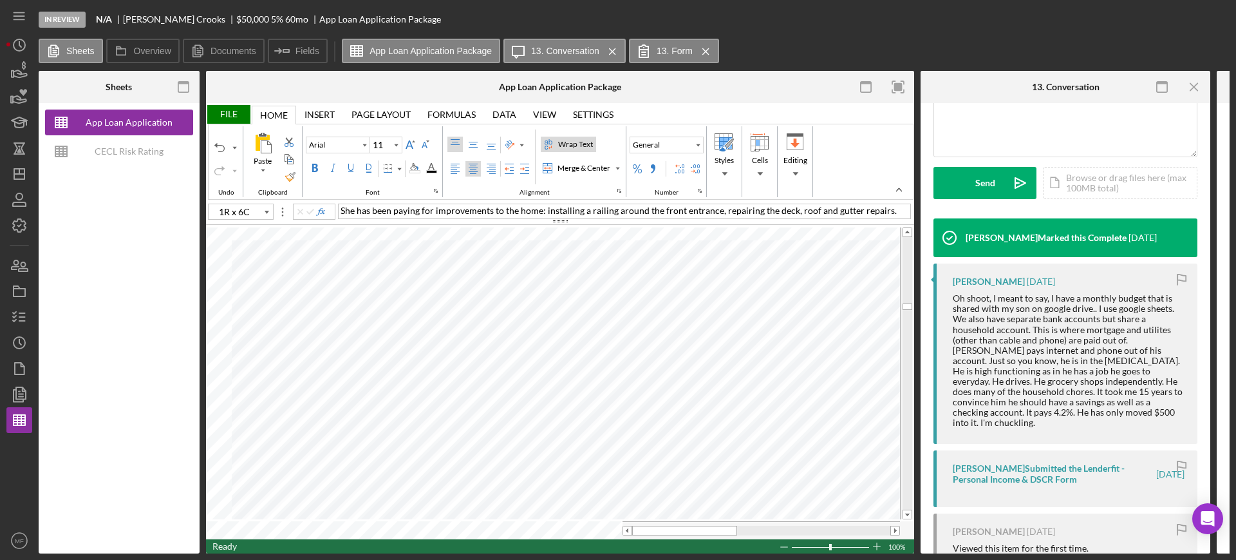
type input "C51"
click at [618, 166] on div "Merge & Center" at bounding box center [617, 168] width 6 height 6
click at [592, 205] on div "Merge Across" at bounding box center [589, 209] width 52 height 12
click at [617, 166] on div "Merge & Center" at bounding box center [617, 168] width 6 height 6
click at [588, 208] on div "Merge Across" at bounding box center [589, 209] width 52 height 12
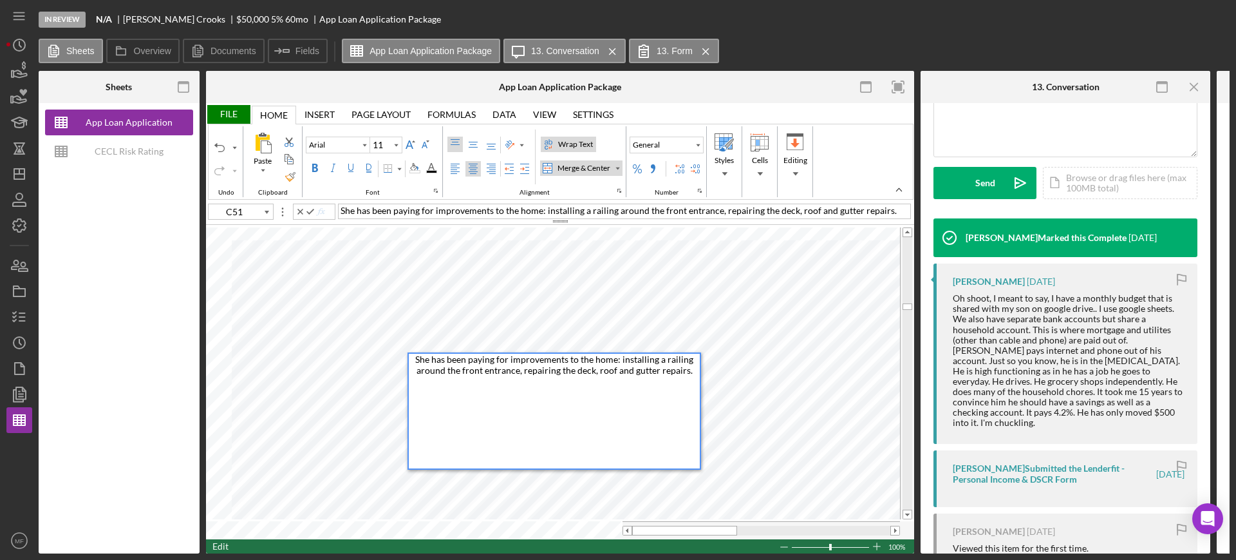
click at [621, 361] on span "She has been paying for improvements to the home: installing a railing around t…" at bounding box center [555, 365] width 280 height 22
click at [659, 382] on div "She has been paying for improvements to the home: plumbing repairs caused by th…" at bounding box center [554, 411] width 291 height 115
type input "A8"
type input "Calibri"
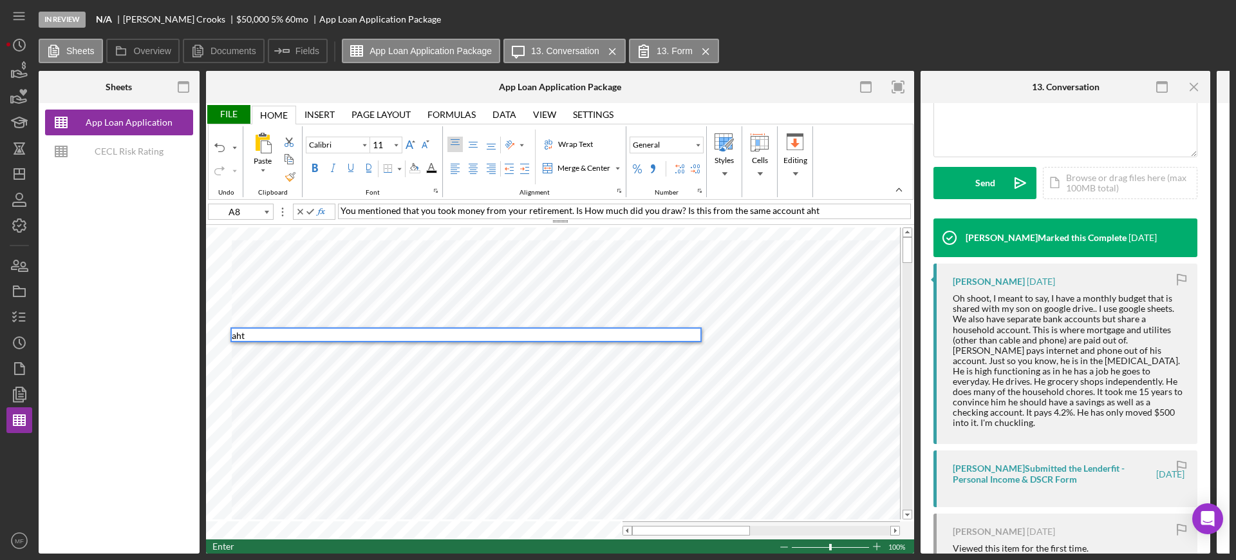
scroll to position [0, 0]
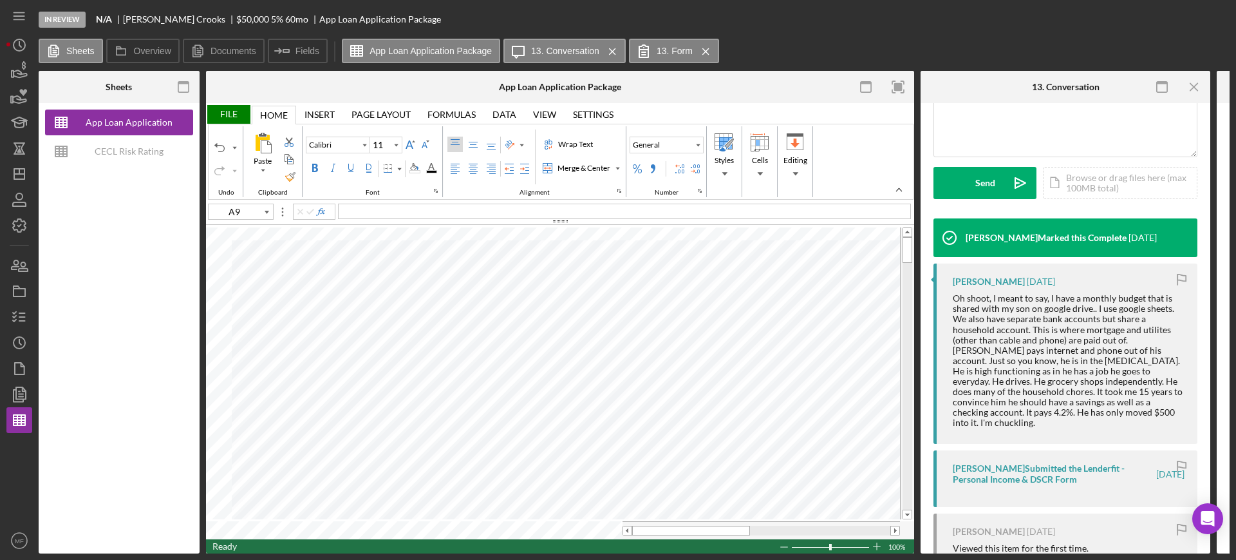
type input "C51"
type input "Arial"
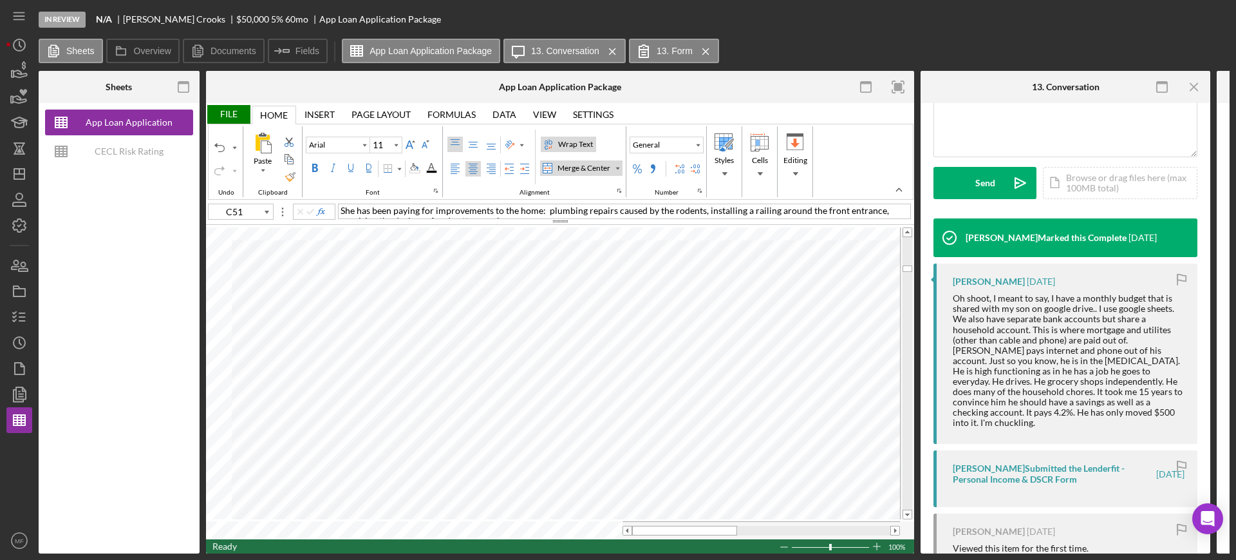
type input "B39"
type input "10"
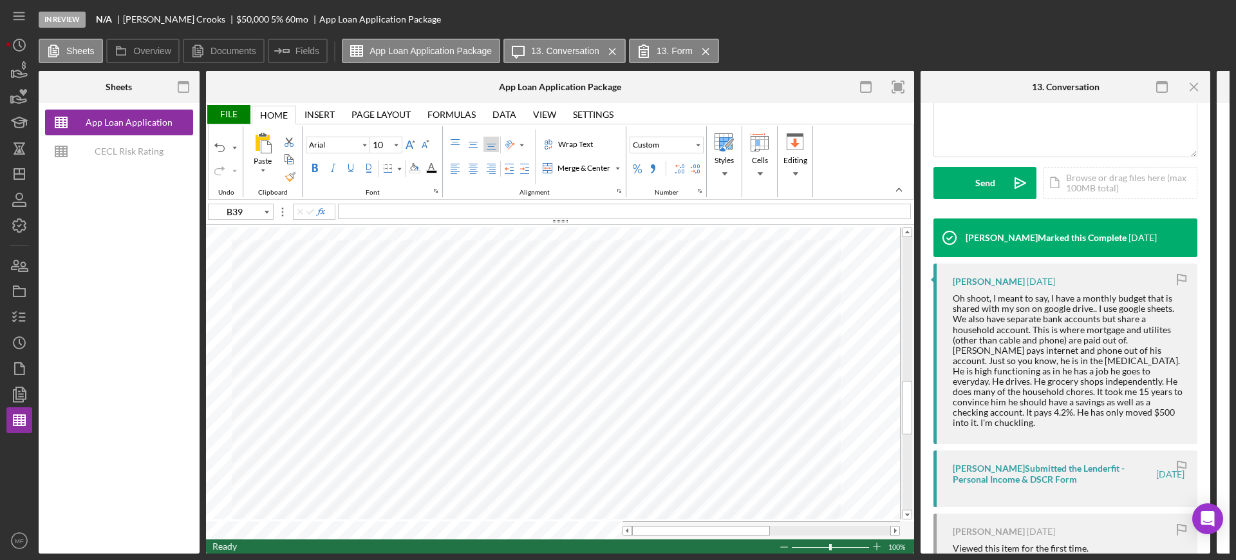
type input "C51"
type input "11"
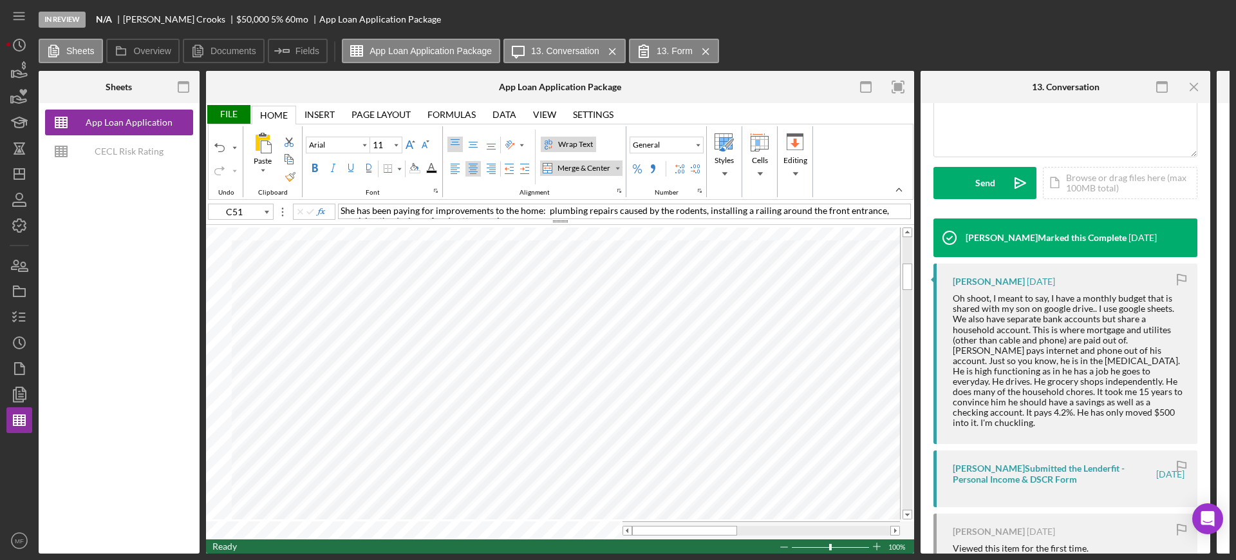
type input "A9"
type input "Calibri"
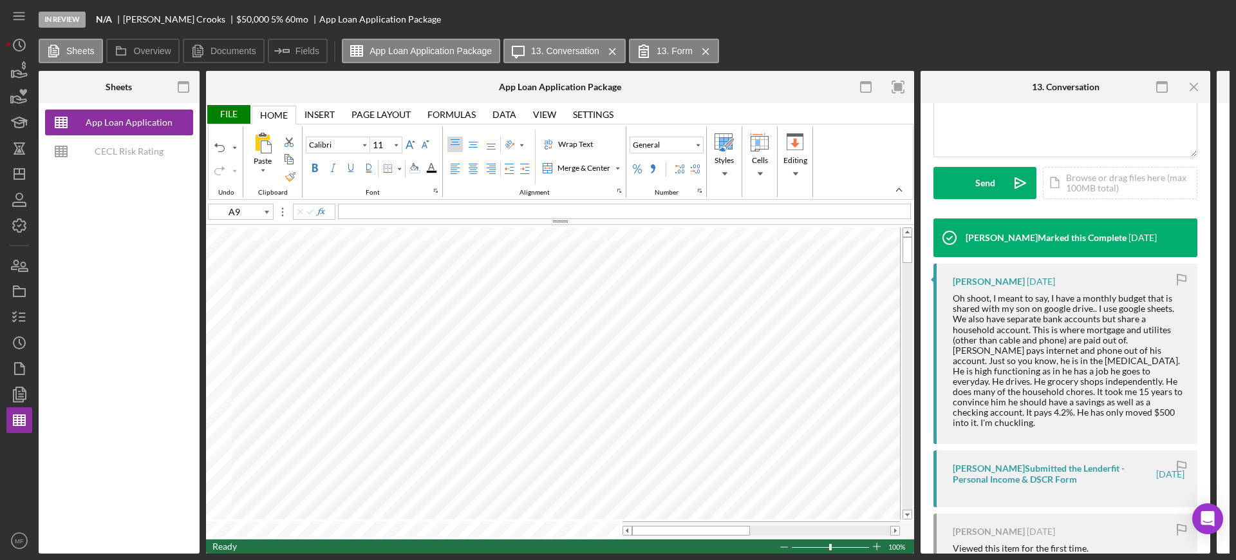
type input "A8"
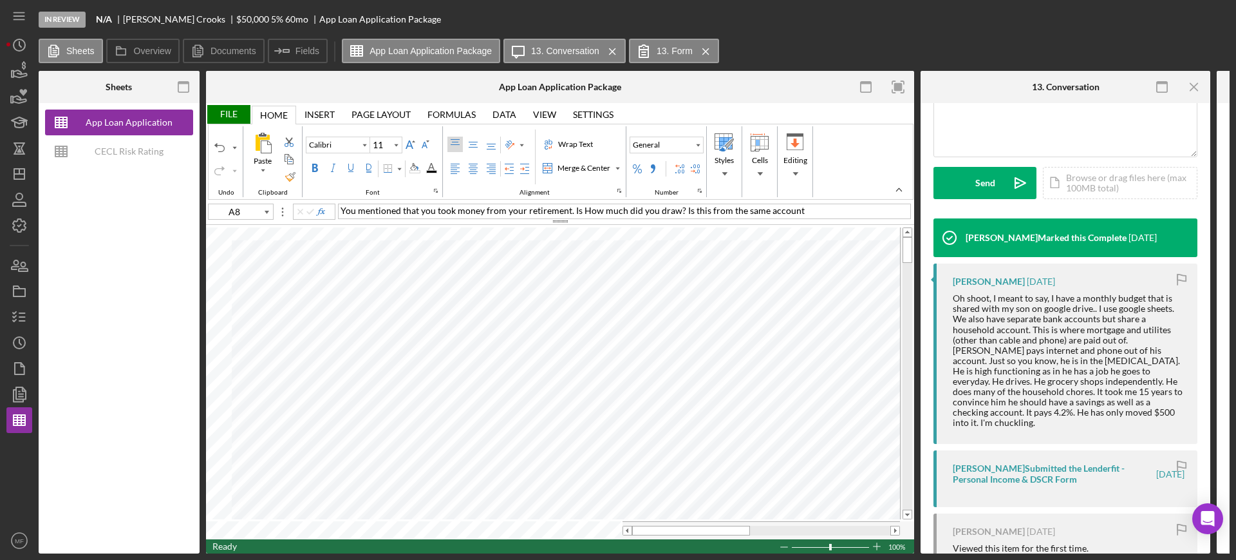
click at [815, 214] on div "You mentioned that you took money from your retirement. Is How much did you dra…" at bounding box center [624, 210] width 573 height 15
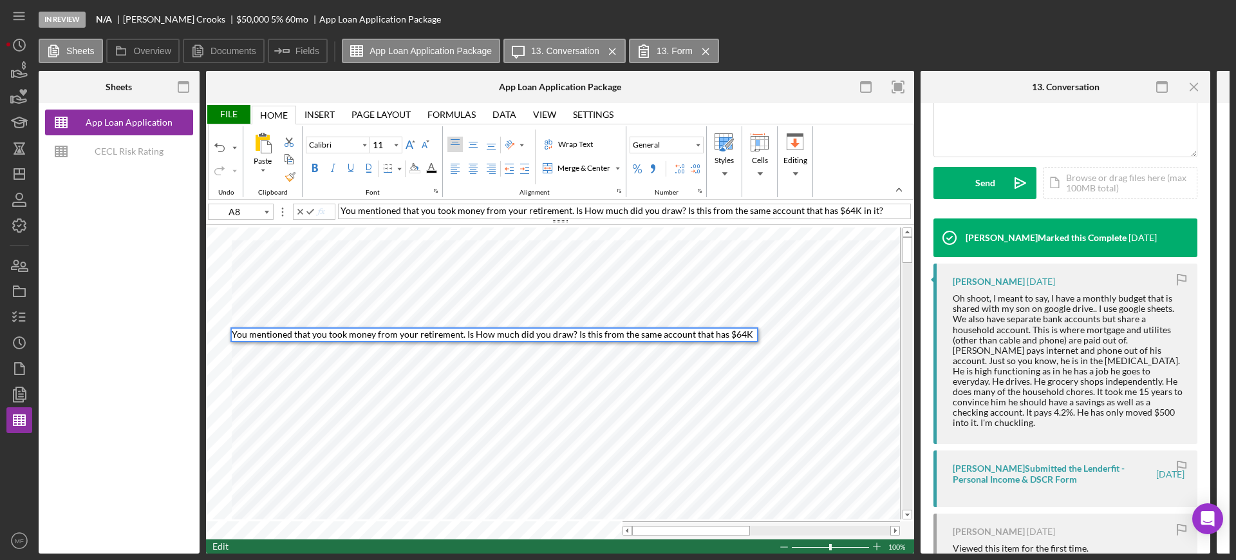
type input "A9"
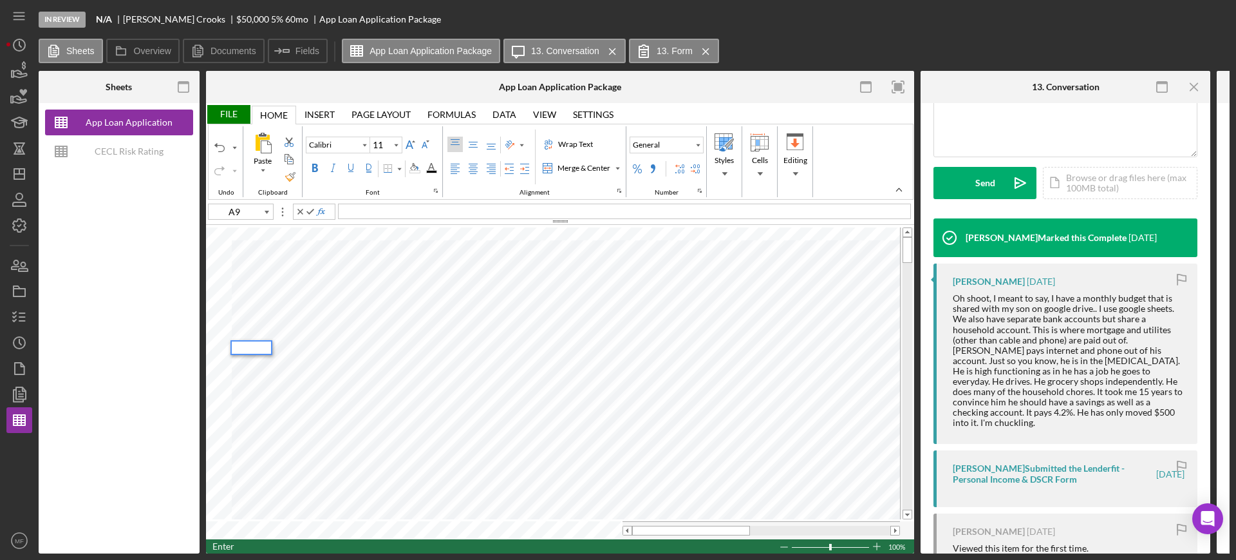
type input "B9"
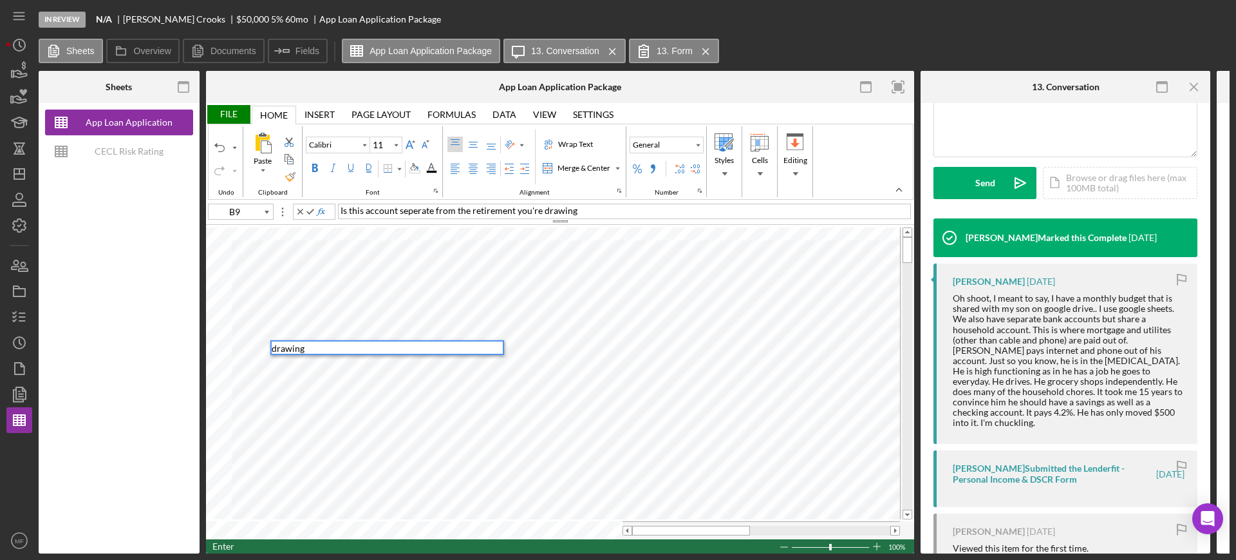
click at [587, 211] on div "Is this account seperate from the retirement you're drawing" at bounding box center [624, 210] width 573 height 15
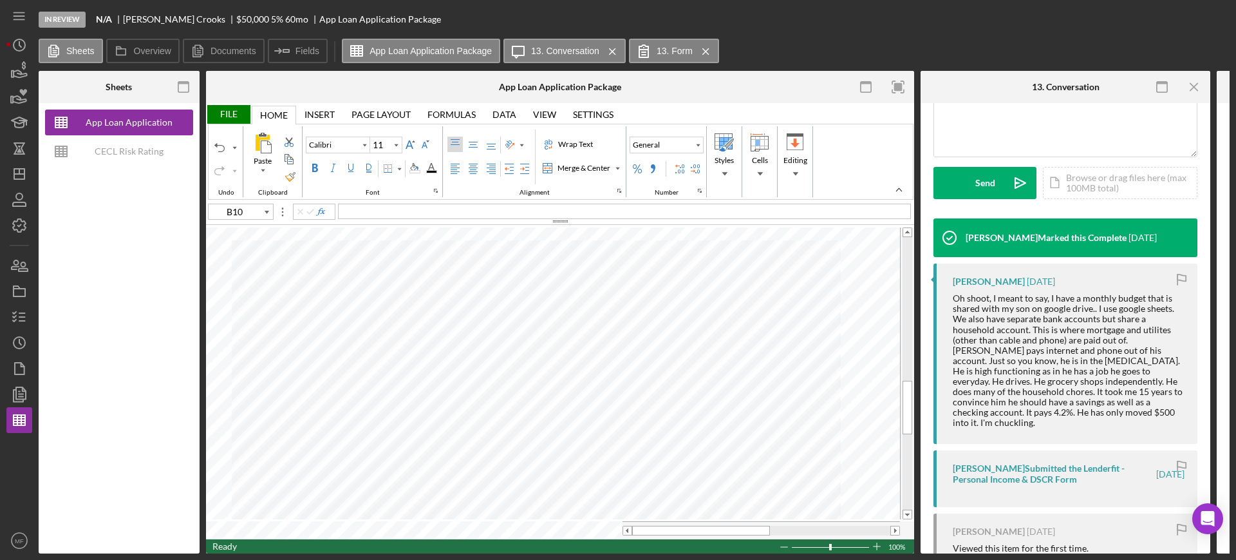
type input "B39"
type input "Arial"
type input "10"
click at [223, 113] on div "File" at bounding box center [228, 114] width 44 height 19
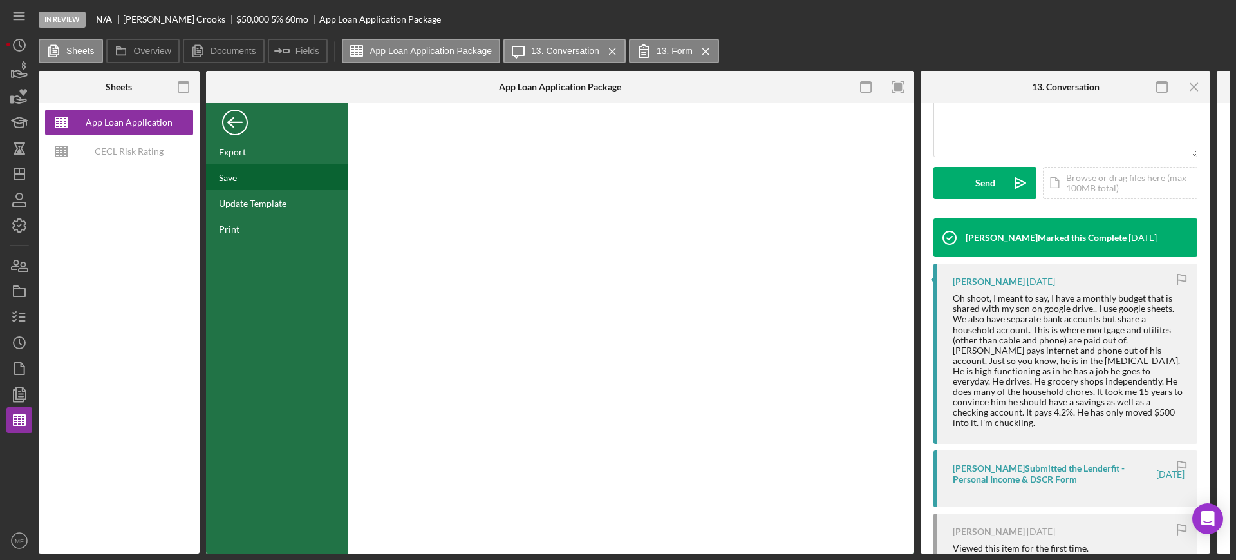
click at [231, 168] on div "Save" at bounding box center [277, 177] width 142 height 26
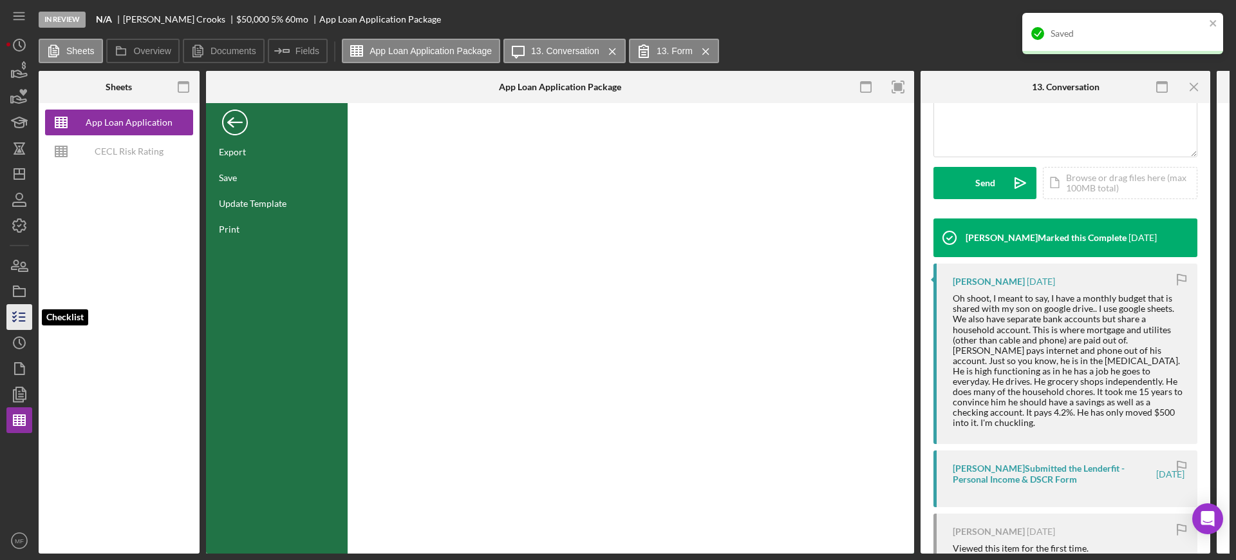
click at [21, 316] on icon "button" at bounding box center [19, 317] width 32 height 32
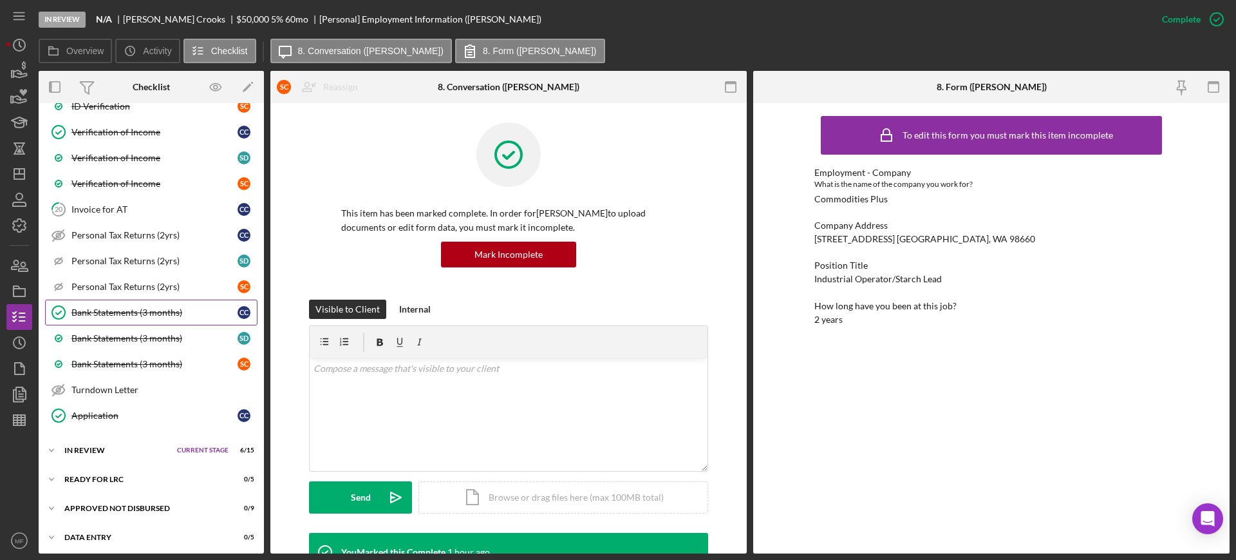
scroll to position [1054, 0]
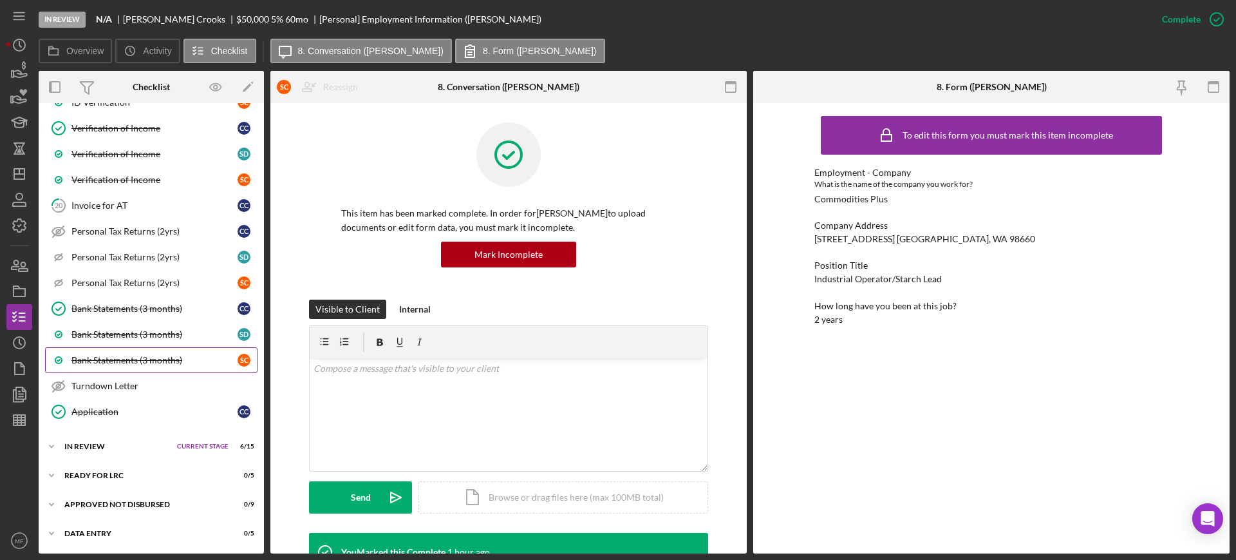
click at [141, 359] on div "Bank Statements (3 months)" at bounding box center [154, 360] width 166 height 10
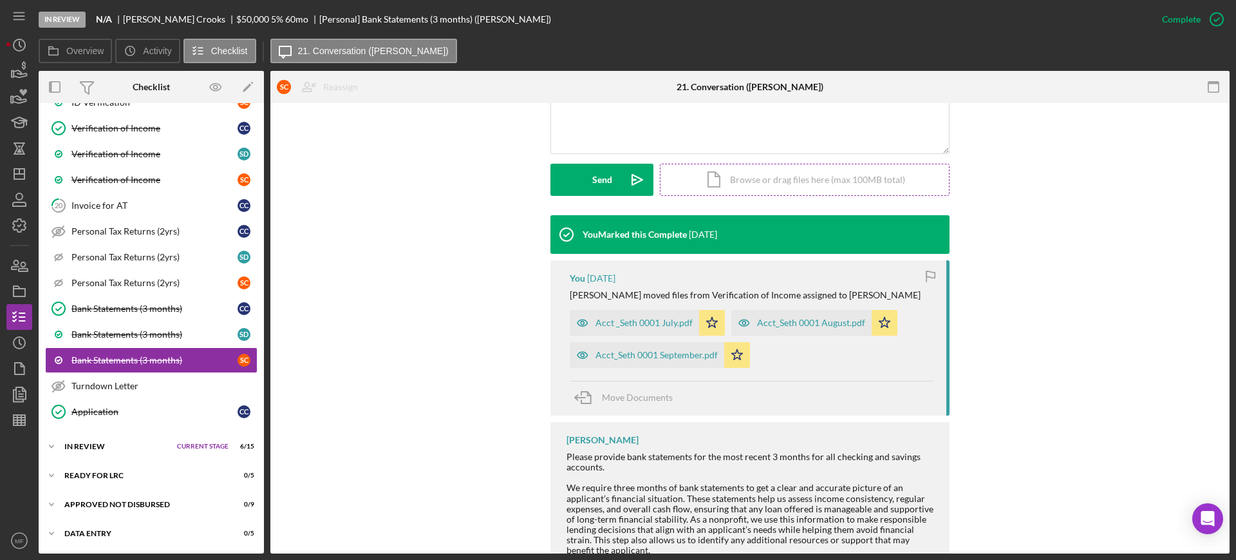
scroll to position [322, 0]
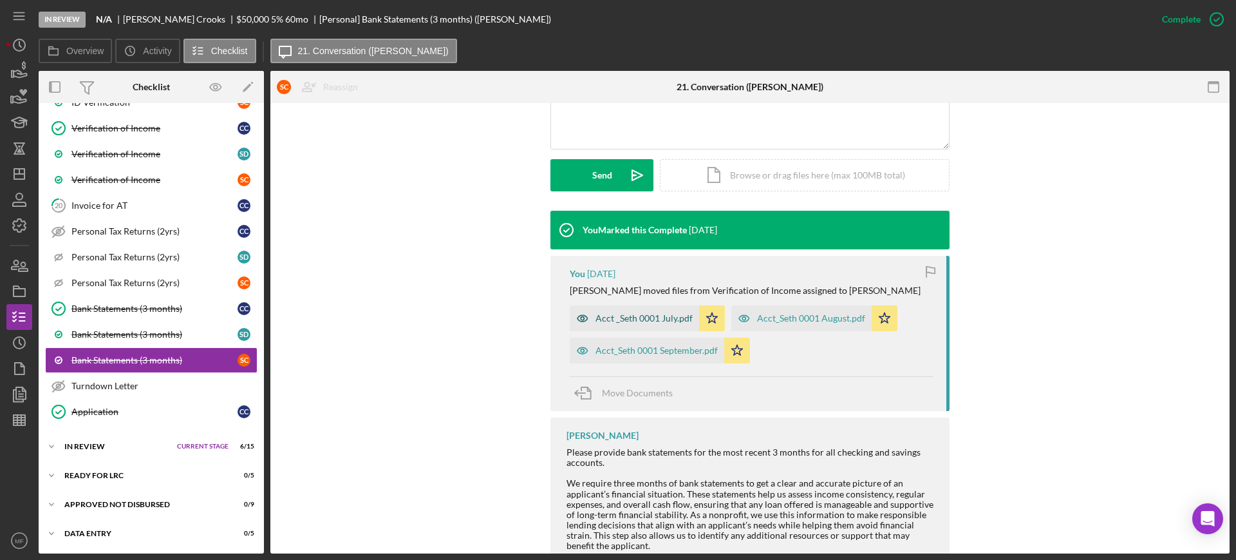
click at [666, 315] on div "Acct _Seth 0001 July.pdf" at bounding box center [644, 318] width 97 height 10
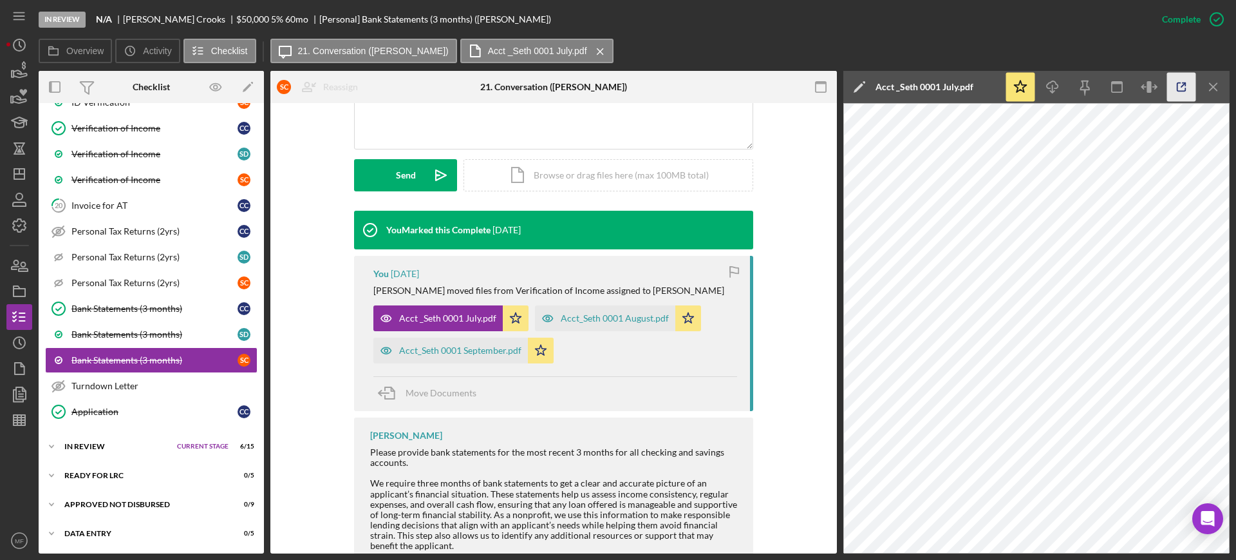
click at [1183, 84] on icon "button" at bounding box center [1182, 87] width 29 height 29
click at [27, 416] on icon "button" at bounding box center [19, 420] width 32 height 32
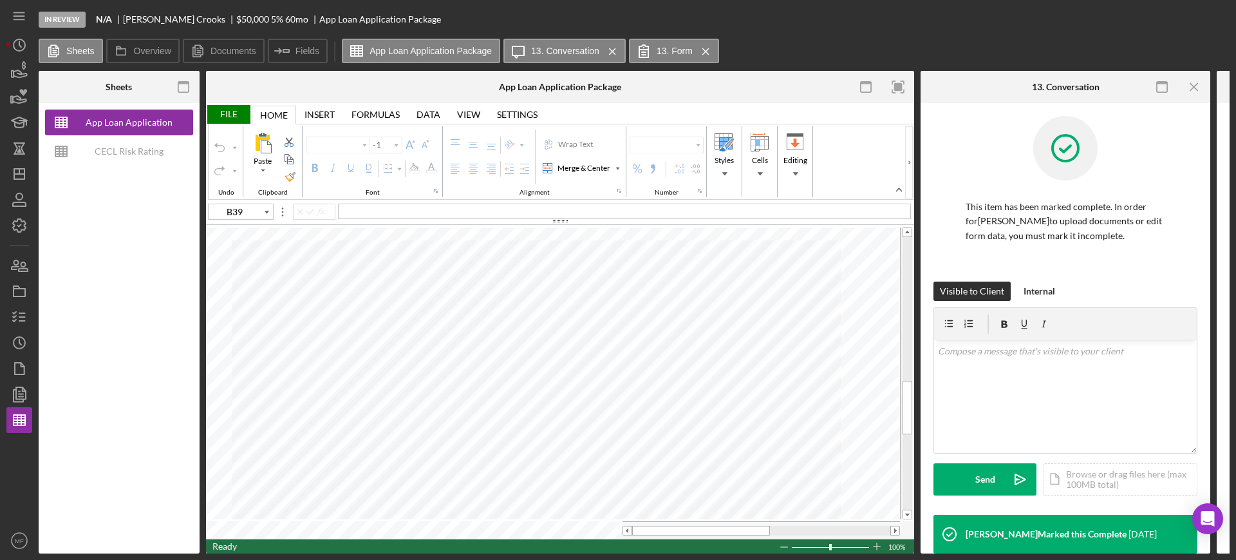
type input "Arial"
type input "10"
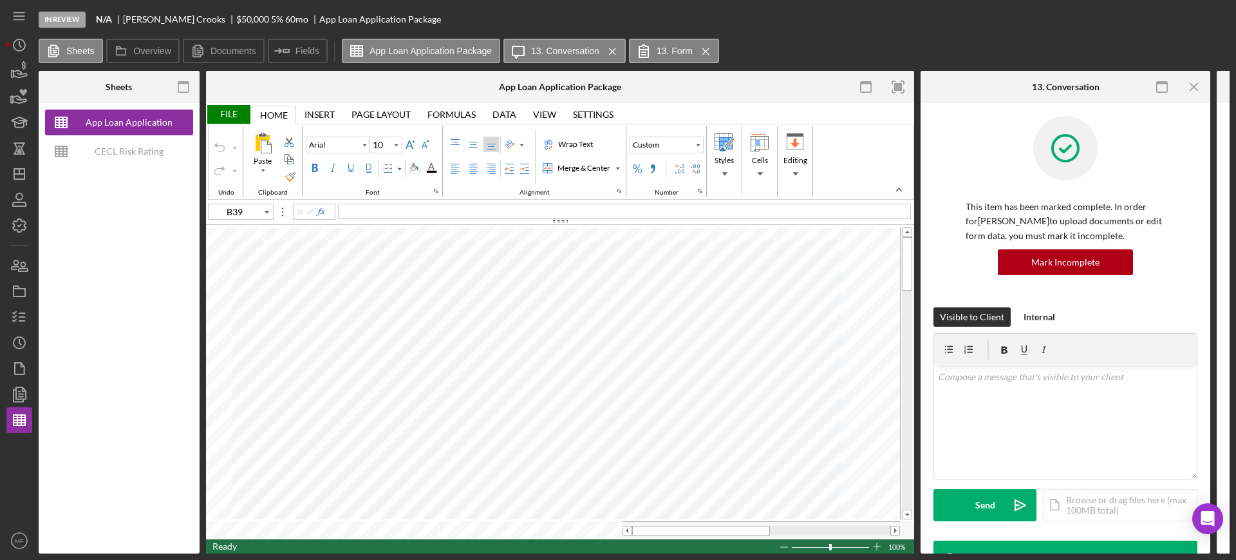
type input "C9"
type input "C79"
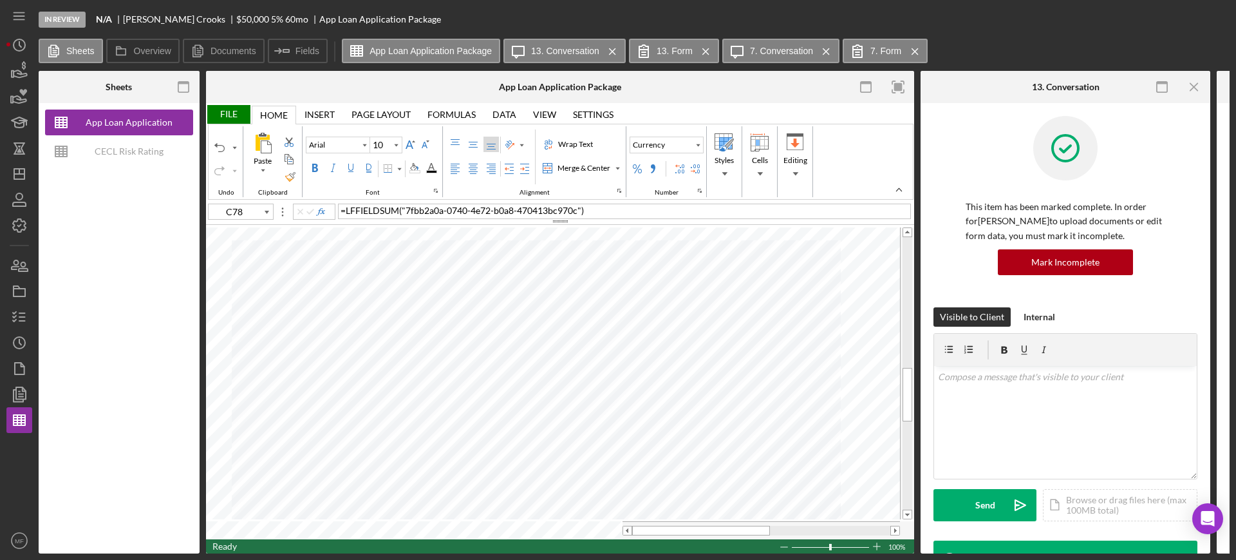
type input "C79"
type input "C78"
type input "C79"
type input "B10"
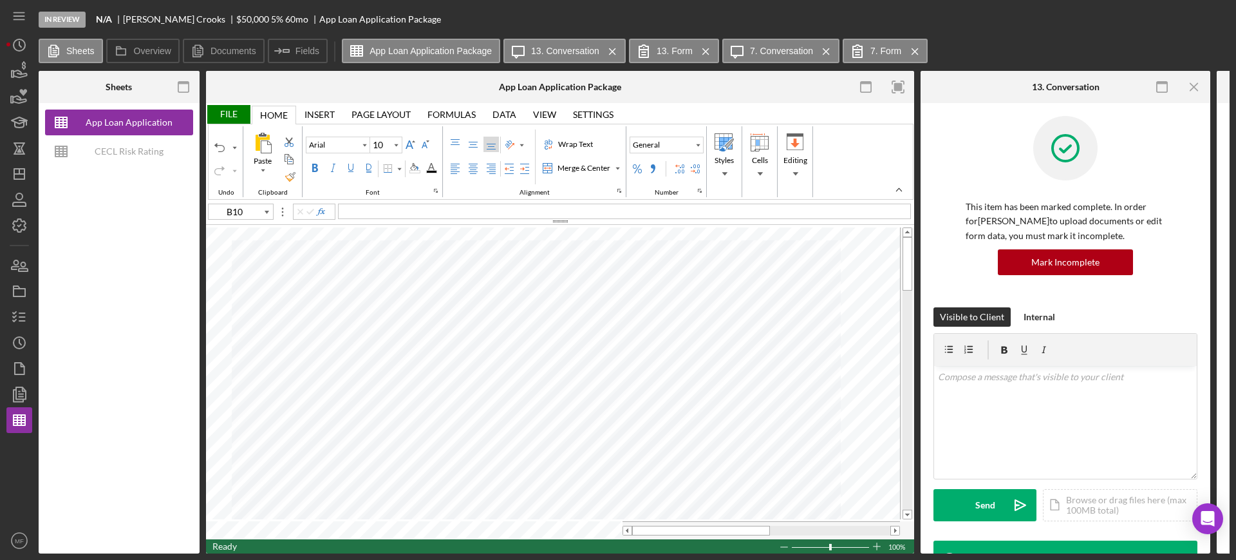
type input "Calibri"
type input "11"
type input "C51"
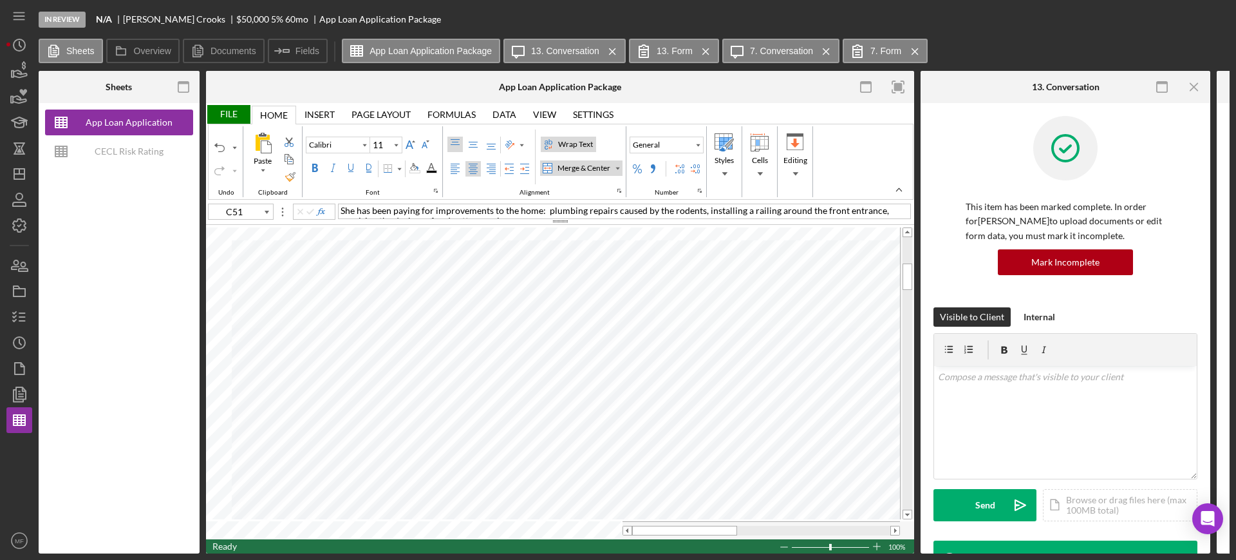
type input "Arial"
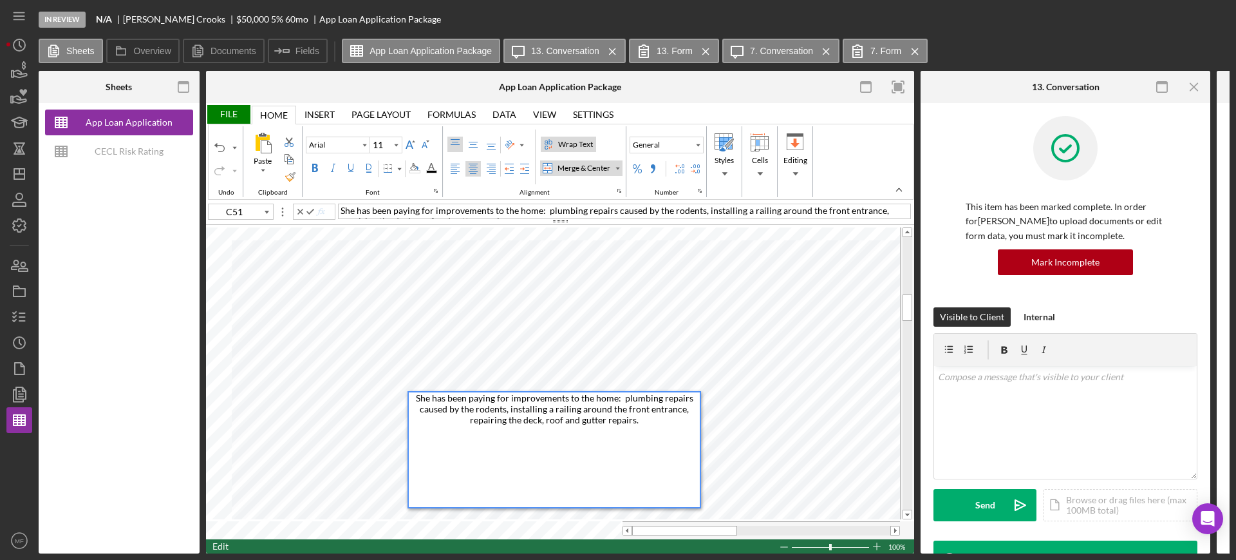
click at [668, 421] on div "She has been paying for improvements to the home: plumbing repairs caused by th…" at bounding box center [554, 449] width 291 height 115
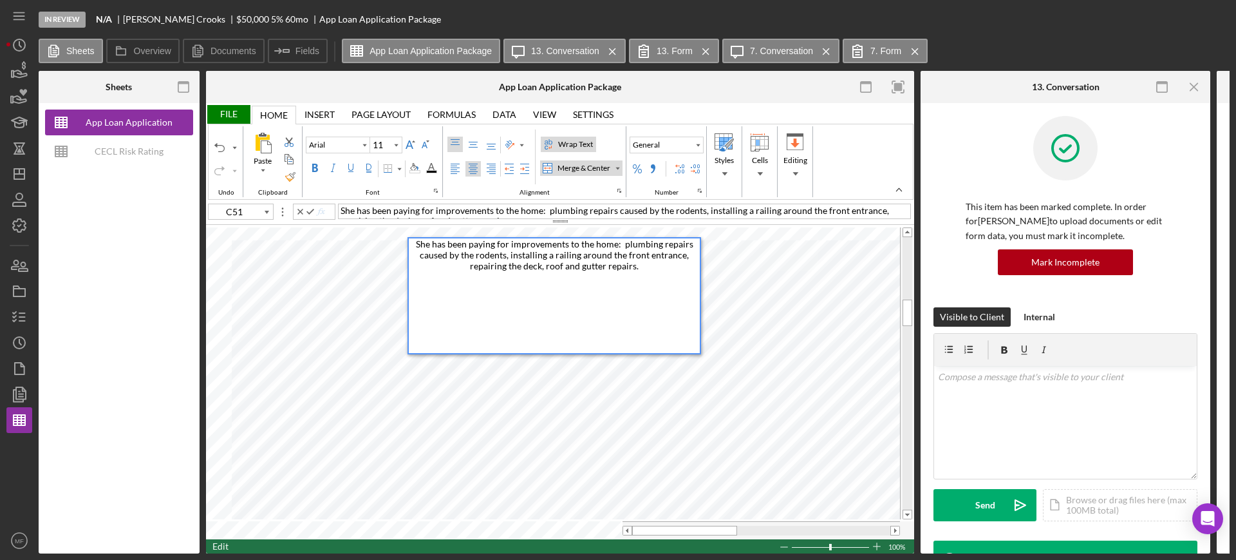
type input "A52"
type input "Calibri"
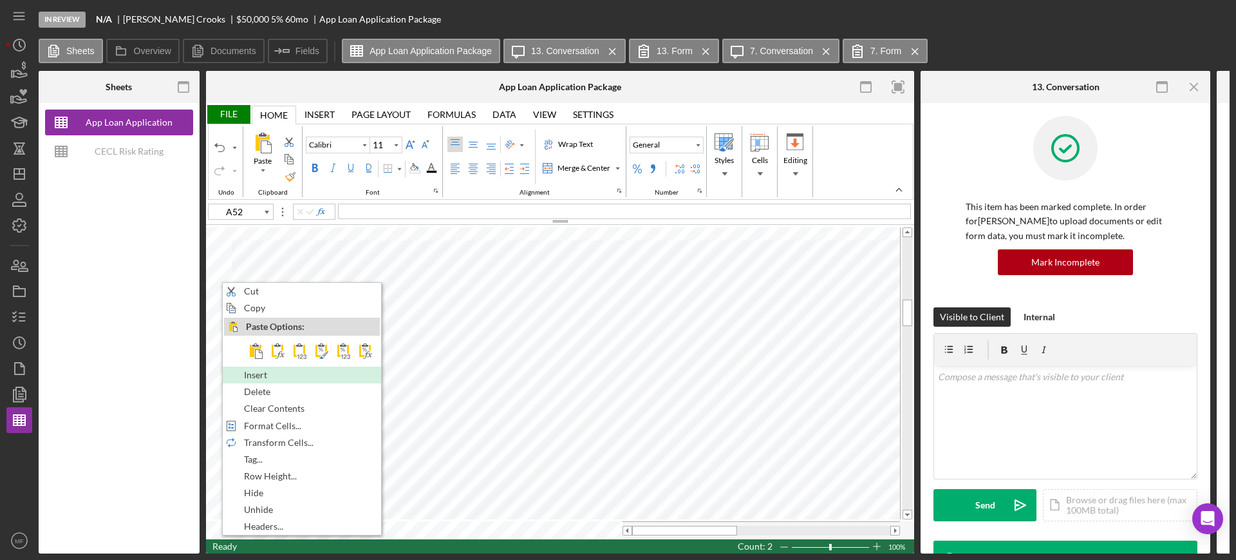
click at [286, 379] on div "Insert" at bounding box center [302, 375] width 156 height 14
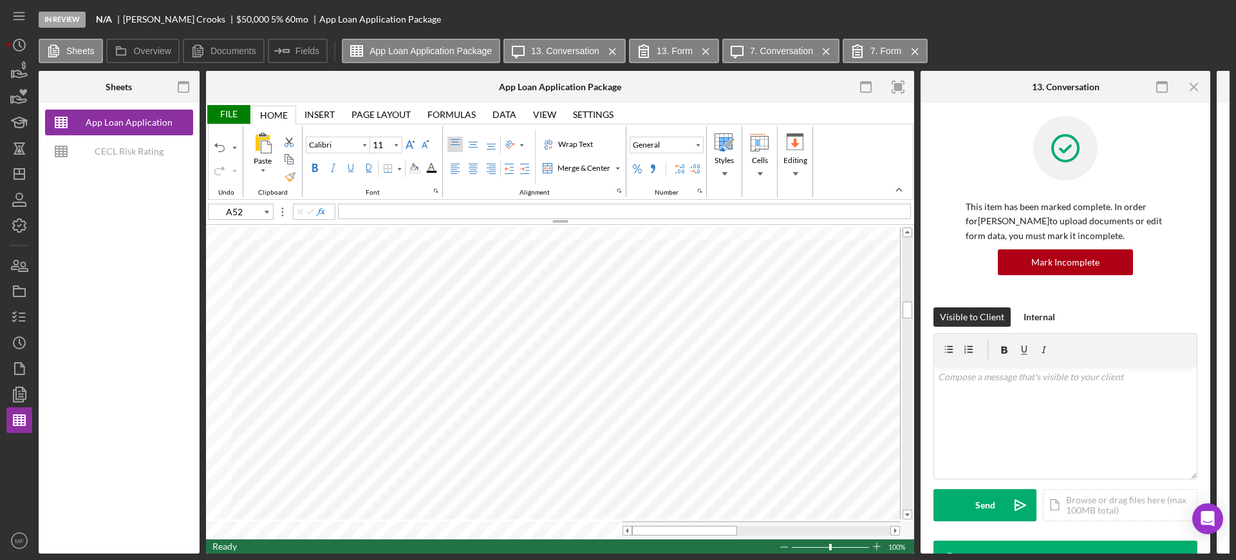
type input "C52"
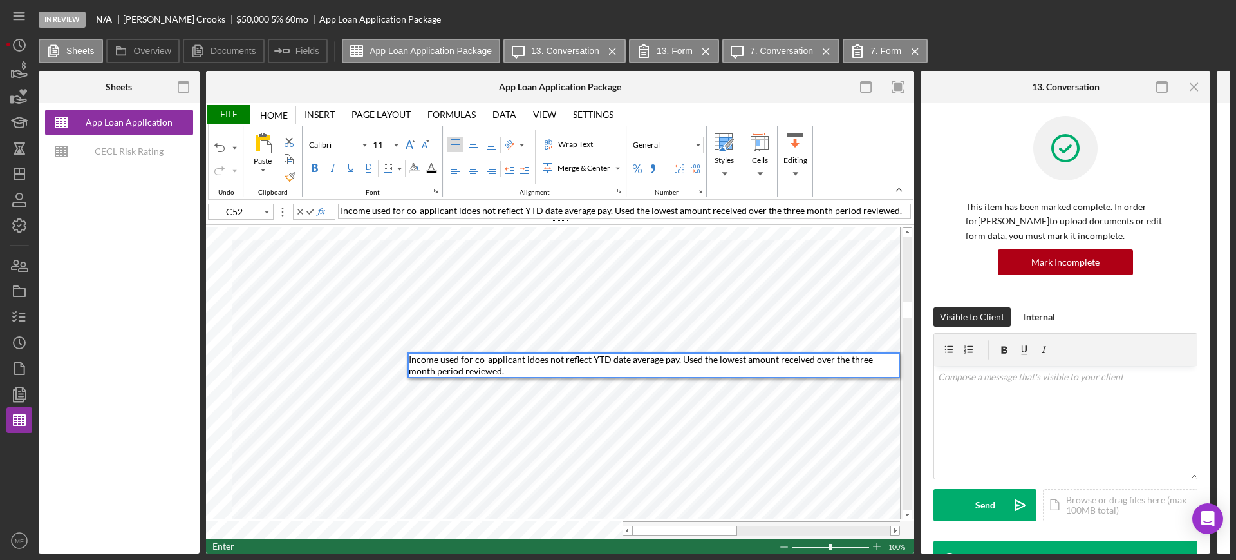
type input "C53"
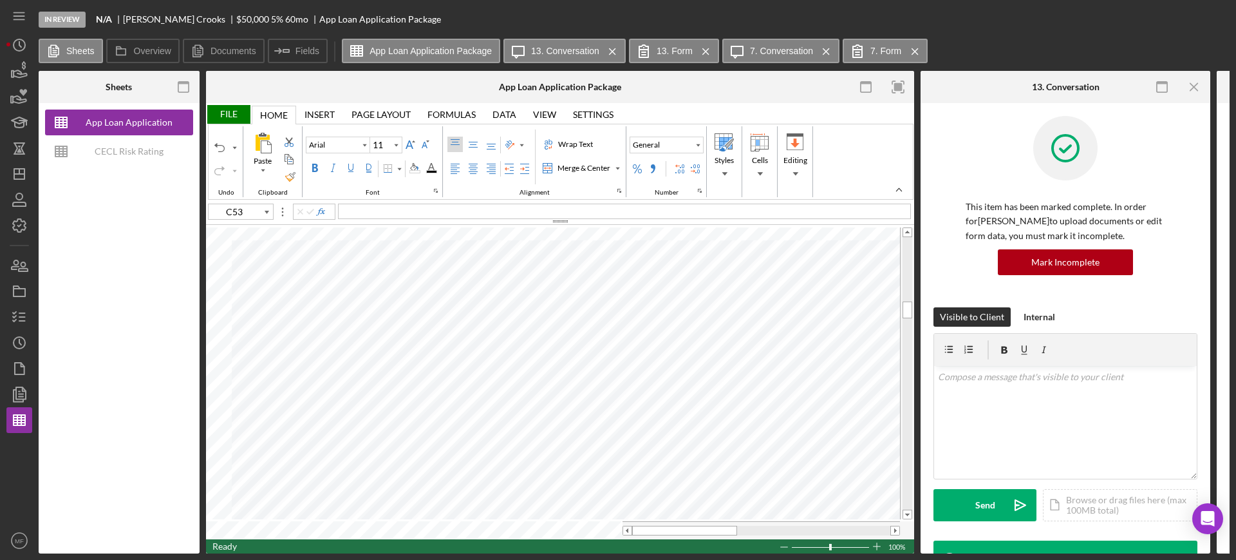
type input "Calibri"
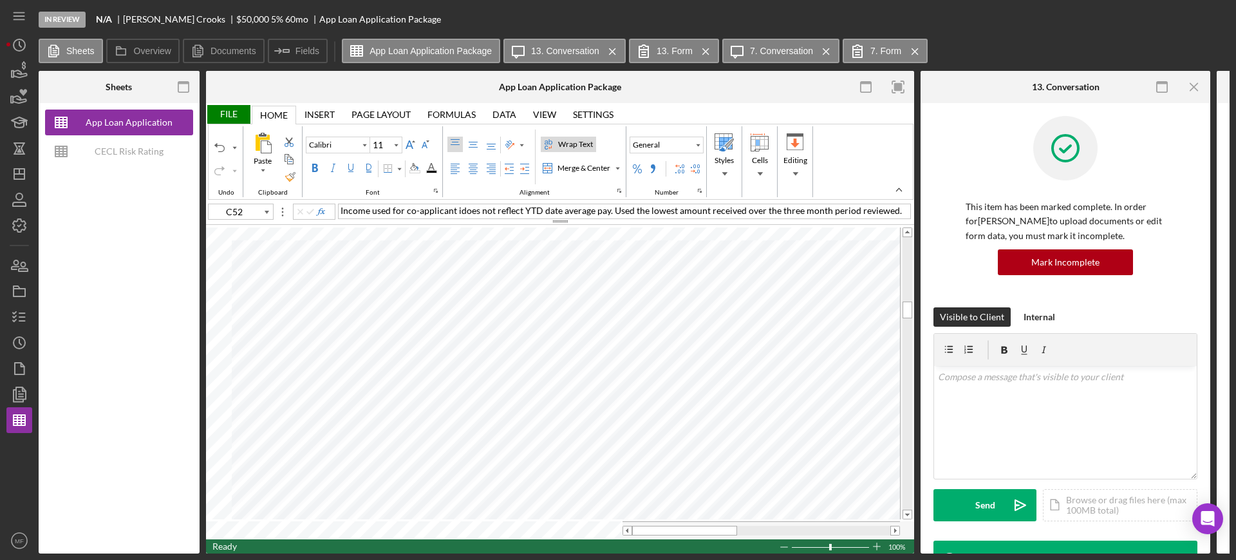
click at [575, 138] on div "Wrap Text" at bounding box center [576, 144] width 40 height 12
click at [601, 167] on div "Merge & Center" at bounding box center [584, 168] width 58 height 12
click at [618, 167] on div "Merge & Center" at bounding box center [617, 168] width 6 height 6
click at [583, 202] on div "Merge Across" at bounding box center [592, 209] width 64 height 15
type input "C52"
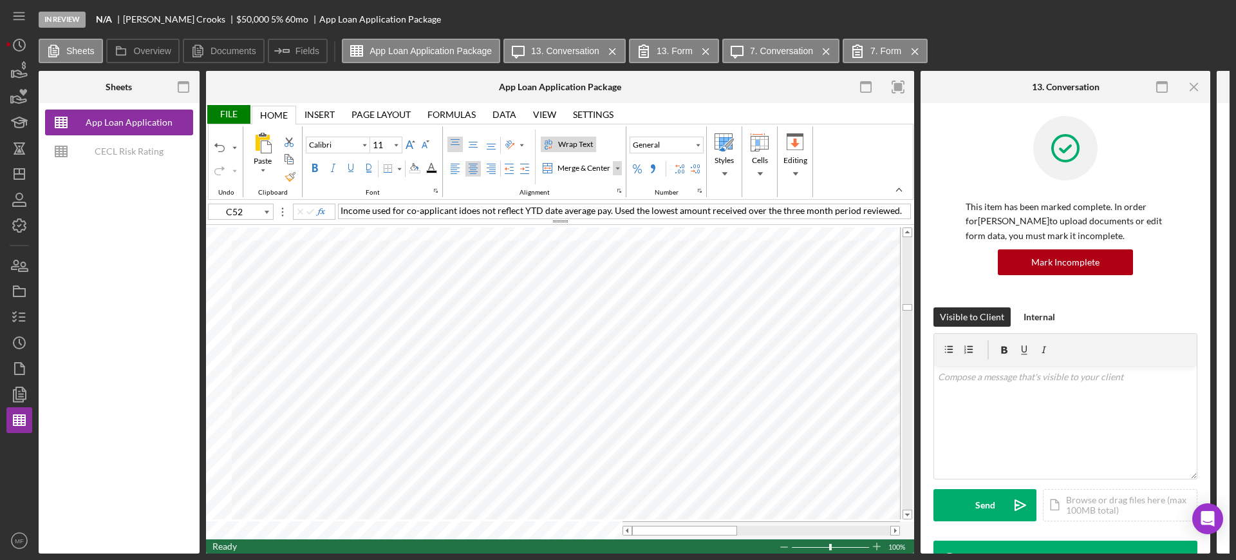
click at [616, 169] on div "Merge & Center" at bounding box center [617, 168] width 6 height 6
click at [582, 203] on div "Merge Across" at bounding box center [589, 209] width 52 height 12
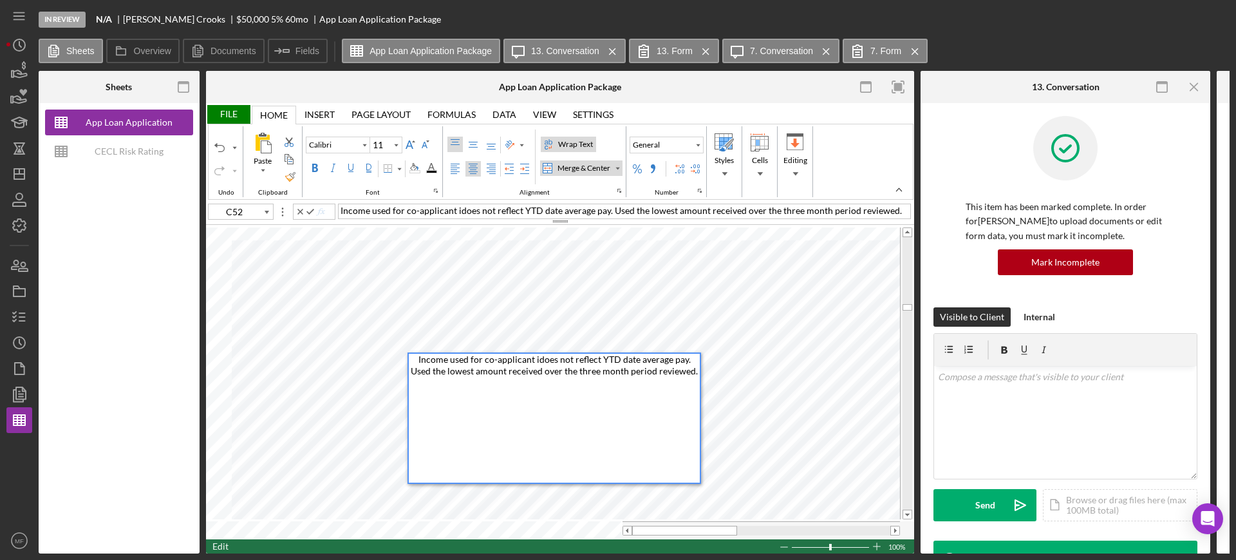
click at [529, 358] on span "Income used for co-applicant idoes not reflect YTD date average pay. Used the l…" at bounding box center [554, 365] width 287 height 23
click at [695, 375] on div "Income used for co-applicant does not reflect YTD date average pay. Used the lo…" at bounding box center [554, 418] width 291 height 129
type input "Arial"
type input "C51"
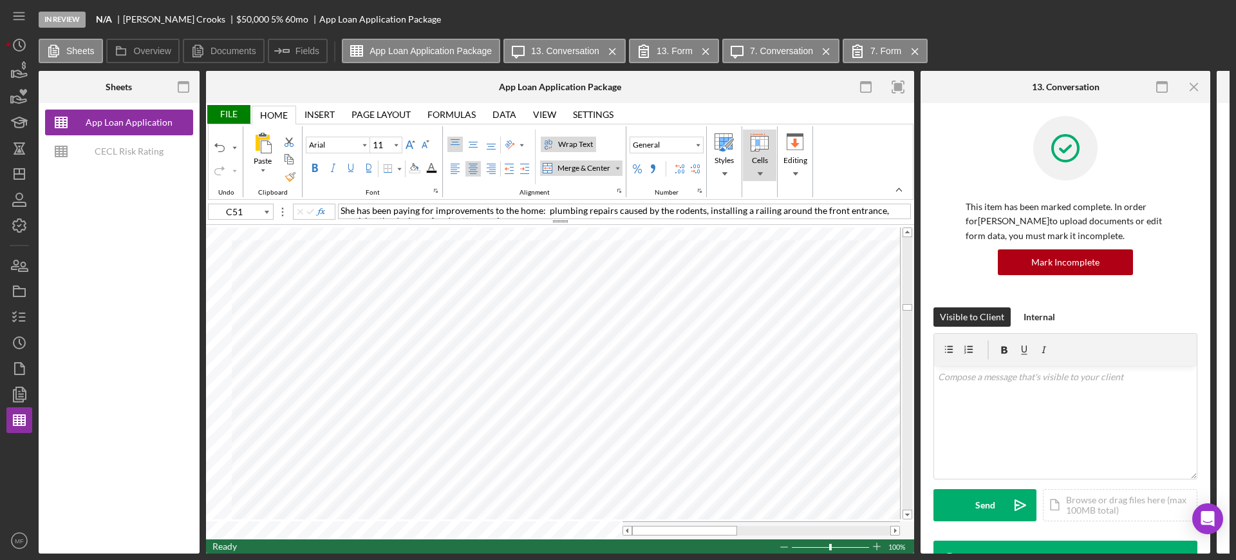
type input "Calibri"
type input "C52"
click at [364, 148] on div "Font Family" at bounding box center [364, 144] width 10 height 15
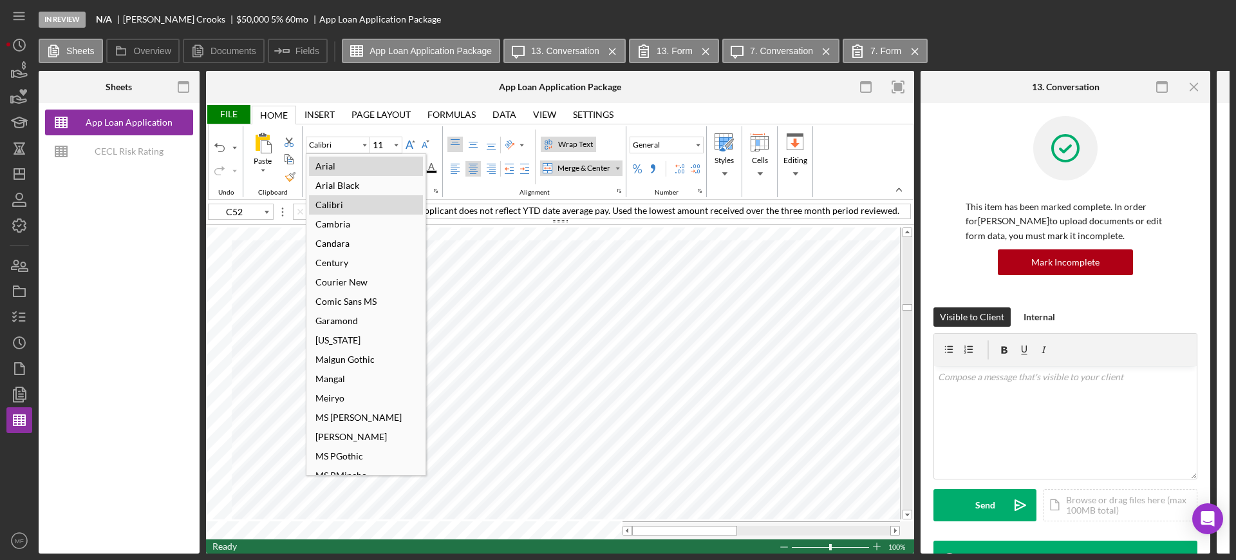
click at [343, 162] on div "Arial" at bounding box center [366, 165] width 114 height 19
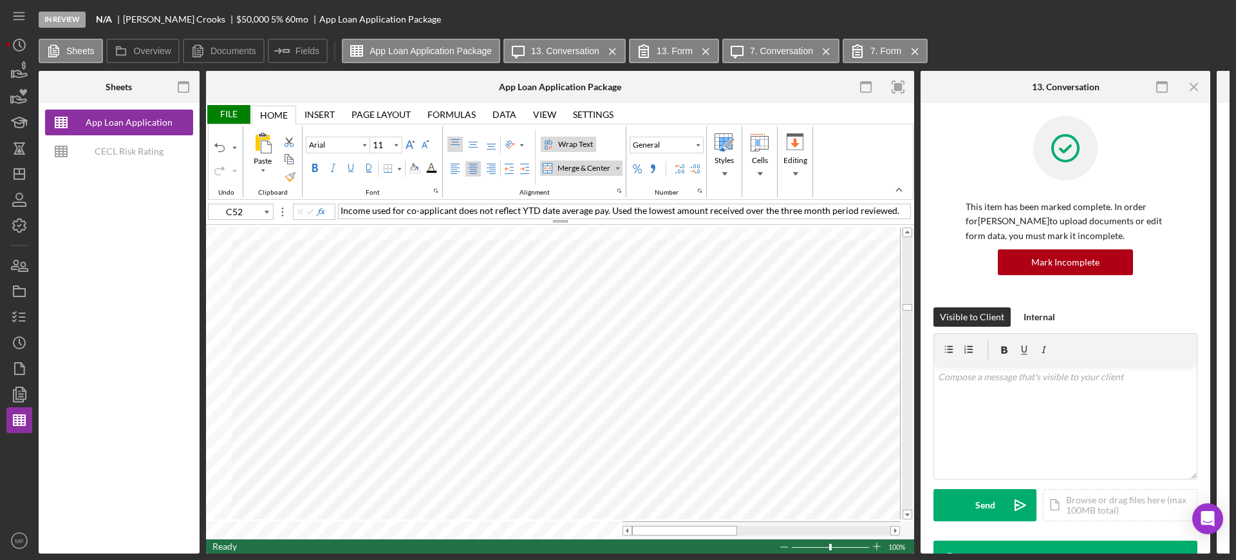
type input "Calibri"
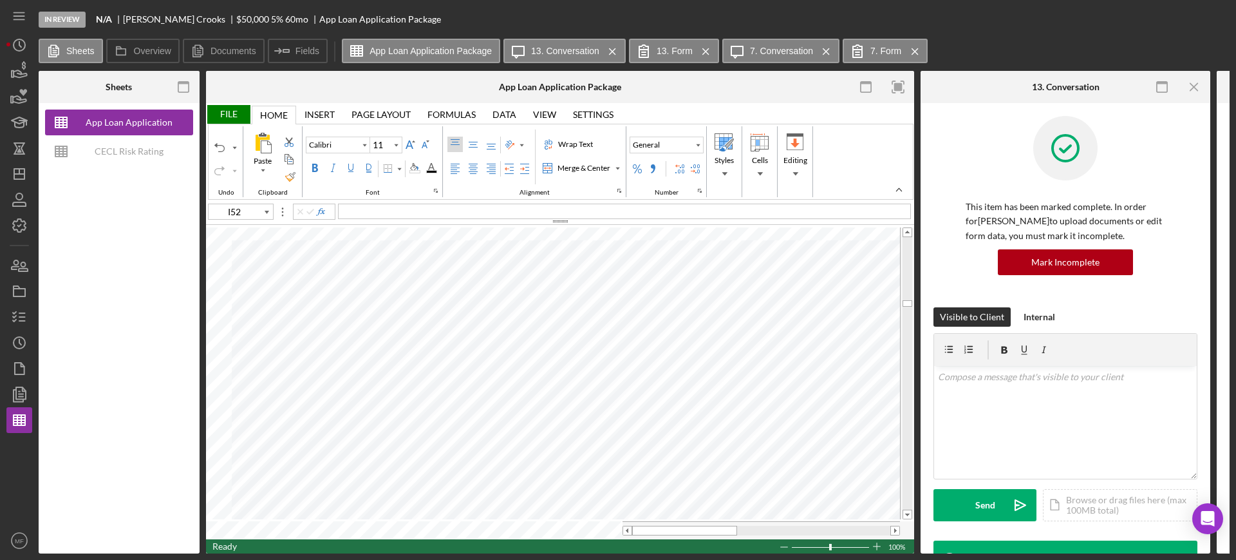
type input "E9"
type input "Arial"
type input "10"
type input "B62"
type input "C59"
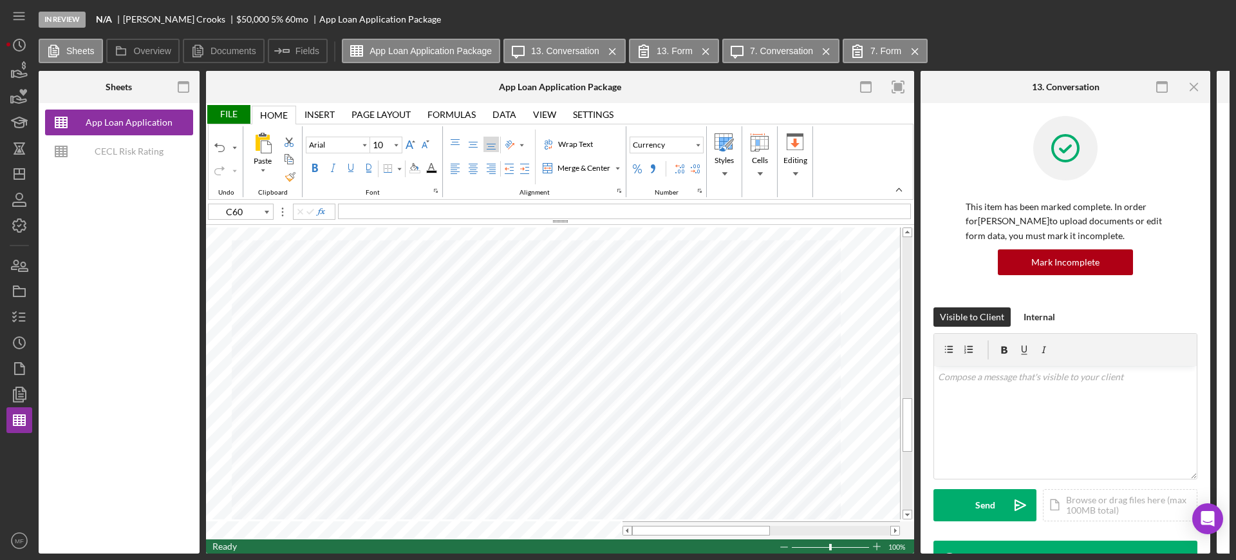
click at [229, 114] on div "File" at bounding box center [228, 114] width 44 height 19
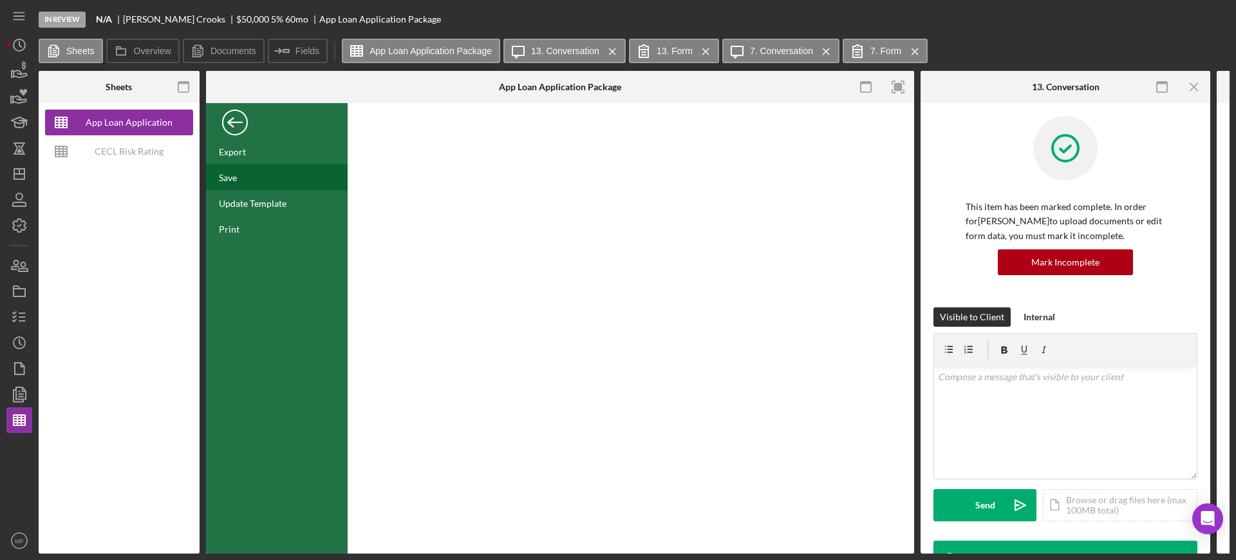
click at [250, 176] on div "Save" at bounding box center [277, 177] width 142 height 26
click at [232, 131] on div "Back" at bounding box center [235, 119] width 26 height 26
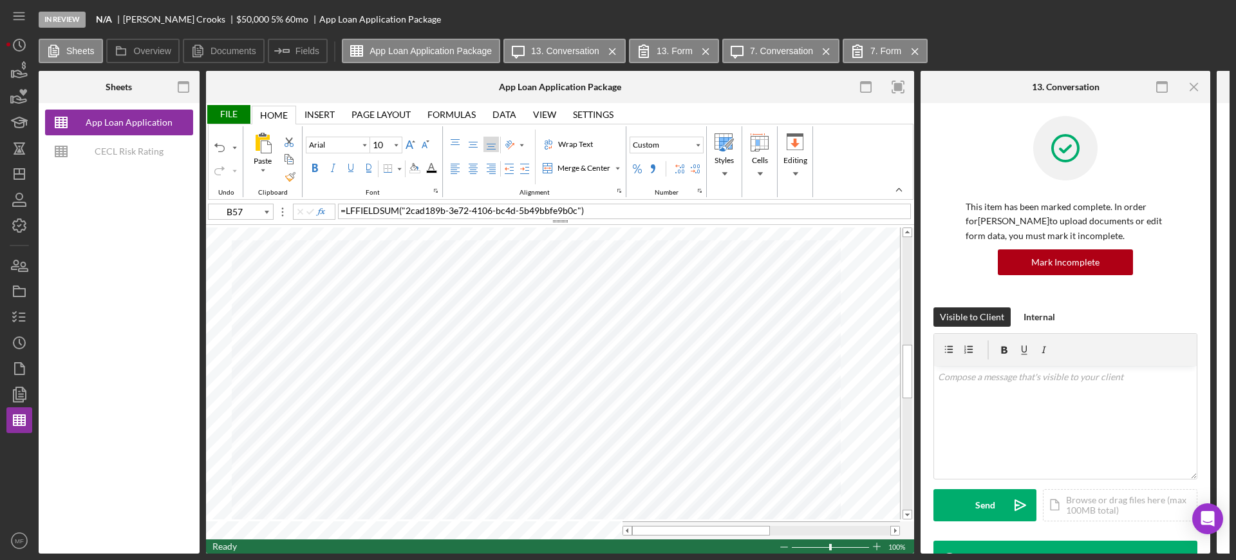
type input "C59"
type input "C60"
click at [18, 317] on icon "button" at bounding box center [19, 317] width 32 height 32
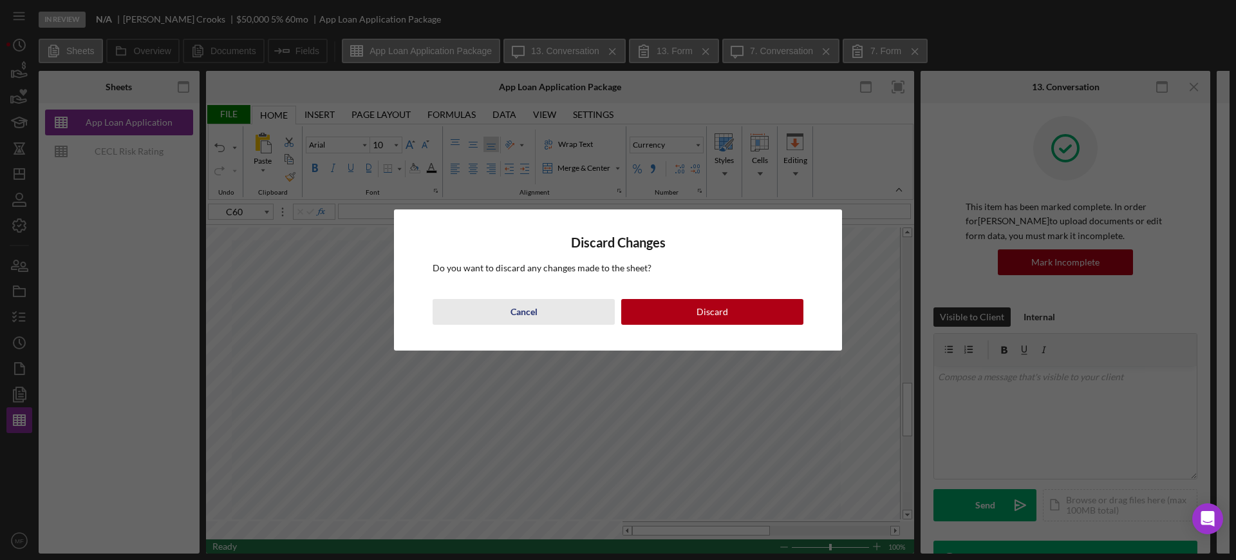
click at [533, 307] on div "Cancel" at bounding box center [524, 312] width 27 height 26
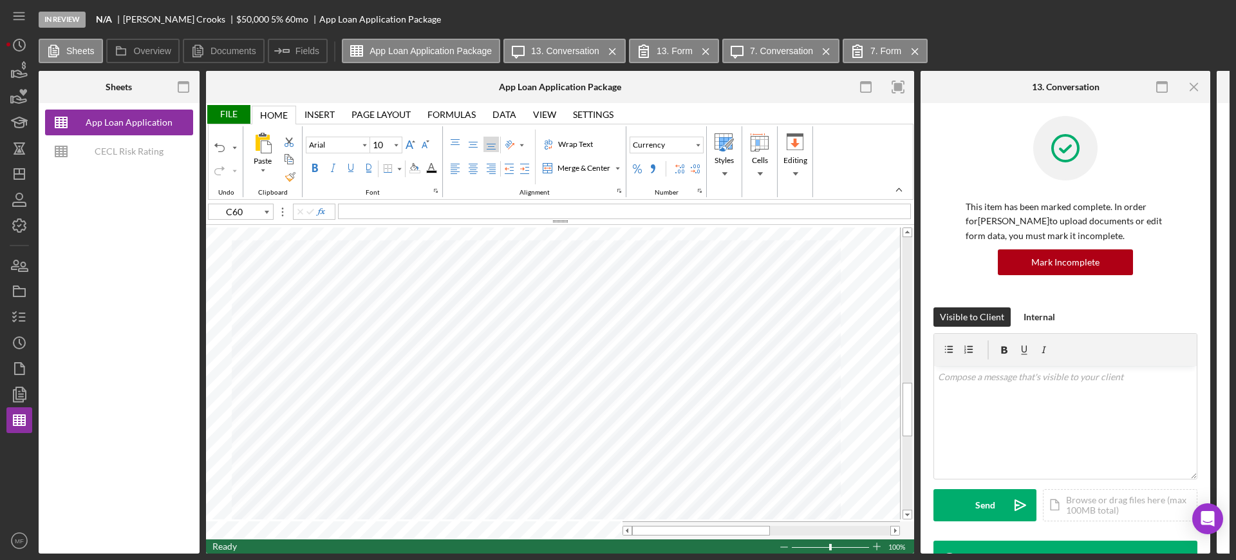
click at [227, 108] on div "File" at bounding box center [228, 114] width 44 height 19
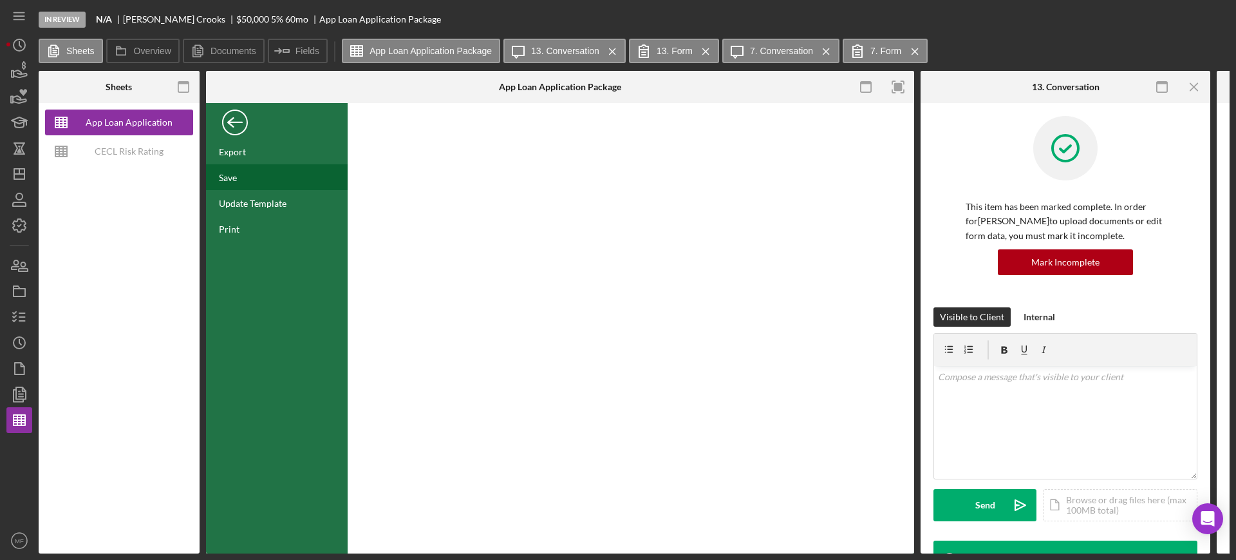
click at [234, 173] on div "Save" at bounding box center [228, 177] width 18 height 11
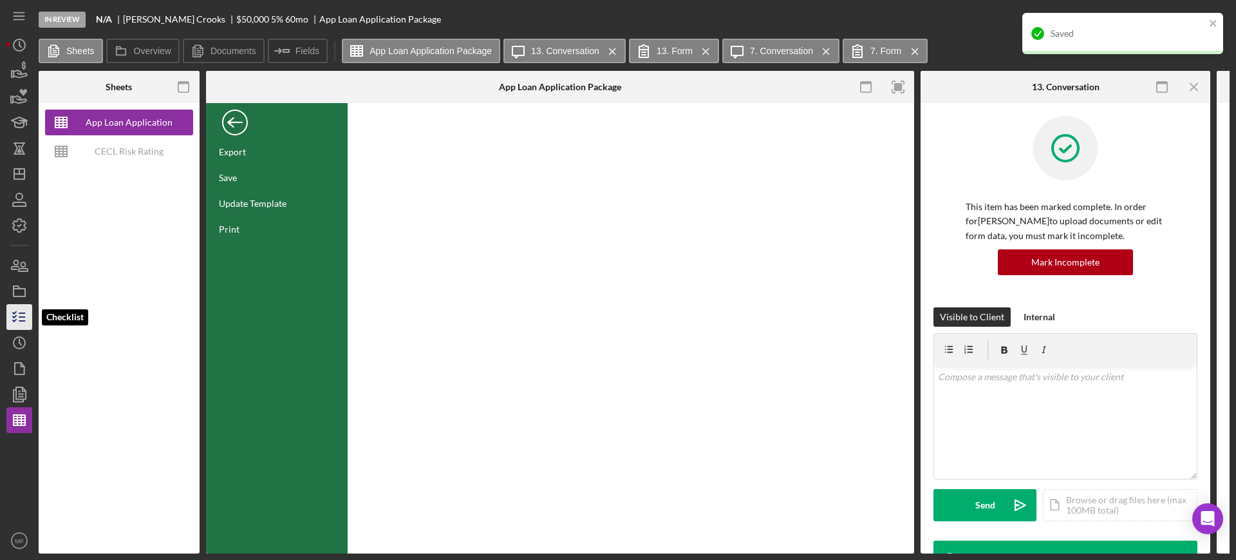
click at [22, 317] on line "button" at bounding box center [22, 317] width 6 height 0
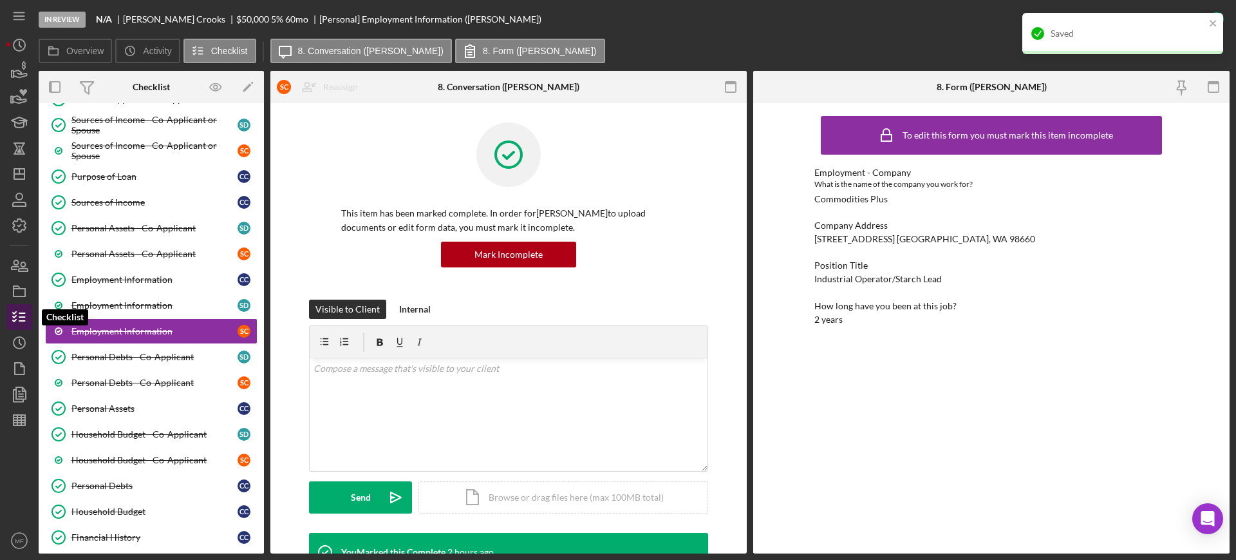
scroll to position [261, 0]
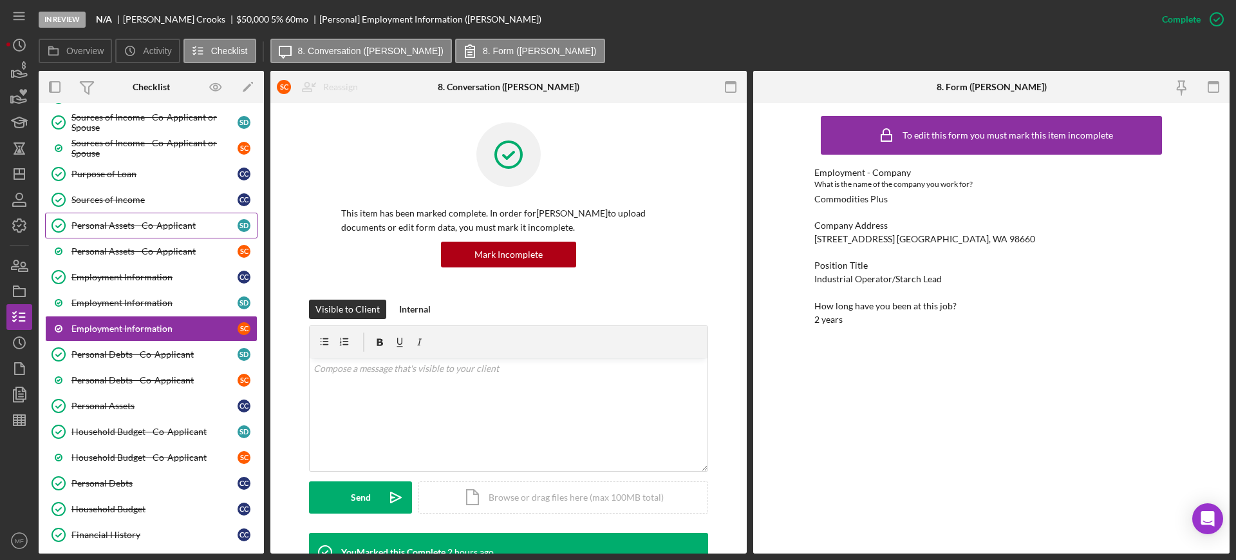
click at [144, 226] on div "Personal Assets - Co-Applicant" at bounding box center [154, 225] width 166 height 10
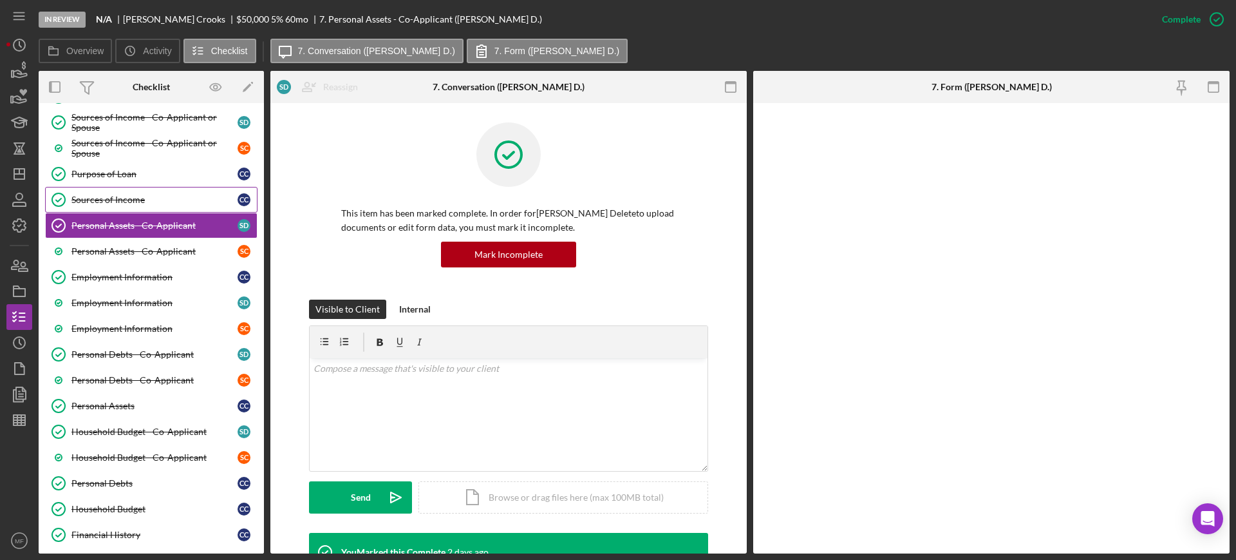
click at [109, 200] on div "Sources of Income" at bounding box center [154, 199] width 166 height 10
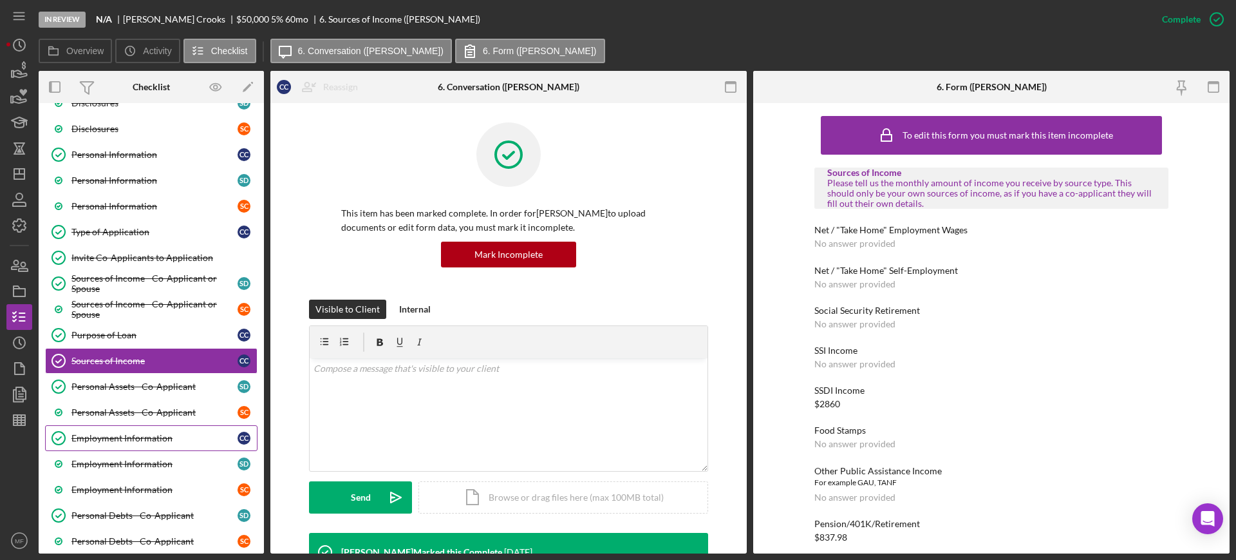
scroll to position [180, 0]
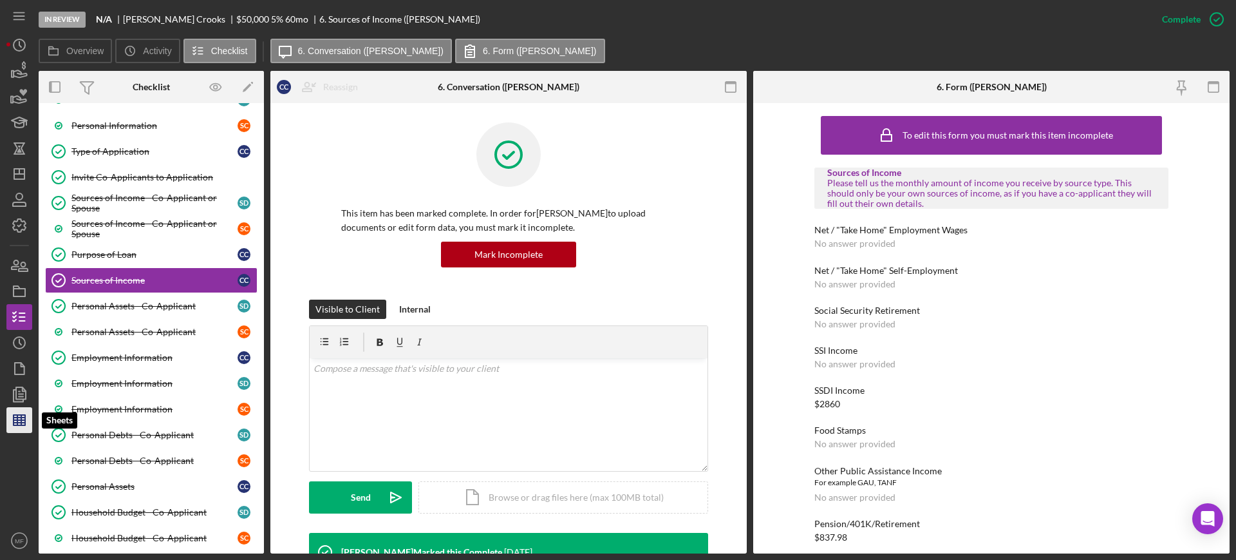
click at [19, 428] on icon "button" at bounding box center [19, 420] width 32 height 32
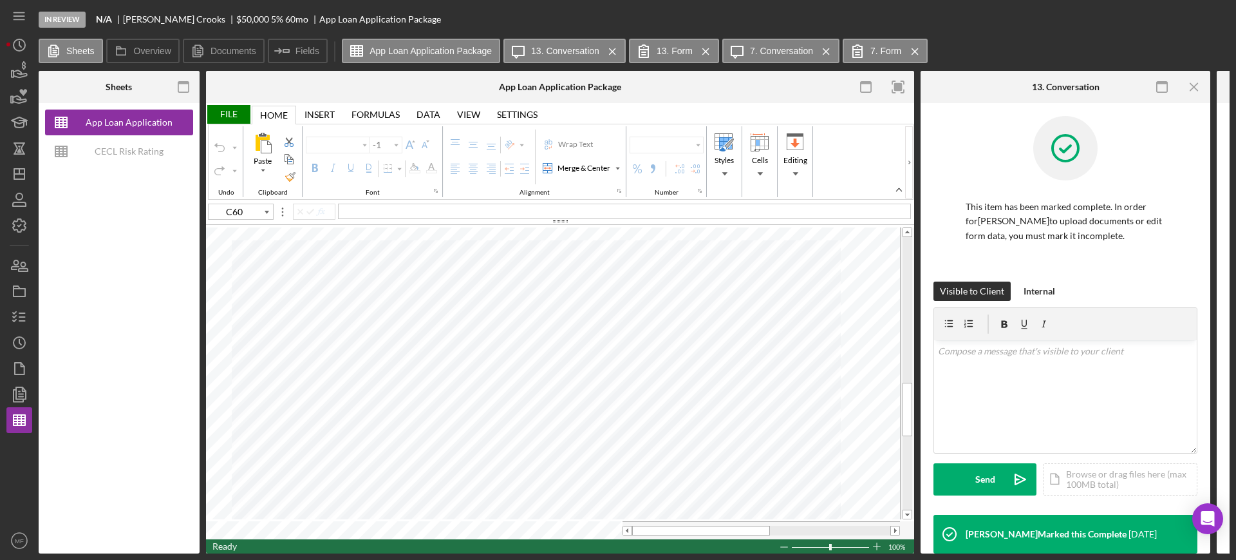
type input "Arial"
type input "10"
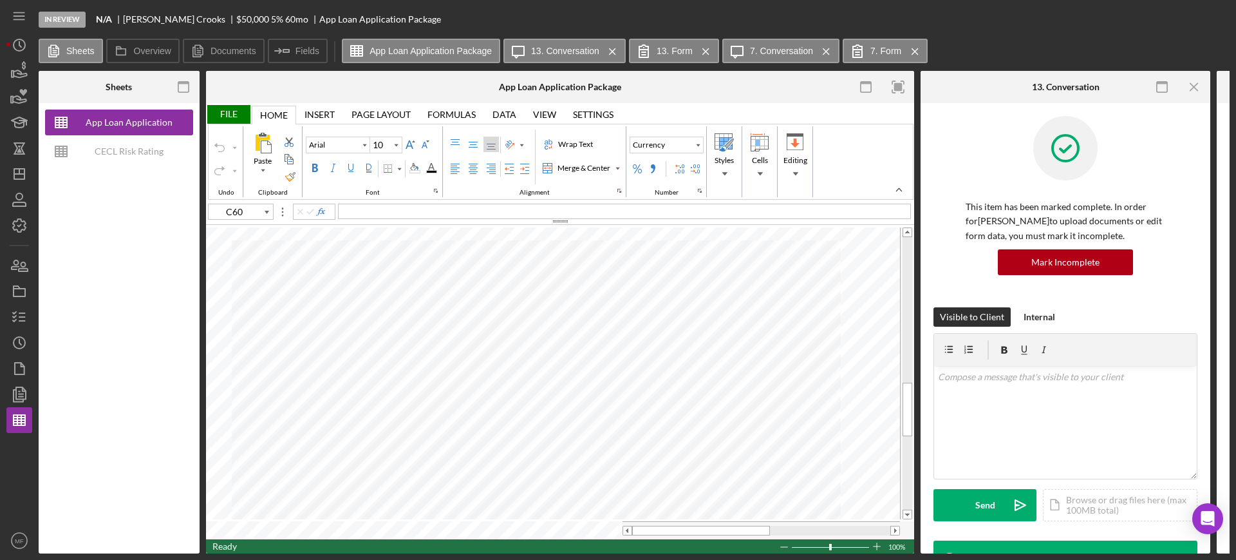
type input "A83"
type input "A84"
type input "C84"
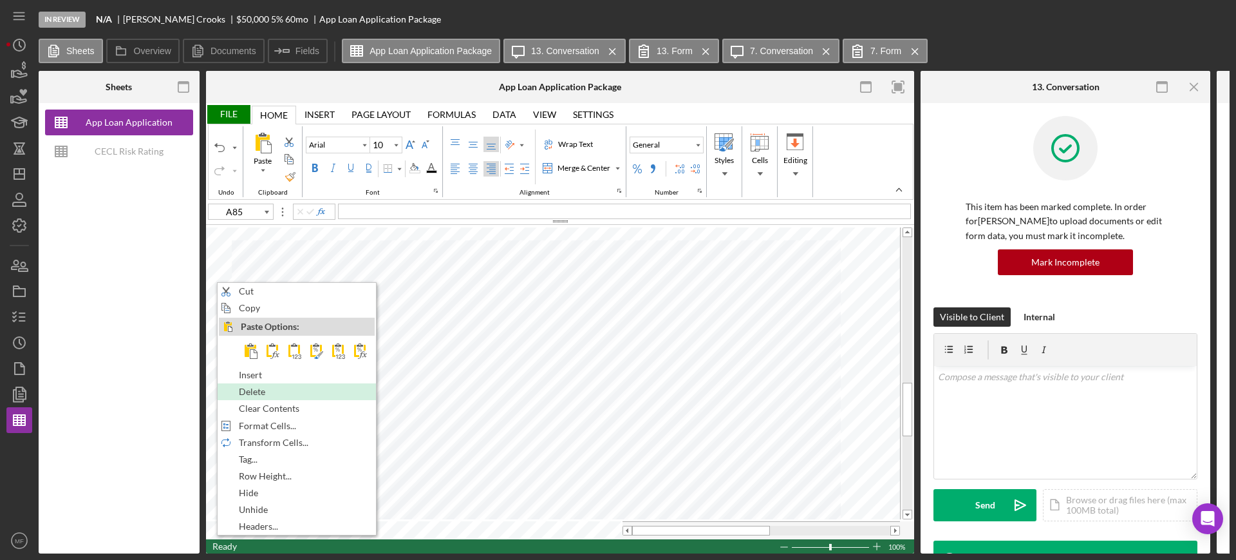
click at [273, 386] on span "Delete" at bounding box center [259, 391] width 41 height 10
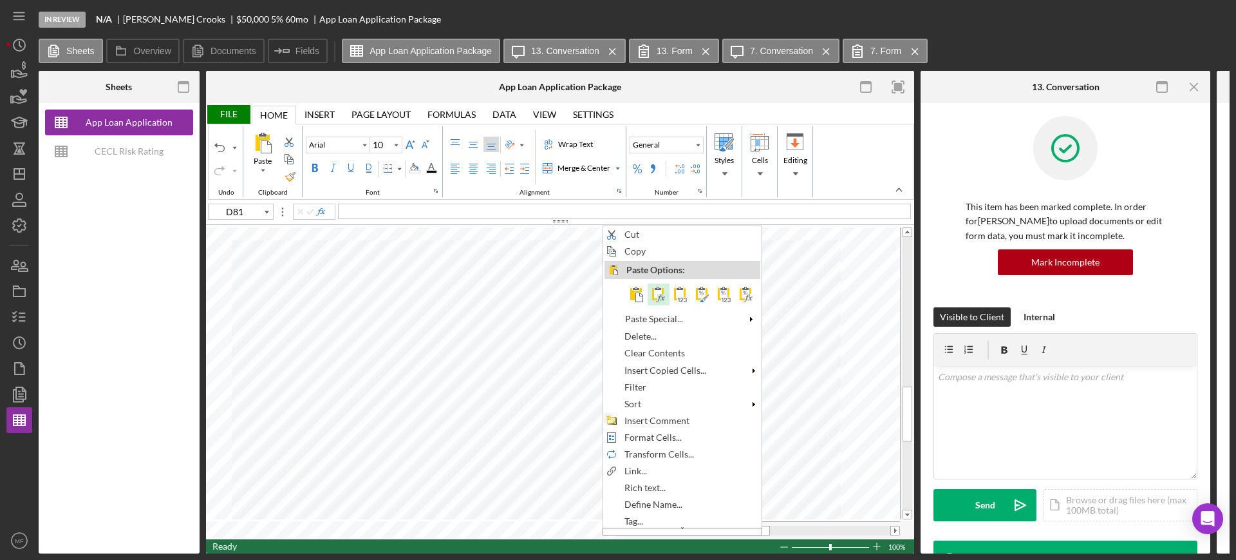
click at [653, 296] on span at bounding box center [658, 294] width 15 height 15
click at [651, 439] on span "Format Cells..." at bounding box center [657, 437] width 72 height 10
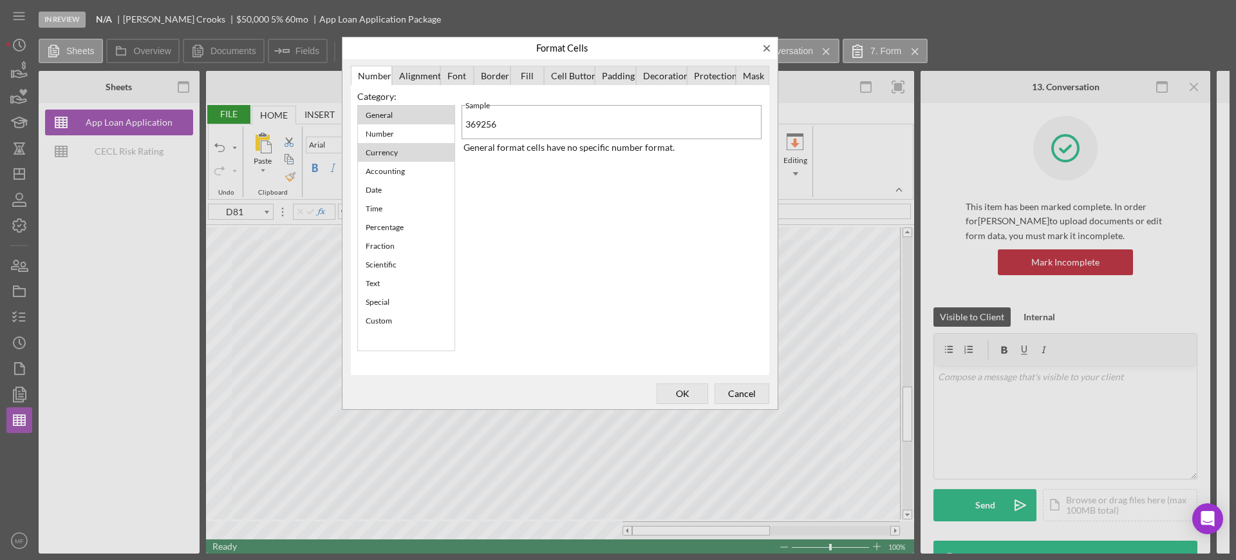
click at [395, 156] on div "Currency" at bounding box center [381, 152] width 45 height 16
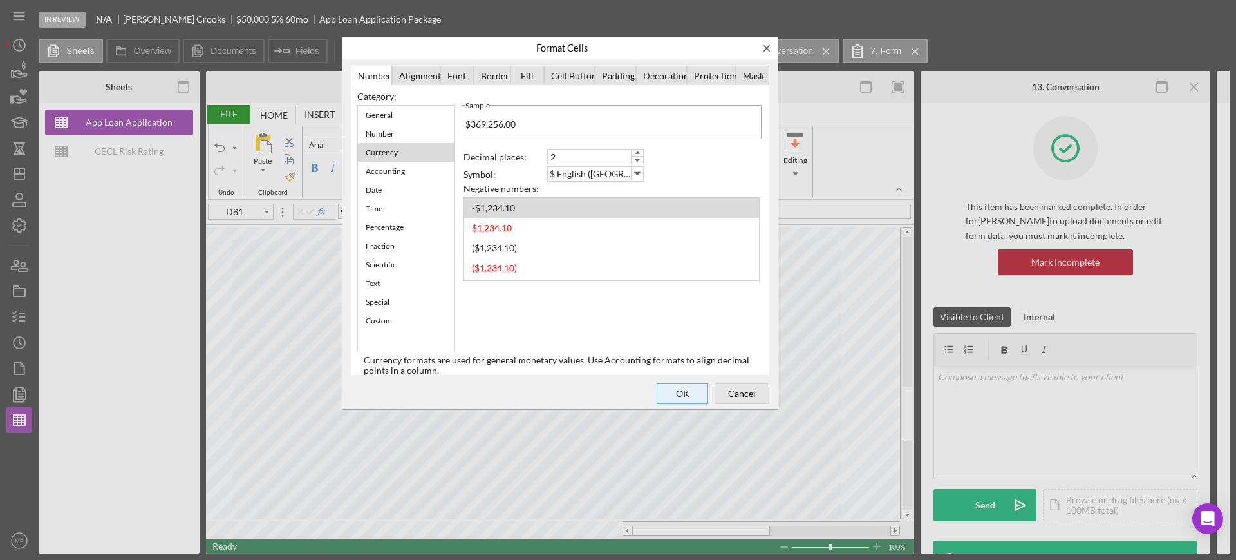
click at [691, 395] on span "OK" at bounding box center [682, 393] width 43 height 18
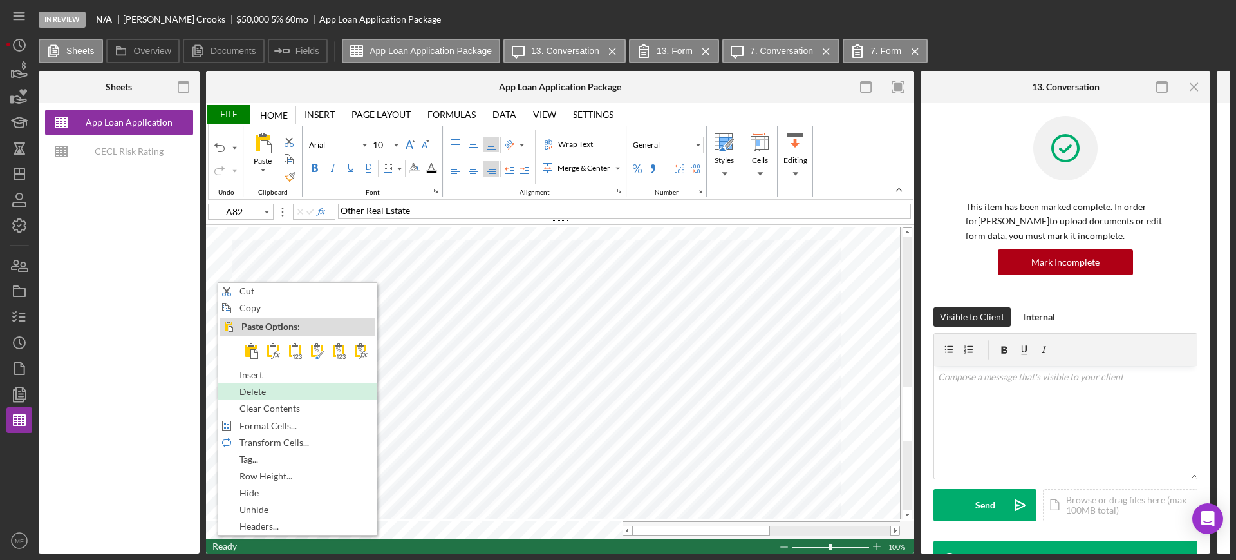
click at [259, 392] on span "Delete" at bounding box center [260, 391] width 41 height 10
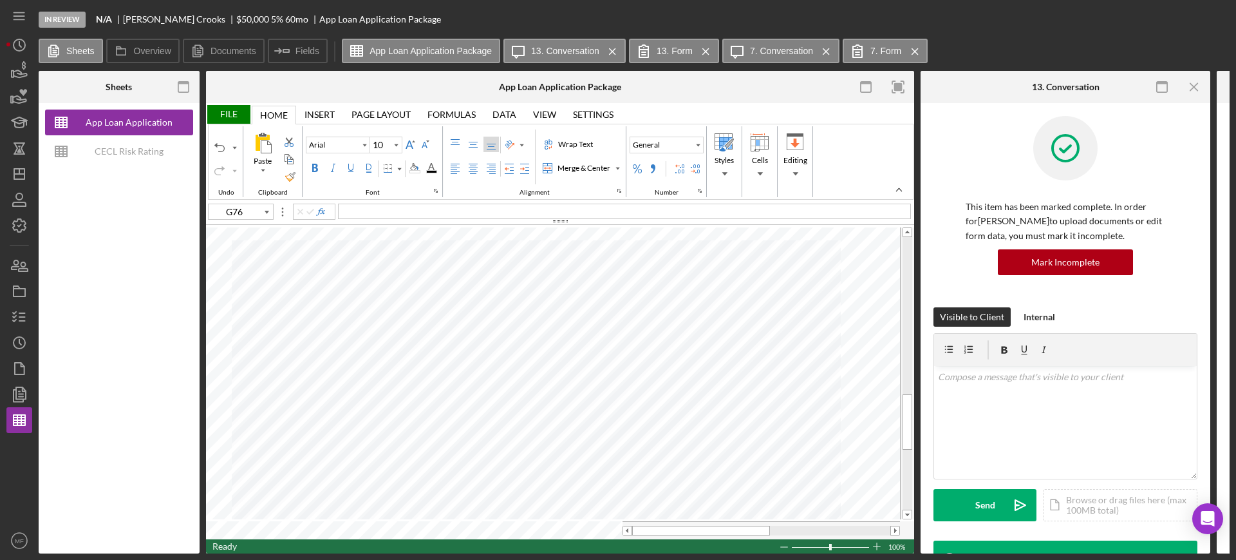
type input "E89"
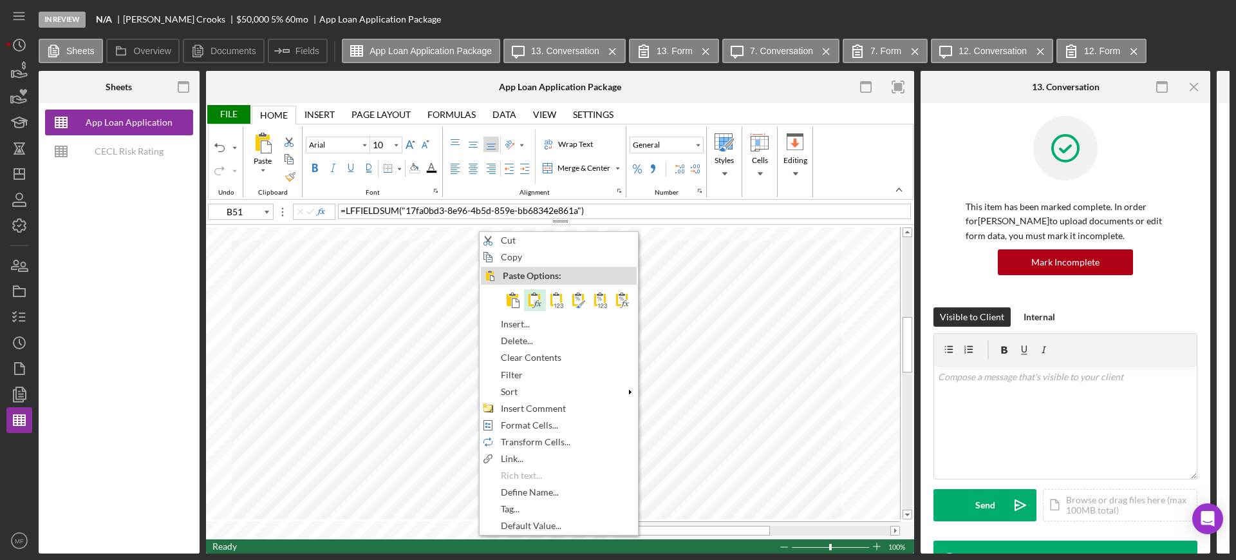
click at [534, 302] on span at bounding box center [534, 299] width 15 height 15
click at [507, 424] on span "Format Cells..." at bounding box center [528, 425] width 72 height 10
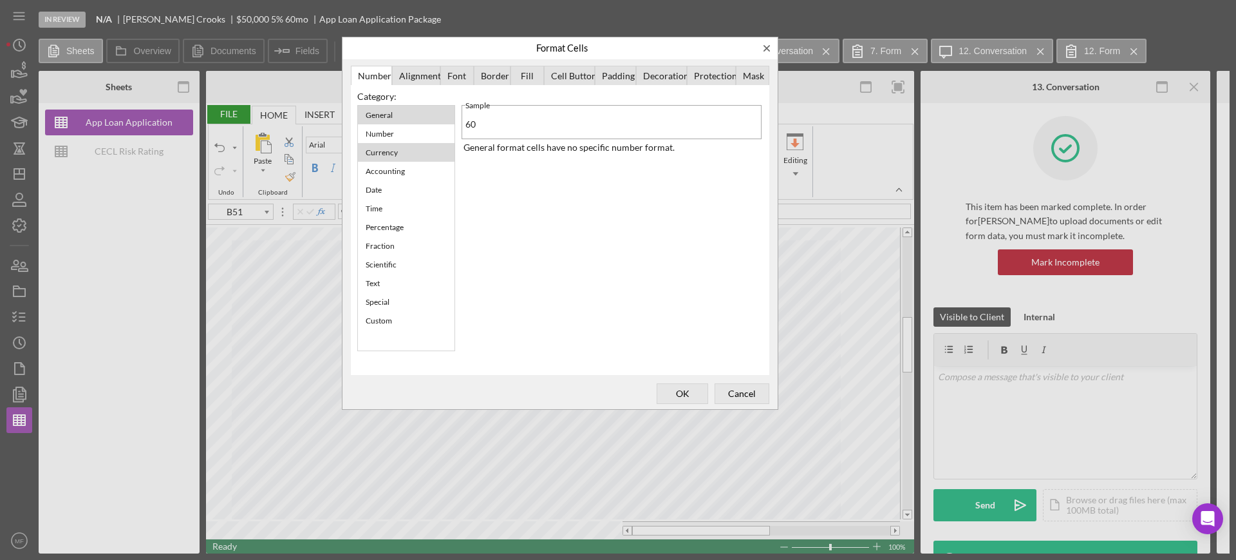
click at [393, 147] on div "Currency" at bounding box center [381, 152] width 45 height 16
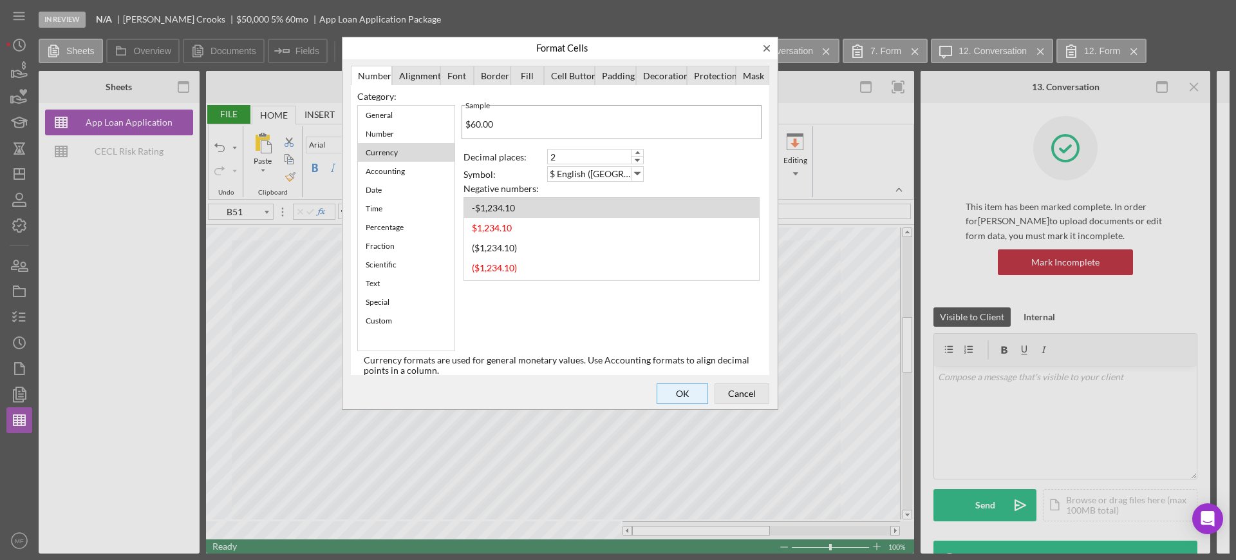
click at [688, 391] on span "OK" at bounding box center [682, 393] width 43 height 18
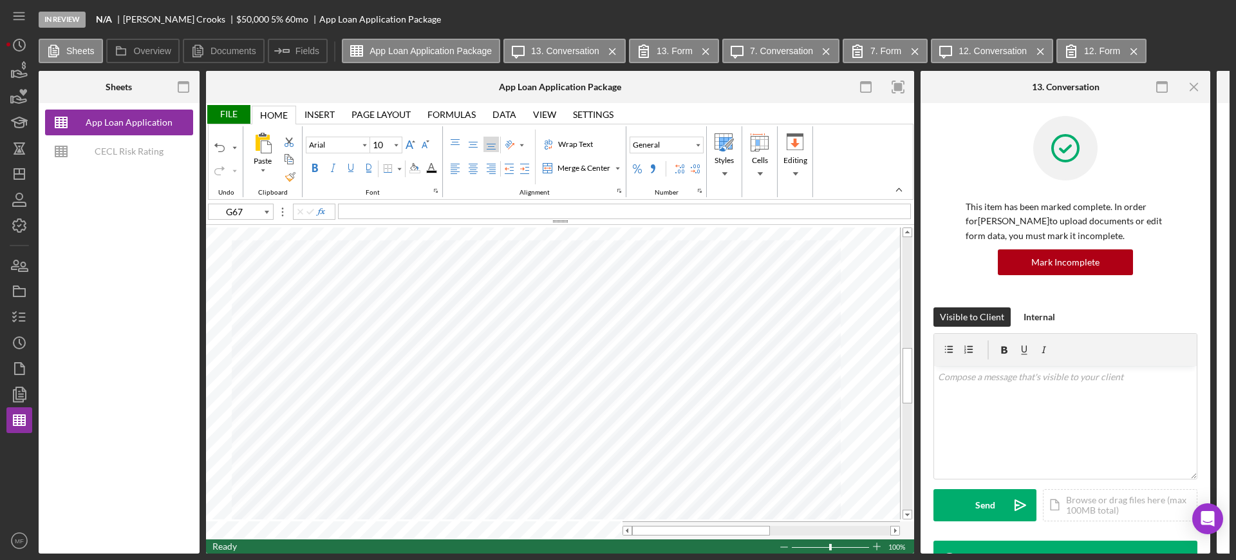
type input "C57"
type input "C58"
click at [232, 107] on div "File" at bounding box center [228, 114] width 44 height 19
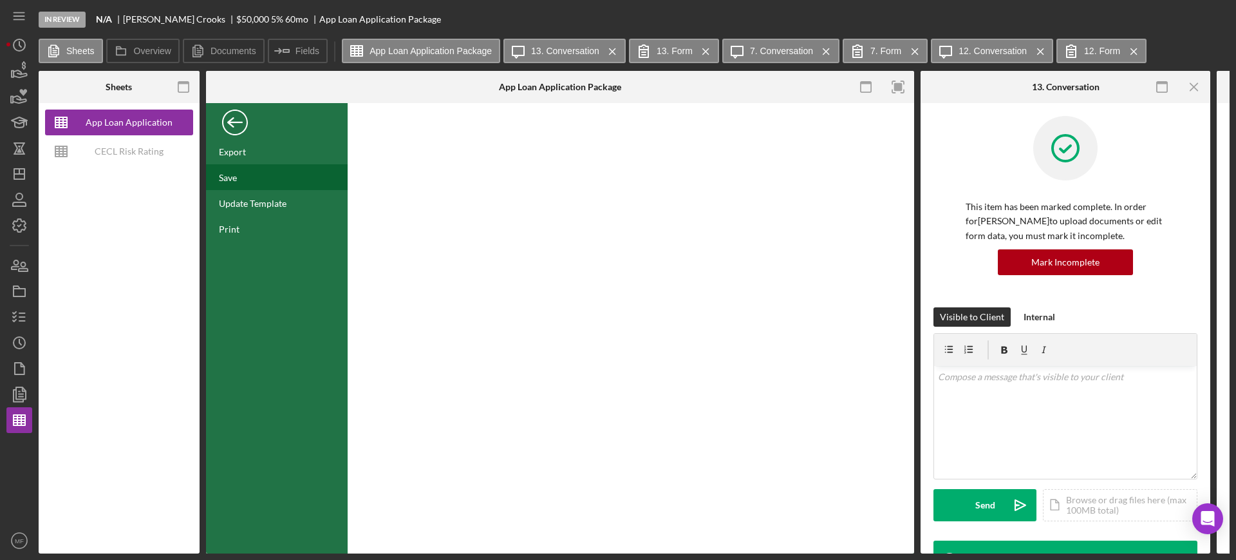
click at [226, 181] on div "Save" at bounding box center [228, 177] width 18 height 11
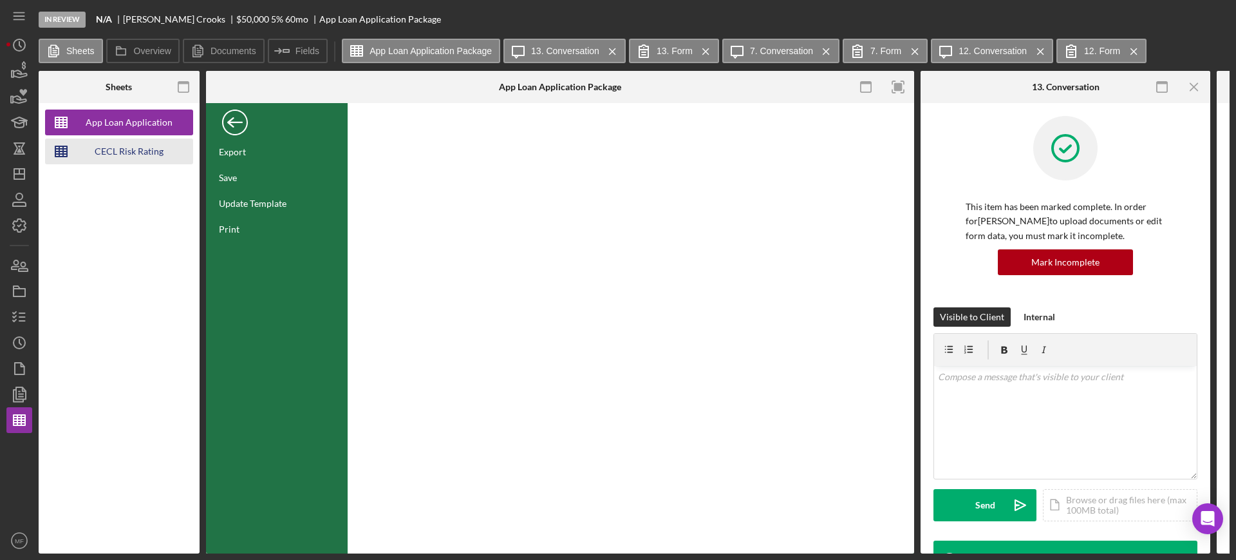
click at [121, 153] on div "CECL Risk Rating Template" at bounding box center [128, 151] width 103 height 26
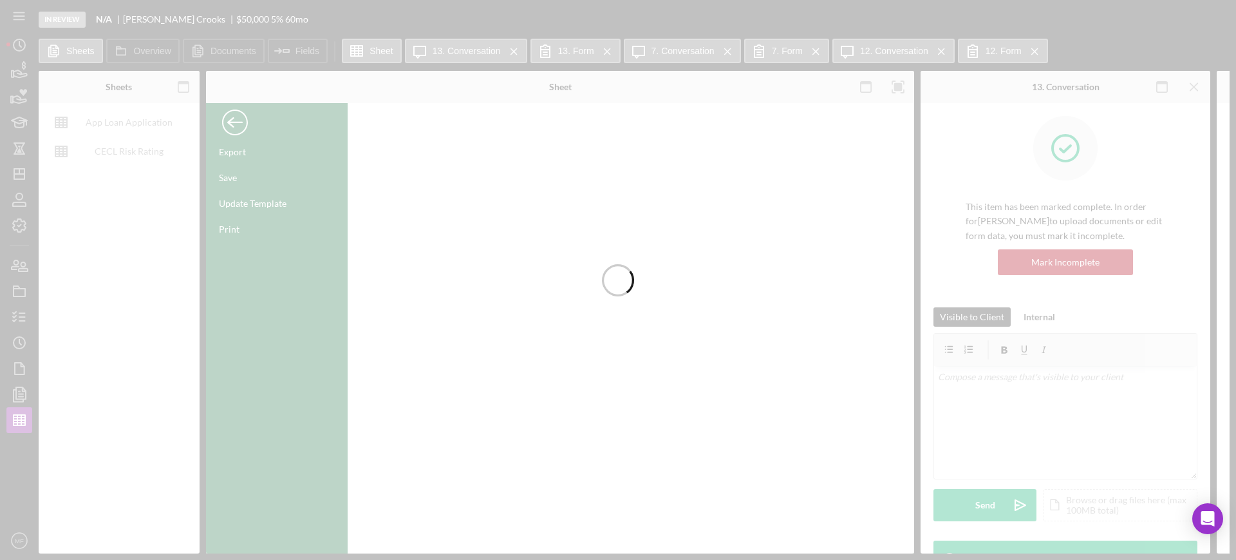
type input "Aptos Narrow"
type input "12"
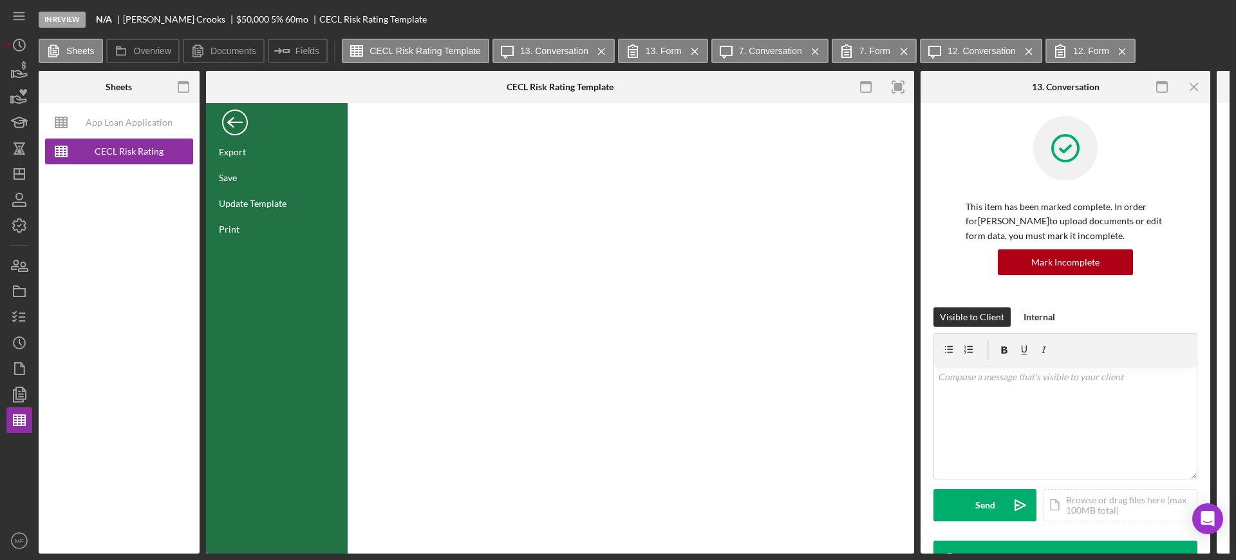
click at [228, 123] on div "Back" at bounding box center [235, 119] width 26 height 26
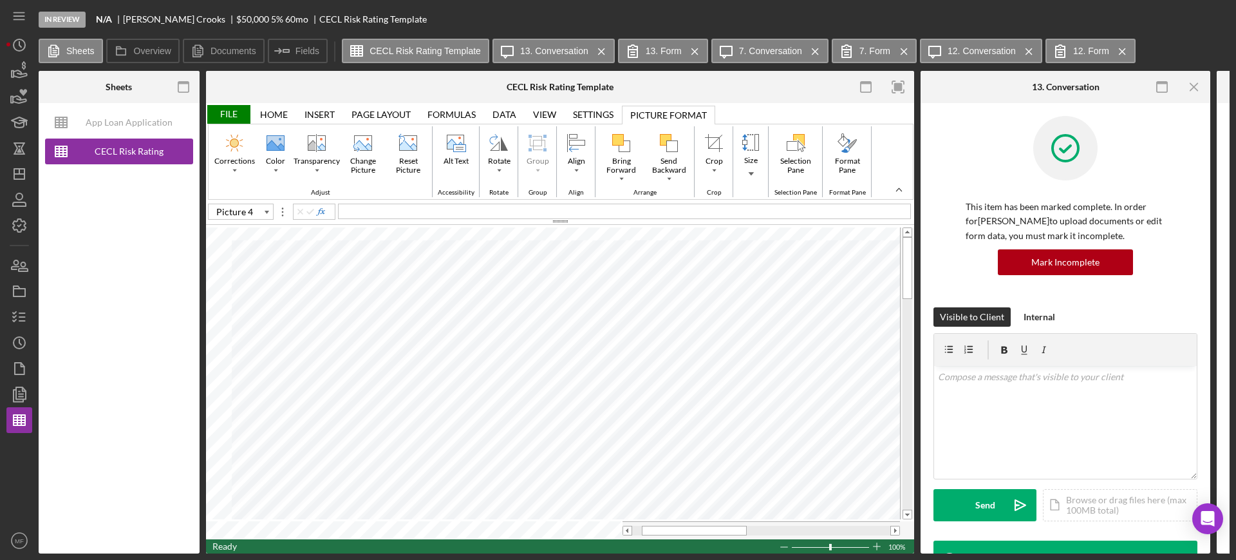
scroll to position [6, 3]
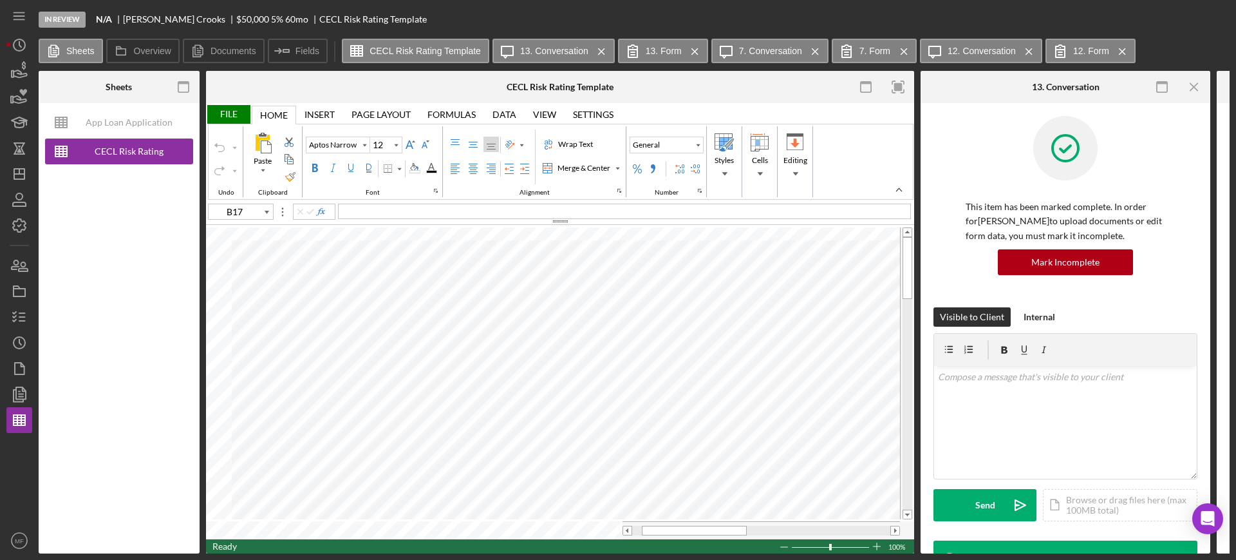
type input "A17"
type input "Arial"
type input "10"
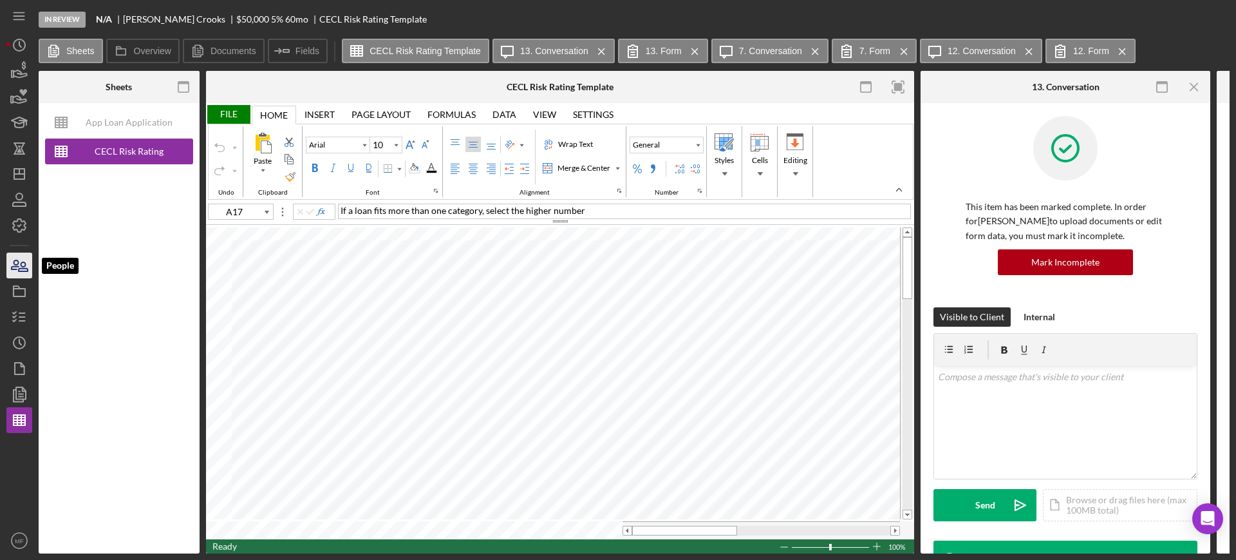
click at [17, 259] on icon "button" at bounding box center [19, 265] width 32 height 32
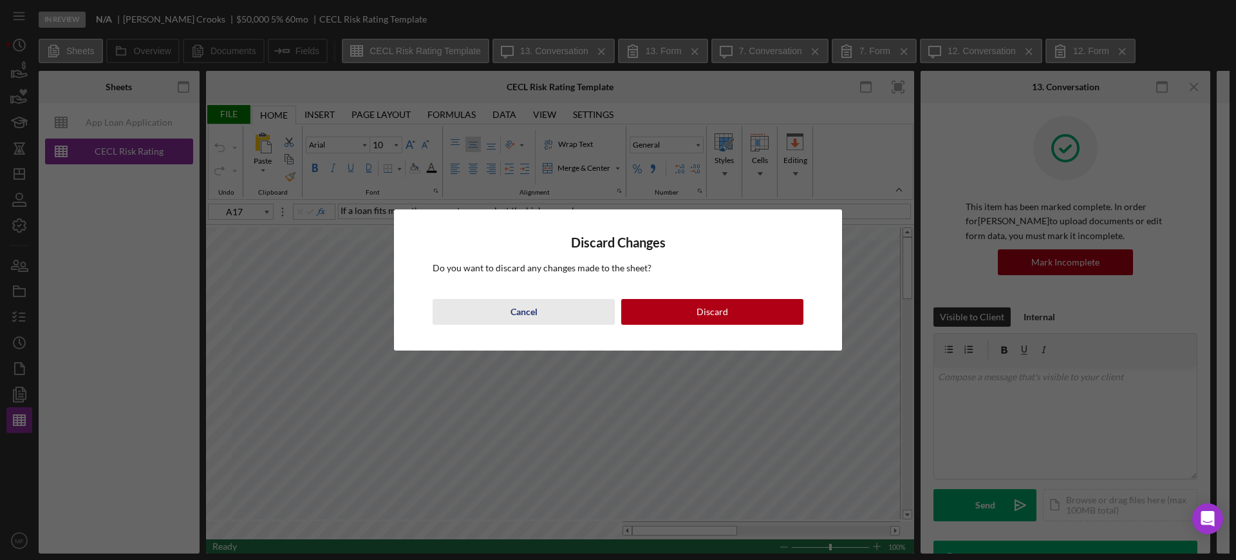
click at [520, 308] on div "Cancel" at bounding box center [524, 312] width 27 height 26
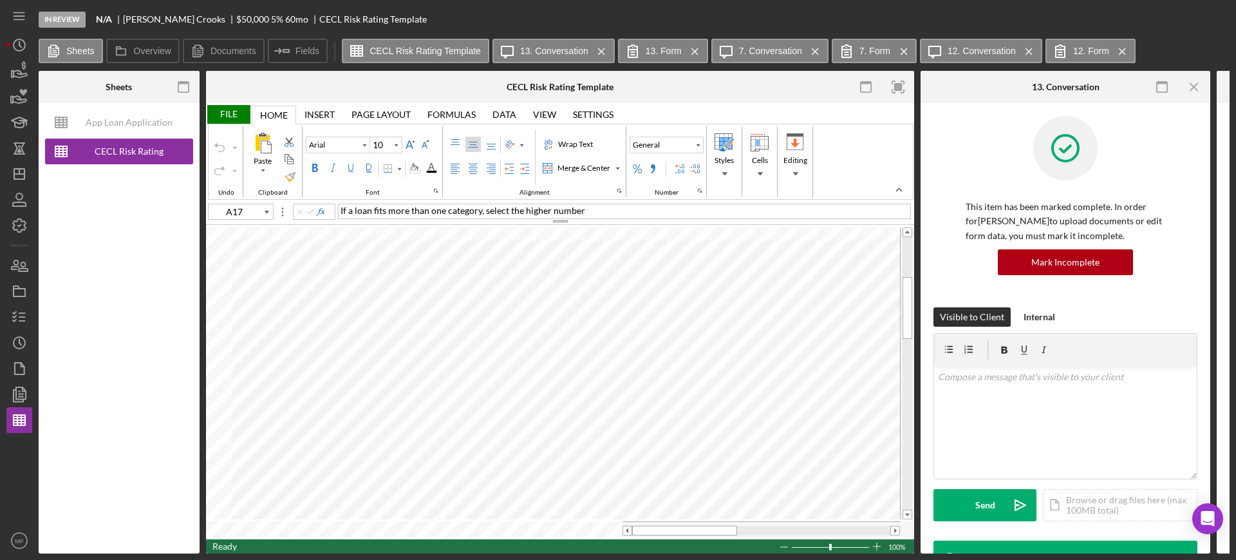
type input "B20"
type input "Aptos Narrow"
type input "12"
type input "C20"
click at [225, 111] on div "File" at bounding box center [228, 114] width 44 height 19
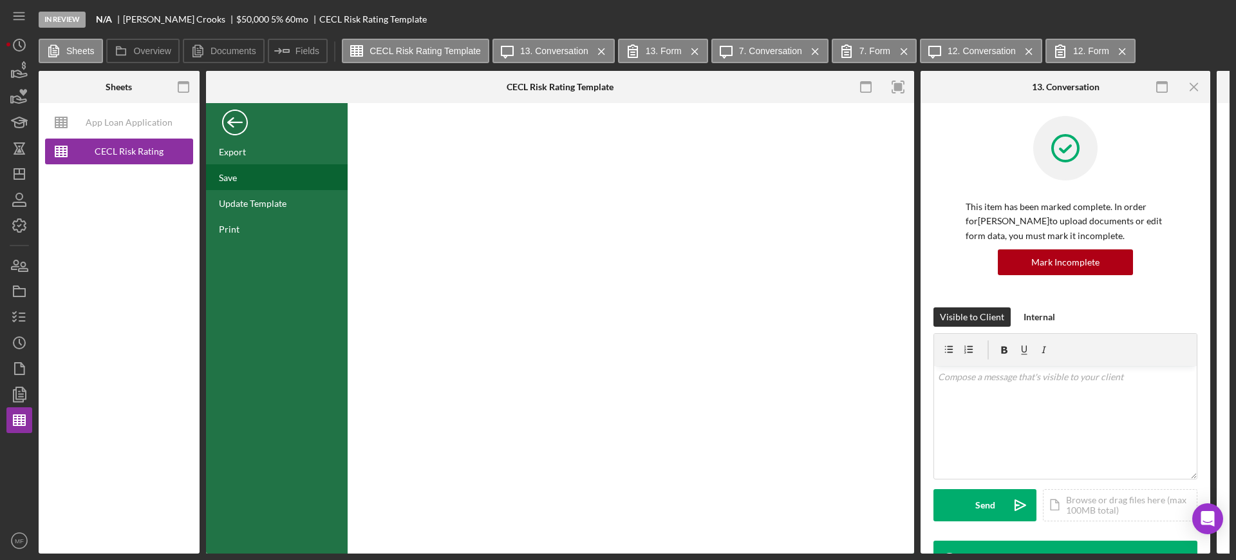
click at [231, 178] on div "Save" at bounding box center [228, 177] width 18 height 11
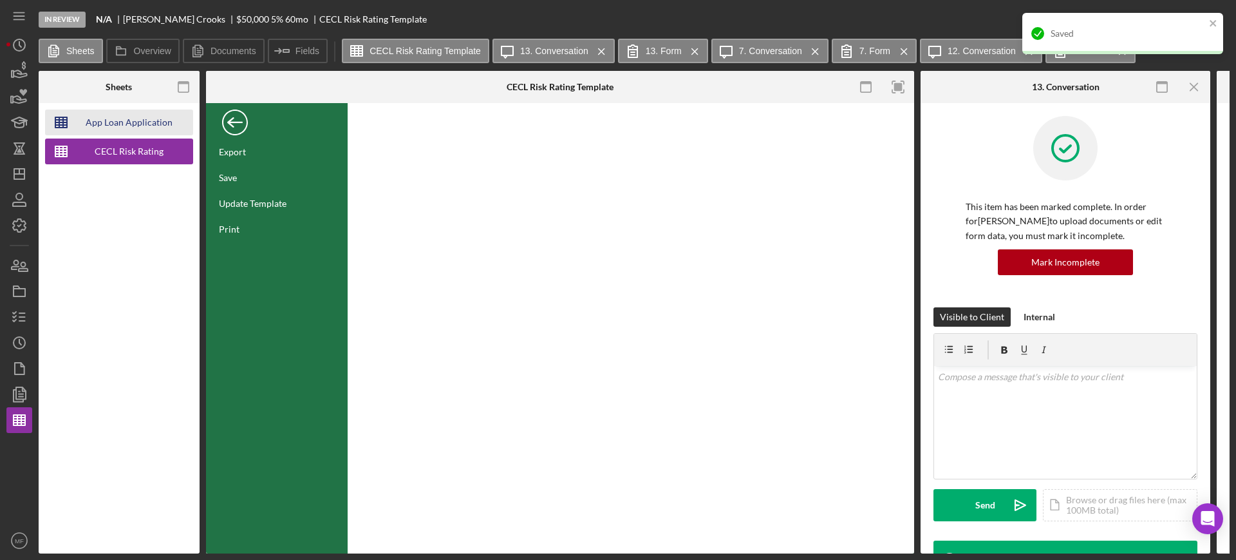
click at [144, 128] on div "App Loan Application Package" at bounding box center [128, 122] width 103 height 26
type input "C58"
type input "Arial"
type input "10"
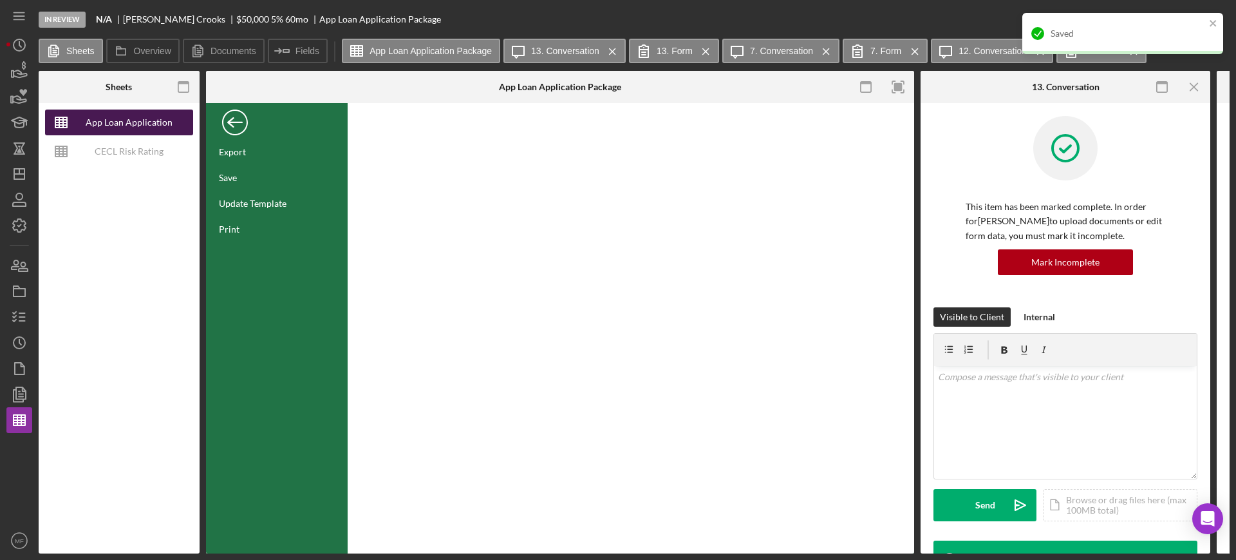
click at [147, 123] on div "App Loan Application Package" at bounding box center [128, 122] width 103 height 26
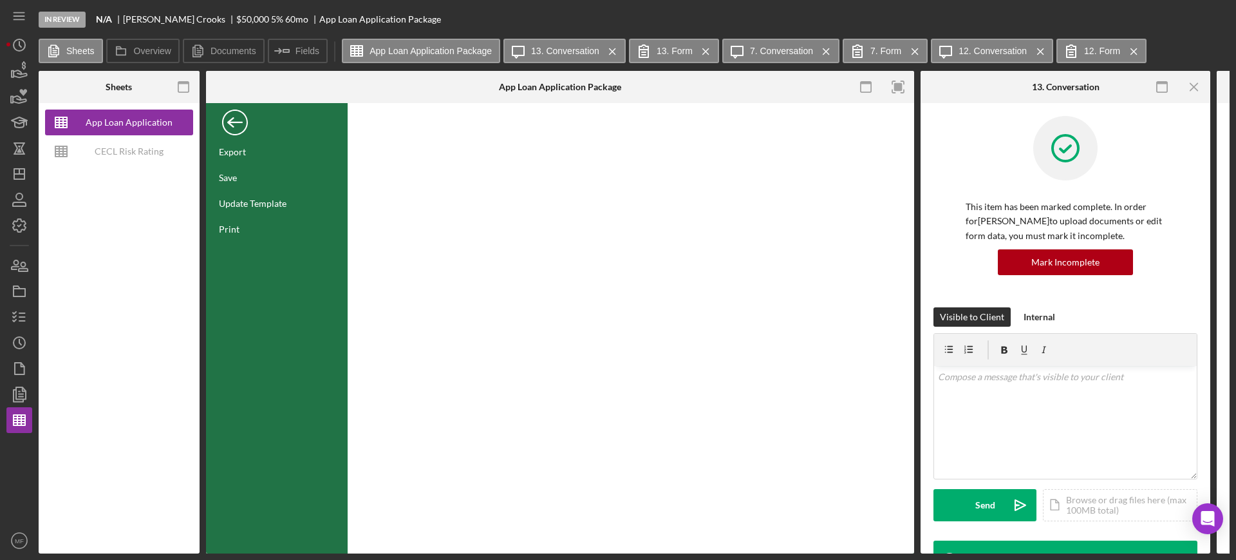
click at [231, 120] on div "Back" at bounding box center [235, 119] width 26 height 26
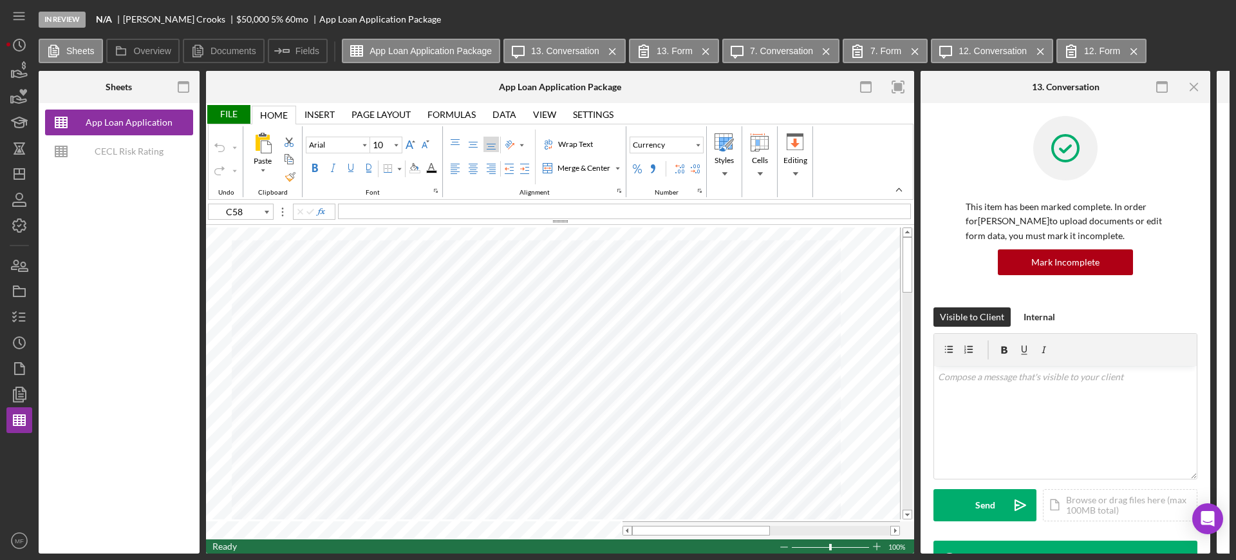
type input "B10"
type input "Calibri"
type input "11"
click at [18, 265] on icon "button" at bounding box center [15, 264] width 7 height 9
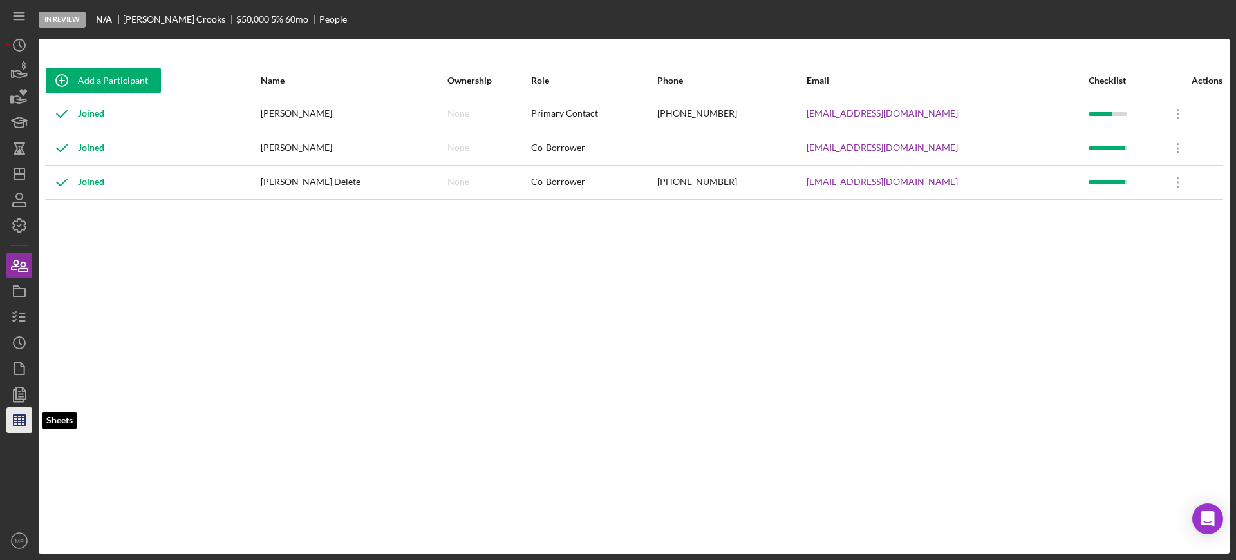
click at [16, 418] on icon "button" at bounding box center [19, 420] width 32 height 32
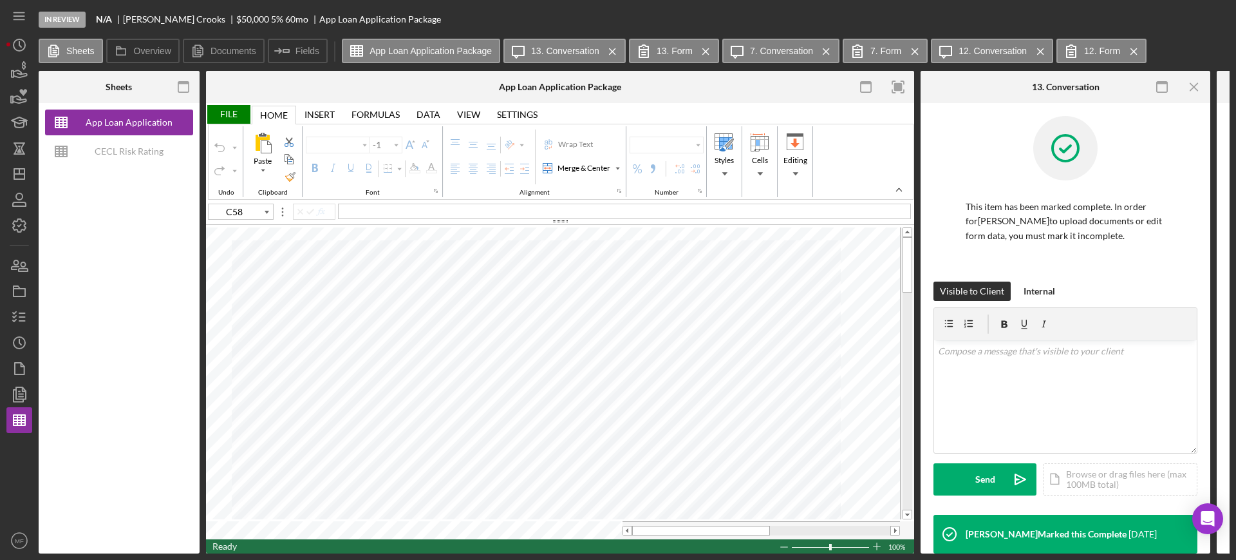
type input "Arial"
type input "10"
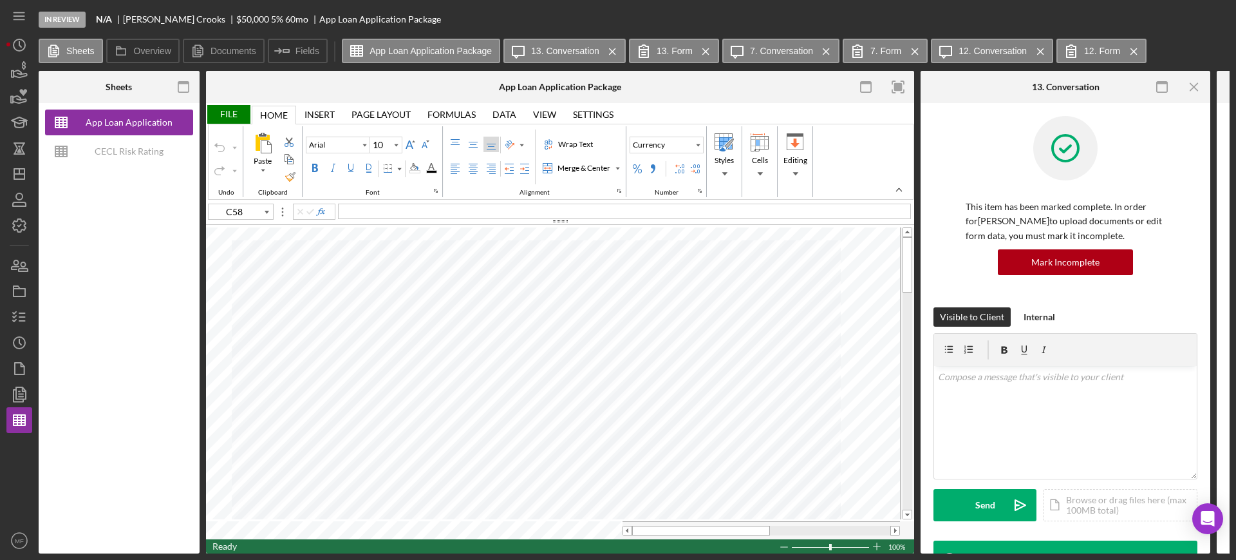
type input "B10"
type input "Calibri"
type input "11"
type input "A8"
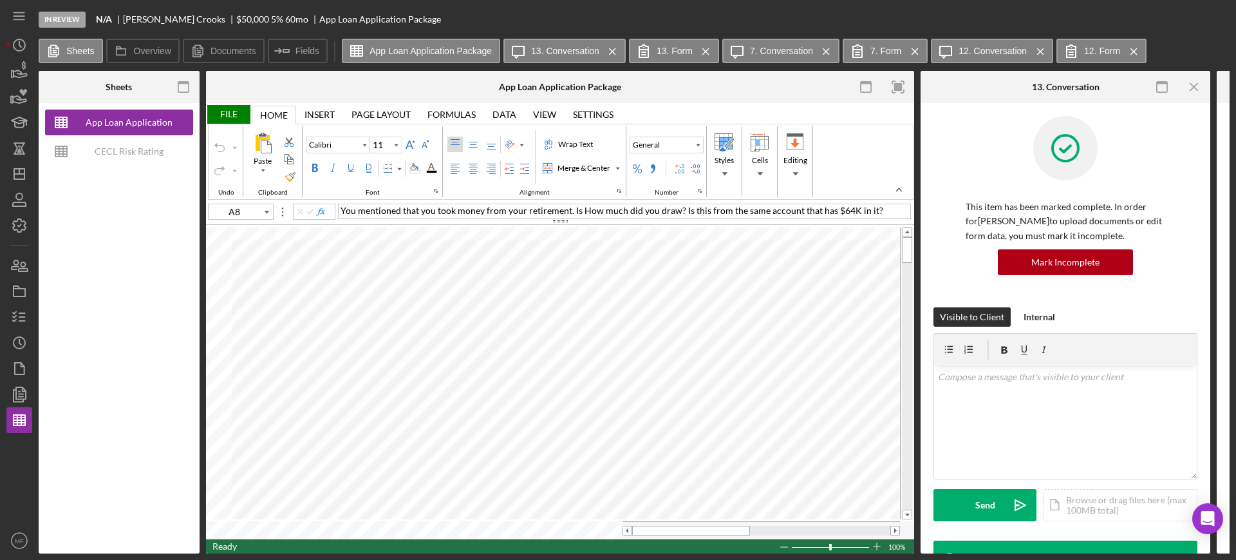
click at [875, 208] on div "You mentioned that you took money from your retirement. Is How much did you dra…" at bounding box center [624, 210] width 573 height 15
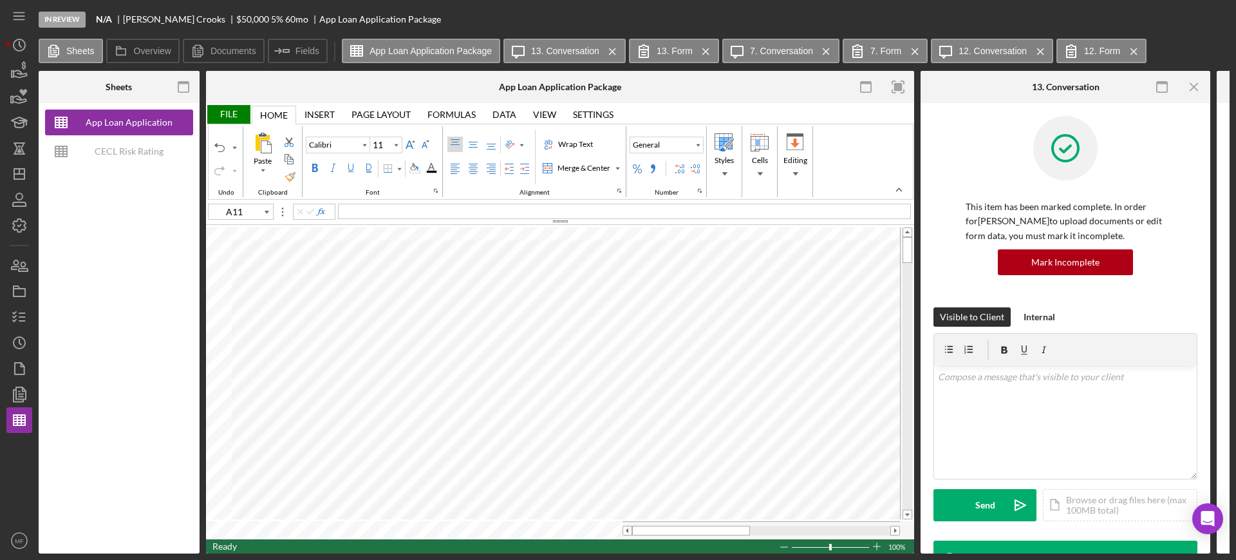
click at [223, 112] on div "File" at bounding box center [228, 114] width 44 height 19
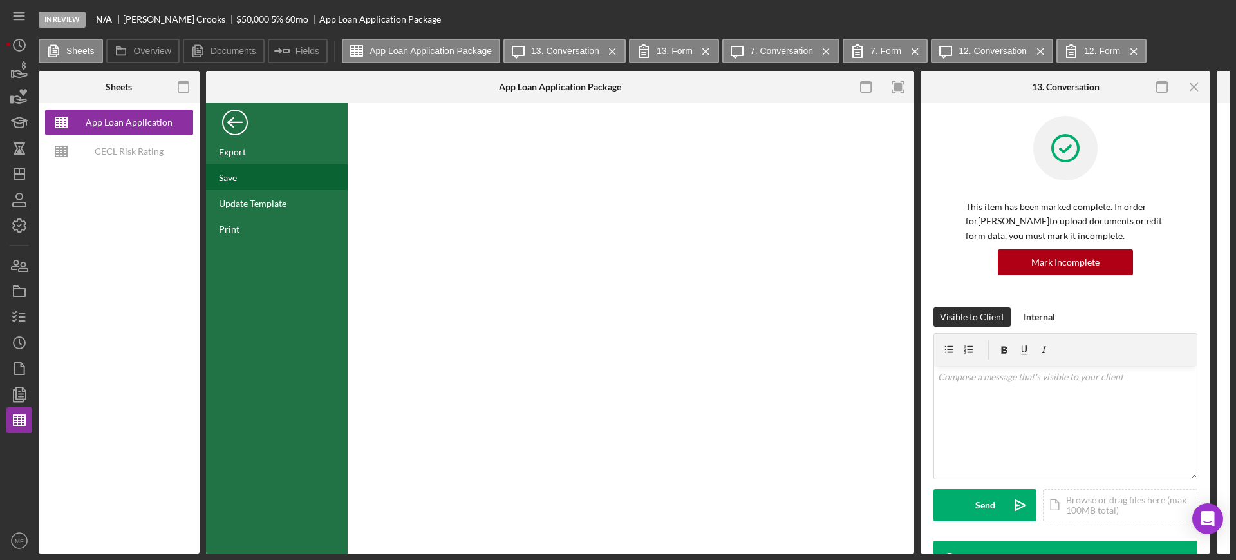
click at [237, 176] on div "Save" at bounding box center [228, 177] width 18 height 11
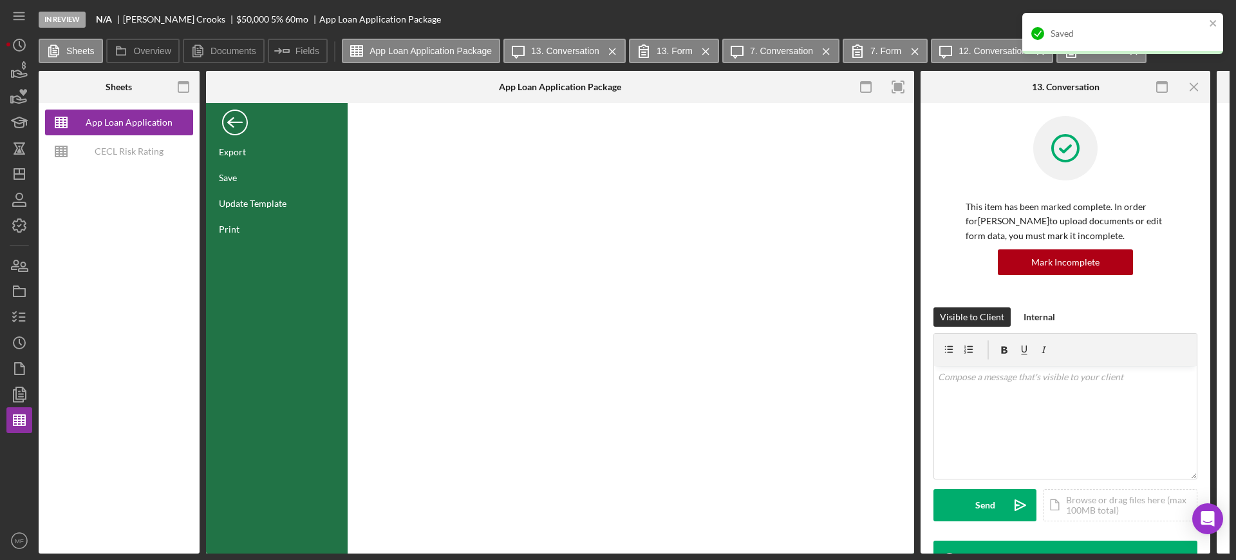
click at [238, 119] on div "Back" at bounding box center [235, 119] width 26 height 26
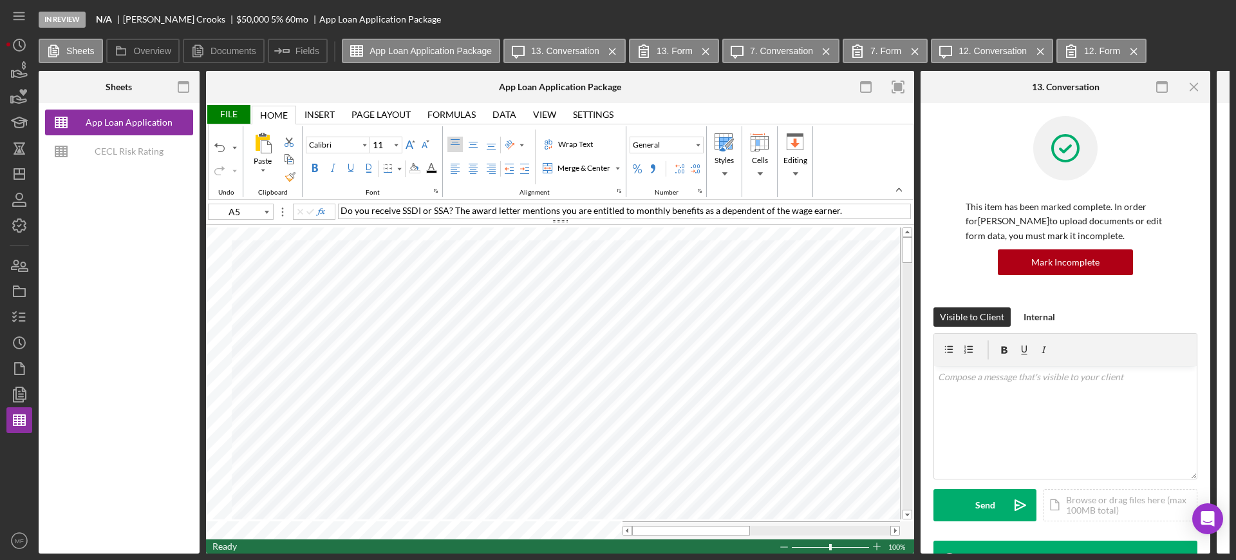
type input "I9"
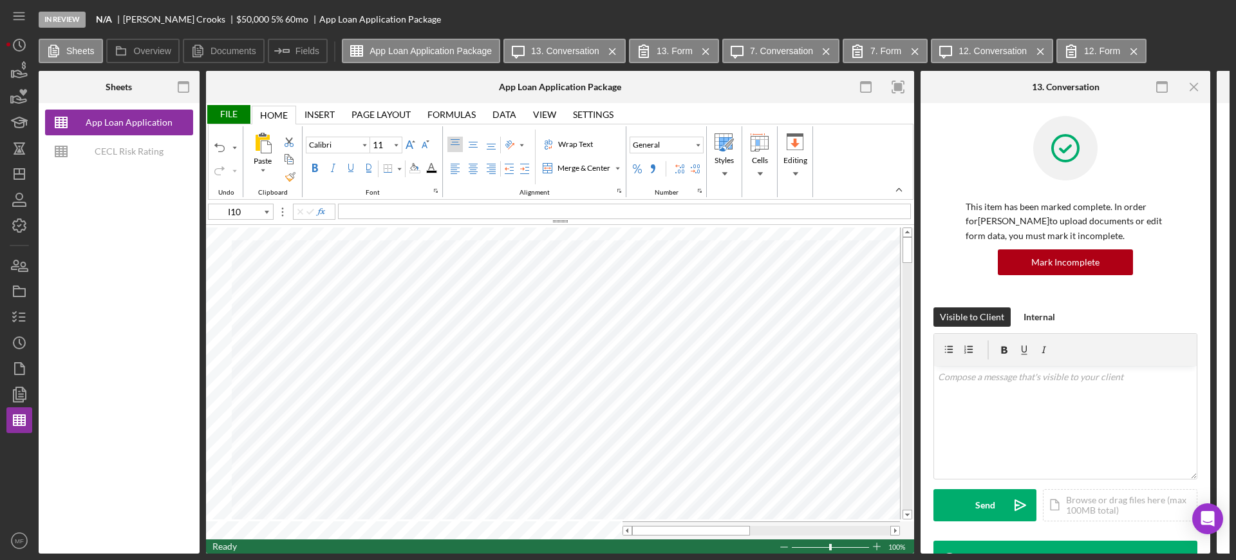
type input "A13"
type input "A14"
type input "C58"
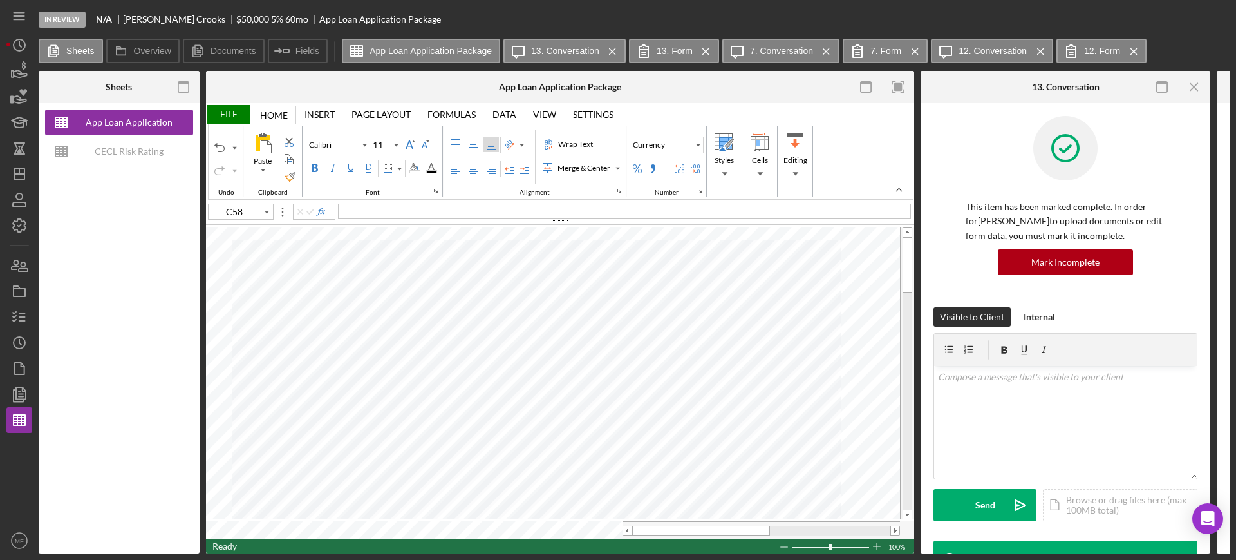
type input "Arial"
type input "10"
type input "A15"
type input "Calibri"
type input "11"
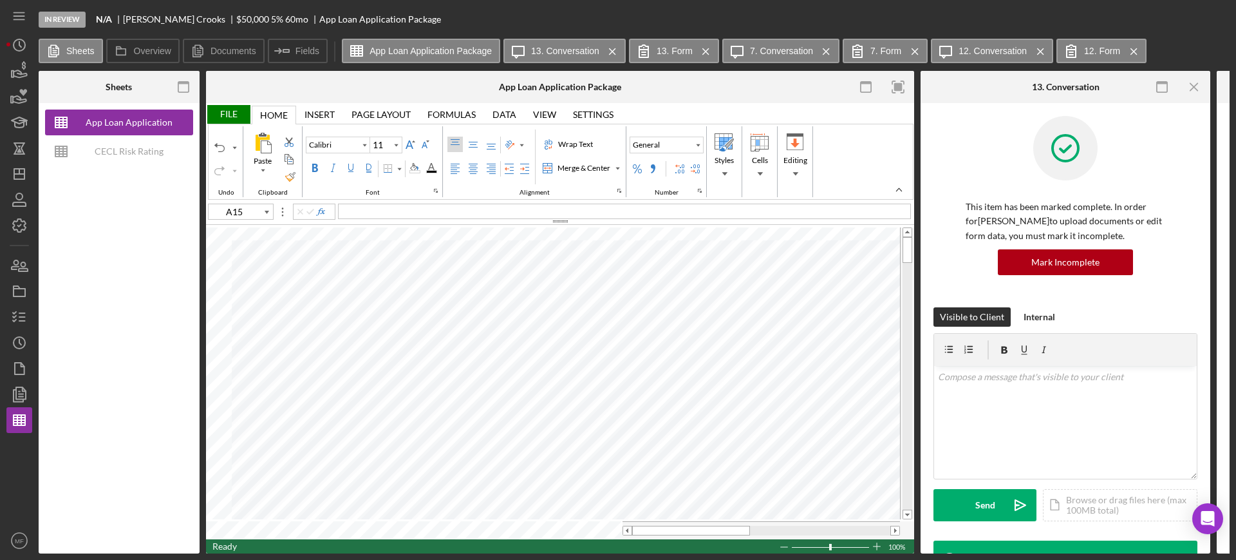
type input "C58"
type input "Arial"
type input "10"
type input "A15"
type input "Calibri"
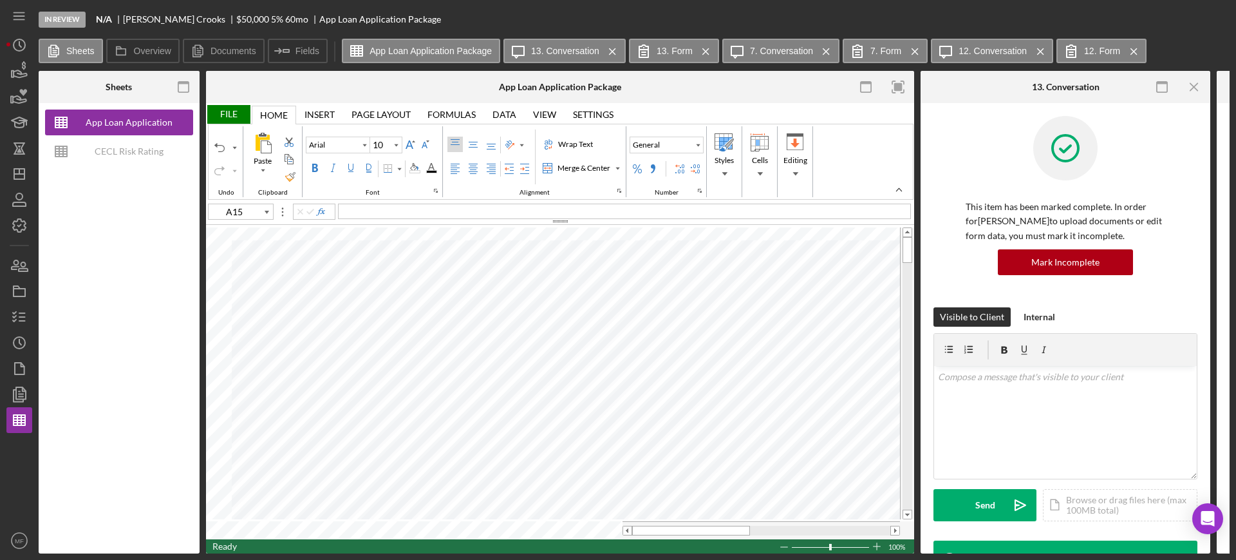
type input "11"
type input "C58"
type input "Arial"
type input "10"
type input "F82"
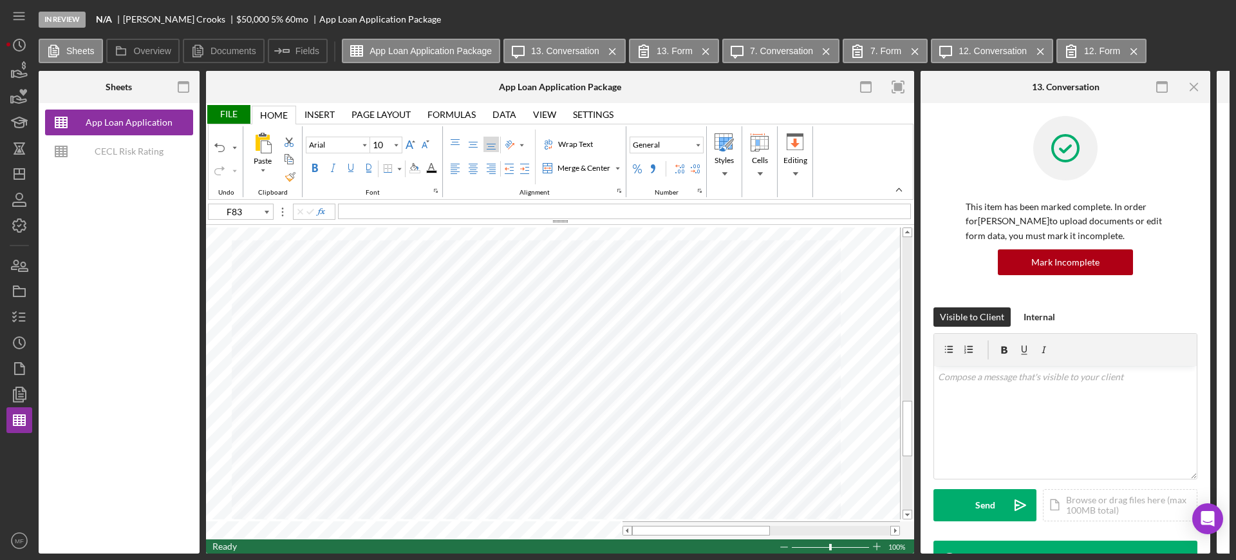
type input "C83"
type input "A15"
type input "Calibri"
type input "11"
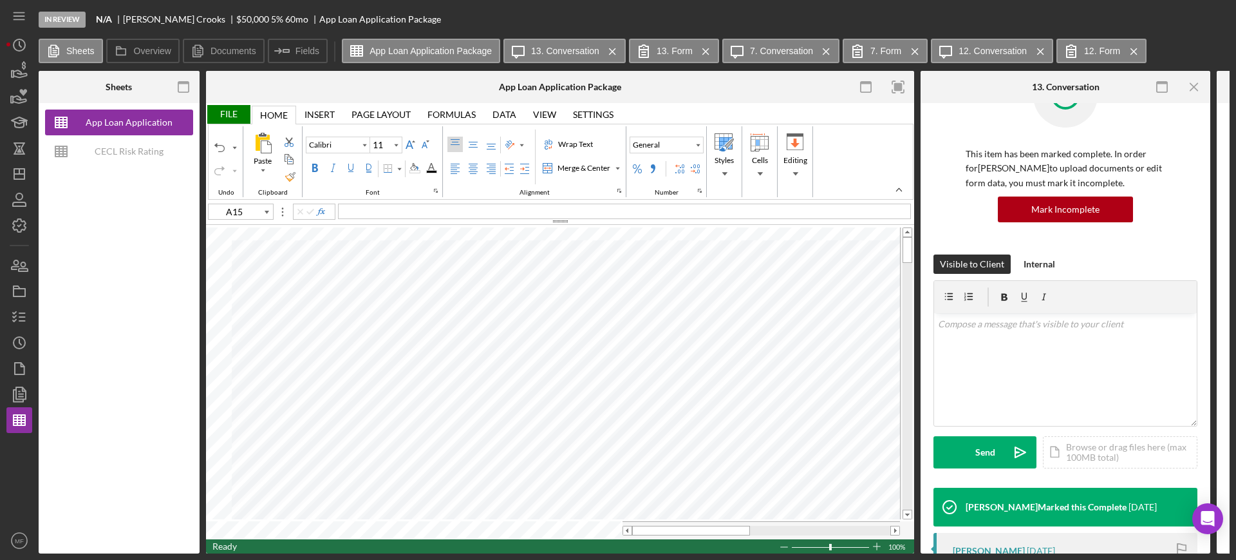
scroll to position [80, 0]
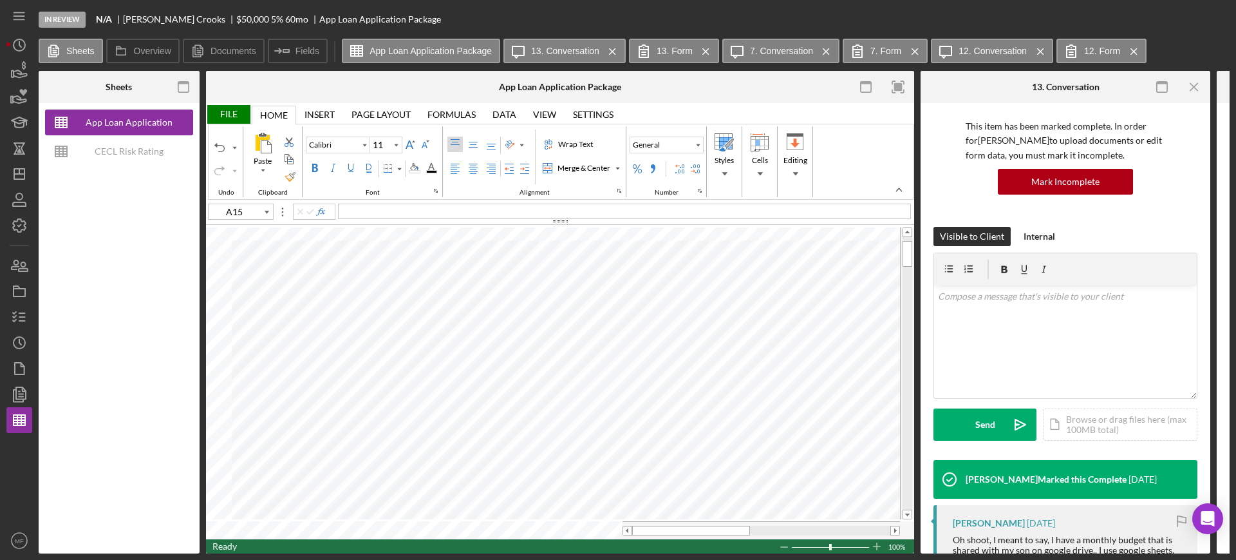
type input "I52"
type input "Arial"
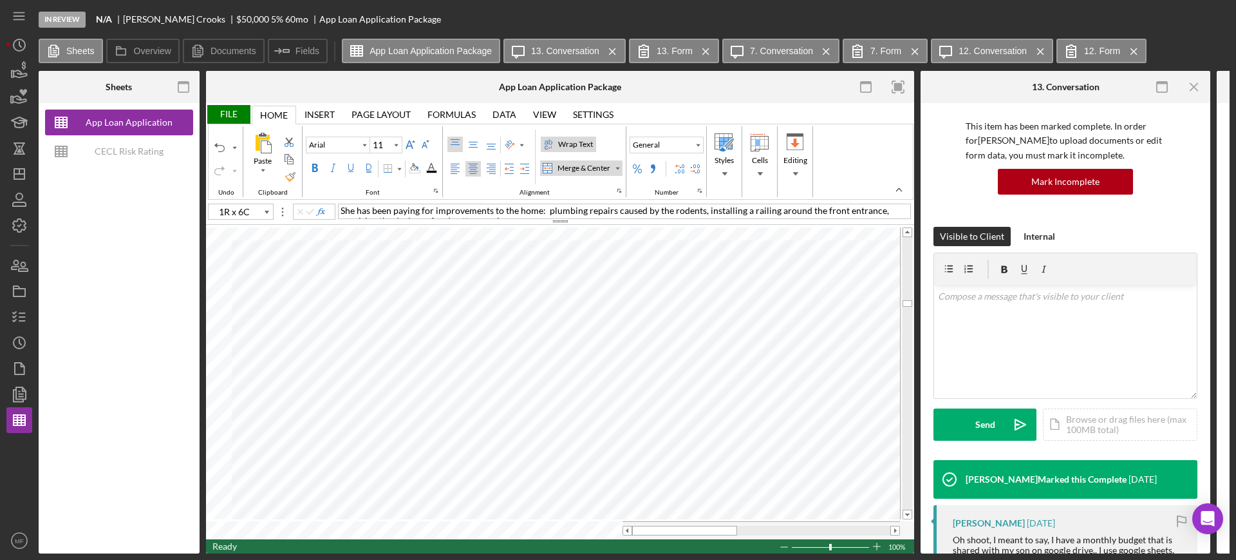
type input "C51"
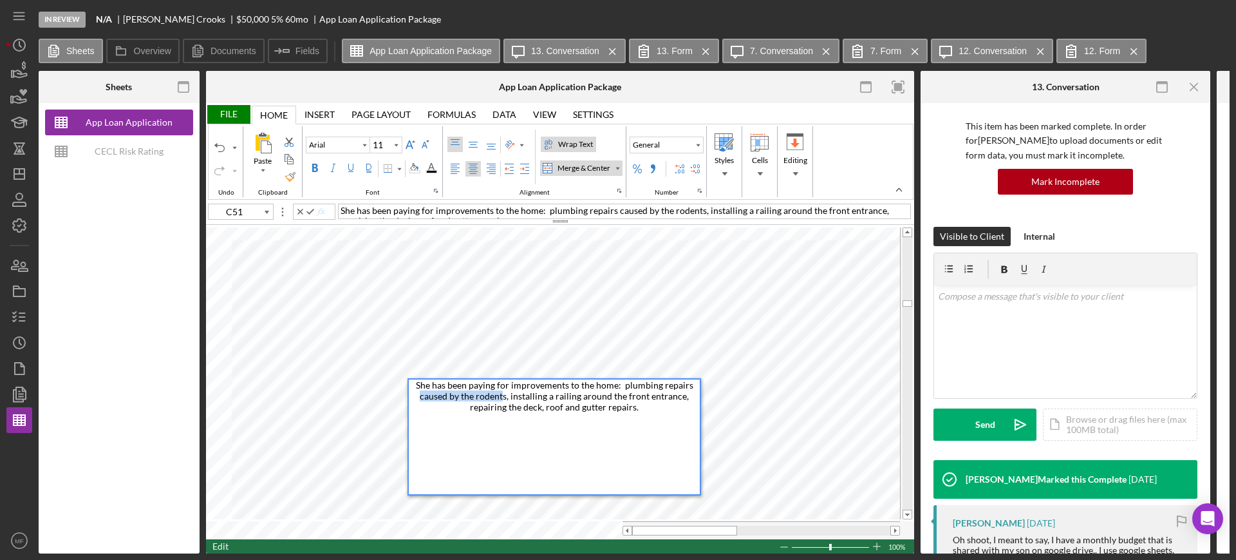
drag, startPoint x: 507, startPoint y: 396, endPoint x: 419, endPoint y: 397, distance: 88.2
click at [419, 397] on div "She has been paying for improvements to the home: plumbing repairs caused by th…" at bounding box center [554, 436] width 291 height 115
click at [598, 407] on div "She has been paying for improvements to the home: plumbing repairs, installing …" at bounding box center [554, 436] width 291 height 115
type input "I50"
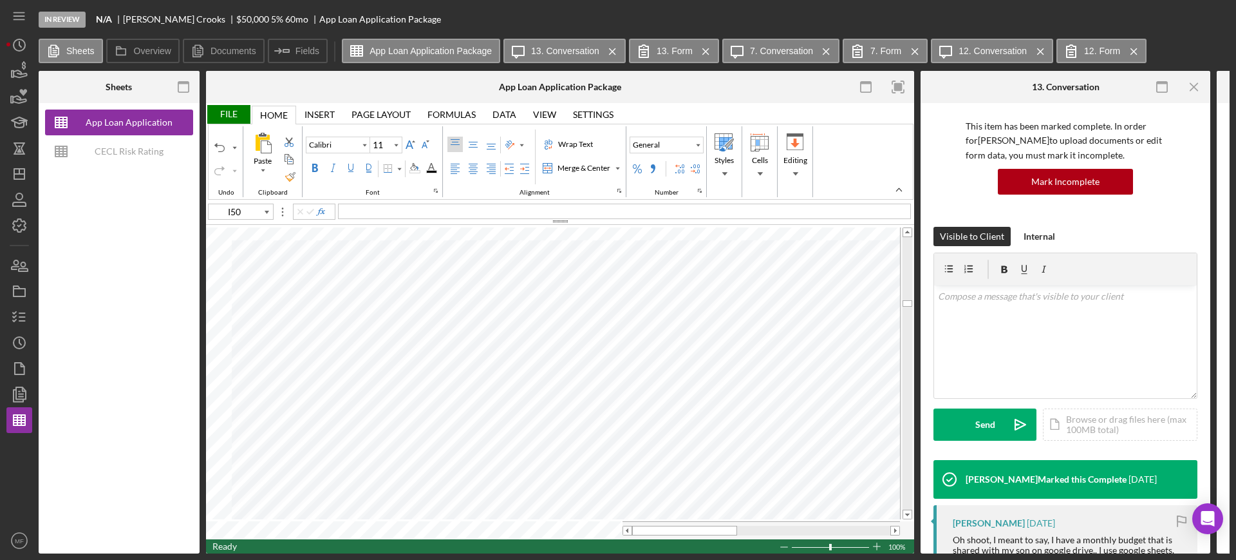
type input "Arial"
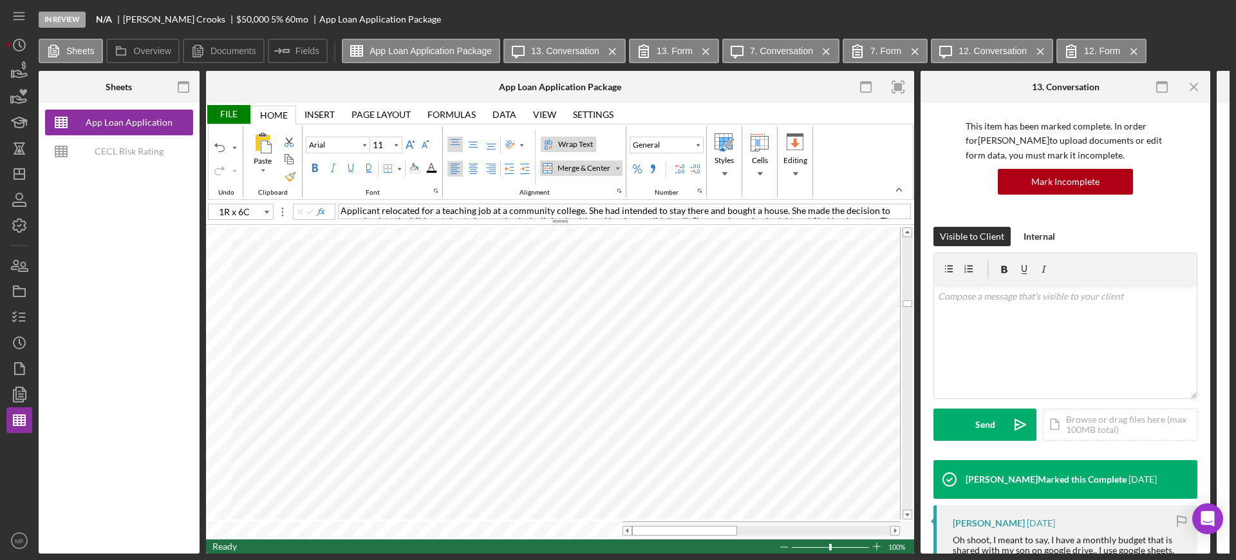
type input "C50"
click at [227, 111] on div "File" at bounding box center [228, 114] width 44 height 19
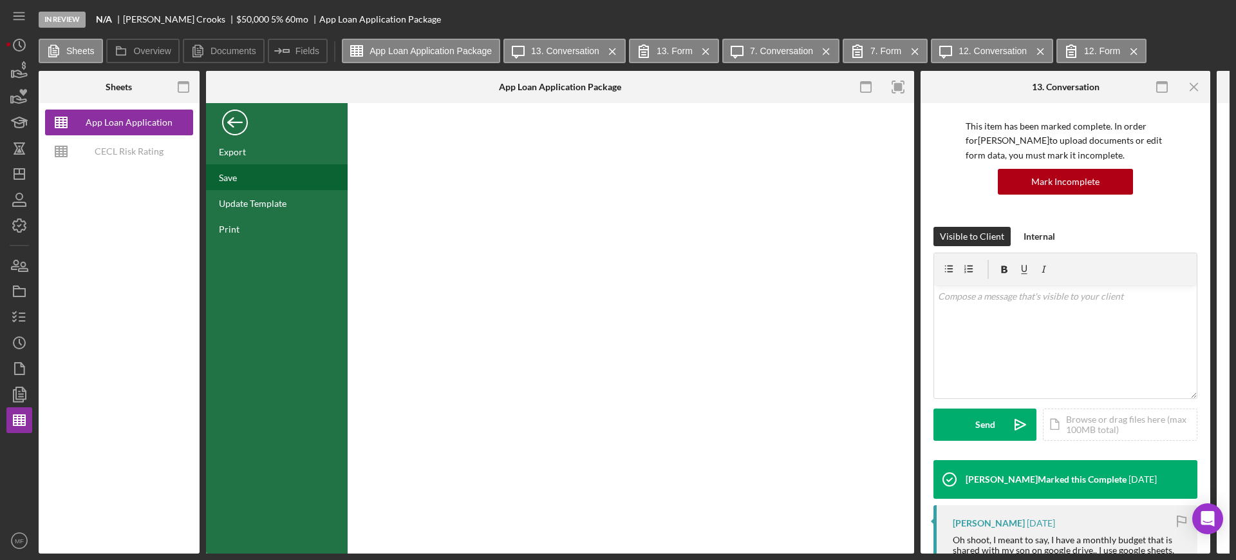
click at [240, 174] on div "Save" at bounding box center [277, 177] width 142 height 26
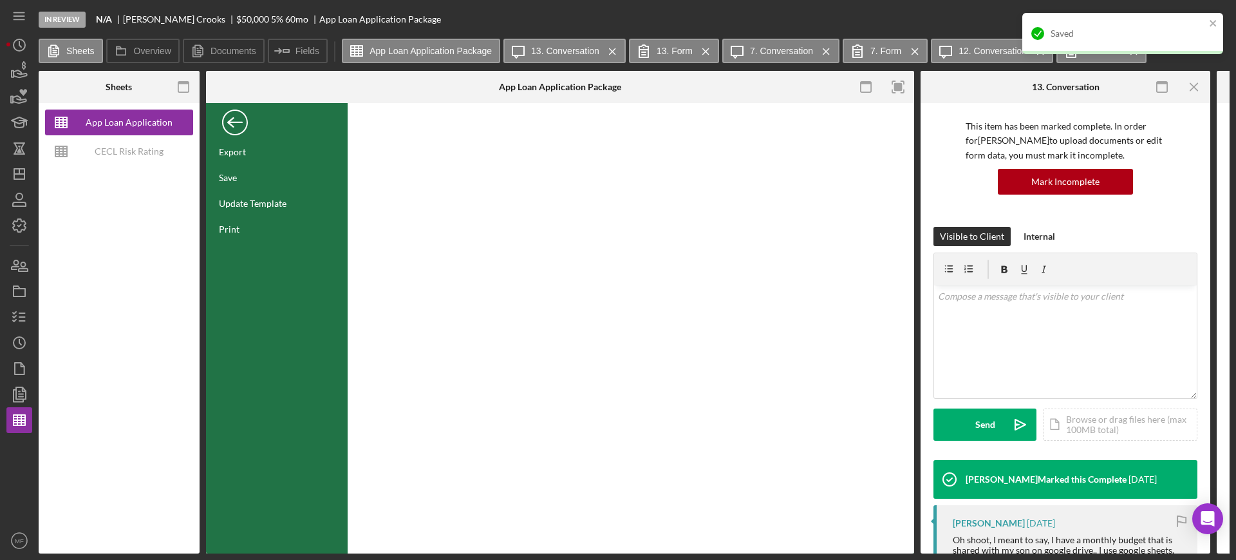
click at [238, 117] on div "Back" at bounding box center [235, 119] width 26 height 26
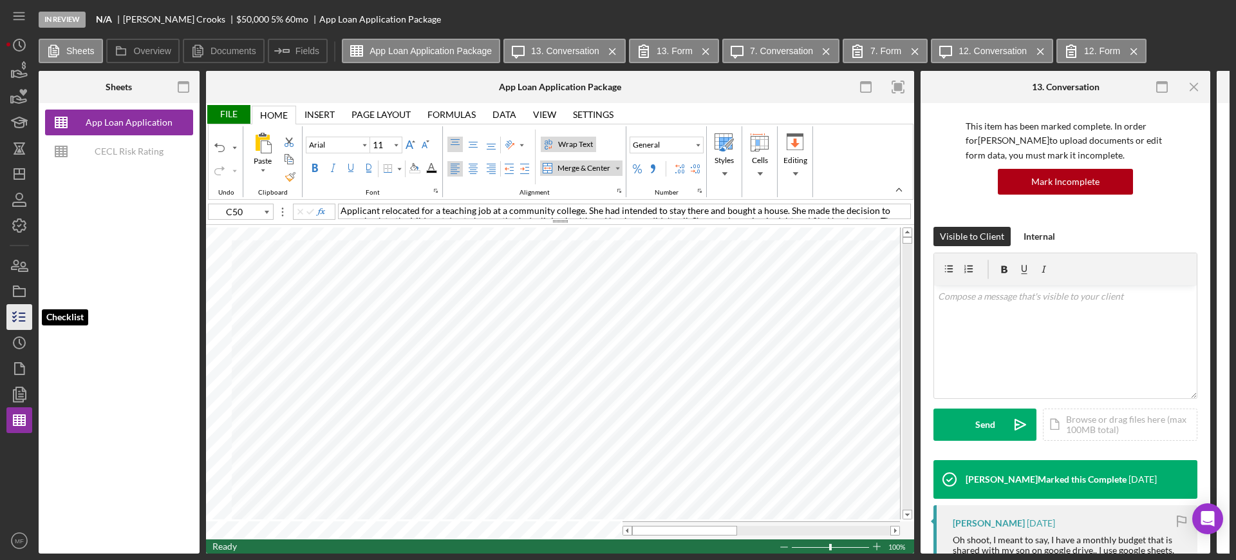
click at [23, 314] on icon "button" at bounding box center [19, 317] width 32 height 32
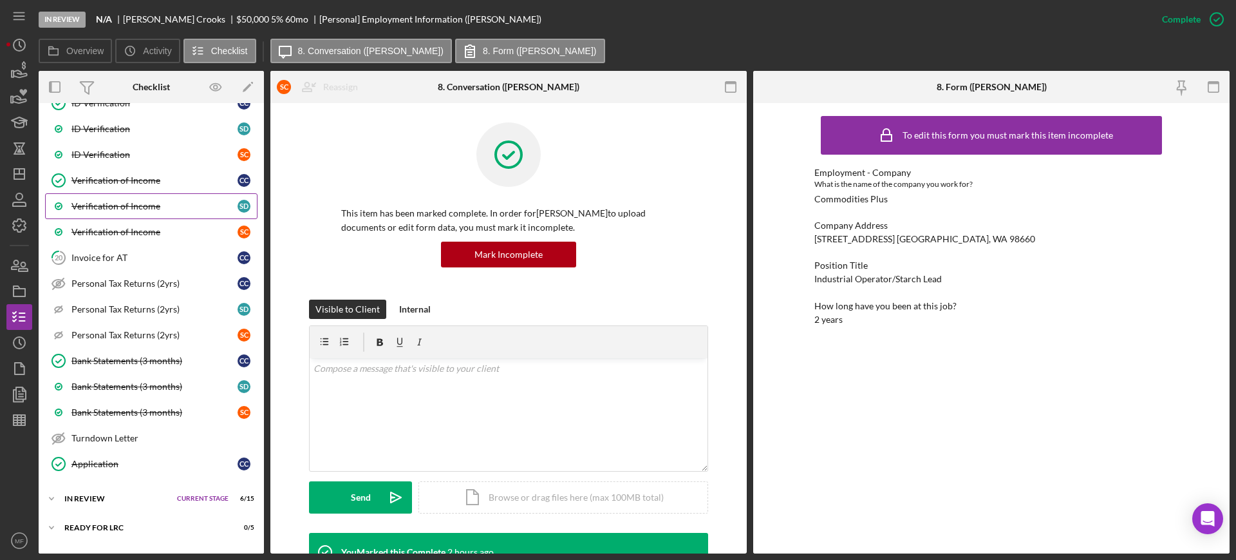
scroll to position [1054, 0]
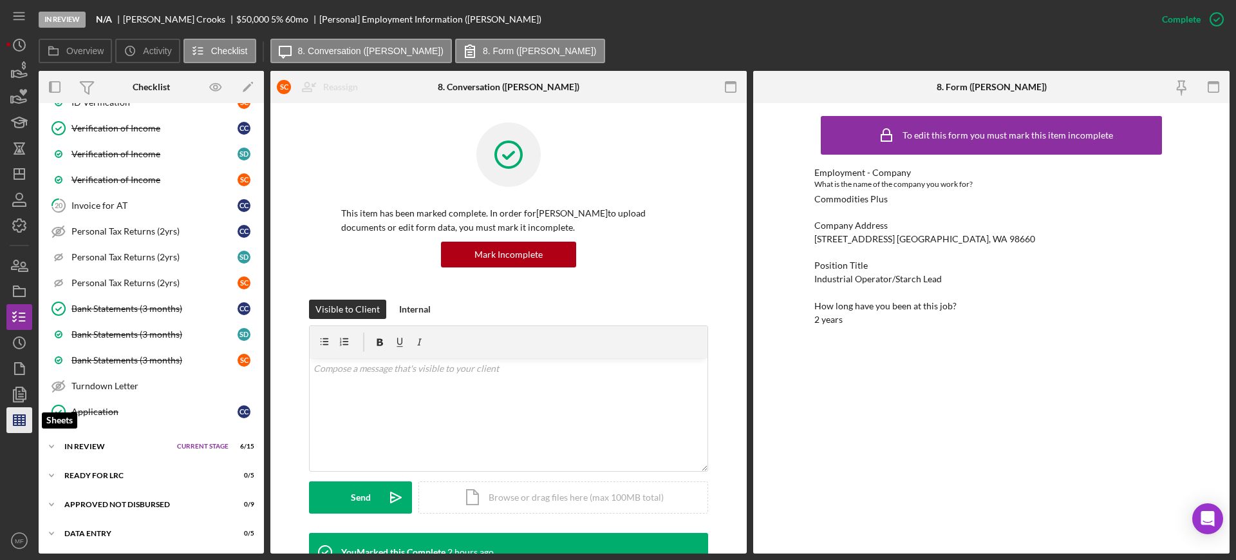
click at [15, 417] on line "button" at bounding box center [20, 417] width 12 height 0
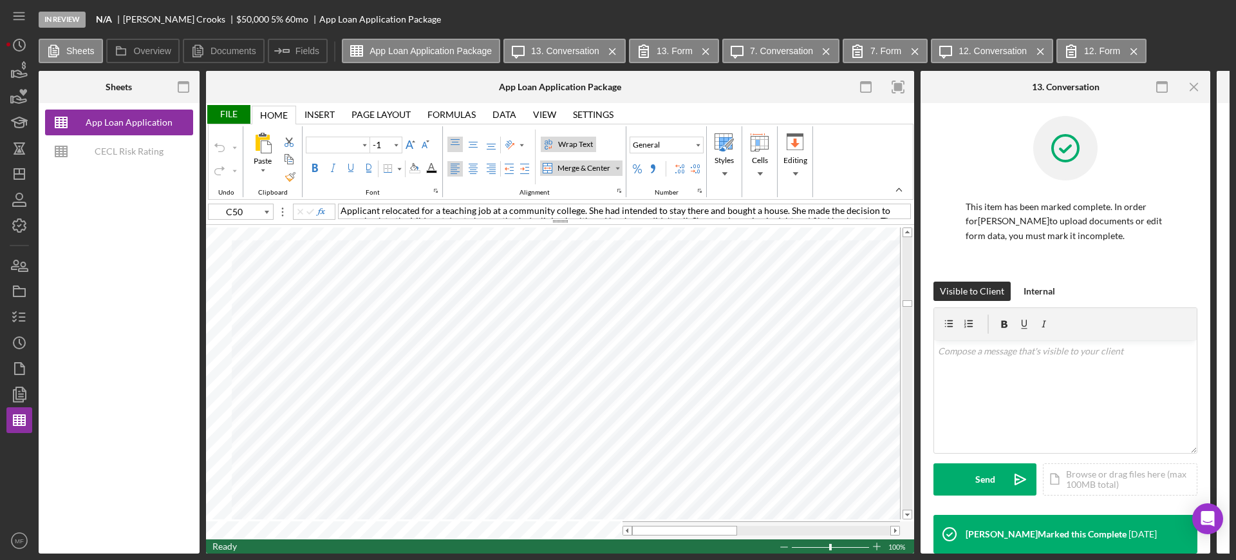
type input "Arial"
type input "11"
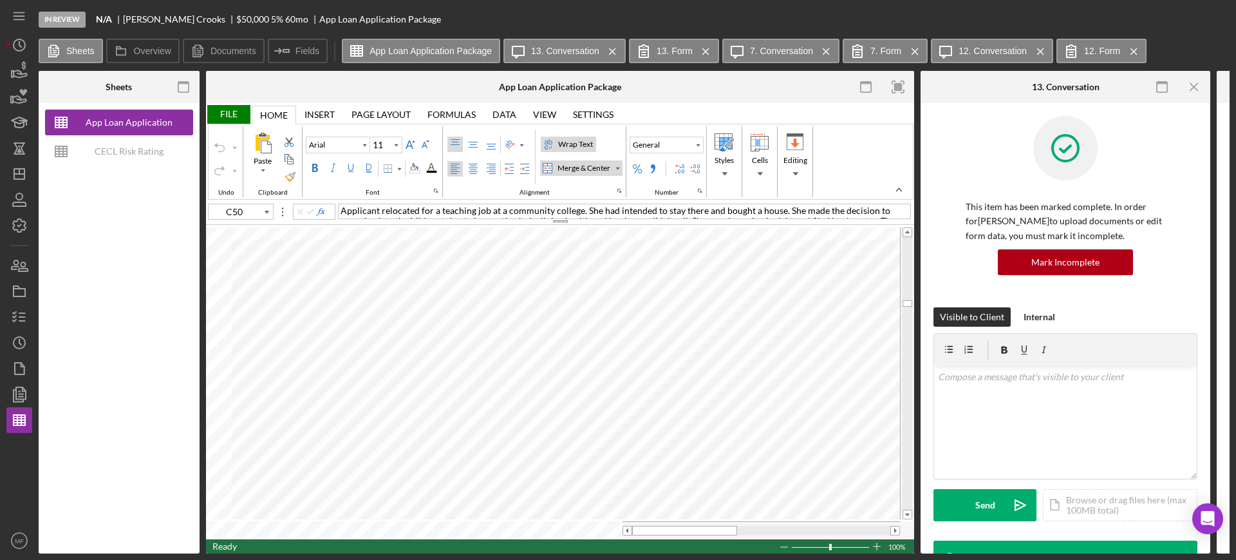
type input "A15"
type input "Calibri"
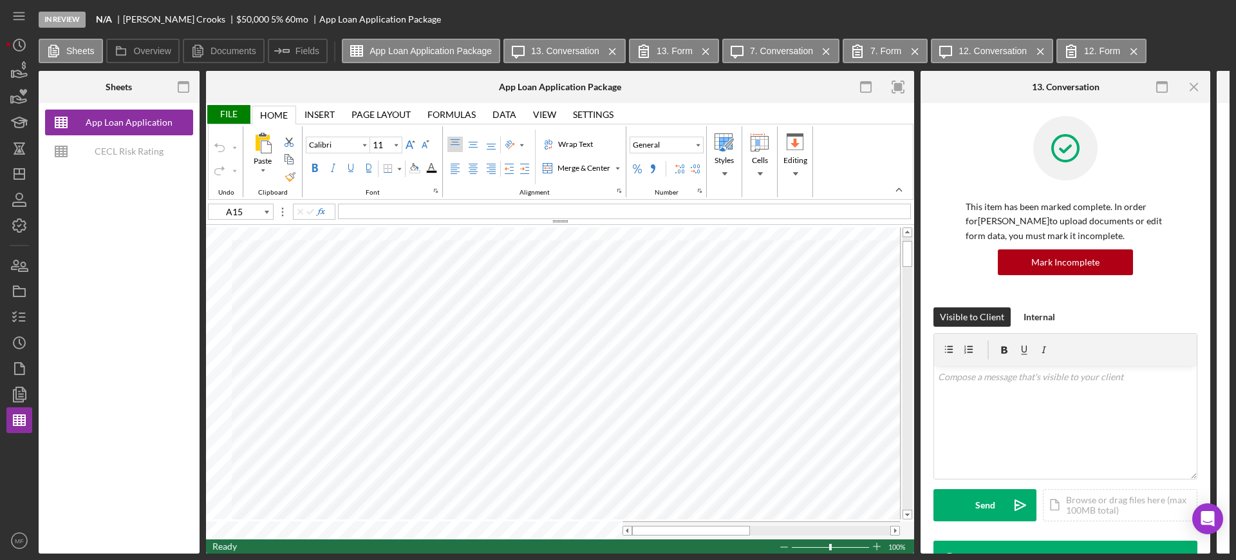
type input "C84"
type input "Arial"
type input "10"
type input "F82"
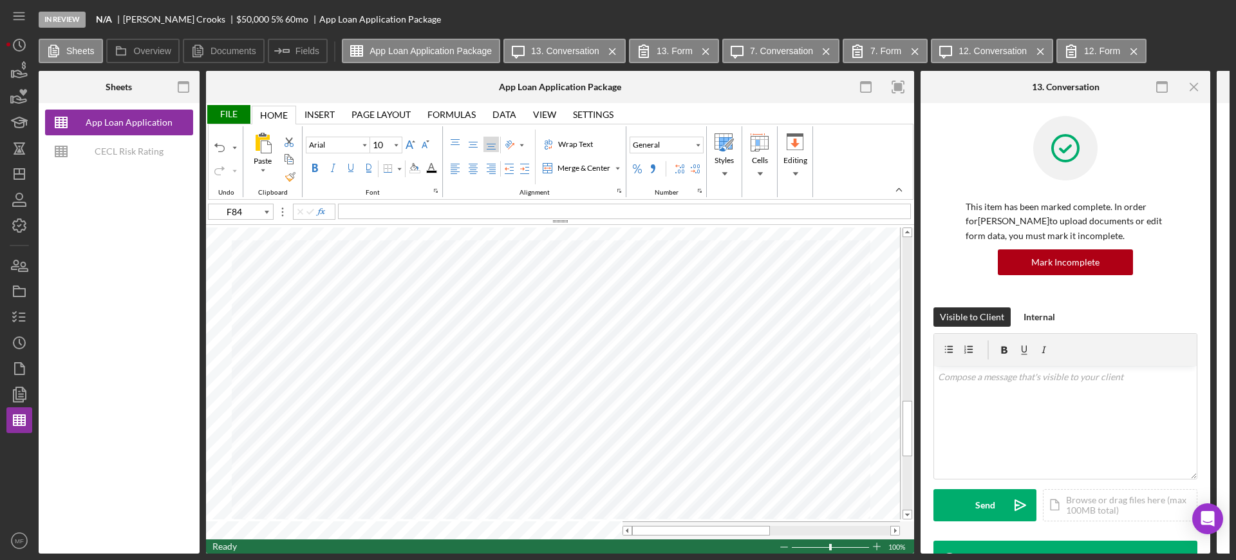
click at [230, 109] on div "File" at bounding box center [228, 114] width 44 height 19
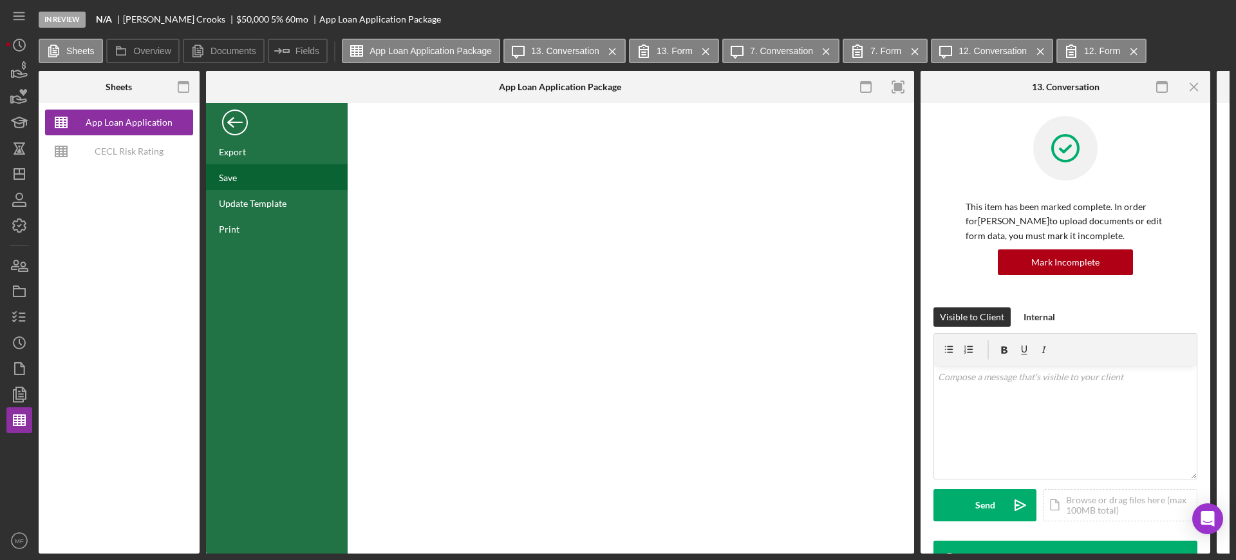
click at [246, 172] on div "Save" at bounding box center [277, 177] width 142 height 26
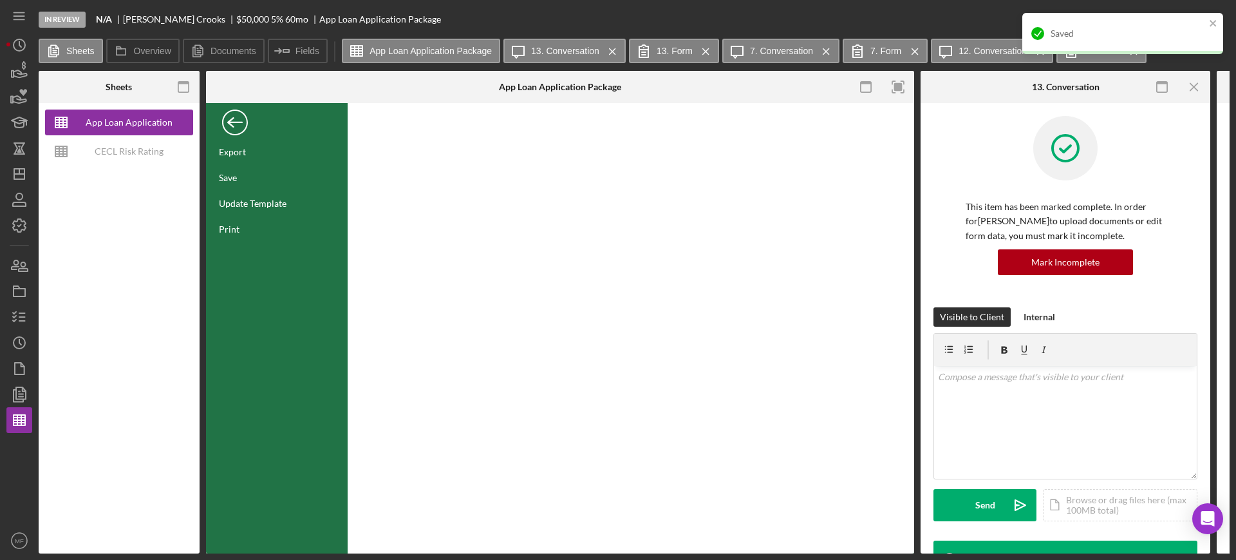
click at [236, 120] on div "Back" at bounding box center [235, 119] width 26 height 26
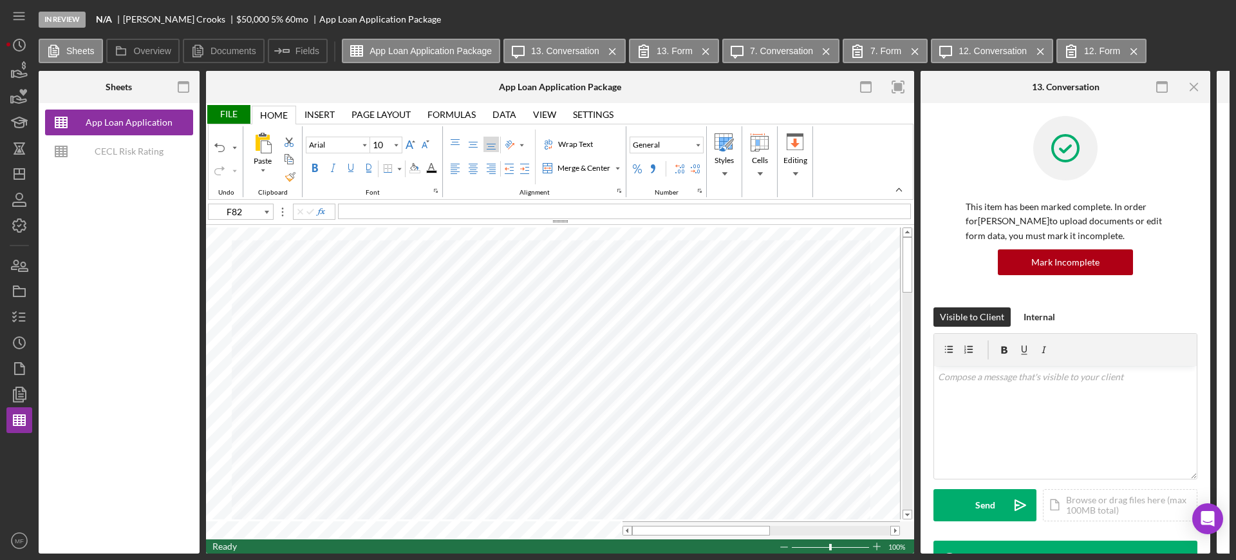
click at [223, 111] on div "File" at bounding box center [228, 114] width 44 height 19
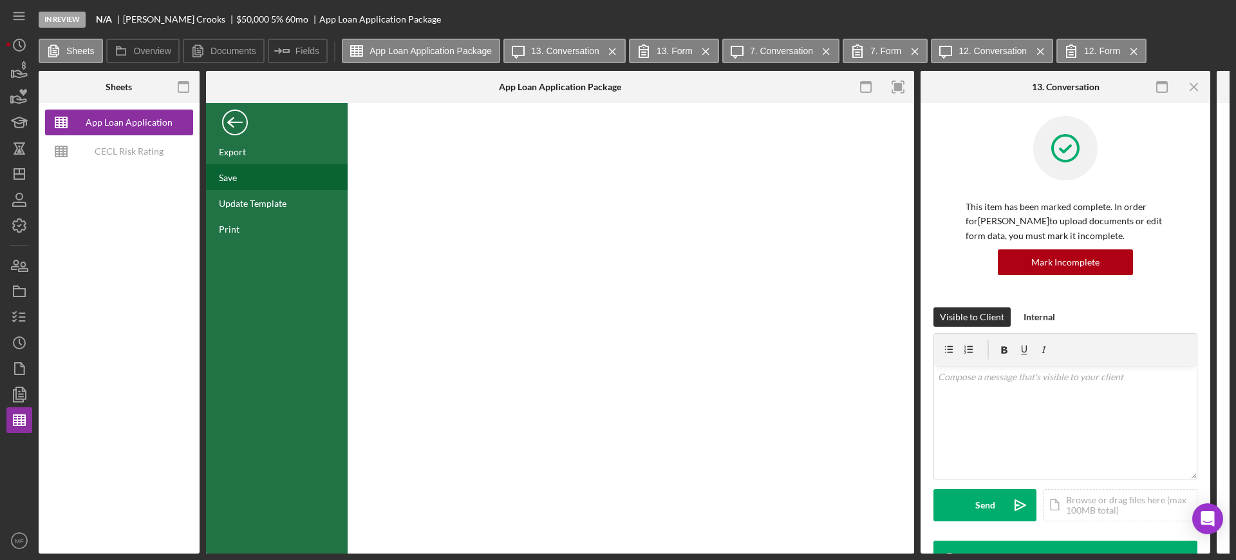
click at [235, 175] on div "Save" at bounding box center [228, 177] width 18 height 11
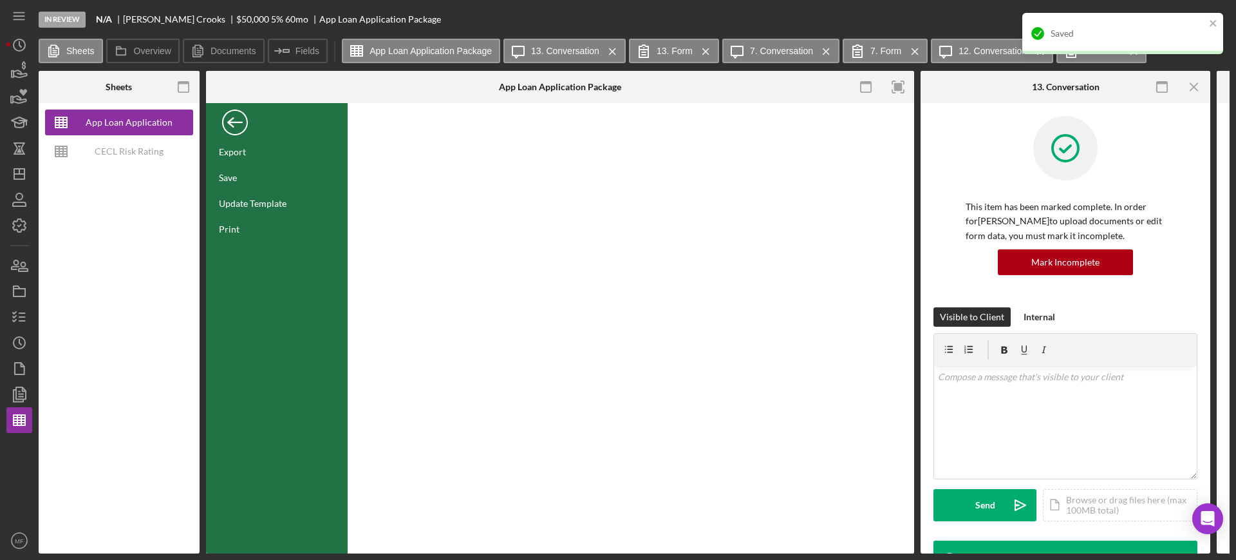
click at [225, 113] on div "Back" at bounding box center [235, 119] width 26 height 26
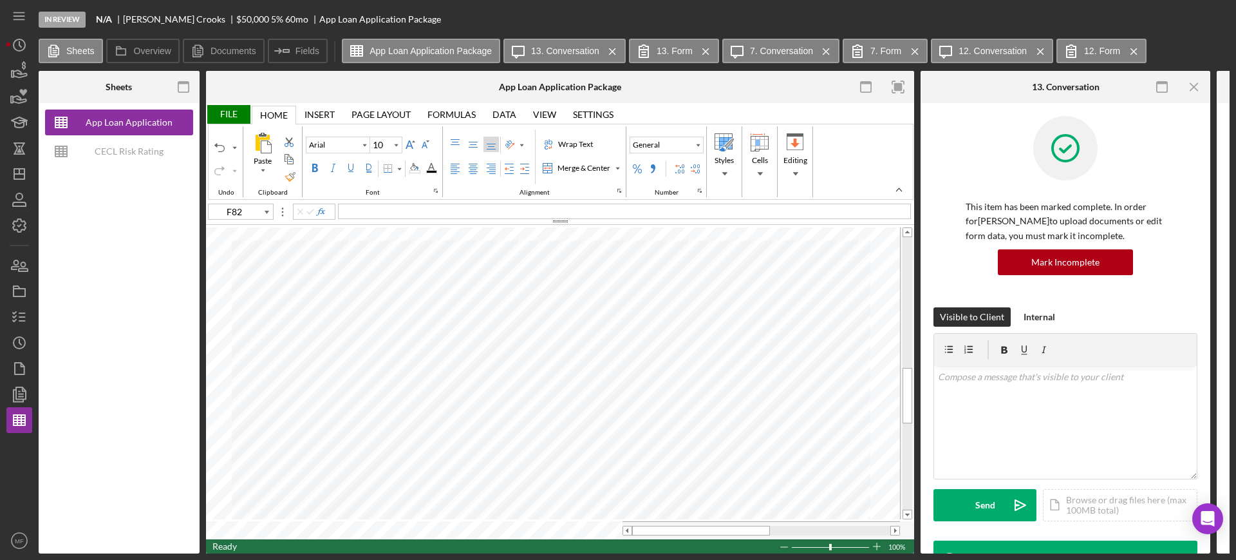
type input "B79"
click at [229, 107] on div "File" at bounding box center [228, 114] width 44 height 19
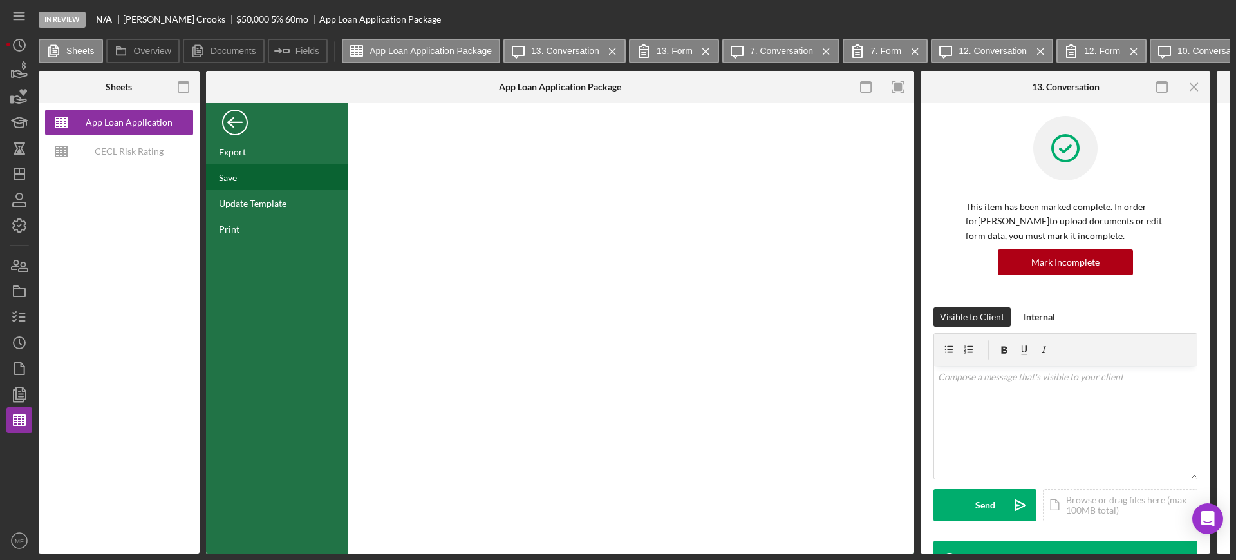
click at [240, 182] on div "Save" at bounding box center [277, 177] width 142 height 26
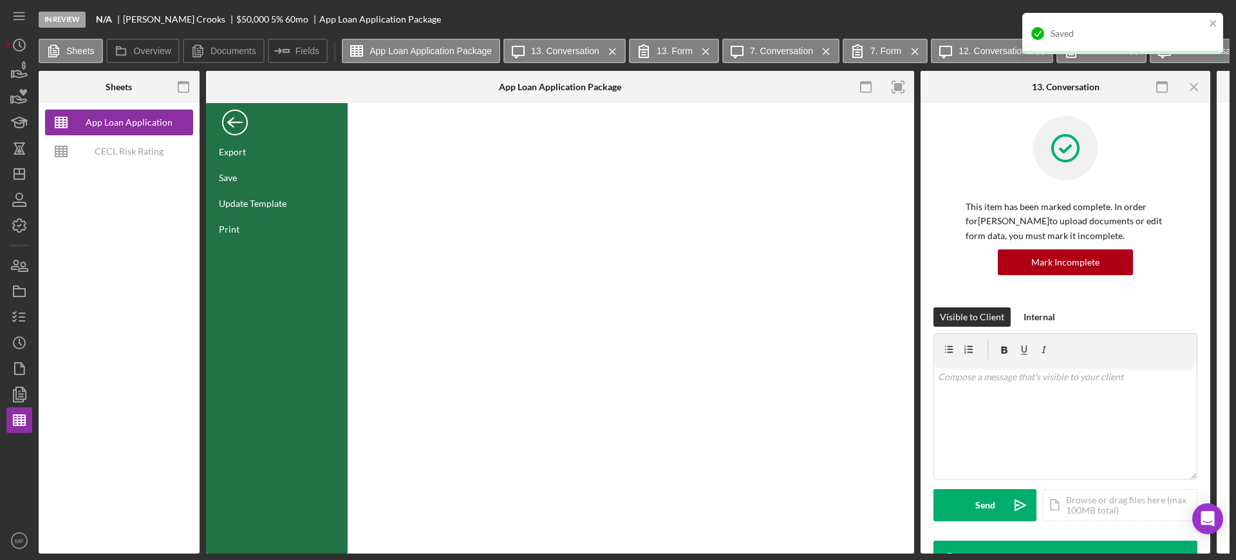
click at [241, 118] on div "Back" at bounding box center [235, 119] width 26 height 26
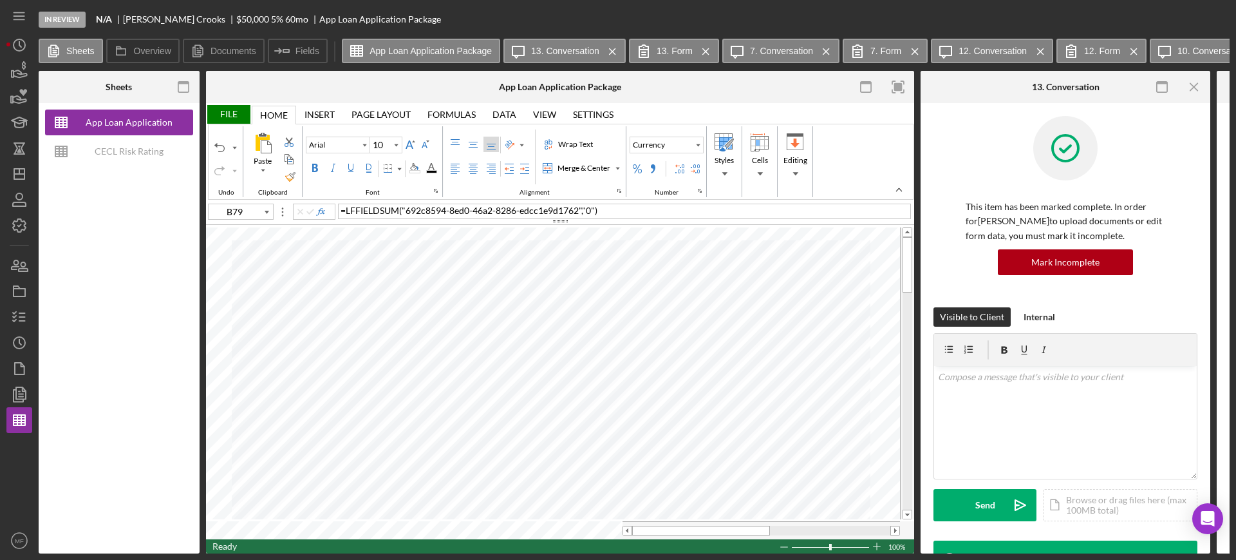
click at [234, 111] on div "File" at bounding box center [228, 114] width 44 height 19
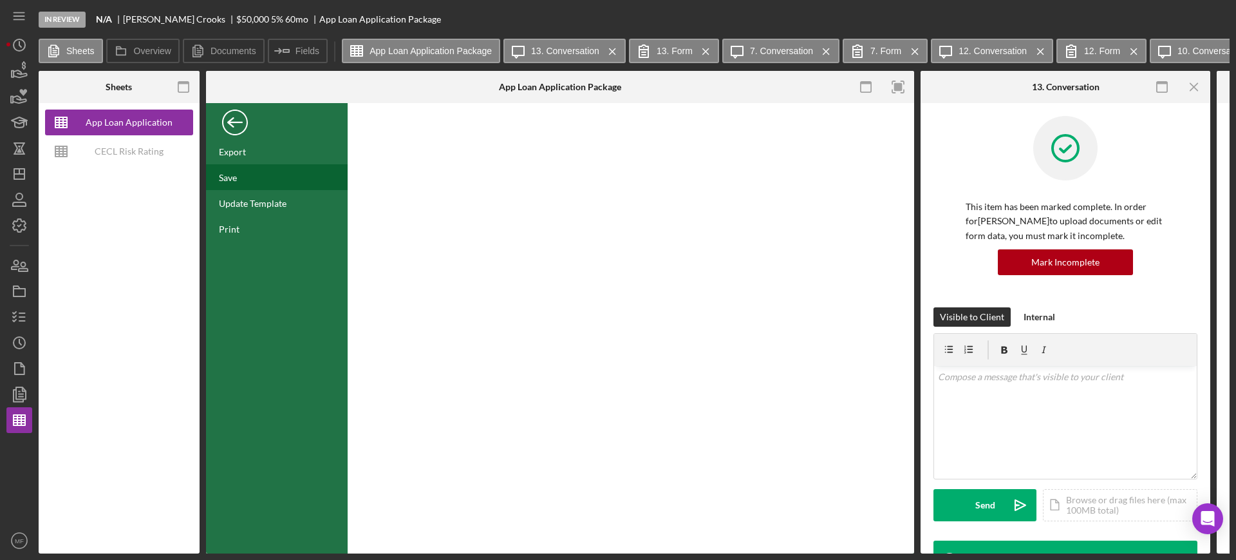
click at [238, 179] on div "Save" at bounding box center [277, 177] width 142 height 26
click at [26, 319] on icon "button" at bounding box center [19, 317] width 32 height 32
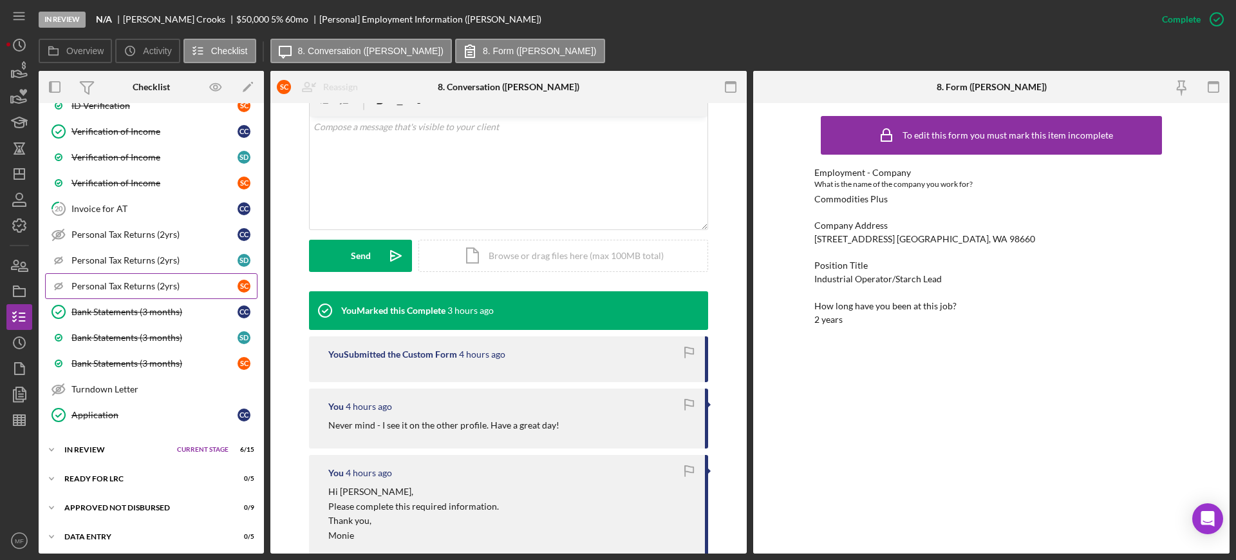
scroll to position [1054, 0]
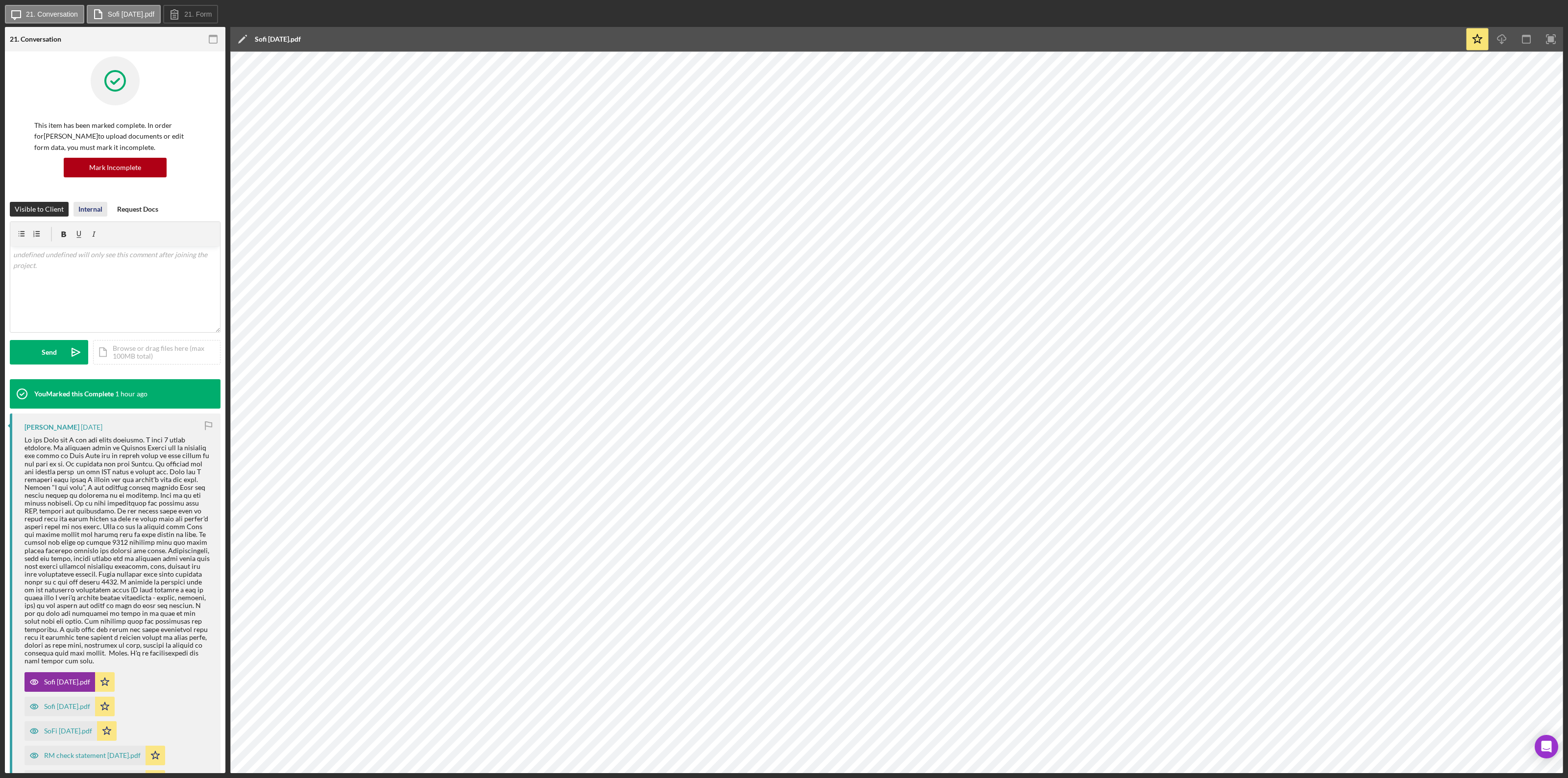
click at [91, 207] on div "Internal" at bounding box center [91, 208] width 24 height 14
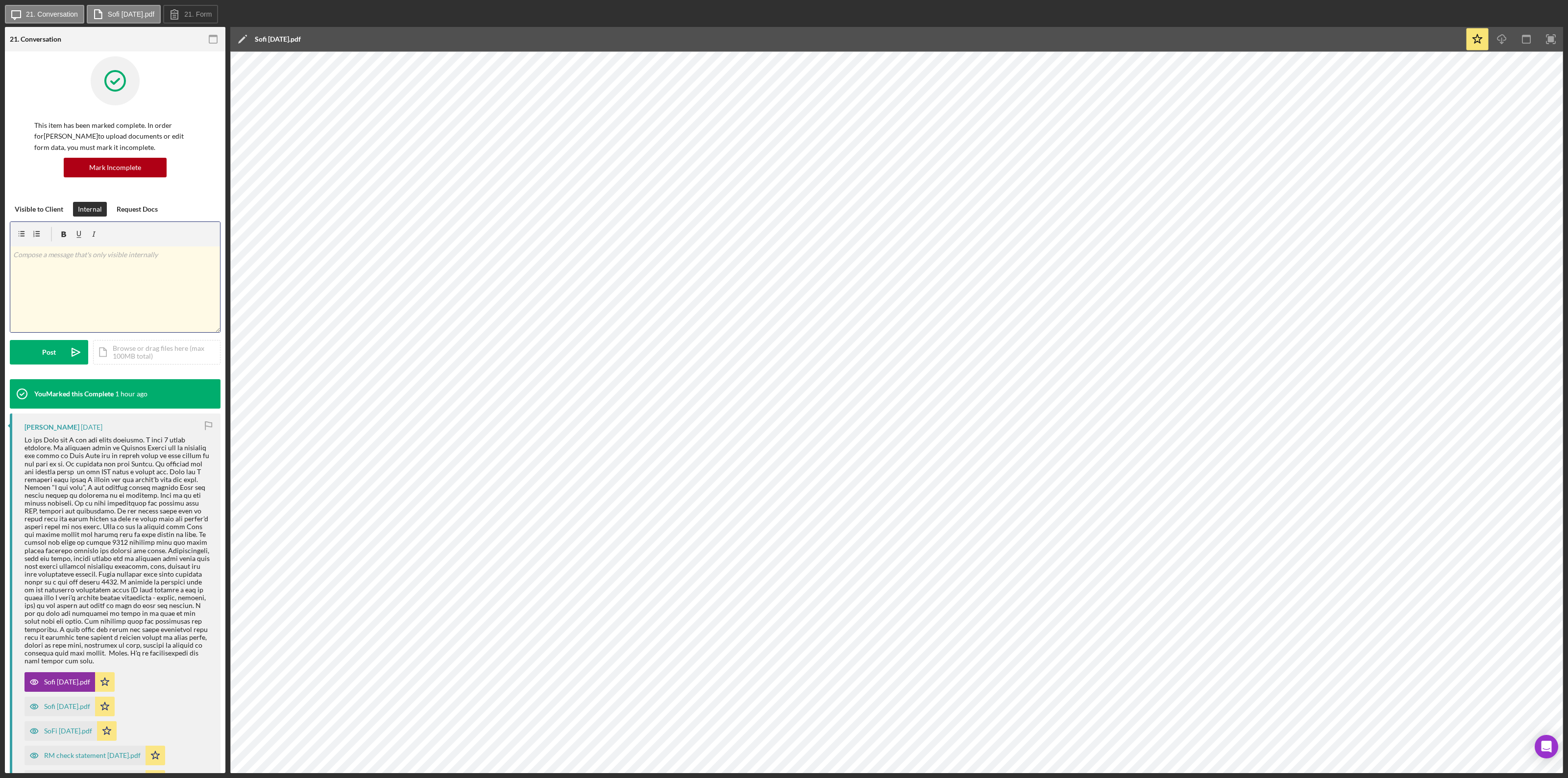
click at [72, 256] on p at bounding box center [115, 255] width 205 height 11
click at [55, 425] on div "SoFi August 25.pdf" at bounding box center [68, 731] width 48 height 8
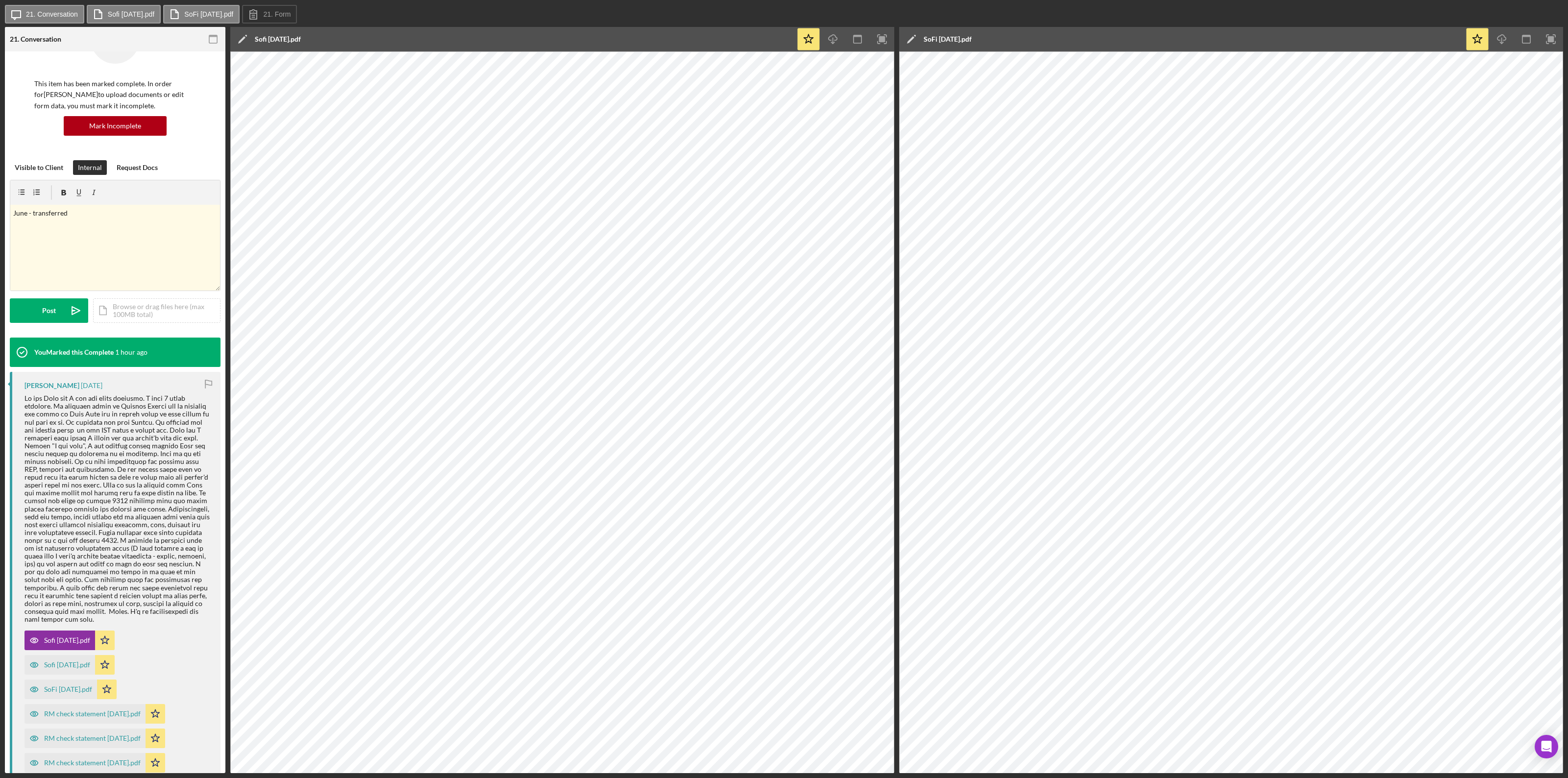
scroll to position [61, 0]
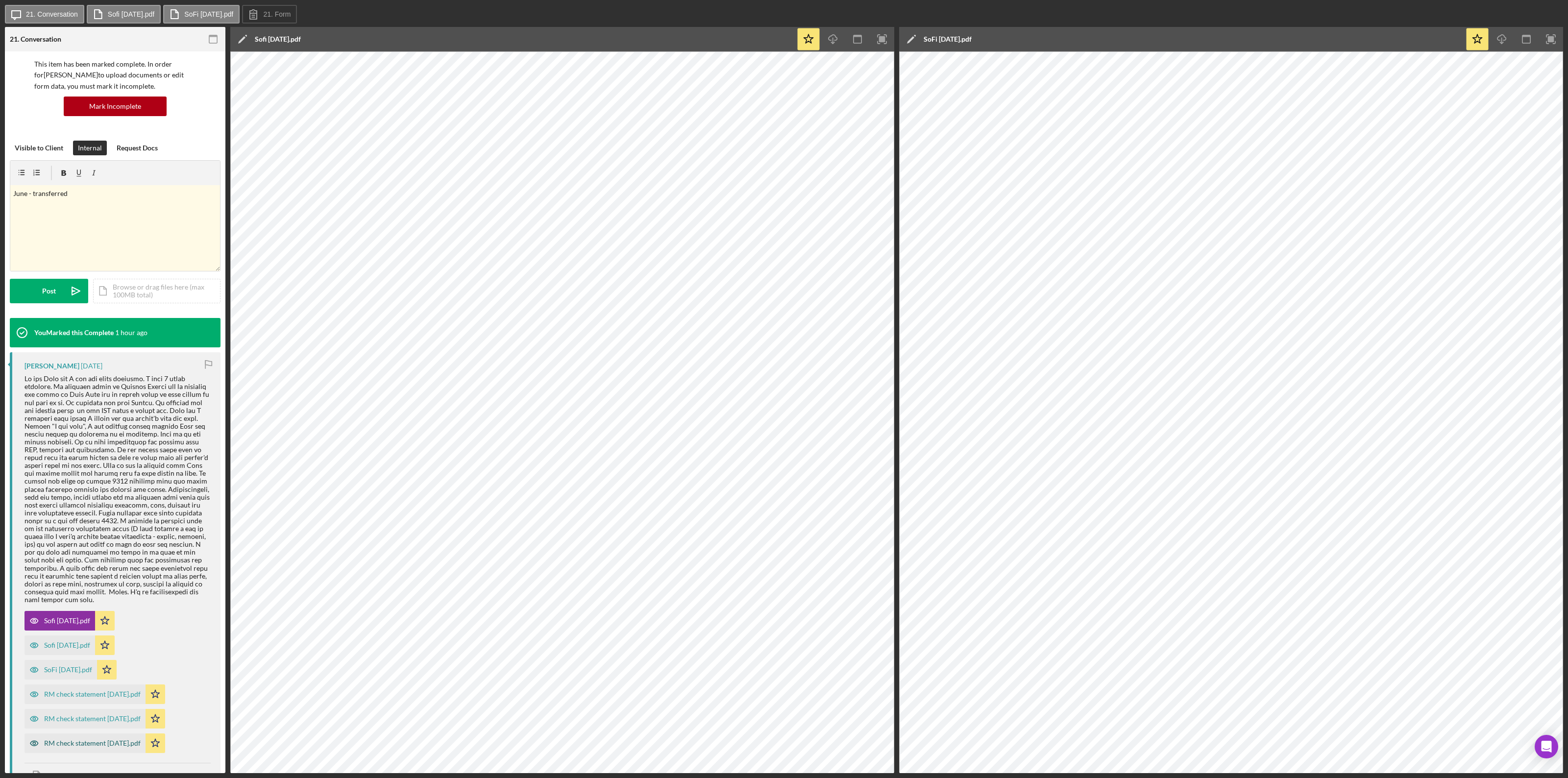
click at [97, 425] on div "RM check statement 25 August.pdf" at bounding box center [92, 743] width 97 height 8
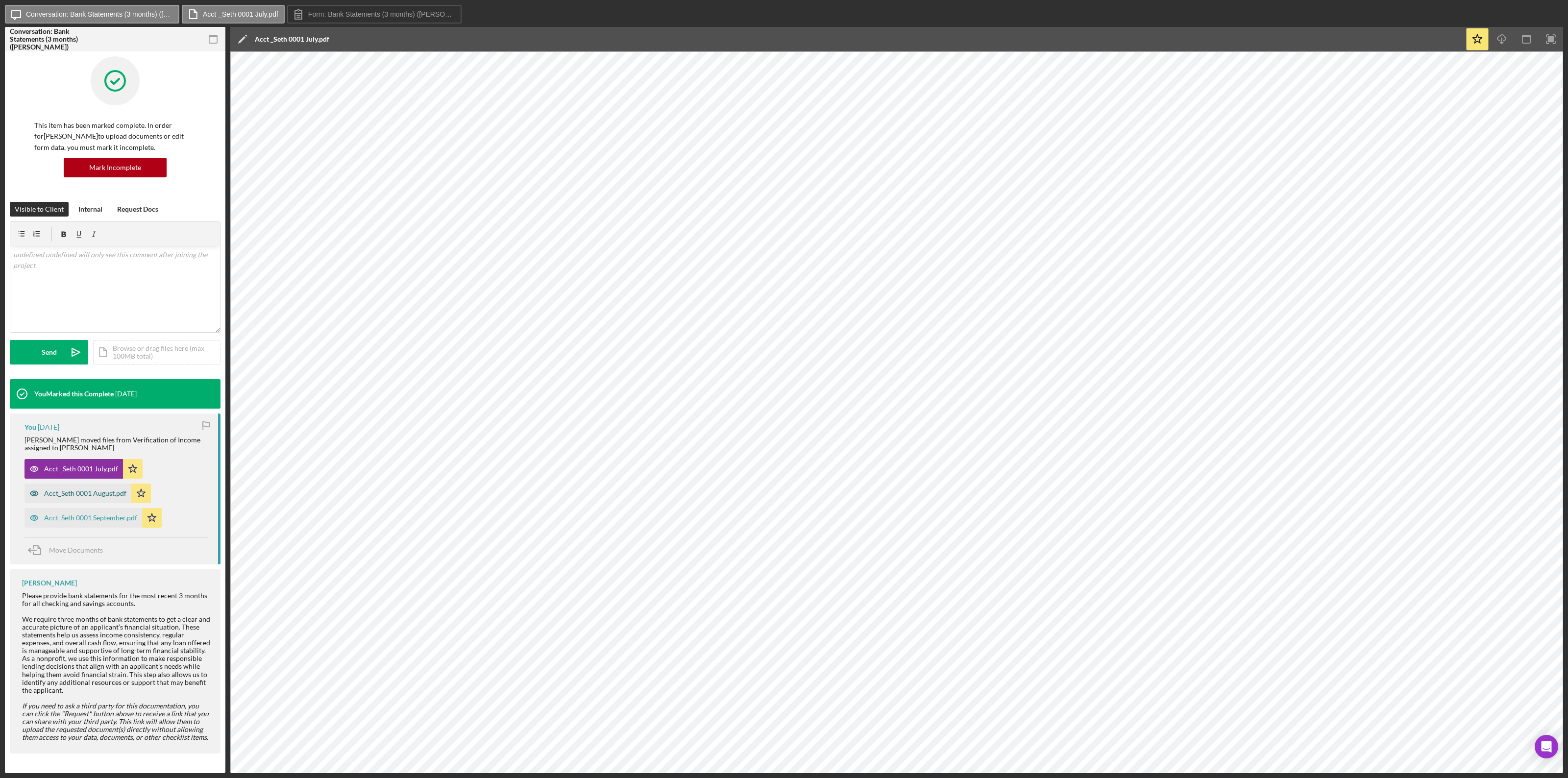
click at [65, 425] on div "Acct_Seth 0001 August.pdf" at bounding box center [85, 493] width 82 height 8
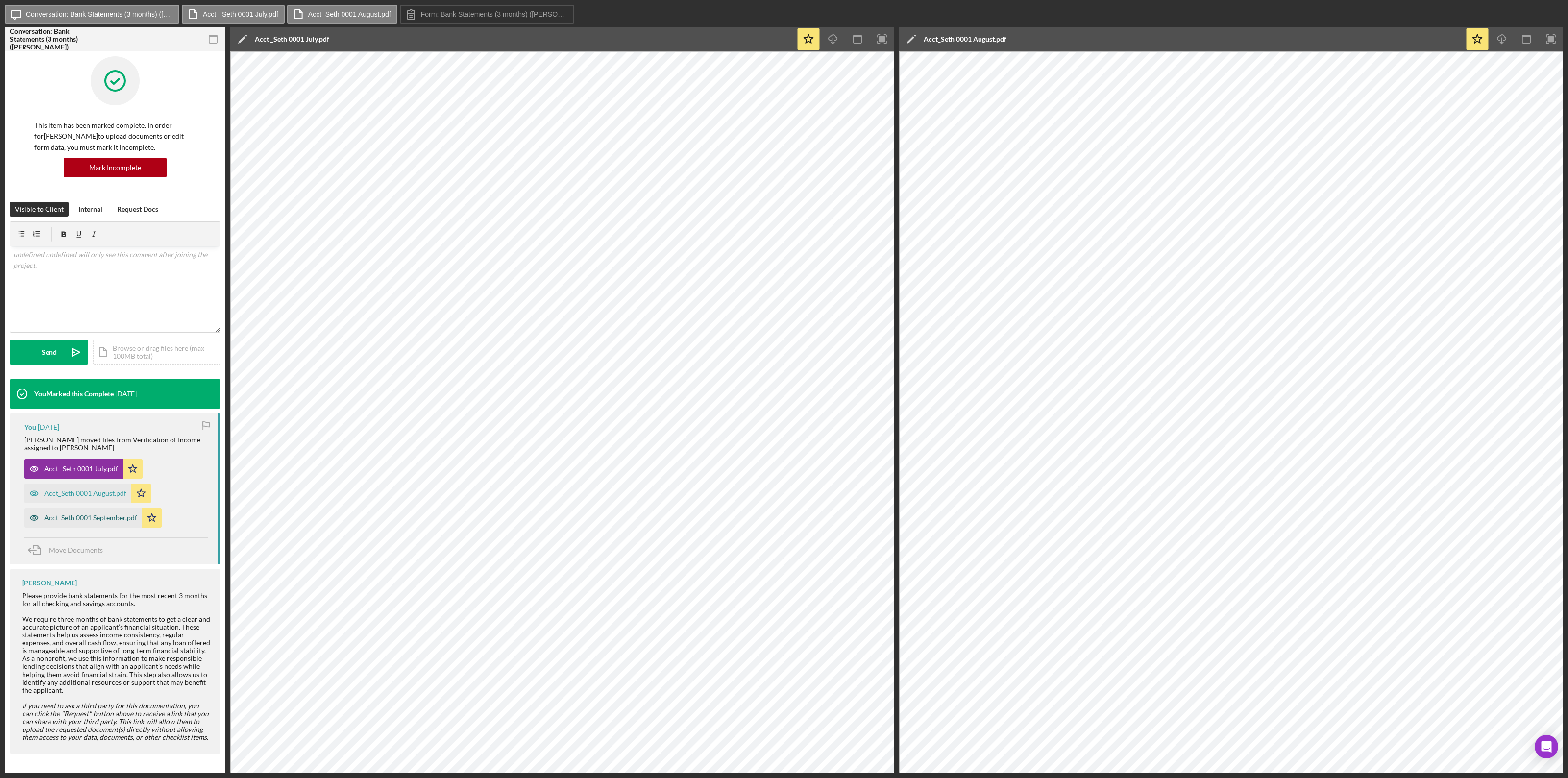
click at [79, 425] on div "Acct_Seth 0001 September.pdf" at bounding box center [91, 518] width 93 height 8
